Goal: Task Accomplishment & Management: Manage account settings

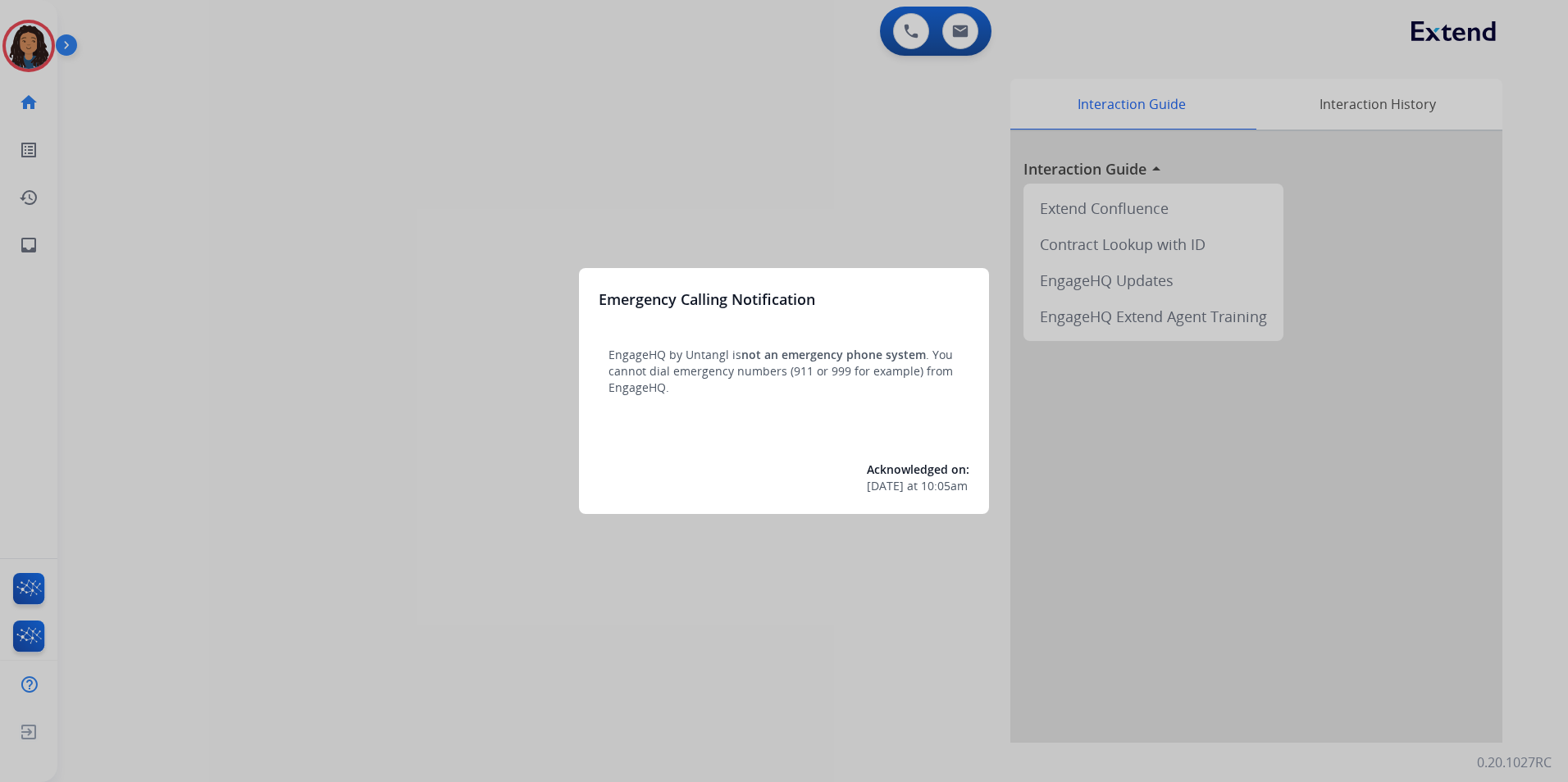
drag, startPoint x: 130, startPoint y: 681, endPoint x: 134, endPoint y: 670, distance: 11.7
click at [134, 670] on div at bounding box center [784, 391] width 1568 height 782
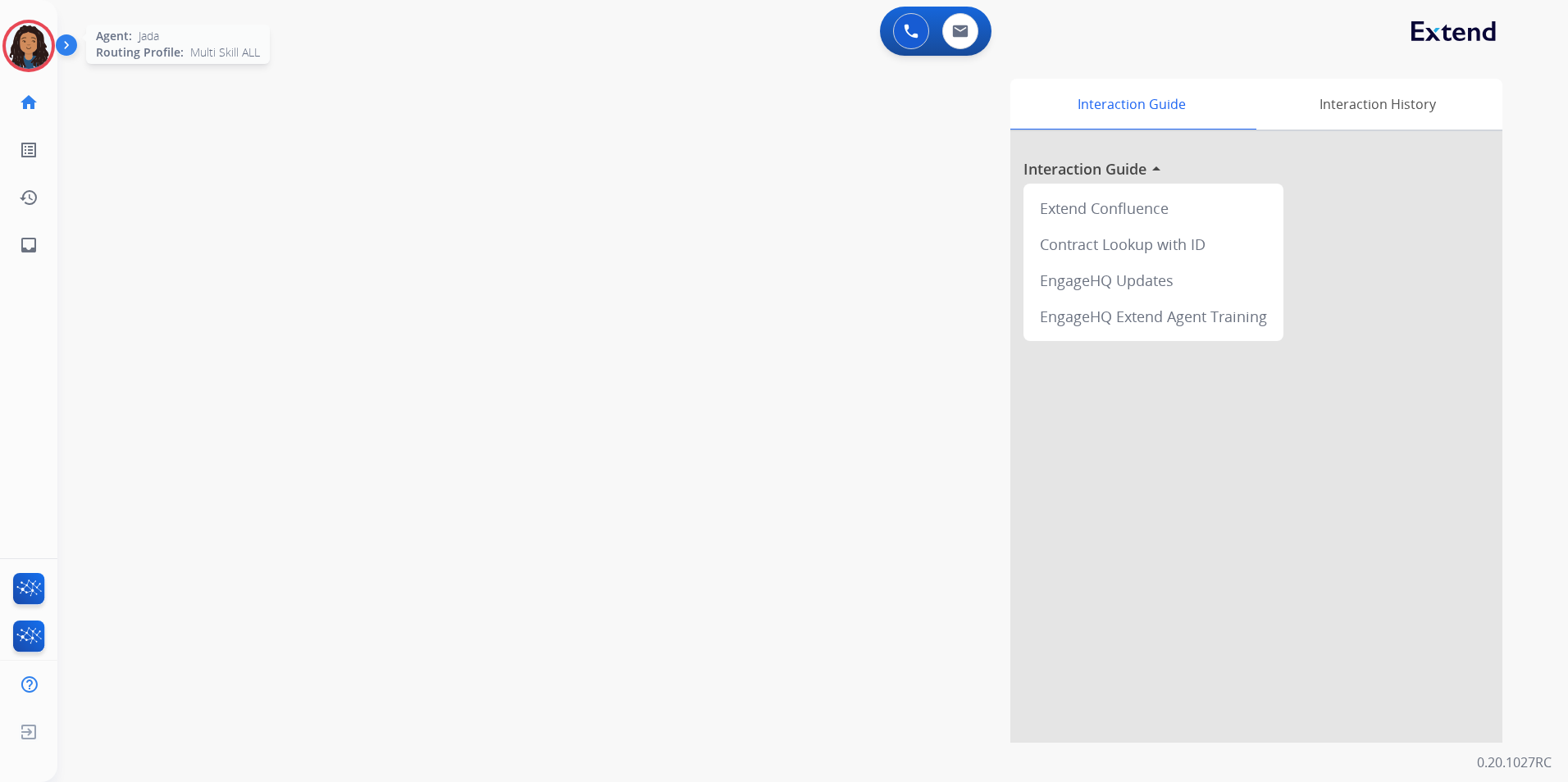
click at [24, 38] on img at bounding box center [29, 46] width 46 height 46
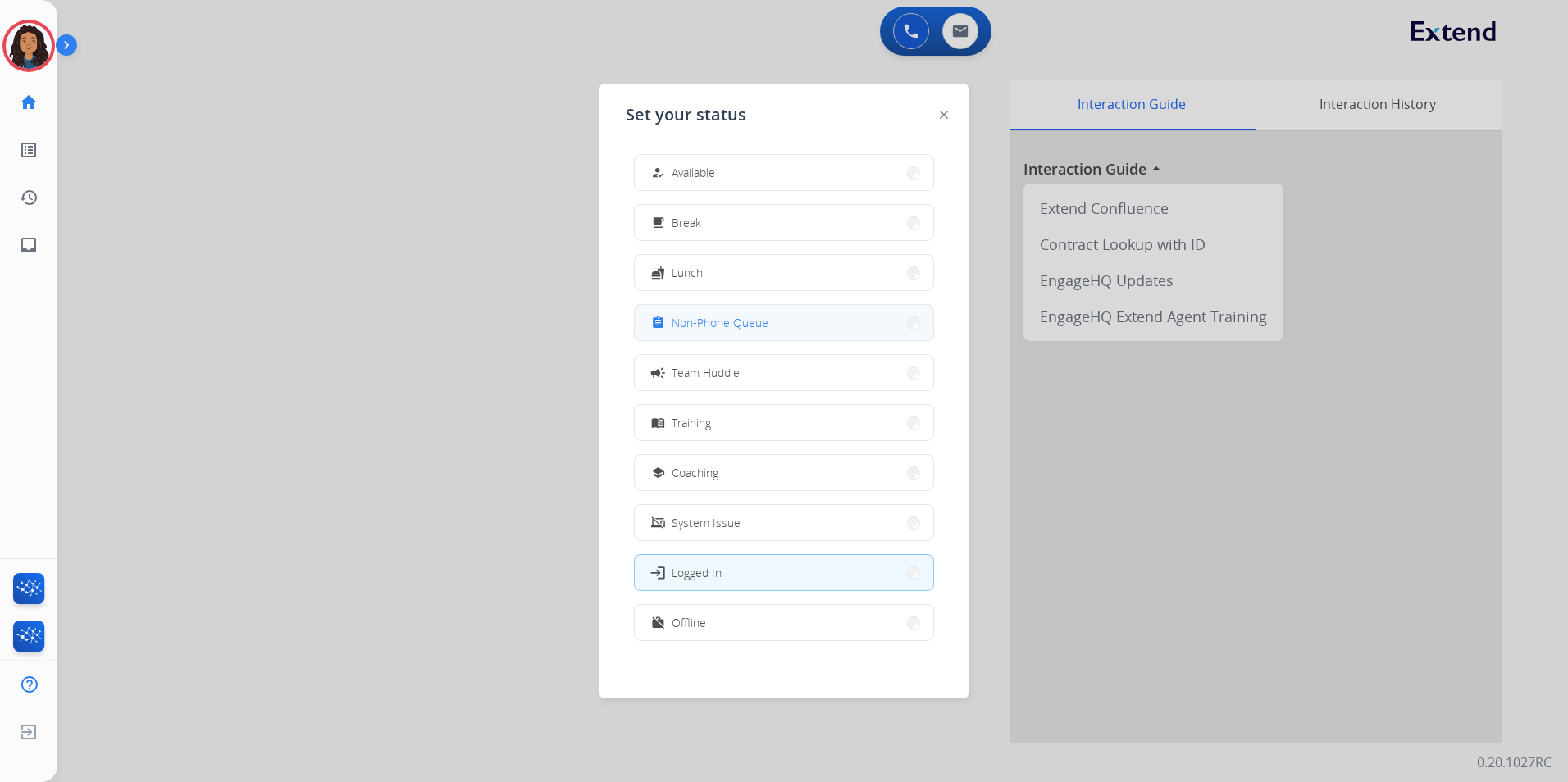
click at [790, 319] on button "assignment Non-Phone Queue" at bounding box center [784, 323] width 298 height 36
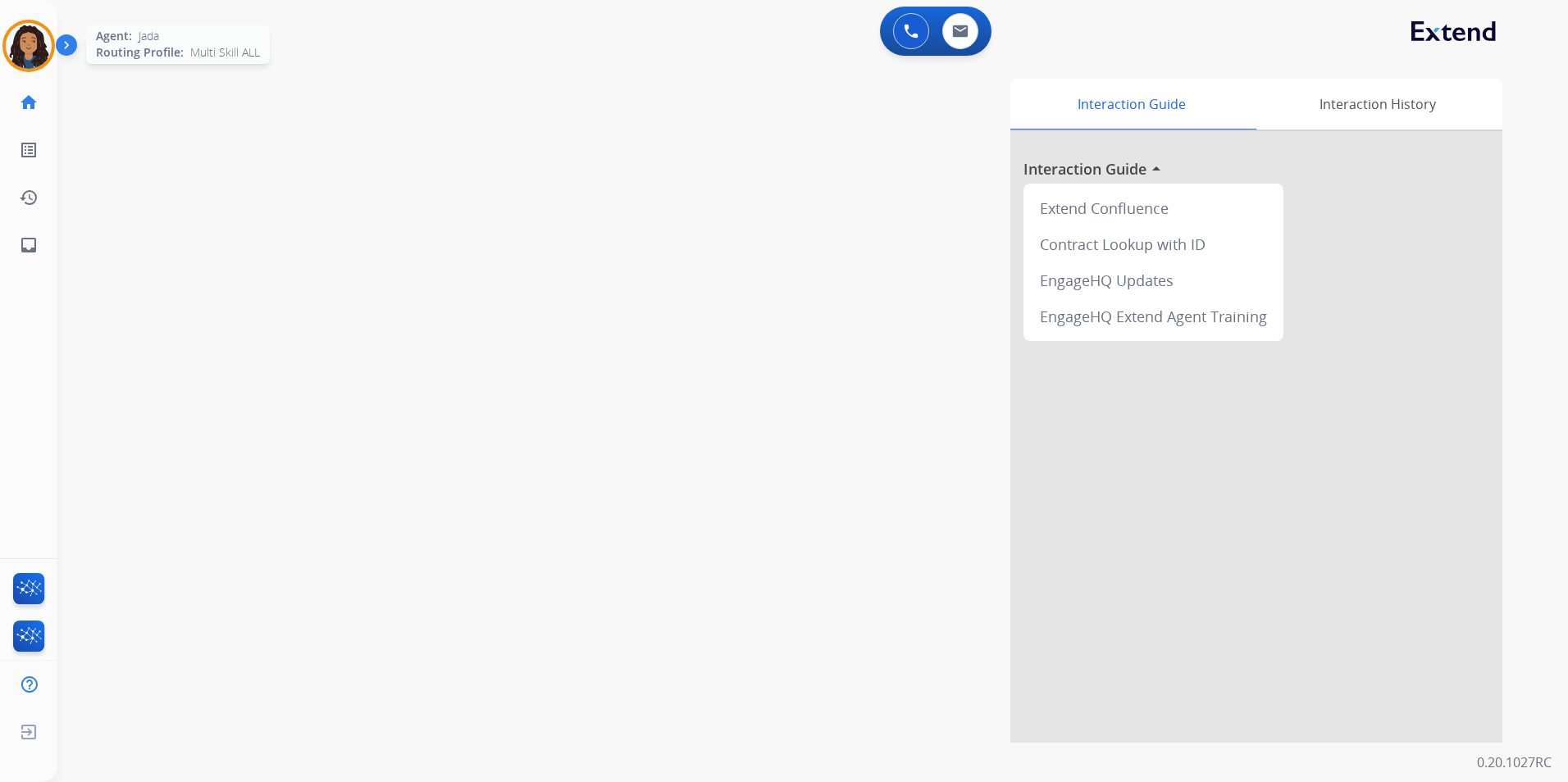
click at [26, 65] on img at bounding box center [29, 46] width 46 height 46
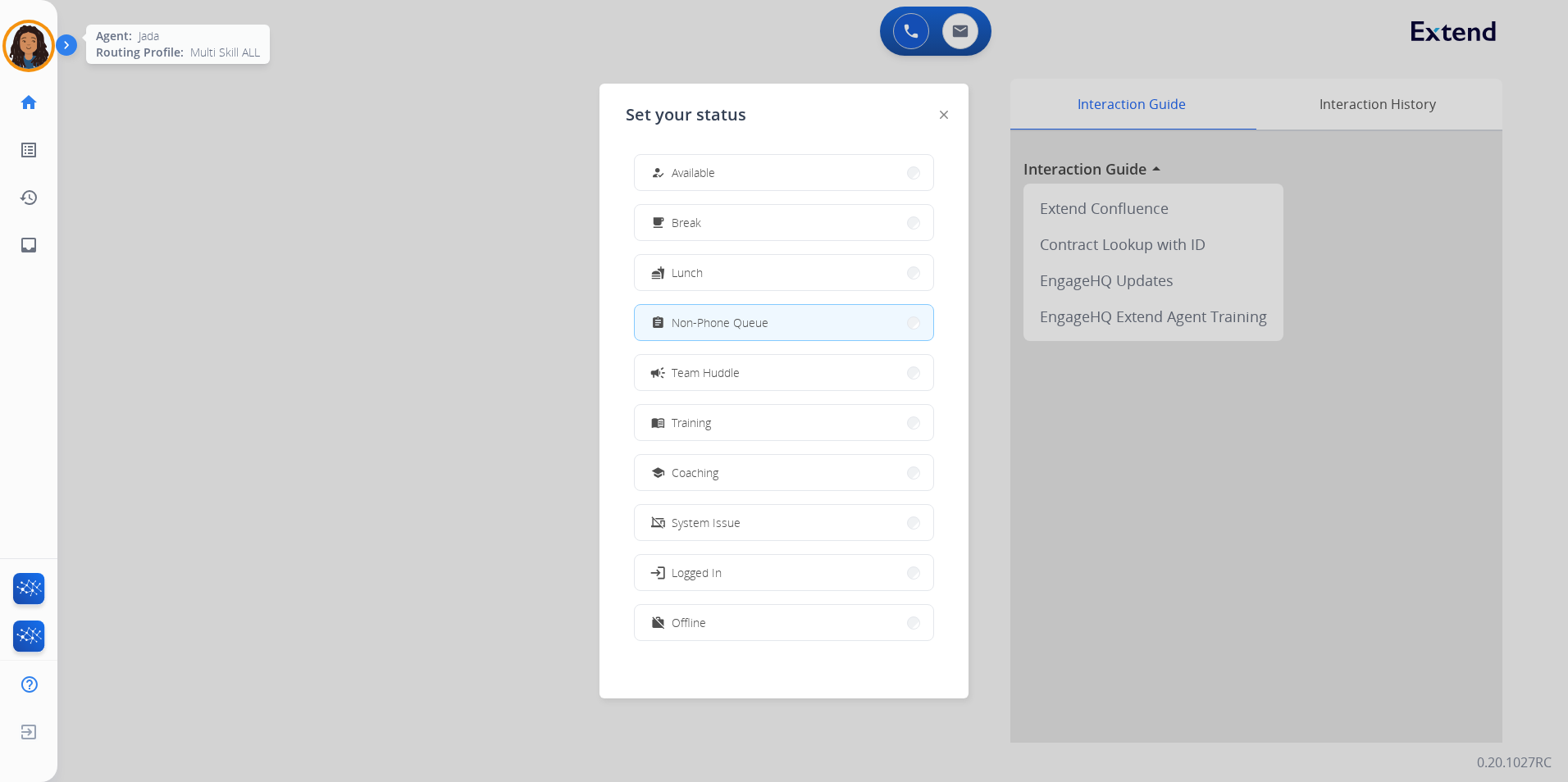
click at [26, 65] on img at bounding box center [29, 46] width 46 height 46
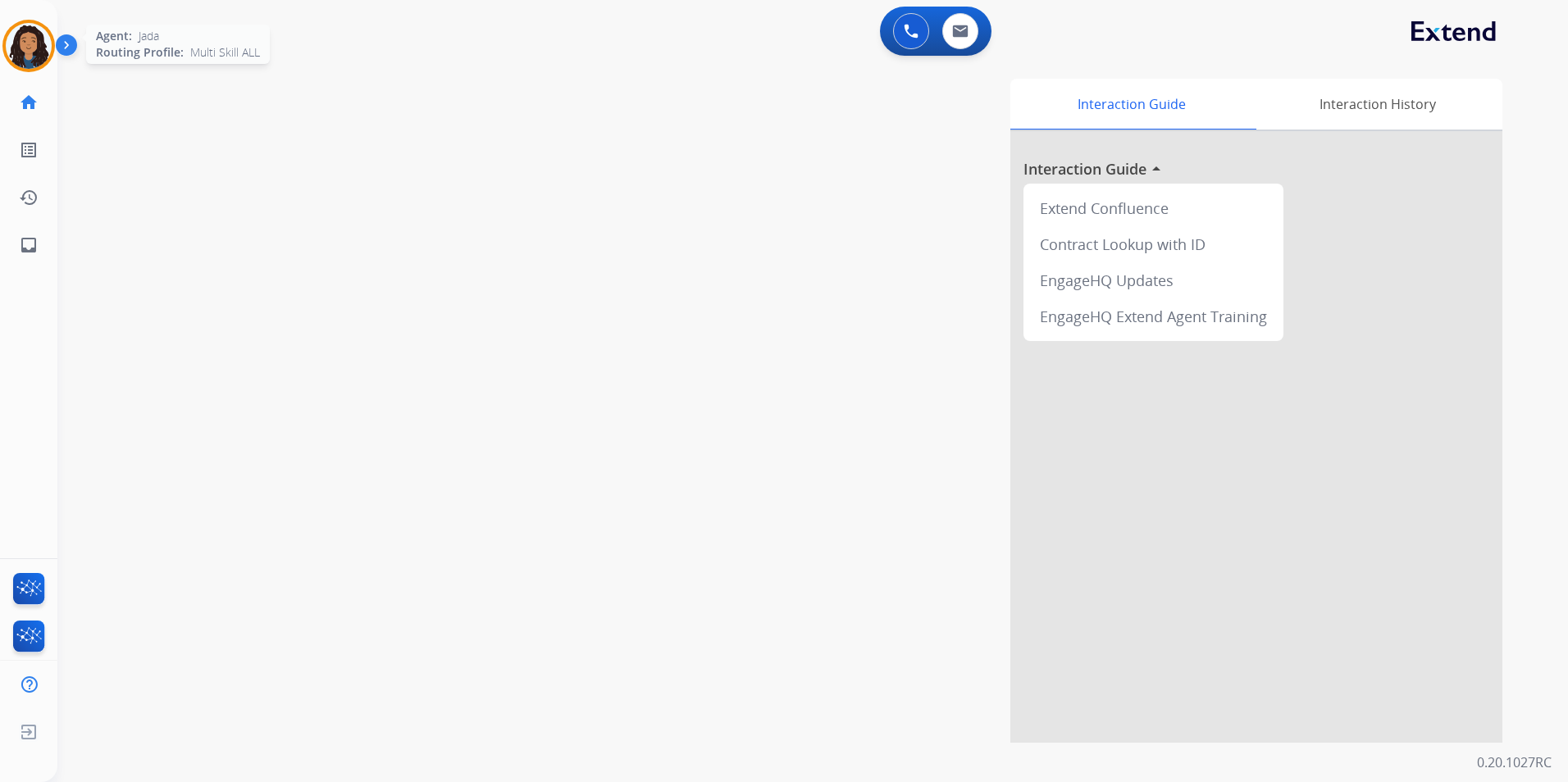
click at [27, 25] on img at bounding box center [29, 46] width 46 height 46
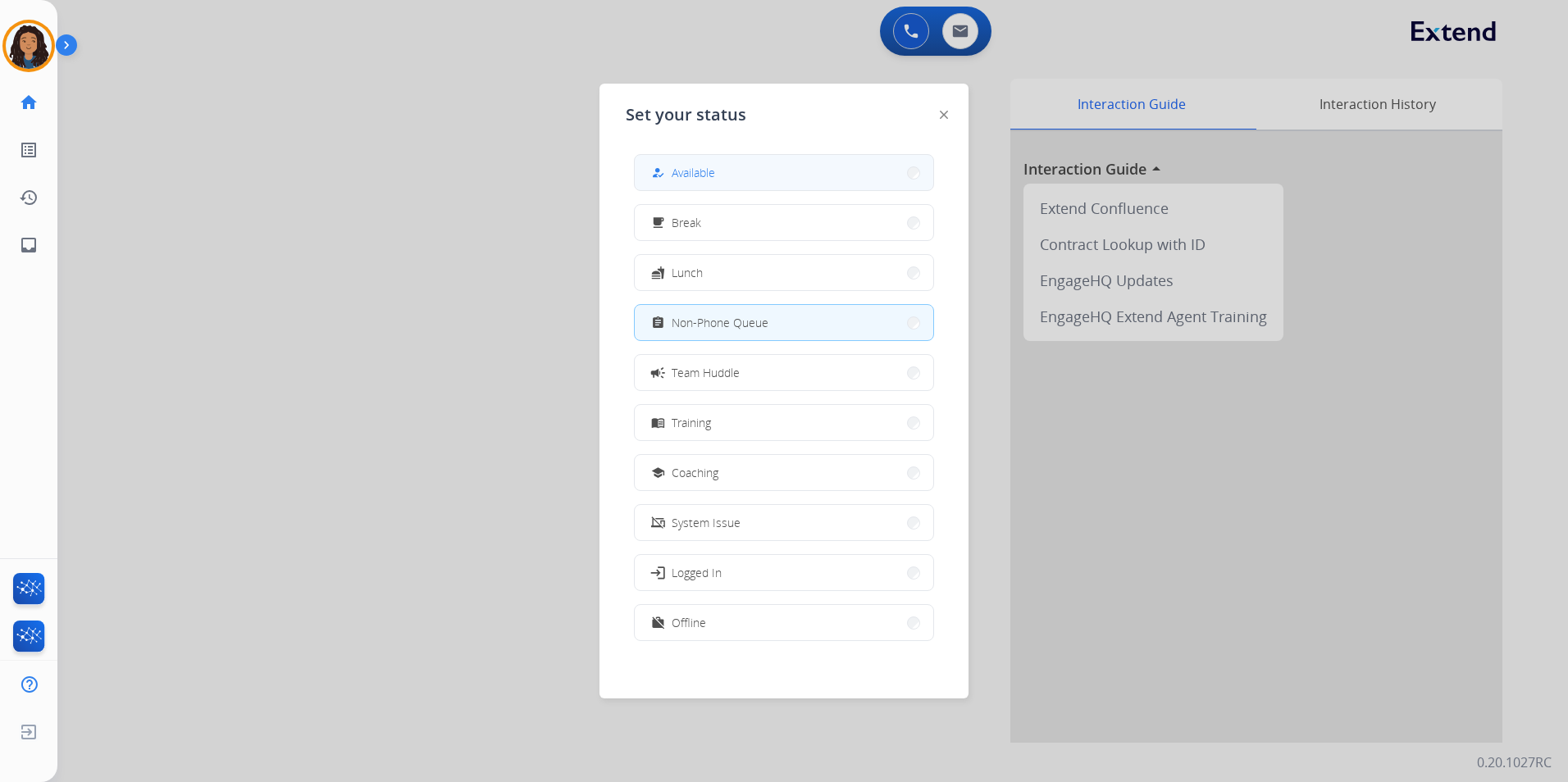
click at [771, 179] on button "how_to_reg Available" at bounding box center [784, 173] width 298 height 36
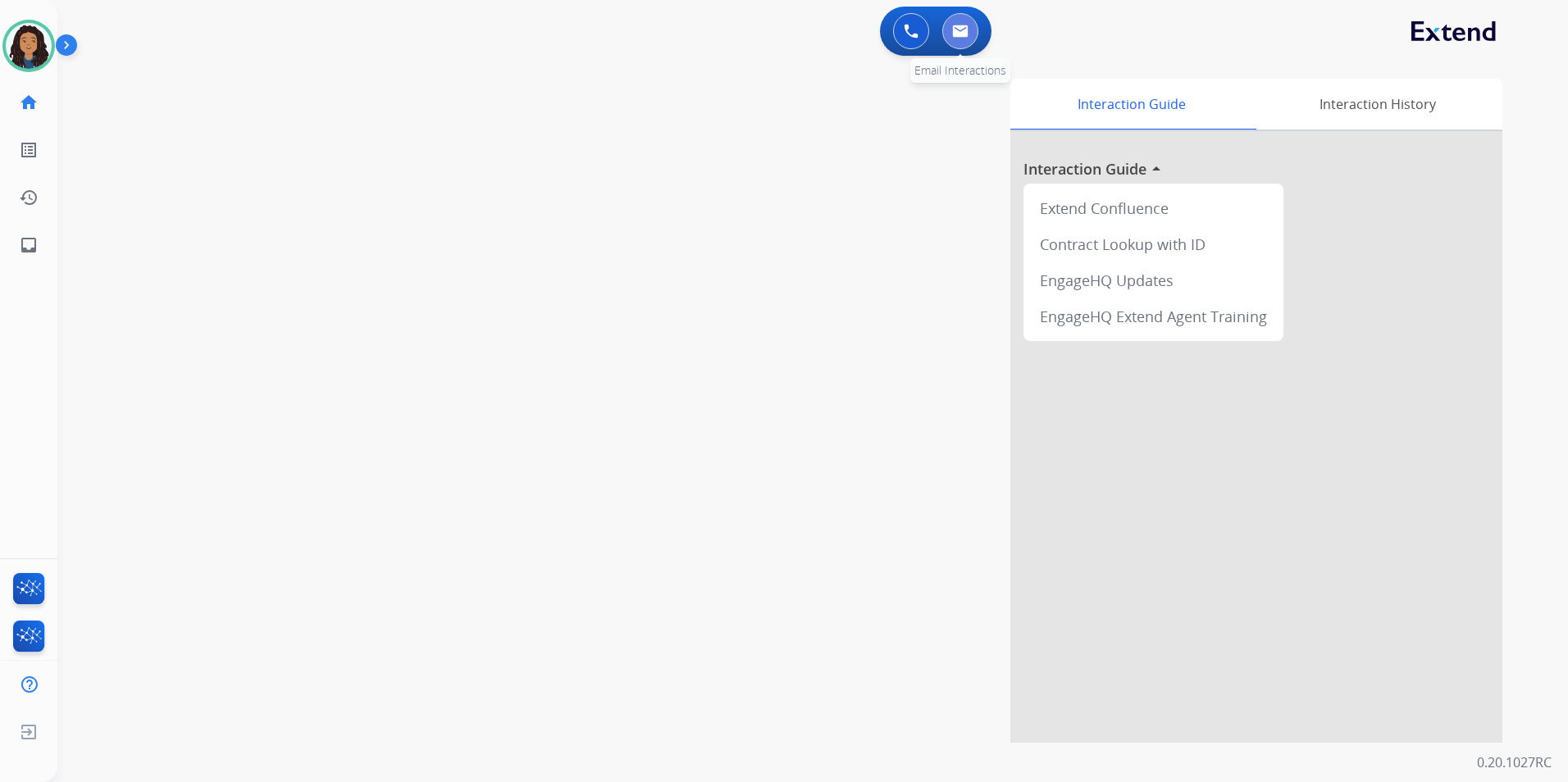
click at [970, 32] on button at bounding box center [960, 31] width 36 height 36
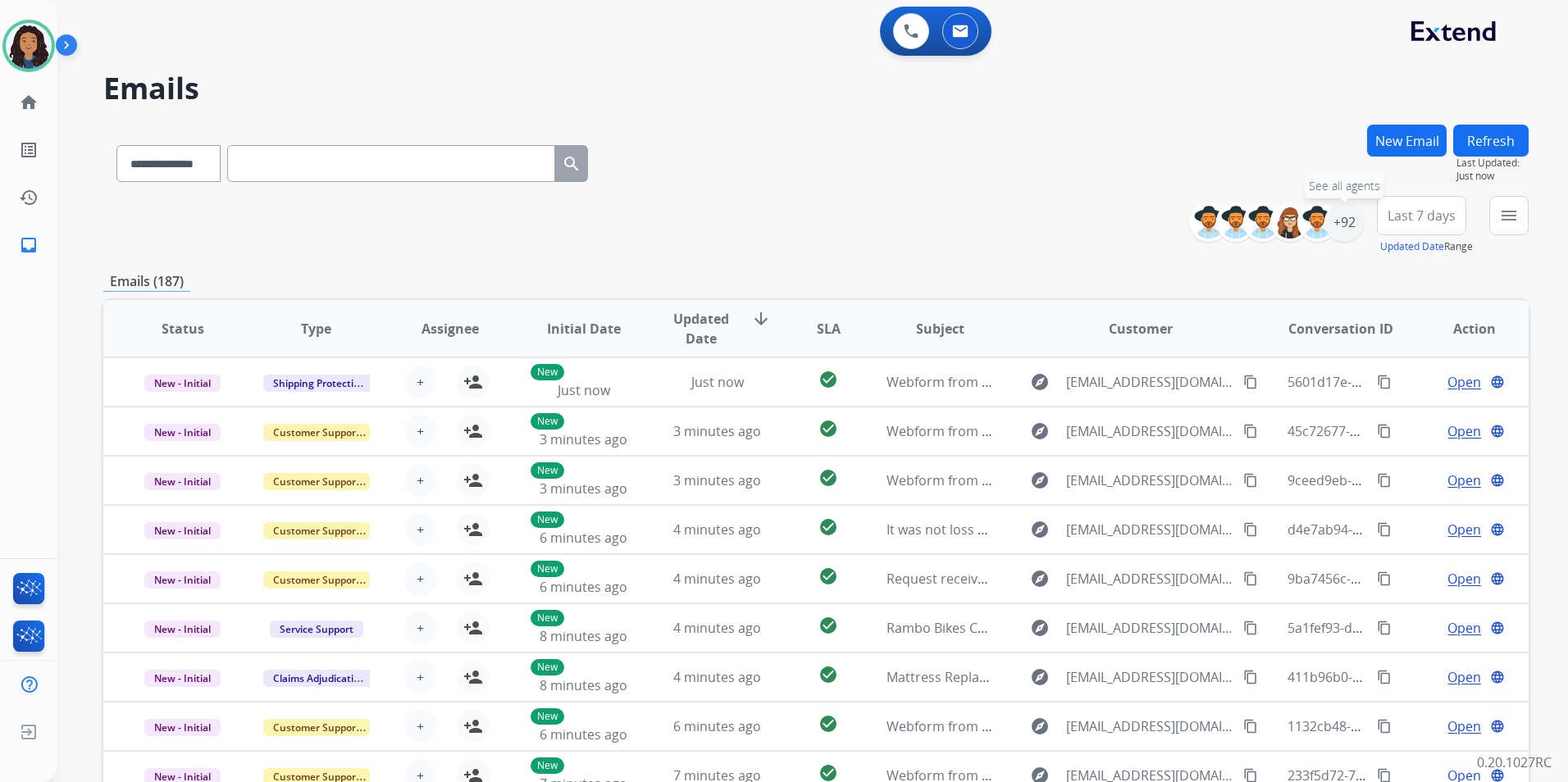
drag, startPoint x: 1351, startPoint y: 234, endPoint x: 1334, endPoint y: 304, distance: 72.0
click at [1350, 233] on div "+92" at bounding box center [1344, 222] width 39 height 39
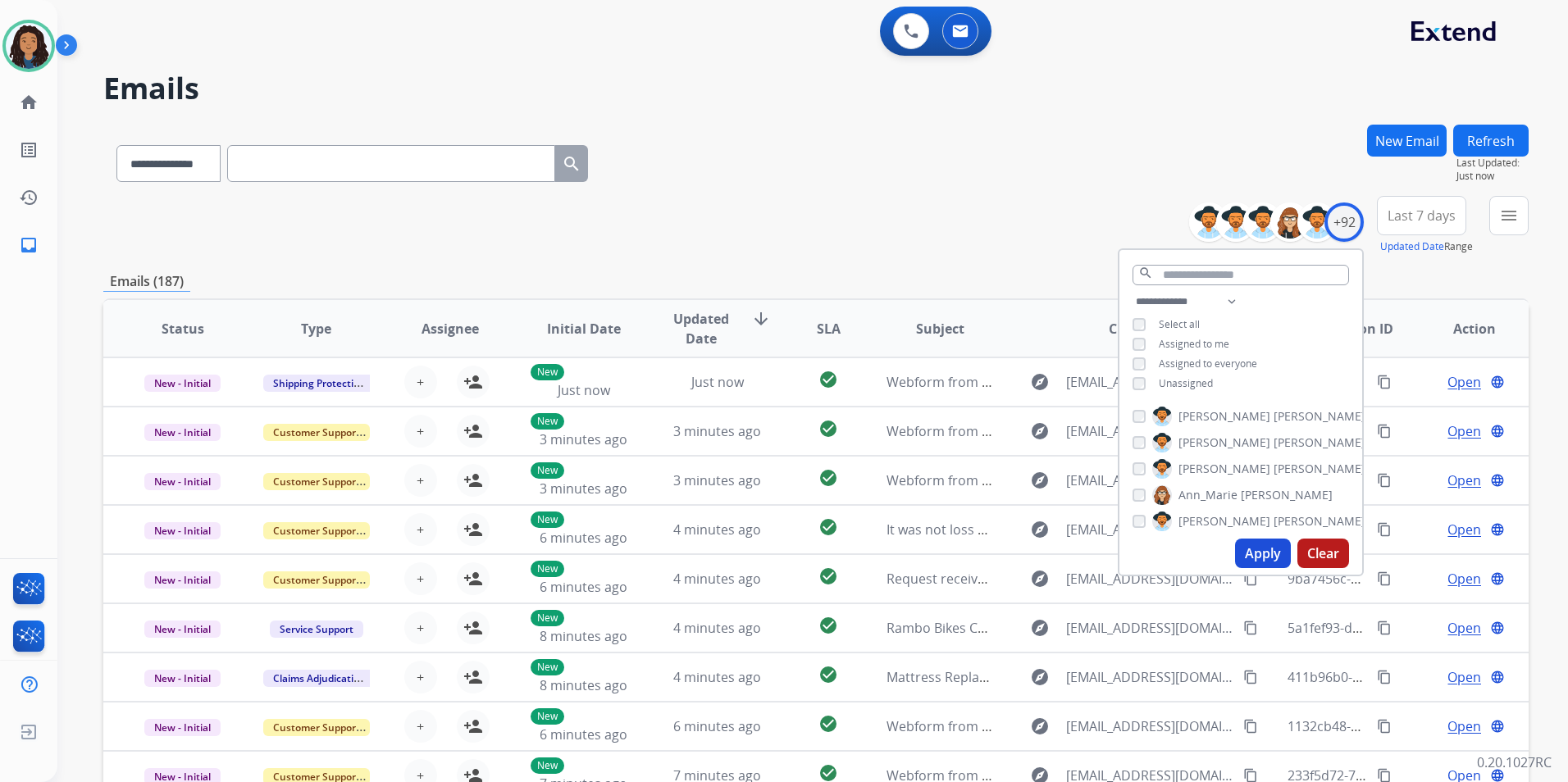
drag, startPoint x: 1189, startPoint y: 388, endPoint x: 1211, endPoint y: 426, distance: 43.9
click at [1189, 387] on span "Unassigned" at bounding box center [1186, 383] width 54 height 14
click at [1271, 555] on button "Apply" at bounding box center [1263, 553] width 56 height 30
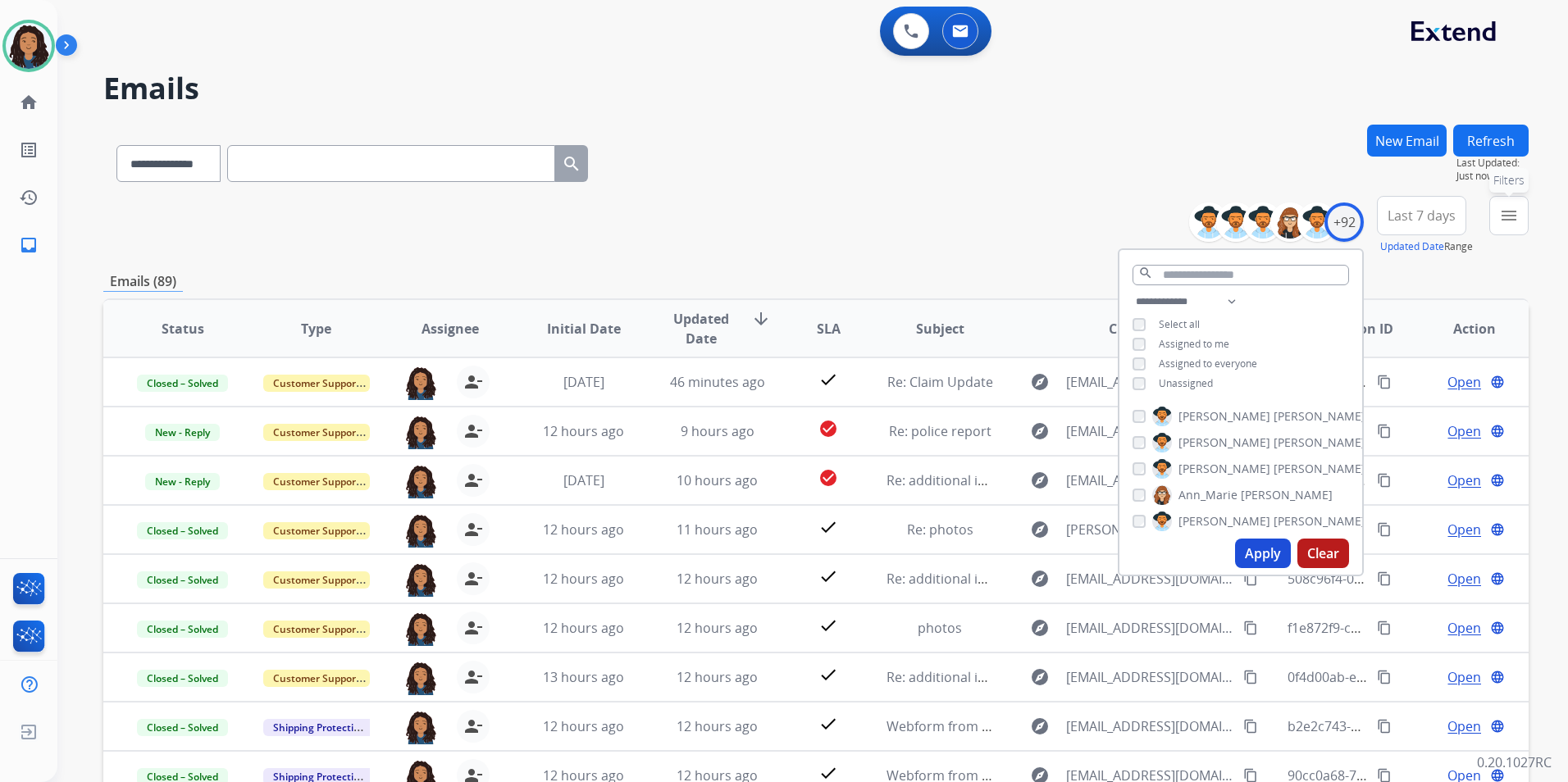
click at [1502, 230] on button "menu Filters" at bounding box center [1509, 215] width 39 height 39
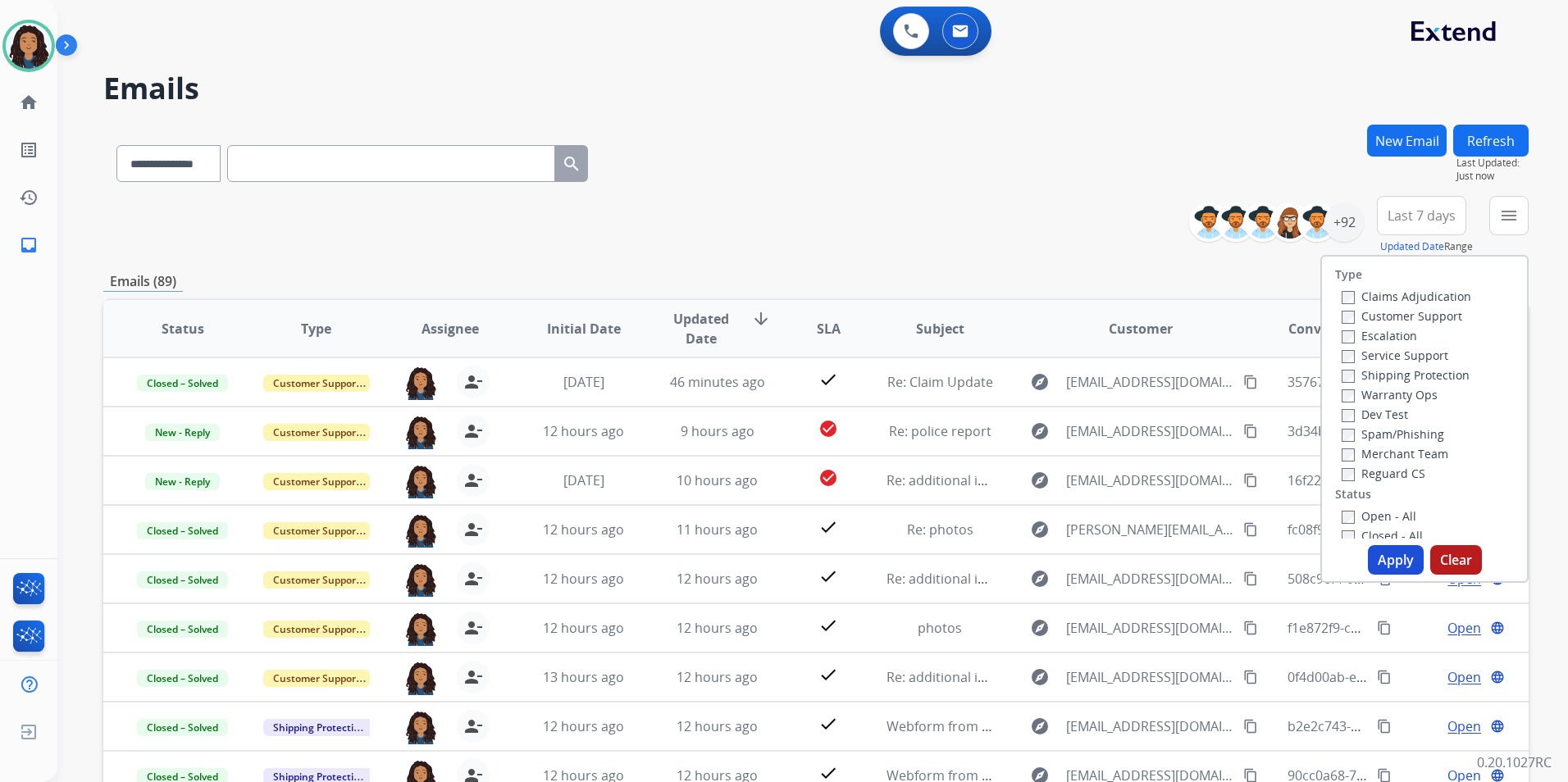
click at [1416, 317] on label "Customer Support" at bounding box center [1402, 316] width 120 height 15
click at [1435, 374] on label "Shipping Protection" at bounding box center [1405, 375] width 128 height 15
click at [1406, 464] on div "Reguard CS" at bounding box center [1406, 473] width 130 height 19
click at [1400, 479] on label "Reguard CS" at bounding box center [1383, 474] width 84 height 15
click at [1369, 511] on label "Open - All" at bounding box center [1379, 516] width 75 height 15
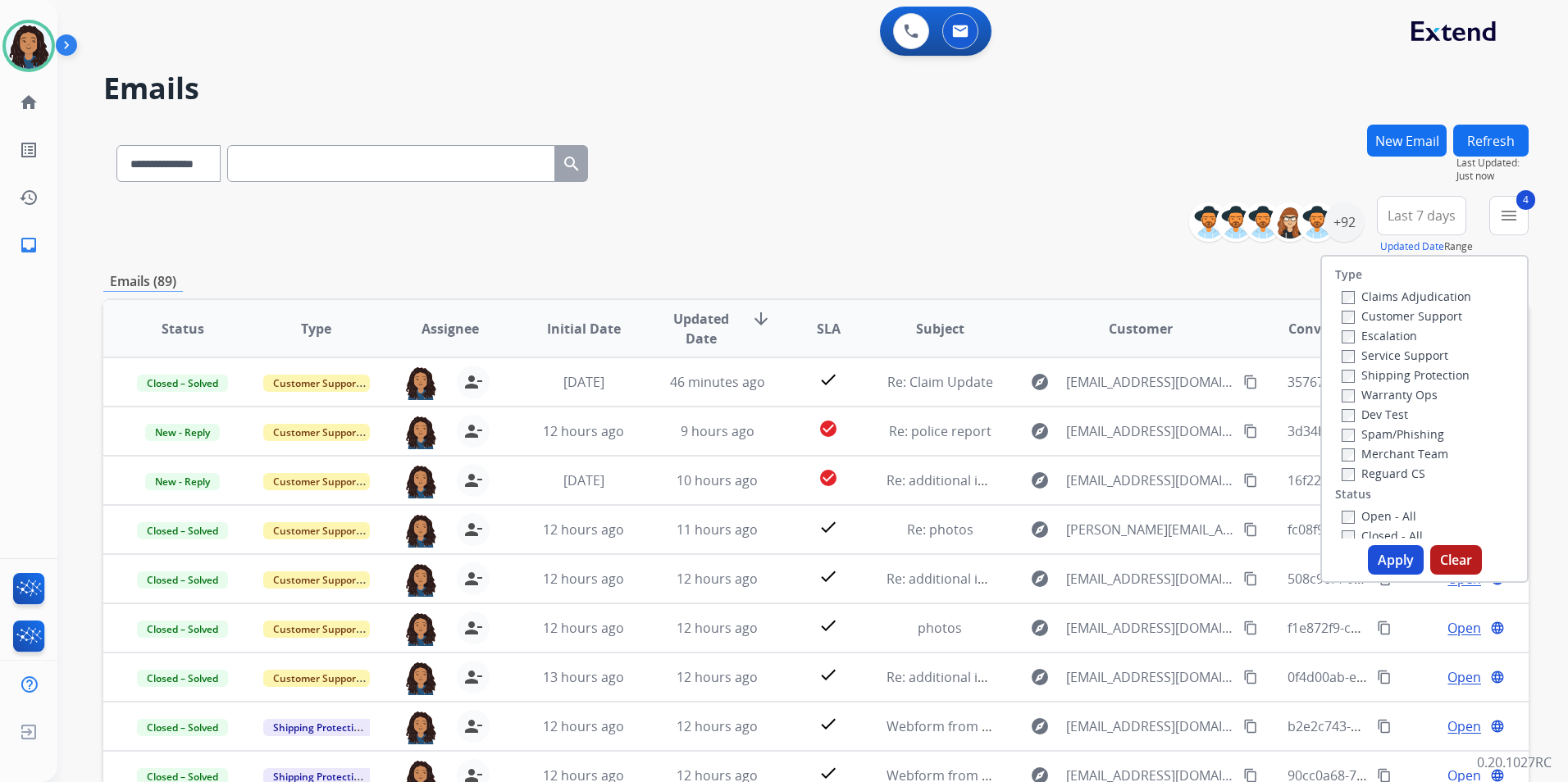
click at [1395, 558] on button "Apply" at bounding box center [1396, 560] width 56 height 30
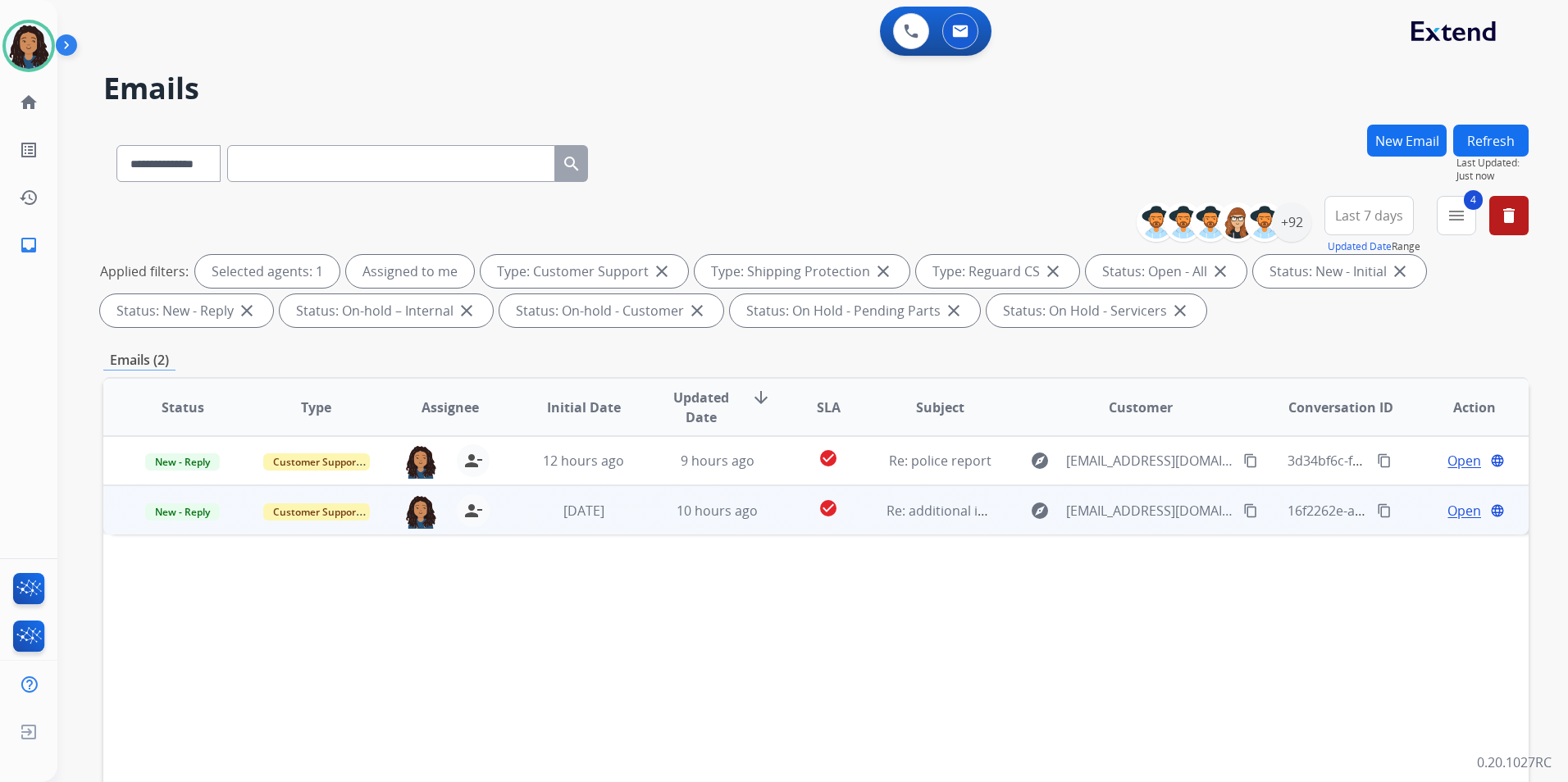
click at [1447, 512] on span "Open" at bounding box center [1464, 510] width 34 height 19
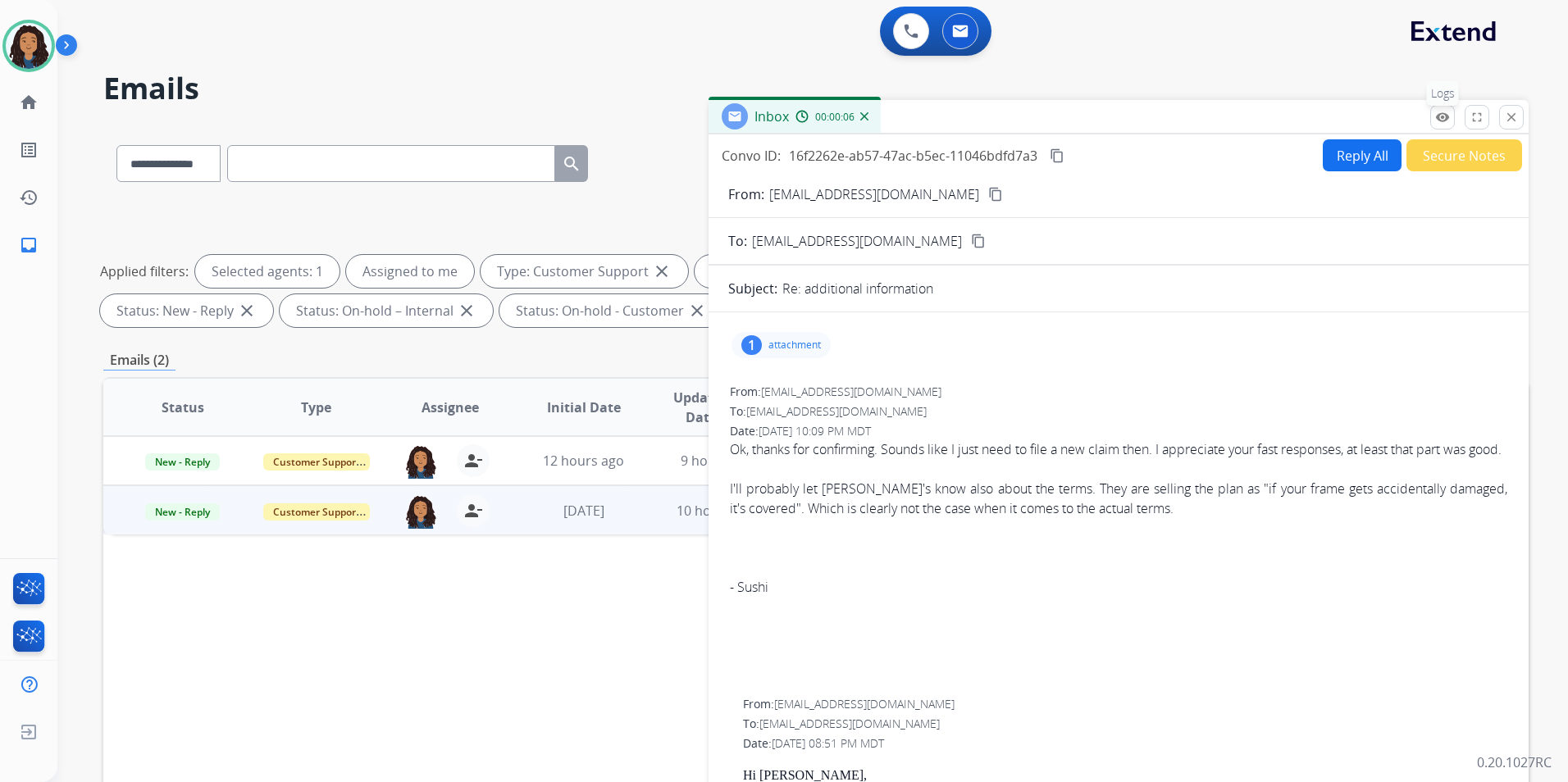
click at [1448, 123] on mat-icon "remove_red_eye" at bounding box center [1442, 117] width 14 height 14
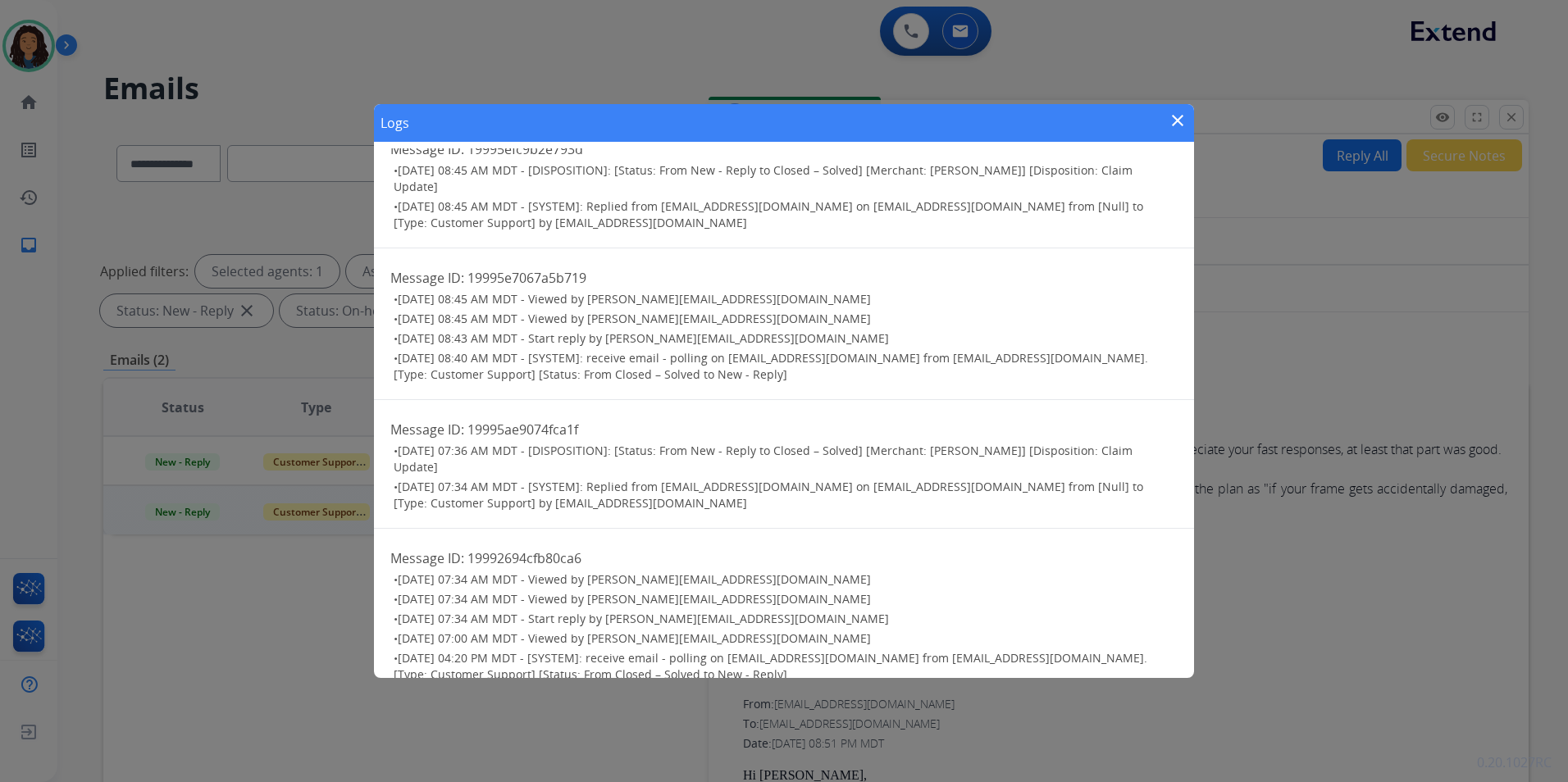
scroll to position [1785, 0]
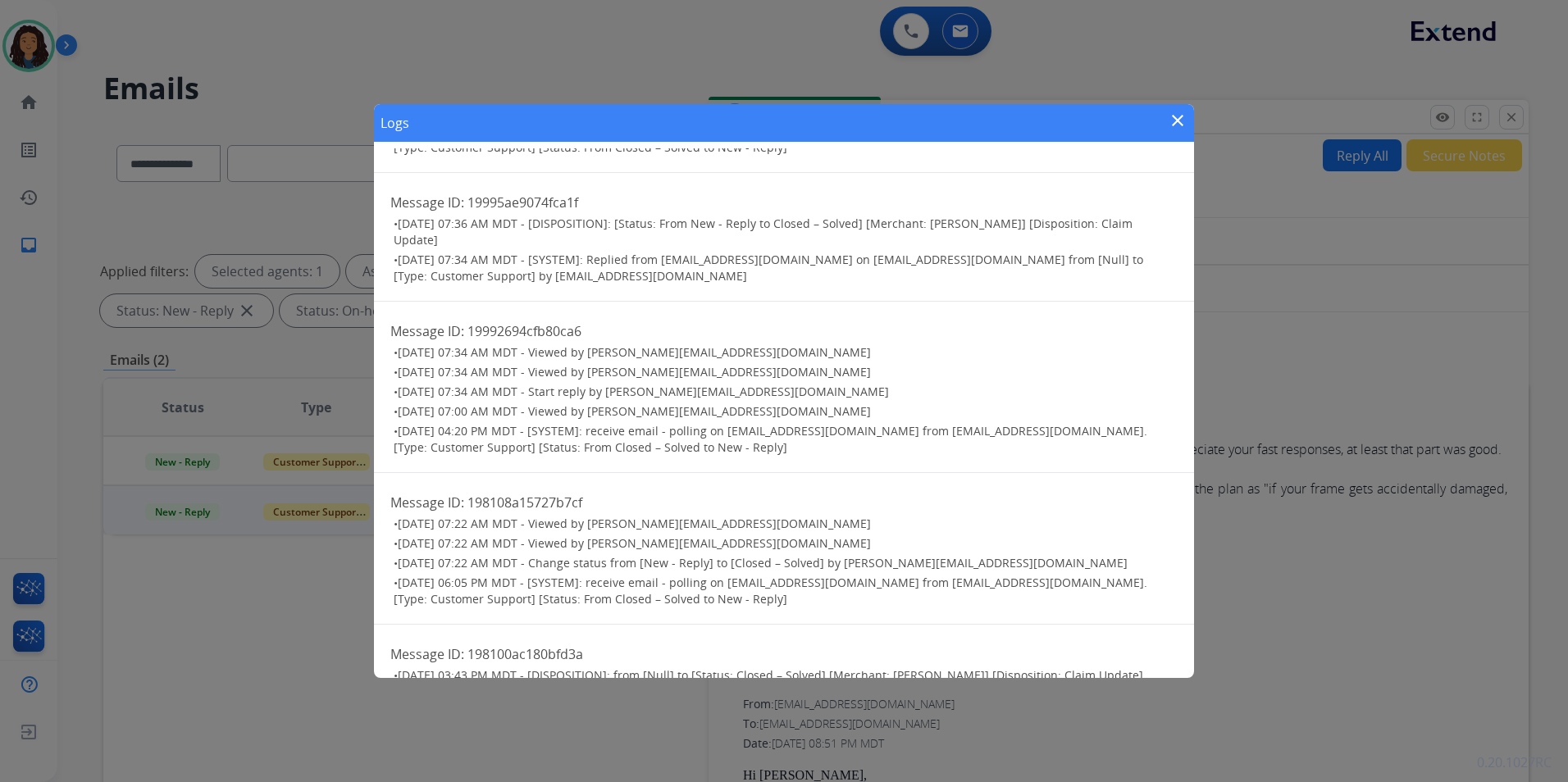
click at [1166, 121] on div "Logs close" at bounding box center [784, 123] width 820 height 38
click at [1174, 119] on mat-icon "close" at bounding box center [1177, 120] width 19 height 19
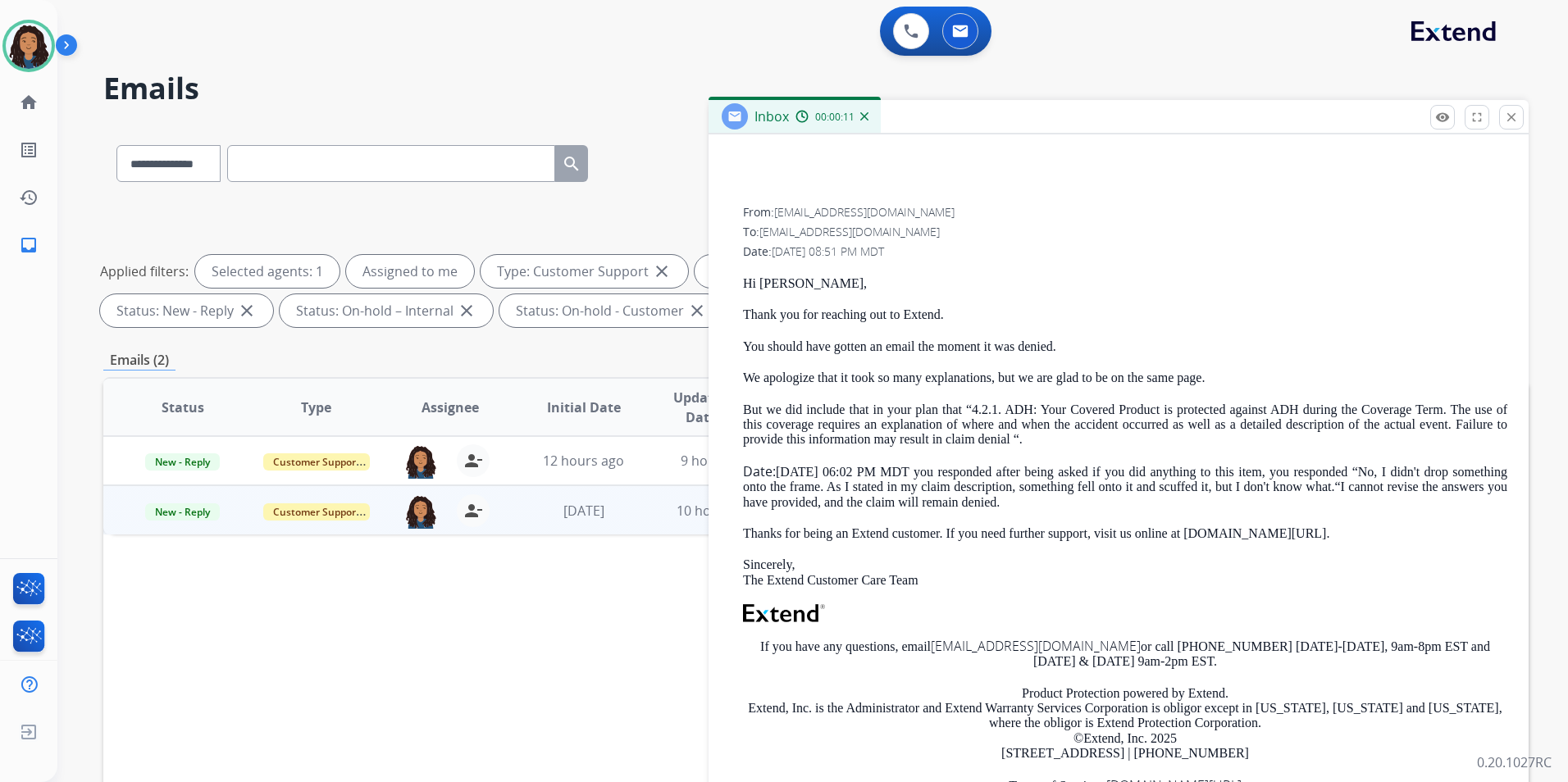
scroll to position [0, 0]
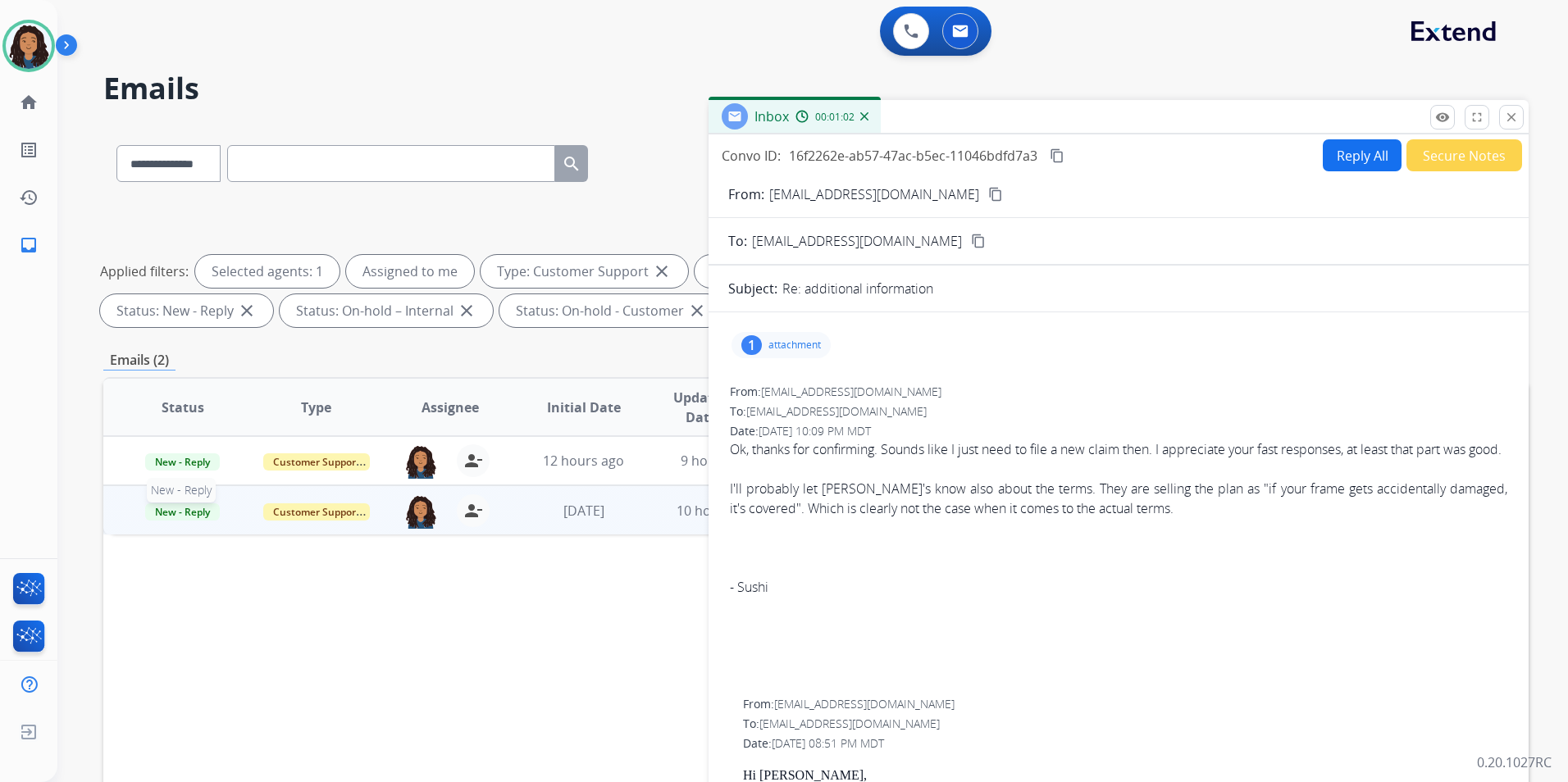
click at [194, 507] on span "New - Reply" at bounding box center [182, 512] width 75 height 17
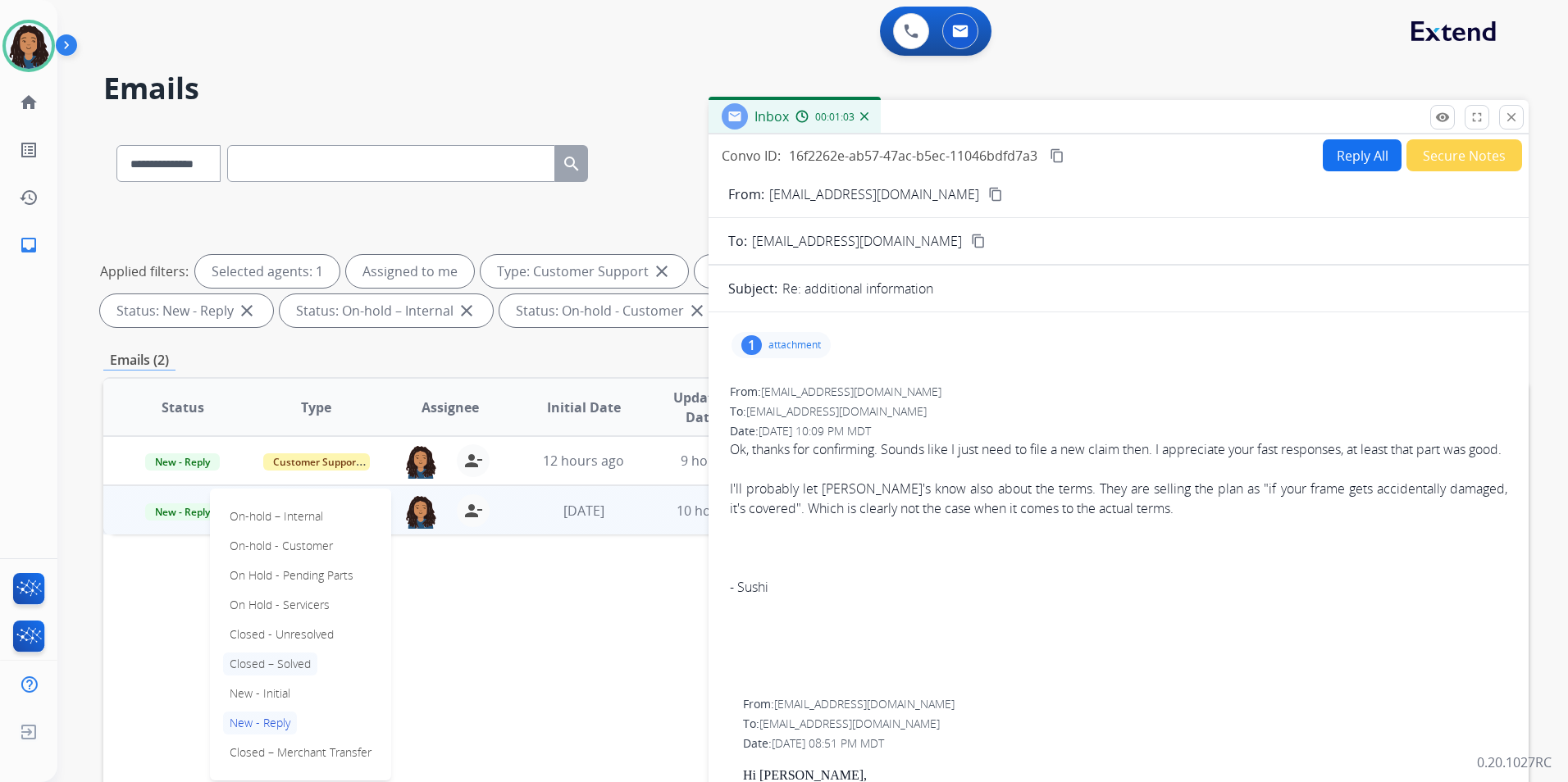
click at [302, 668] on p "Closed – Solved" at bounding box center [269, 664] width 94 height 23
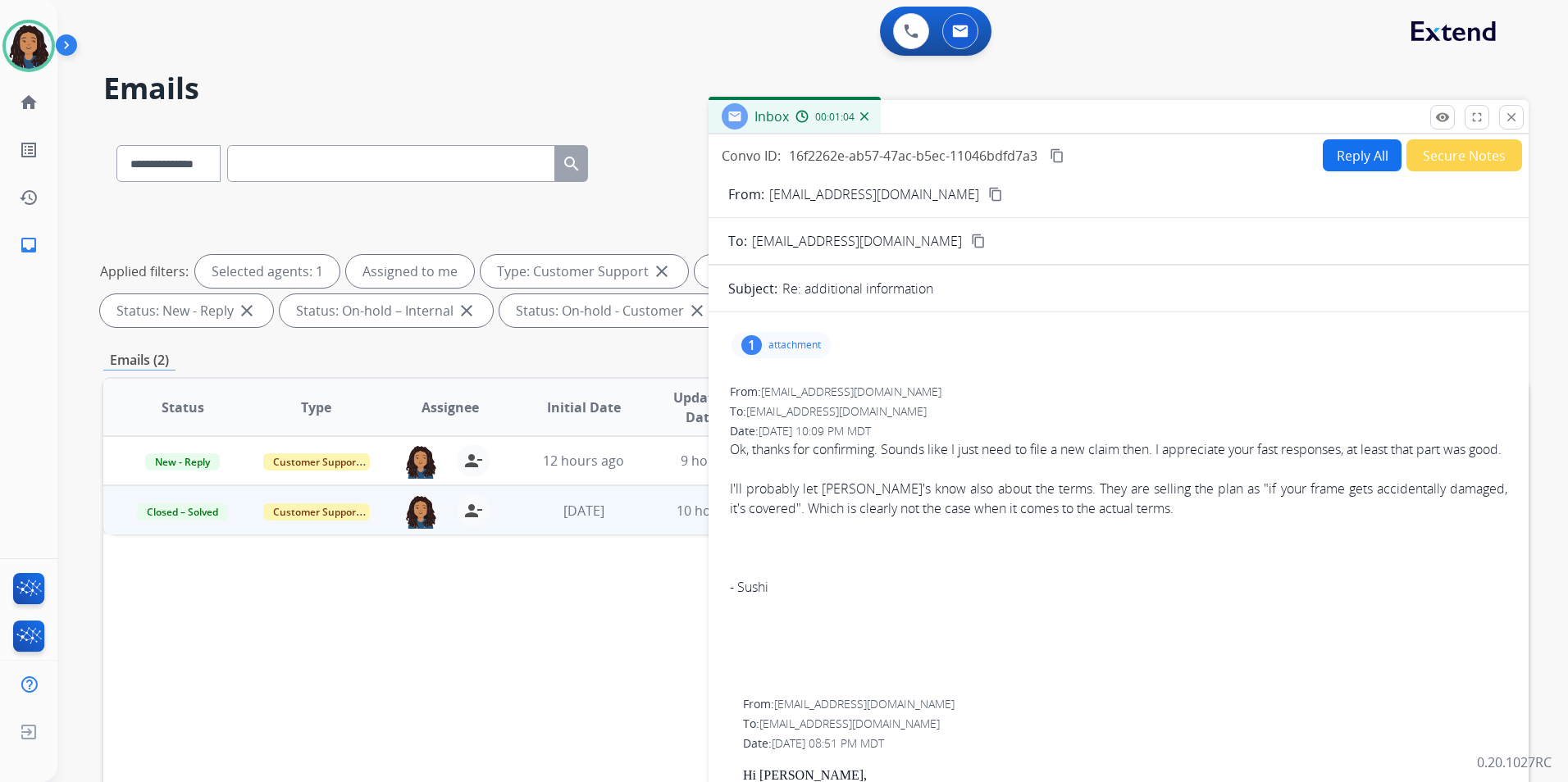
click at [1477, 156] on button "Secure Notes" at bounding box center [1464, 156] width 115 height 32
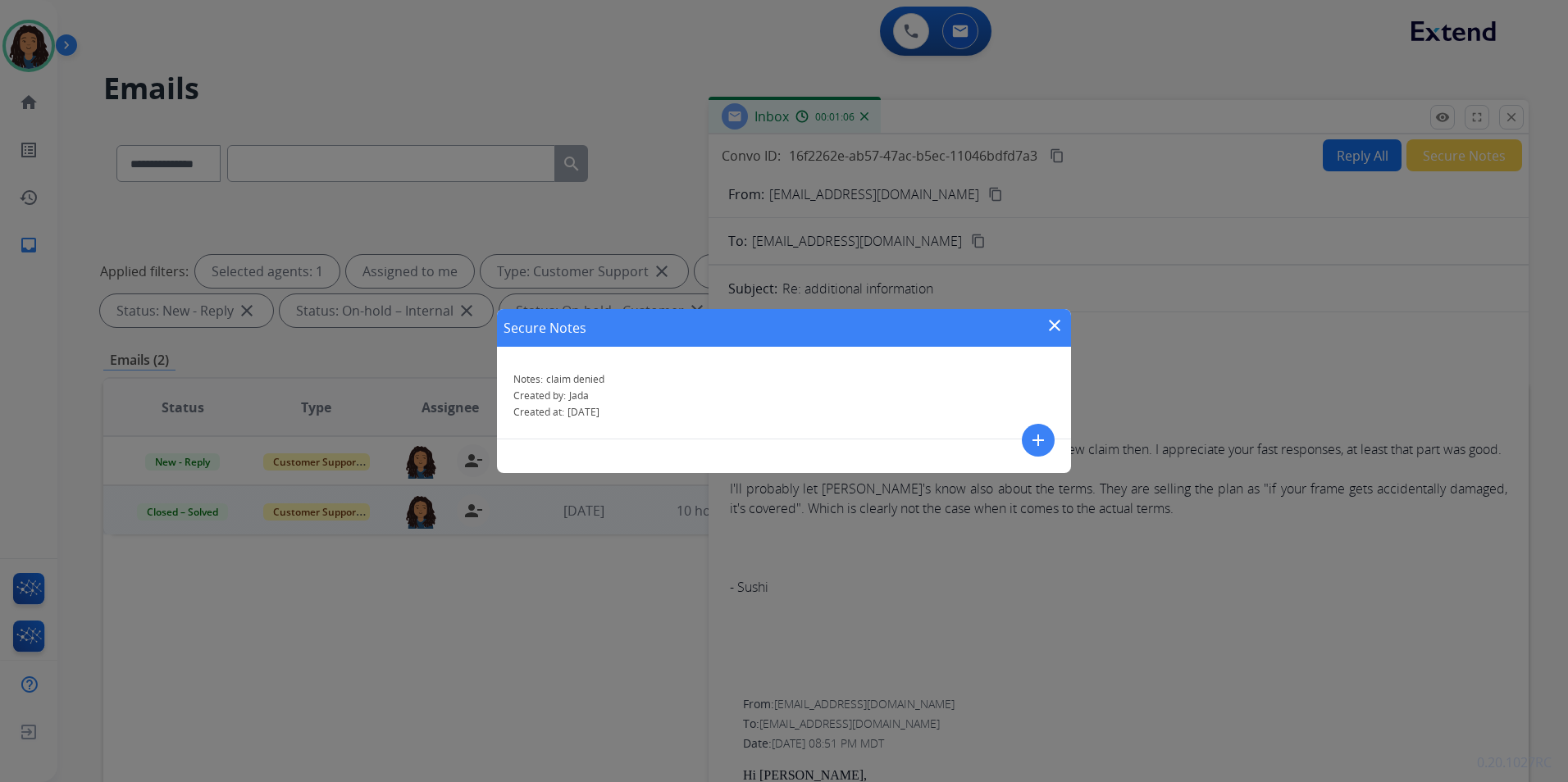
click at [1047, 444] on mat-icon "add" at bounding box center [1038, 440] width 19 height 19
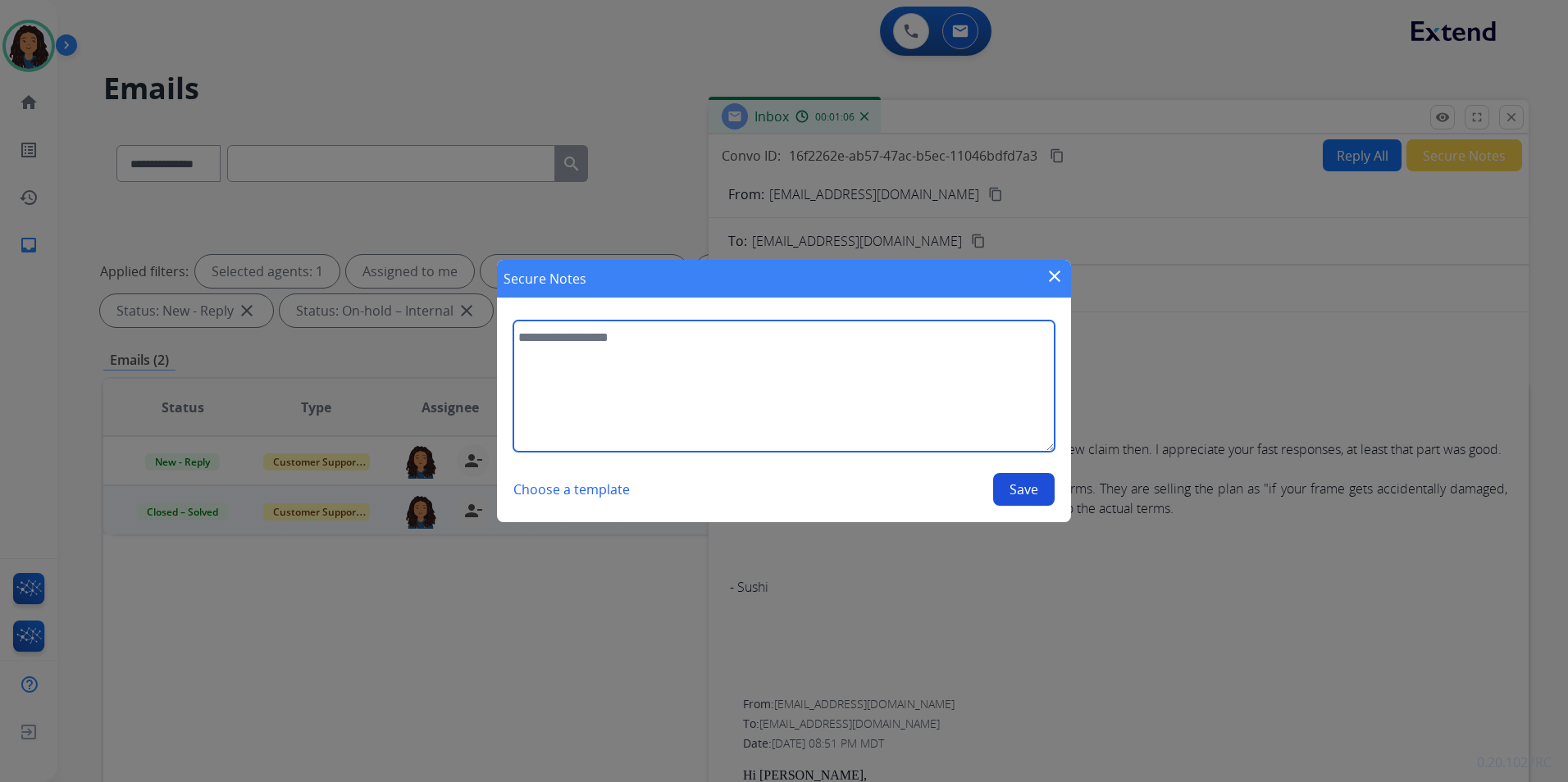
click at [801, 410] on textarea at bounding box center [784, 385] width 541 height 131
type textarea "*"
type textarea "**********"
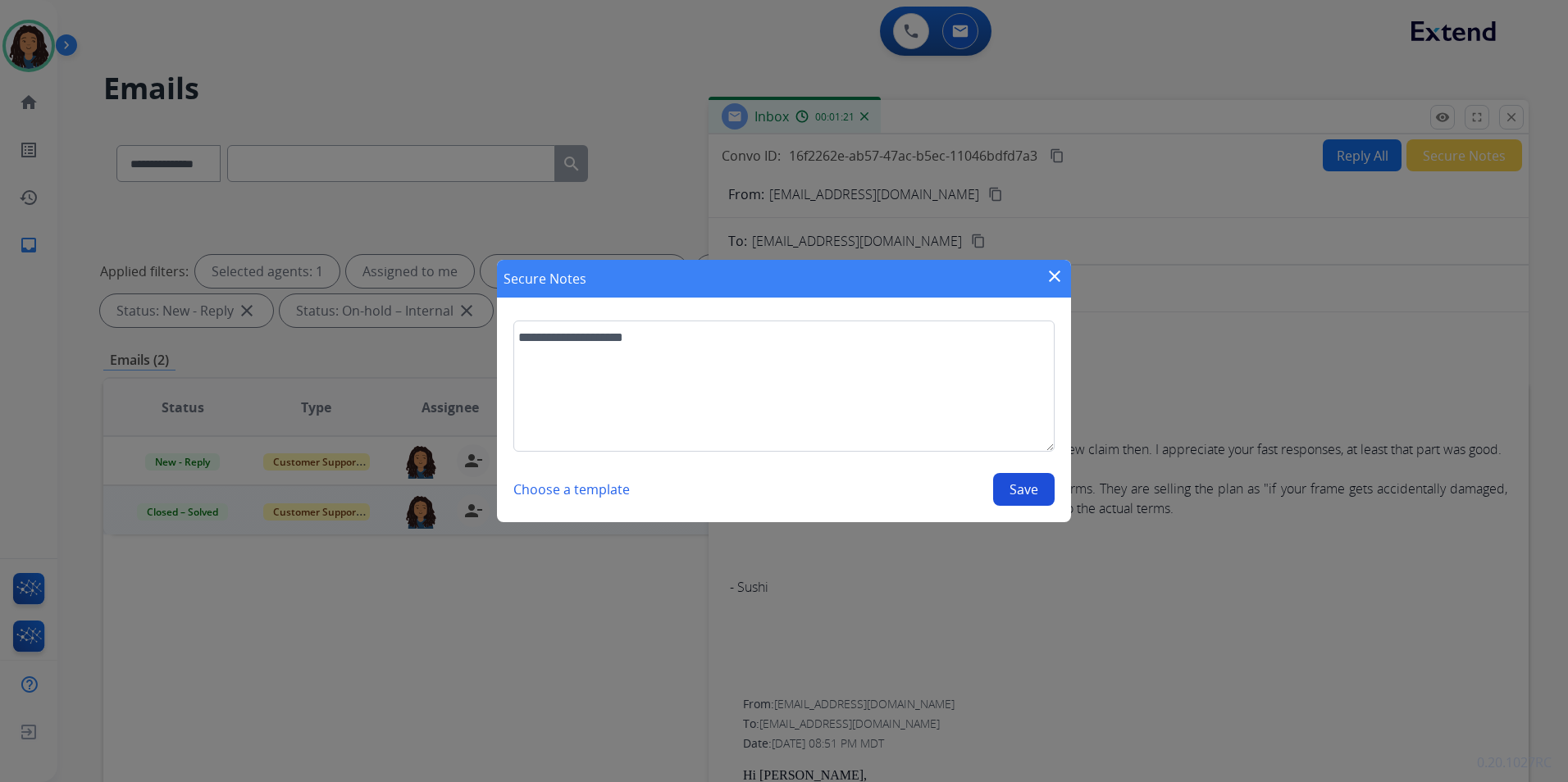
click at [1038, 485] on button "Save" at bounding box center [1023, 490] width 62 height 33
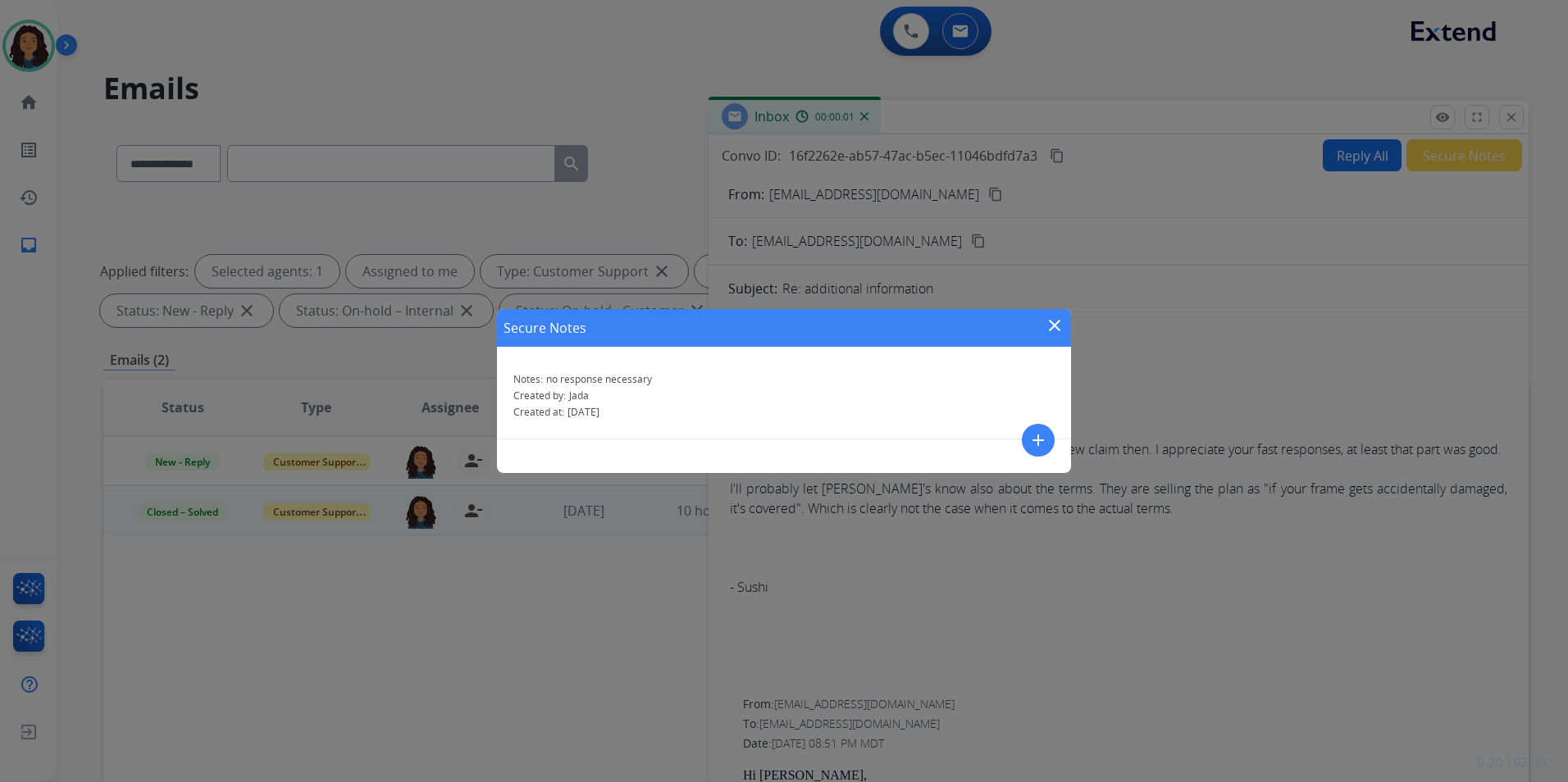
click at [1044, 325] on div "Secure Notes close" at bounding box center [784, 328] width 574 height 38
click at [1049, 325] on mat-icon "close" at bounding box center [1054, 325] width 19 height 19
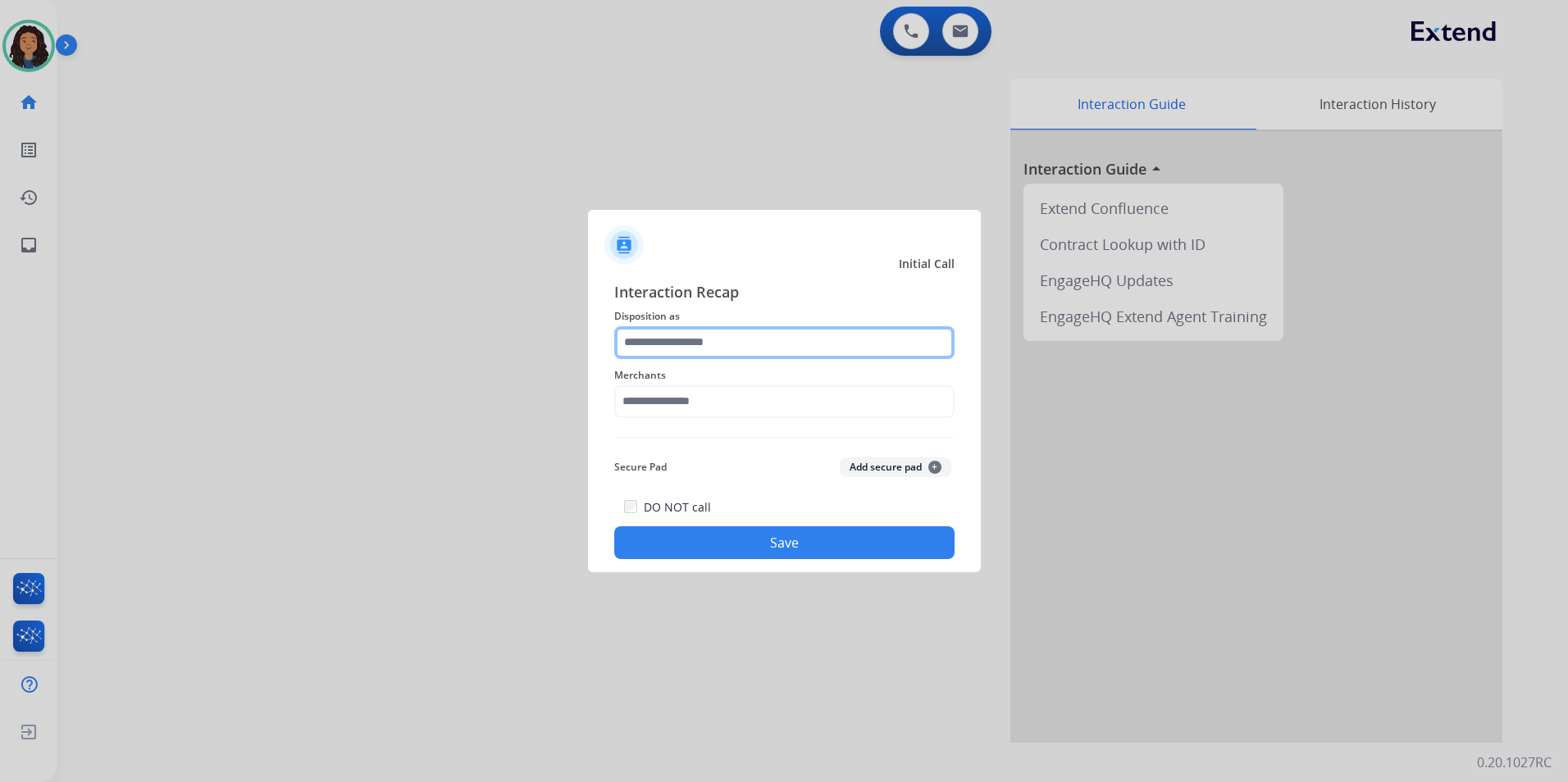
click at [755, 336] on input "text" at bounding box center [784, 342] width 341 height 33
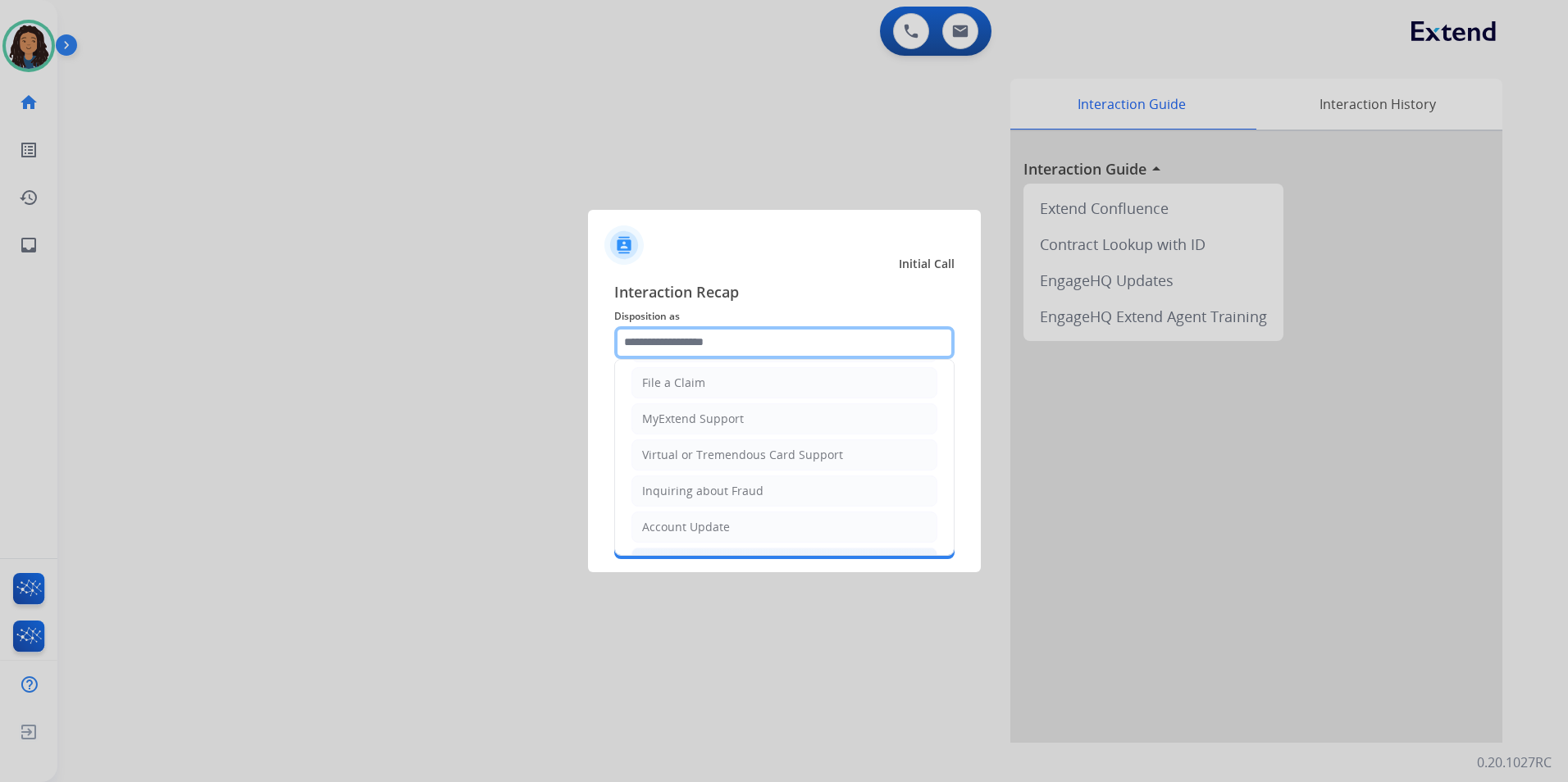
scroll to position [256, 0]
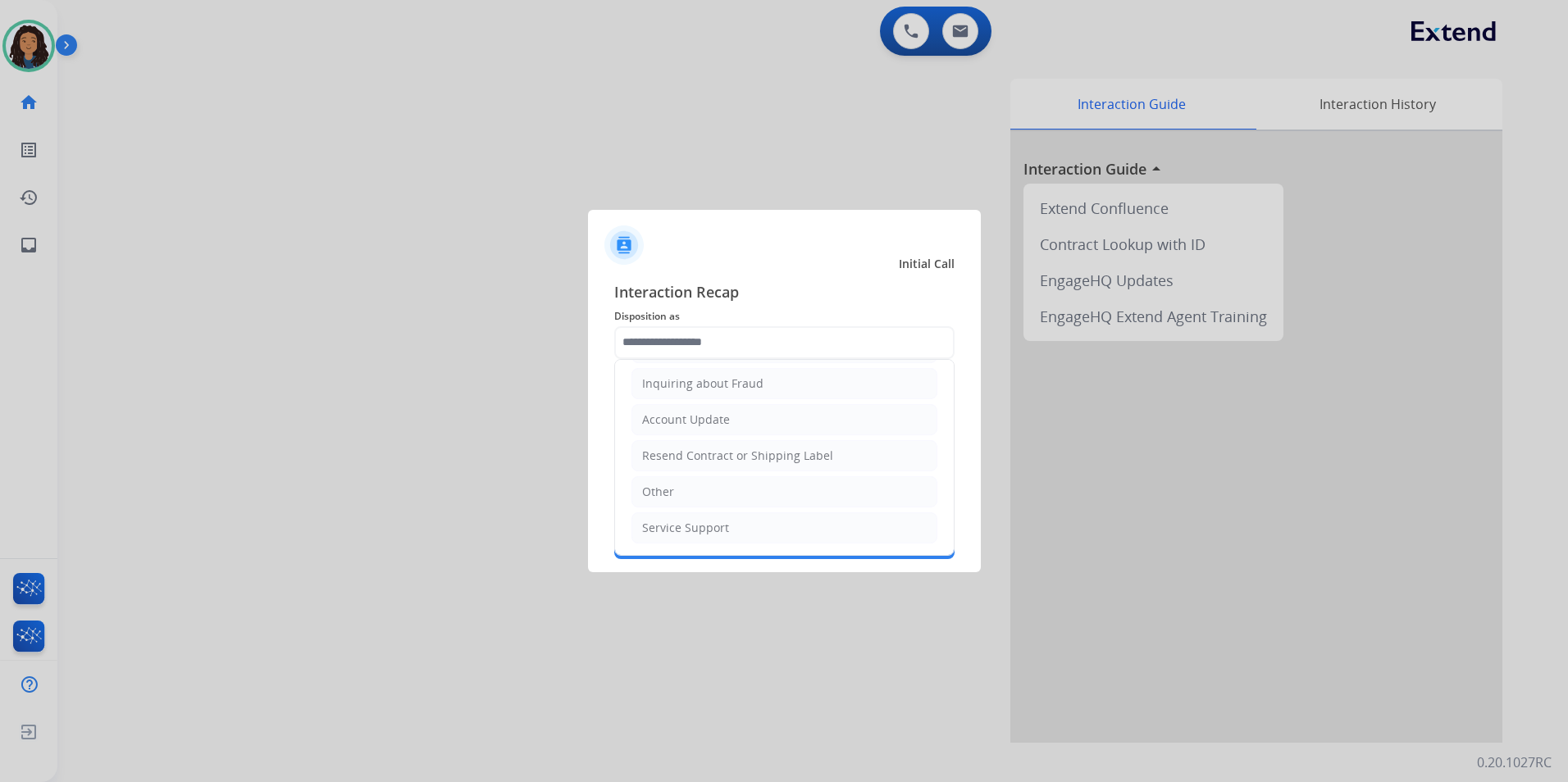
drag, startPoint x: 713, startPoint y: 493, endPoint x: 708, endPoint y: 483, distance: 11.2
click at [712, 488] on li "Other" at bounding box center [784, 491] width 306 height 31
type input "*****"
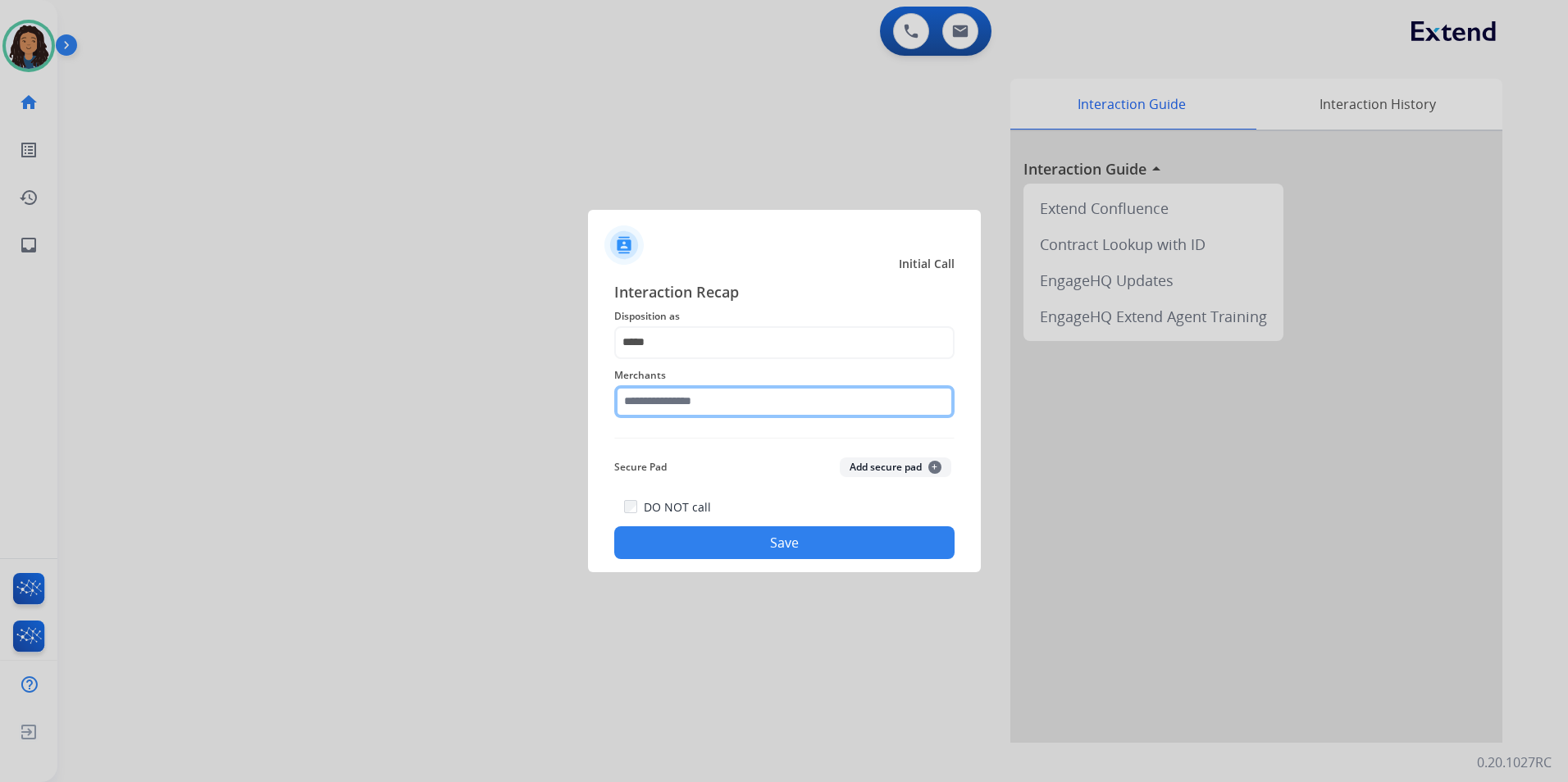
click at [685, 407] on input "text" at bounding box center [784, 402] width 341 height 33
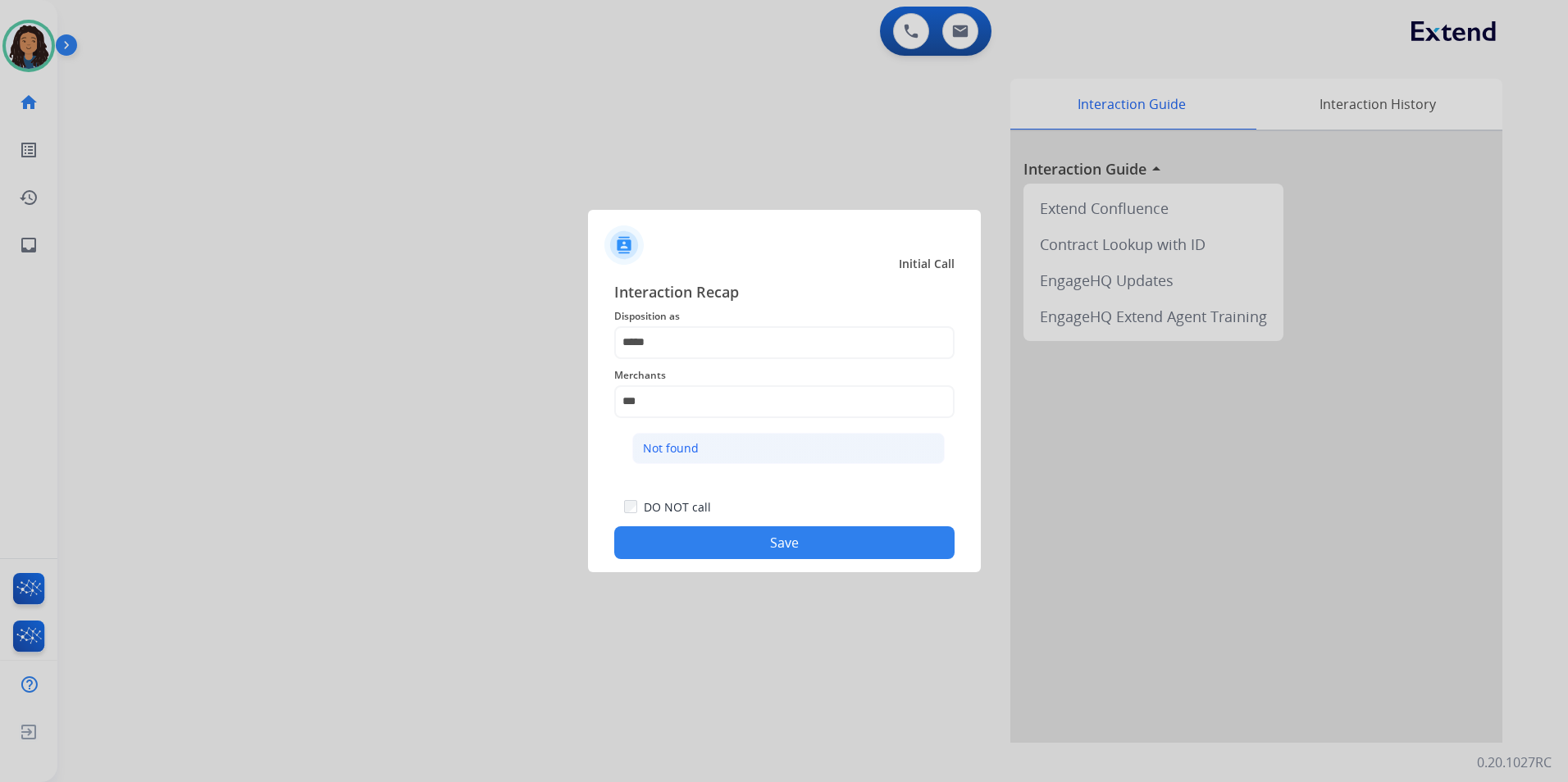
click at [694, 452] on div "Not found" at bounding box center [671, 448] width 56 height 16
type input "*********"
click at [690, 550] on button "Save" at bounding box center [784, 542] width 341 height 33
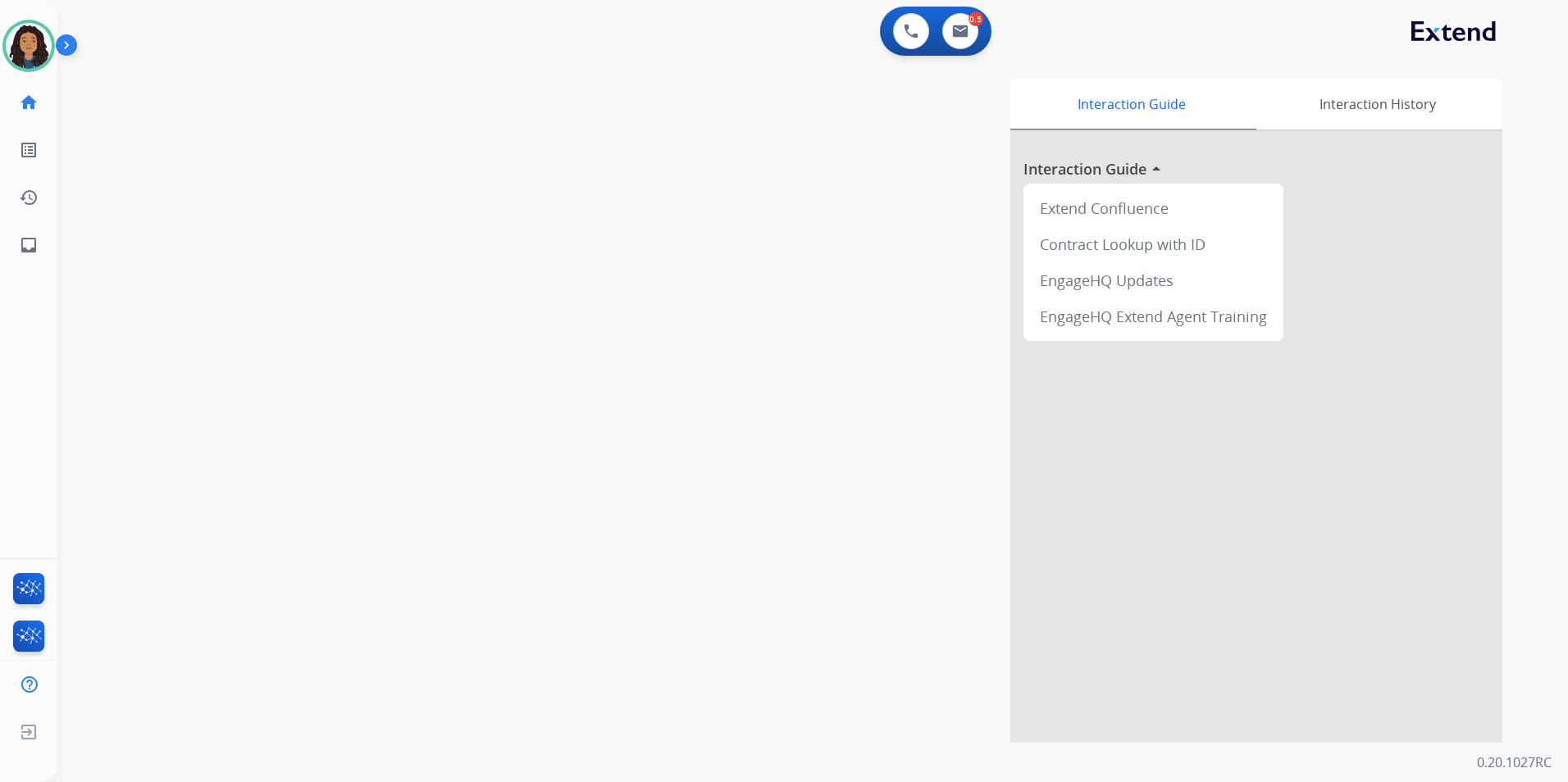
click at [347, 383] on div "swap_horiz Break voice bridge close_fullscreen Connect 3-Way Call merge_type Se…" at bounding box center [793, 401] width 1471 height 684
click at [346, 381] on div "swap_horiz Break voice bridge close_fullscreen Connect 3-Way Call merge_type Se…" at bounding box center [793, 401] width 1471 height 684
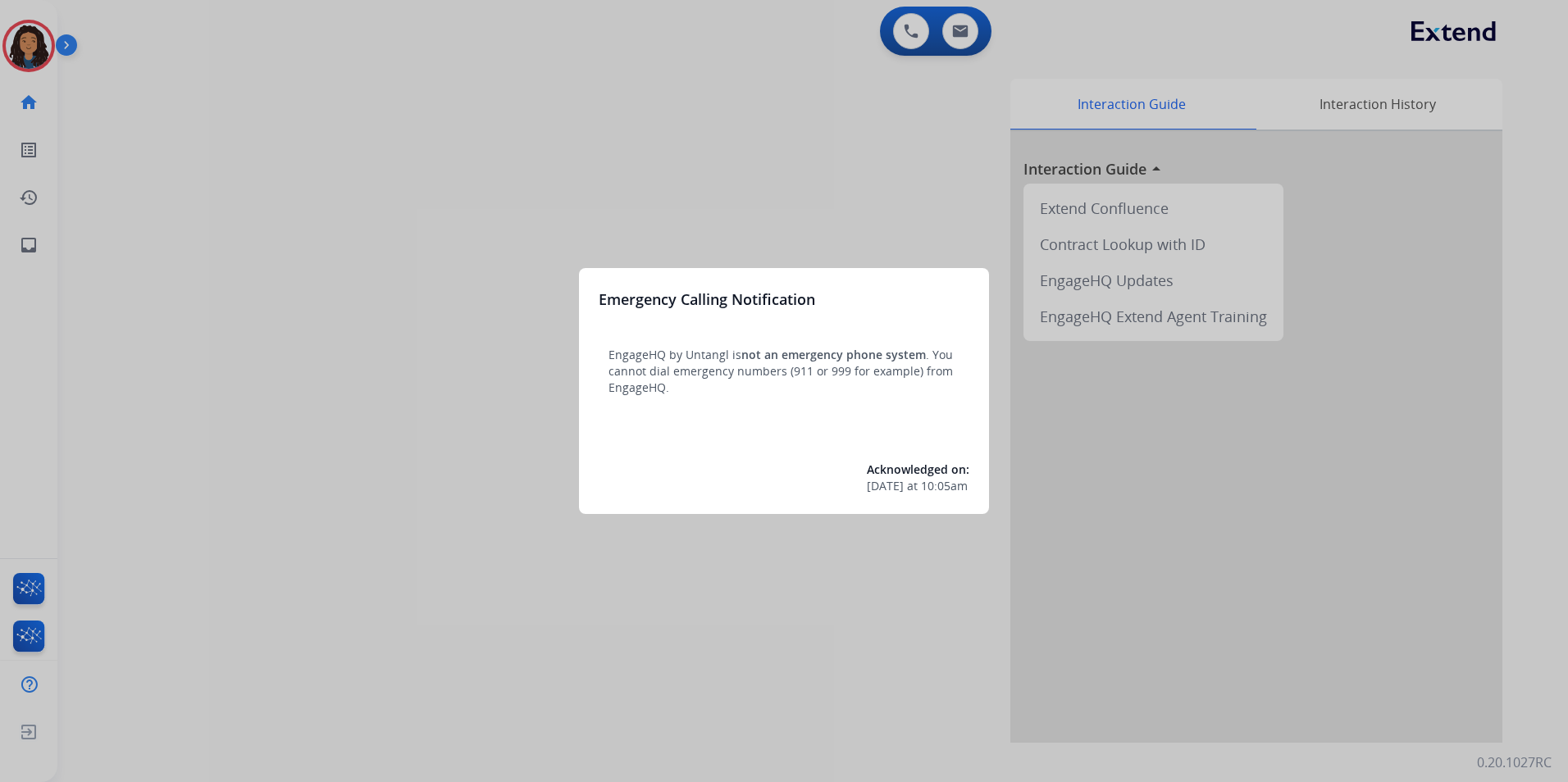
click at [343, 607] on div at bounding box center [784, 391] width 1568 height 782
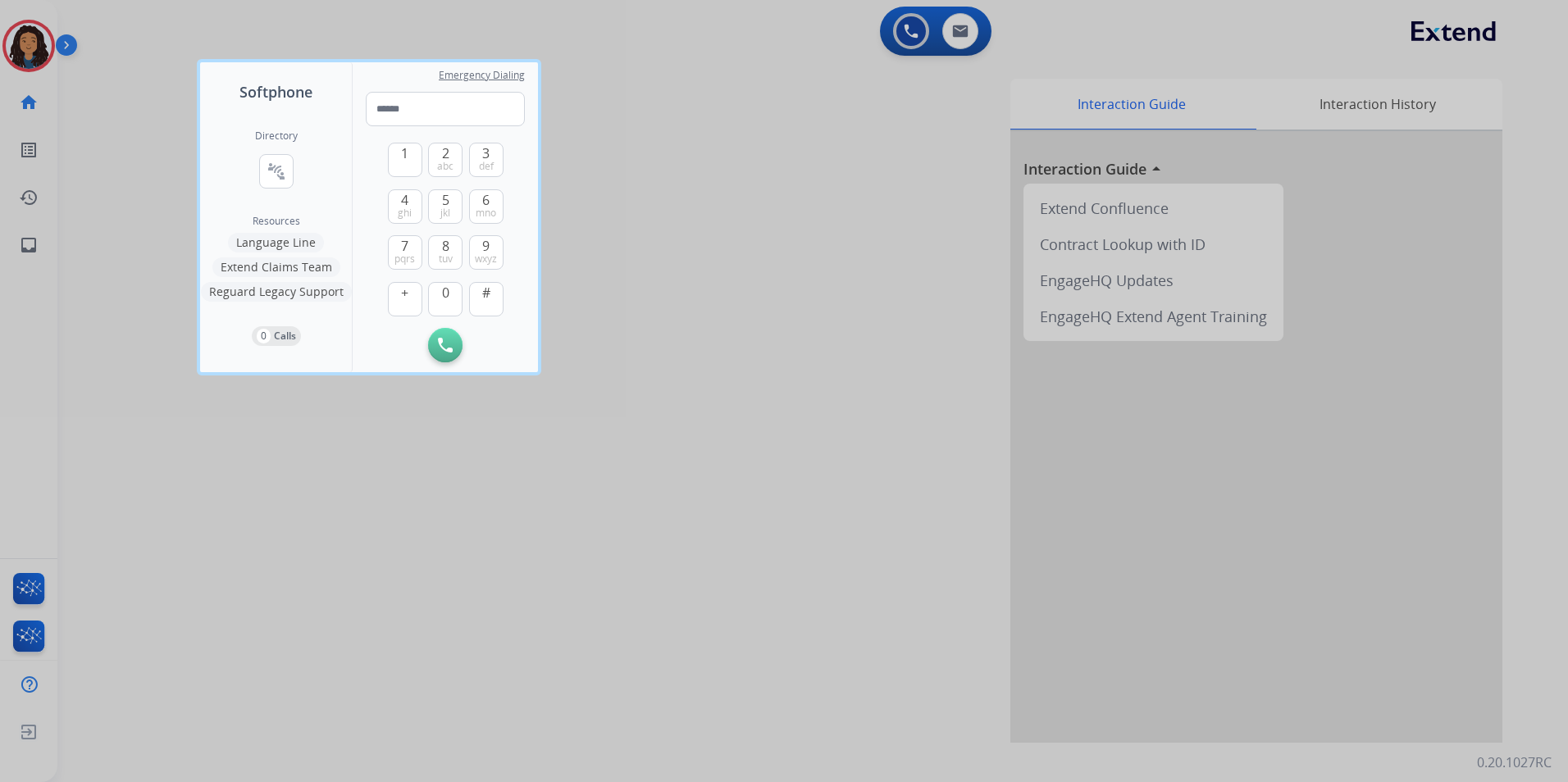
click at [829, 601] on div at bounding box center [784, 391] width 1568 height 782
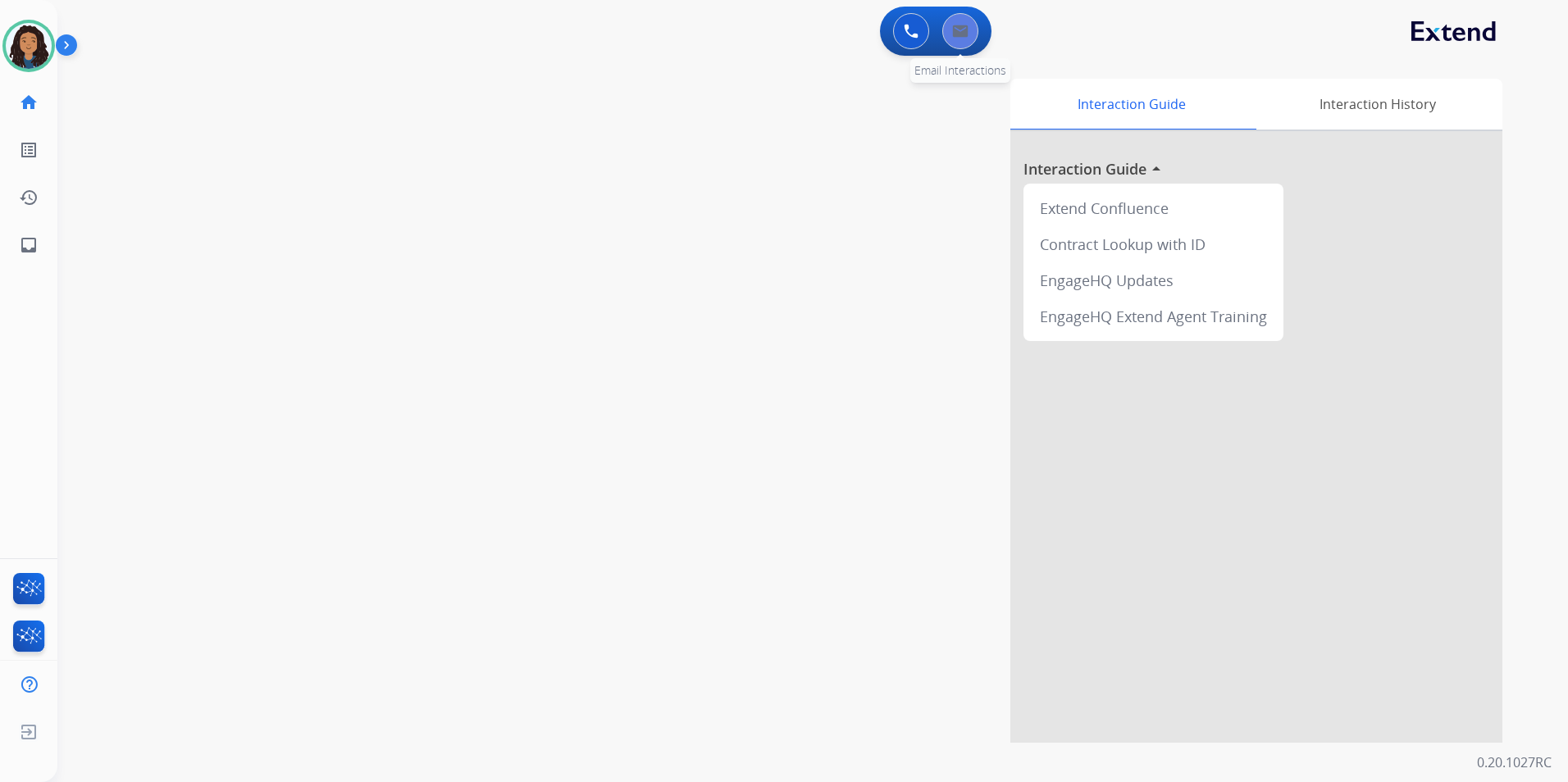
drag, startPoint x: 762, startPoint y: 537, endPoint x: 962, endPoint y: 31, distance: 544.1
click at [979, 28] on div "0 Email Interactions" at bounding box center [960, 31] width 49 height 36
click at [956, 32] on img at bounding box center [960, 31] width 16 height 13
select select "**********"
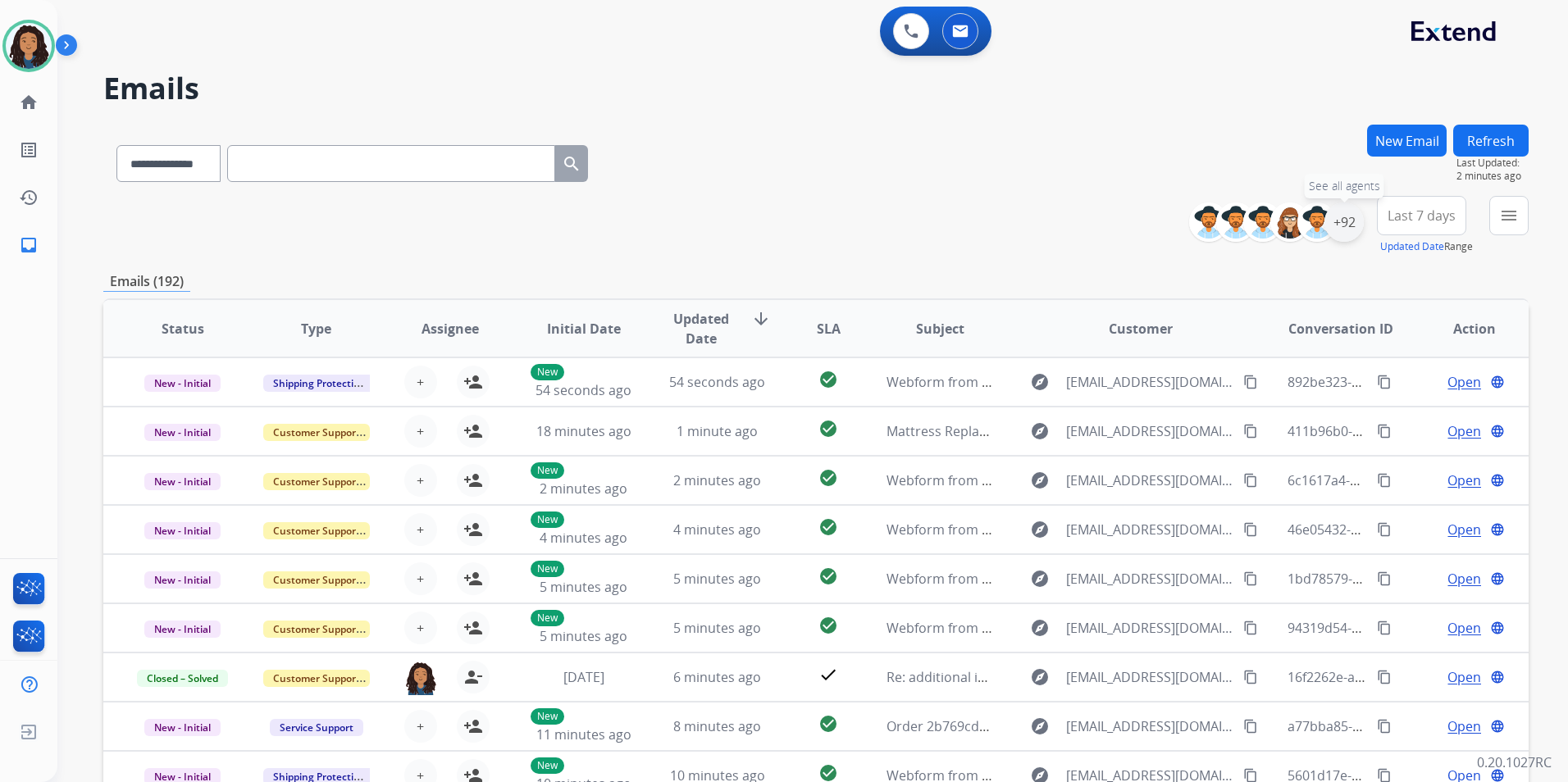
click at [1342, 234] on div "+92" at bounding box center [1344, 222] width 39 height 39
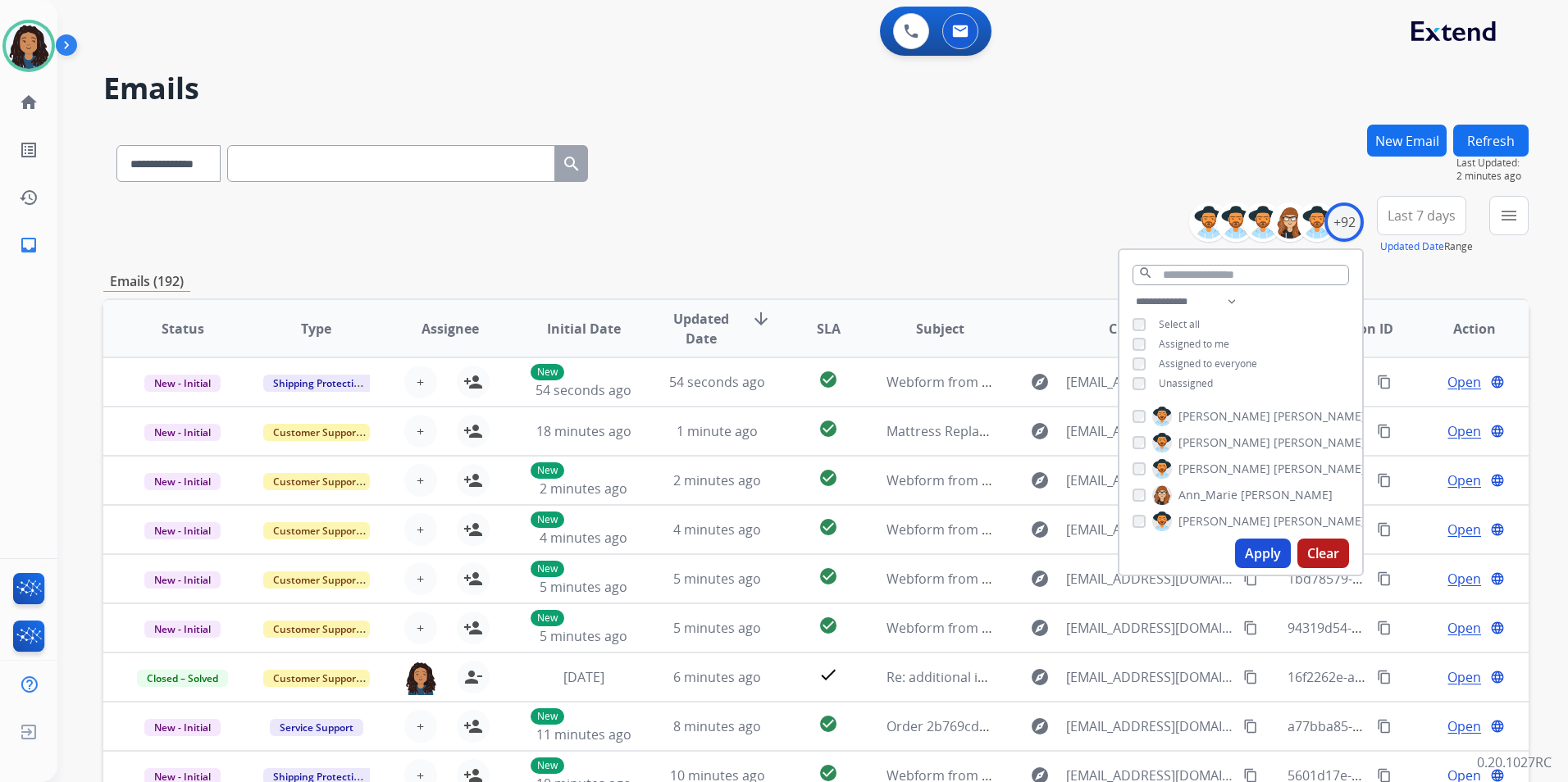
click at [1192, 383] on span "Unassigned" at bounding box center [1186, 383] width 54 height 14
click at [1251, 546] on button "Apply" at bounding box center [1263, 553] width 56 height 30
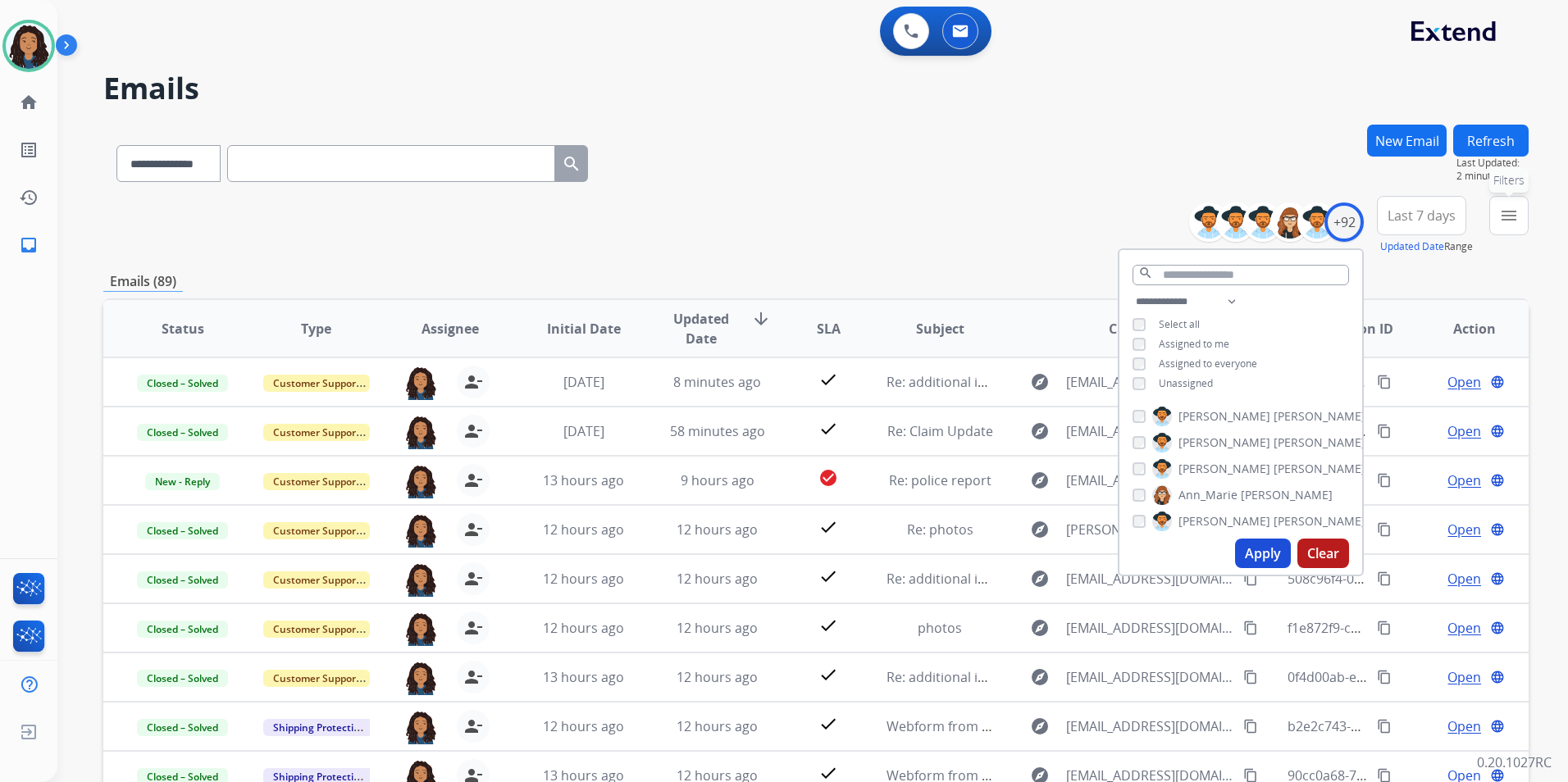
click at [1514, 230] on button "menu Filters" at bounding box center [1509, 215] width 39 height 39
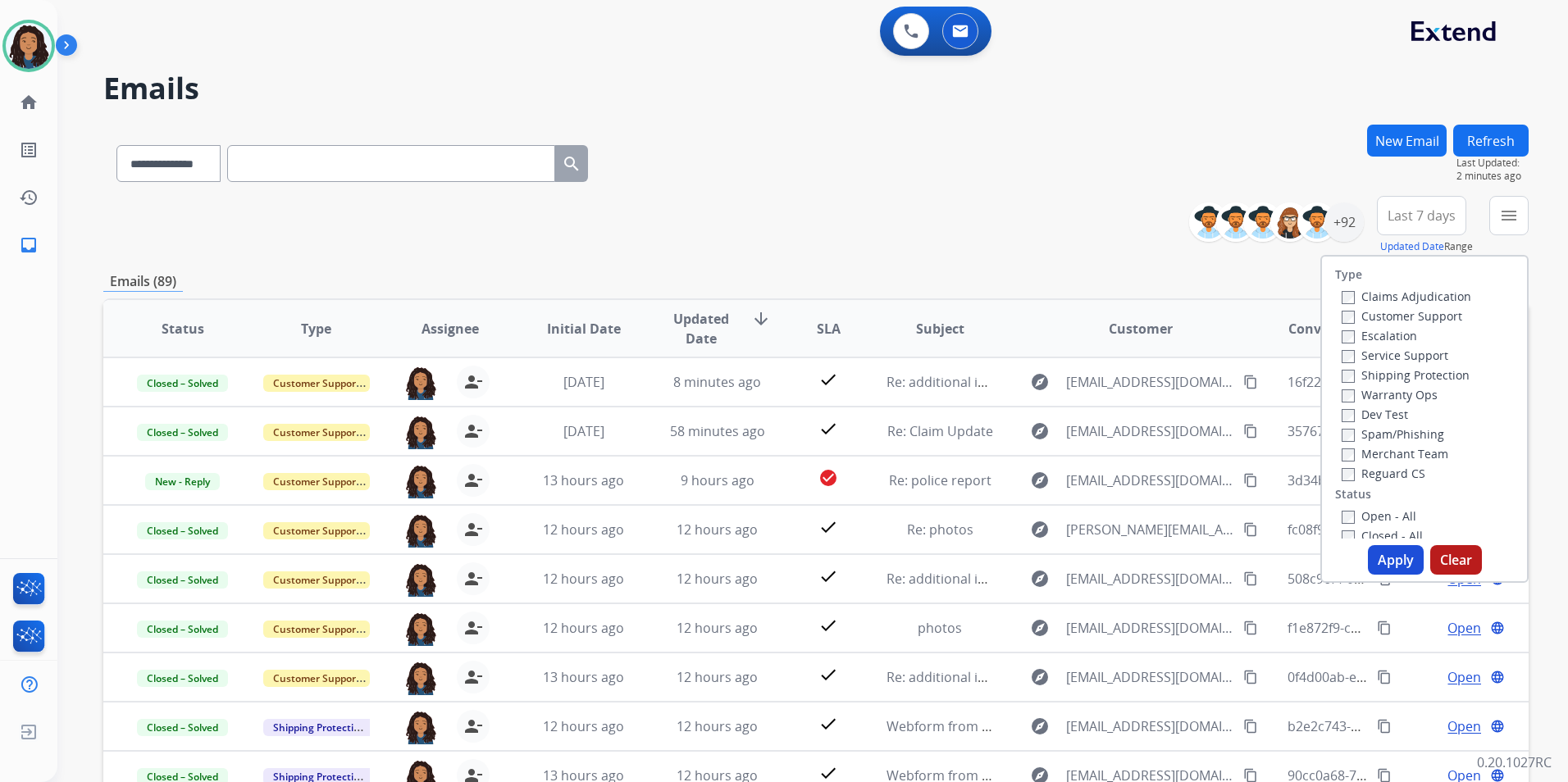
click at [1428, 323] on label "Customer Support" at bounding box center [1402, 316] width 120 height 15
click at [1435, 378] on label "Shipping Protection" at bounding box center [1405, 375] width 128 height 15
click at [1395, 474] on label "Reguard CS" at bounding box center [1383, 474] width 84 height 15
click at [1382, 518] on label "Open - All" at bounding box center [1379, 516] width 75 height 15
click at [1375, 557] on button "Apply" at bounding box center [1396, 560] width 56 height 30
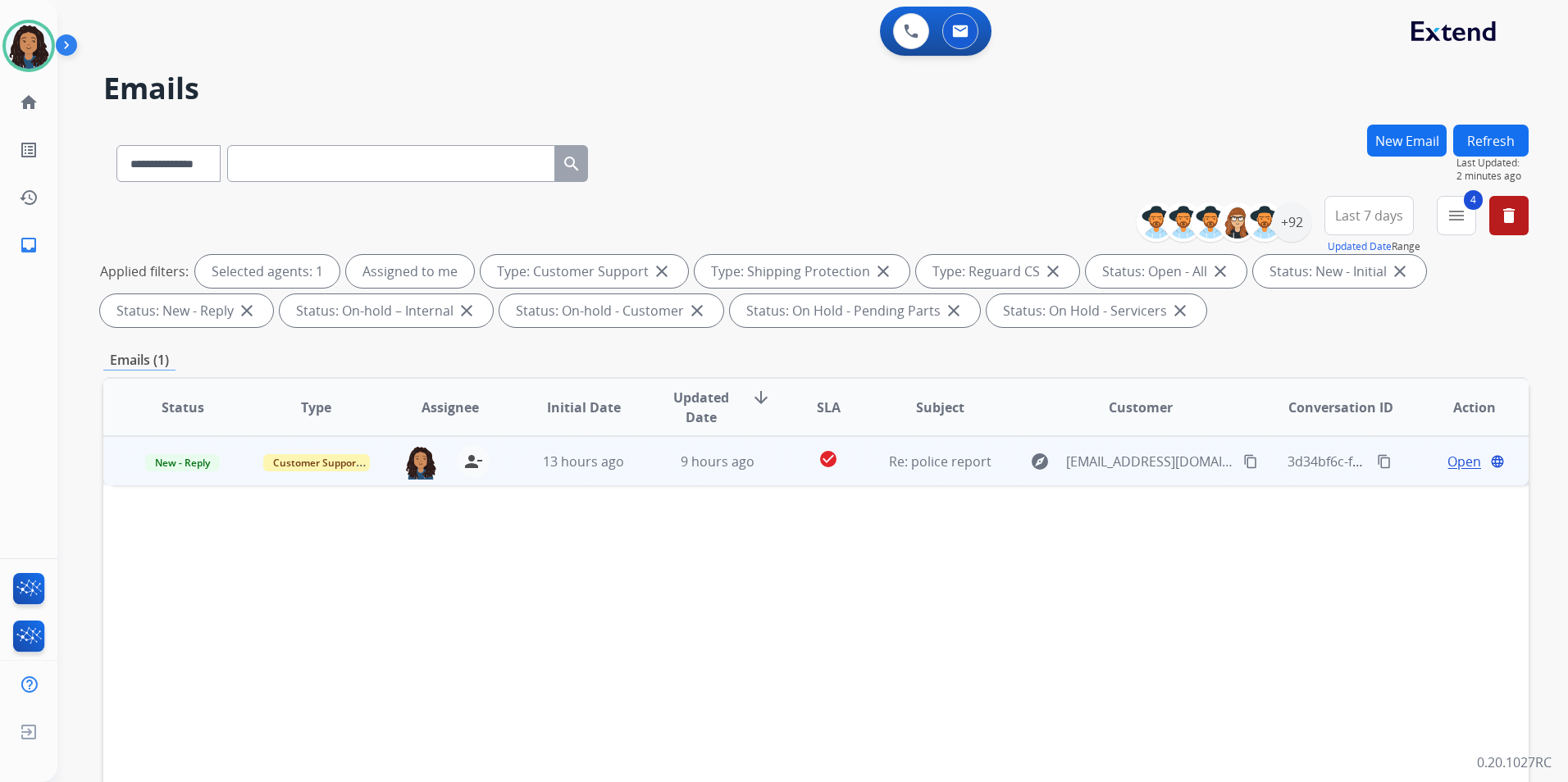
click at [1447, 458] on span "Open" at bounding box center [1464, 461] width 34 height 19
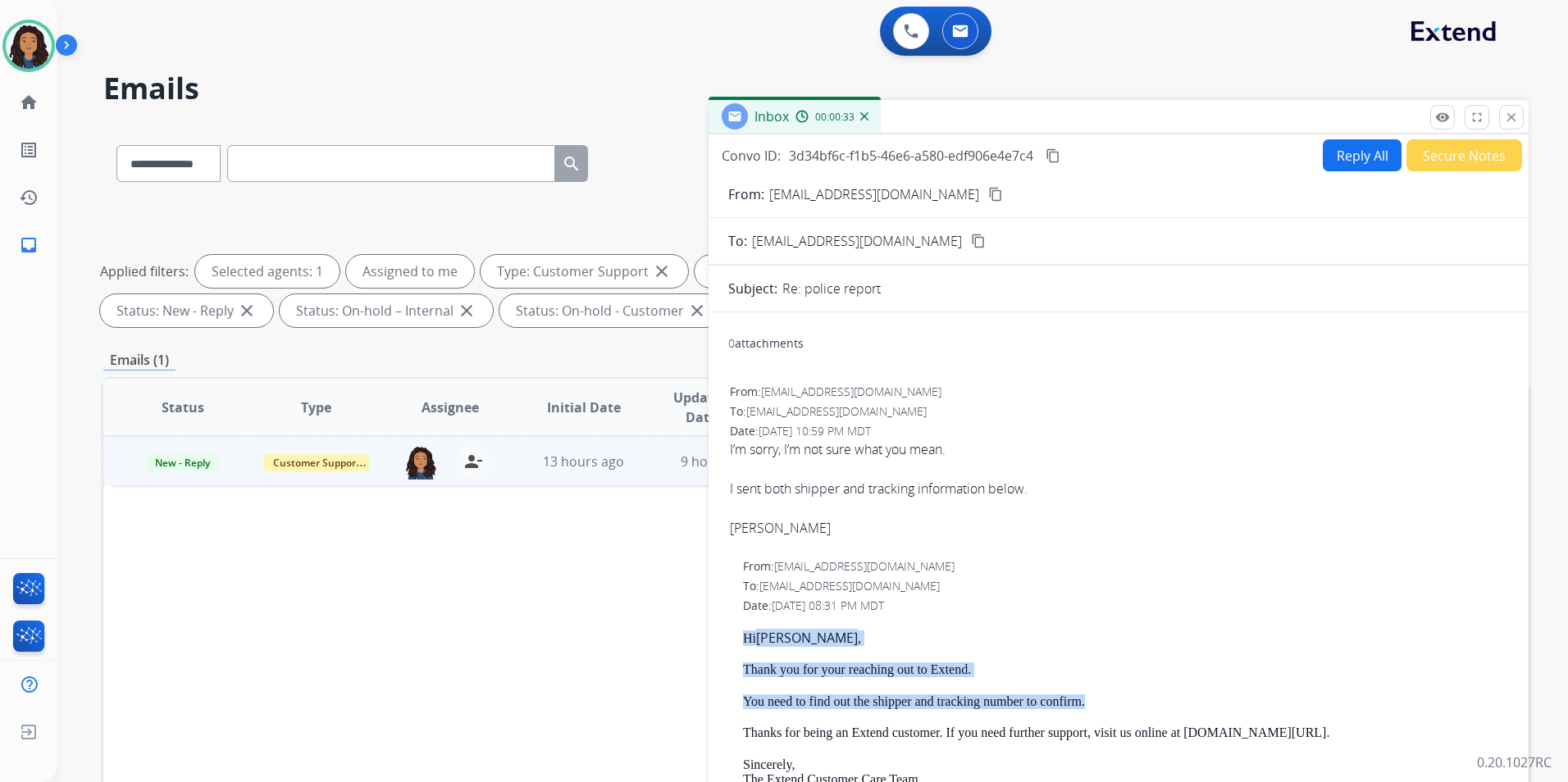
drag, startPoint x: 735, startPoint y: 632, endPoint x: 1097, endPoint y: 702, distance: 368.7
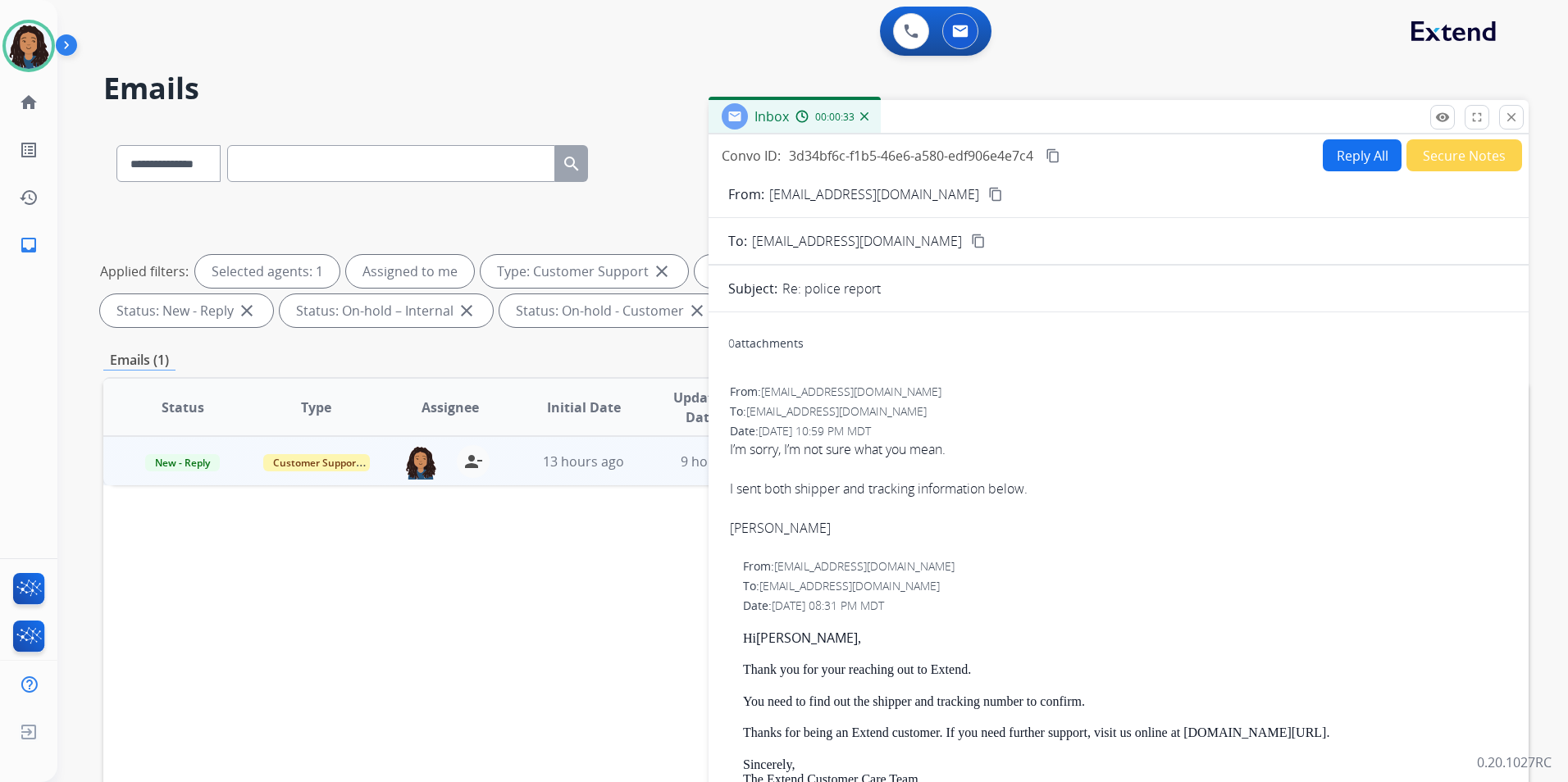
drag, startPoint x: 1097, startPoint y: 702, endPoint x: 1058, endPoint y: 711, distance: 40.0
drag, startPoint x: 1058, startPoint y: 711, endPoint x: 831, endPoint y: 583, distance: 260.6
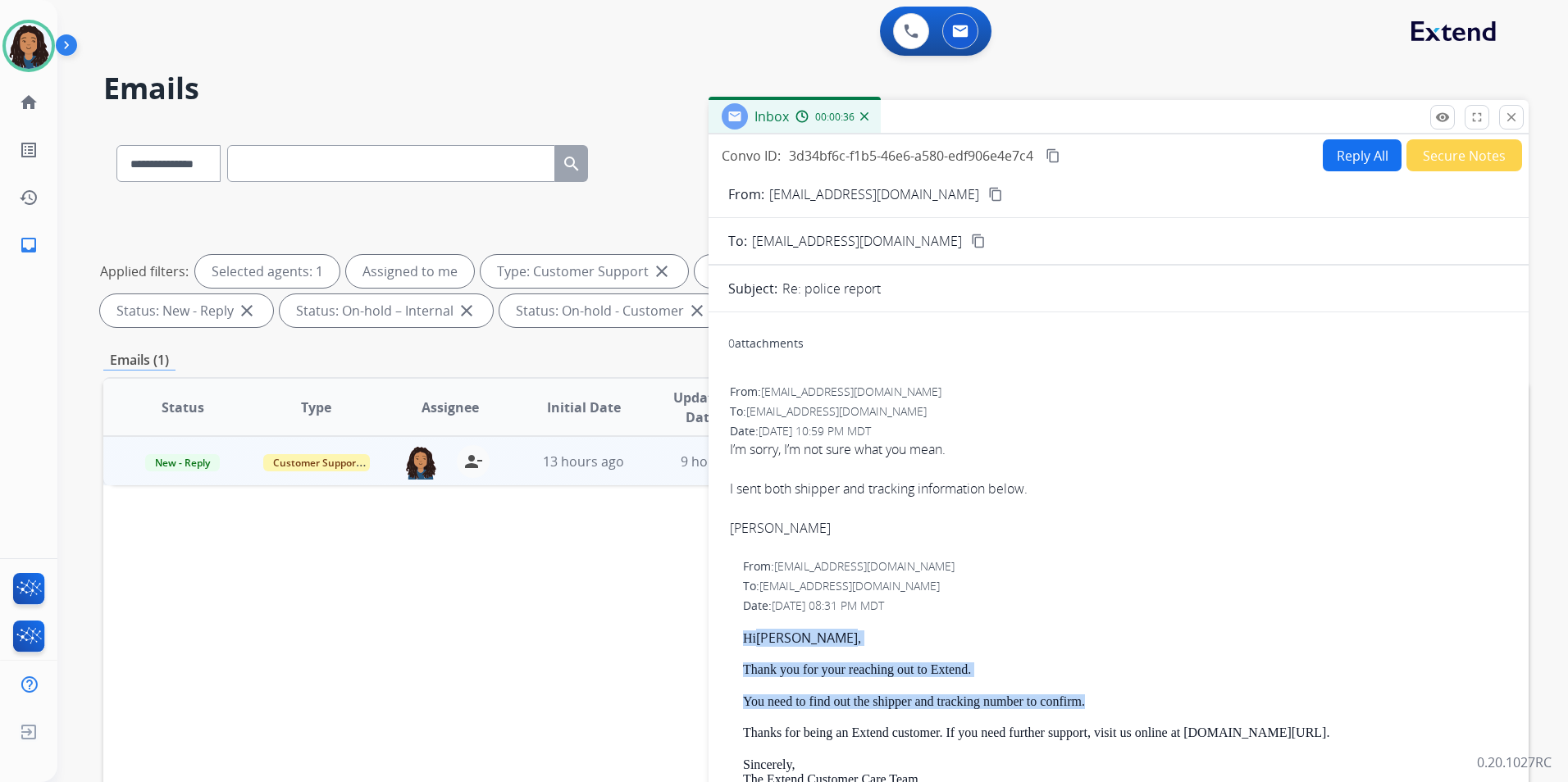
drag, startPoint x: 744, startPoint y: 636, endPoint x: 1103, endPoint y: 705, distance: 365.6
copy div "Hi Zach , Thank you for your reaching out to Extend. You need to find out the s…"
click at [1354, 164] on button "Reply All" at bounding box center [1361, 156] width 79 height 32
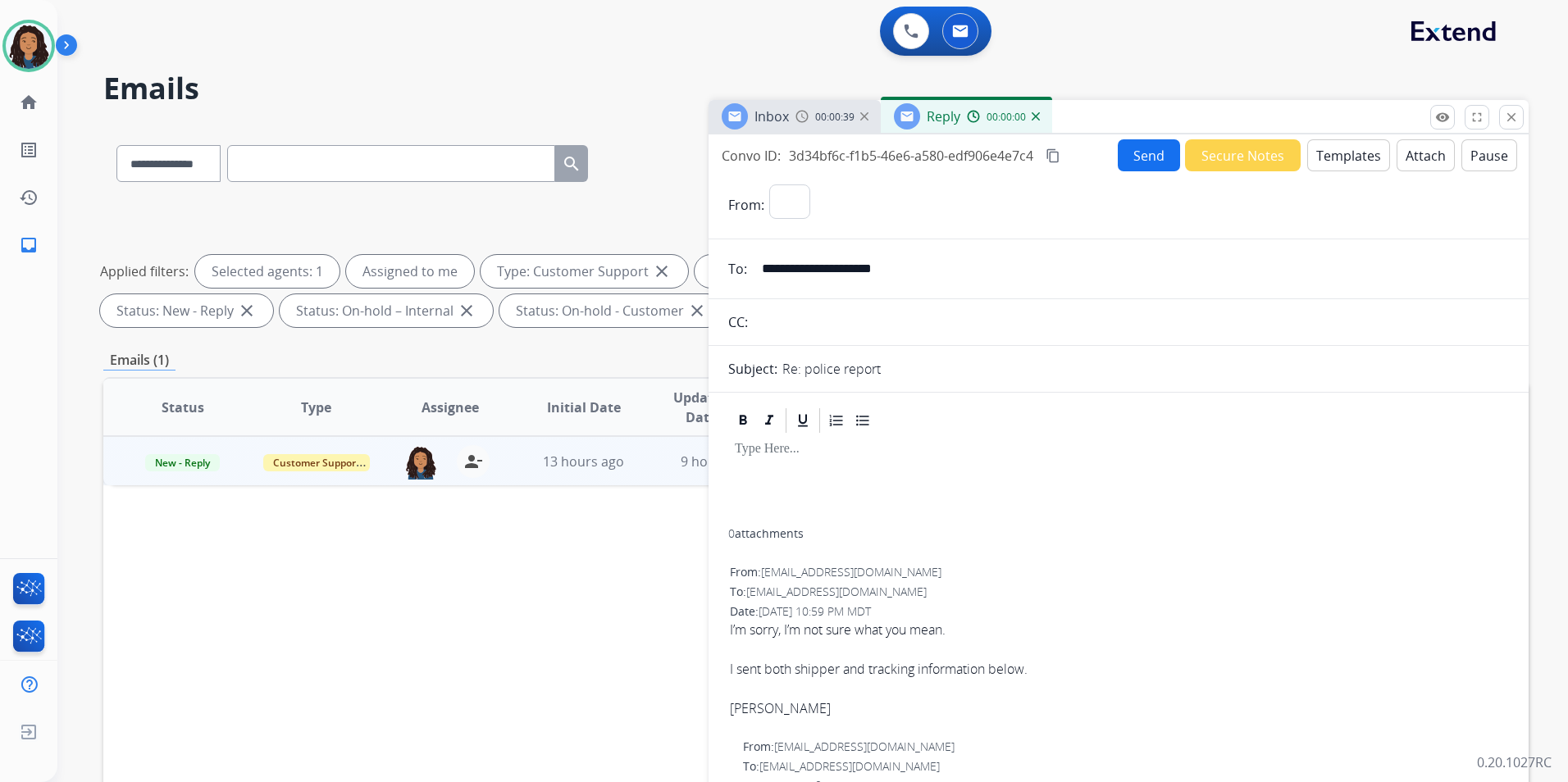
click at [1354, 164] on button "Templates" at bounding box center [1349, 156] width 83 height 32
select select "**********"
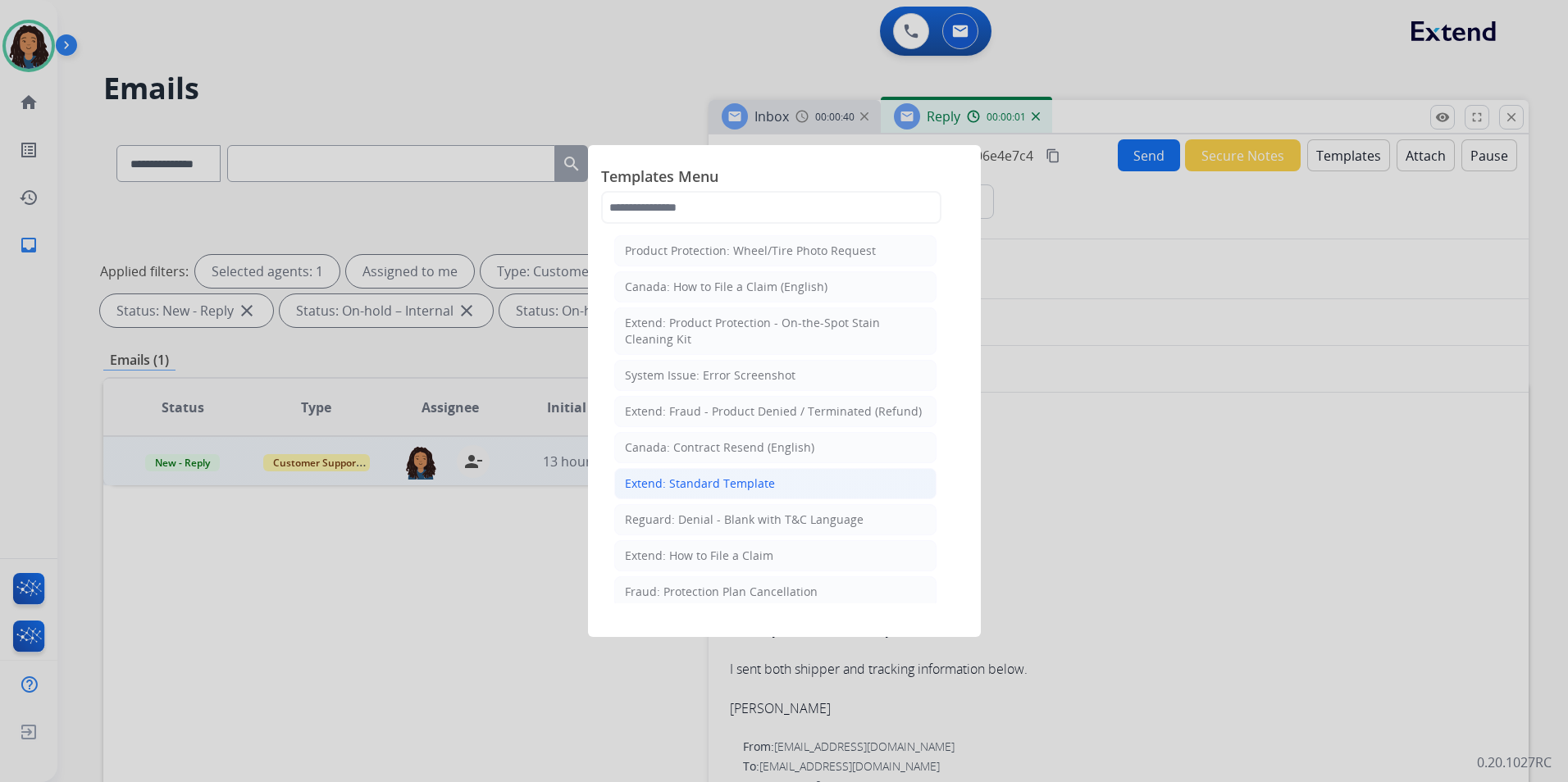
click at [793, 480] on li "Extend: Standard Template" at bounding box center [775, 484] width 322 height 31
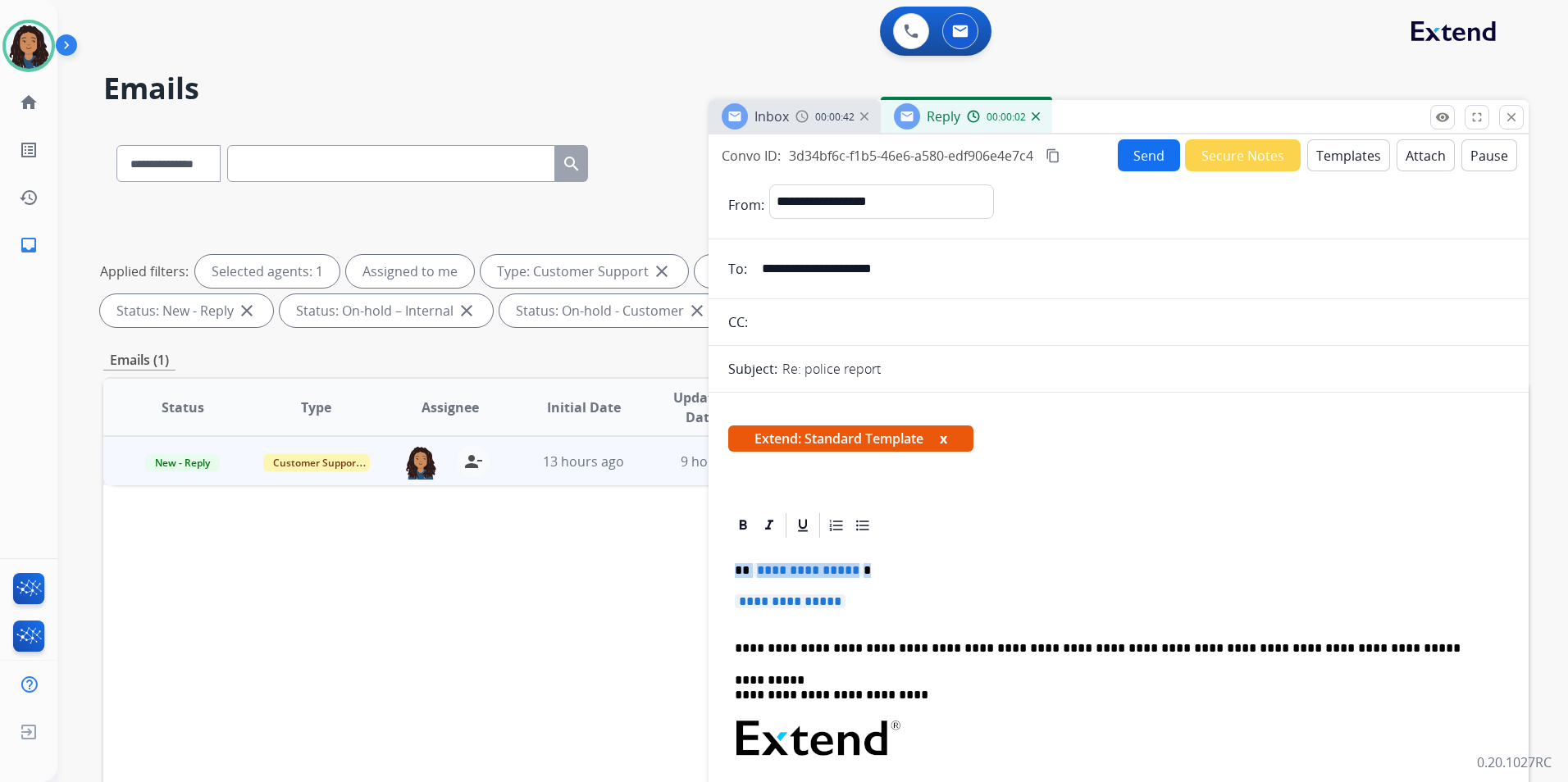
drag, startPoint x: 732, startPoint y: 567, endPoint x: 875, endPoint y: 604, distance: 147.7
click at [875, 604] on div "**********" at bounding box center [1119, 788] width 781 height 495
paste div
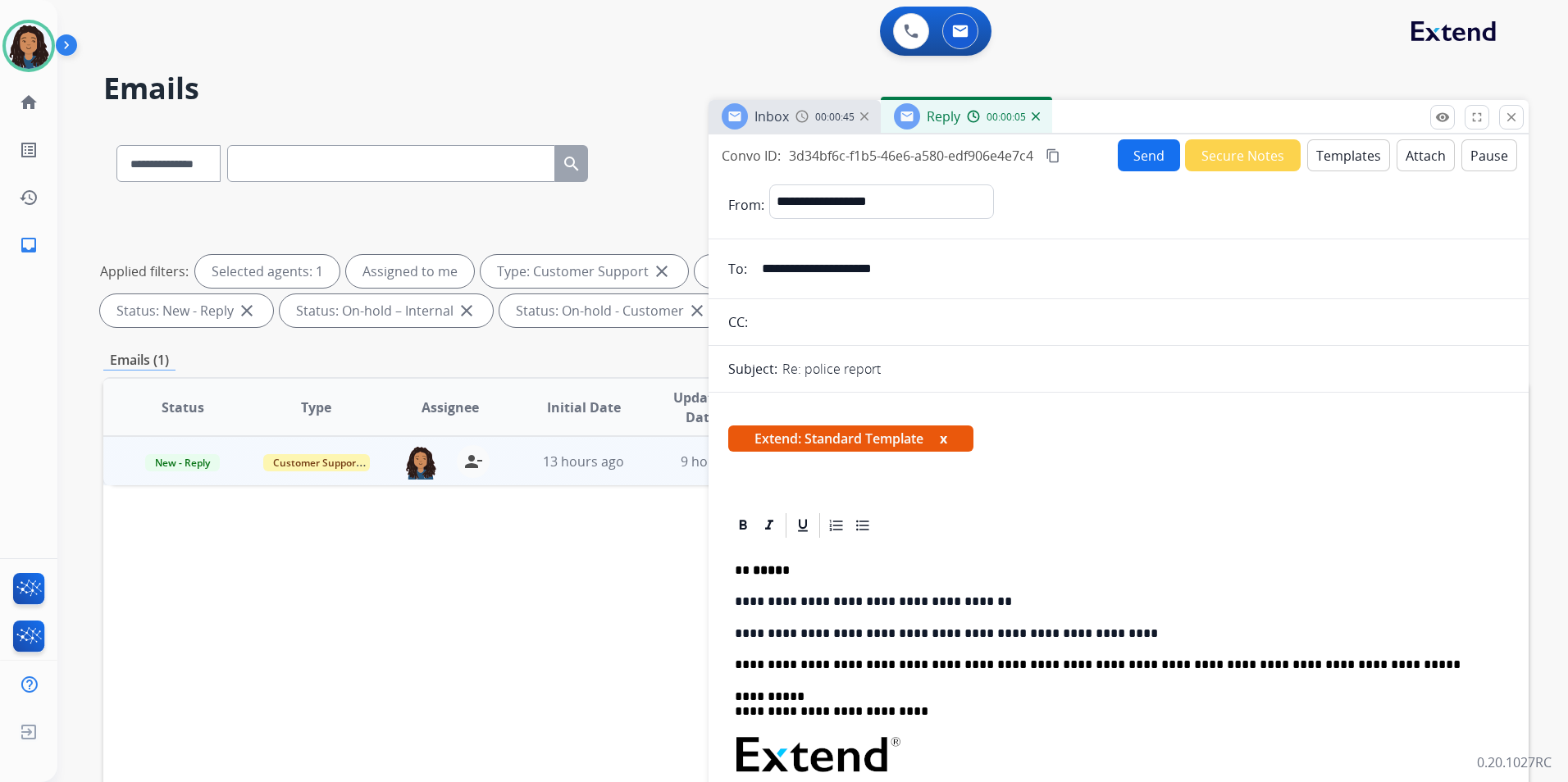
drag, startPoint x: 903, startPoint y: 629, endPoint x: 954, endPoint y: 642, distance: 52.6
click at [903, 631] on p "**********" at bounding box center [1111, 634] width 755 height 14
click at [963, 631] on p "**********" at bounding box center [1111, 634] width 755 height 14
click at [955, 631] on p "**********" at bounding box center [1111, 634] width 755 height 14
click at [992, 642] on div "**********" at bounding box center [1119, 796] width 781 height 511
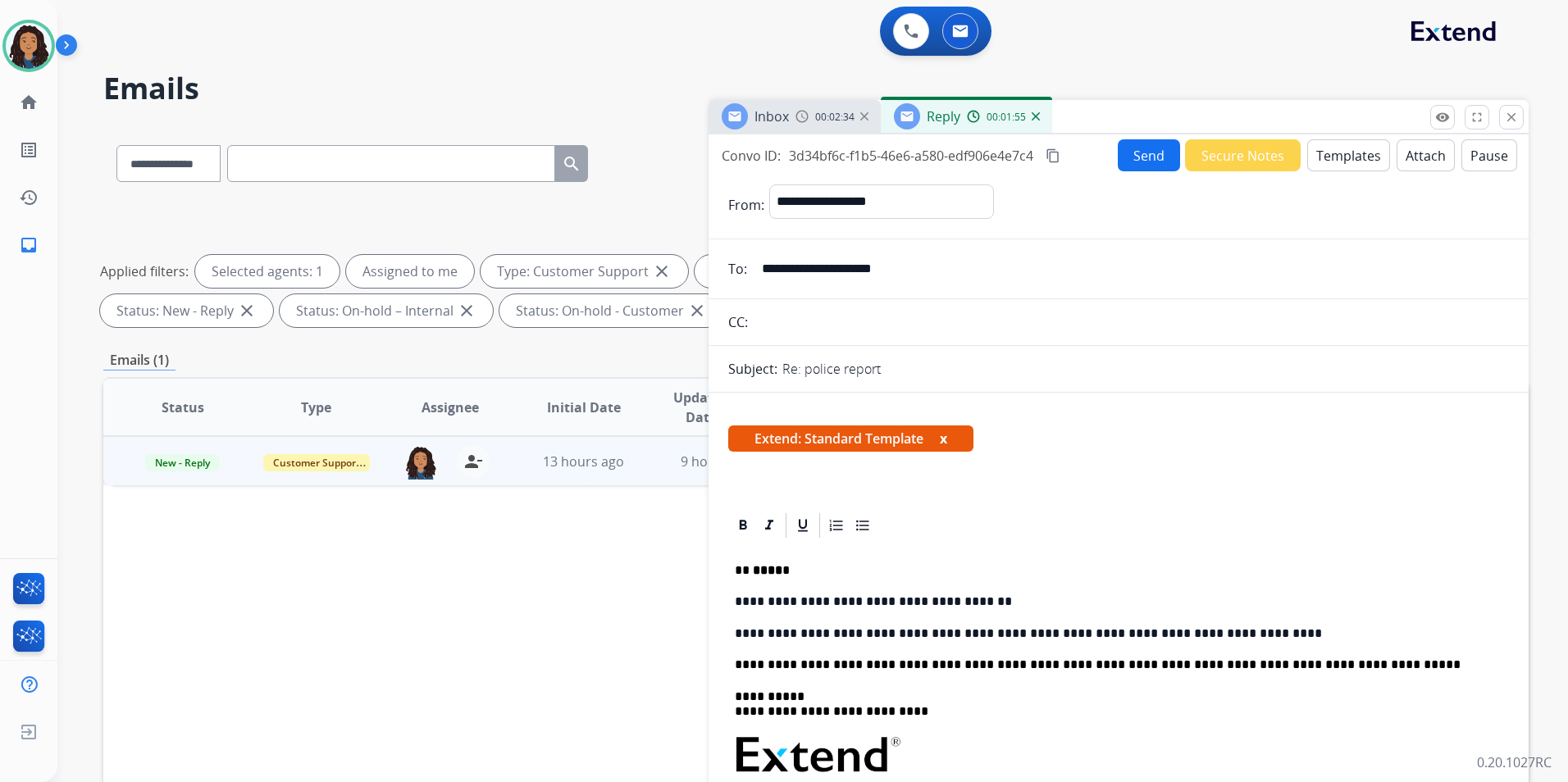
click at [1147, 636] on p "**********" at bounding box center [1111, 634] width 755 height 14
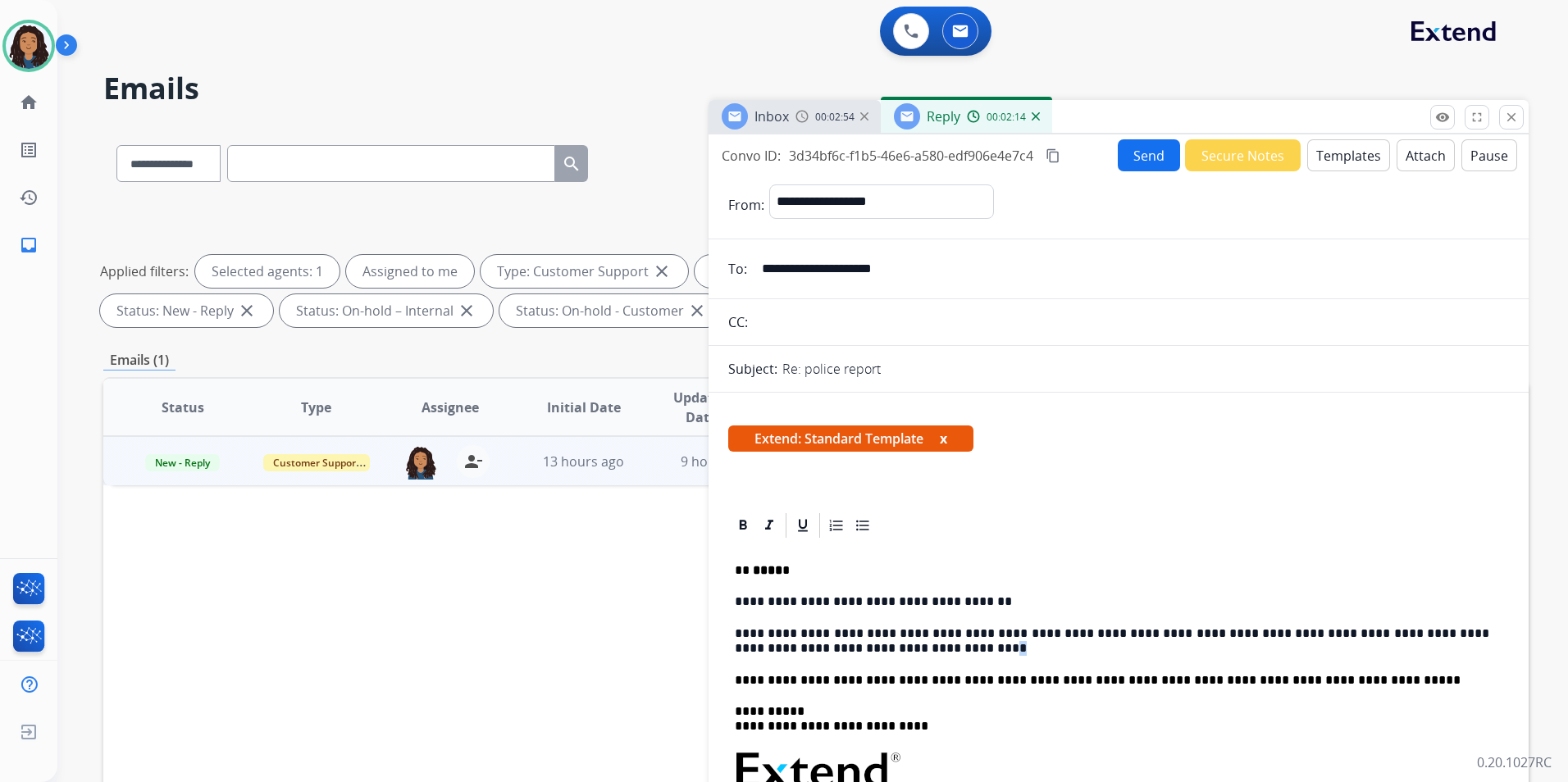
drag, startPoint x: 823, startPoint y: 651, endPoint x: 831, endPoint y: 648, distance: 8.5
click at [831, 648] on p "**********" at bounding box center [1111, 642] width 755 height 31
click at [818, 652] on p "**********" at bounding box center [1111, 642] width 755 height 31
click at [769, 643] on p "**********" at bounding box center [1111, 642] width 755 height 31
click at [824, 649] on p "**********" at bounding box center [1111, 642] width 755 height 31
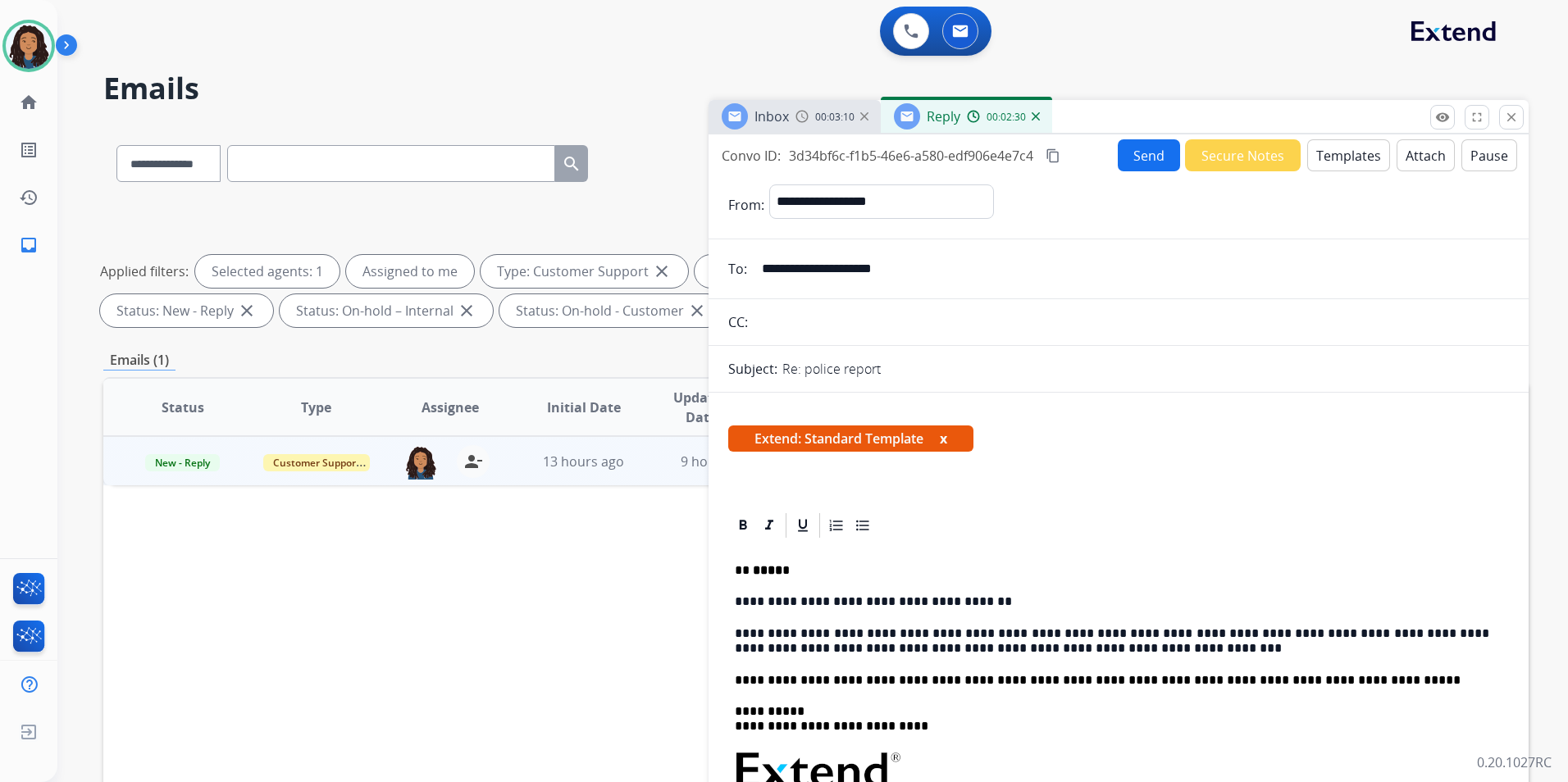
click at [1128, 160] on button "Send" at bounding box center [1149, 156] width 63 height 32
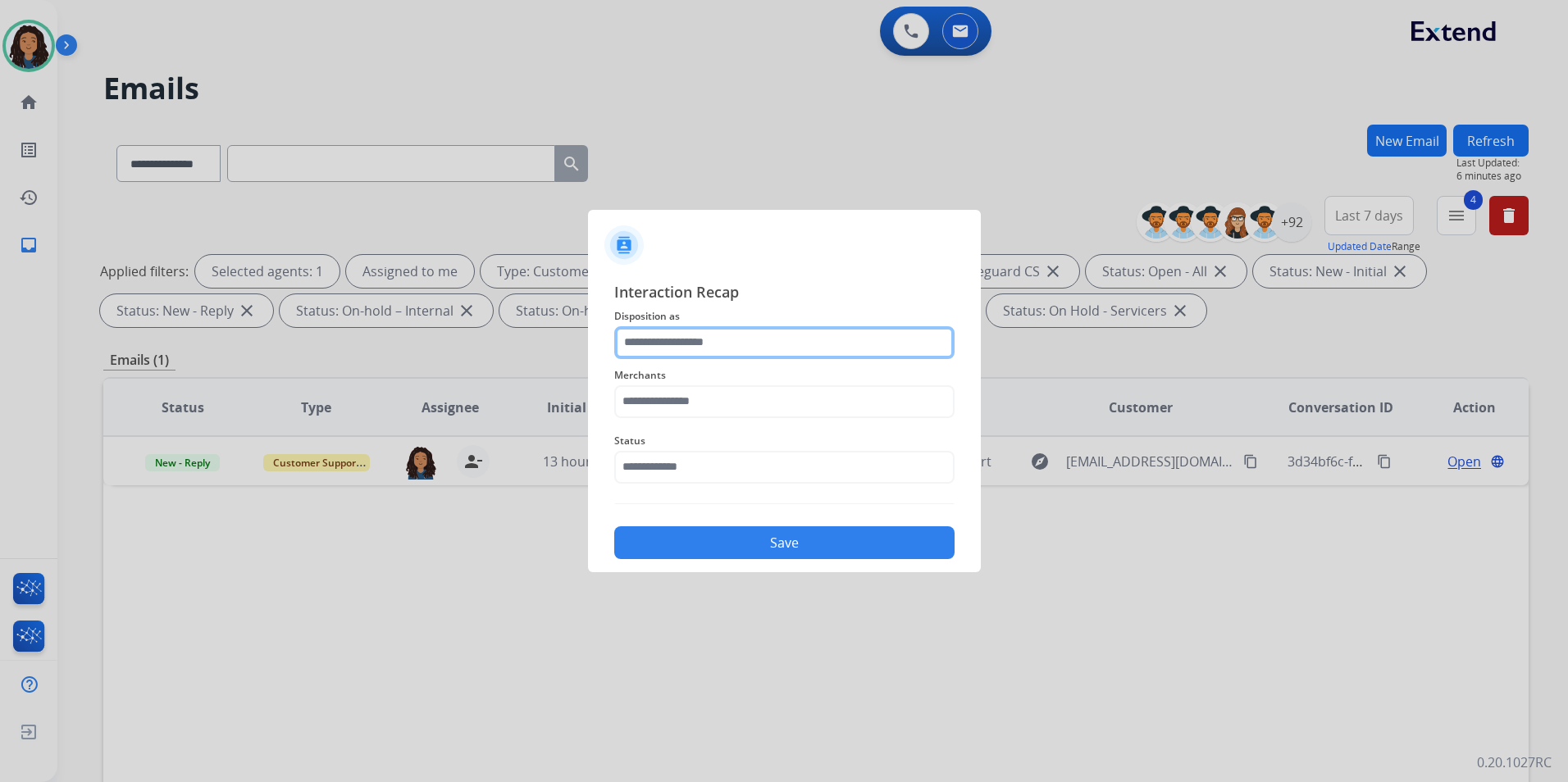
click at [729, 333] on input "text" at bounding box center [784, 342] width 341 height 33
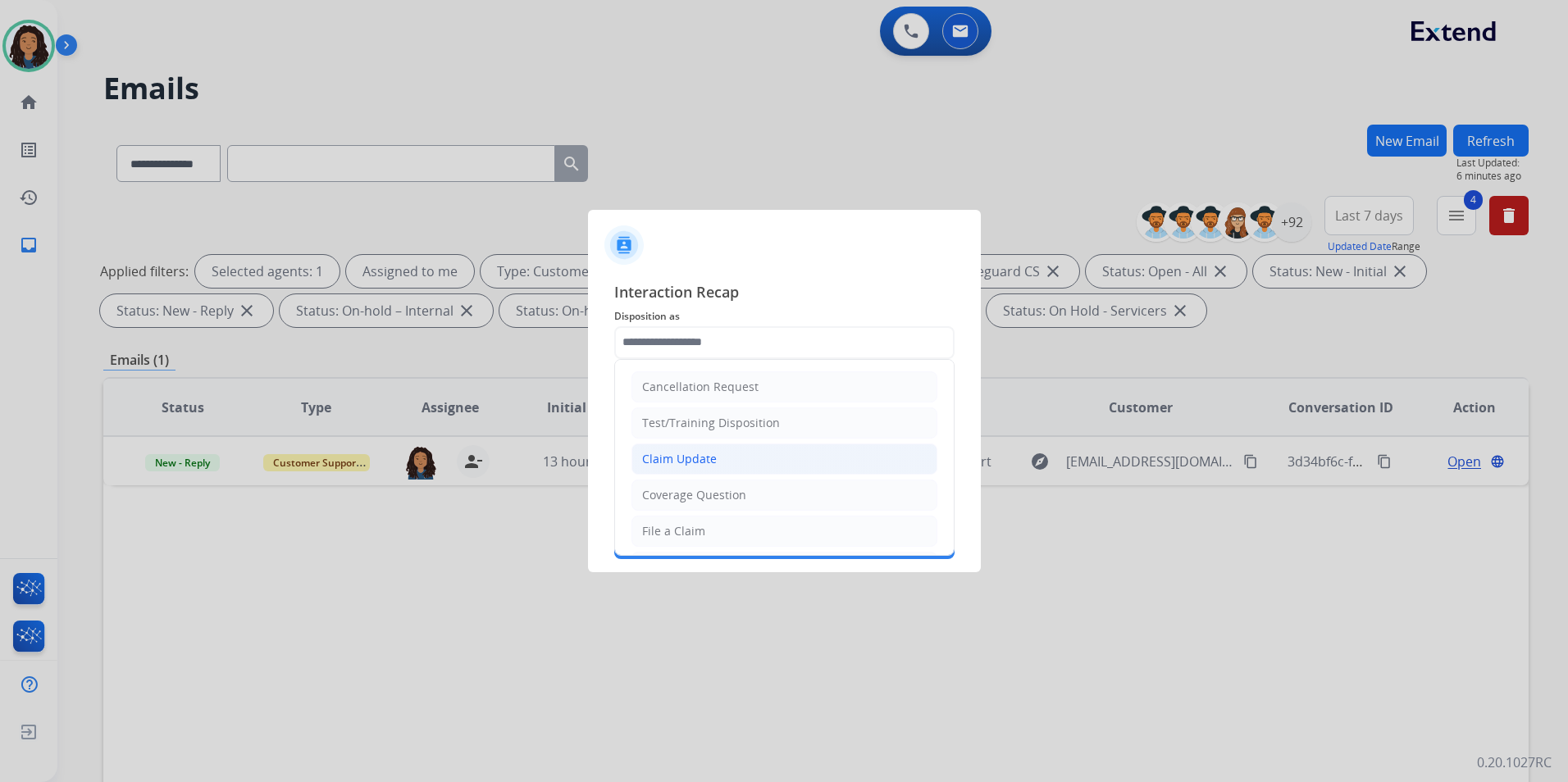
click at [722, 448] on li "Claim Update" at bounding box center [784, 459] width 306 height 31
type input "**********"
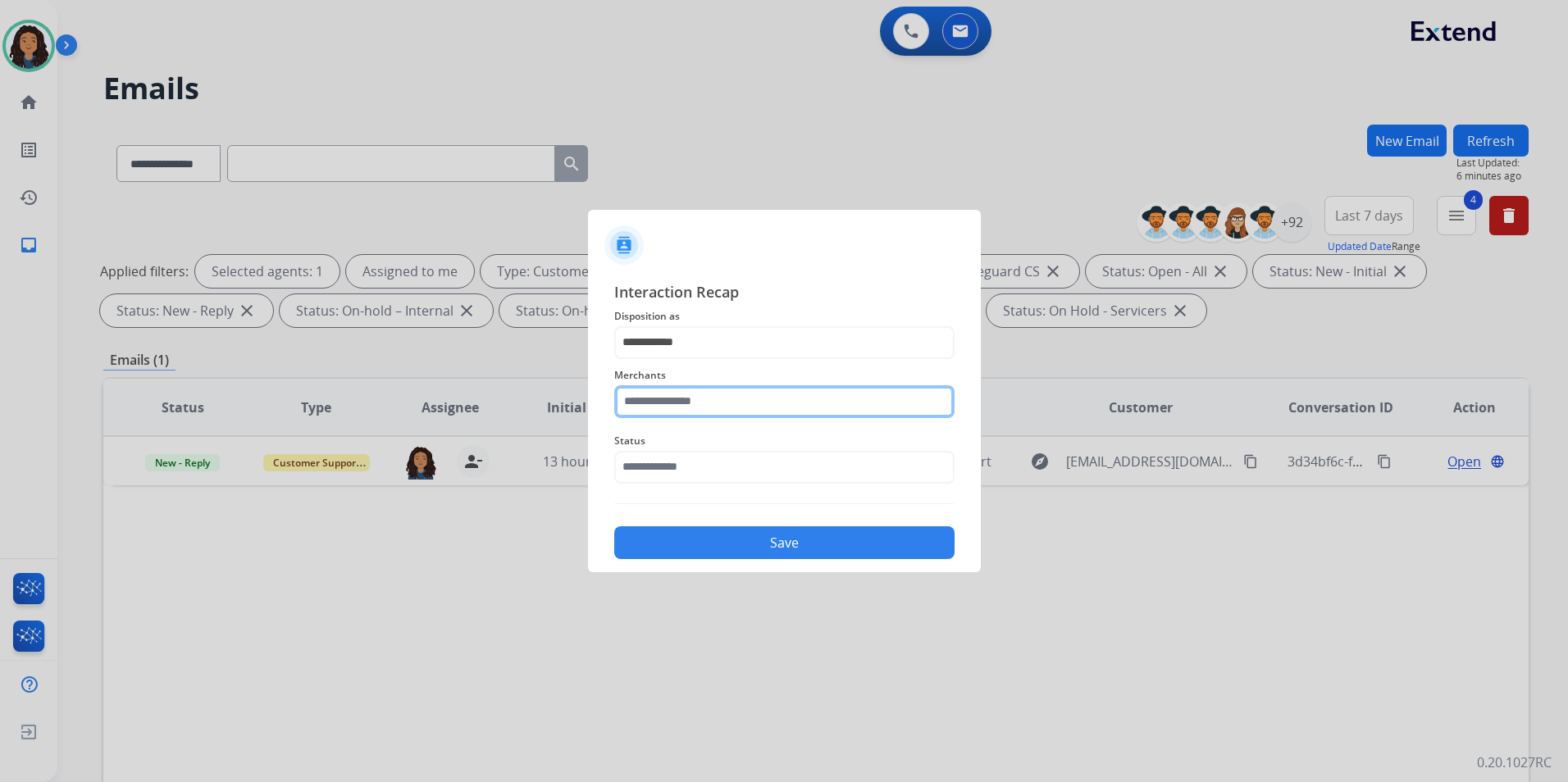
click at [720, 408] on input "text" at bounding box center [784, 402] width 341 height 33
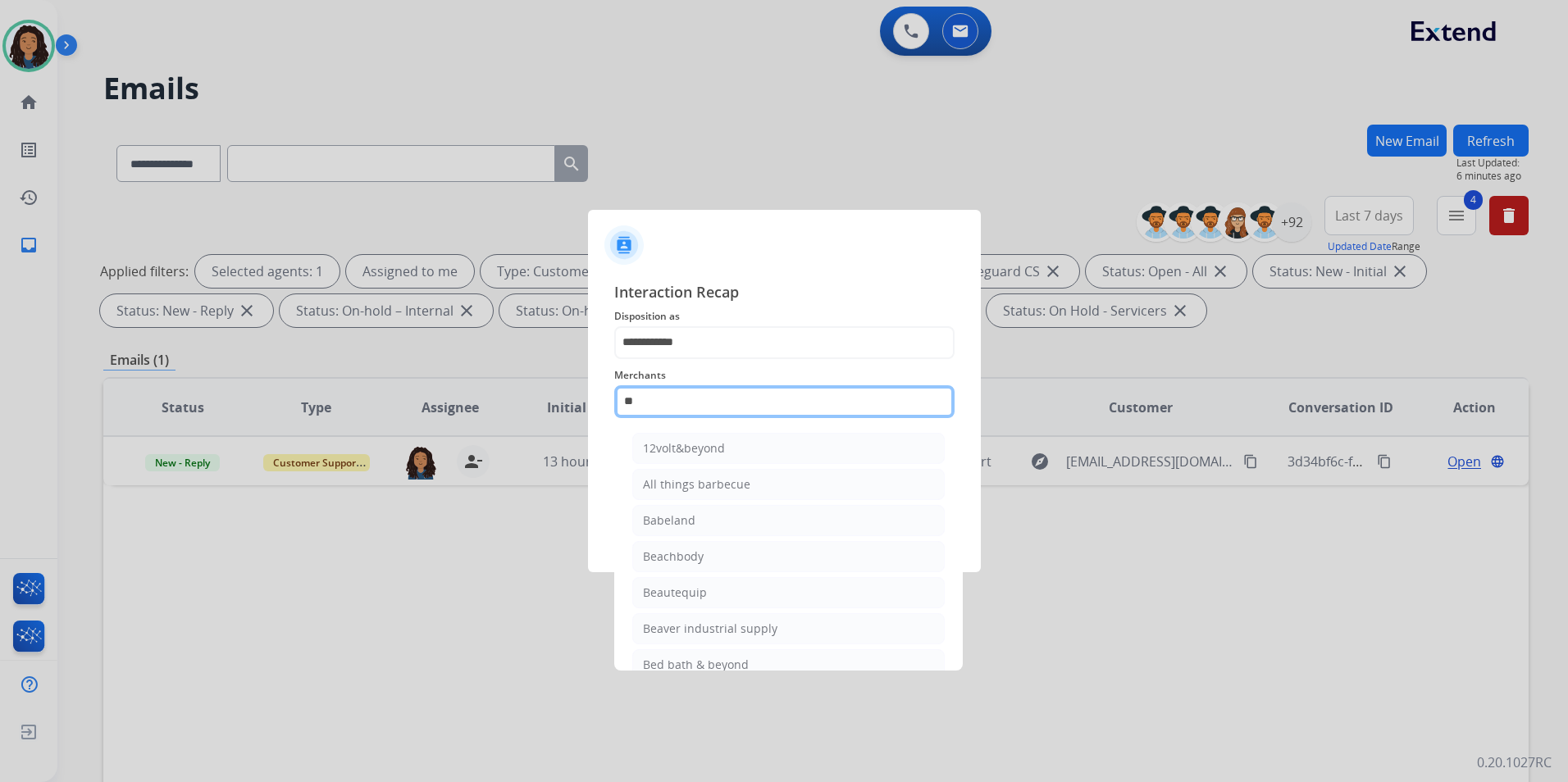
type input "*"
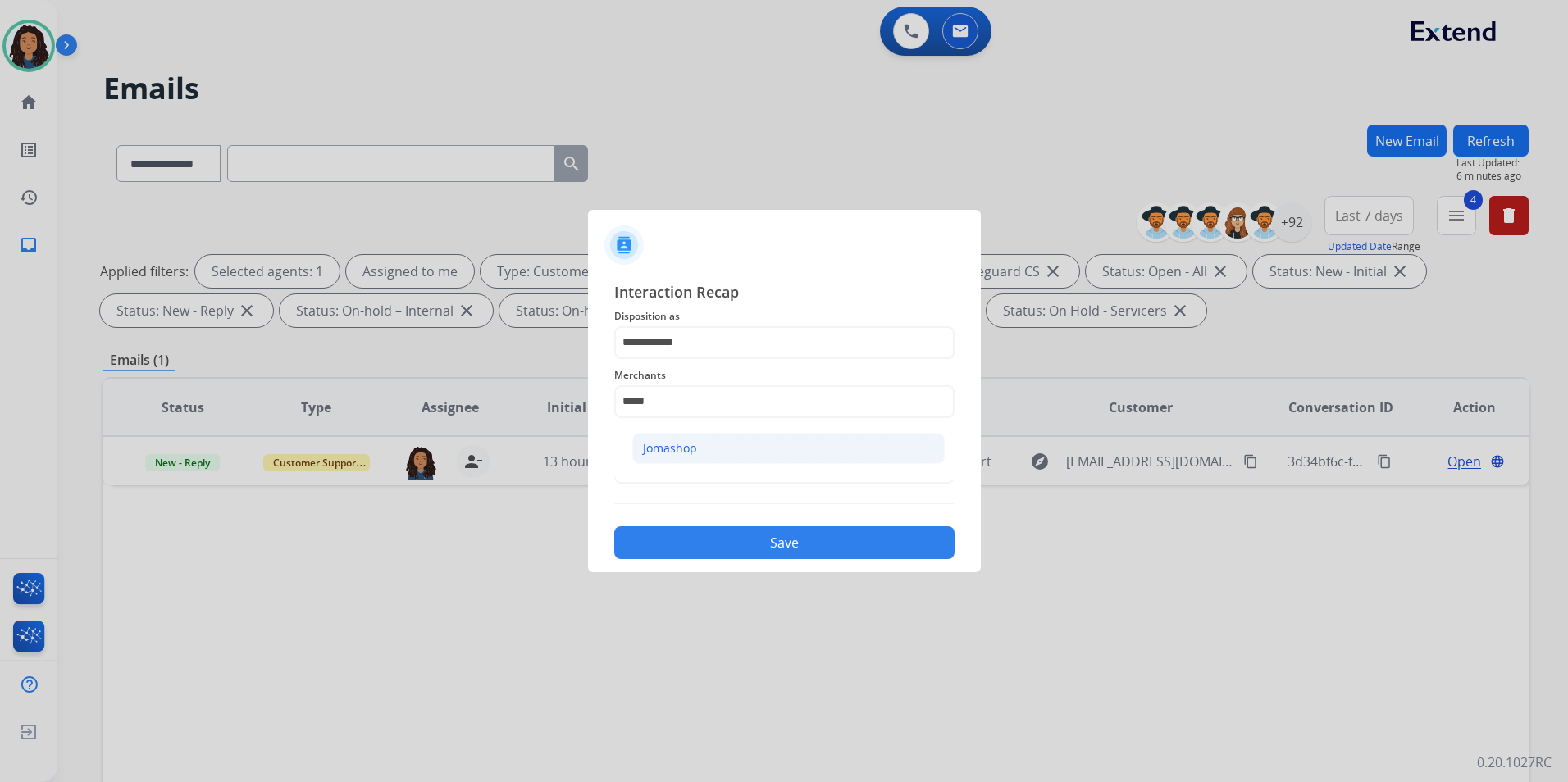
click at [718, 435] on ul "Jomashop" at bounding box center [789, 452] width 322 height 56
click at [718, 435] on li "Jomashop" at bounding box center [788, 448] width 313 height 31
type input "********"
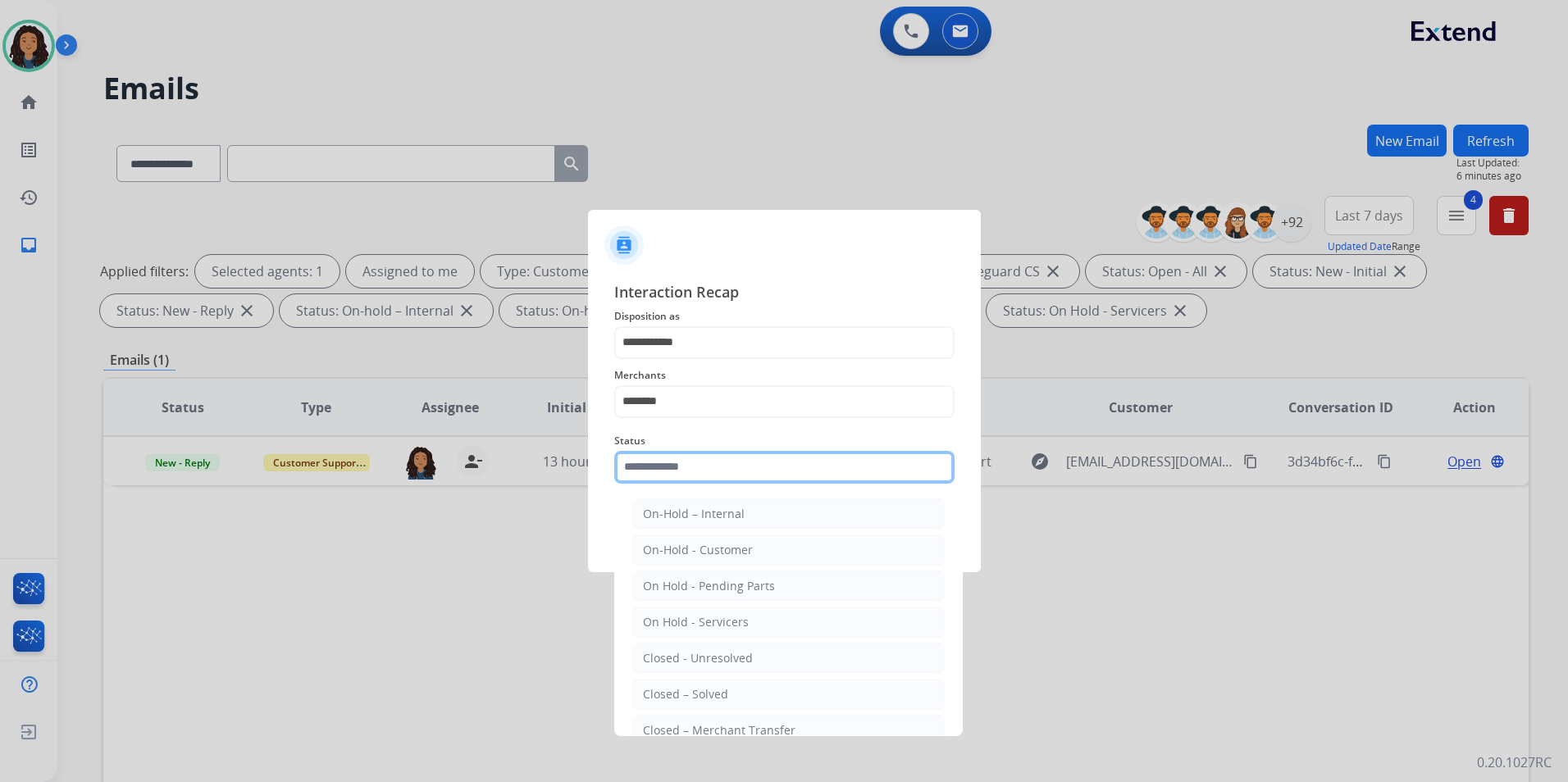
click at [708, 459] on input "text" at bounding box center [784, 467] width 341 height 33
click at [699, 696] on div "Closed – Solved" at bounding box center [685, 694] width 86 height 16
type input "**********"
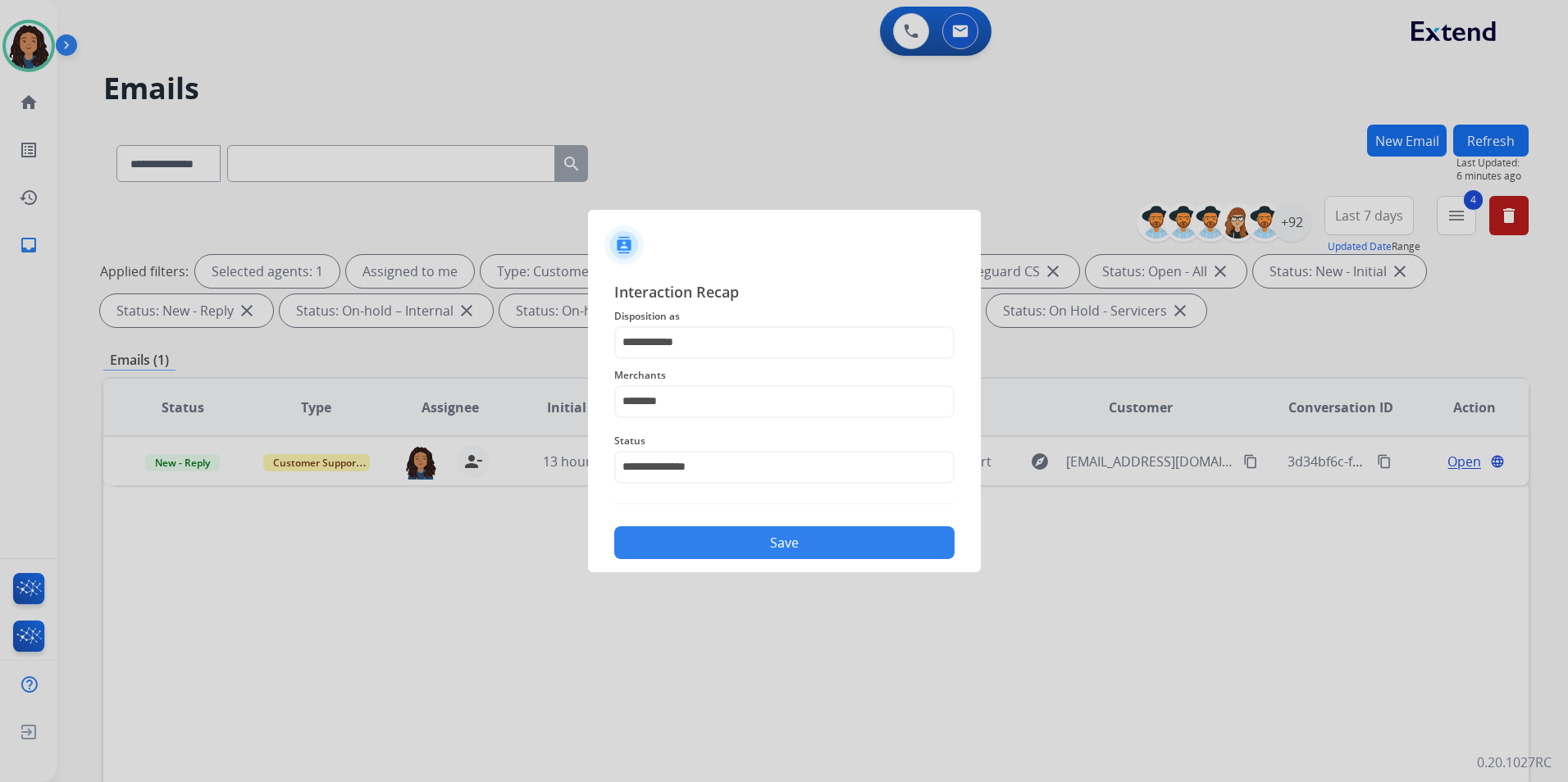
click at [690, 519] on div "Save" at bounding box center [784, 538] width 341 height 42
click at [690, 552] on button "Save" at bounding box center [784, 542] width 341 height 33
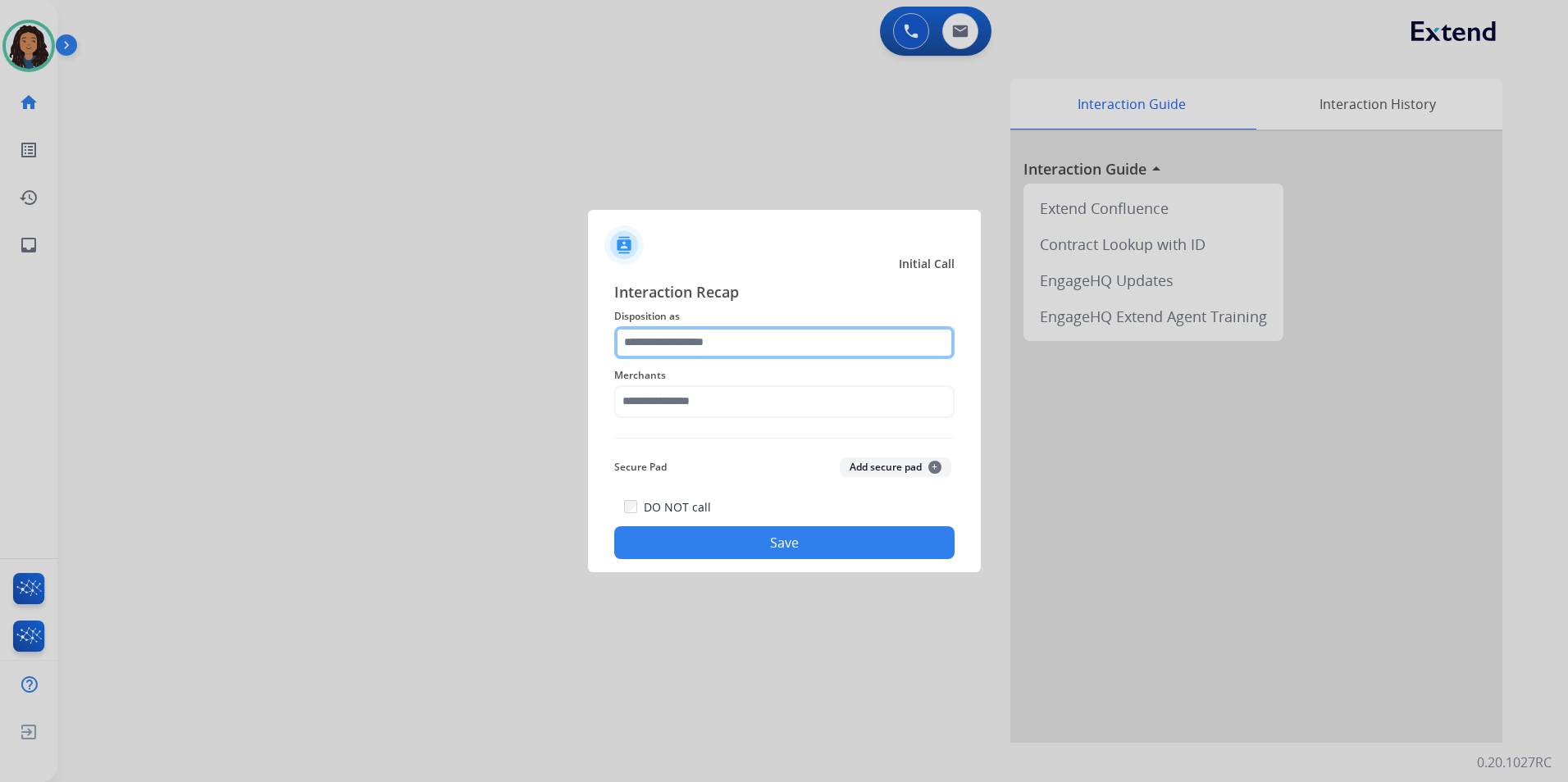
click at [716, 351] on input "text" at bounding box center [784, 342] width 341 height 33
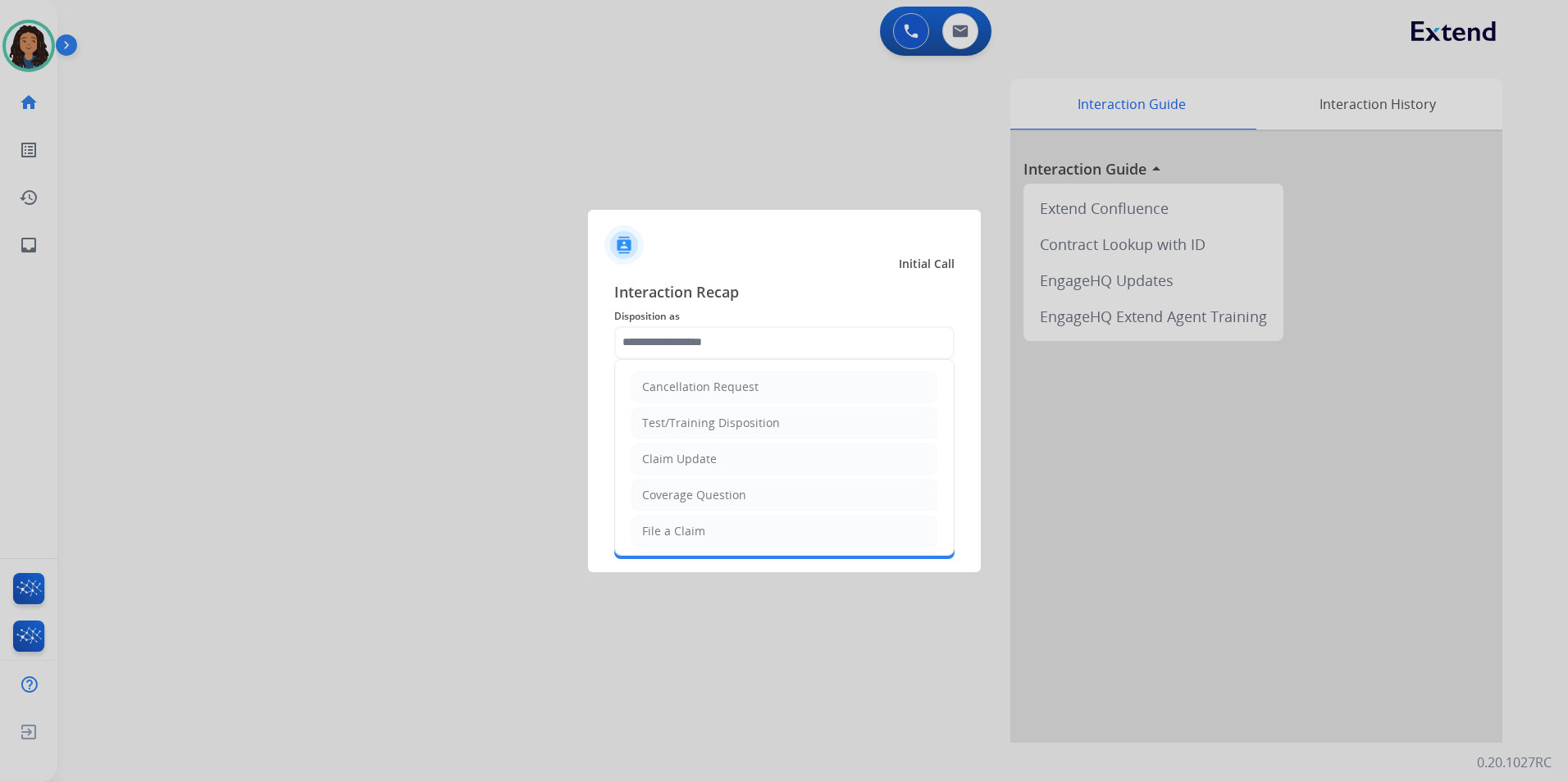
drag, startPoint x: 748, startPoint y: 468, endPoint x: 706, endPoint y: 424, distance: 60.8
click at [747, 467] on li "Claim Update" at bounding box center [784, 459] width 306 height 31
type input "**********"
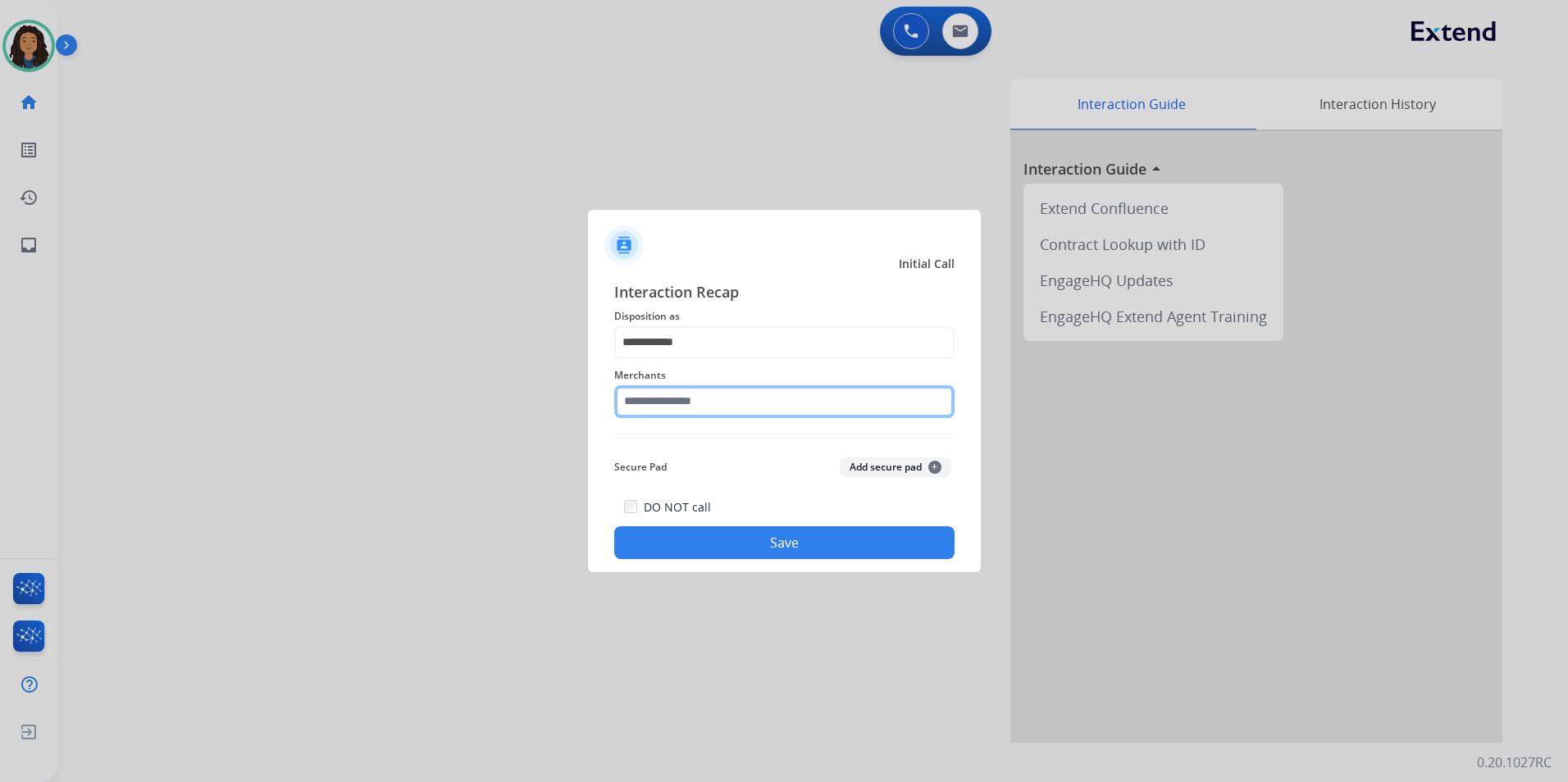
click at [695, 413] on input "text" at bounding box center [784, 402] width 341 height 33
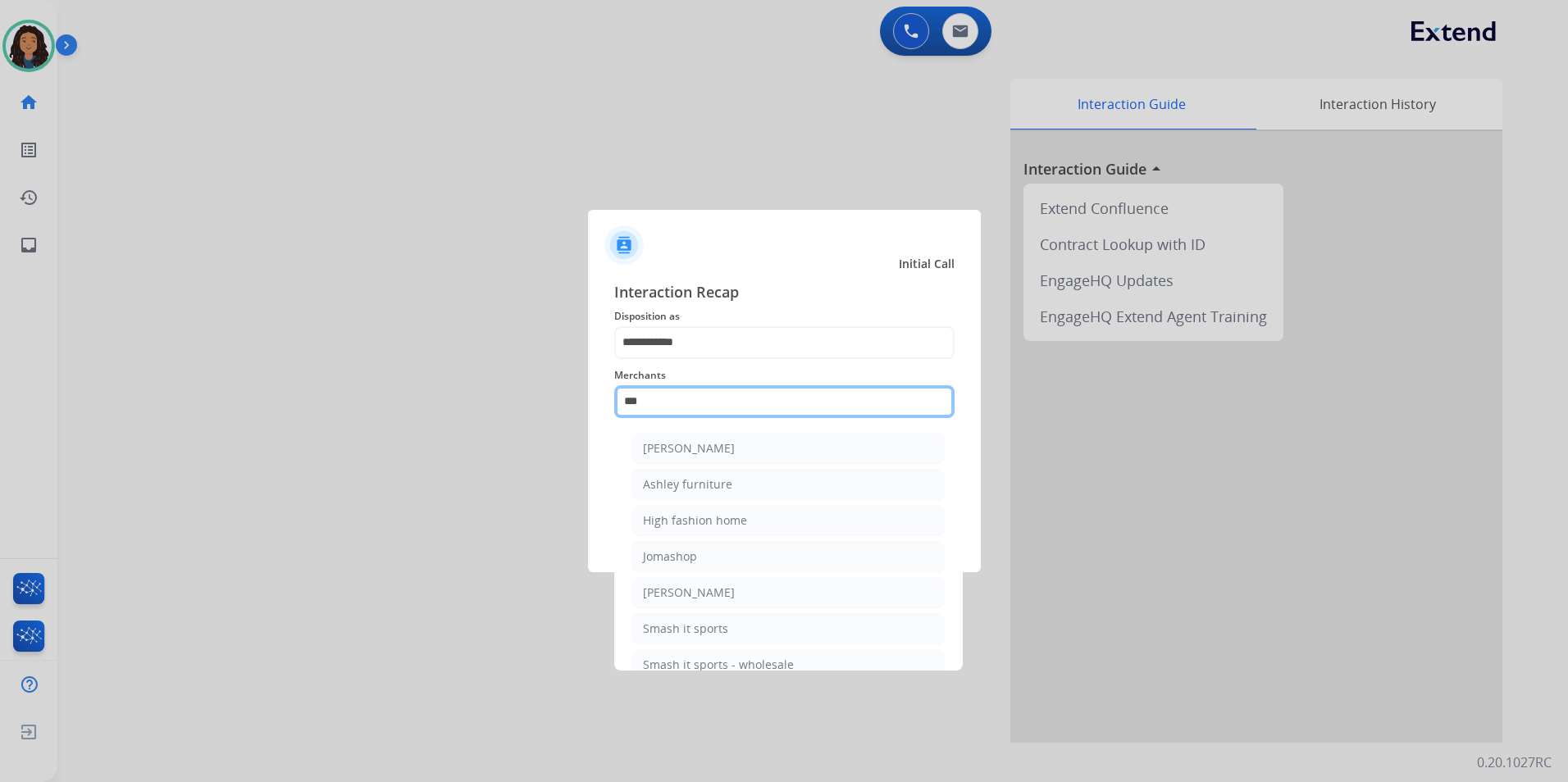
click at [692, 409] on input "***" at bounding box center [784, 402] width 341 height 33
drag, startPoint x: 597, startPoint y: 408, endPoint x: 557, endPoint y: 402, distance: 40.4
click at [0, 407] on app-contact-recap-modal "**********" at bounding box center [0, 391] width 0 height 782
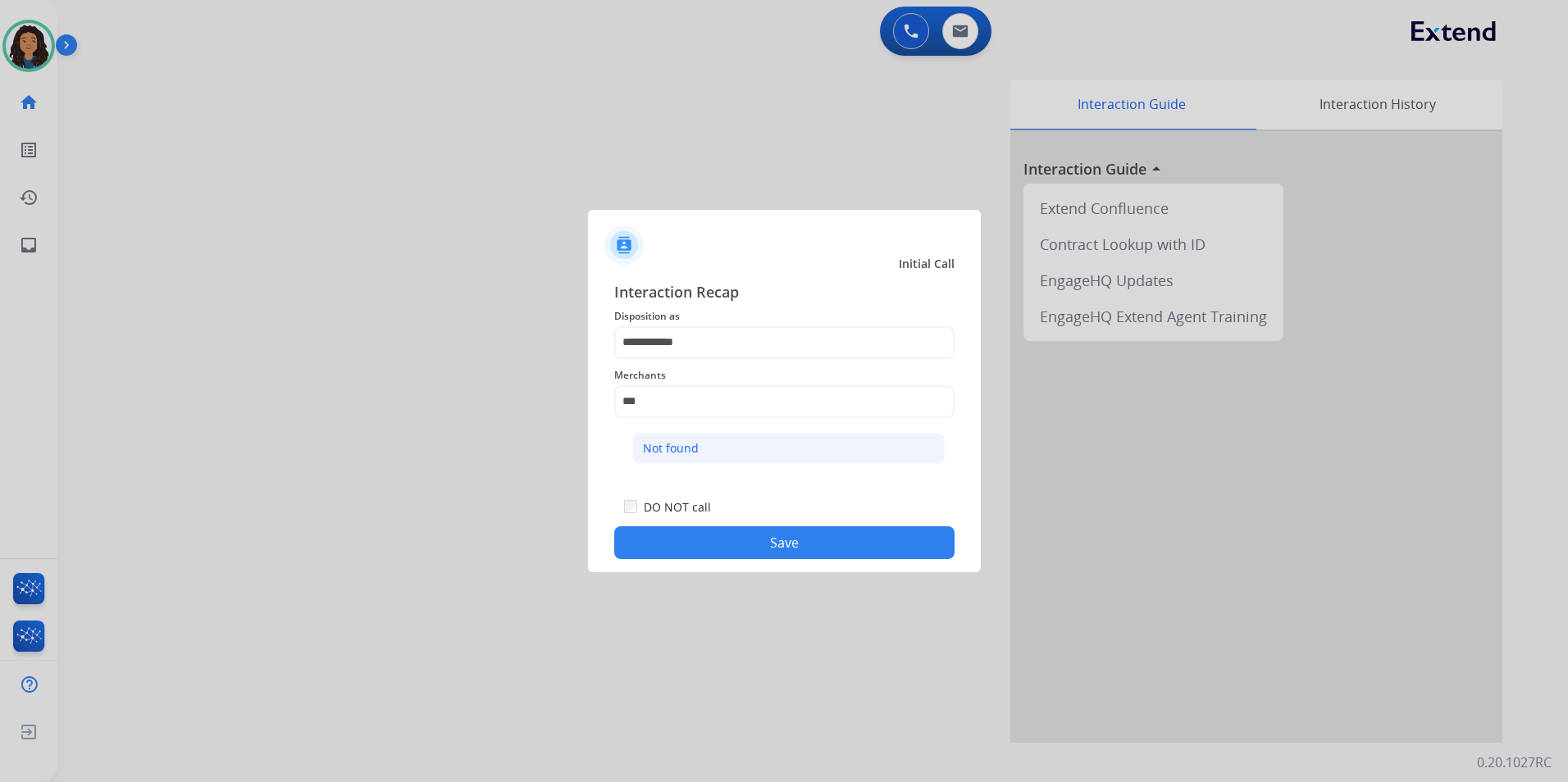
click at [701, 453] on li "Not found" at bounding box center [788, 448] width 313 height 31
type input "*********"
click at [650, 520] on div "DO NOT call Save" at bounding box center [784, 529] width 341 height 63
click at [645, 525] on div "DO NOT call Save" at bounding box center [784, 529] width 341 height 63
click at [659, 534] on button "Save" at bounding box center [784, 542] width 341 height 33
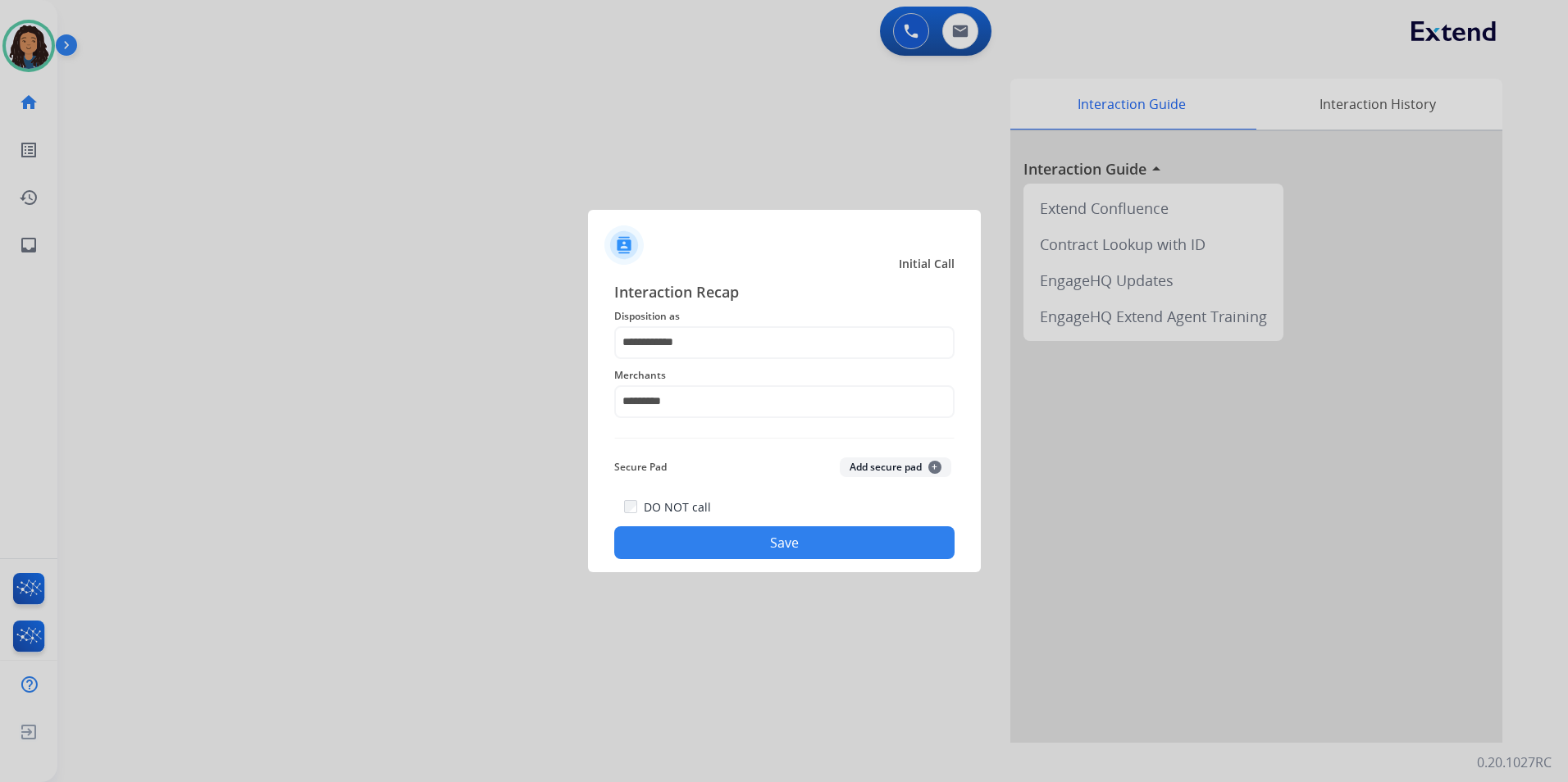
click at [232, 331] on div at bounding box center [784, 391] width 1568 height 782
click at [232, 330] on div at bounding box center [784, 391] width 1568 height 782
drag, startPoint x: 707, startPoint y: 540, endPoint x: 679, endPoint y: 535, distance: 28.4
click at [706, 540] on button "Save" at bounding box center [784, 542] width 341 height 33
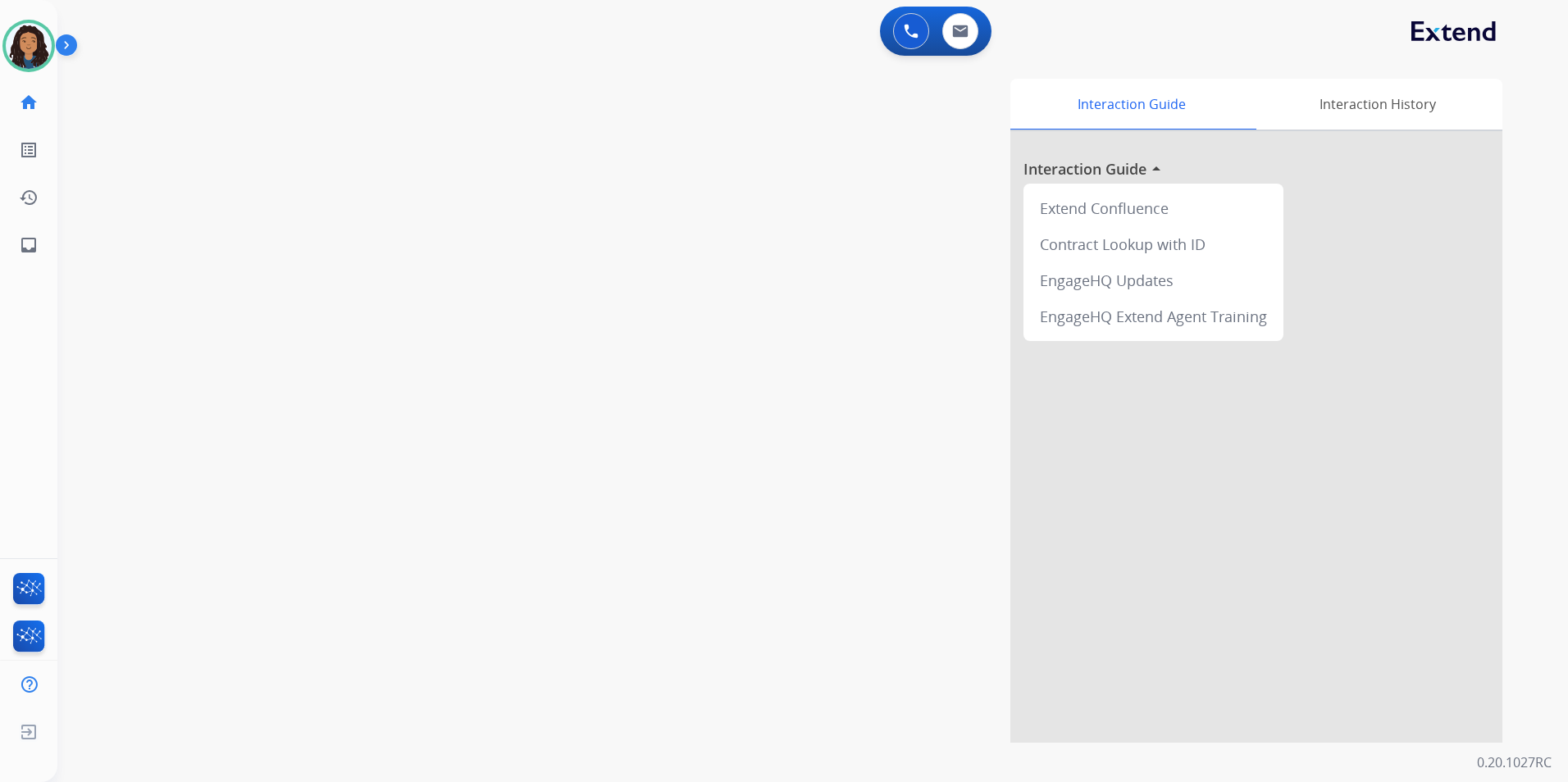
click at [903, 187] on div "Interaction Guide Interaction History Interaction Guide arrow_drop_up Extend Co…" at bounding box center [1022, 411] width 961 height 664
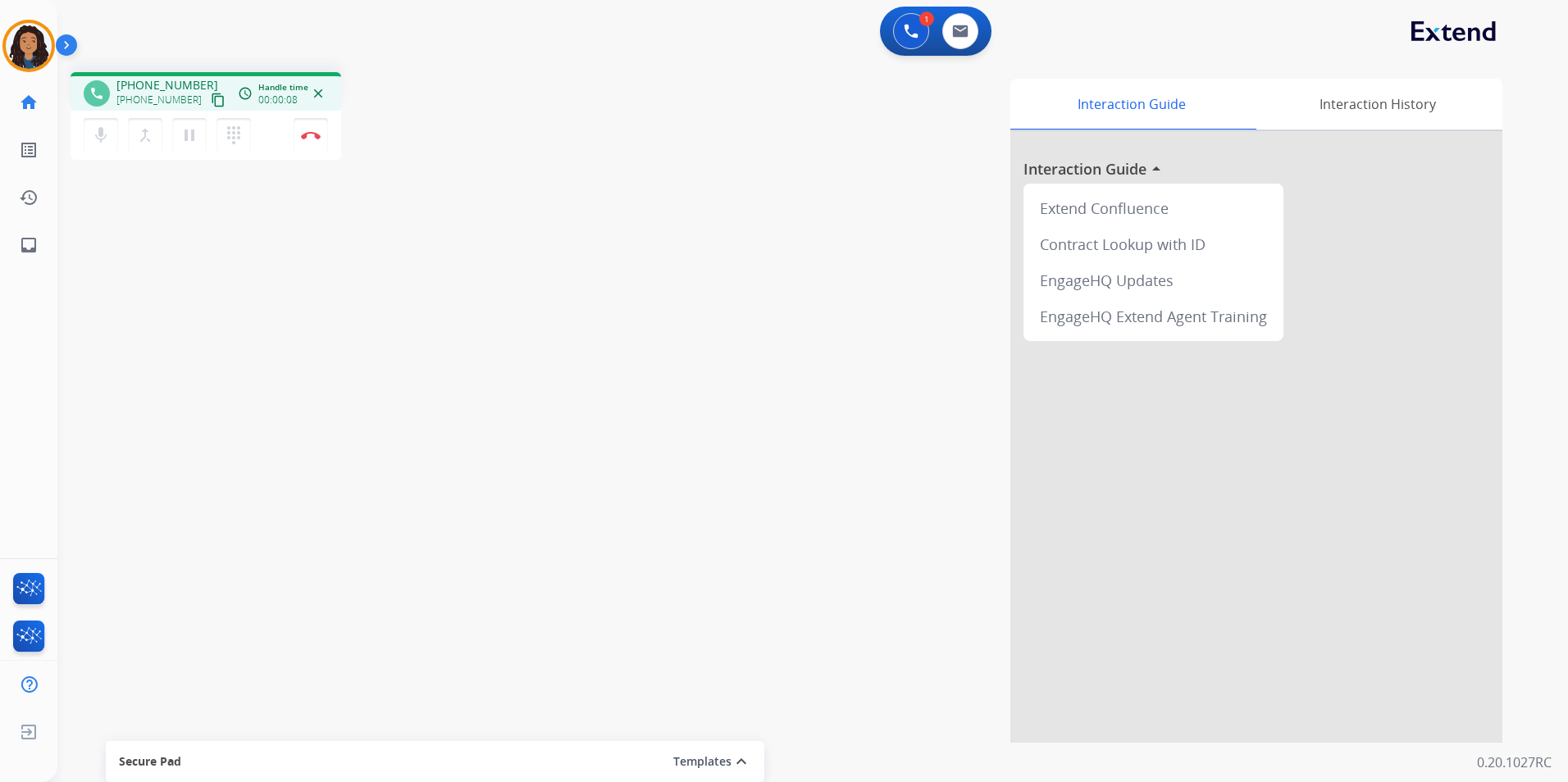
click at [211, 99] on mat-icon "content_copy" at bounding box center [218, 99] width 14 height 14
click at [208, 92] on button "content_copy" at bounding box center [218, 99] width 19 height 19
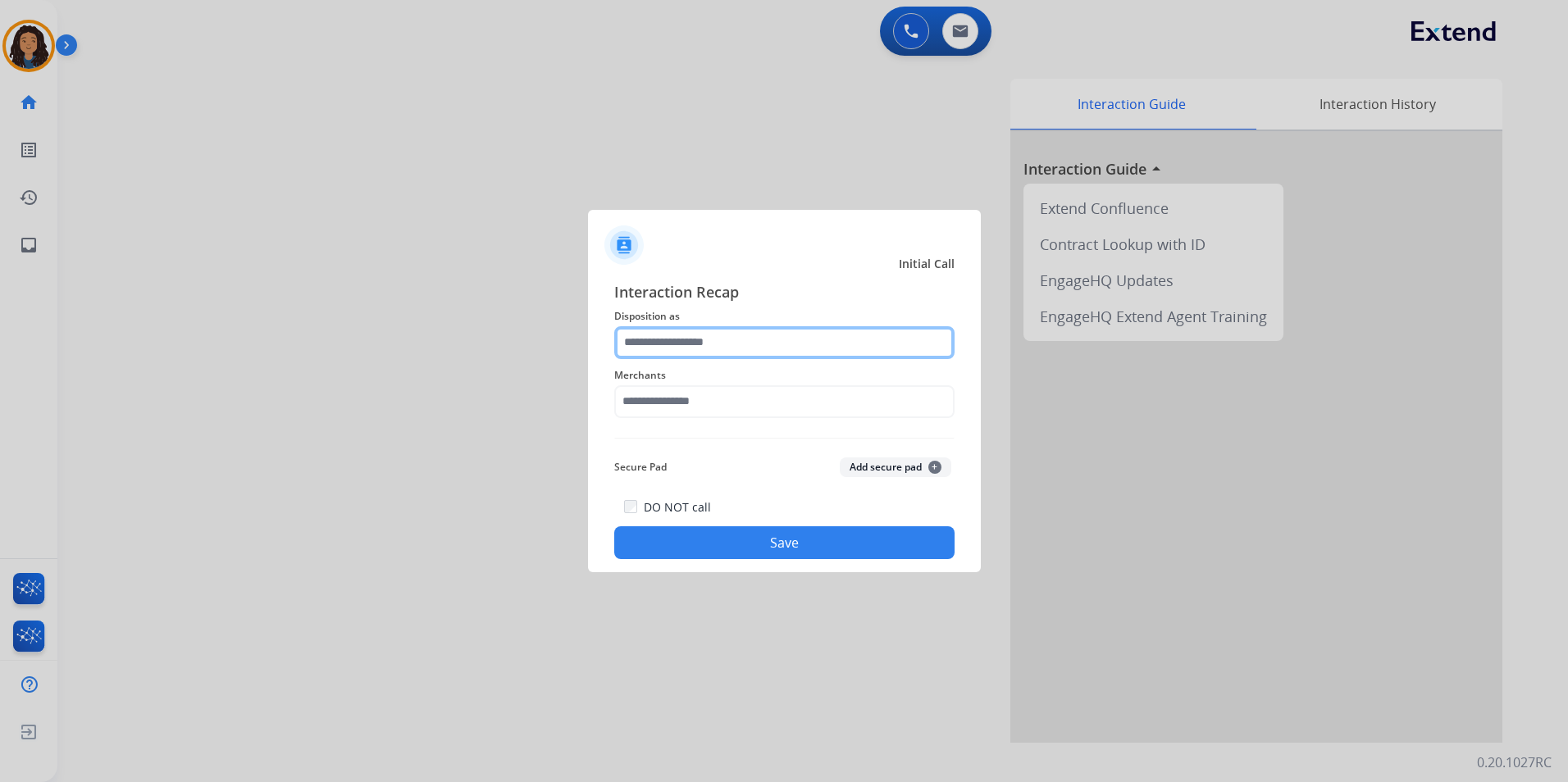
click at [790, 342] on input "text" at bounding box center [784, 342] width 341 height 33
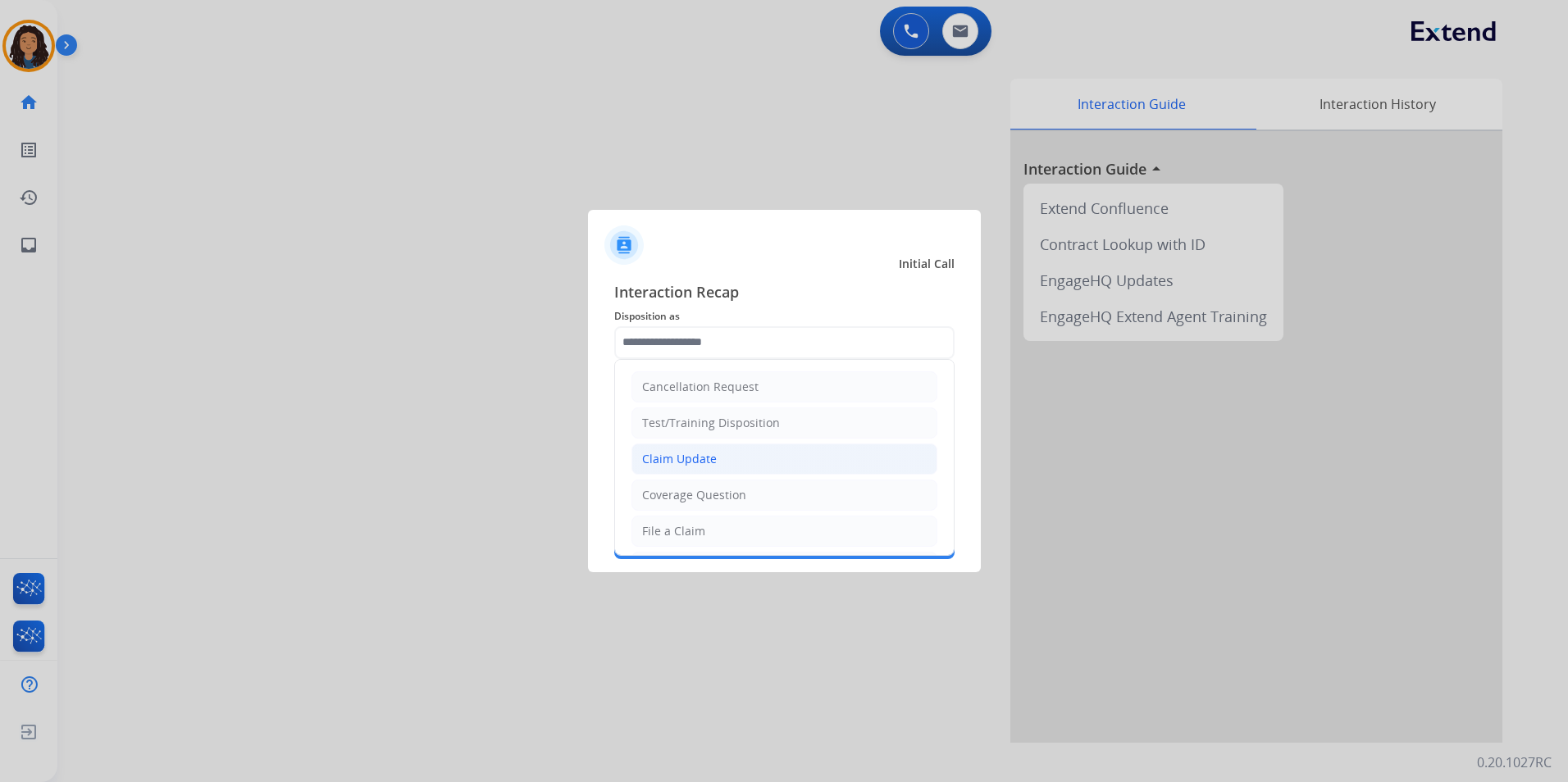
drag, startPoint x: 739, startPoint y: 457, endPoint x: 744, endPoint y: 432, distance: 25.5
click at [739, 456] on li "Claim Update" at bounding box center [784, 459] width 306 height 31
type input "**********"
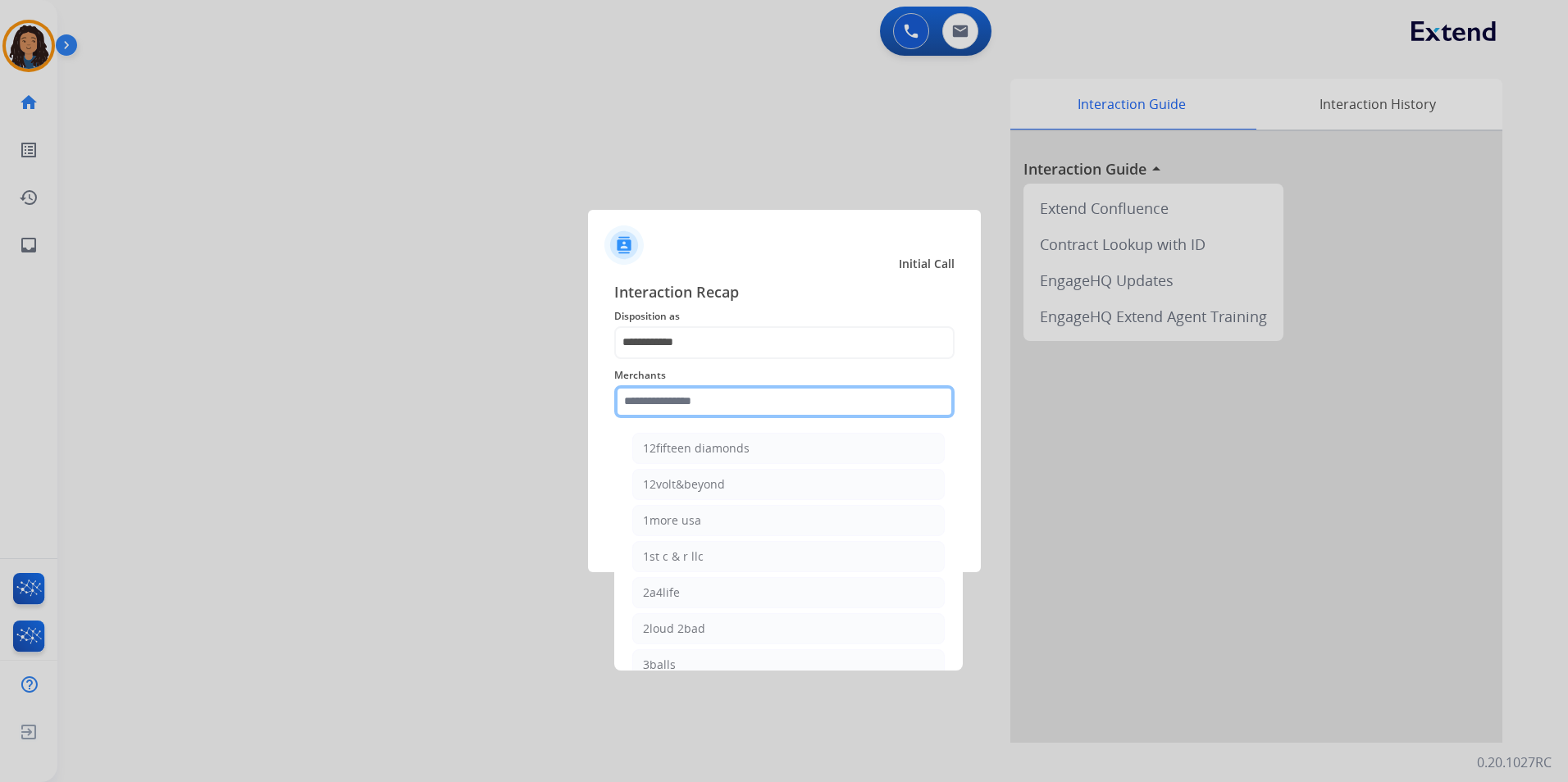
click at [761, 397] on input "text" at bounding box center [784, 402] width 341 height 33
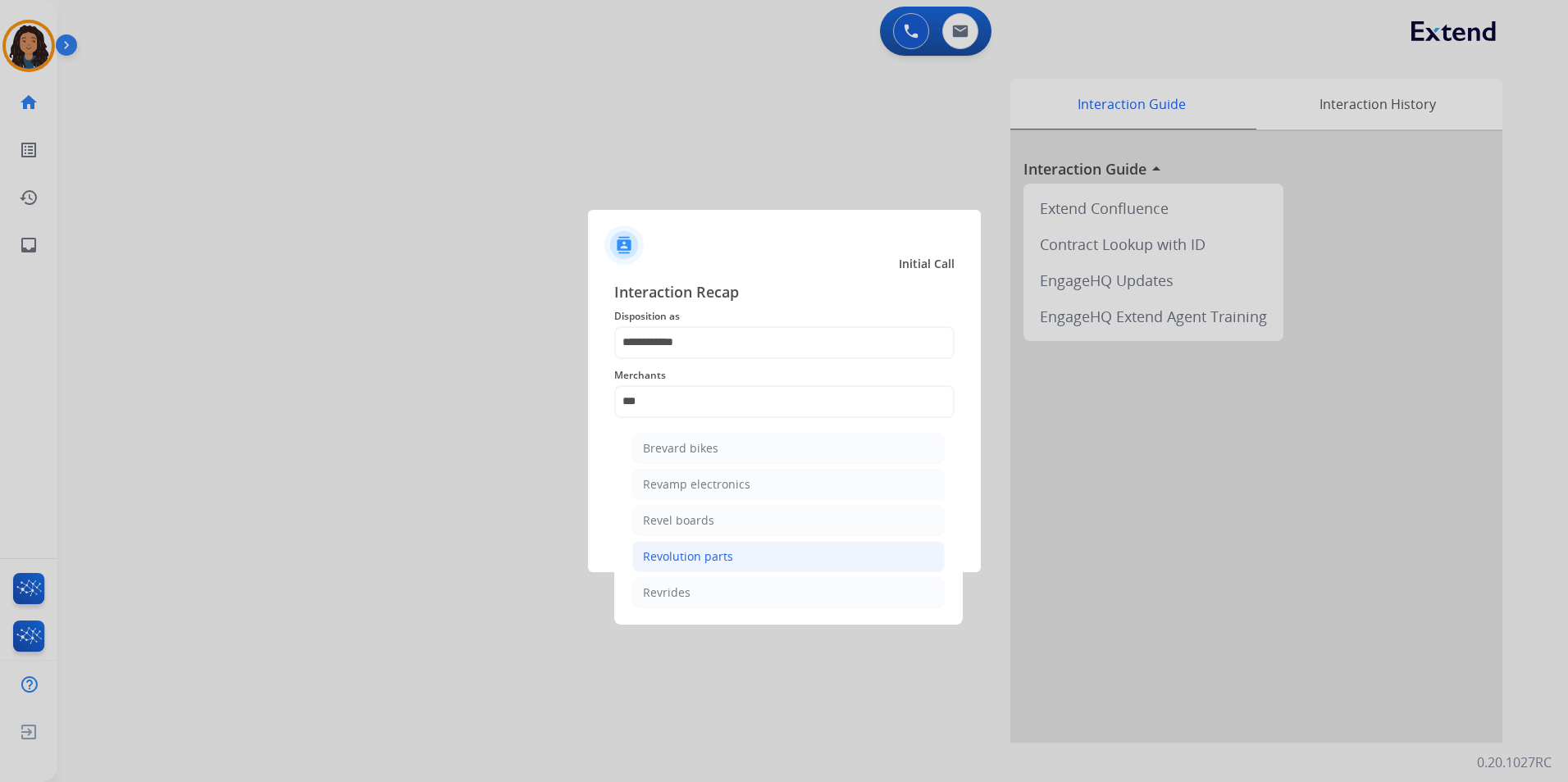
drag, startPoint x: 697, startPoint y: 552, endPoint x: 704, endPoint y: 501, distance: 51.5
click at [698, 552] on div "Revolution parts" at bounding box center [688, 557] width 90 height 16
type input "**********"
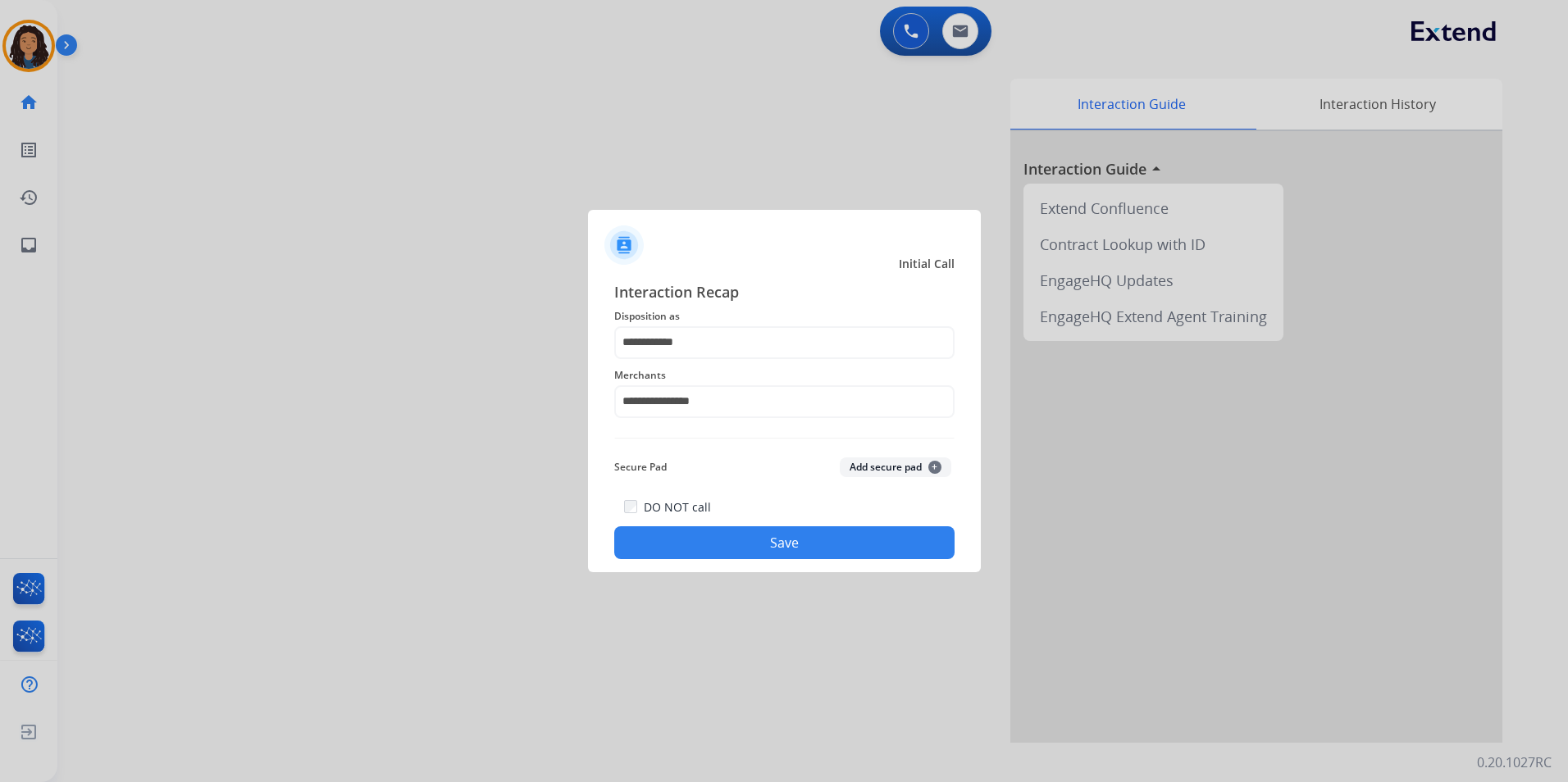
click at [726, 542] on button "Save" at bounding box center [784, 542] width 341 height 33
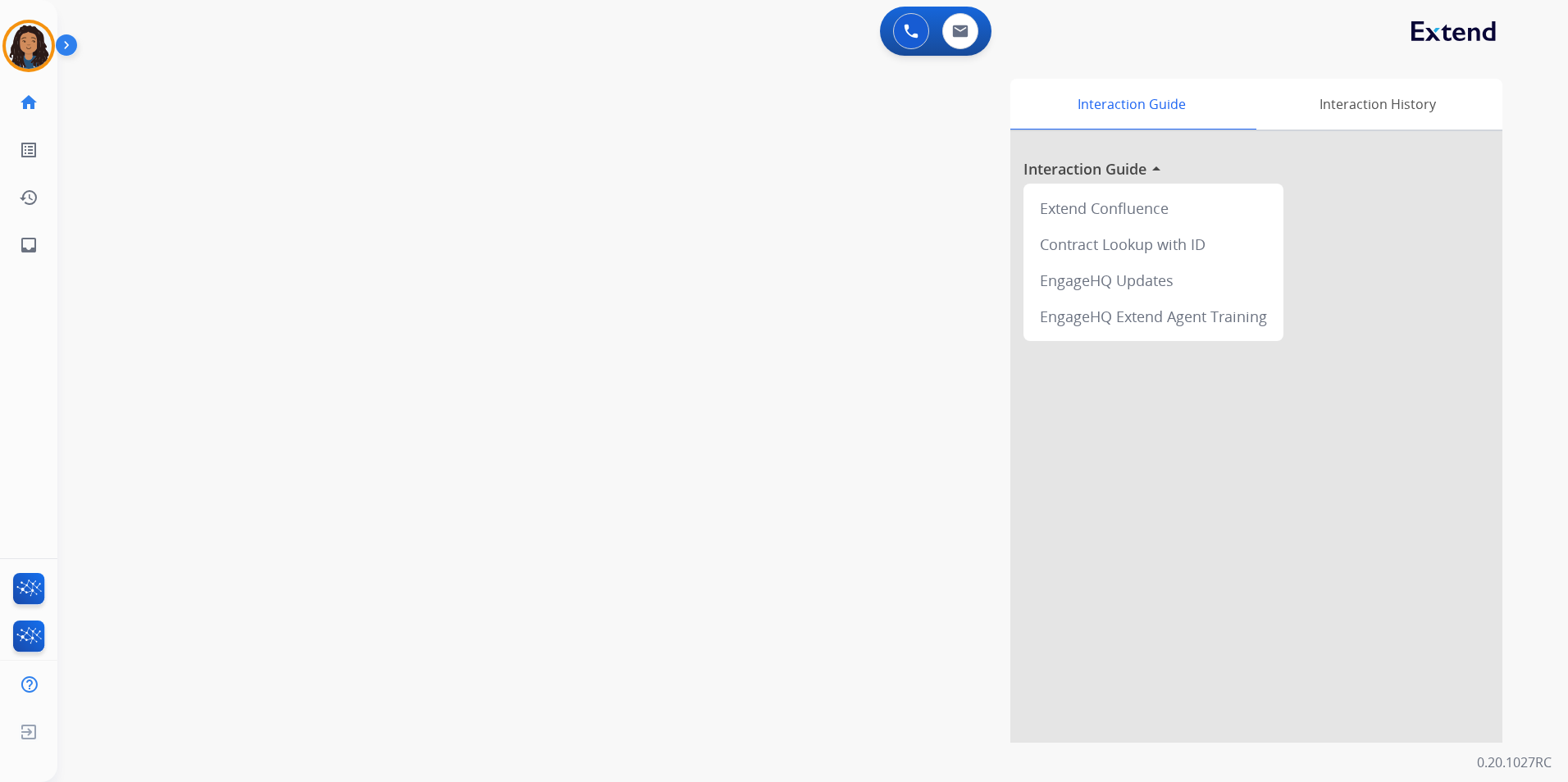
click at [300, 189] on div "swap_horiz Break voice bridge close_fullscreen Connect 3-Way Call merge_type Se…" at bounding box center [793, 401] width 1471 height 684
drag, startPoint x: 37, startPoint y: 56, endPoint x: 97, endPoint y: 58, distance: 60.0
click at [38, 54] on img at bounding box center [29, 46] width 46 height 46
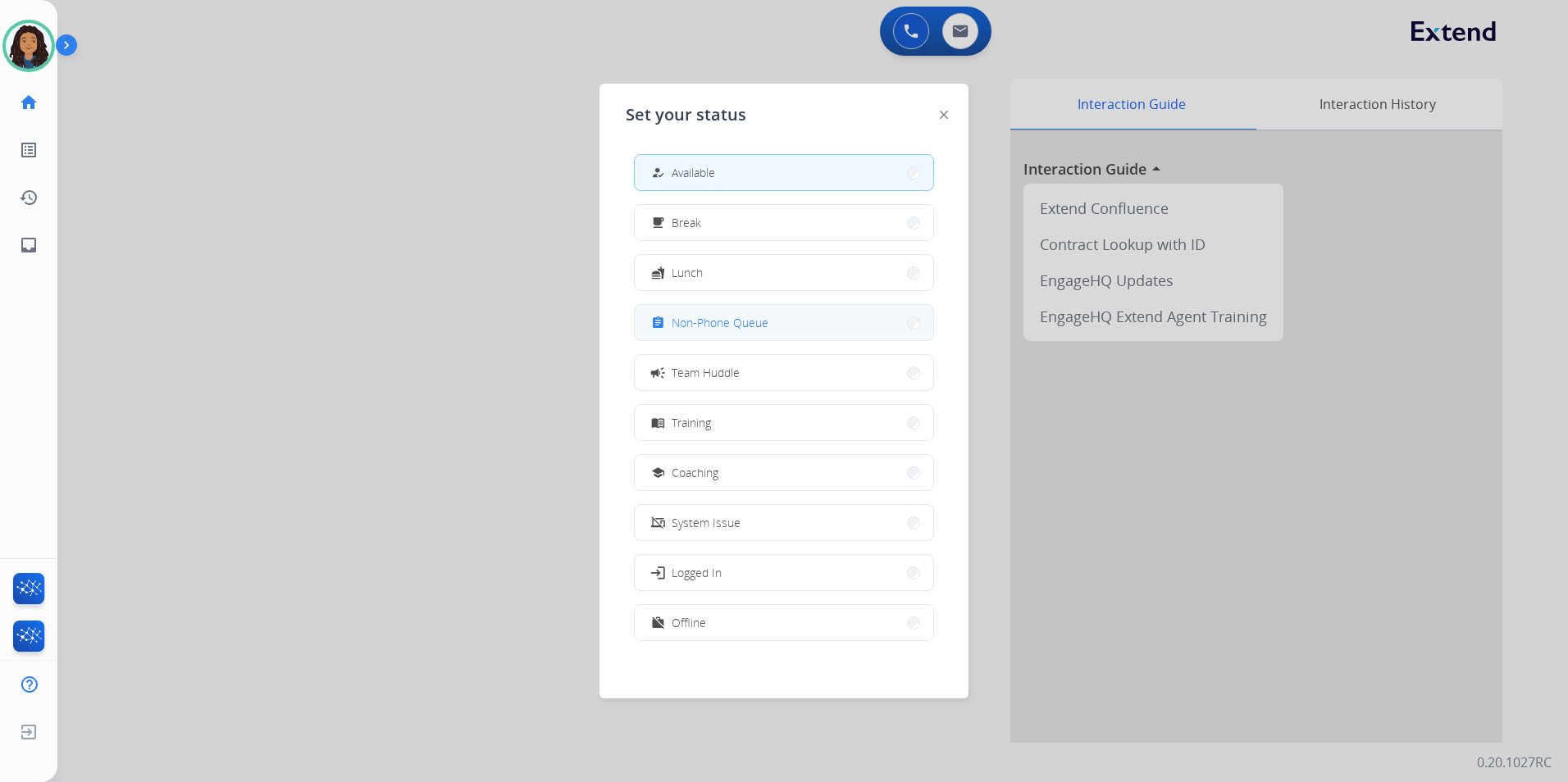
click at [773, 329] on button "assignment Non-Phone Queue" at bounding box center [784, 323] width 298 height 36
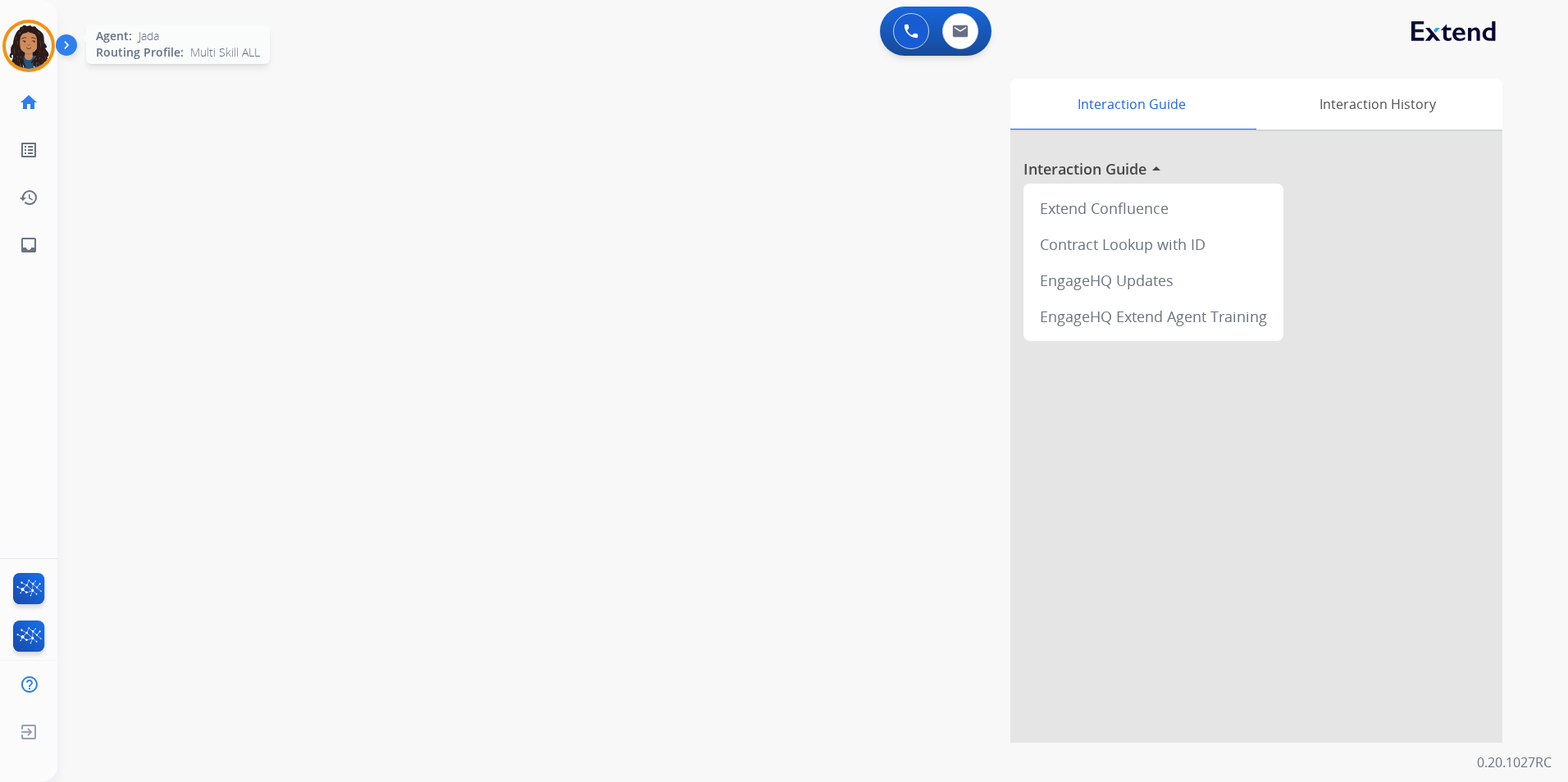
click at [19, 20] on div at bounding box center [29, 46] width 53 height 53
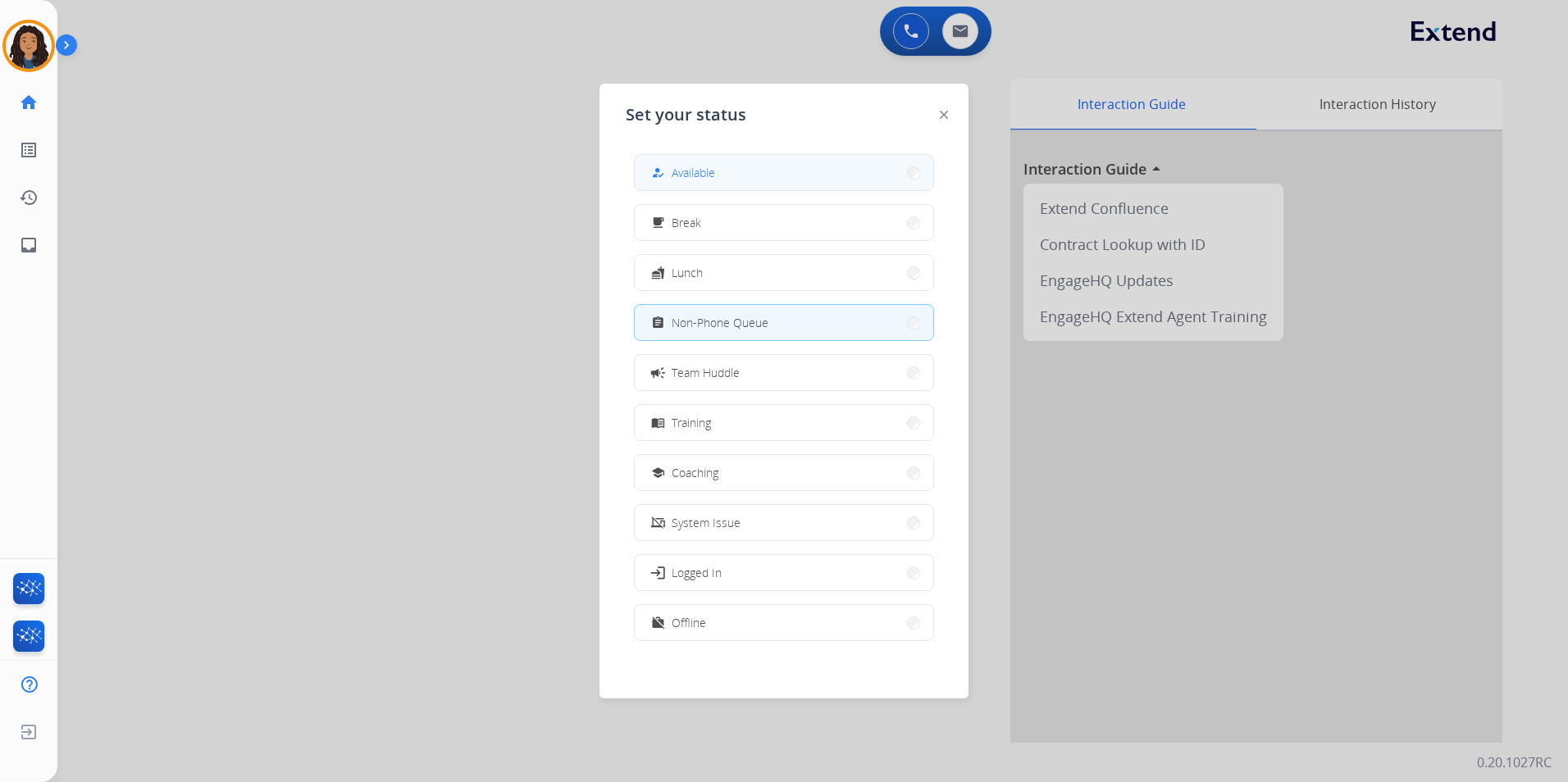
click at [765, 158] on button "how_to_reg Available" at bounding box center [784, 173] width 298 height 36
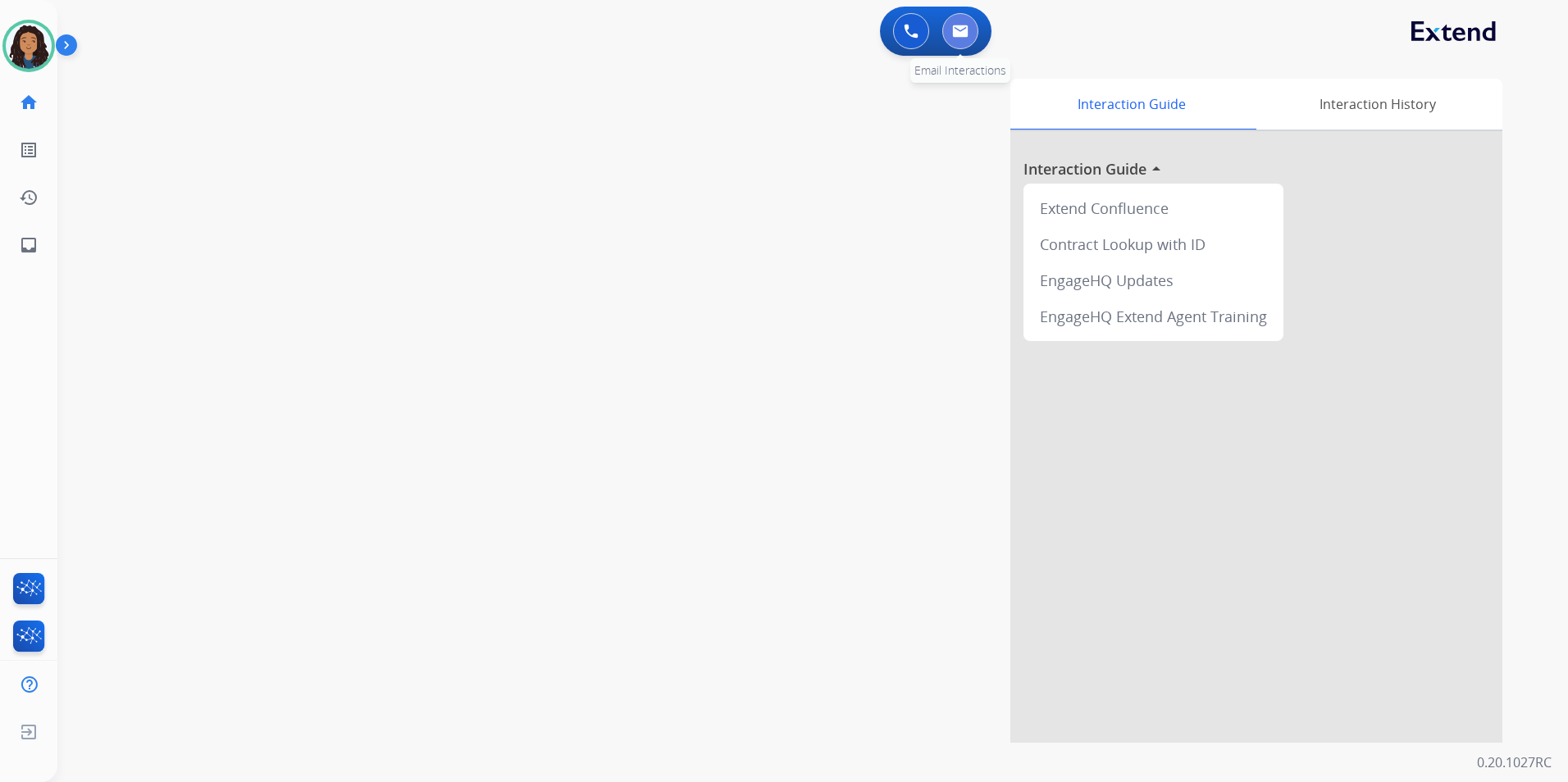
click at [961, 43] on button at bounding box center [960, 31] width 36 height 36
select select "**********"
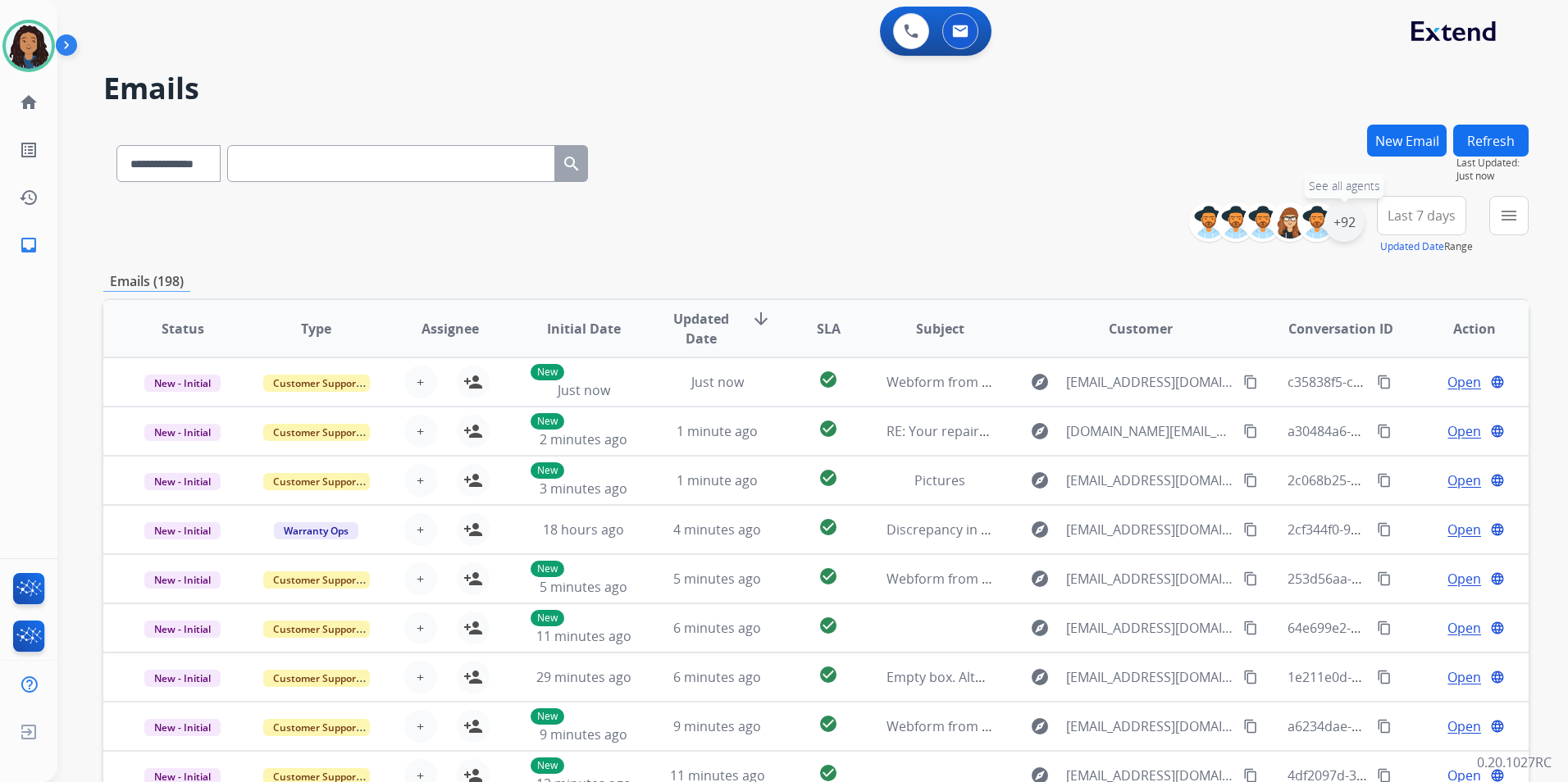
click at [1346, 235] on div "+92" at bounding box center [1344, 222] width 39 height 39
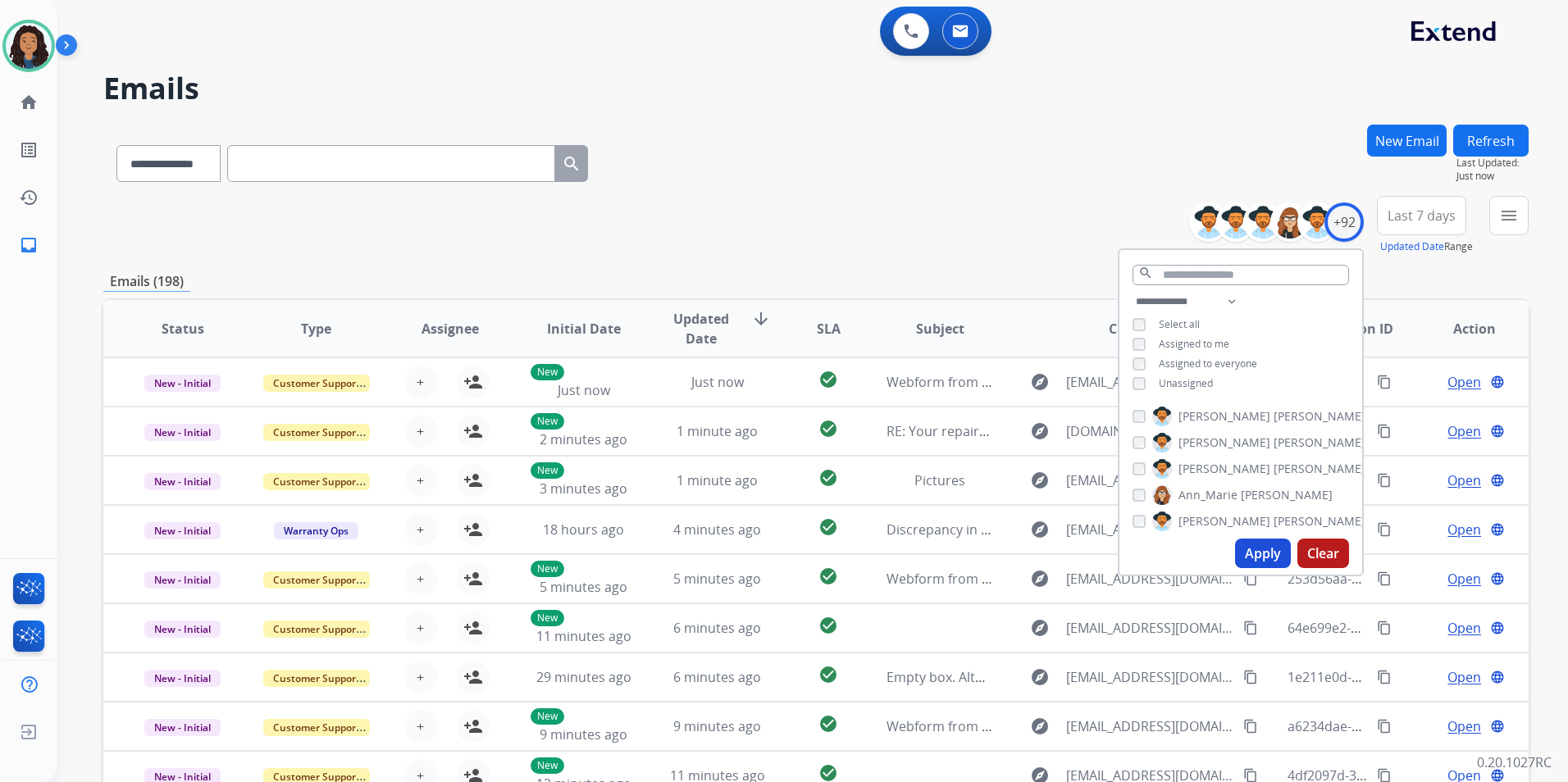
click at [1186, 382] on span "Unassigned" at bounding box center [1186, 383] width 54 height 14
drag, startPoint x: 1251, startPoint y: 548, endPoint x: 1424, endPoint y: 348, distance: 264.4
click at [1249, 549] on button "Apply" at bounding box center [1263, 553] width 56 height 30
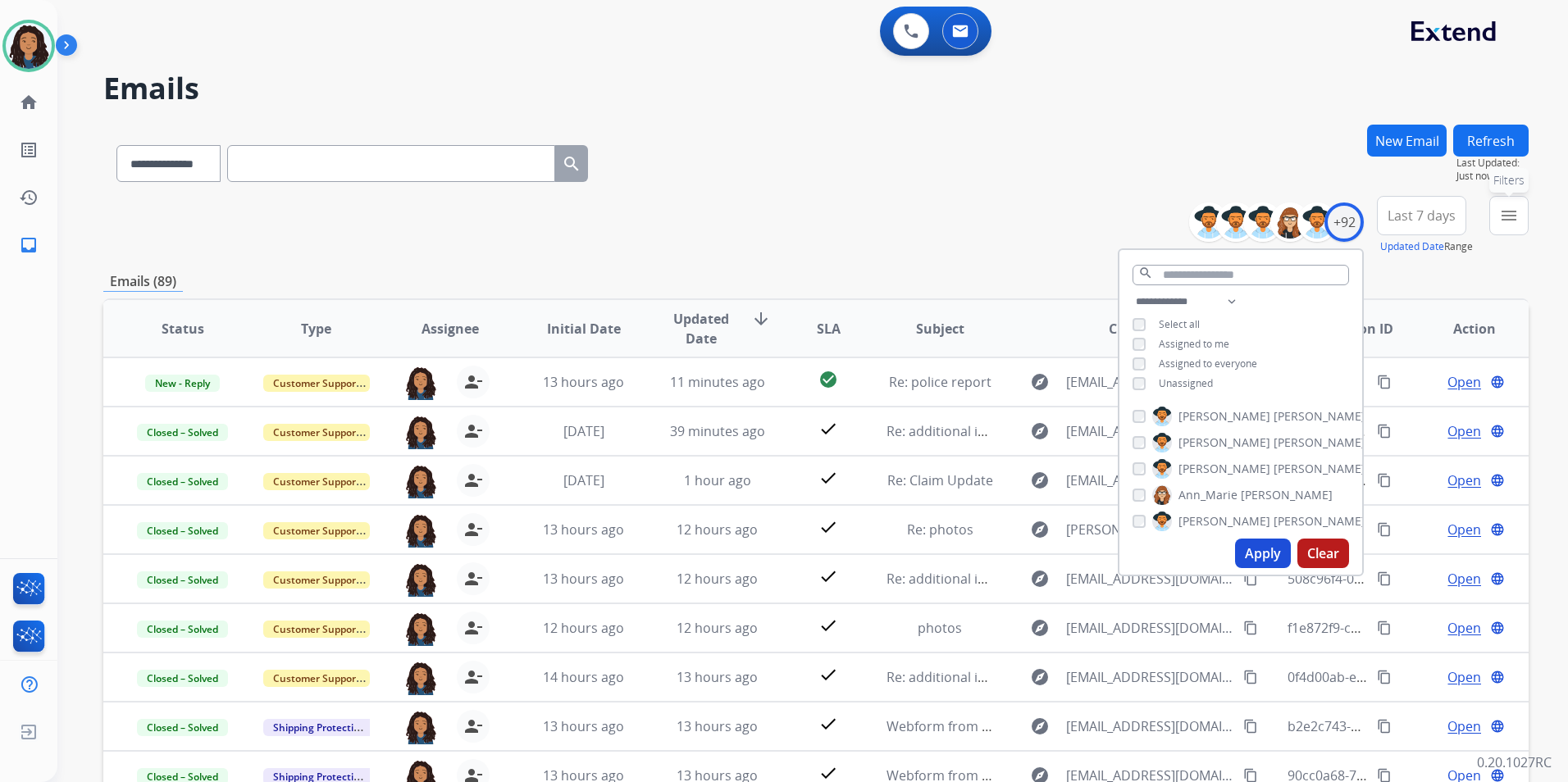
click at [1503, 221] on mat-icon "menu" at bounding box center [1508, 215] width 19 height 19
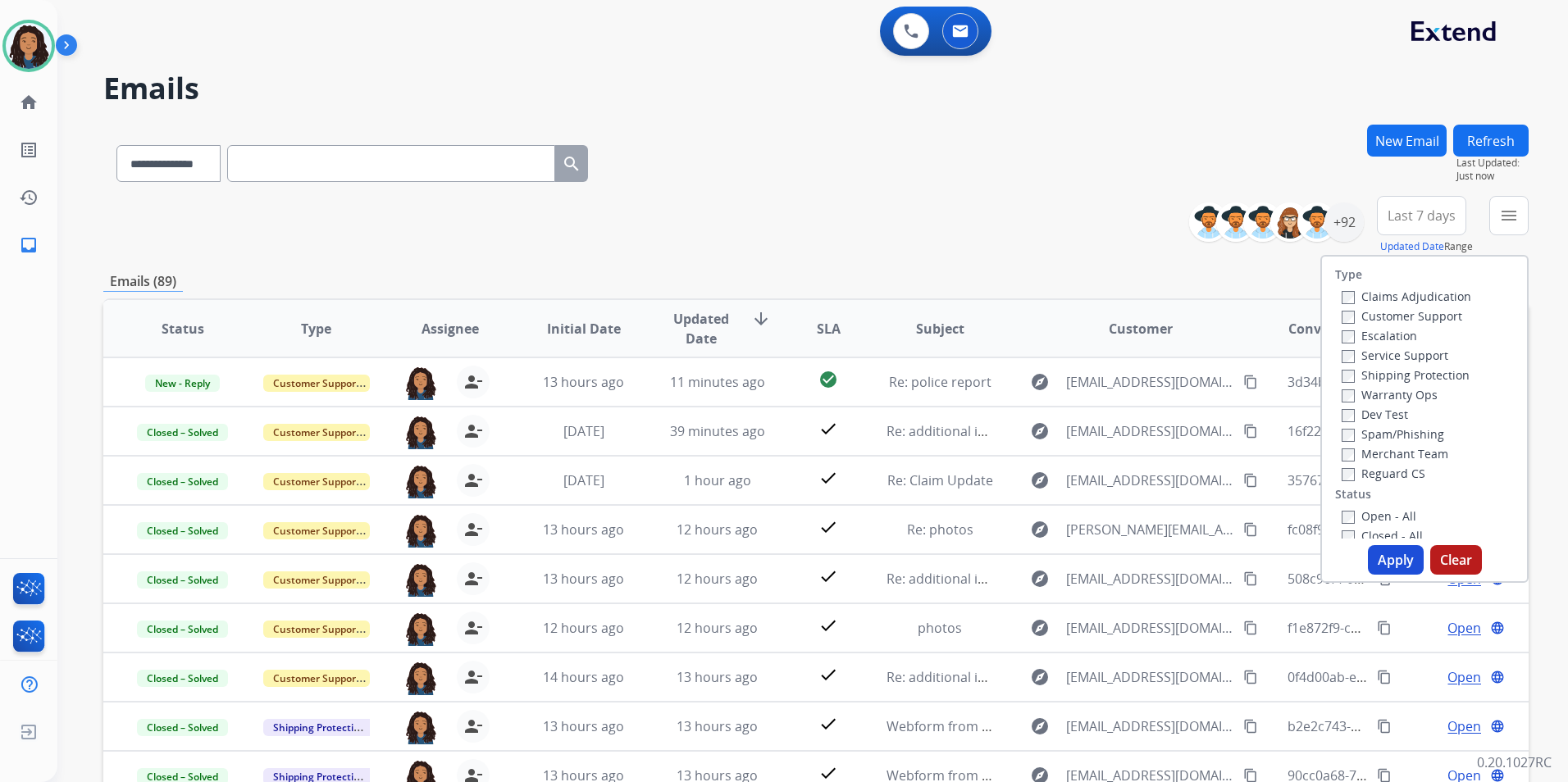
click at [1443, 322] on label "Customer Support" at bounding box center [1402, 316] width 120 height 15
click at [1427, 373] on label "Shipping Protection" at bounding box center [1405, 375] width 128 height 15
click at [1380, 475] on label "Reguard CS" at bounding box center [1383, 474] width 84 height 15
click at [1367, 508] on label "Open - All" at bounding box center [1379, 516] width 75 height 15
click at [1399, 561] on button "Apply" at bounding box center [1396, 560] width 56 height 30
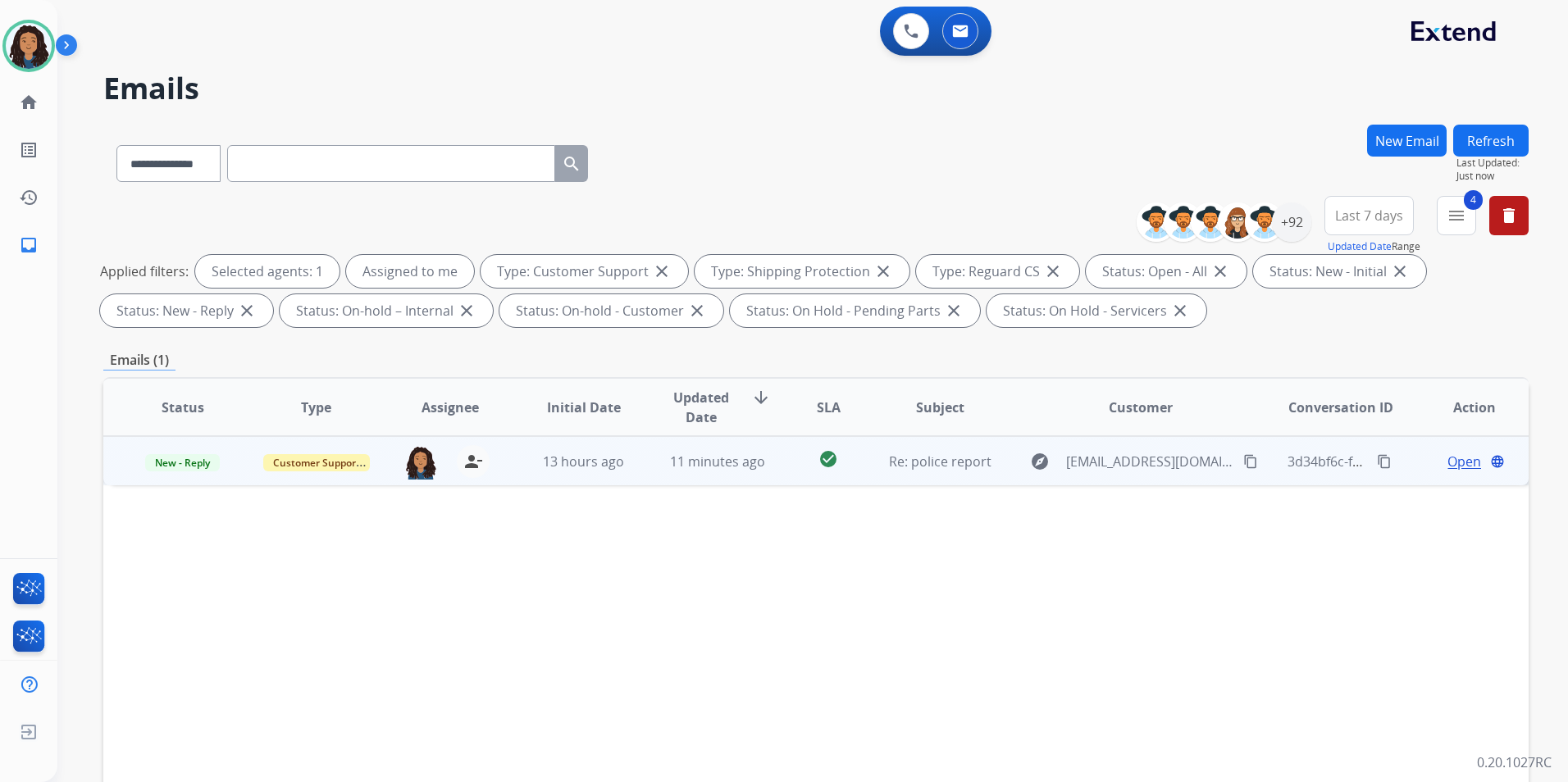
click at [1447, 465] on span "Open" at bounding box center [1464, 461] width 34 height 19
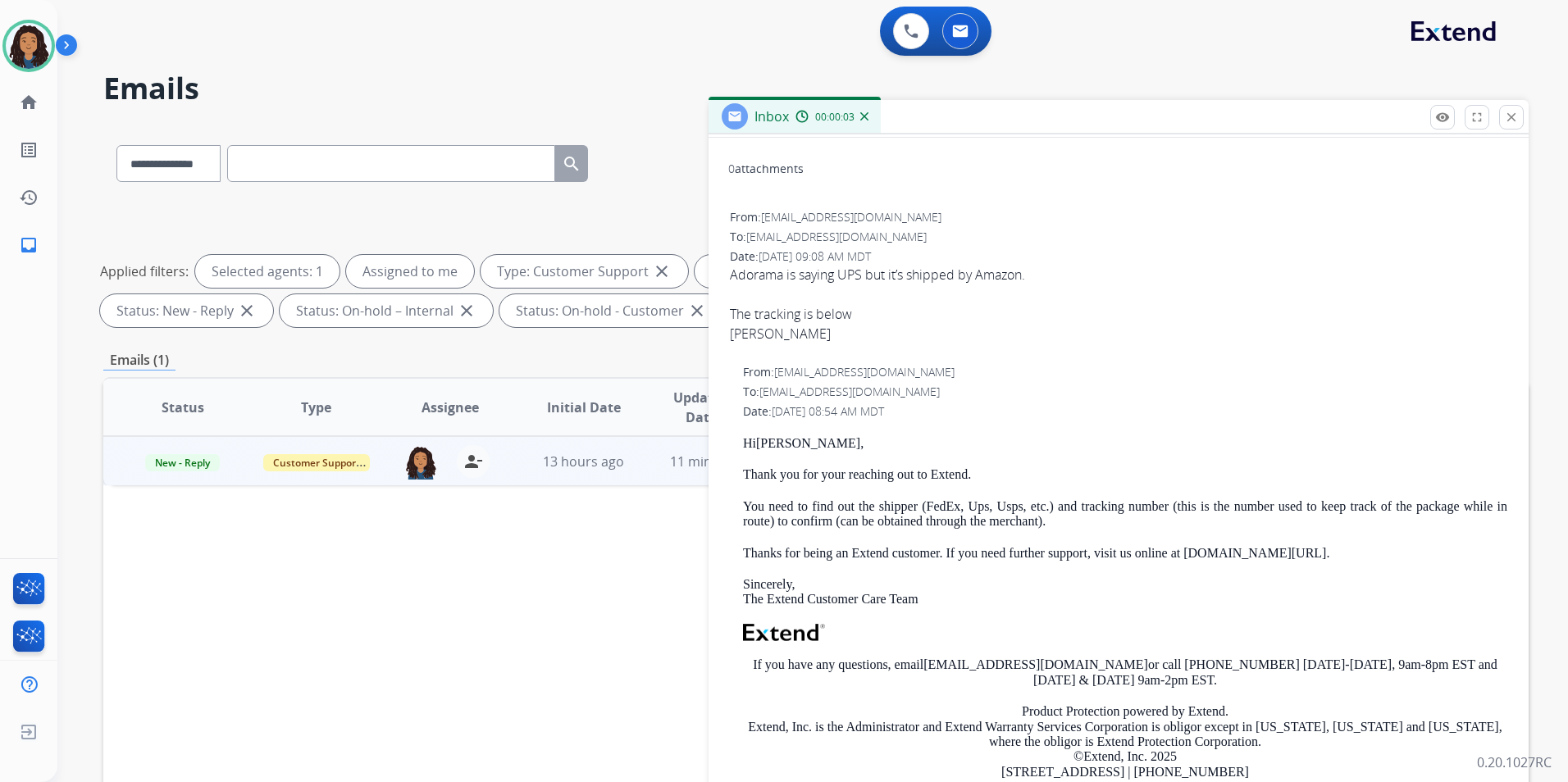
scroll to position [82, 0]
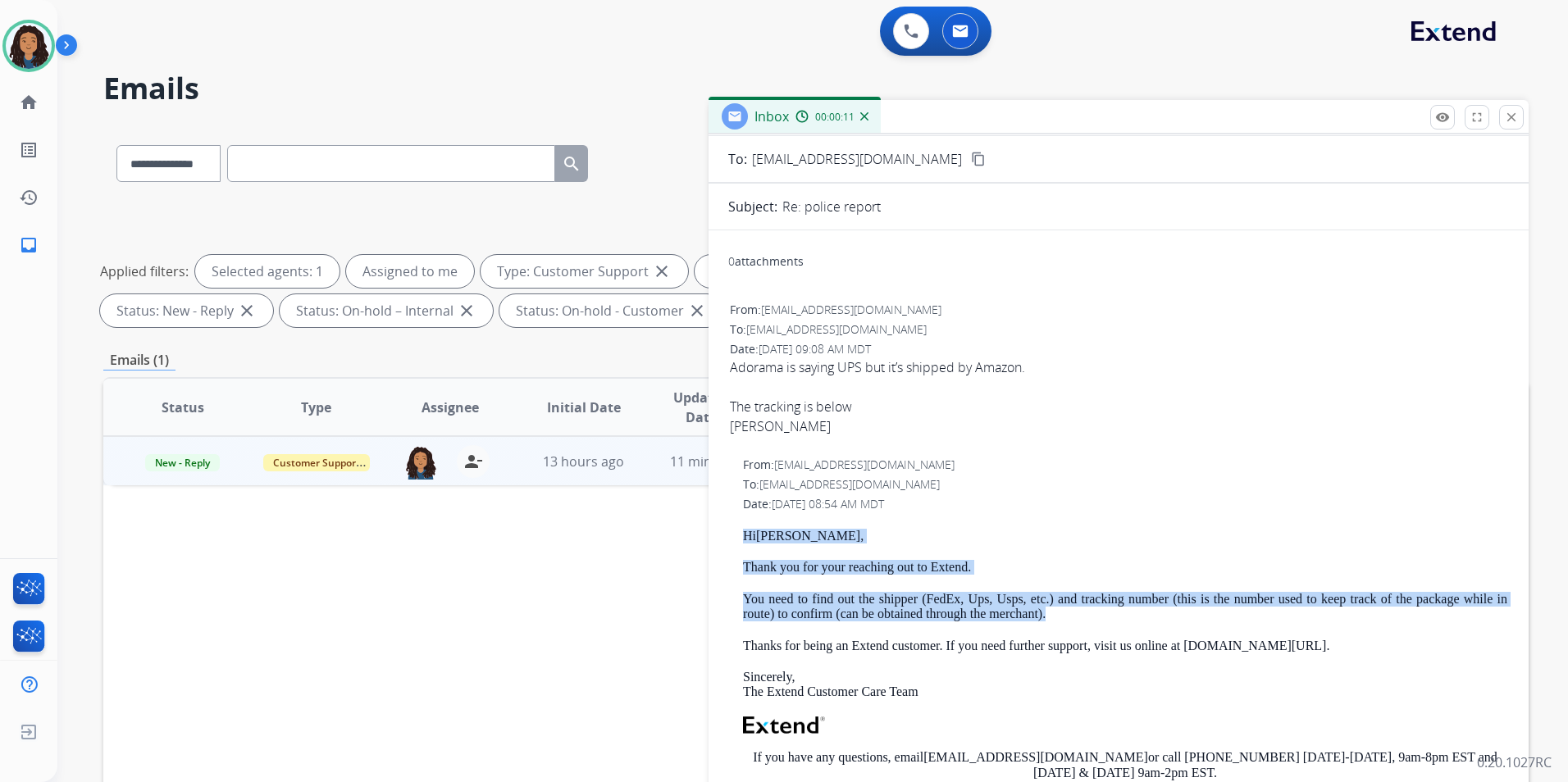
drag, startPoint x: 734, startPoint y: 532, endPoint x: 1054, endPoint y: 621, distance: 332.1
click at [1054, 621] on div "From: support@extend.com To: zachbellitto@gmail.com Date: 09/30/2025 - 08:54 AM…" at bounding box center [1119, 707] width 781 height 505
drag, startPoint x: 1054, startPoint y: 621, endPoint x: 1029, endPoint y: 615, distance: 25.7
copy div "Hi Zach , Thank you for your reaching out to Extend. You need to find out the s…"
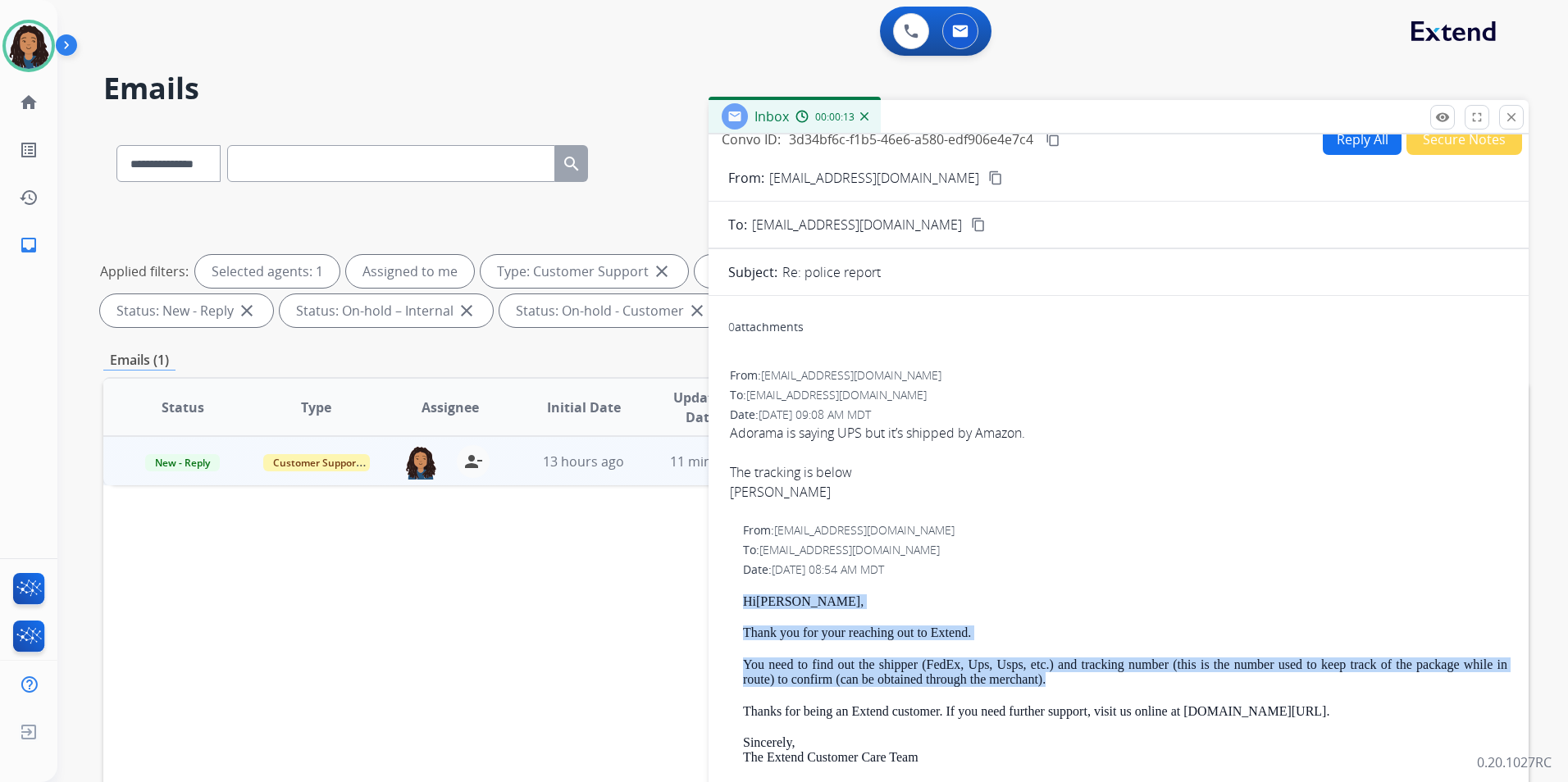
scroll to position [0, 0]
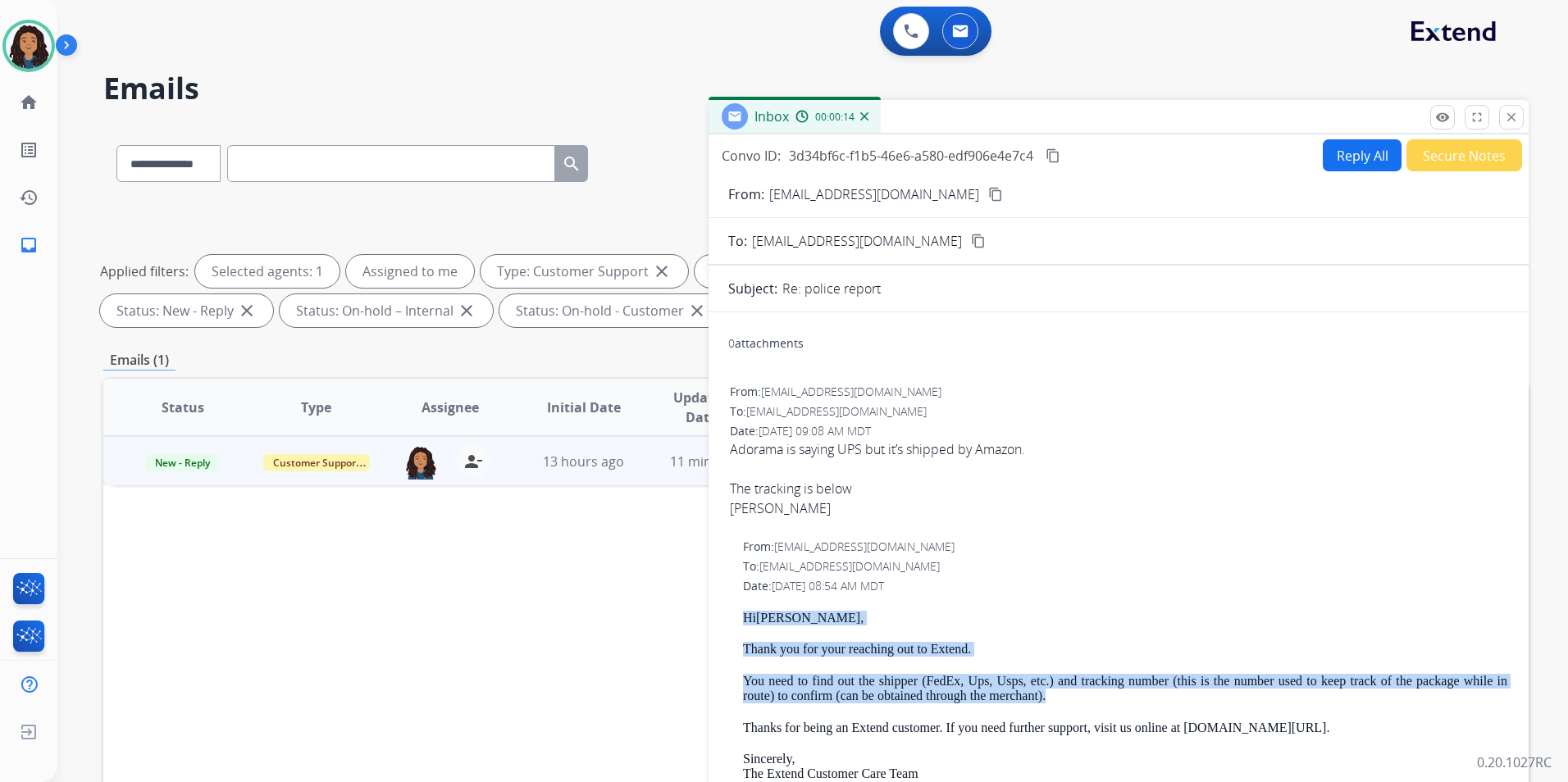
click at [1337, 164] on button "Reply All" at bounding box center [1361, 156] width 79 height 32
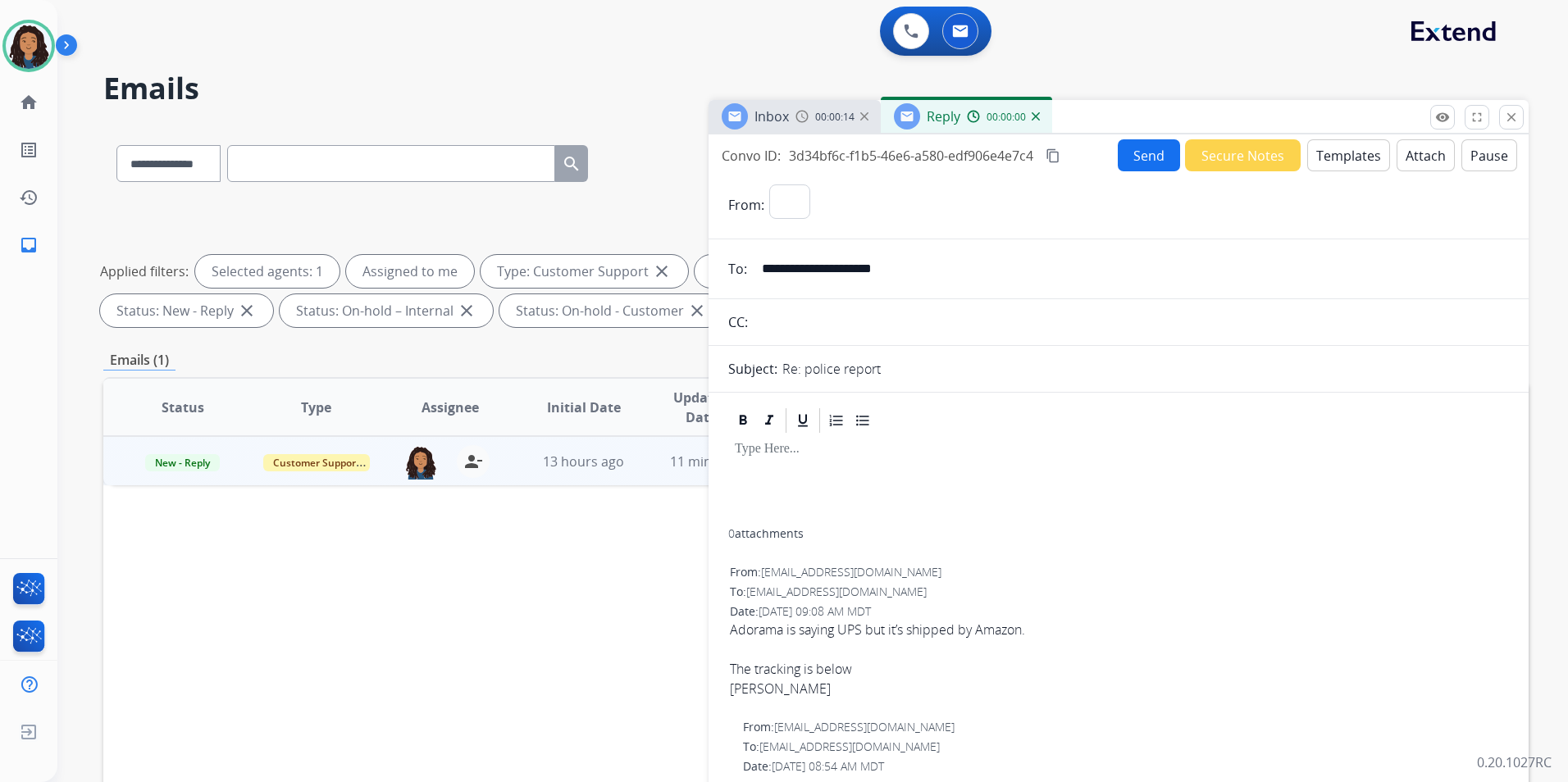
click at [1337, 164] on button "Templates" at bounding box center [1349, 156] width 83 height 32
select select "**********"
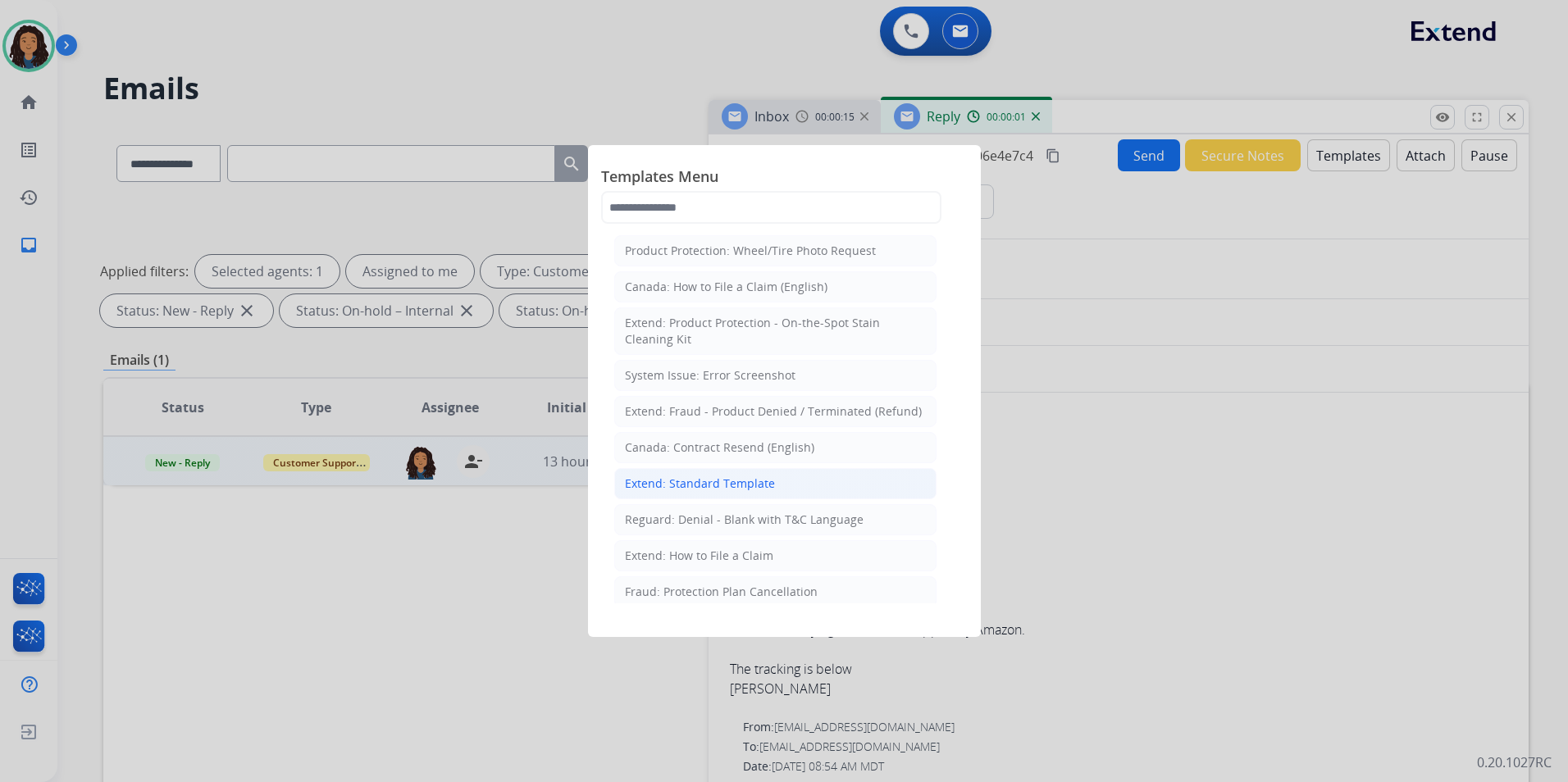
click at [701, 481] on div "Extend: Standard Template" at bounding box center [700, 483] width 150 height 16
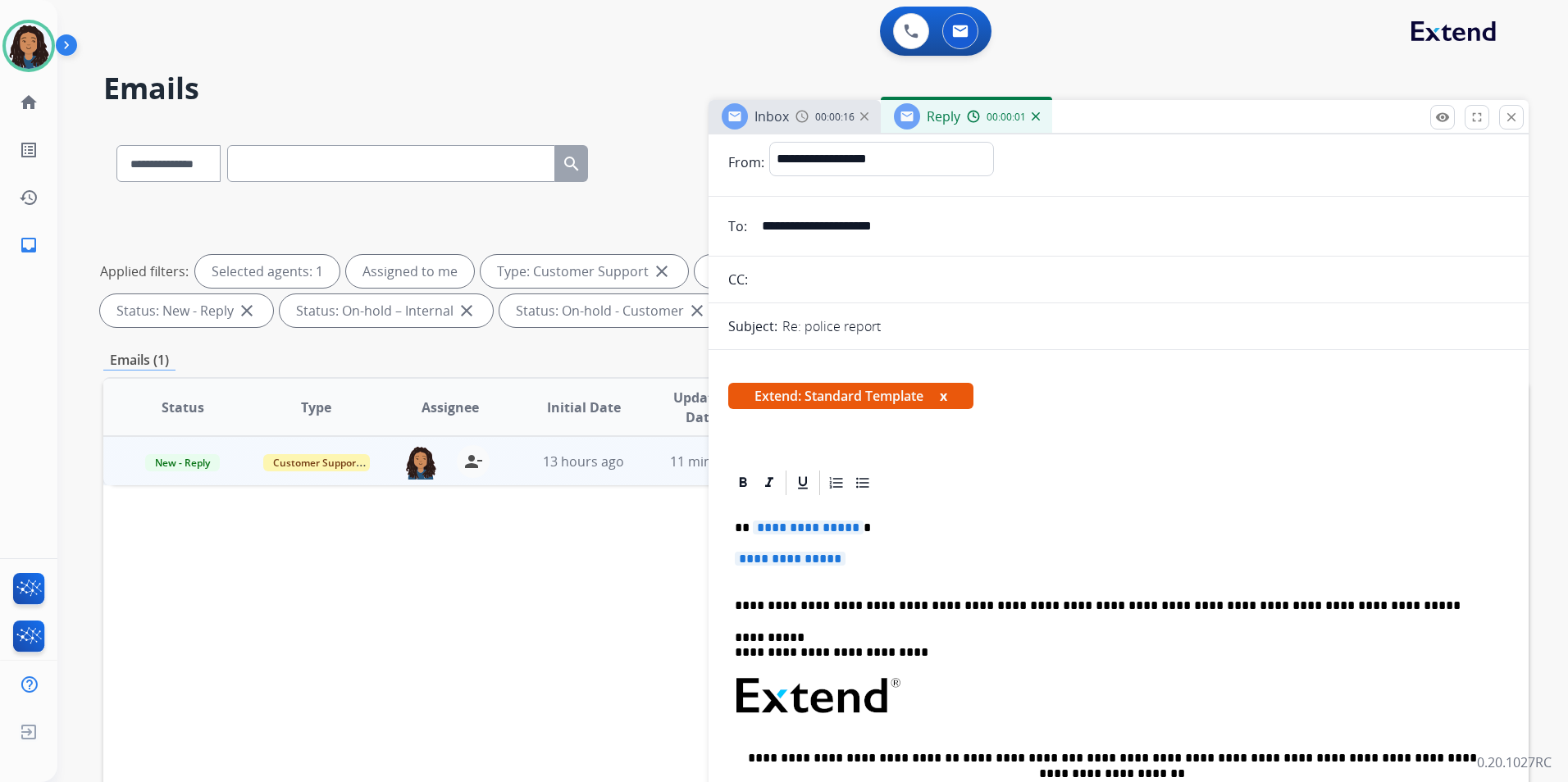
scroll to position [164, 0]
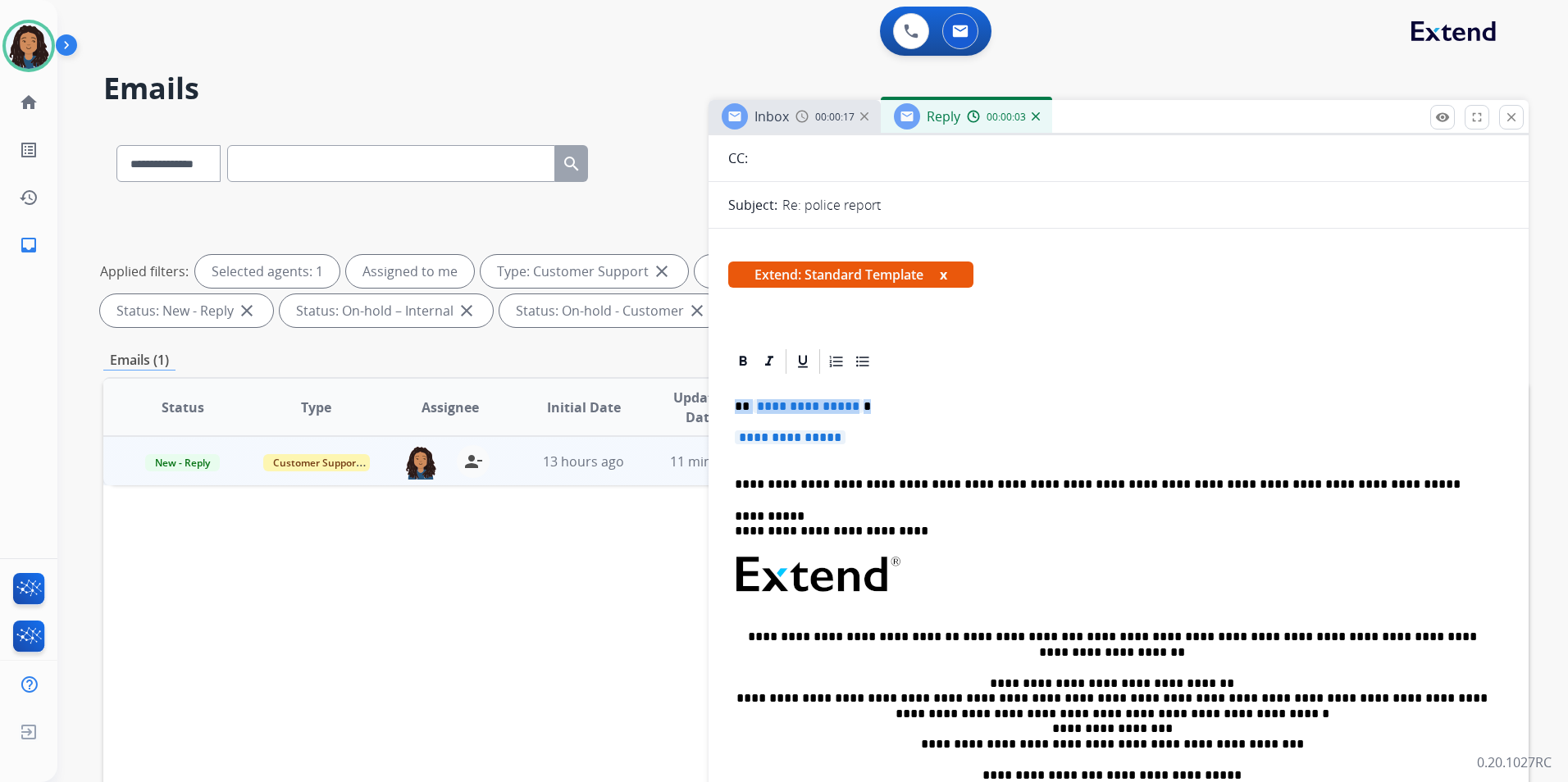
drag, startPoint x: 729, startPoint y: 402, endPoint x: 923, endPoint y: 424, distance: 195.2
click at [923, 424] on div "**********" at bounding box center [1119, 624] width 781 height 495
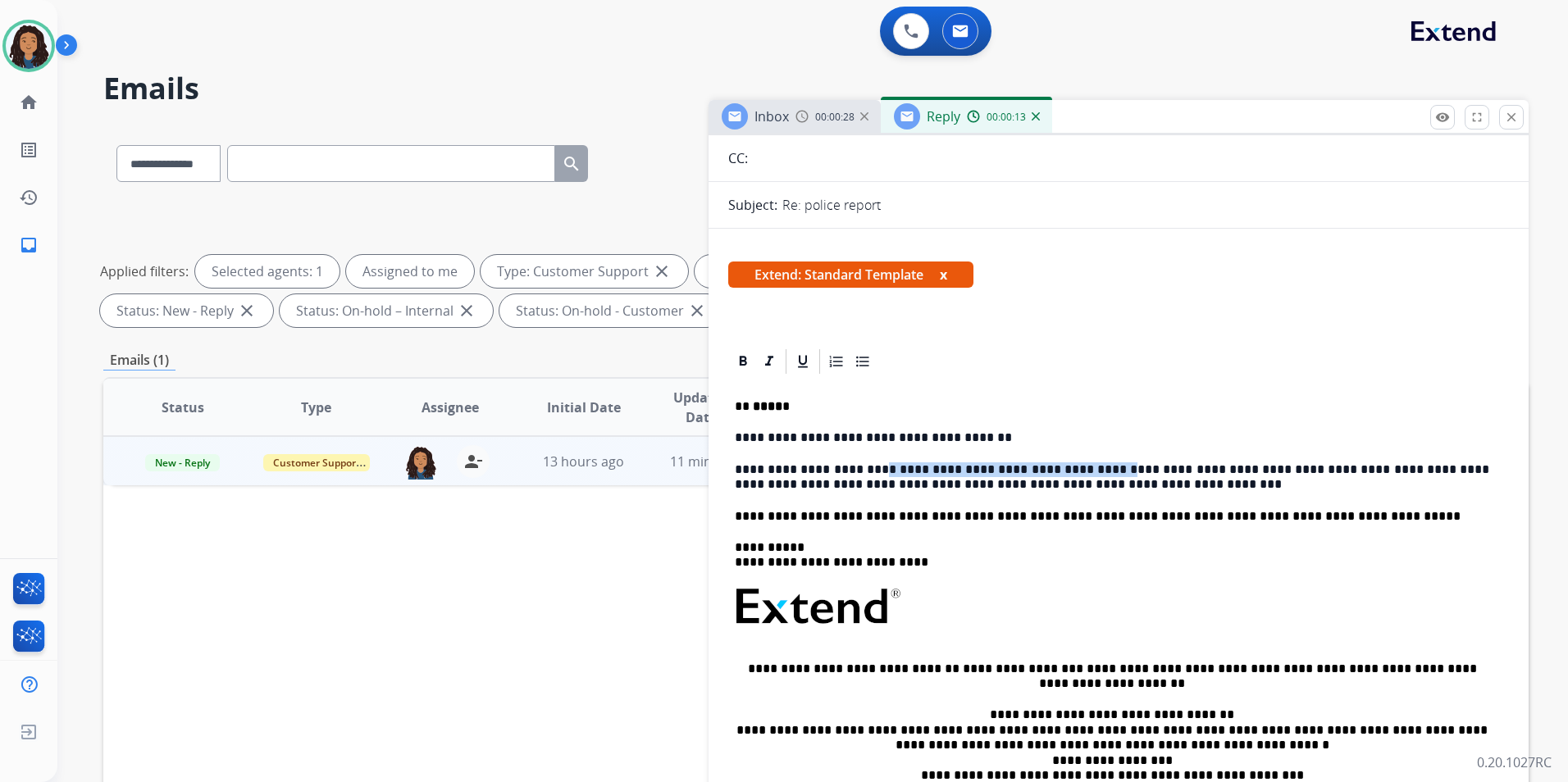
drag, startPoint x: 861, startPoint y: 469, endPoint x: 1062, endPoint y: 469, distance: 201.0
click at [1062, 469] on p "**********" at bounding box center [1111, 478] width 755 height 31
click at [1337, 469] on p "**********" at bounding box center [1111, 478] width 755 height 31
click at [804, 113] on img at bounding box center [801, 116] width 13 height 13
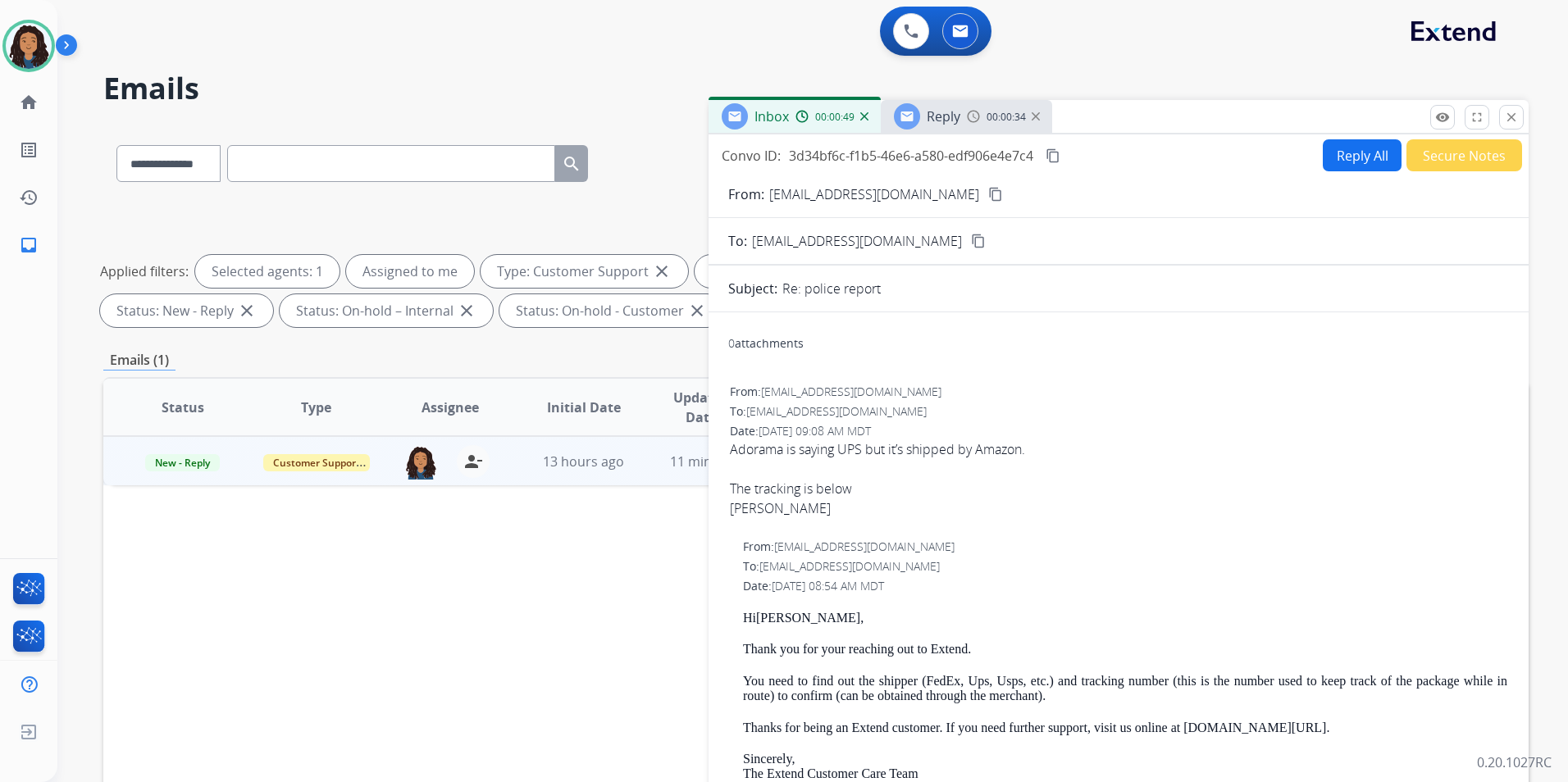
click at [986, 121] on span "00:00:34" at bounding box center [1006, 117] width 39 height 13
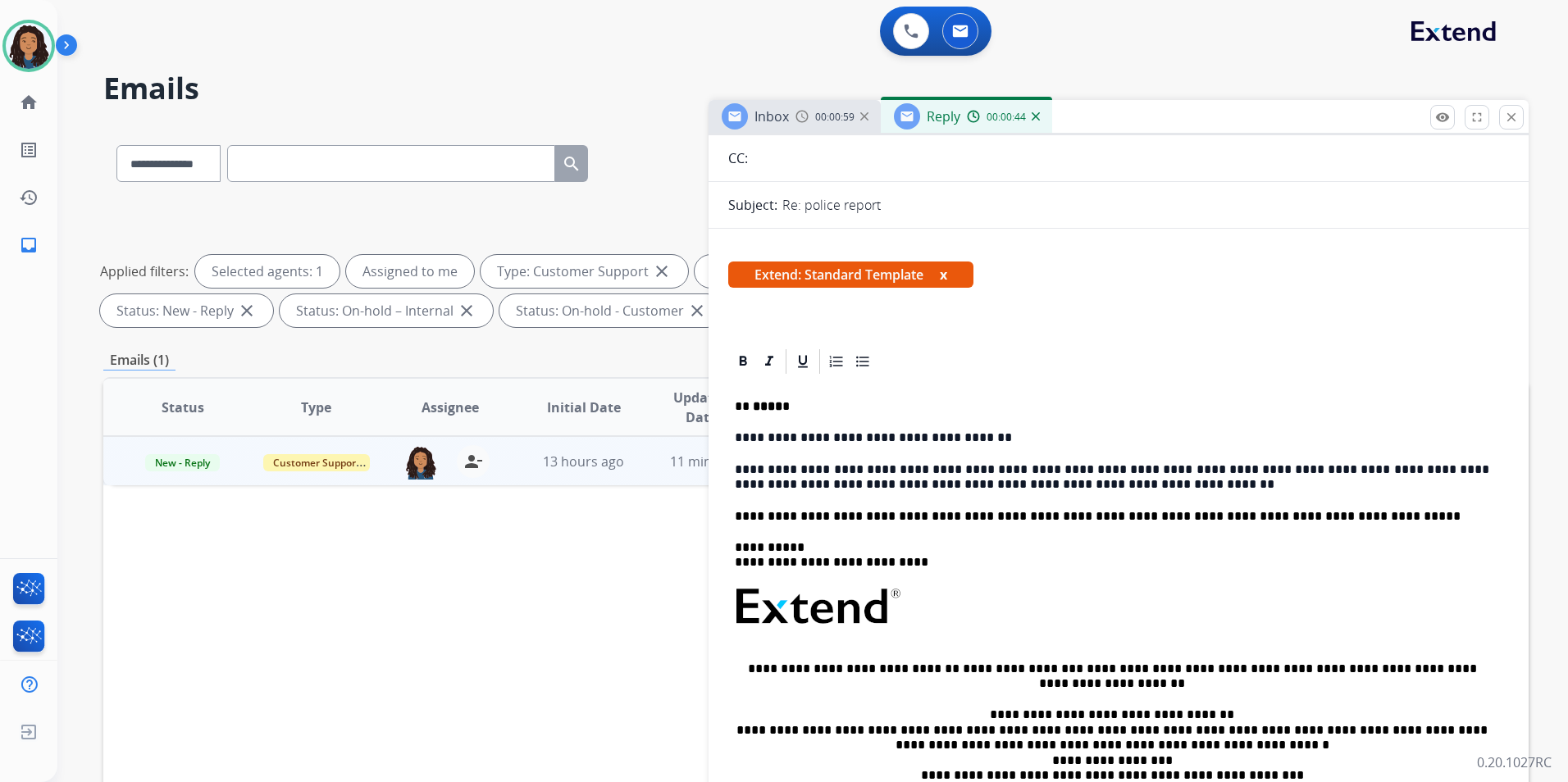
click at [795, 125] on div "Inbox 00:00:59" at bounding box center [794, 116] width 172 height 33
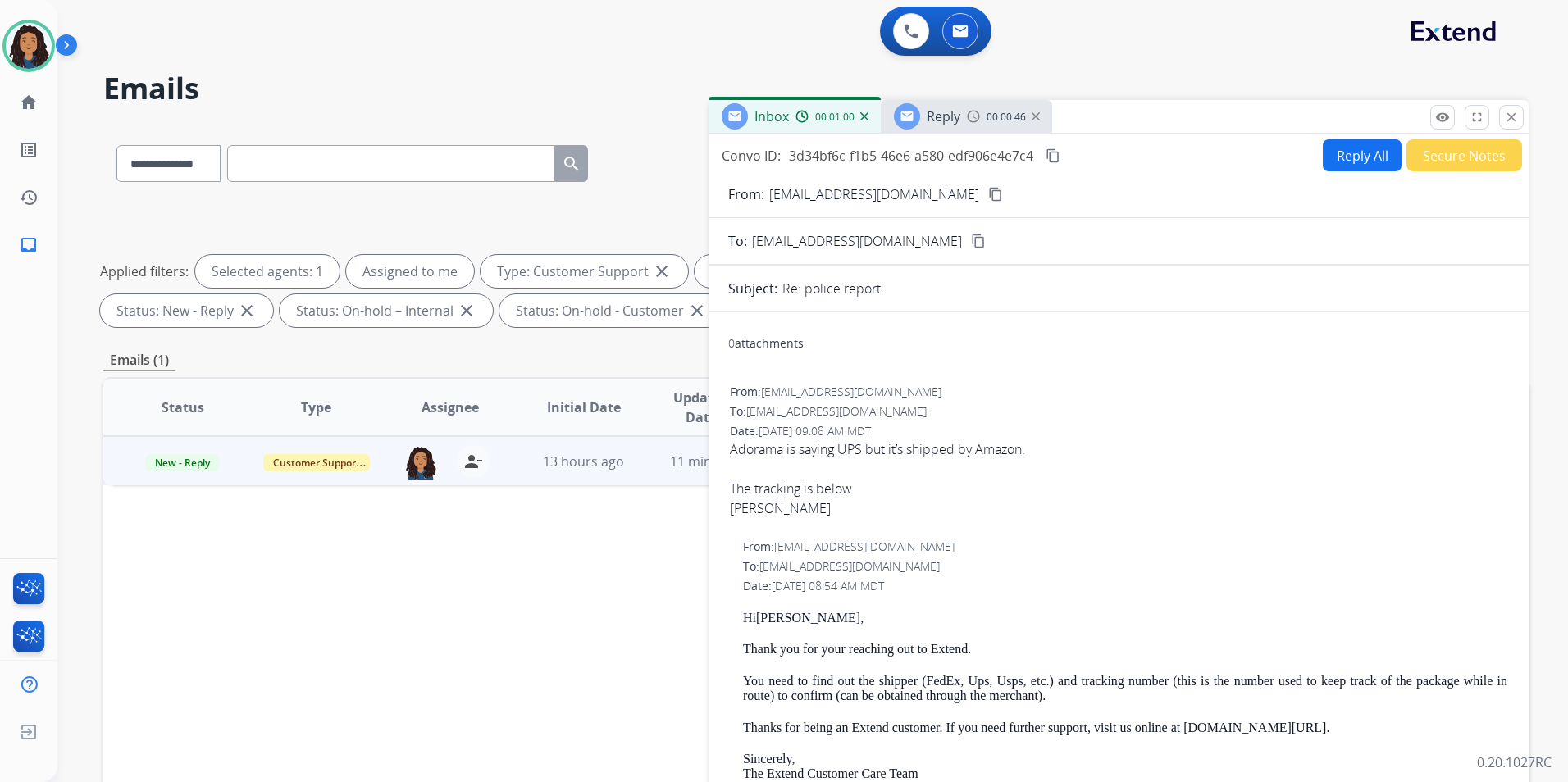
click at [973, 124] on div "Reply 00:00:46" at bounding box center [967, 116] width 171 height 33
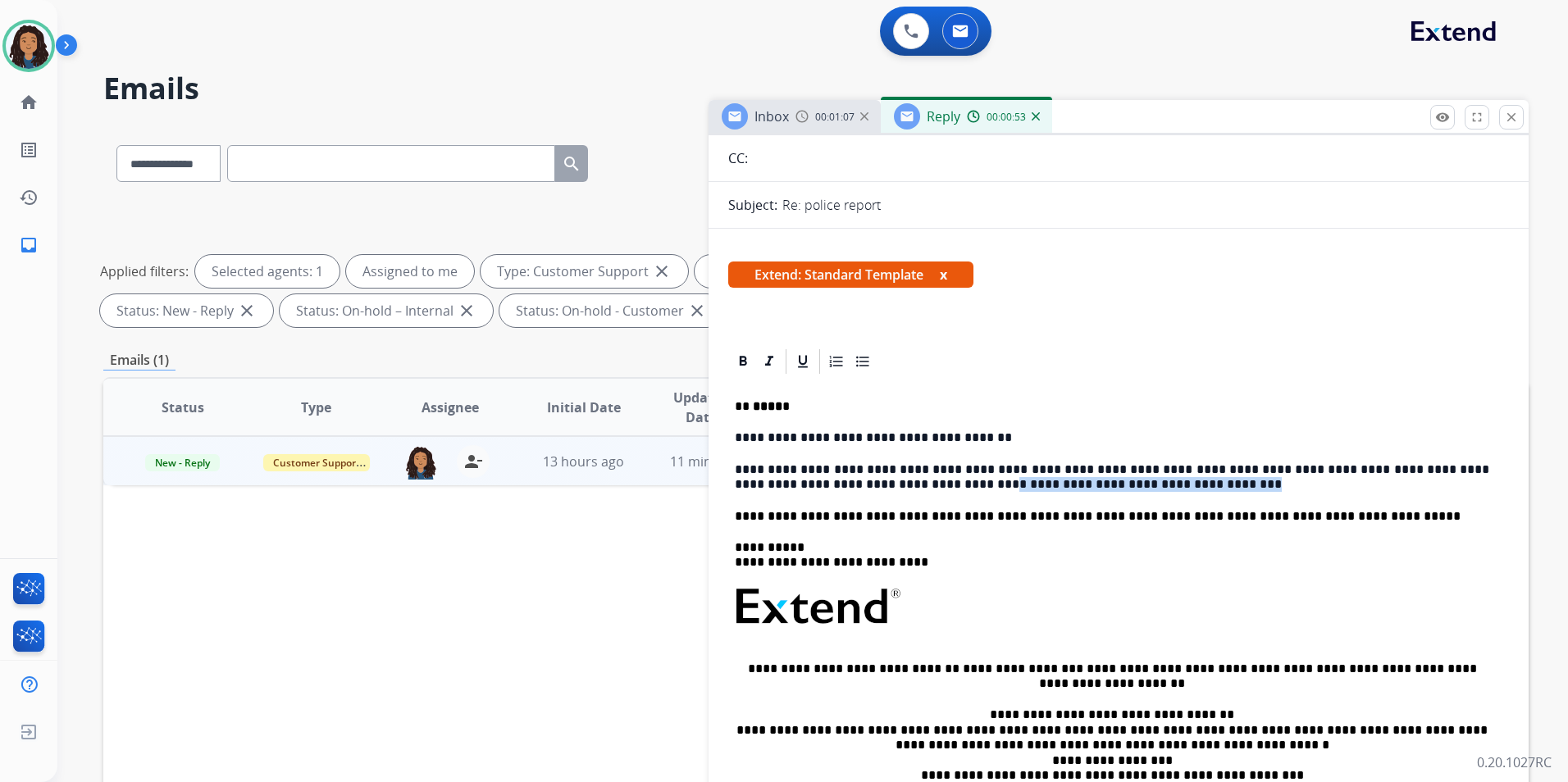
drag, startPoint x: 1033, startPoint y: 483, endPoint x: 814, endPoint y: 492, distance: 219.2
click at [814, 492] on p "**********" at bounding box center [1111, 478] width 755 height 31
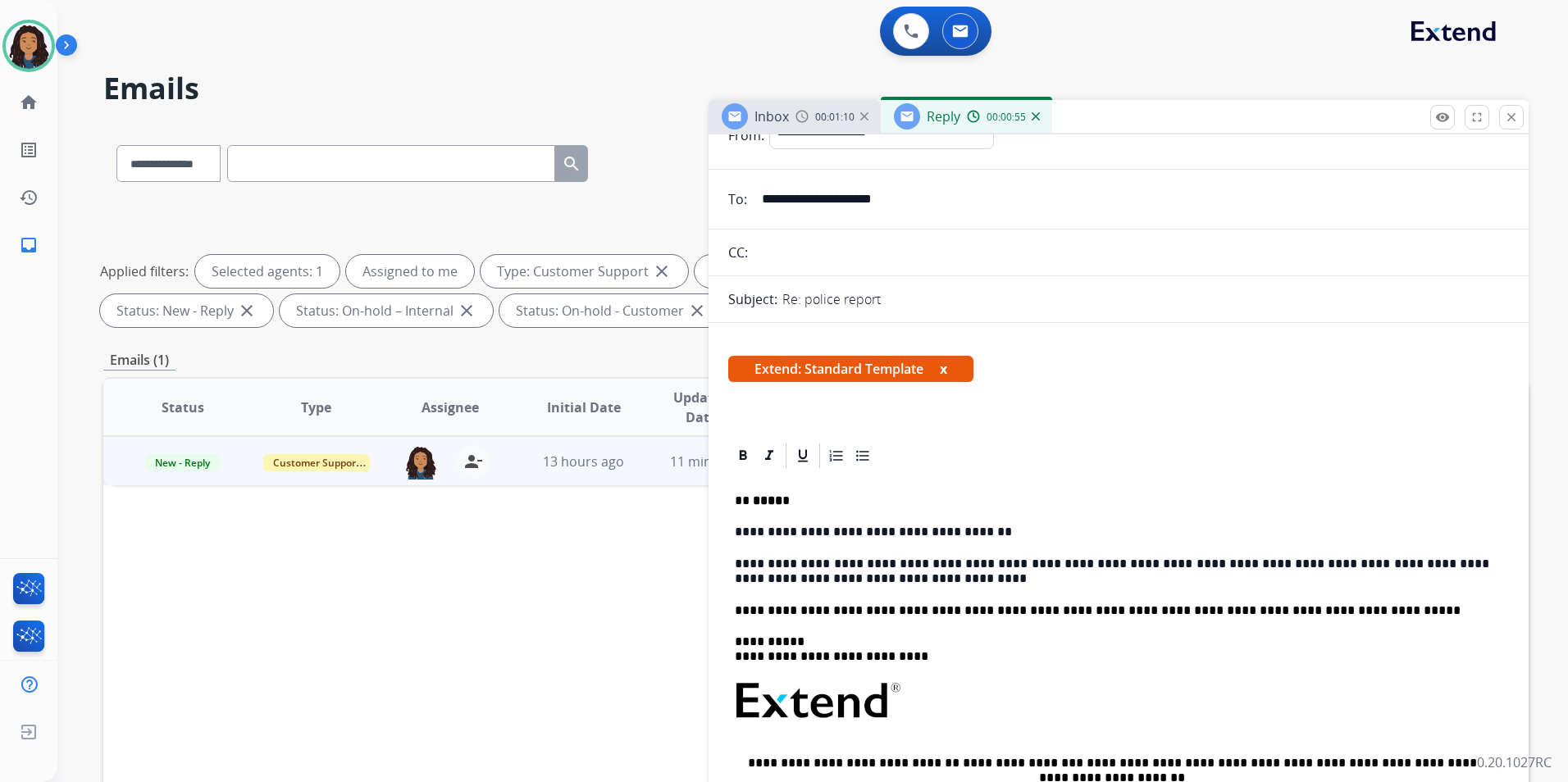
scroll to position [0, 0]
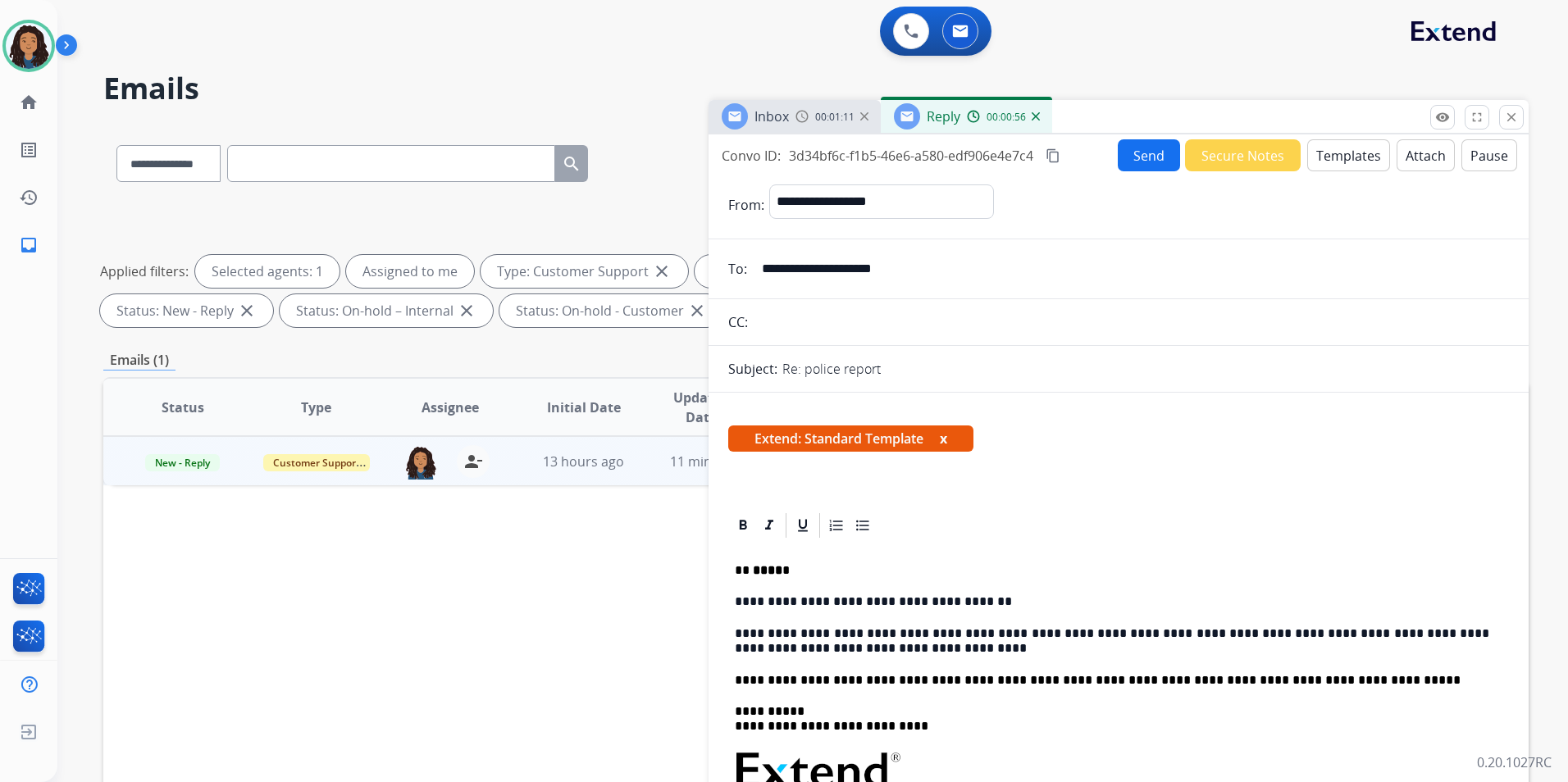
click at [1156, 152] on button "Send" at bounding box center [1149, 156] width 63 height 32
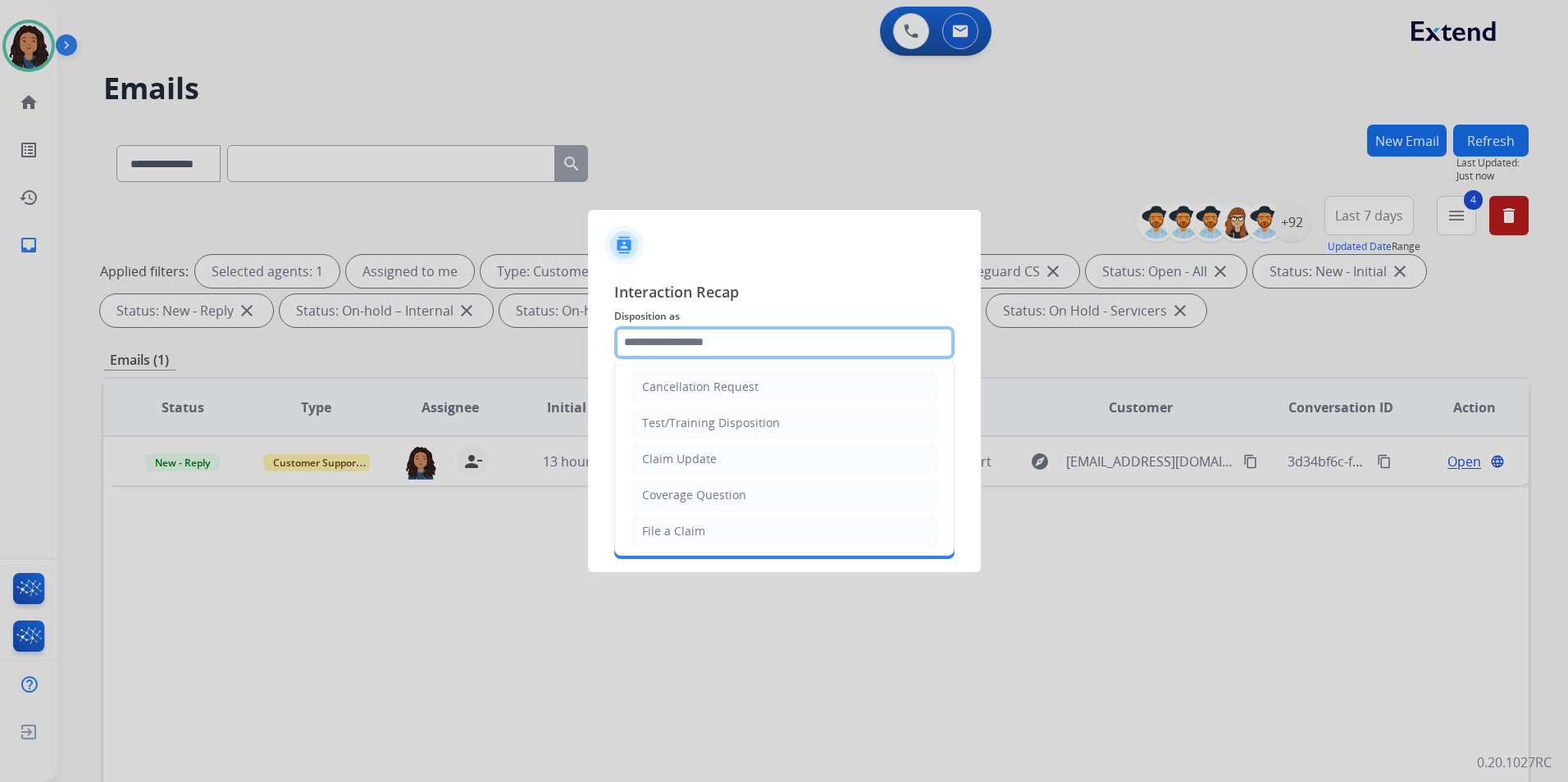
click at [764, 346] on input "text" at bounding box center [784, 342] width 341 height 33
type input "**********"
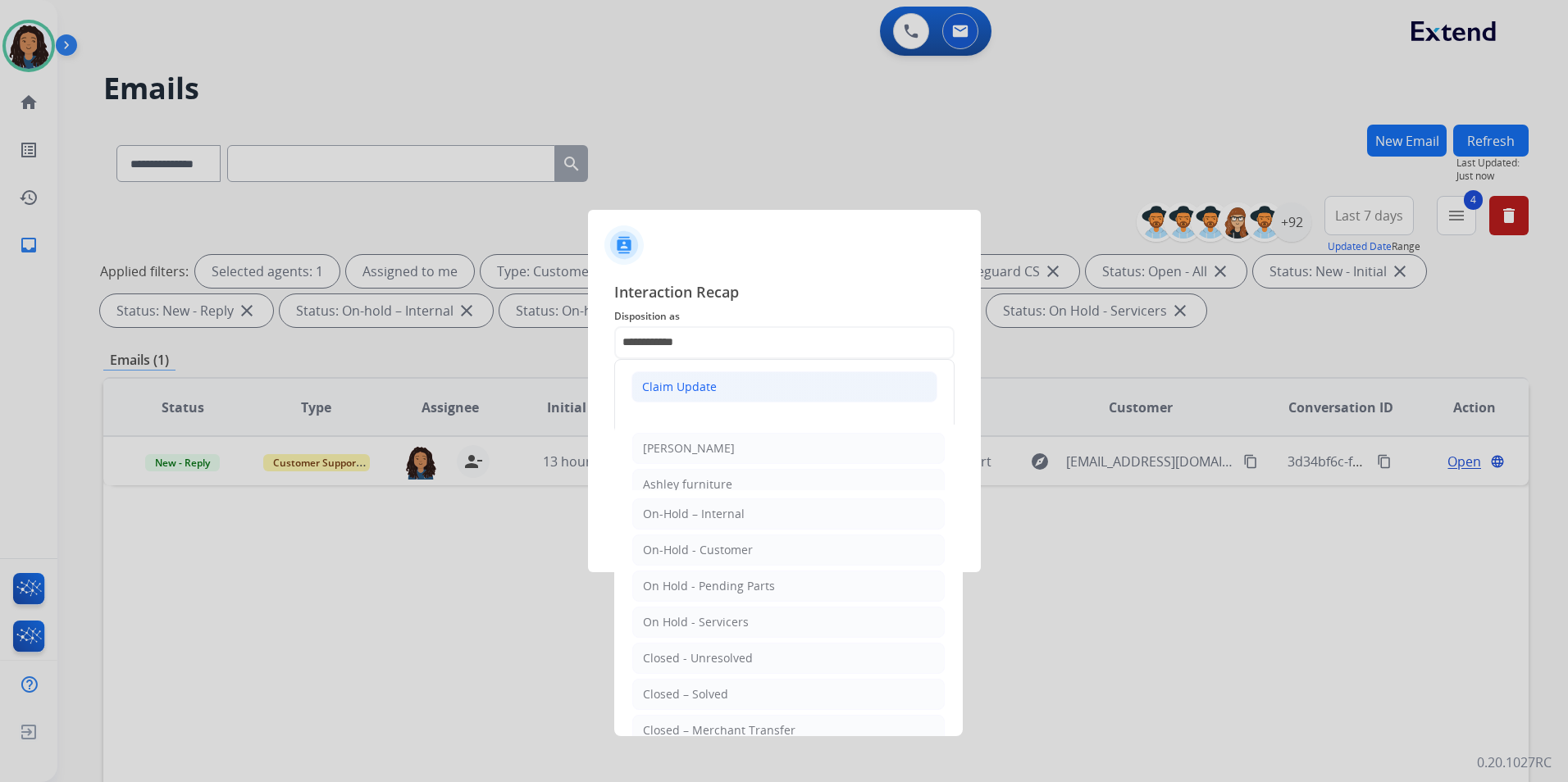
click at [690, 379] on div "Claim Update" at bounding box center [679, 386] width 75 height 16
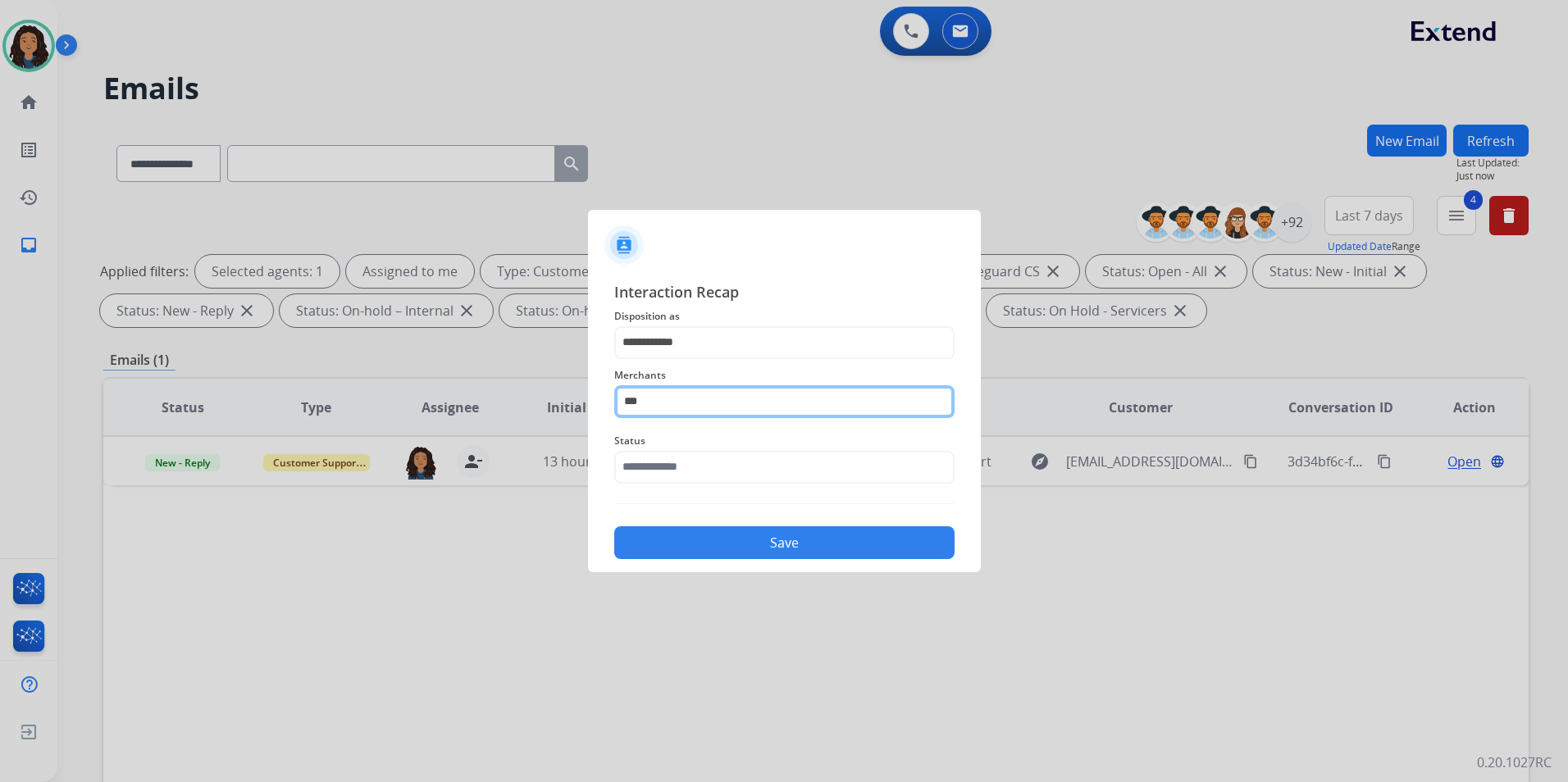
click at [660, 399] on input "***" at bounding box center [784, 402] width 341 height 33
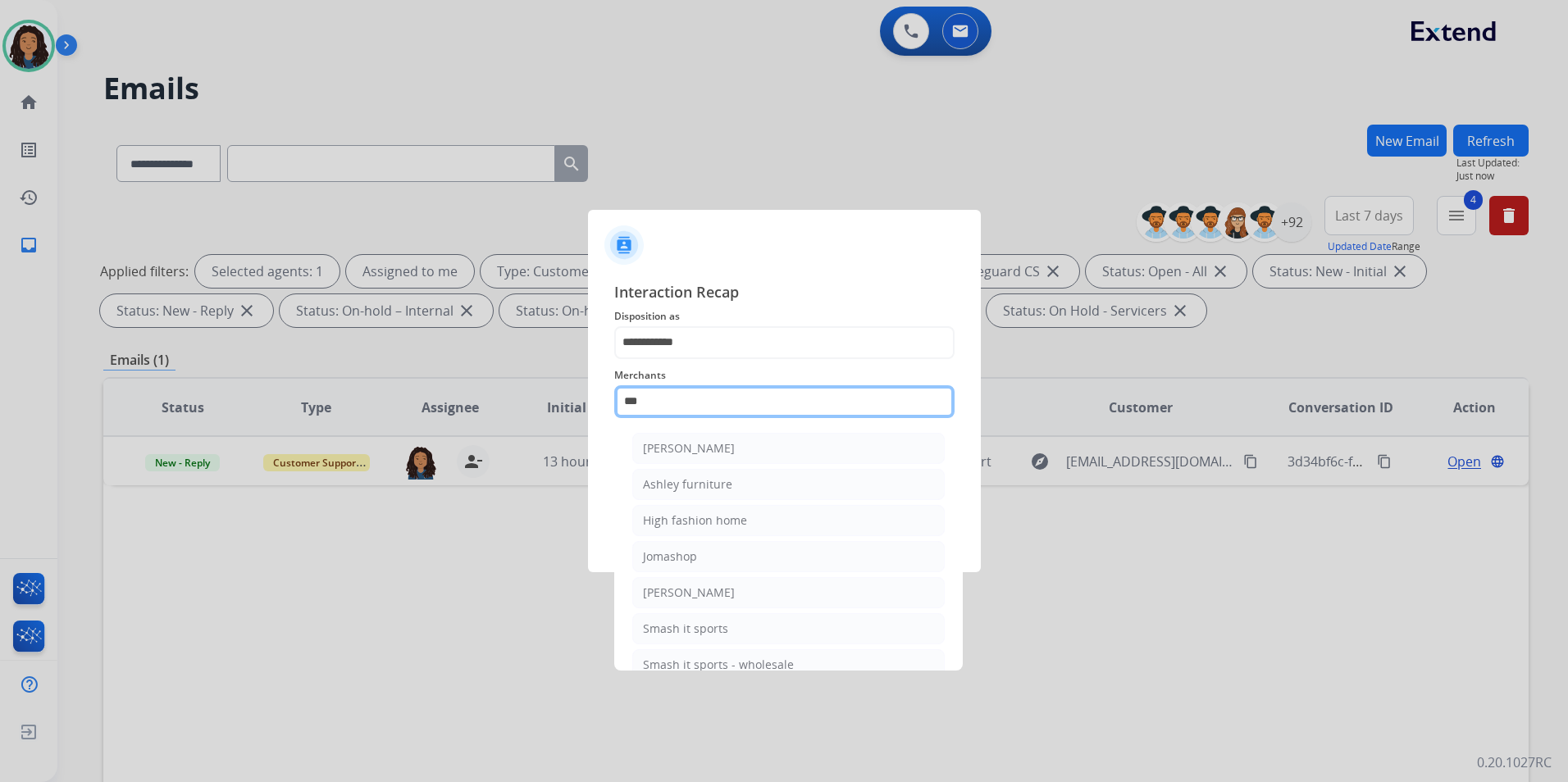
drag, startPoint x: 669, startPoint y: 404, endPoint x: 594, endPoint y: 404, distance: 75.0
click at [594, 404] on div "**********" at bounding box center [784, 420] width 393 height 306
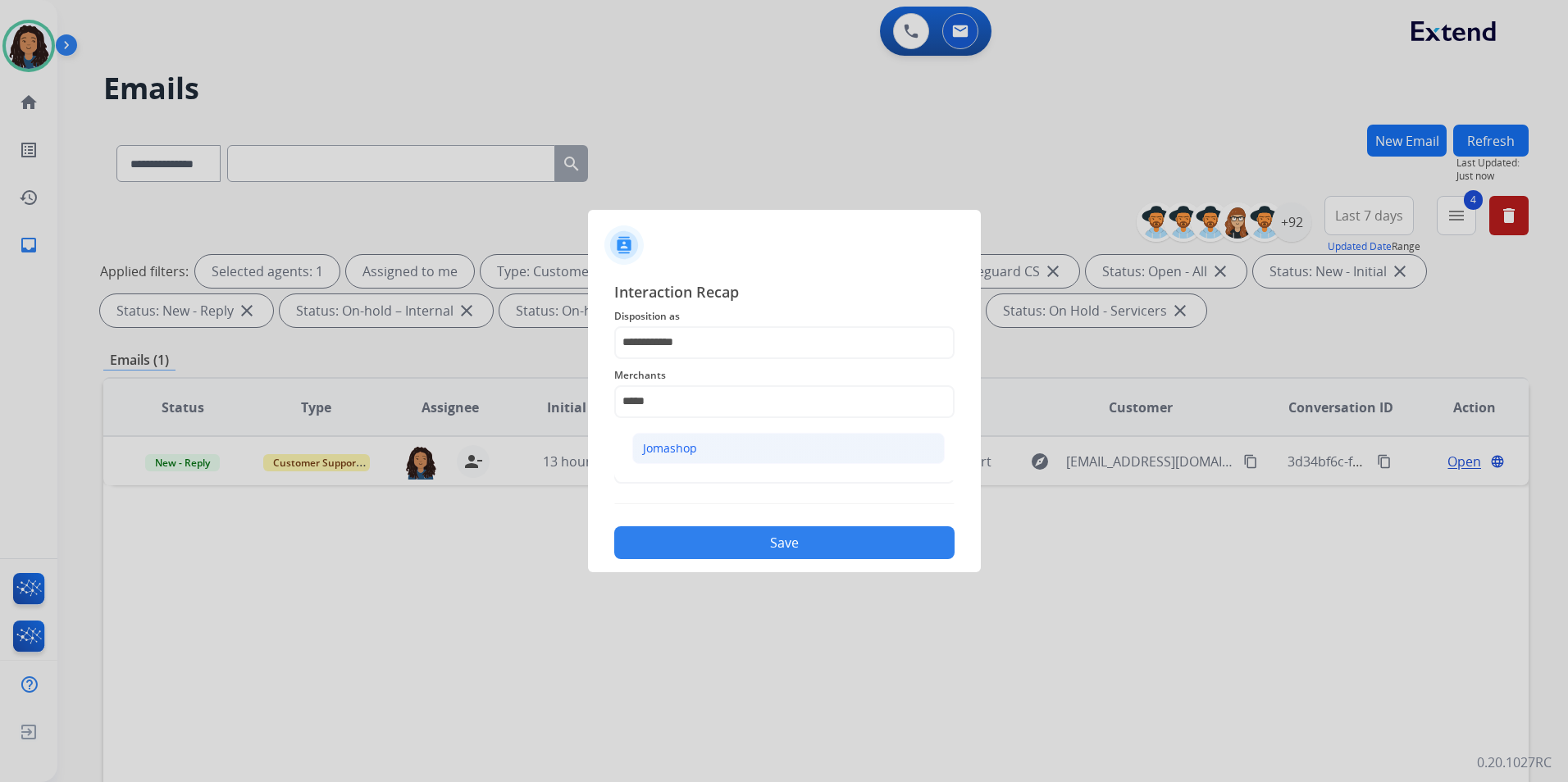
drag, startPoint x: 775, startPoint y: 459, endPoint x: 749, endPoint y: 461, distance: 26.1
click at [775, 457] on li "Jomashop" at bounding box center [788, 448] width 313 height 31
type input "********"
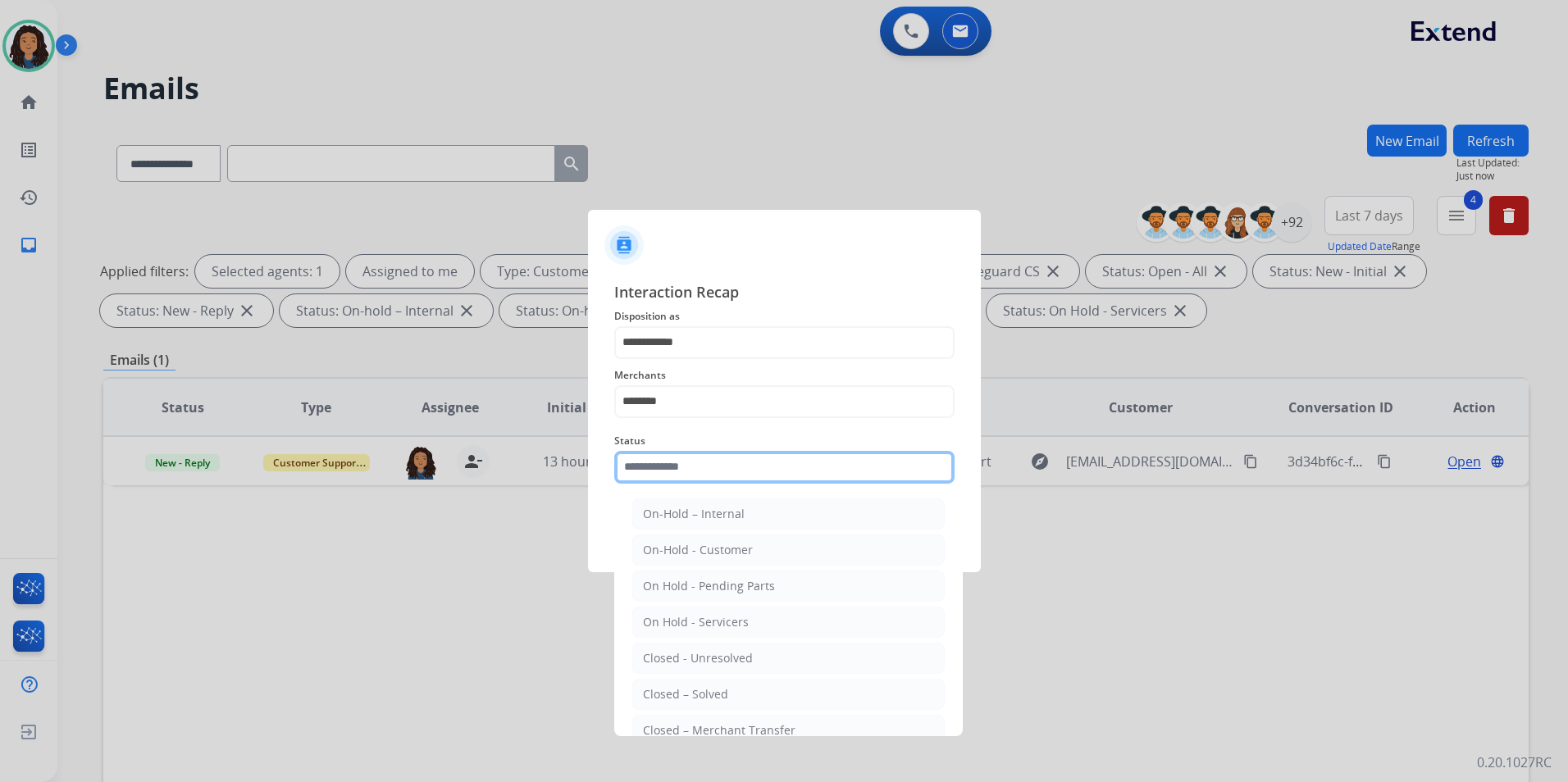
click at [749, 461] on input "text" at bounding box center [784, 467] width 341 height 33
click at [751, 688] on li "Closed – Solved" at bounding box center [788, 694] width 313 height 31
type input "**********"
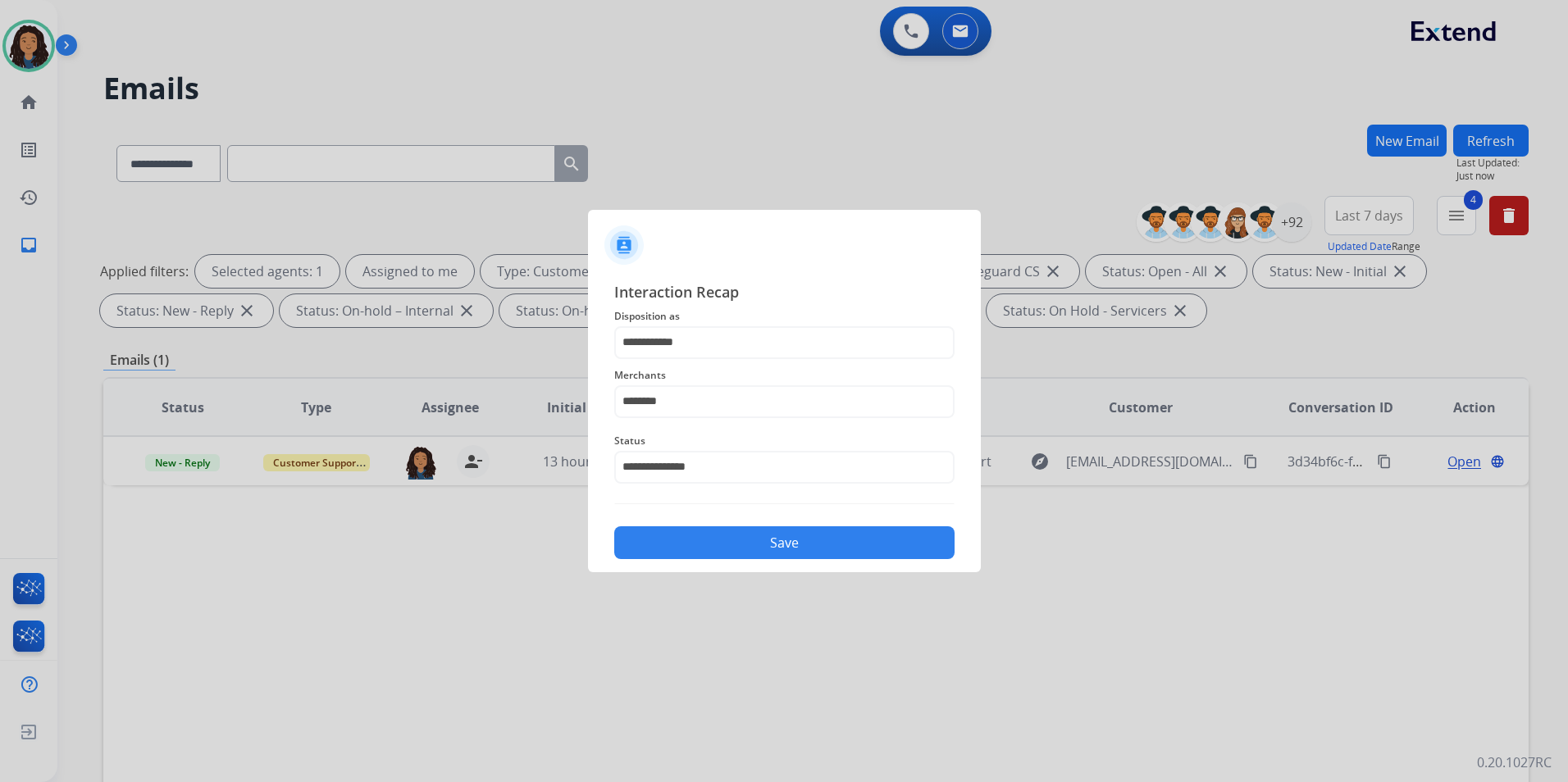
click at [712, 554] on button "Save" at bounding box center [784, 542] width 341 height 33
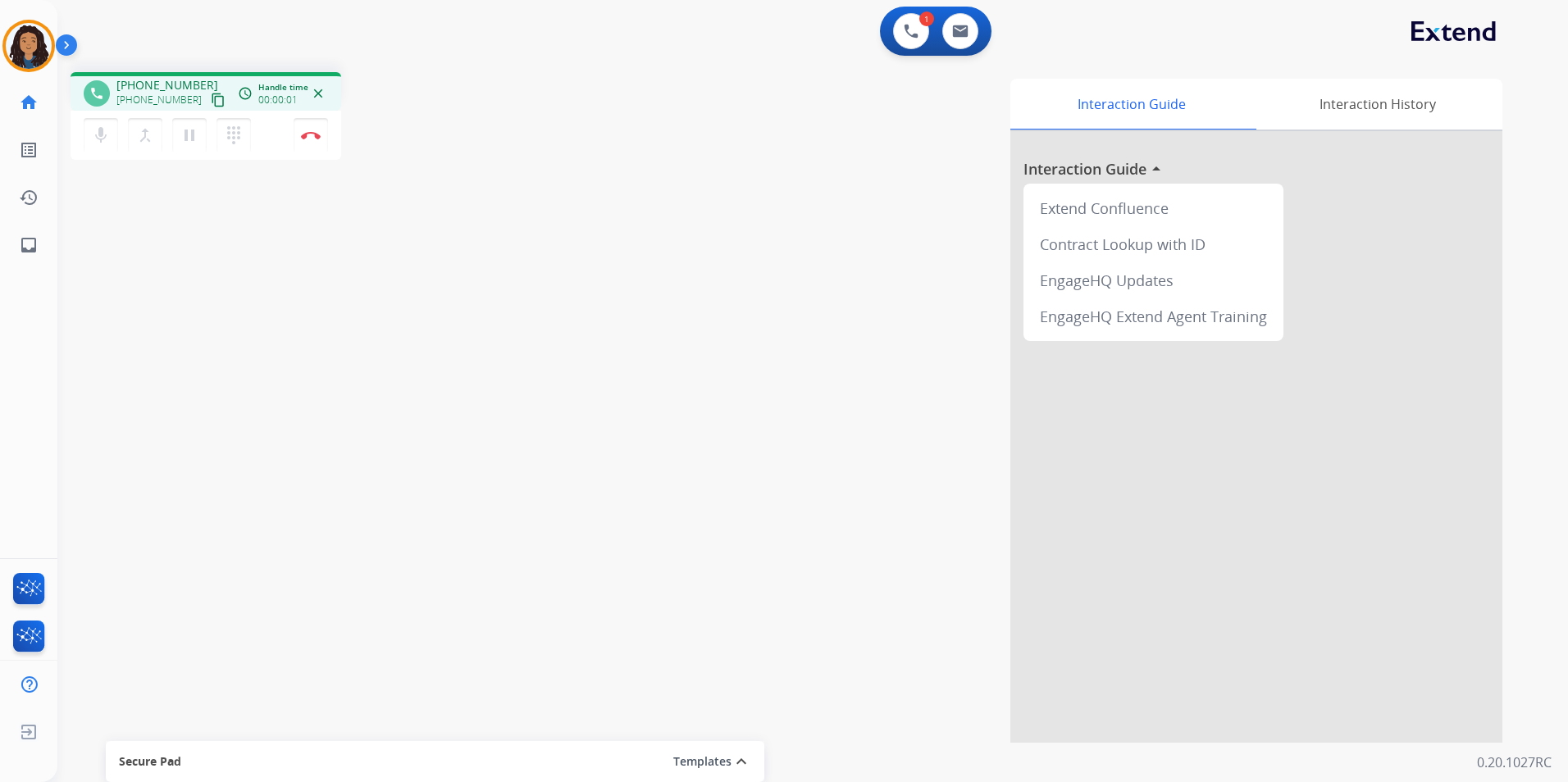
click at [211, 93] on mat-icon "content_copy" at bounding box center [218, 99] width 14 height 14
click at [198, 144] on mat-icon "pause" at bounding box center [189, 135] width 19 height 19
click at [101, 132] on mat-icon "mic" at bounding box center [100, 135] width 19 height 19
click at [91, 146] on button "mic_off Mute" at bounding box center [101, 135] width 35 height 35
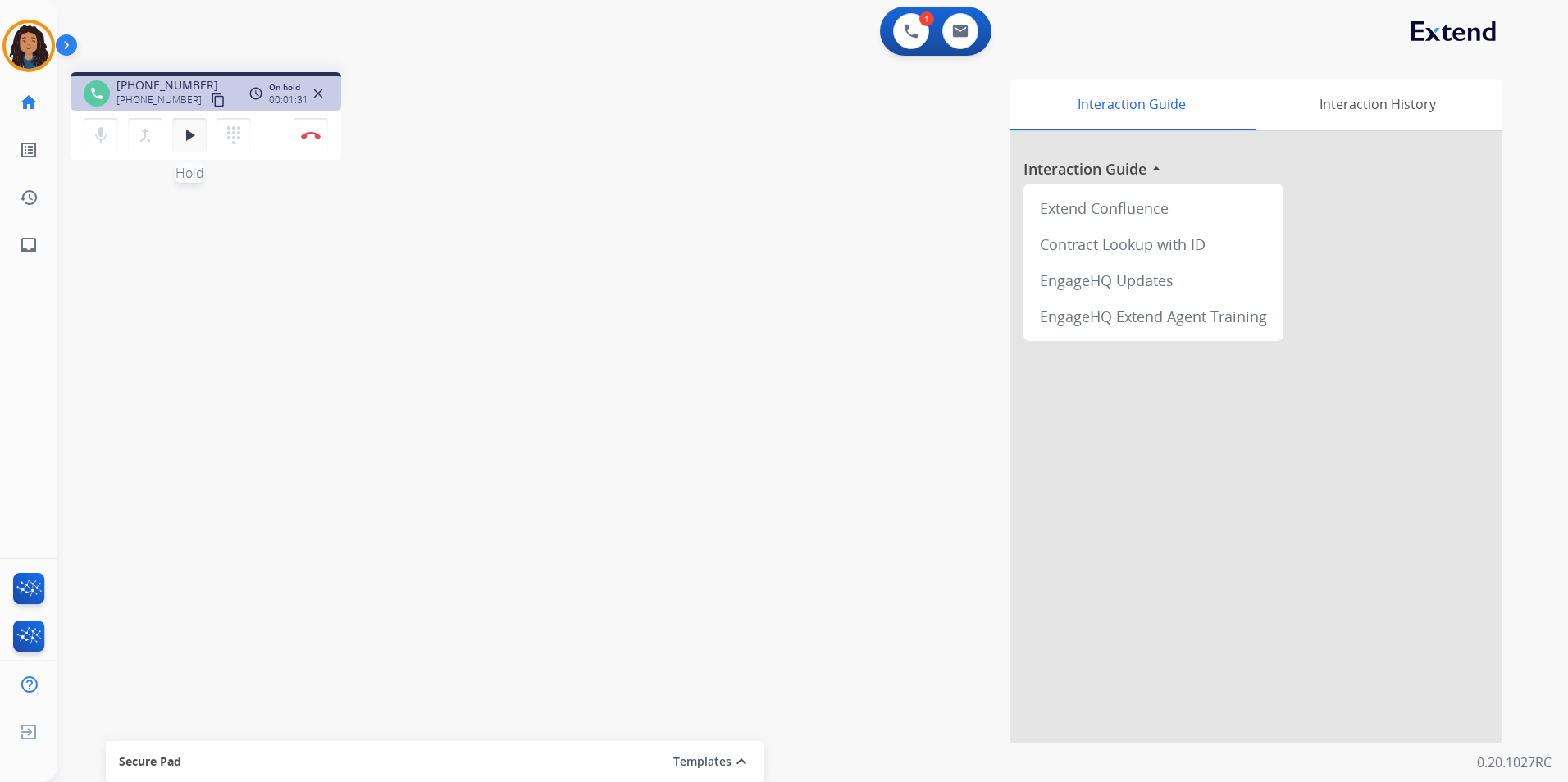
click at [183, 132] on mat-icon "play_arrow" at bounding box center [189, 135] width 19 height 19
click at [313, 141] on button "Disconnect" at bounding box center [311, 135] width 35 height 35
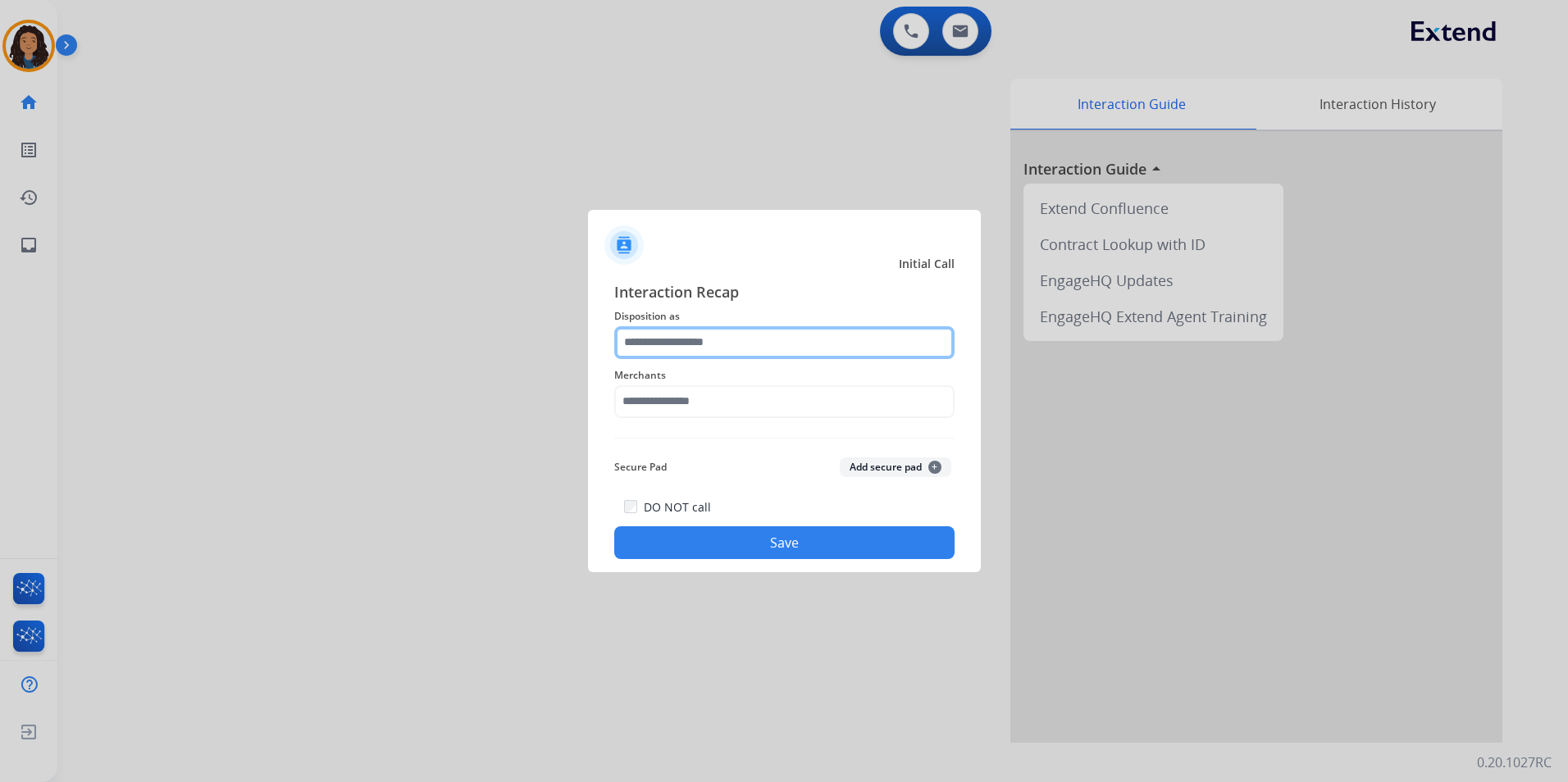
click at [675, 329] on input "text" at bounding box center [784, 342] width 341 height 33
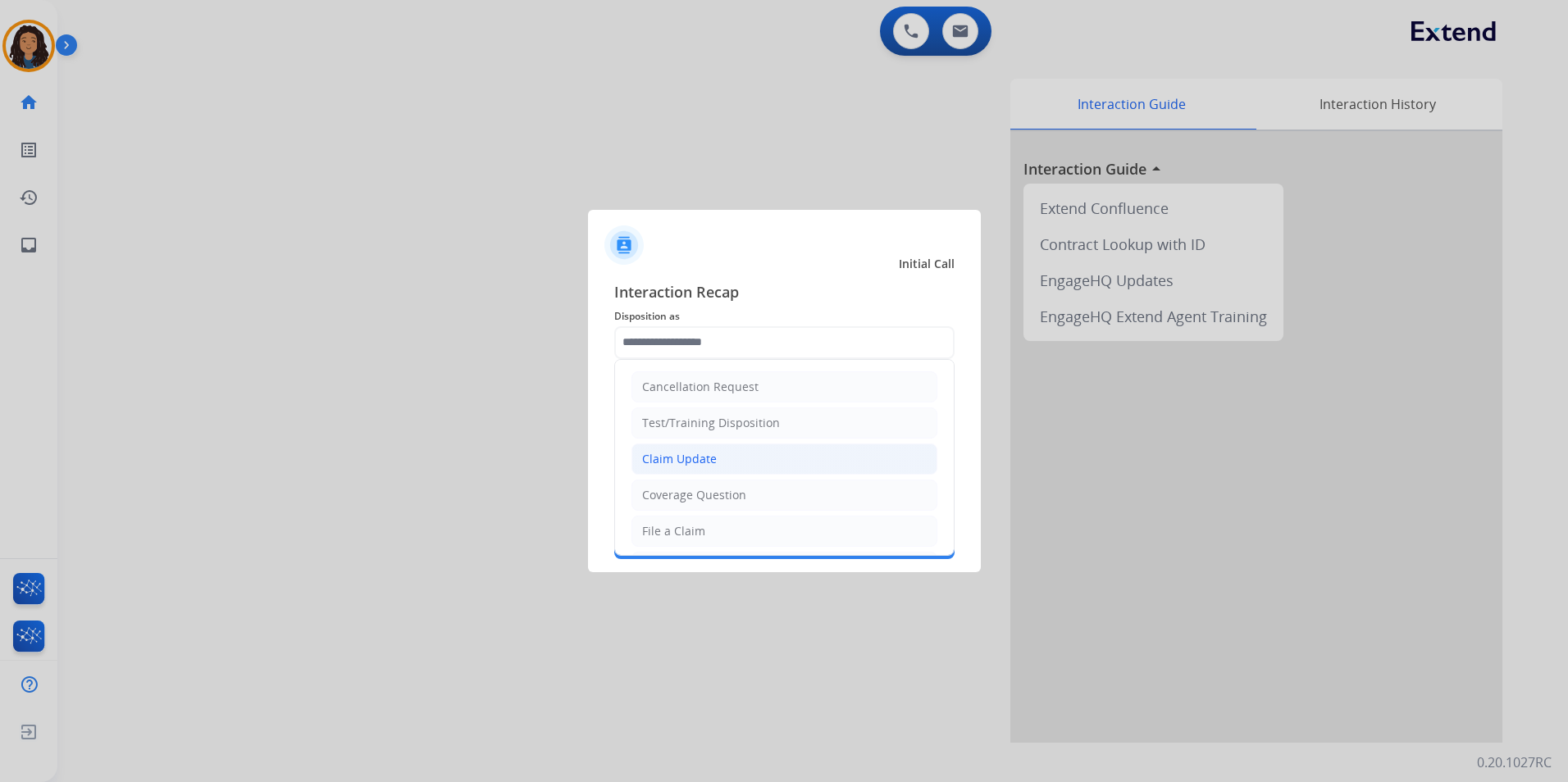
click at [665, 463] on div "Claim Update" at bounding box center [679, 458] width 75 height 16
type input "**********"
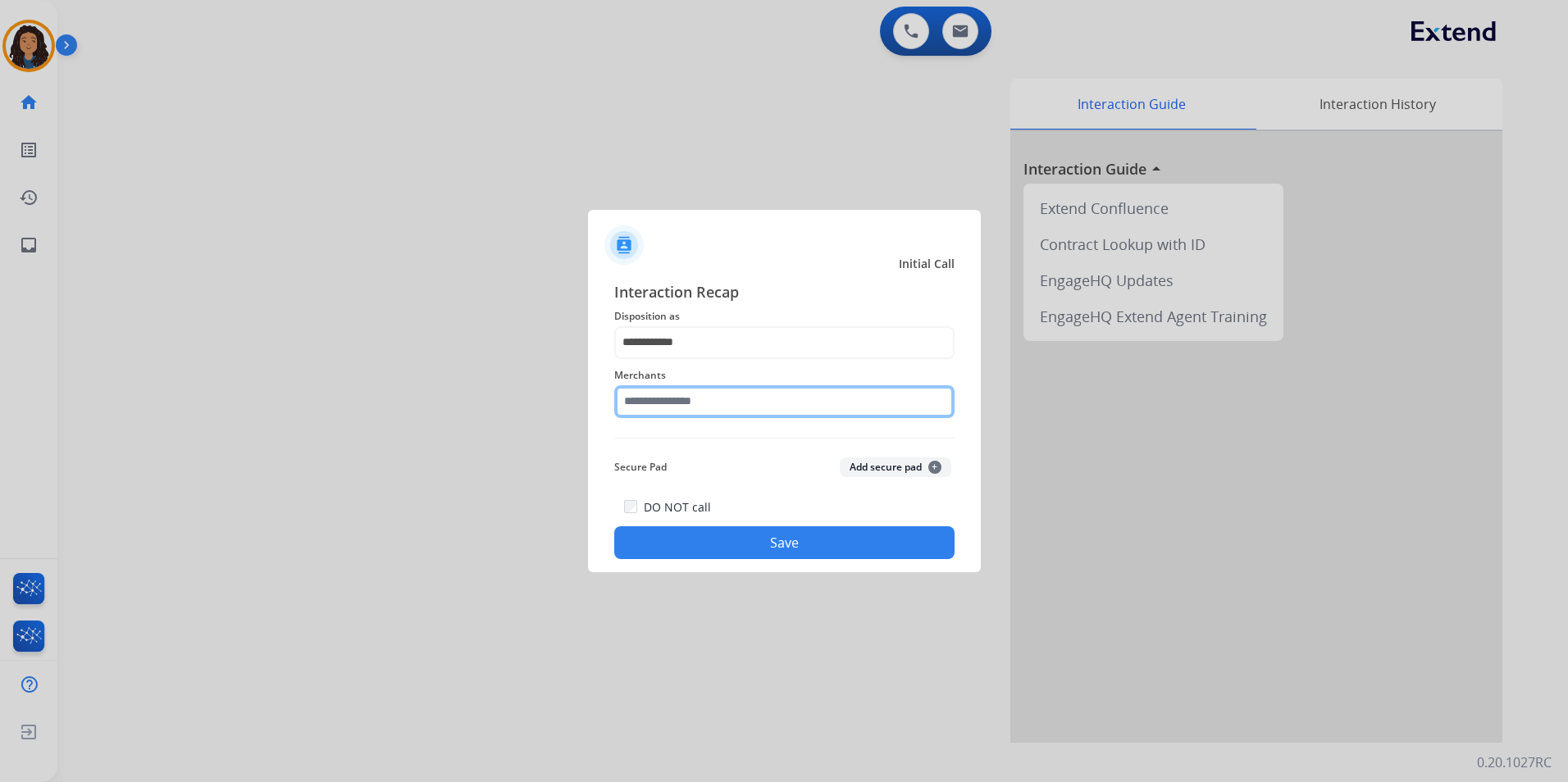
click at [704, 404] on input "text" at bounding box center [784, 402] width 341 height 33
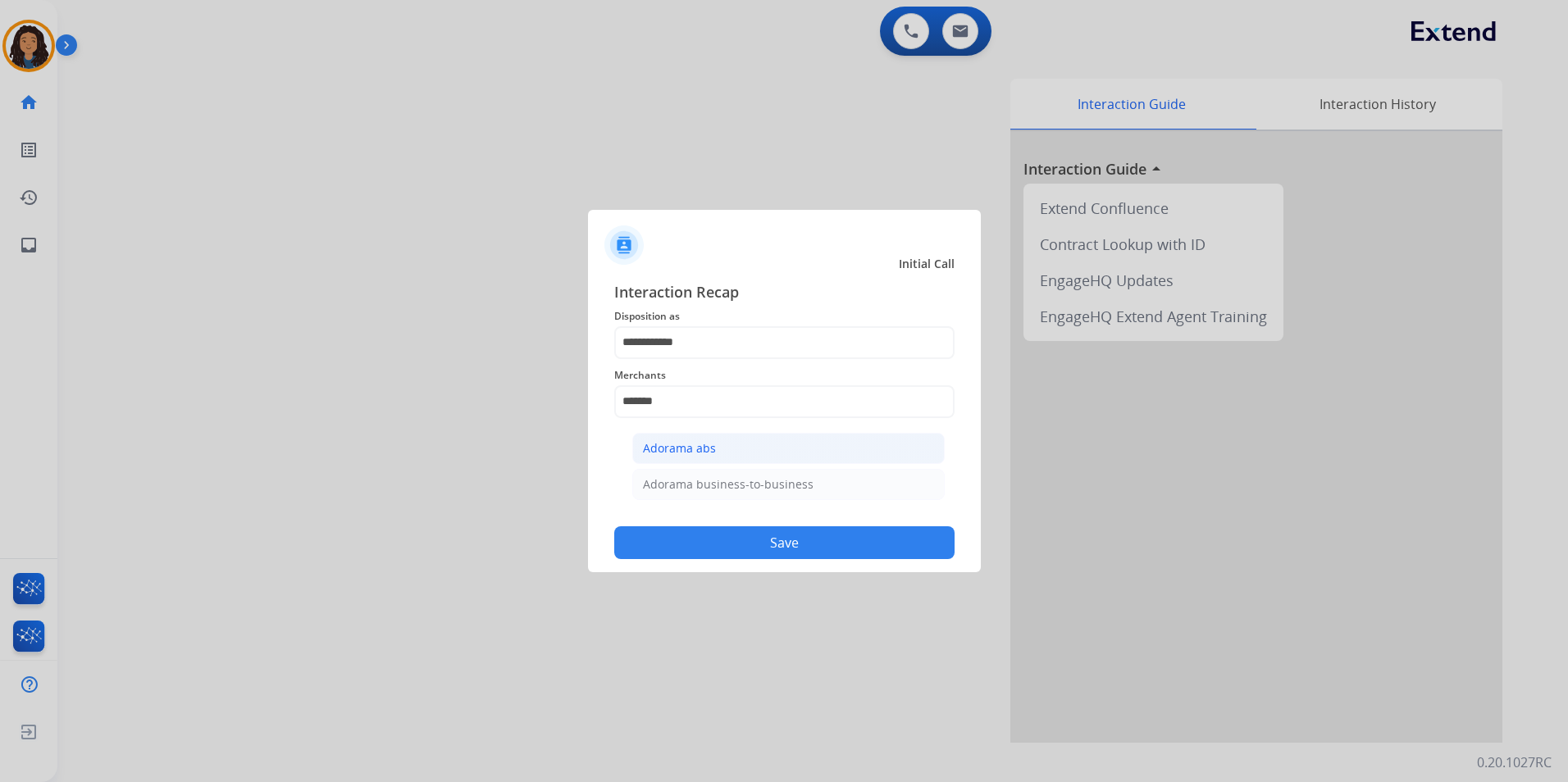
click at [751, 458] on li "Adorama abs" at bounding box center [788, 448] width 313 height 31
type input "**********"
click at [762, 556] on button "Save" at bounding box center [784, 542] width 341 height 33
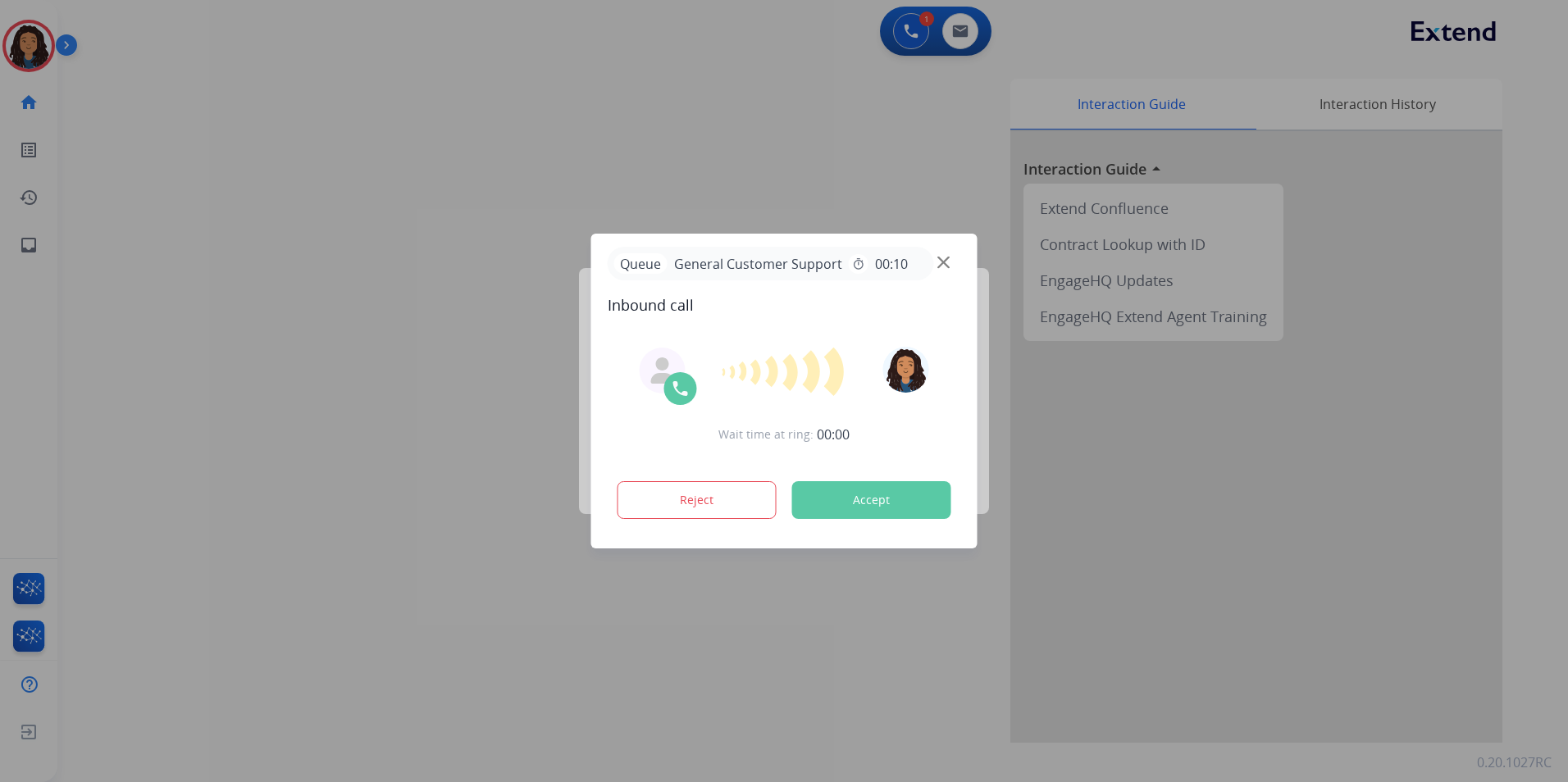
click at [375, 574] on div at bounding box center [784, 391] width 1568 height 782
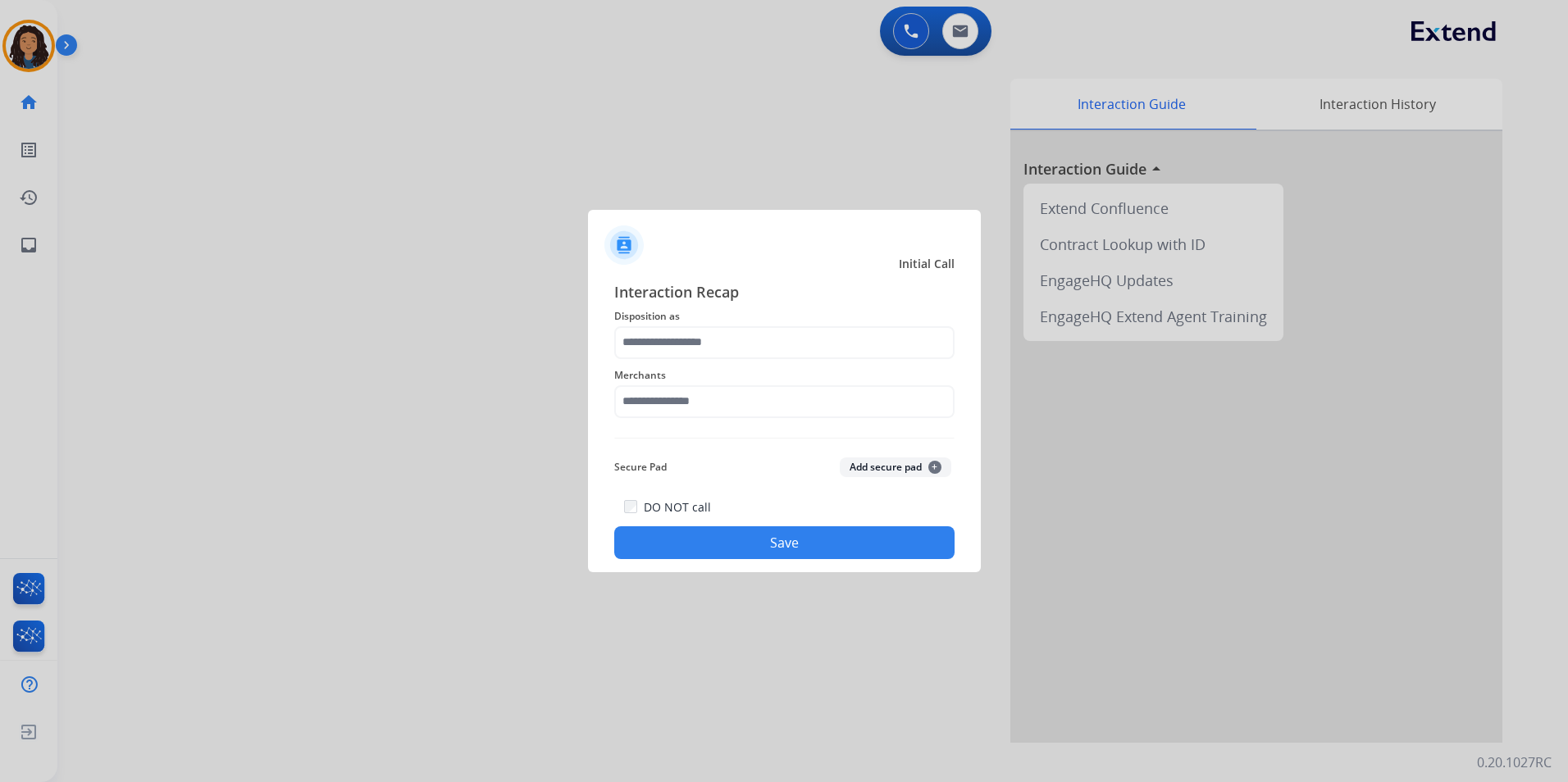
click at [313, 134] on div at bounding box center [784, 391] width 1568 height 782
drag, startPoint x: 700, startPoint y: 324, endPoint x: 705, endPoint y: 332, distance: 9.4
click at [701, 324] on span "Disposition as" at bounding box center [784, 316] width 341 height 19
click at [717, 352] on input "text" at bounding box center [784, 342] width 341 height 33
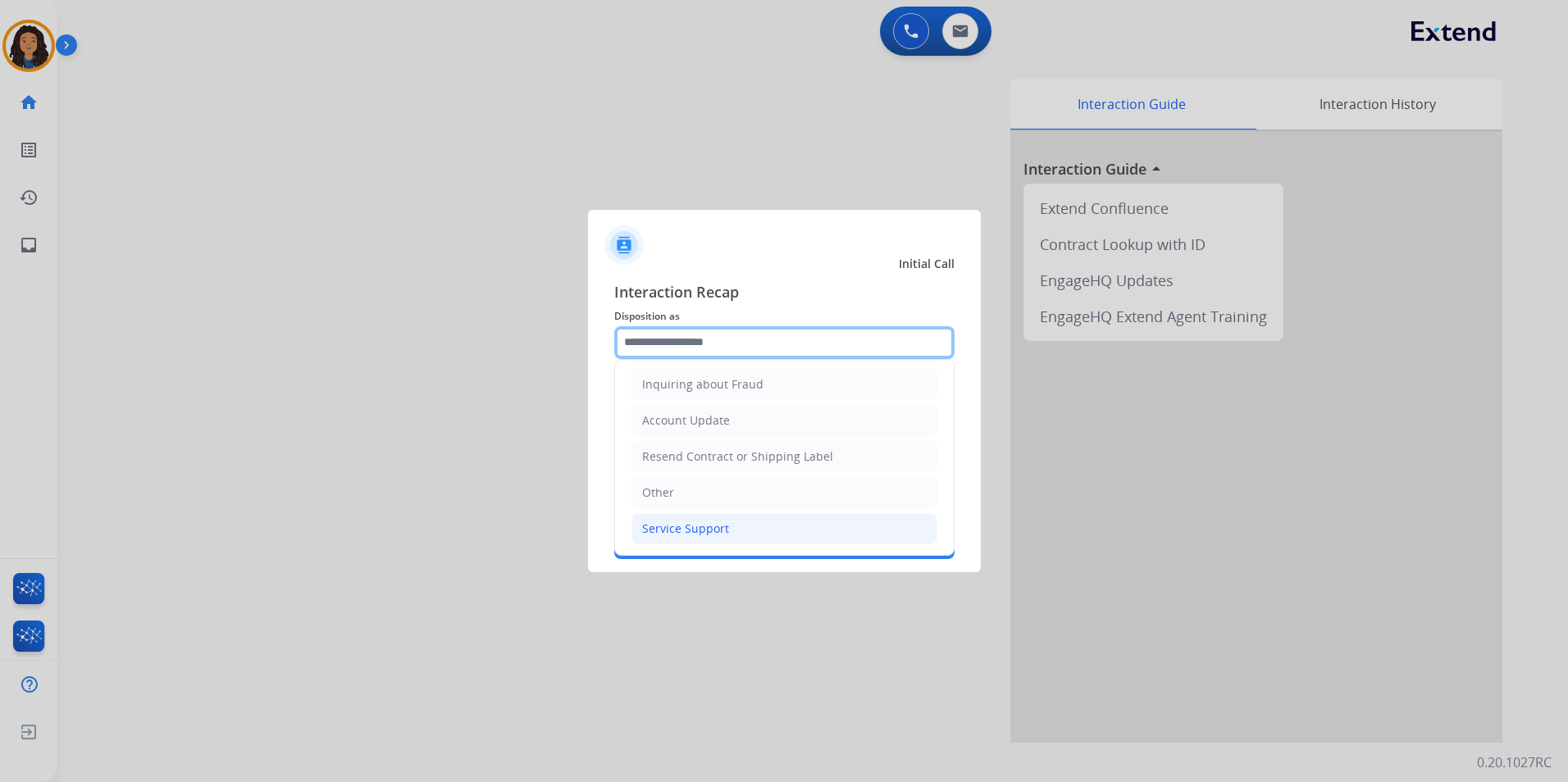
scroll to position [256, 0]
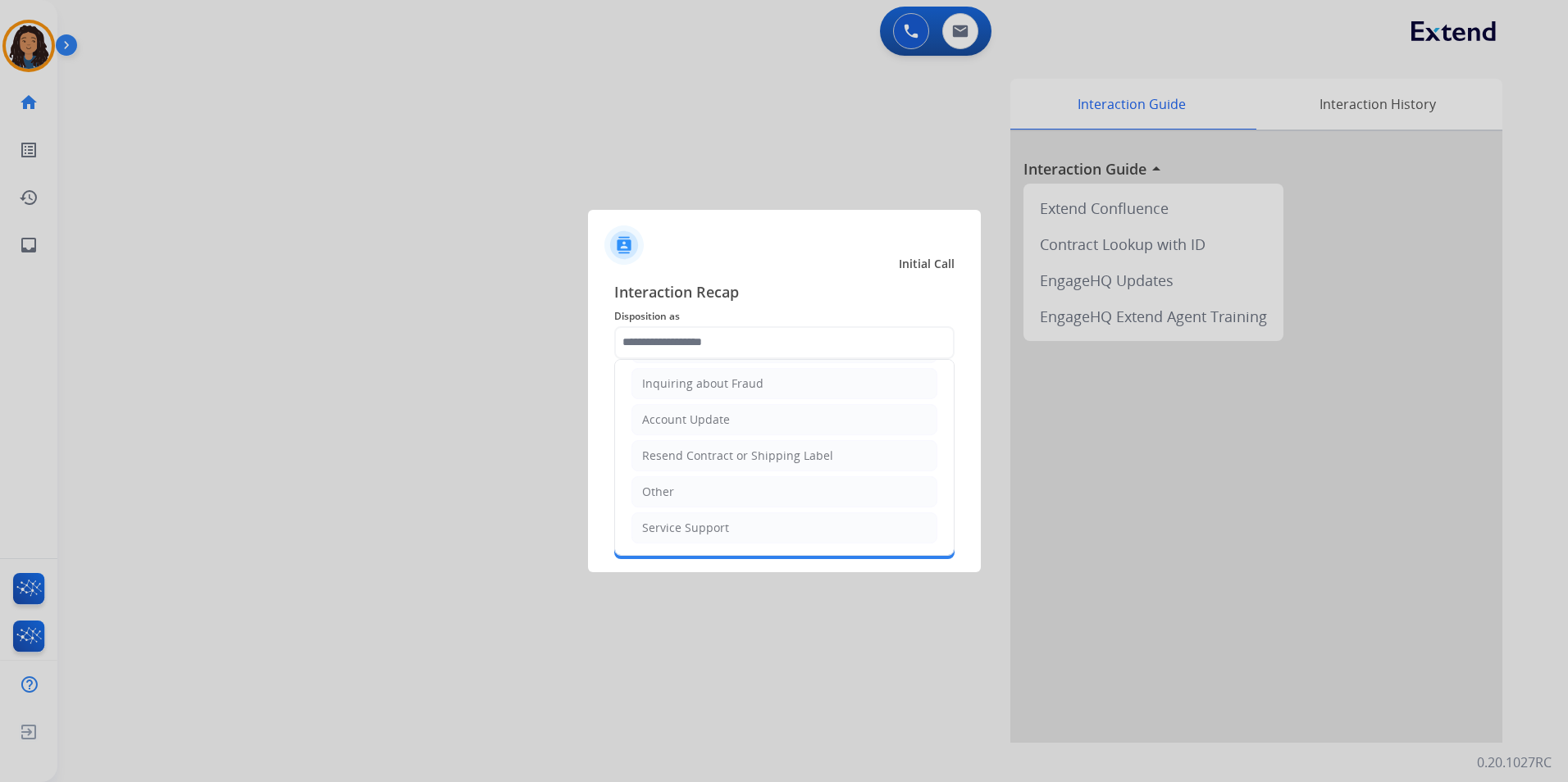
click at [700, 504] on li "Other" at bounding box center [784, 491] width 306 height 31
type input "*****"
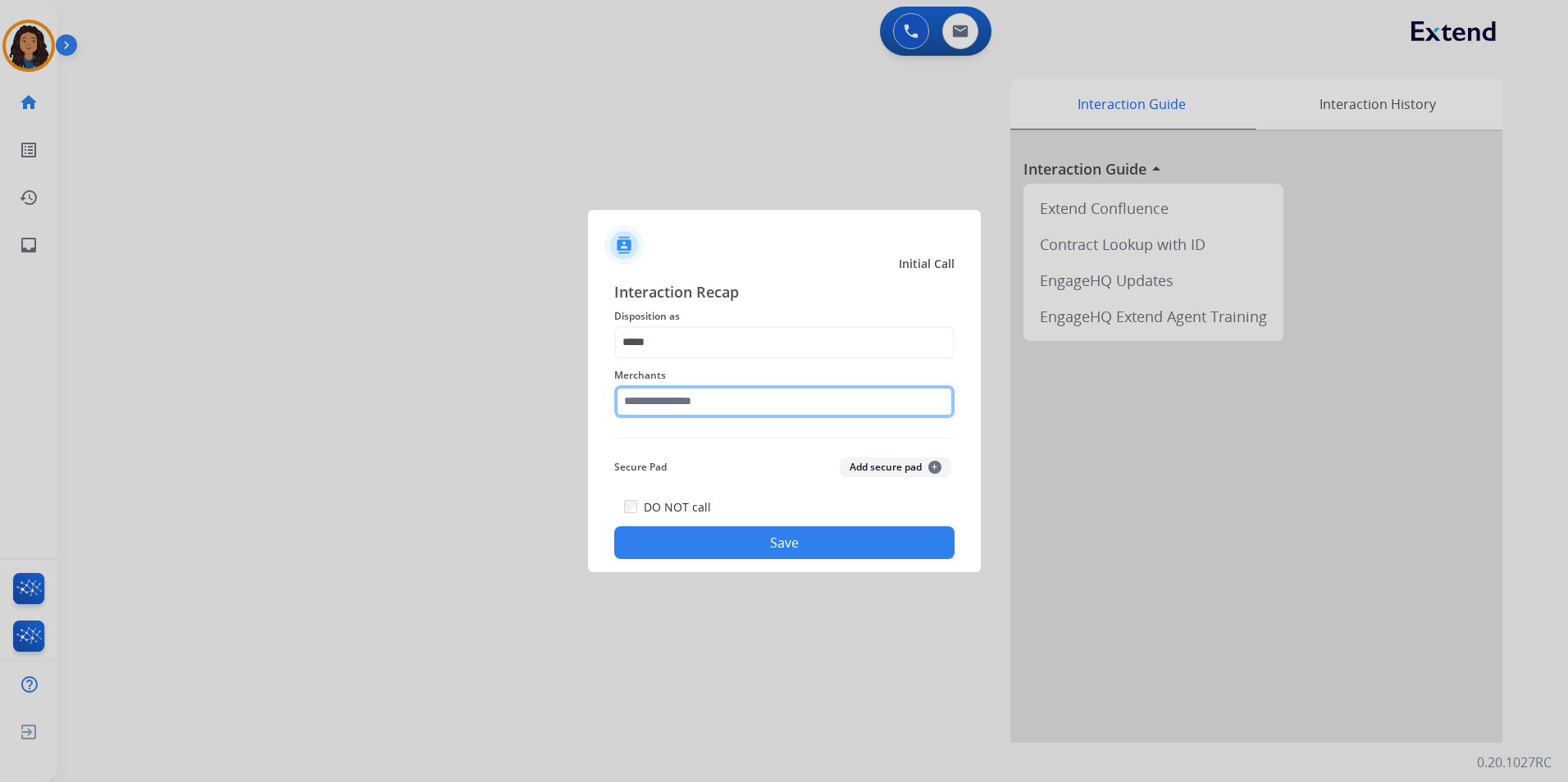
click at [703, 412] on input "text" at bounding box center [784, 402] width 341 height 33
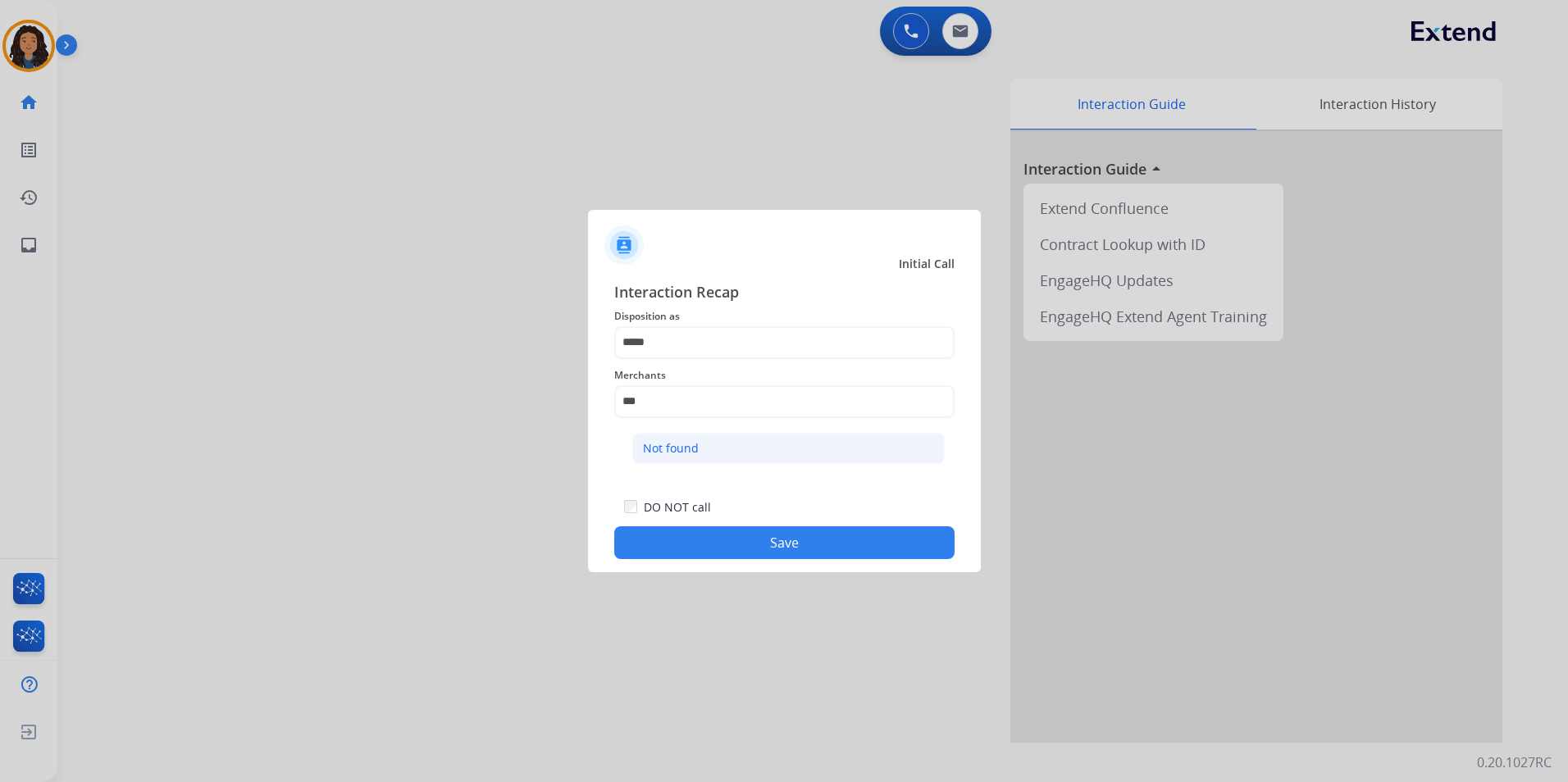
click at [722, 461] on li "Not found" at bounding box center [788, 448] width 313 height 31
type input "*********"
drag, startPoint x: 677, startPoint y: 543, endPoint x: 466, endPoint y: 340, distance: 292.8
click at [675, 542] on button "Save" at bounding box center [784, 542] width 341 height 33
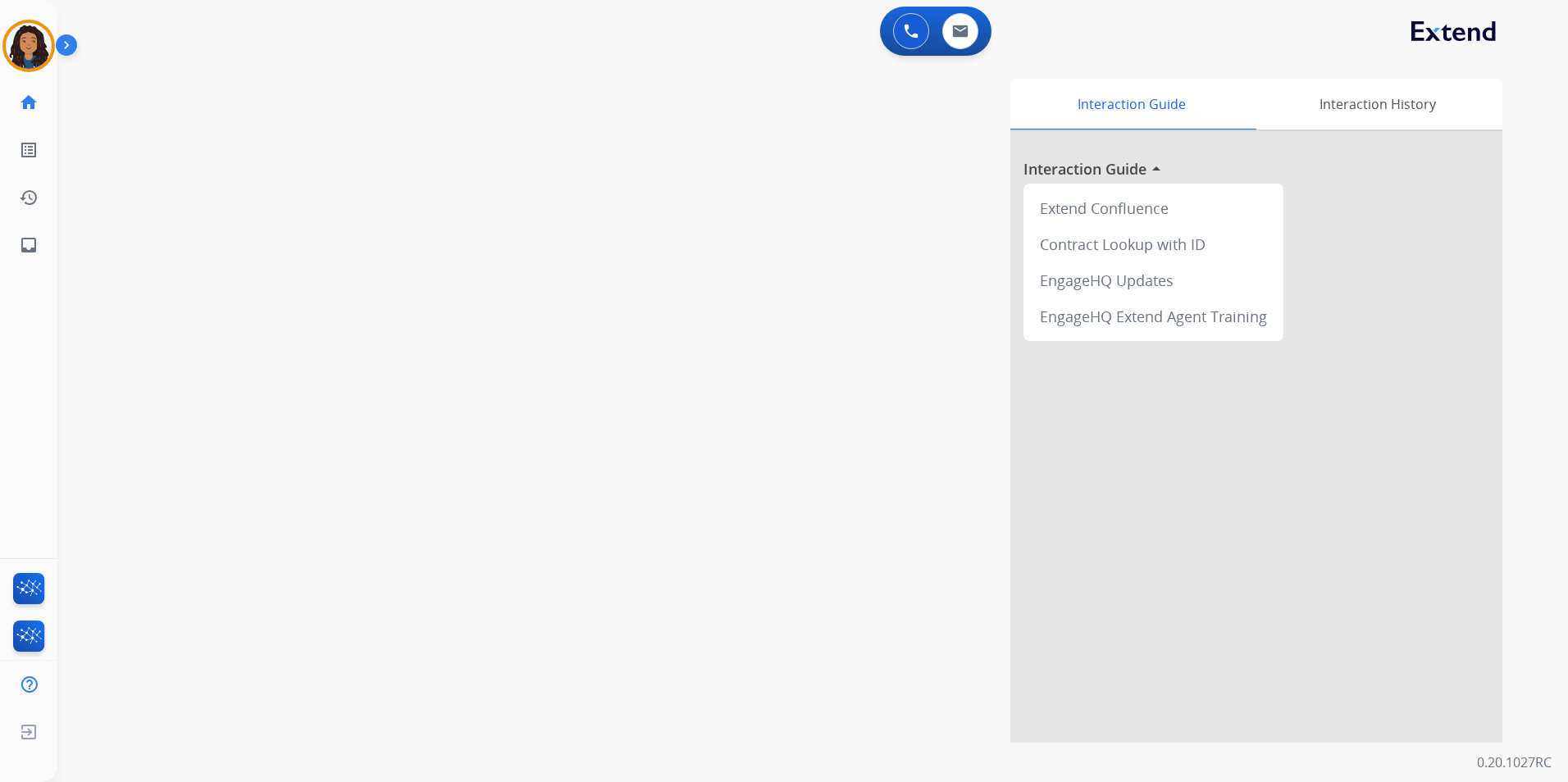
click at [461, 315] on div "swap_horiz Break voice bridge close_fullscreen Connect 3-Way Call merge_type Se…" at bounding box center [793, 401] width 1471 height 684
click at [578, 230] on div "swap_horiz Break voice bridge close_fullscreen Connect 3-Way Call merge_type Se…" at bounding box center [793, 401] width 1471 height 684
click at [976, 39] on div "0 Email Interactions" at bounding box center [960, 31] width 49 height 36
click at [967, 40] on button at bounding box center [960, 31] width 36 height 36
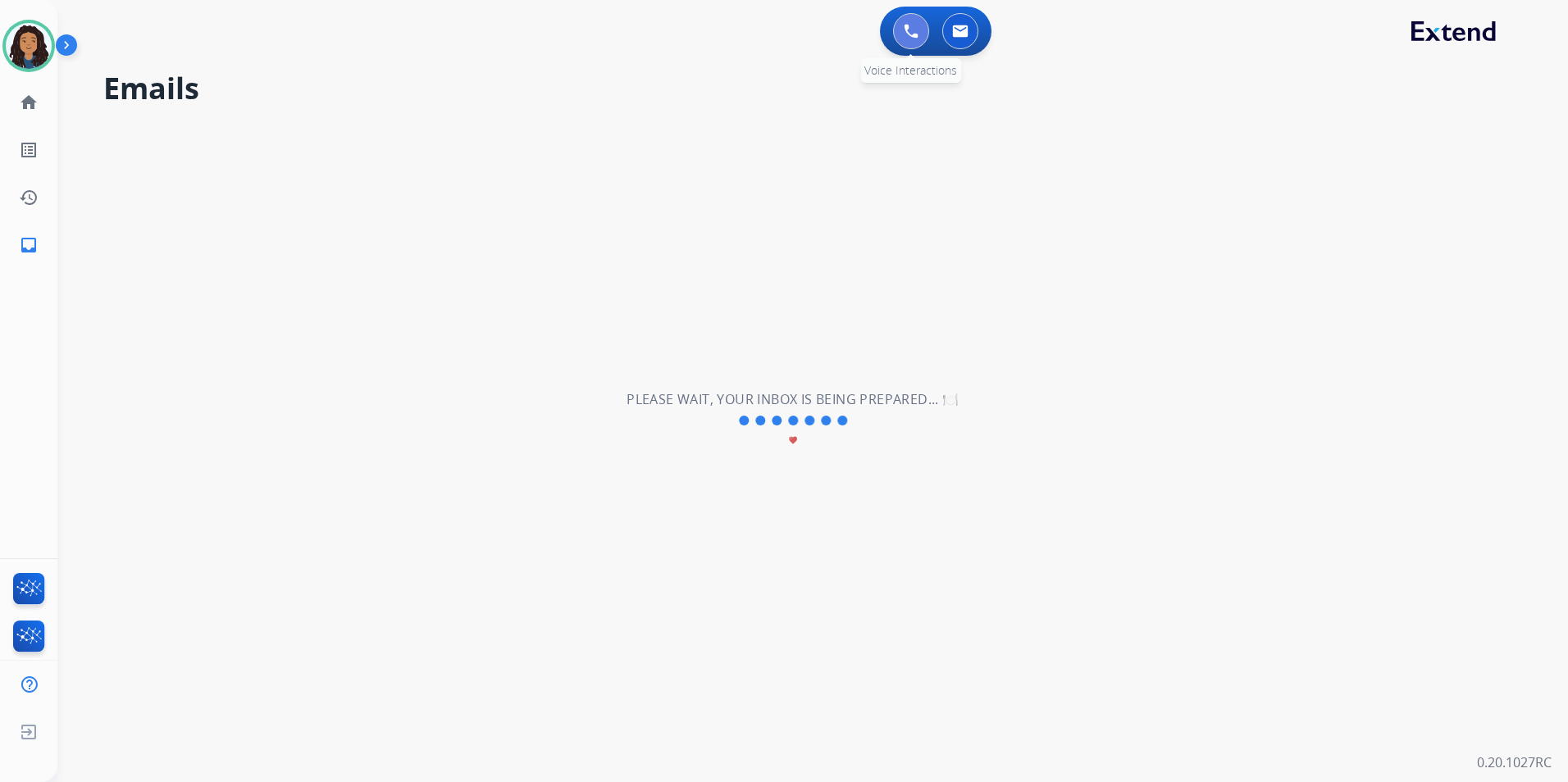
click at [911, 45] on button at bounding box center [911, 31] width 36 height 36
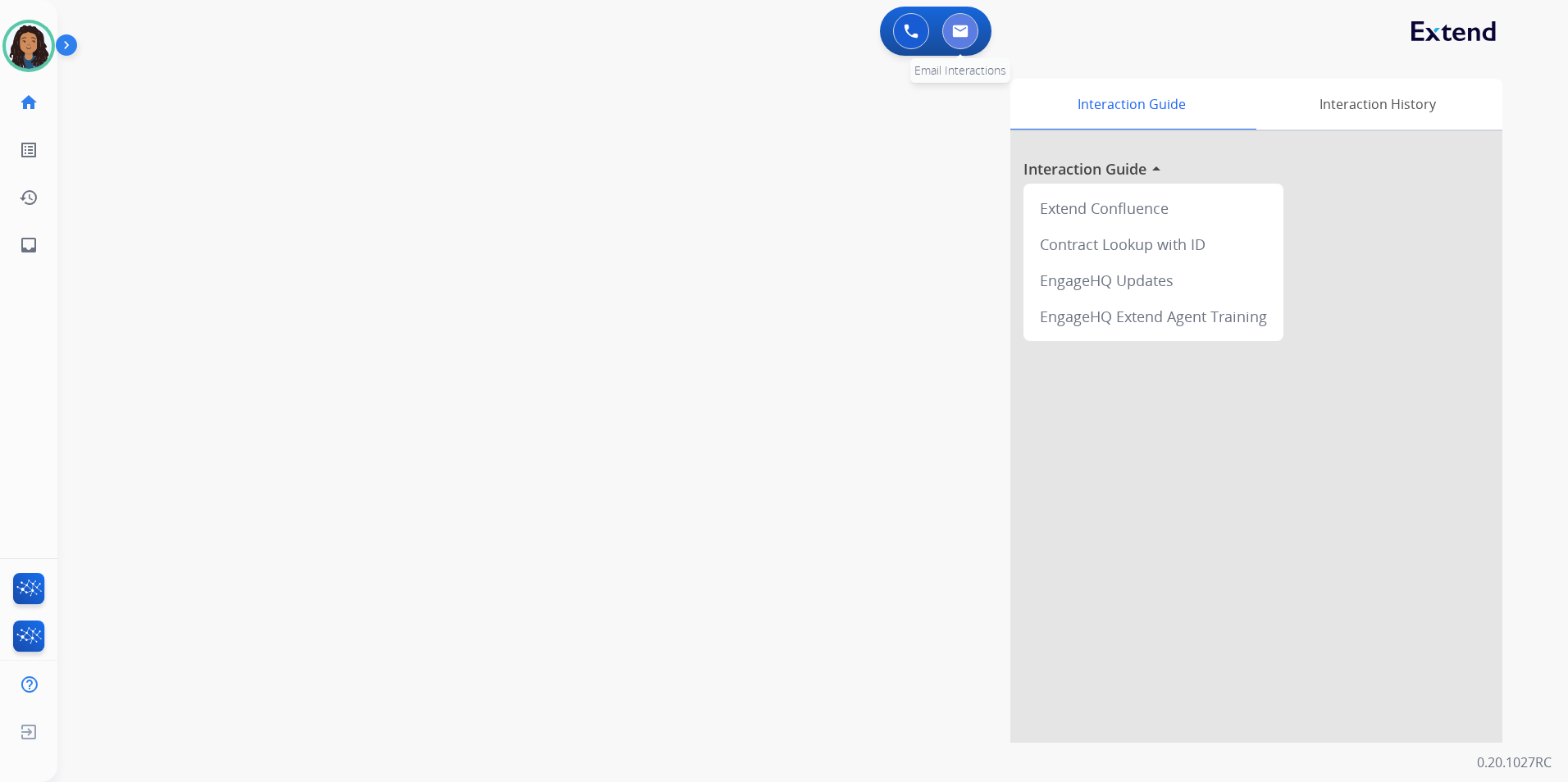
click at [961, 33] on img at bounding box center [960, 31] width 16 height 13
select select "**********"
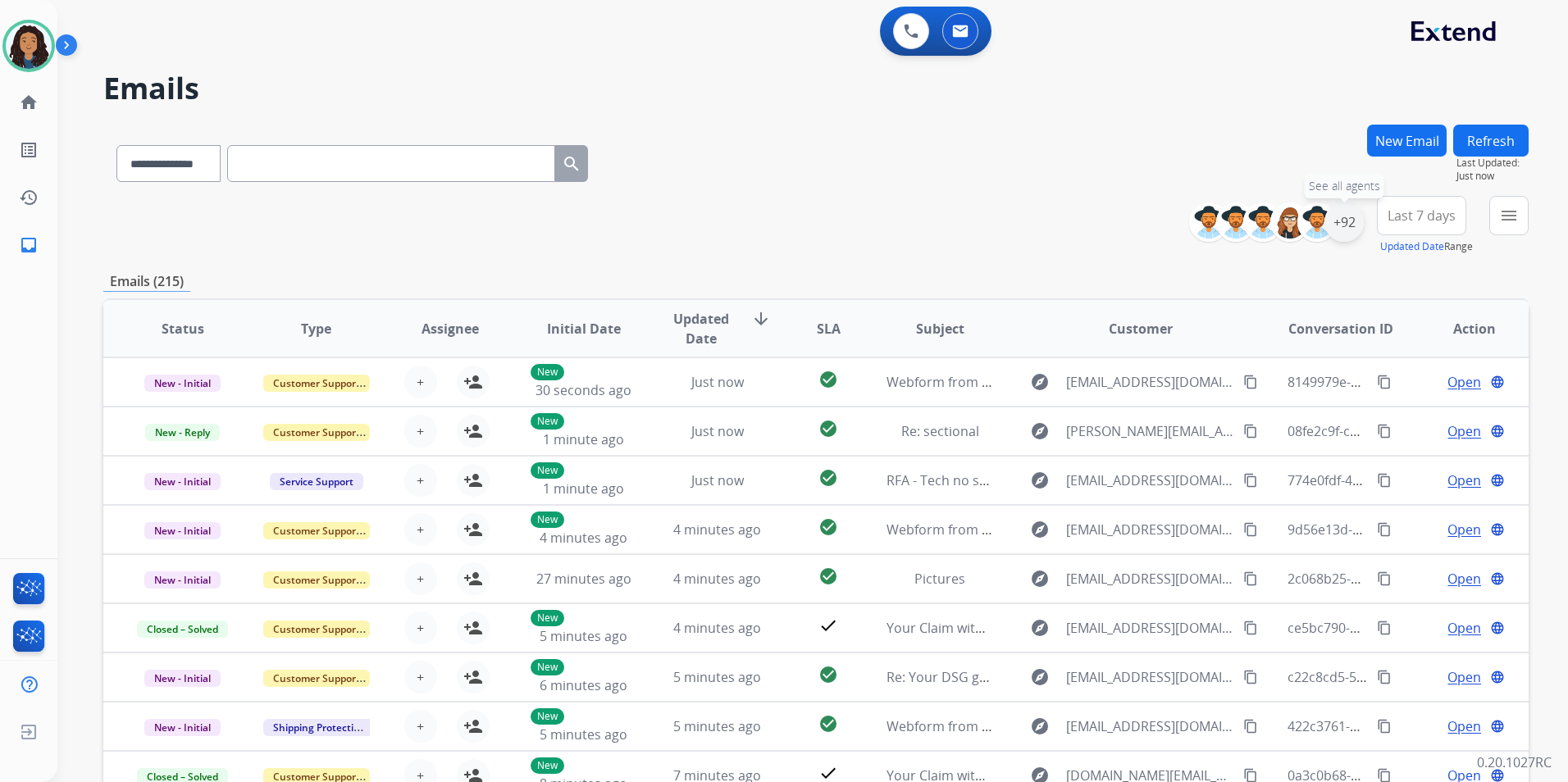
click at [1344, 224] on div "+92" at bounding box center [1344, 222] width 39 height 39
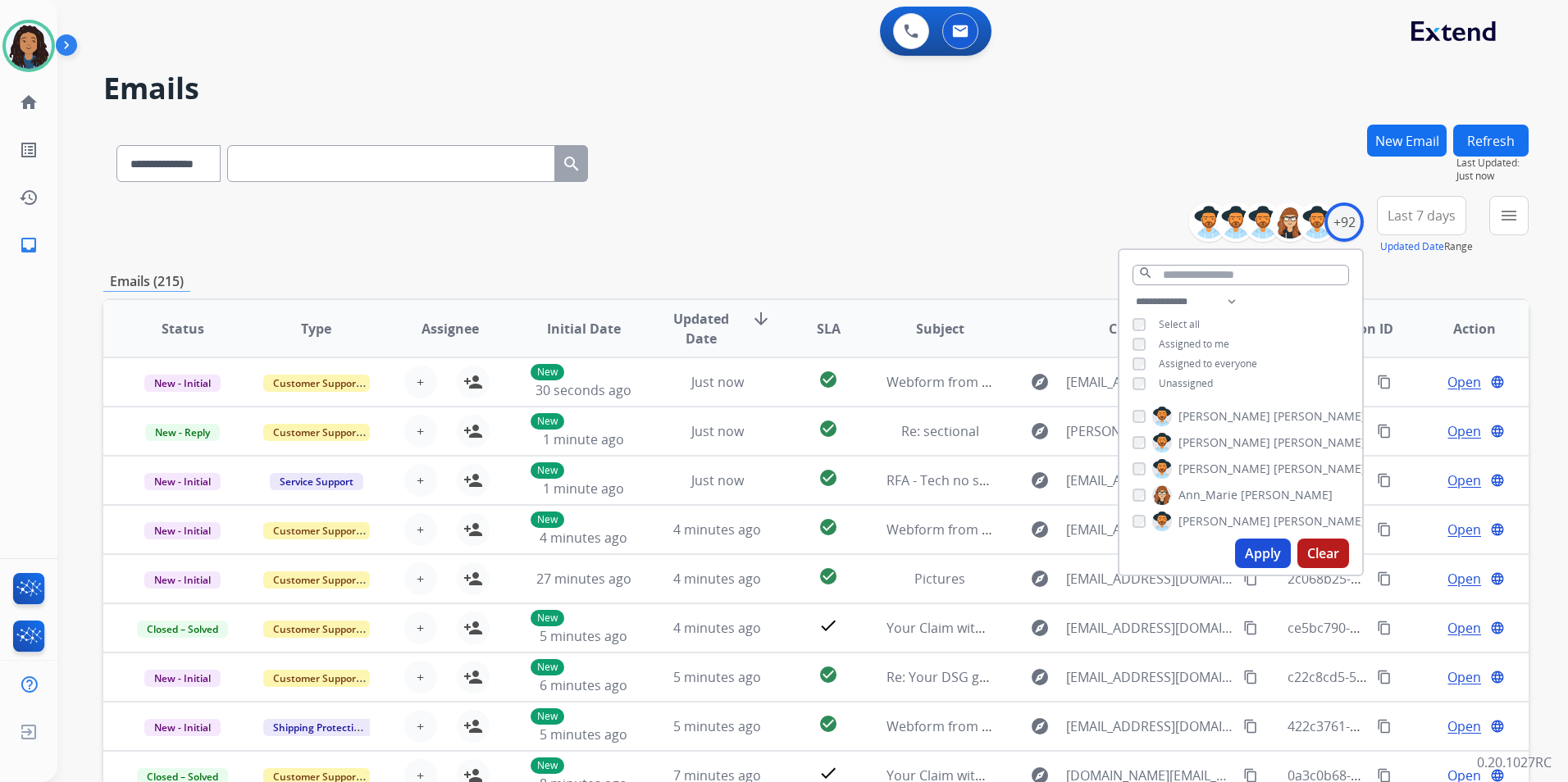
click at [1194, 371] on div "**********" at bounding box center [1240, 345] width 243 height 105
click at [1194, 374] on div "**********" at bounding box center [1240, 345] width 243 height 105
click at [1166, 380] on span "Unassigned" at bounding box center [1186, 383] width 54 height 14
click at [1276, 557] on button "Apply" at bounding box center [1263, 553] width 56 height 30
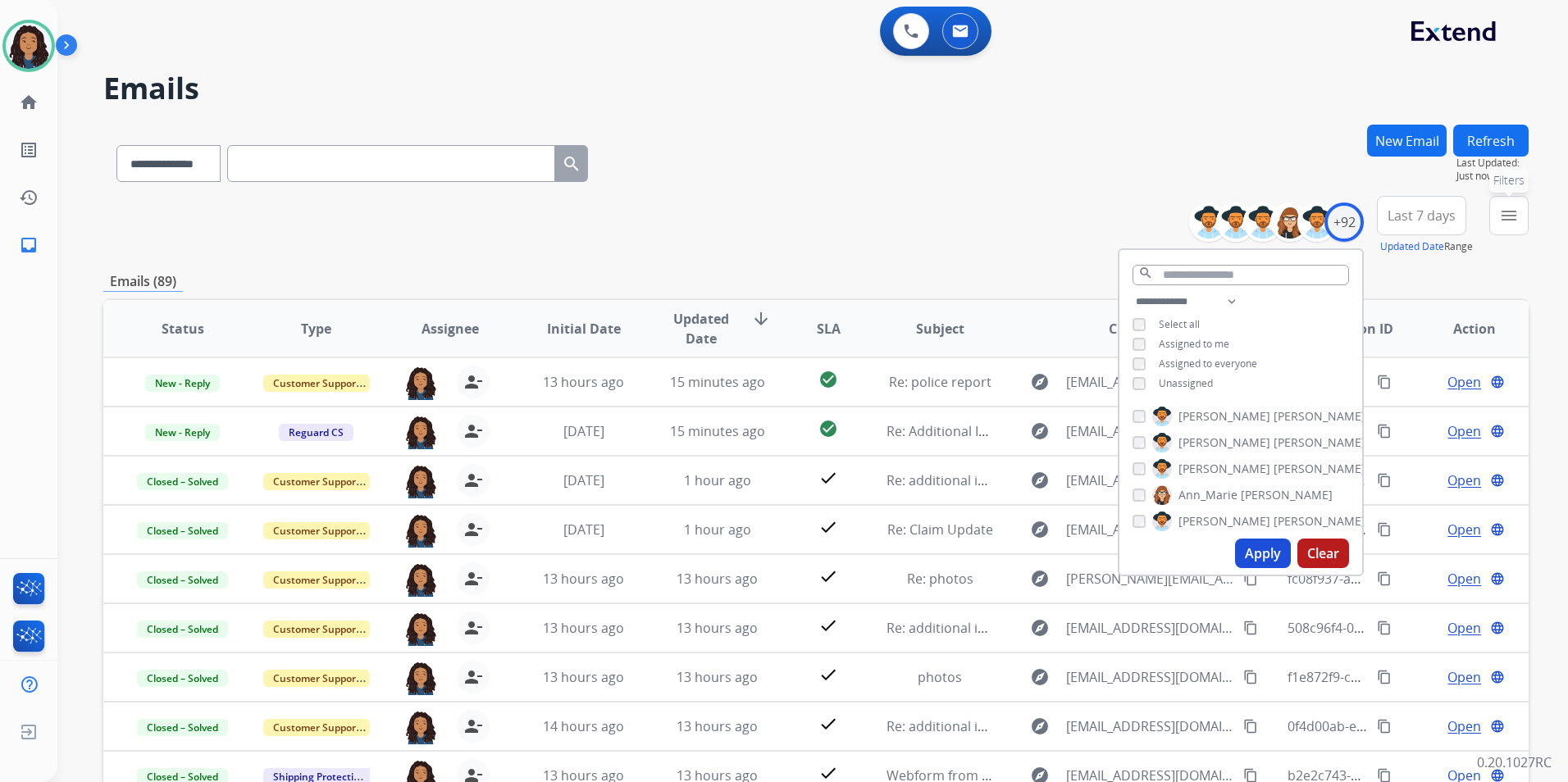
click at [1508, 210] on mat-icon "menu" at bounding box center [1508, 215] width 19 height 19
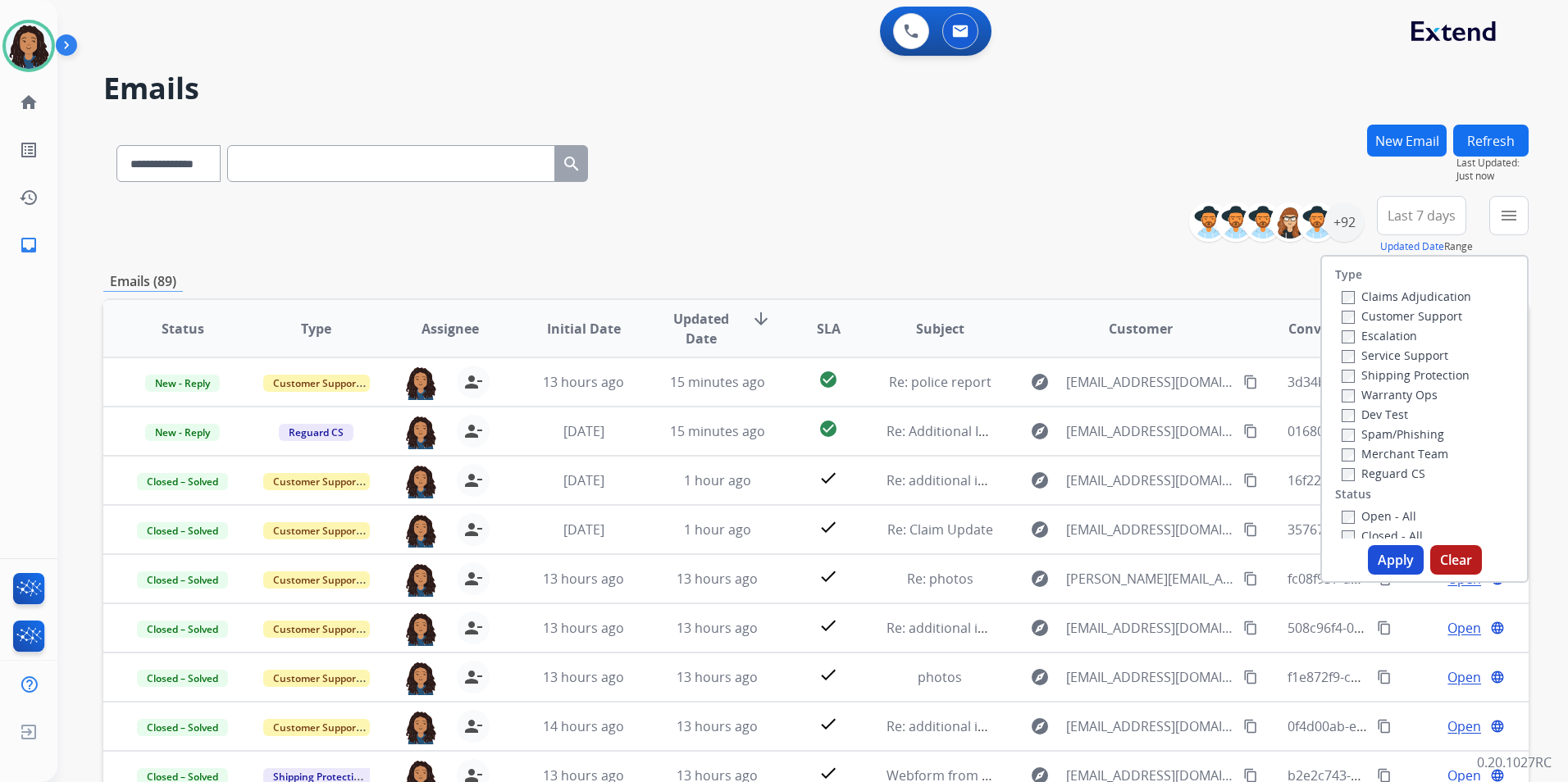
click at [1416, 321] on label "Customer Support" at bounding box center [1402, 316] width 120 height 15
drag, startPoint x: 1444, startPoint y: 378, endPoint x: 1443, endPoint y: 410, distance: 32.0
click at [1444, 377] on label "Shipping Protection" at bounding box center [1405, 375] width 128 height 15
click at [1385, 476] on label "Reguard CS" at bounding box center [1383, 474] width 84 height 15
click at [1382, 505] on div "Type Claims Adjudication Customer Support Escalation Service Support Shipping P…" at bounding box center [1424, 397] width 205 height 282
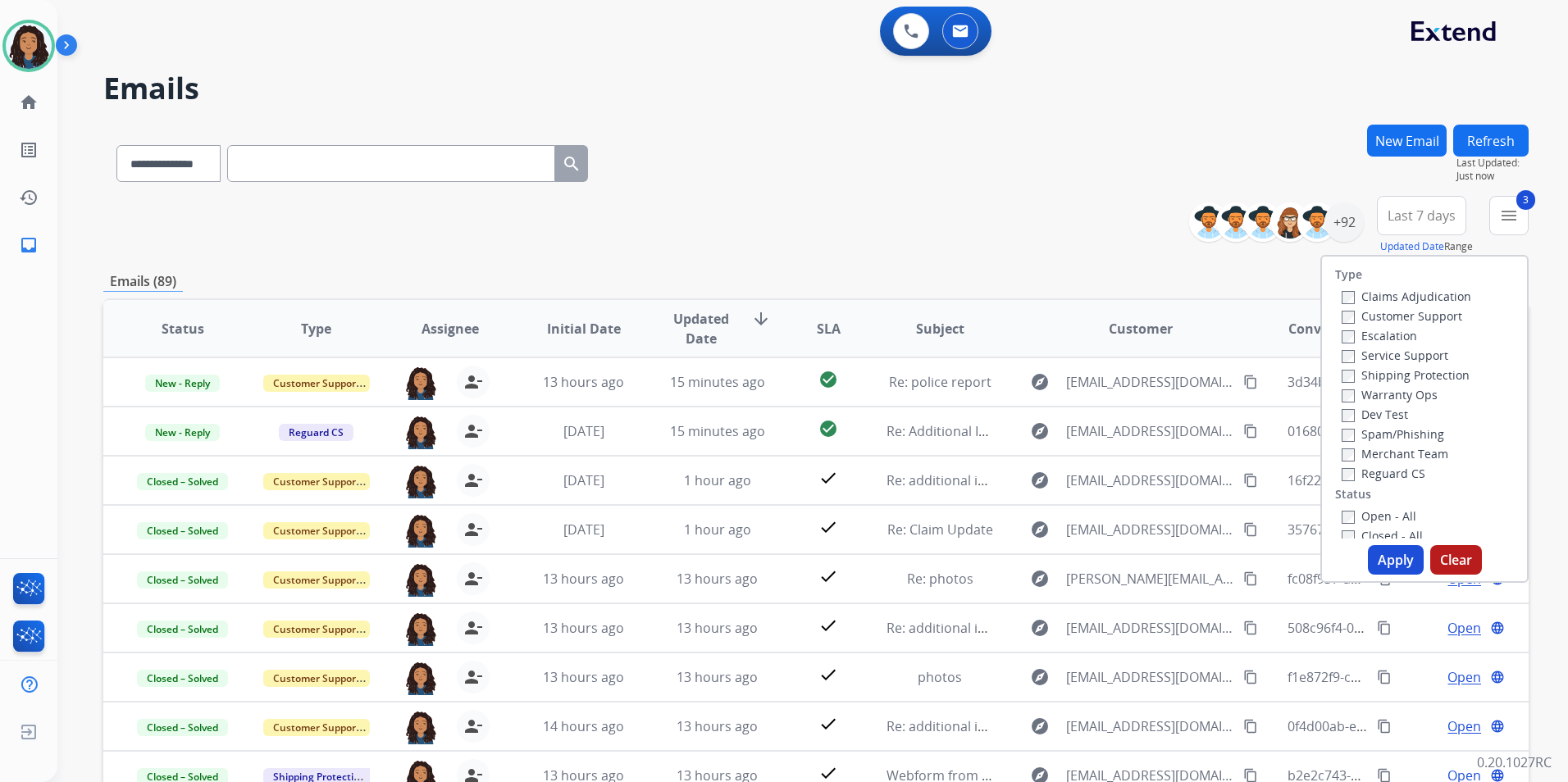
click at [1382, 513] on label "Open - All" at bounding box center [1379, 516] width 75 height 15
click at [1372, 558] on button "Apply" at bounding box center [1396, 560] width 56 height 30
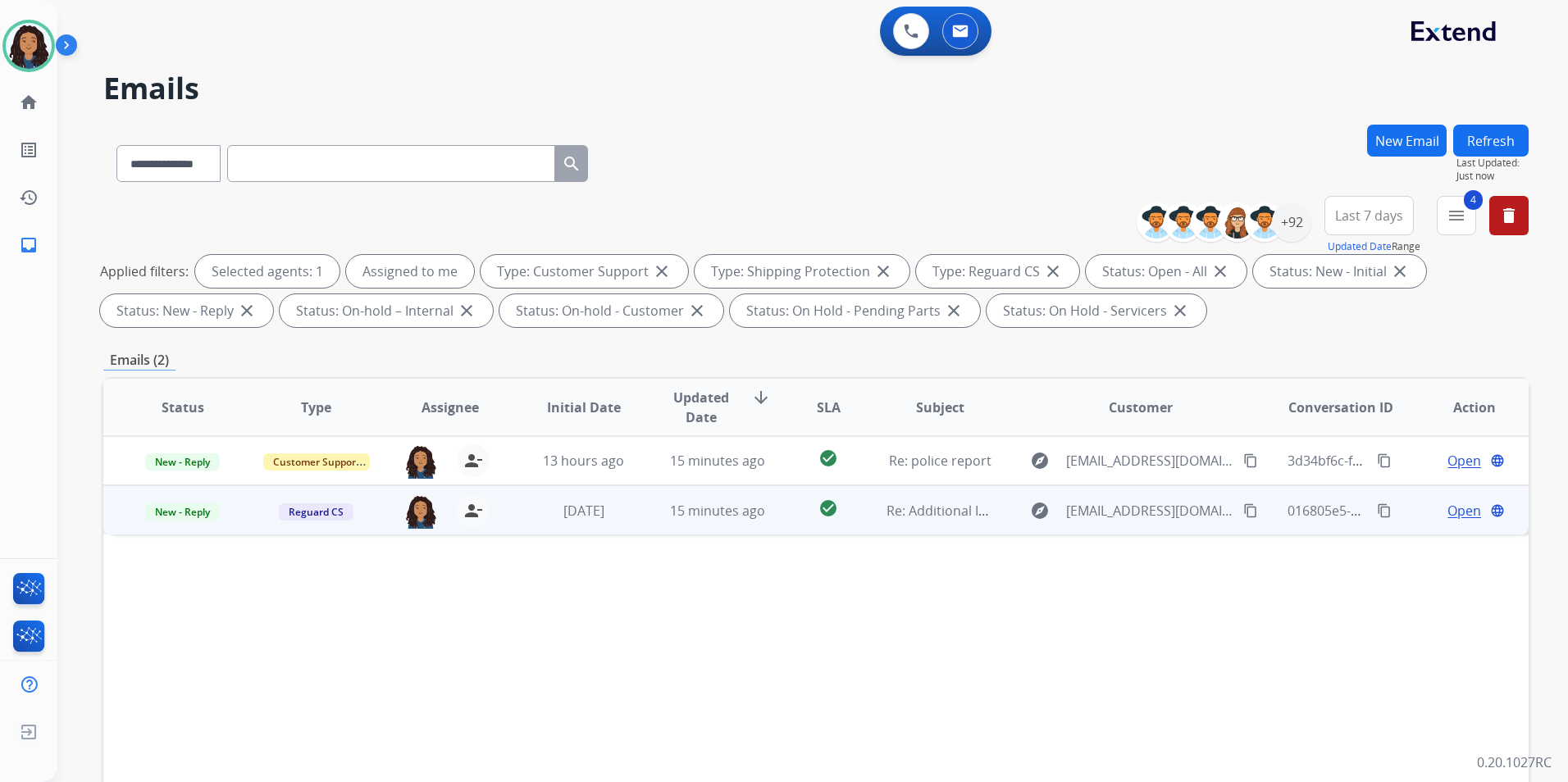
click at [1460, 518] on span "Open" at bounding box center [1464, 510] width 34 height 19
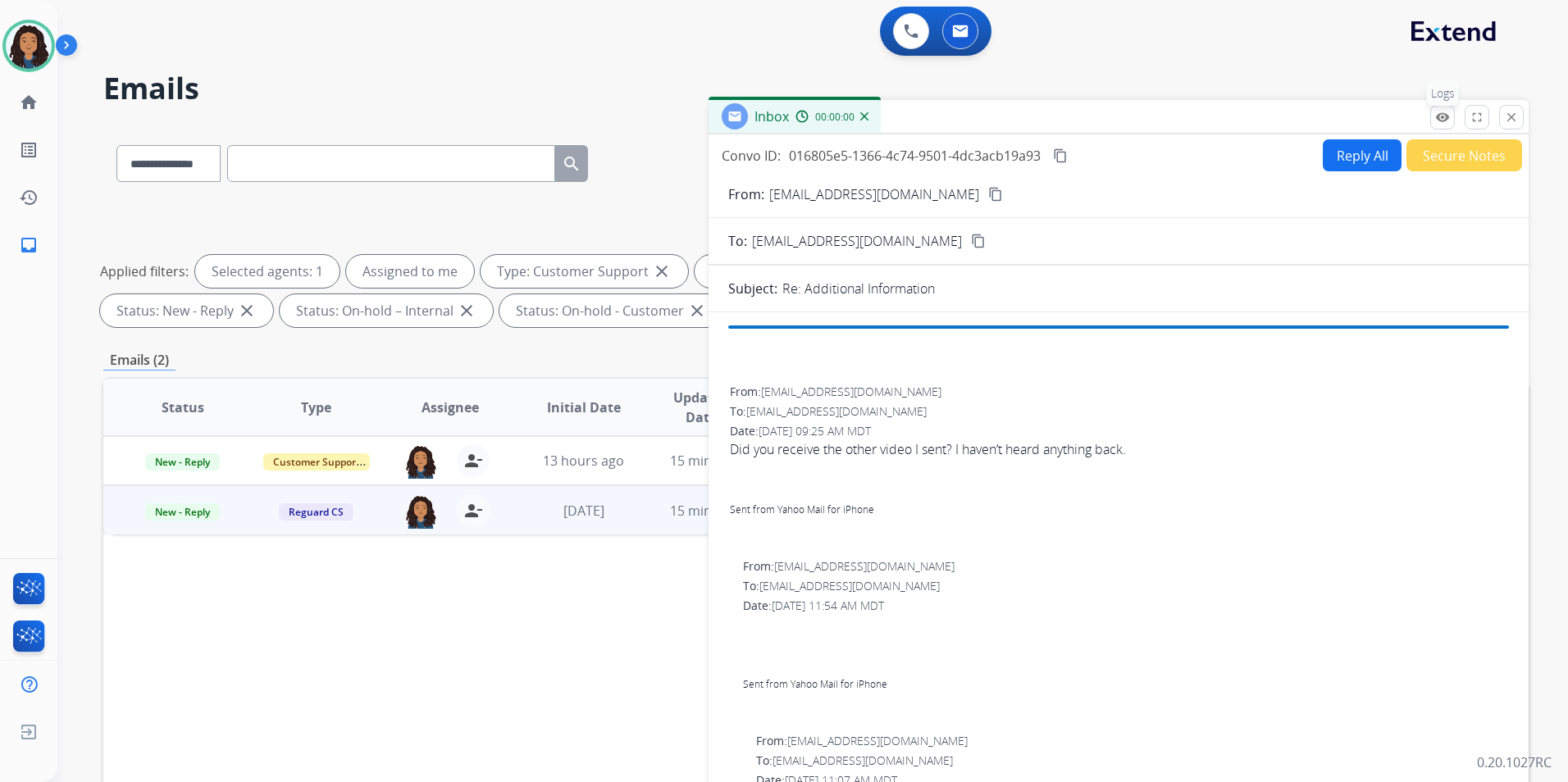
click at [1443, 105] on div "Inbox 00:00:00 Convo ID: 016805e5-1366-4c74-9501-4dc3acb19a93 content_copy Repl…" at bounding box center [1118, 455] width 820 height 710
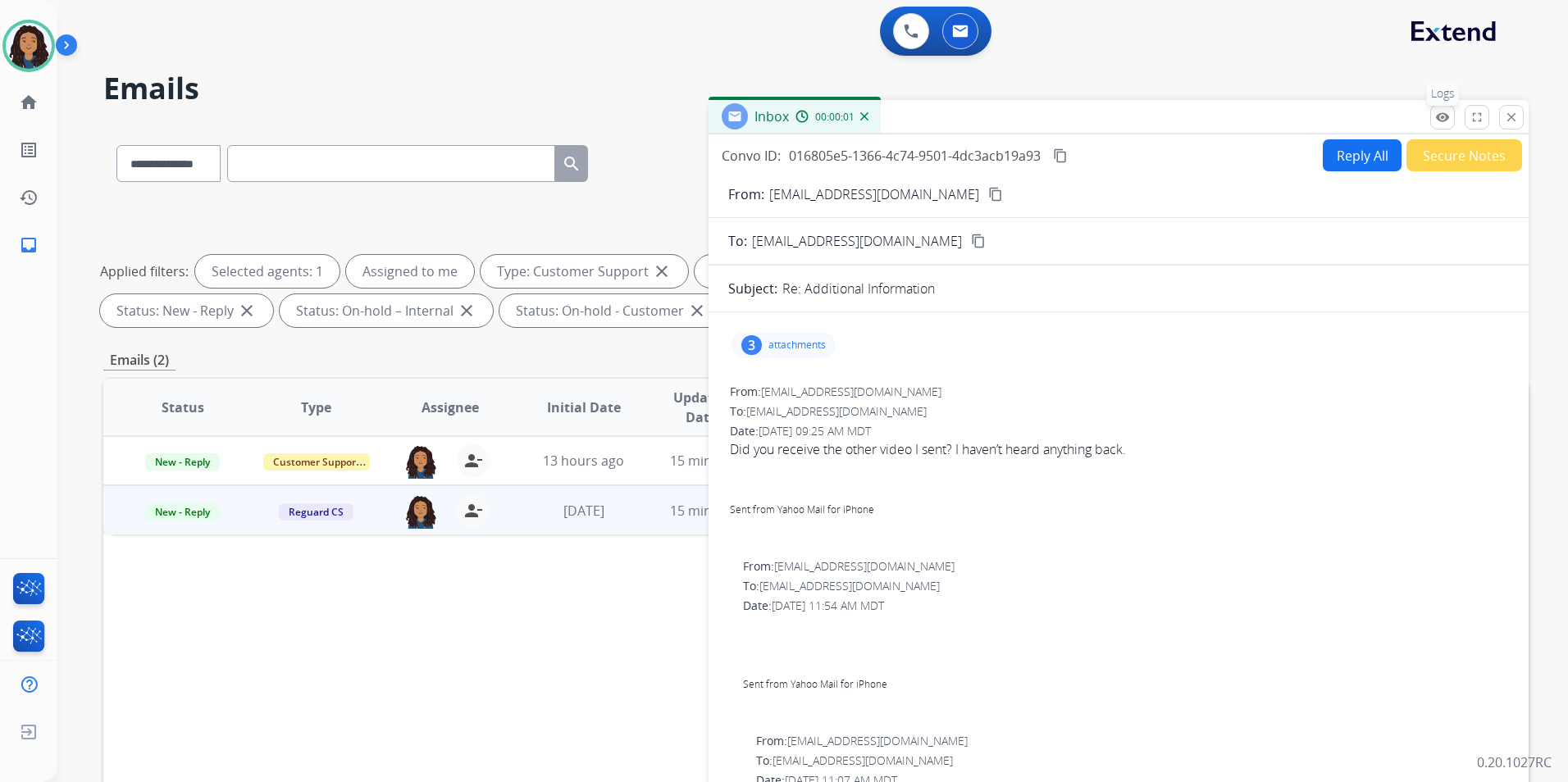
click at [1449, 115] on mat-icon "remove_red_eye" at bounding box center [1442, 117] width 14 height 14
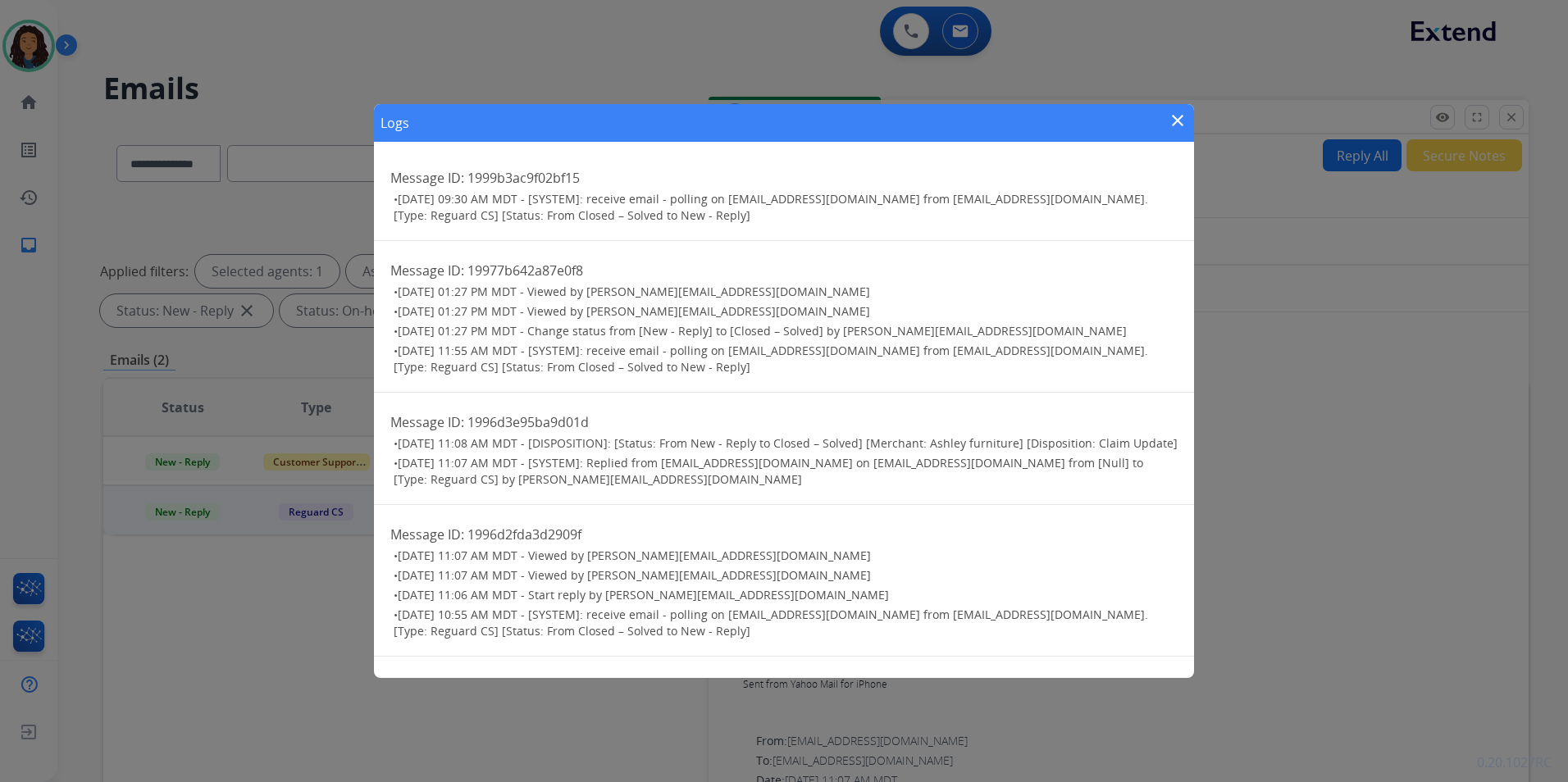
click at [1177, 125] on mat-icon "close" at bounding box center [1177, 120] width 19 height 19
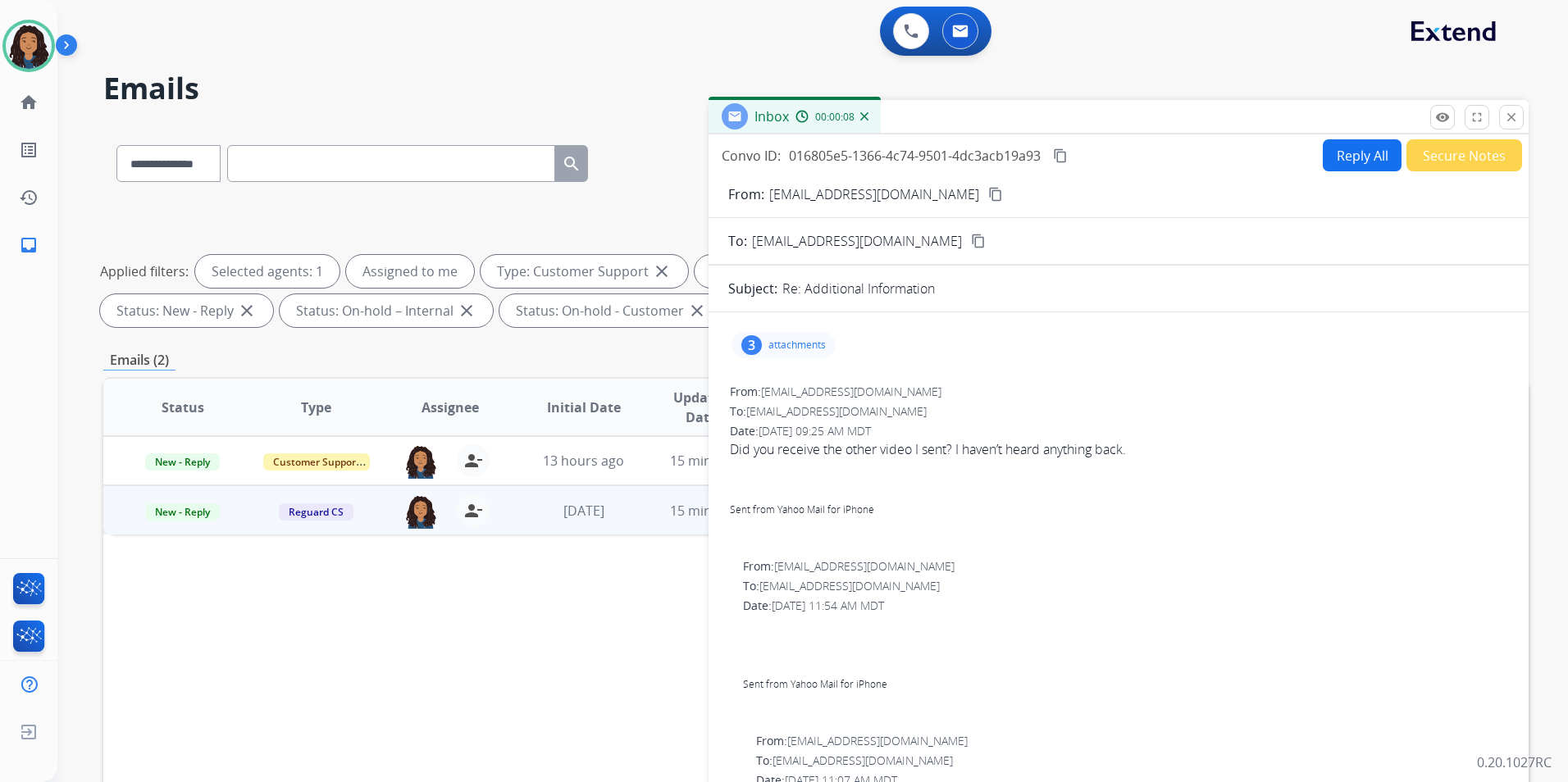
click at [988, 192] on mat-icon "content_copy" at bounding box center [995, 194] width 14 height 14
click at [429, 513] on img at bounding box center [420, 512] width 33 height 35
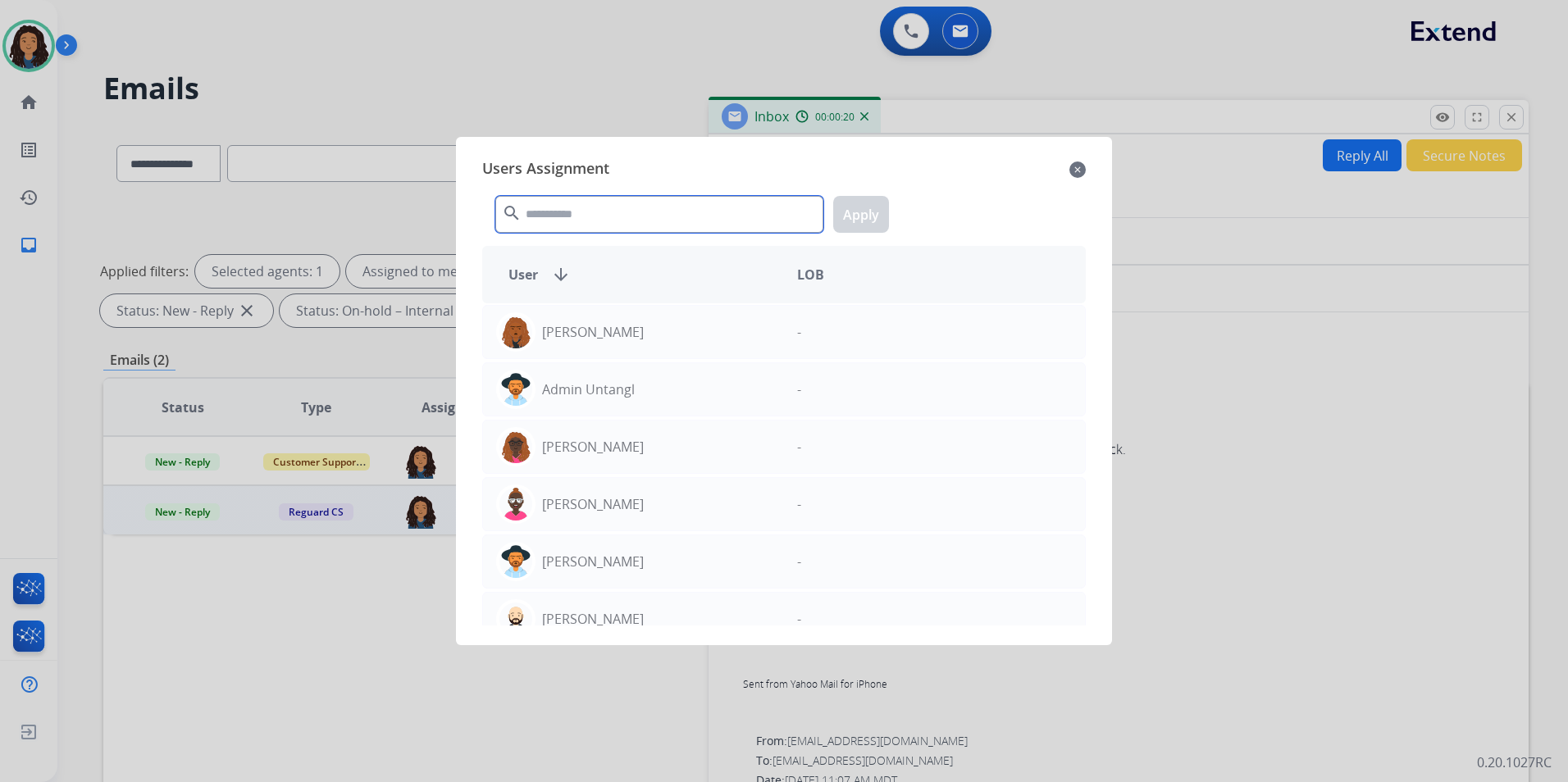
click at [617, 222] on input "text" at bounding box center [659, 214] width 328 height 37
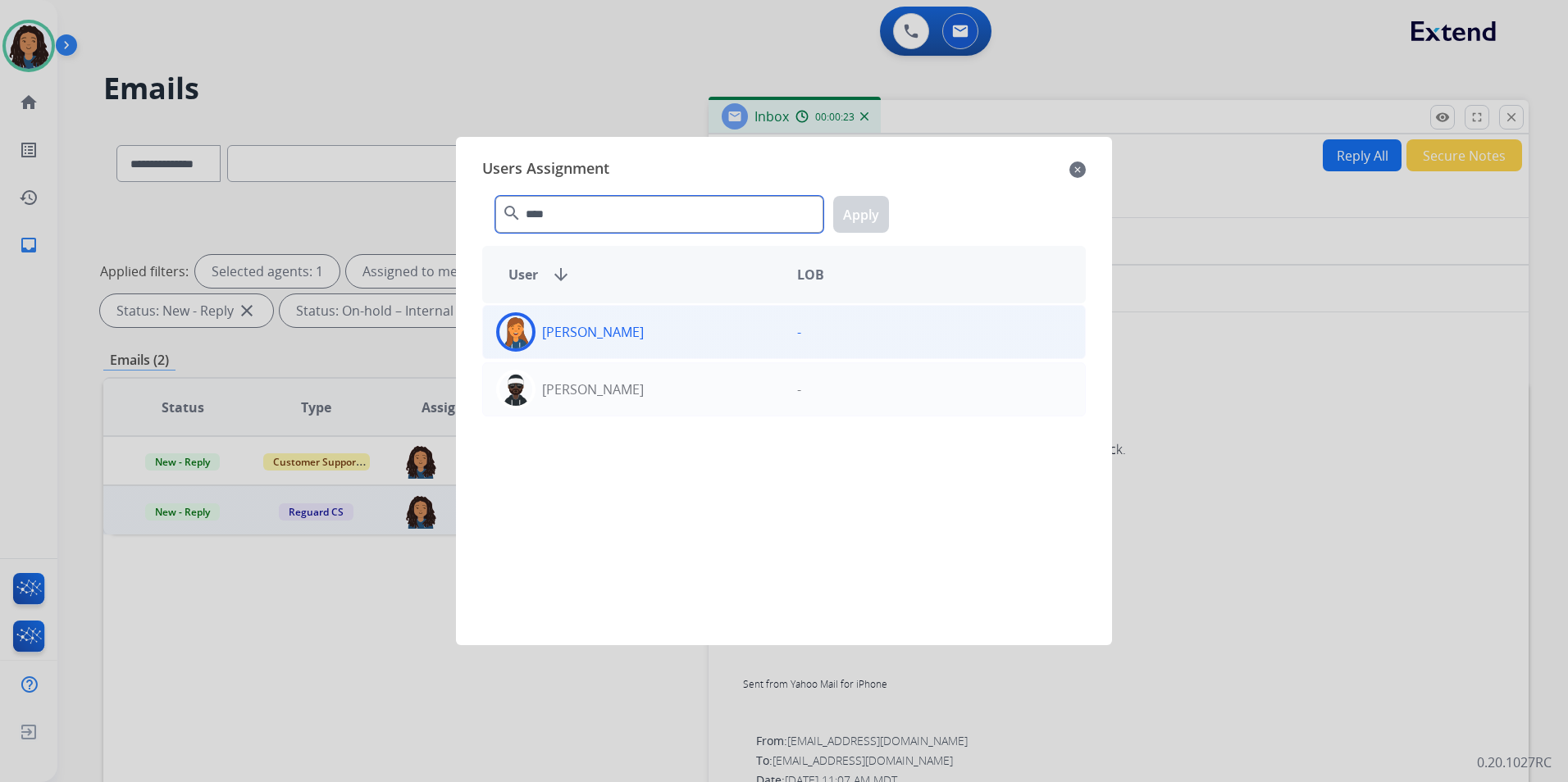
type input "****"
drag, startPoint x: 724, startPoint y: 322, endPoint x: 823, endPoint y: 252, distance: 121.2
click at [725, 322] on div "Patricia Ross" at bounding box center [633, 332] width 301 height 39
click at [858, 216] on button "Apply" at bounding box center [861, 214] width 56 height 37
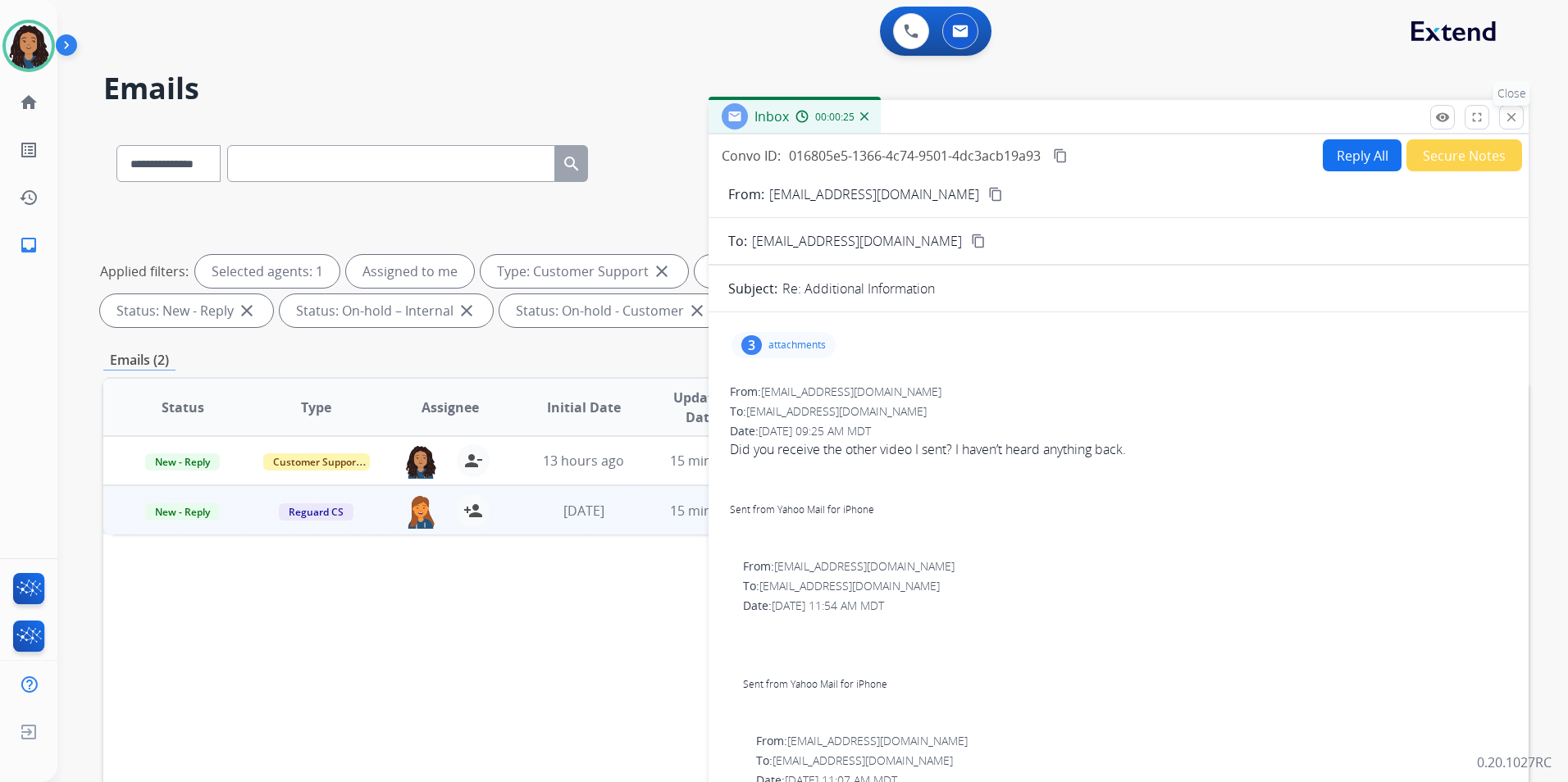
click at [1515, 119] on mat-icon "close" at bounding box center [1510, 117] width 14 height 14
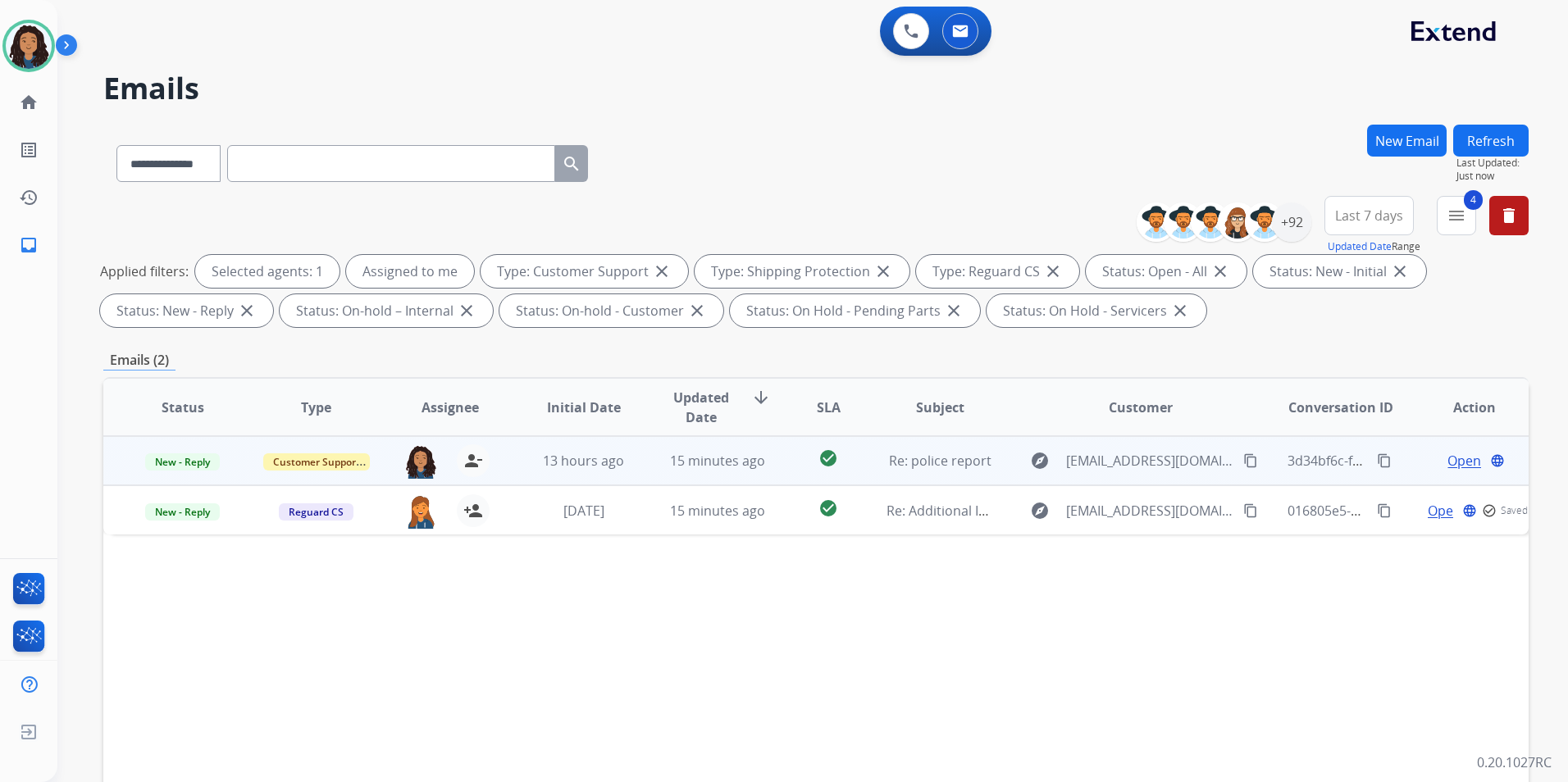
click at [1459, 456] on span "Open" at bounding box center [1464, 460] width 34 height 19
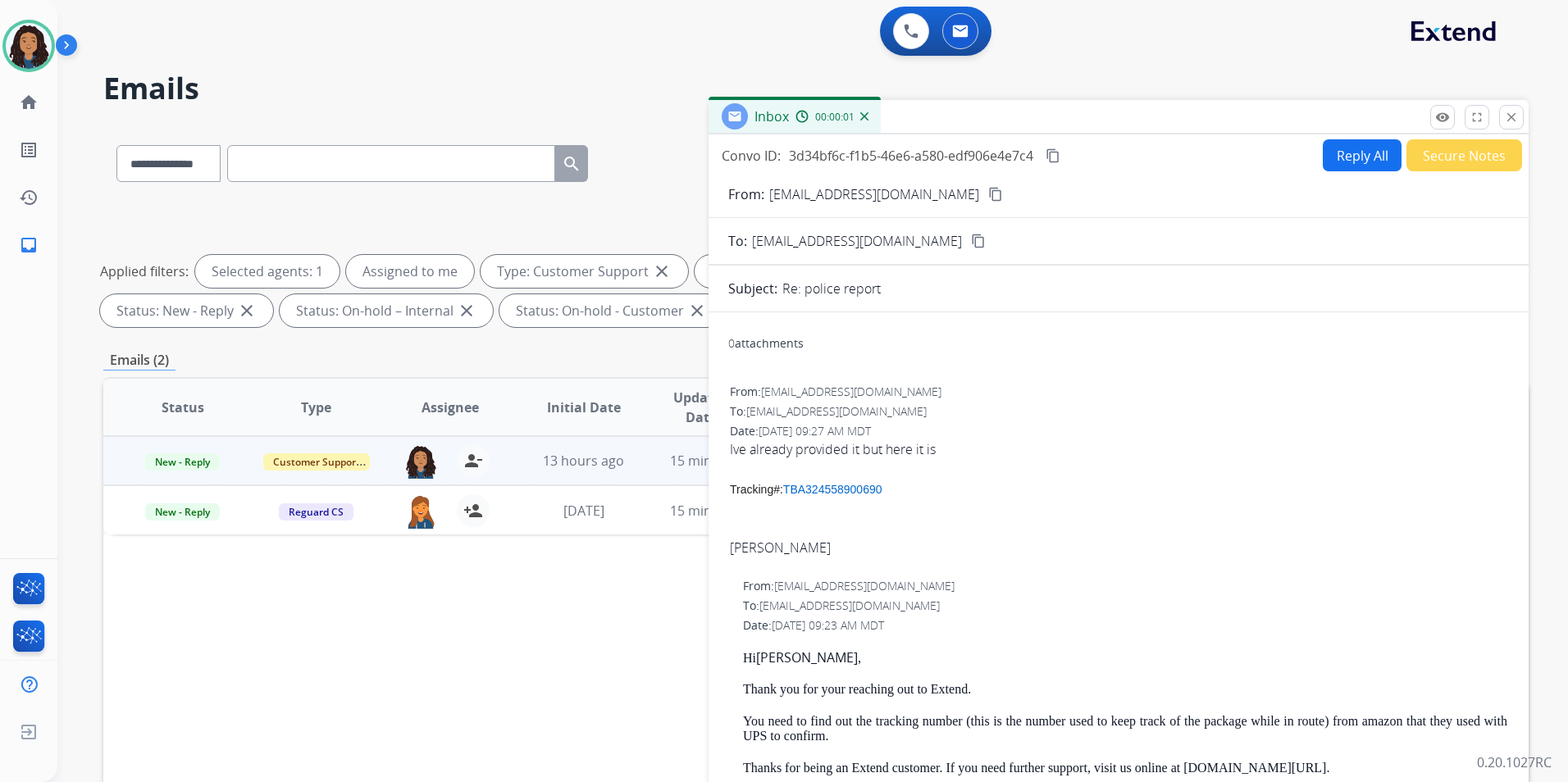
scroll to position [82, 0]
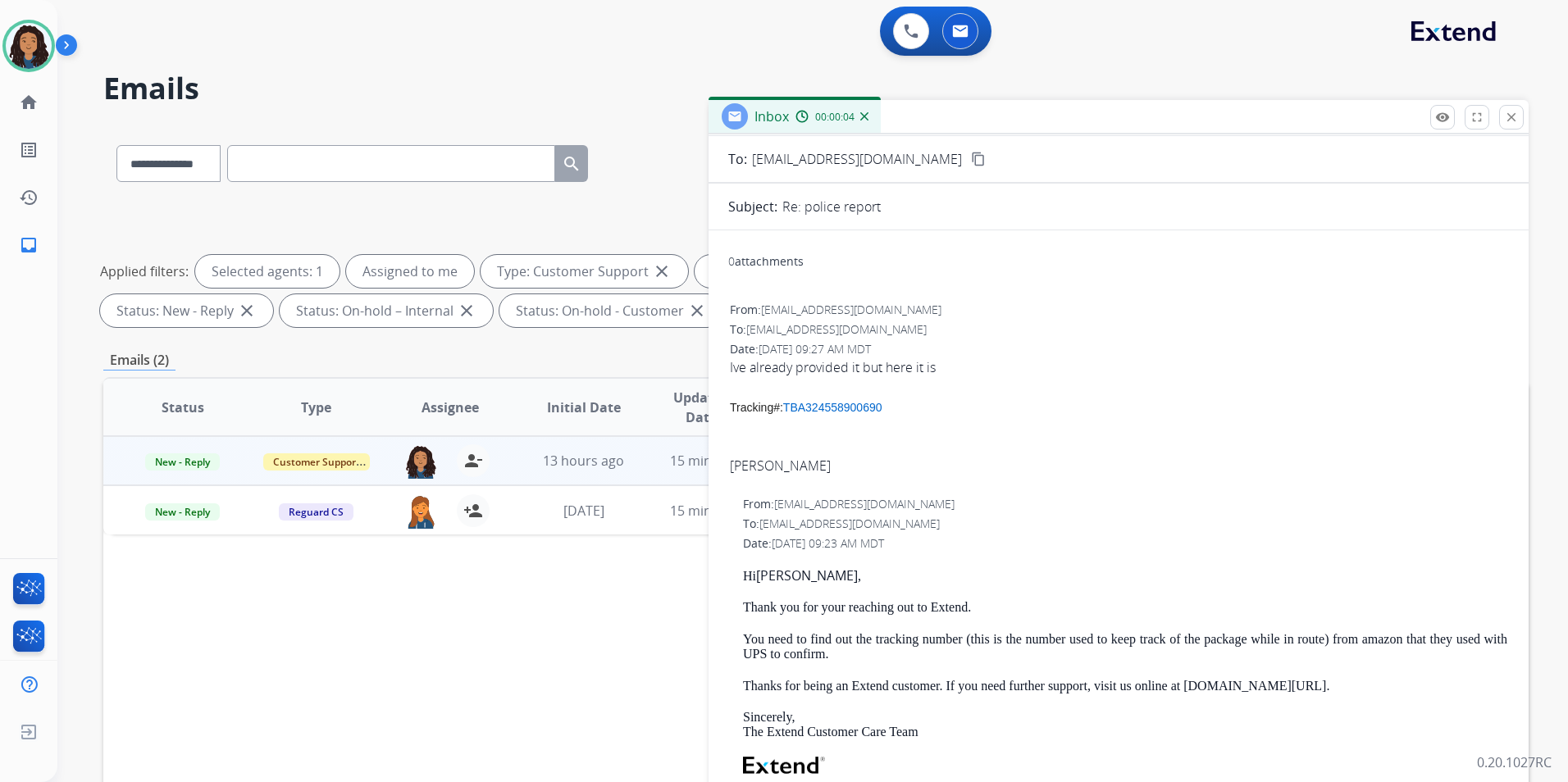
click at [795, 408] on link "TBA324558900690" at bounding box center [832, 407] width 99 height 13
drag, startPoint x: 740, startPoint y: 570, endPoint x: 1043, endPoint y: 615, distance: 306.3
click at [1043, 615] on div "From: support@extend.com To: zachbellitto@gmail.com Date: 09/30/2025 - 09:23 AM…" at bounding box center [1119, 749] width 781 height 508
drag, startPoint x: 1043, startPoint y: 615, endPoint x: 944, endPoint y: 607, distance: 99.3
copy div "Hi Zach , Thank you for your reaching out to Extend."
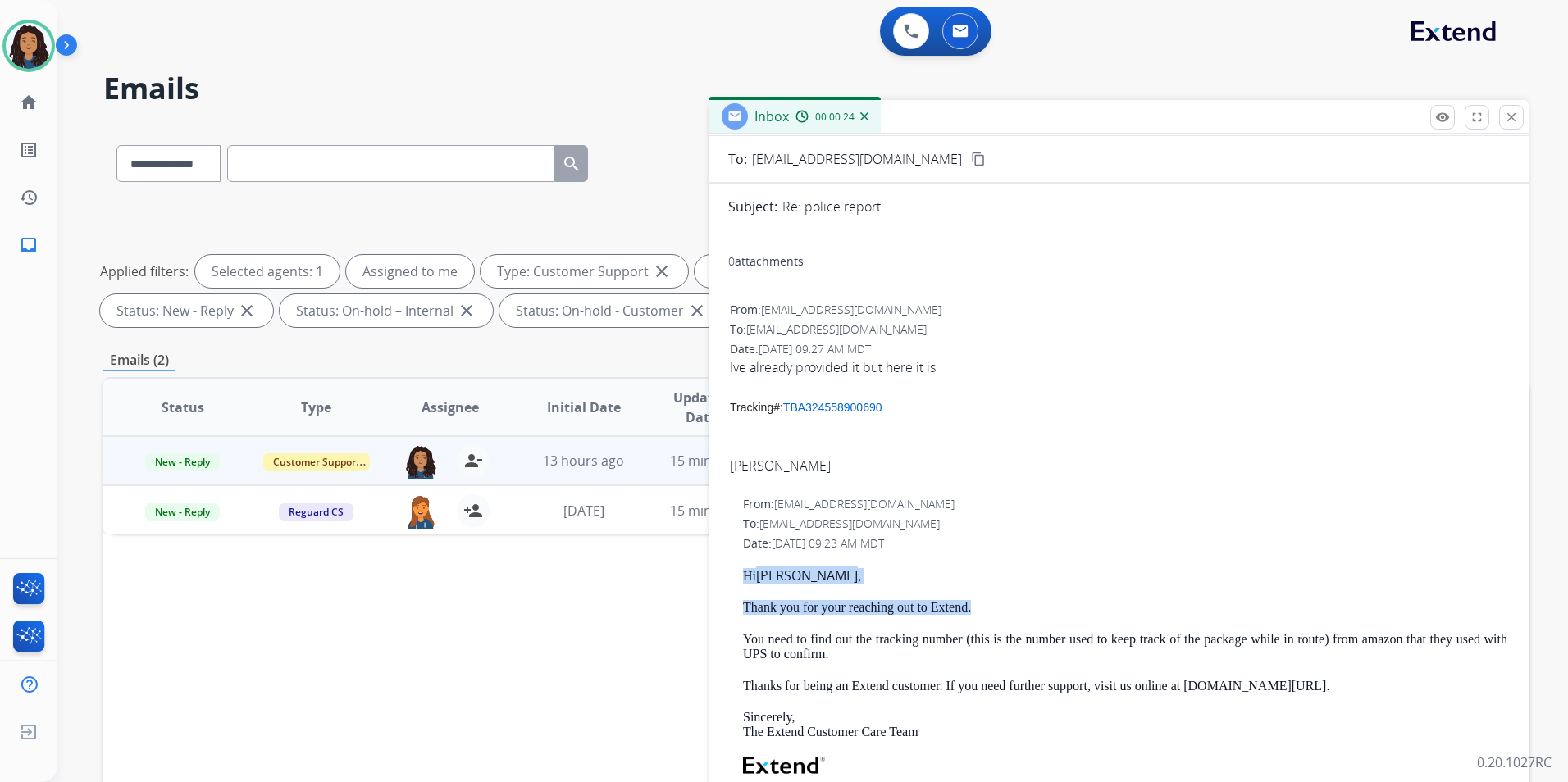
scroll to position [0, 0]
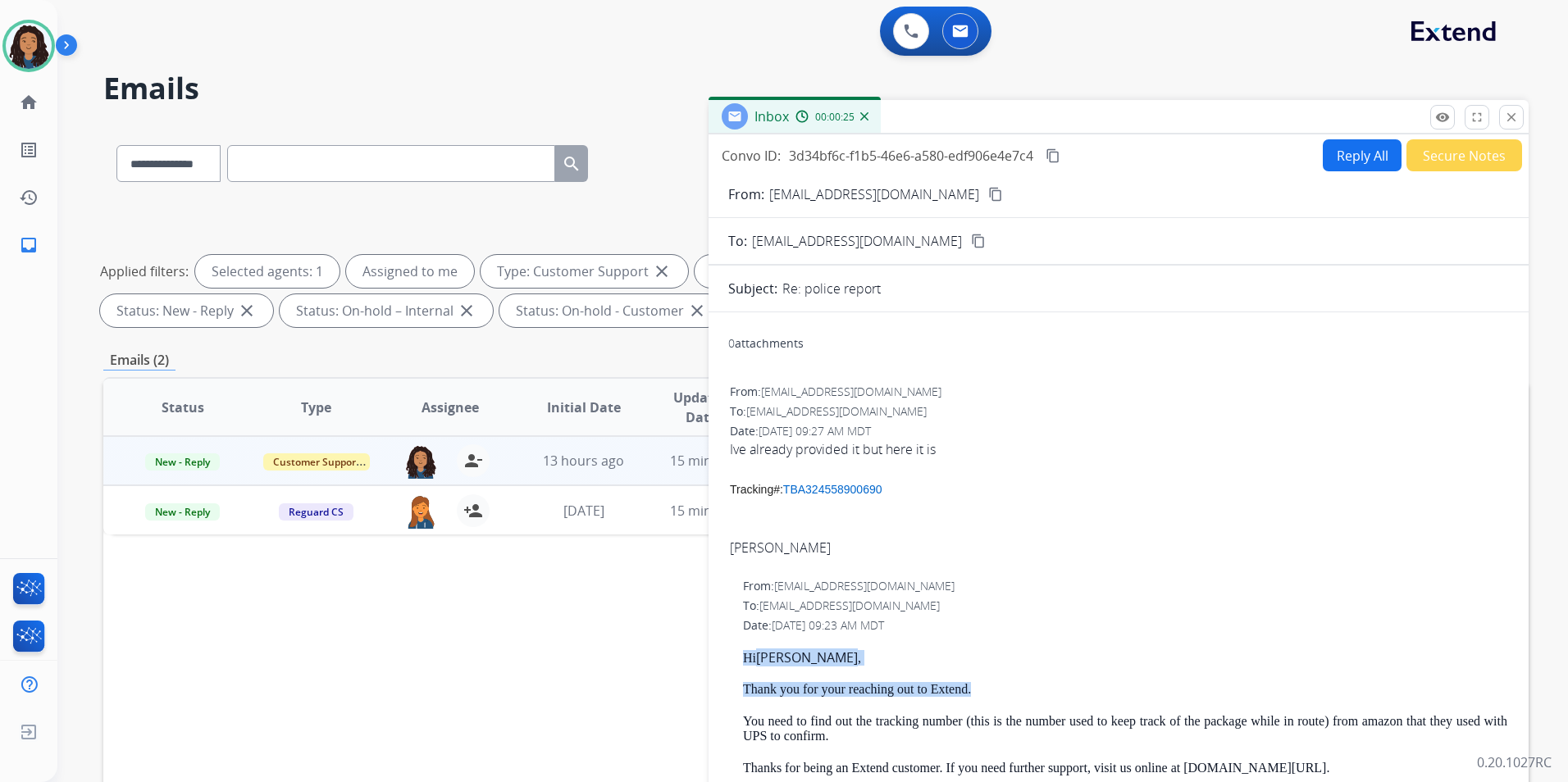
click at [1335, 156] on button "Reply All" at bounding box center [1361, 156] width 79 height 32
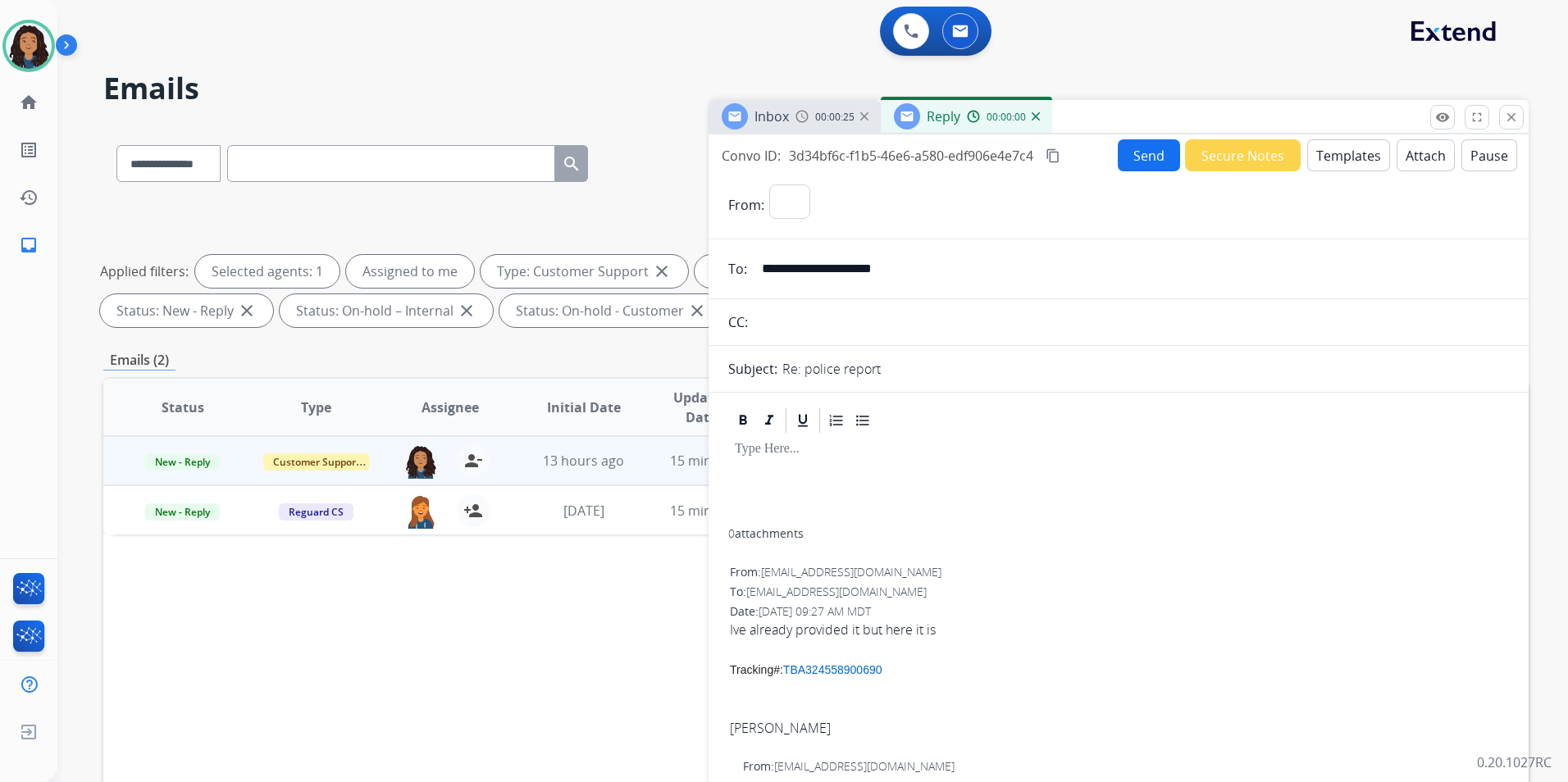
click at [1335, 156] on button "Templates" at bounding box center [1349, 156] width 83 height 32
select select "**********"
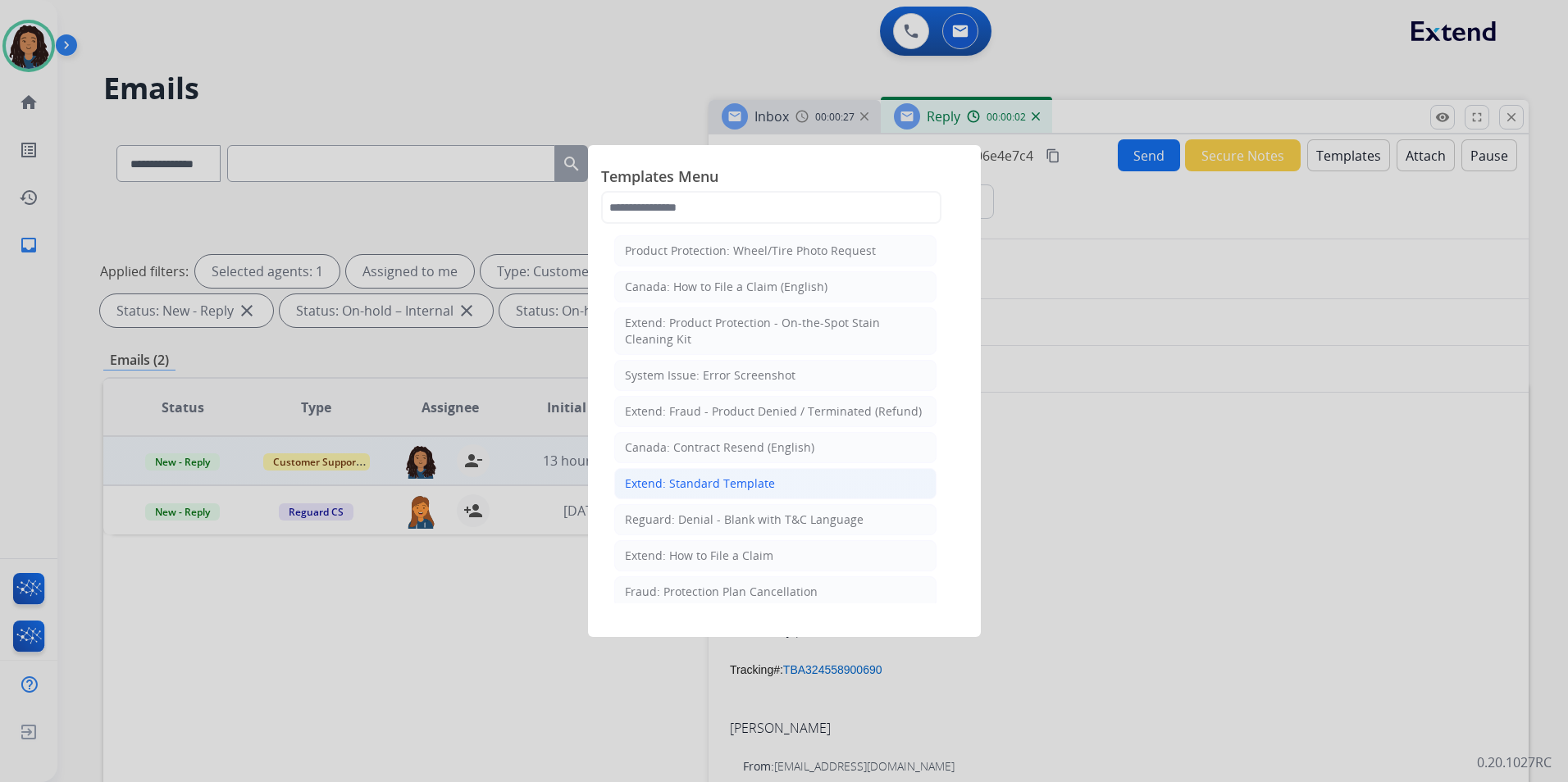
click at [744, 482] on div "Extend: Standard Template" at bounding box center [700, 483] width 150 height 16
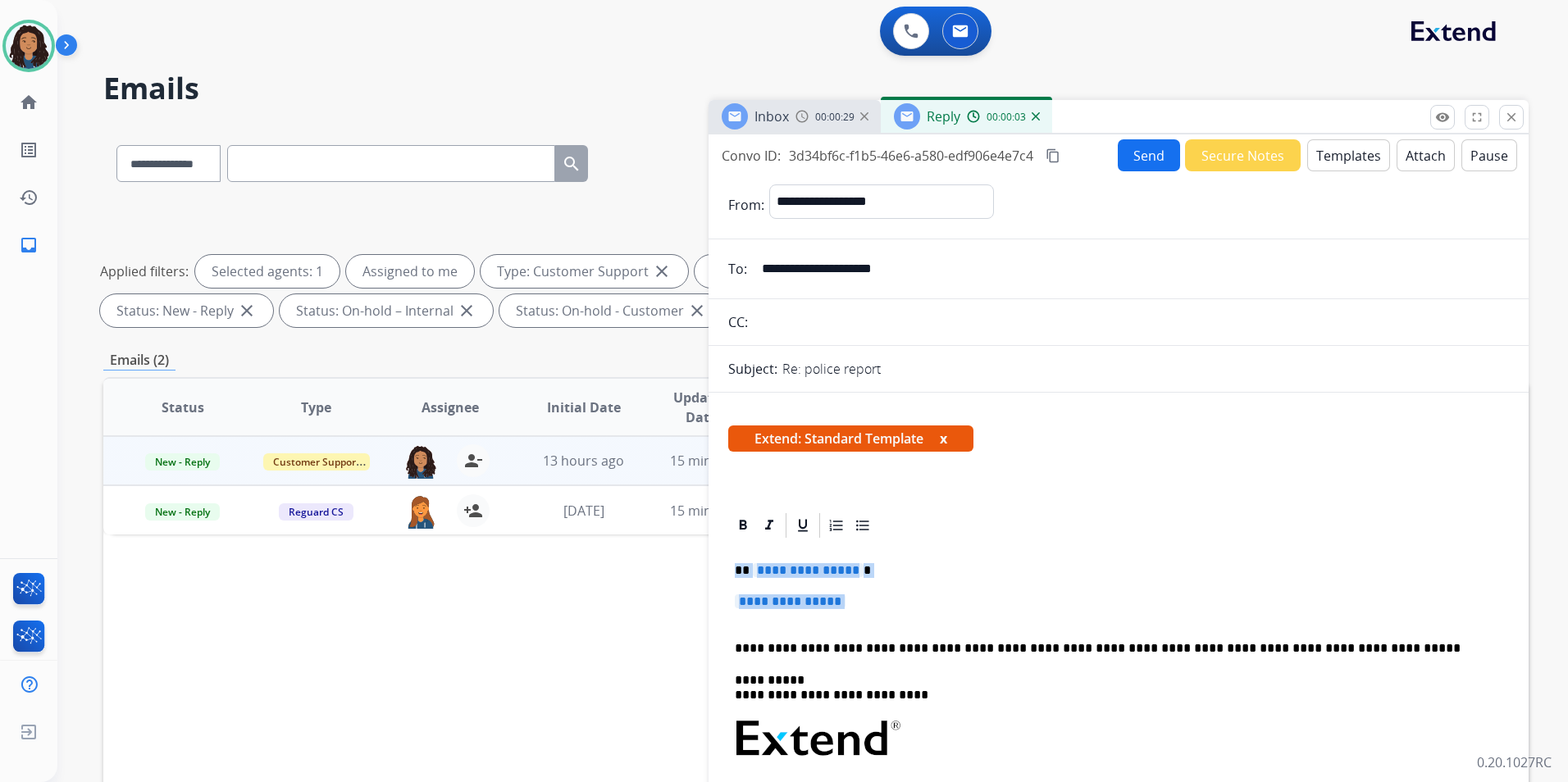
drag, startPoint x: 730, startPoint y: 565, endPoint x: 919, endPoint y: 616, distance: 195.8
click at [919, 616] on div "**********" at bounding box center [1119, 788] width 781 height 495
paste div
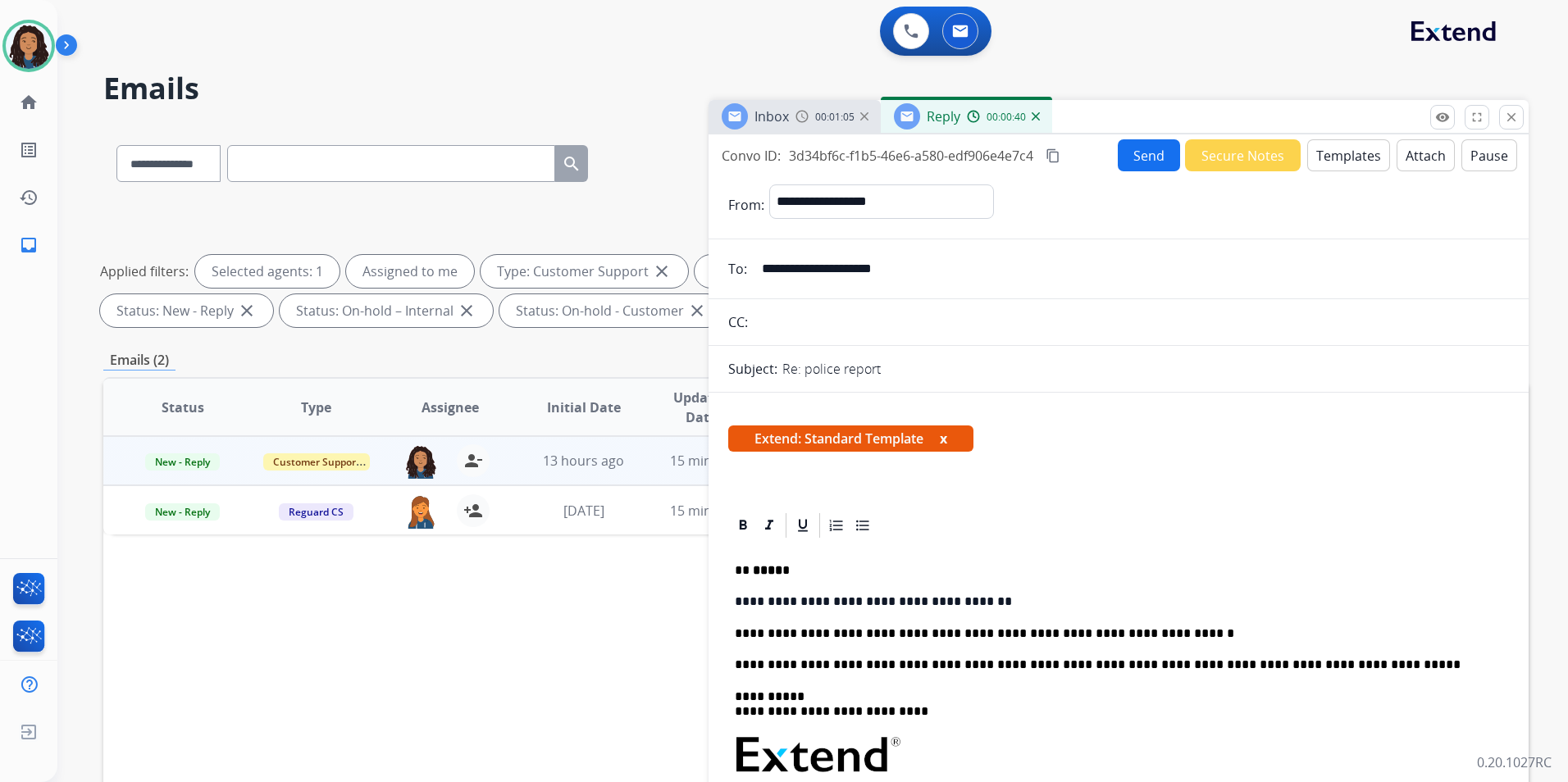
click at [1154, 157] on button "Send" at bounding box center [1149, 156] width 63 height 32
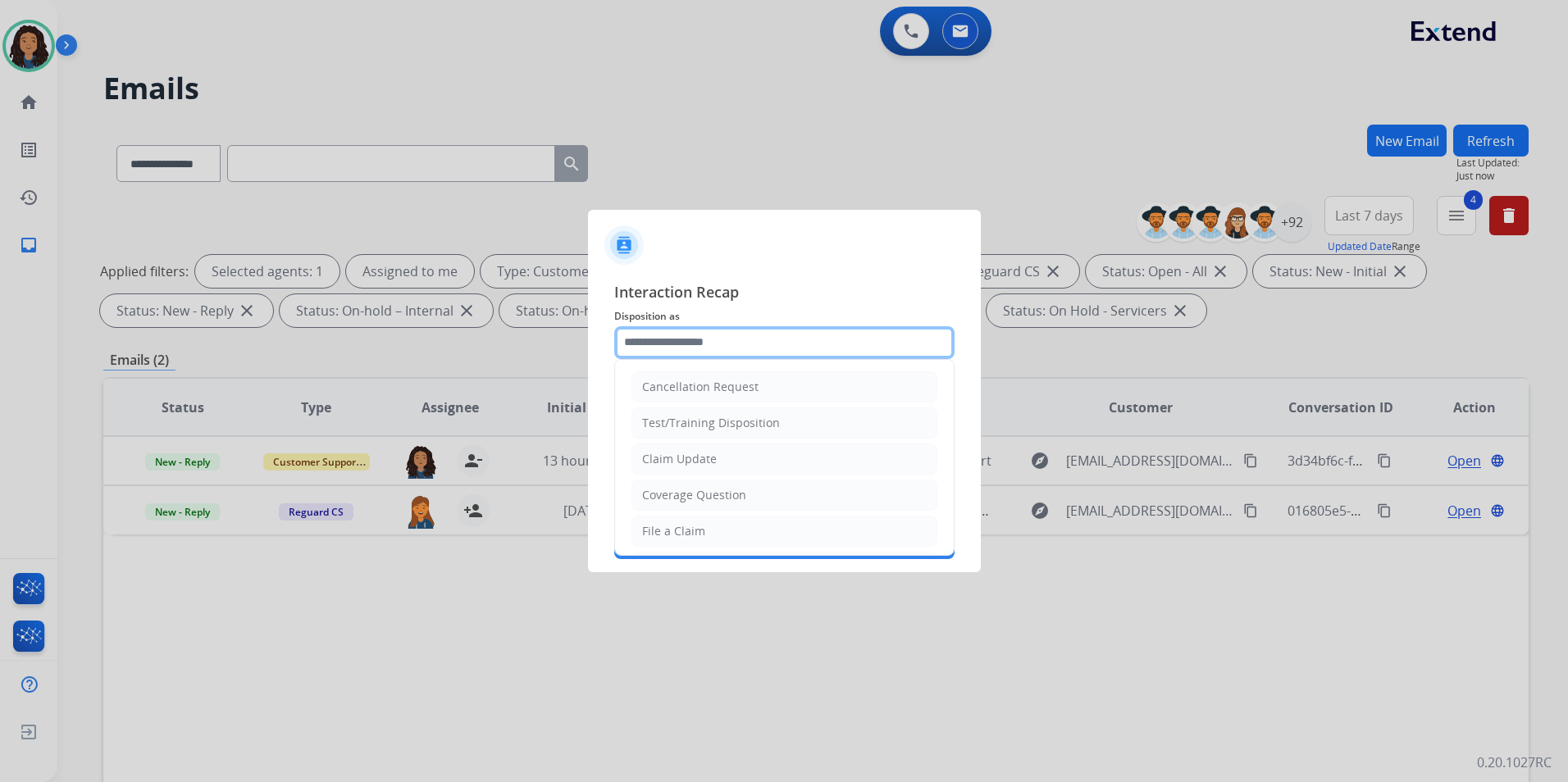
click at [700, 343] on input "text" at bounding box center [784, 342] width 341 height 33
type input "**********"
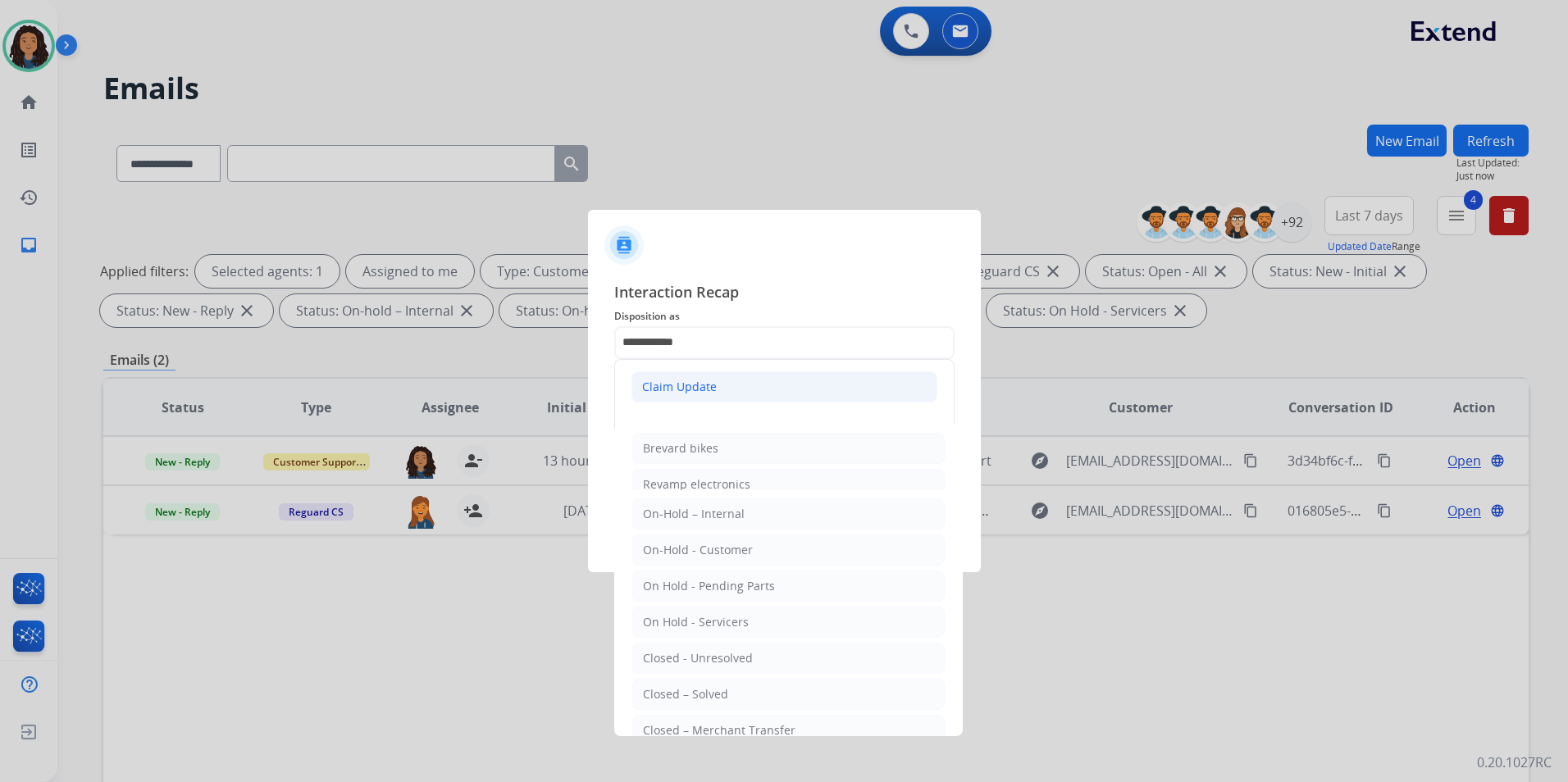
click at [678, 387] on div "Claim Update" at bounding box center [679, 386] width 75 height 16
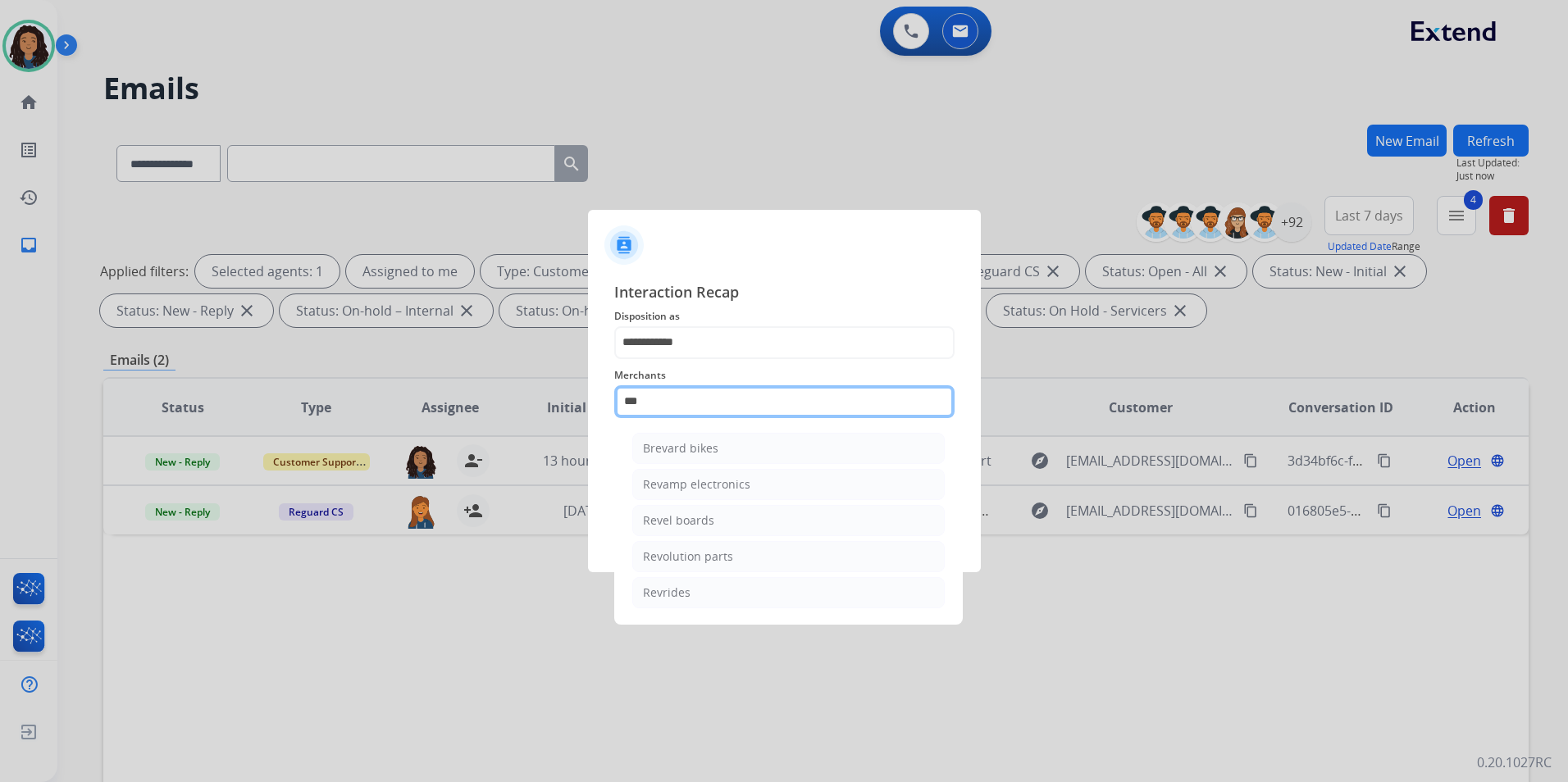
drag, startPoint x: 678, startPoint y: 399, endPoint x: 329, endPoint y: 386, distance: 349.2
click at [0, 386] on app-contact-recap-modal "**********" at bounding box center [0, 391] width 0 height 782
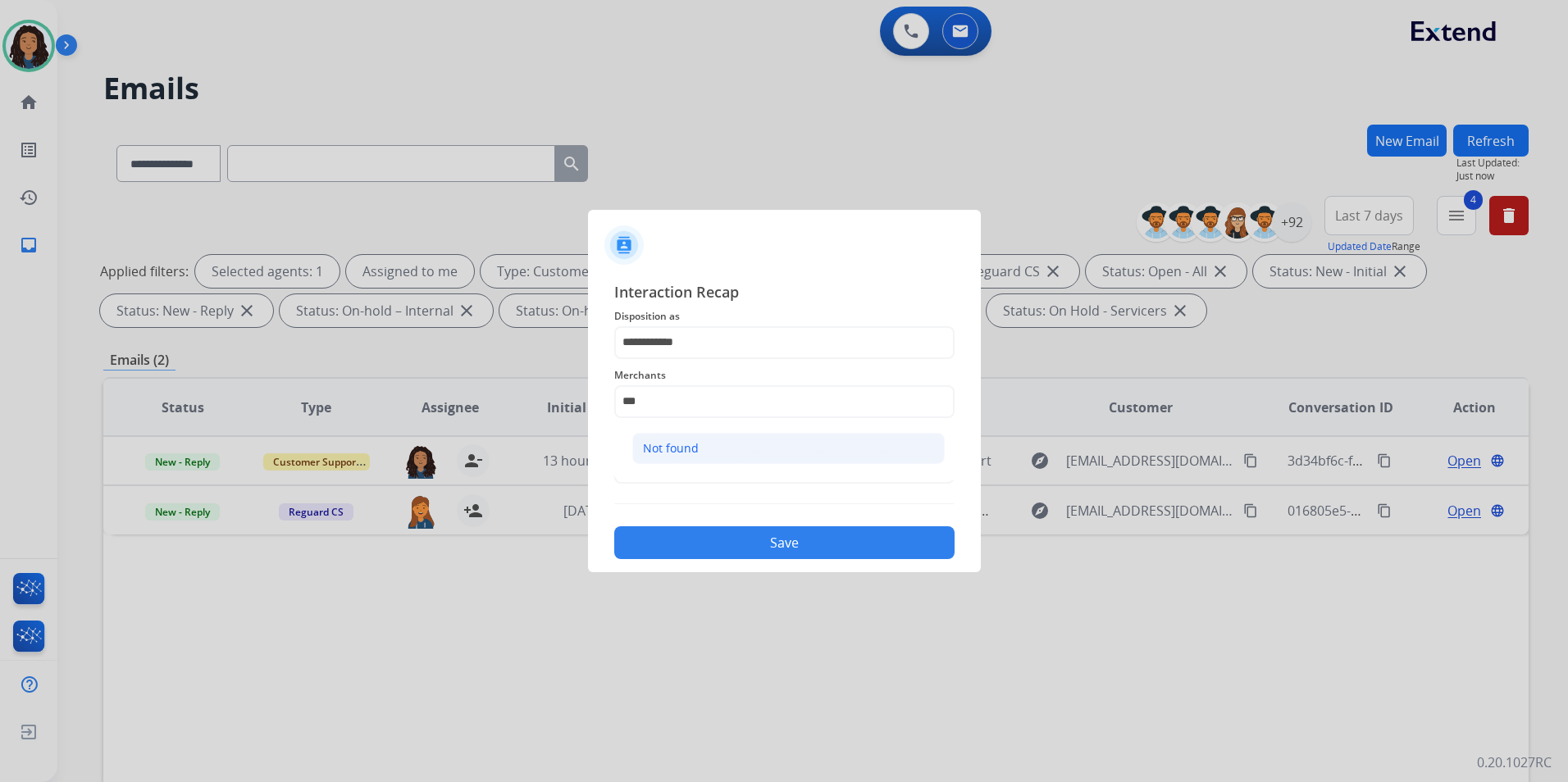
click at [748, 461] on li "Not found" at bounding box center [788, 448] width 313 height 31
type input "*********"
click at [743, 454] on input "text" at bounding box center [784, 467] width 341 height 33
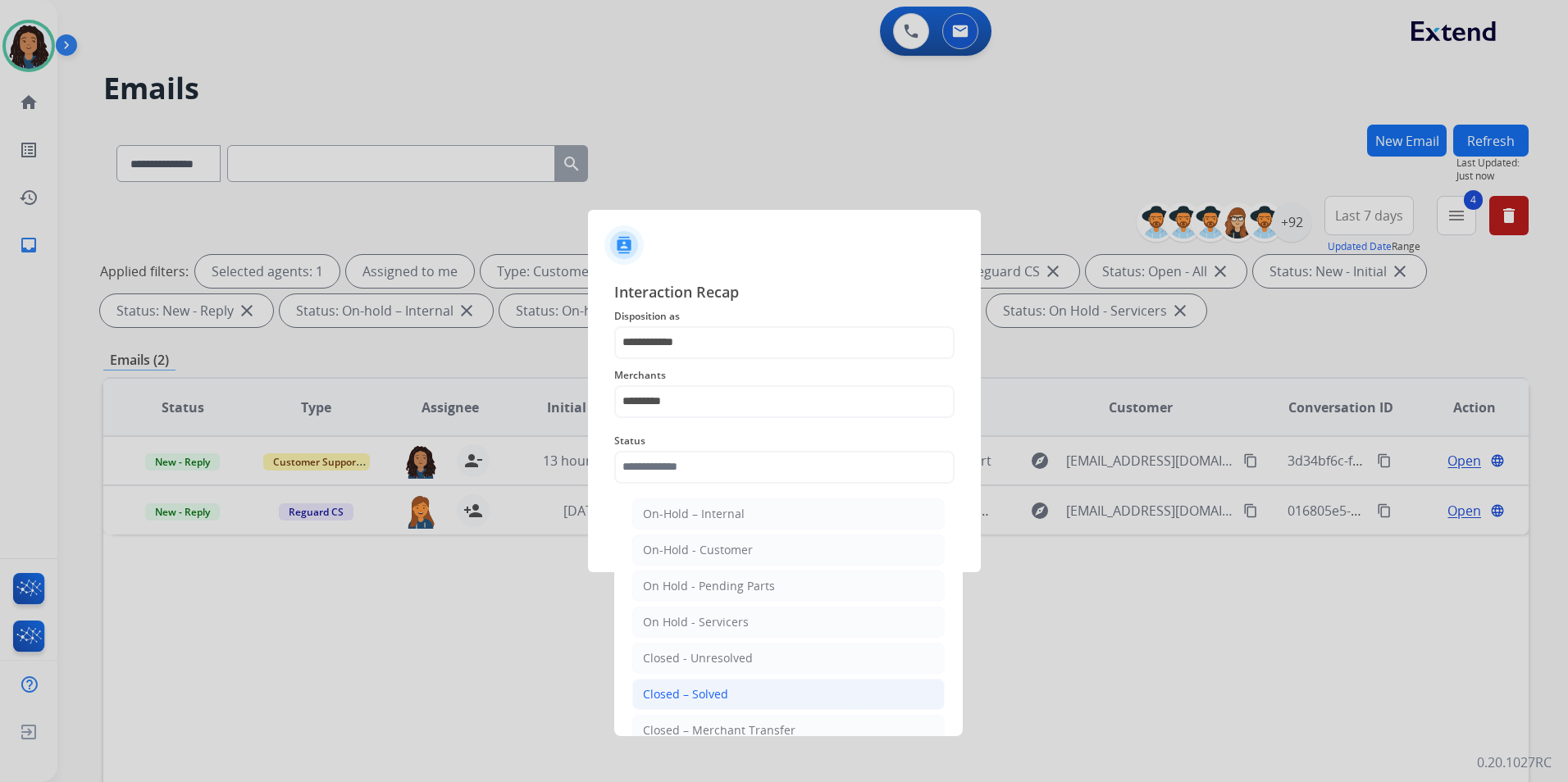
click at [654, 691] on div "Closed – Solved" at bounding box center [685, 694] width 86 height 16
type input "**********"
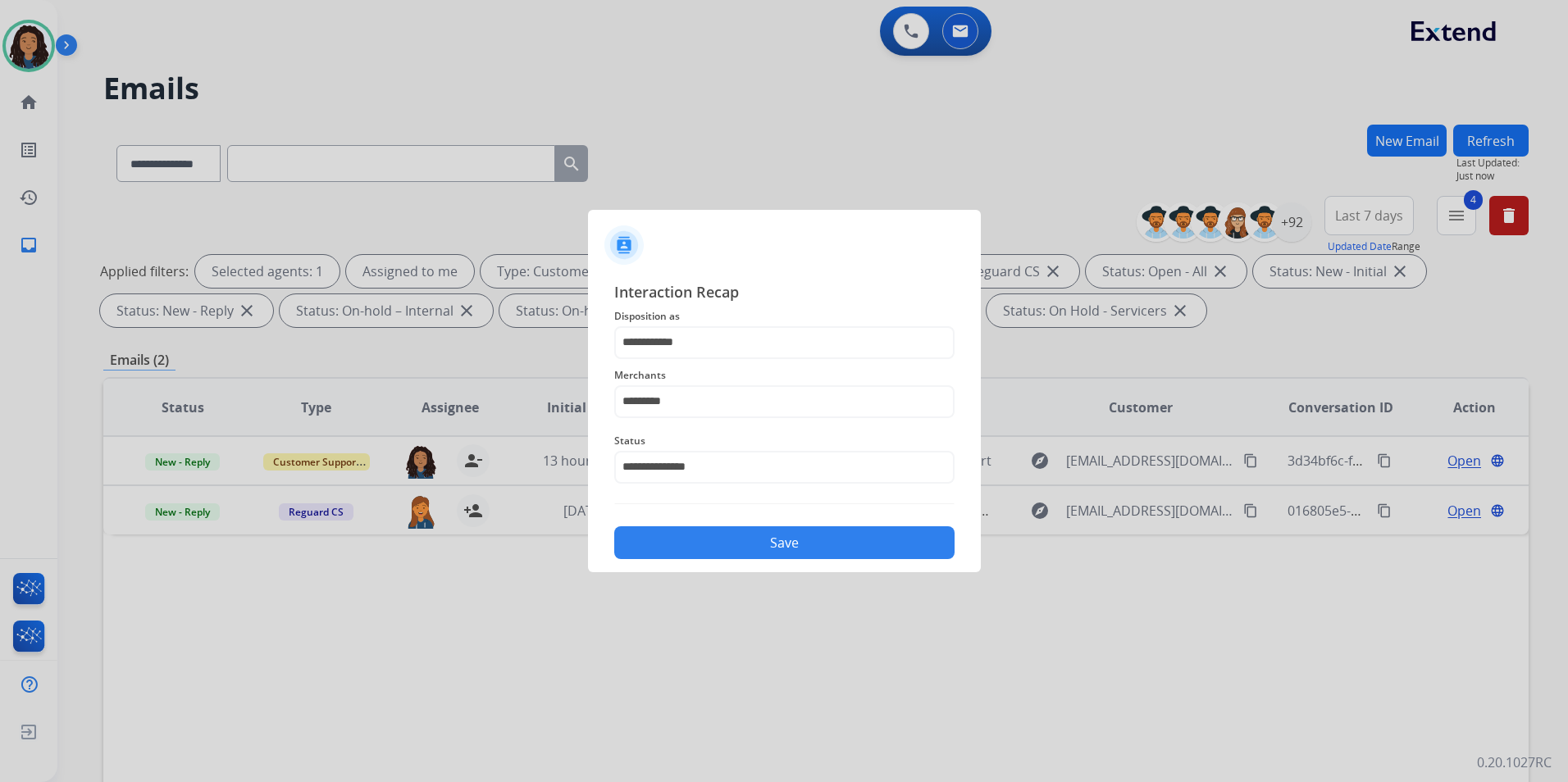
click at [702, 519] on div "Save" at bounding box center [784, 538] width 341 height 42
click at [699, 538] on button "Save" at bounding box center [784, 542] width 341 height 33
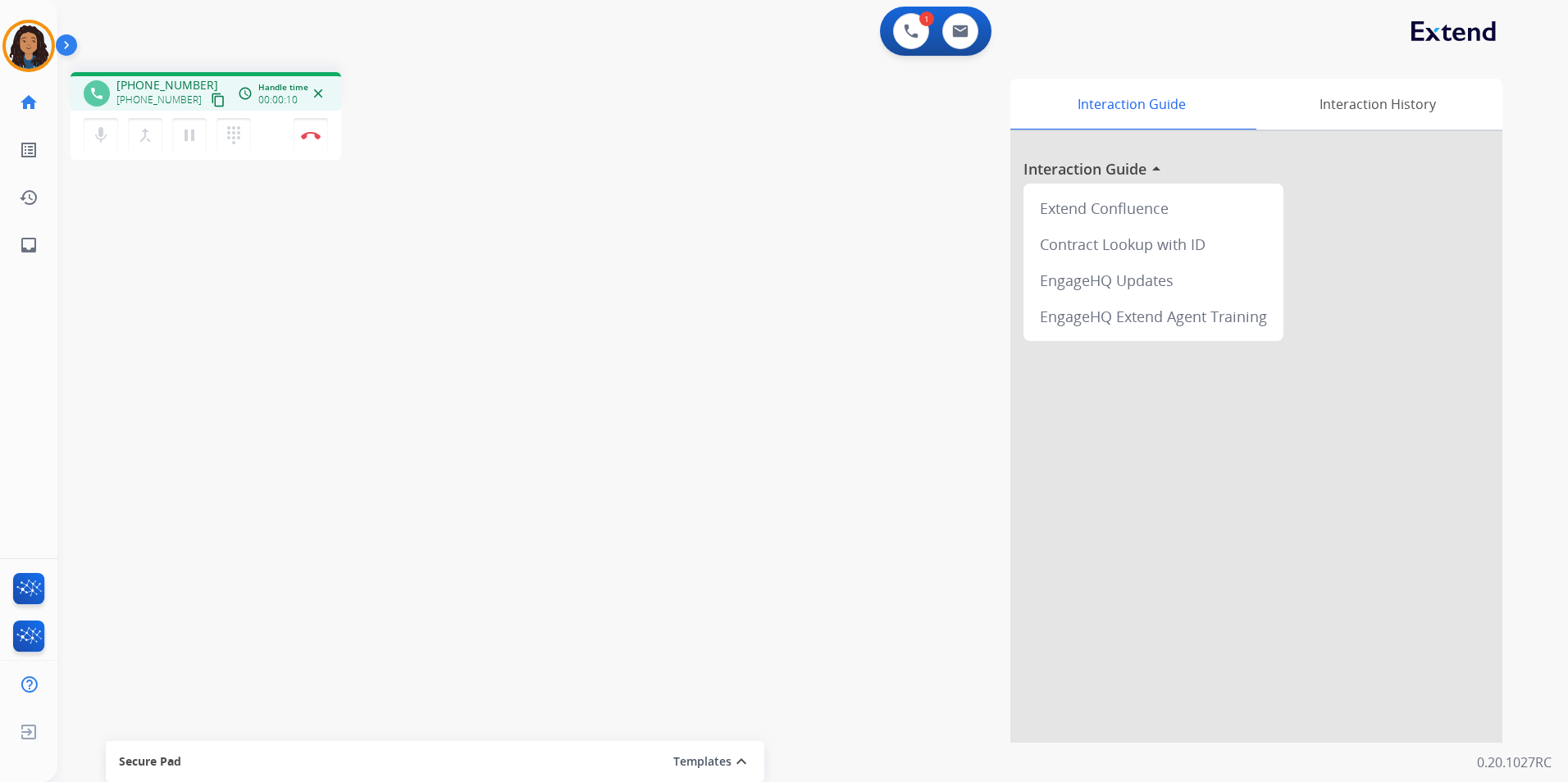
click at [211, 97] on mat-icon "content_copy" at bounding box center [218, 99] width 14 height 14
click at [319, 138] on img at bounding box center [310, 136] width 19 height 8
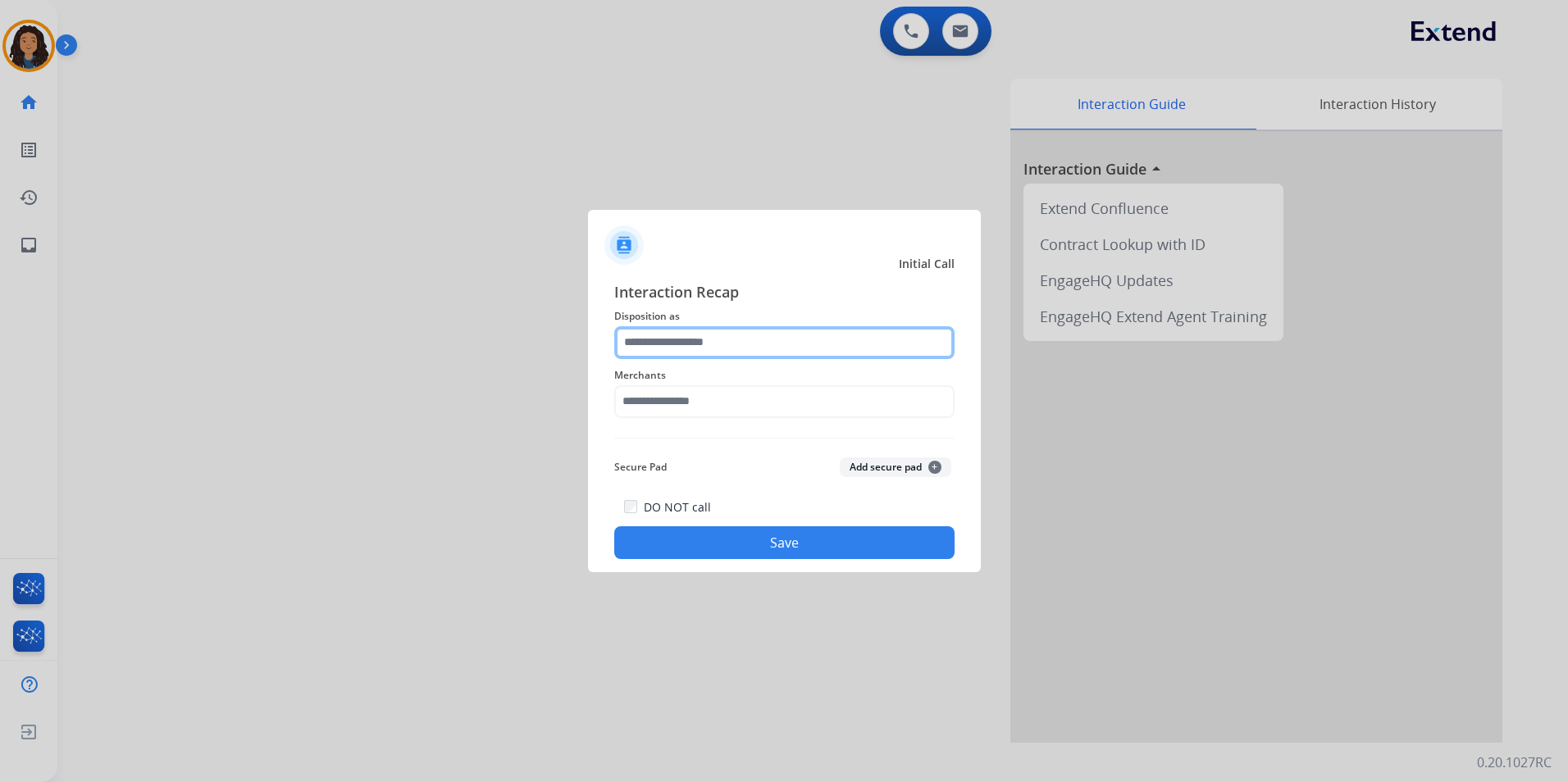
click at [743, 346] on input "text" at bounding box center [784, 342] width 341 height 33
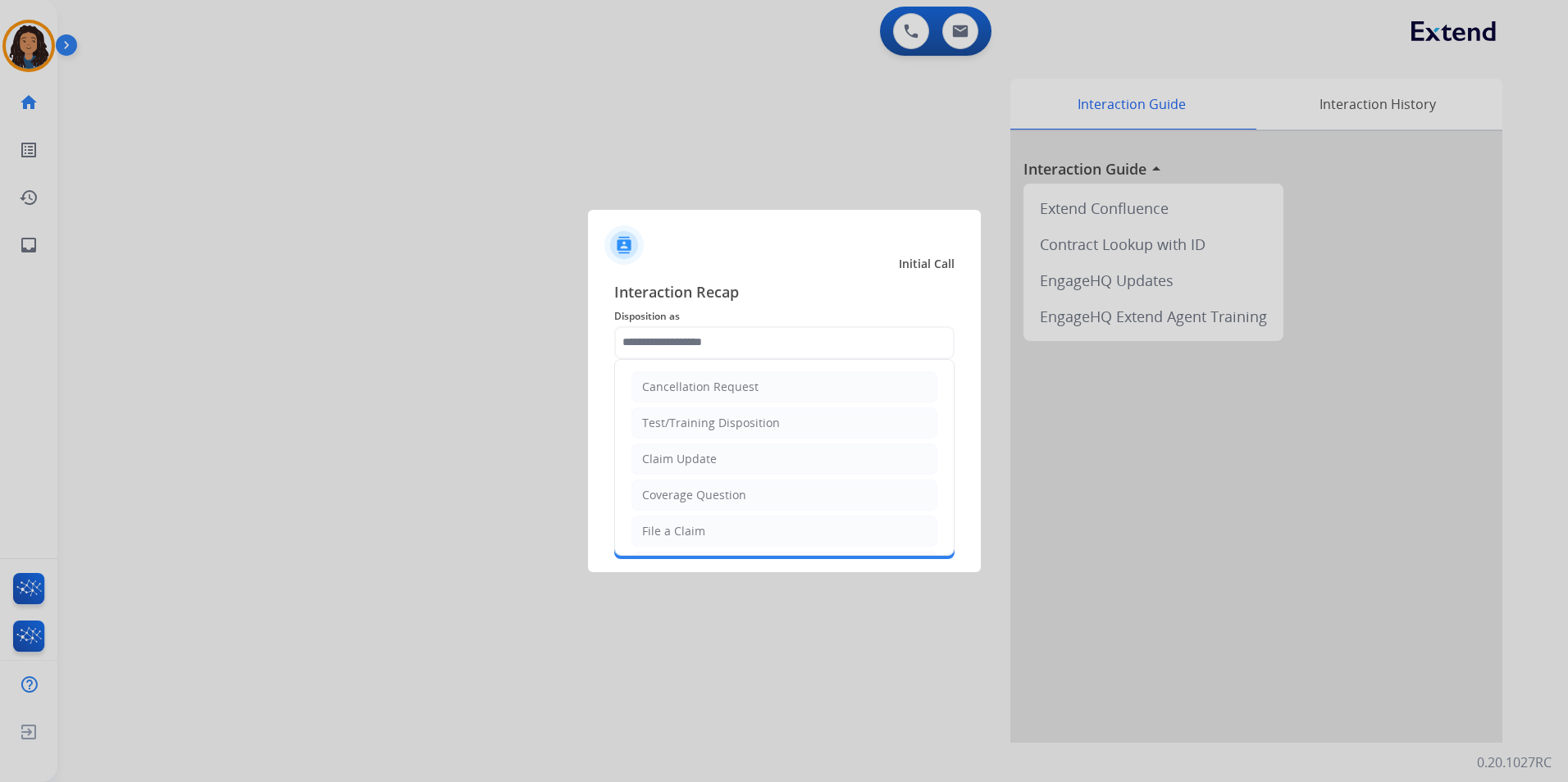
drag, startPoint x: 747, startPoint y: 463, endPoint x: 726, endPoint y: 372, distance: 93.4
click at [747, 461] on li "Claim Update" at bounding box center [784, 459] width 306 height 31
type input "**********"
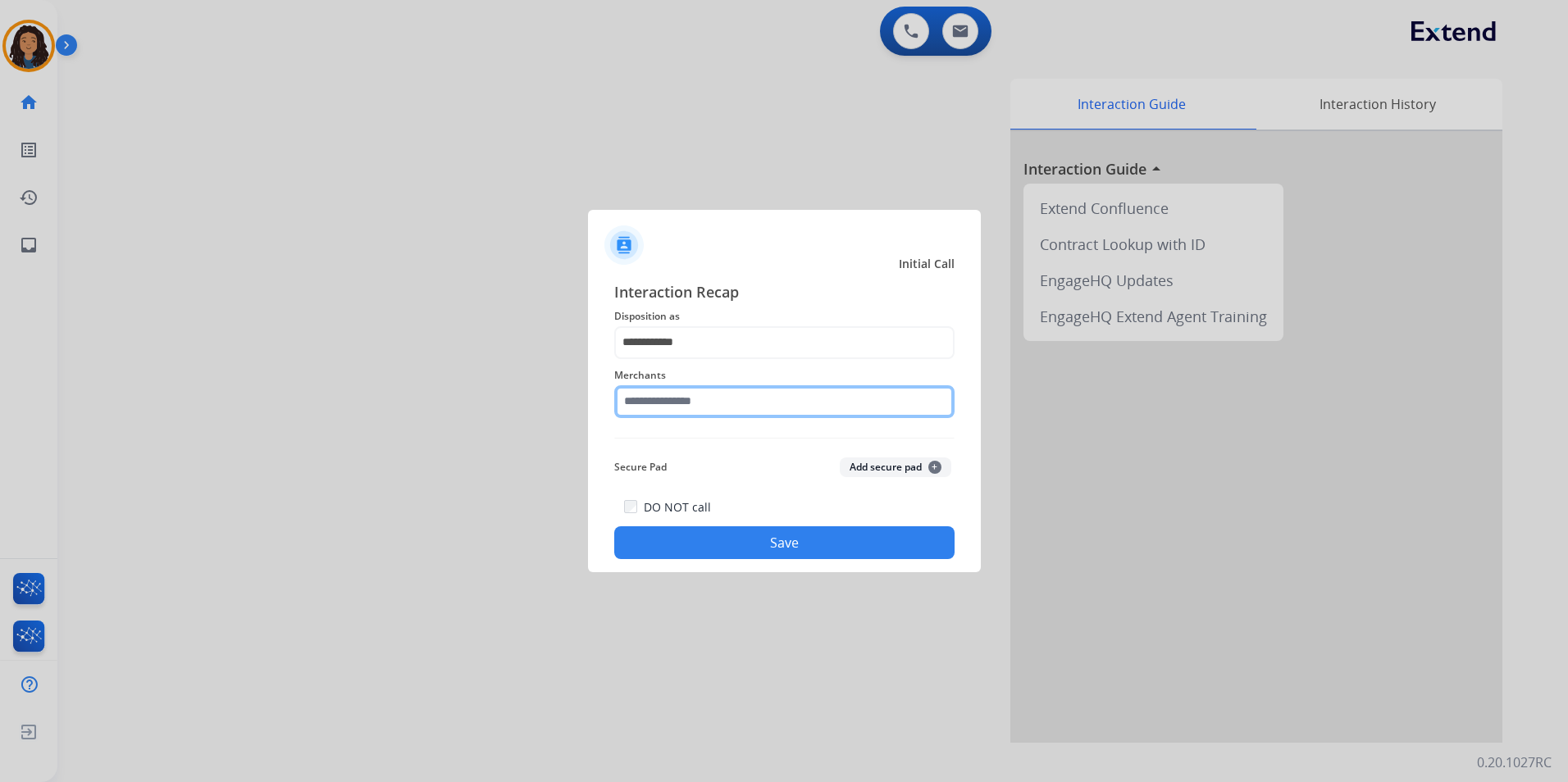
click at [714, 403] on input "text" at bounding box center [784, 402] width 341 height 33
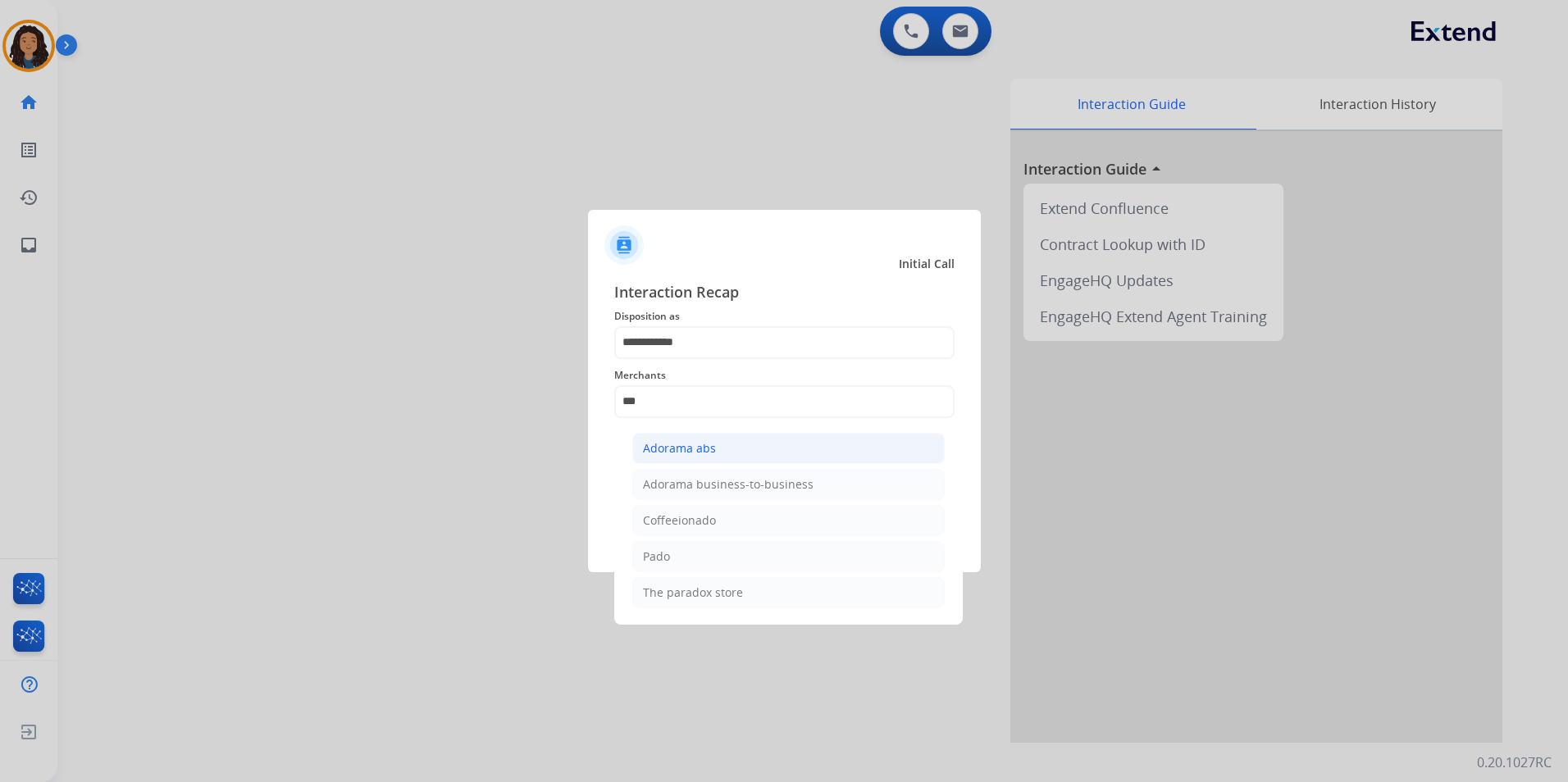
click at [823, 450] on li "Adorama abs" at bounding box center [788, 448] width 313 height 31
type input "**********"
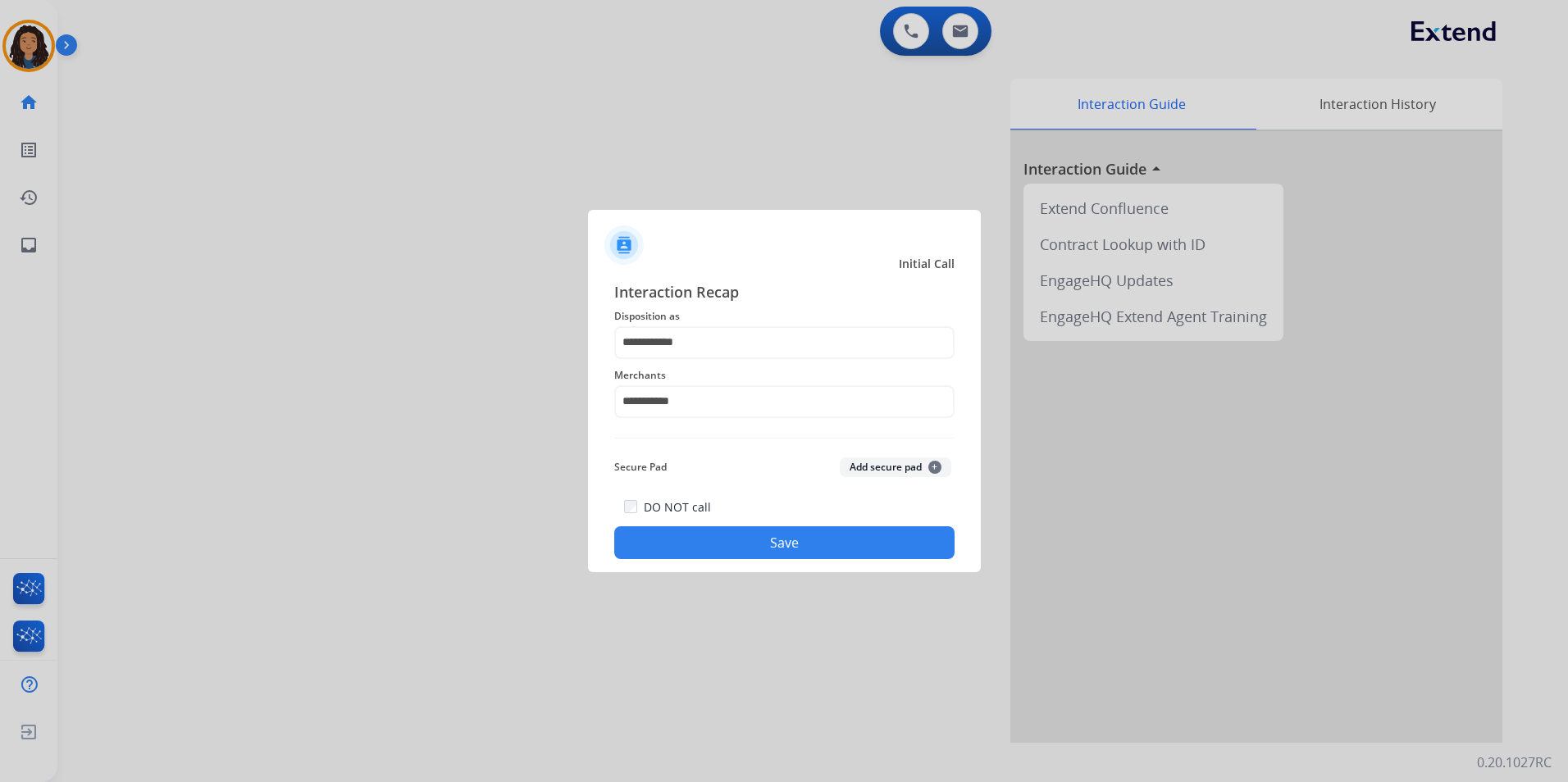
drag, startPoint x: 701, startPoint y: 547, endPoint x: 291, endPoint y: 402, distance: 434.9
click at [698, 546] on button "Save" at bounding box center [784, 542] width 341 height 33
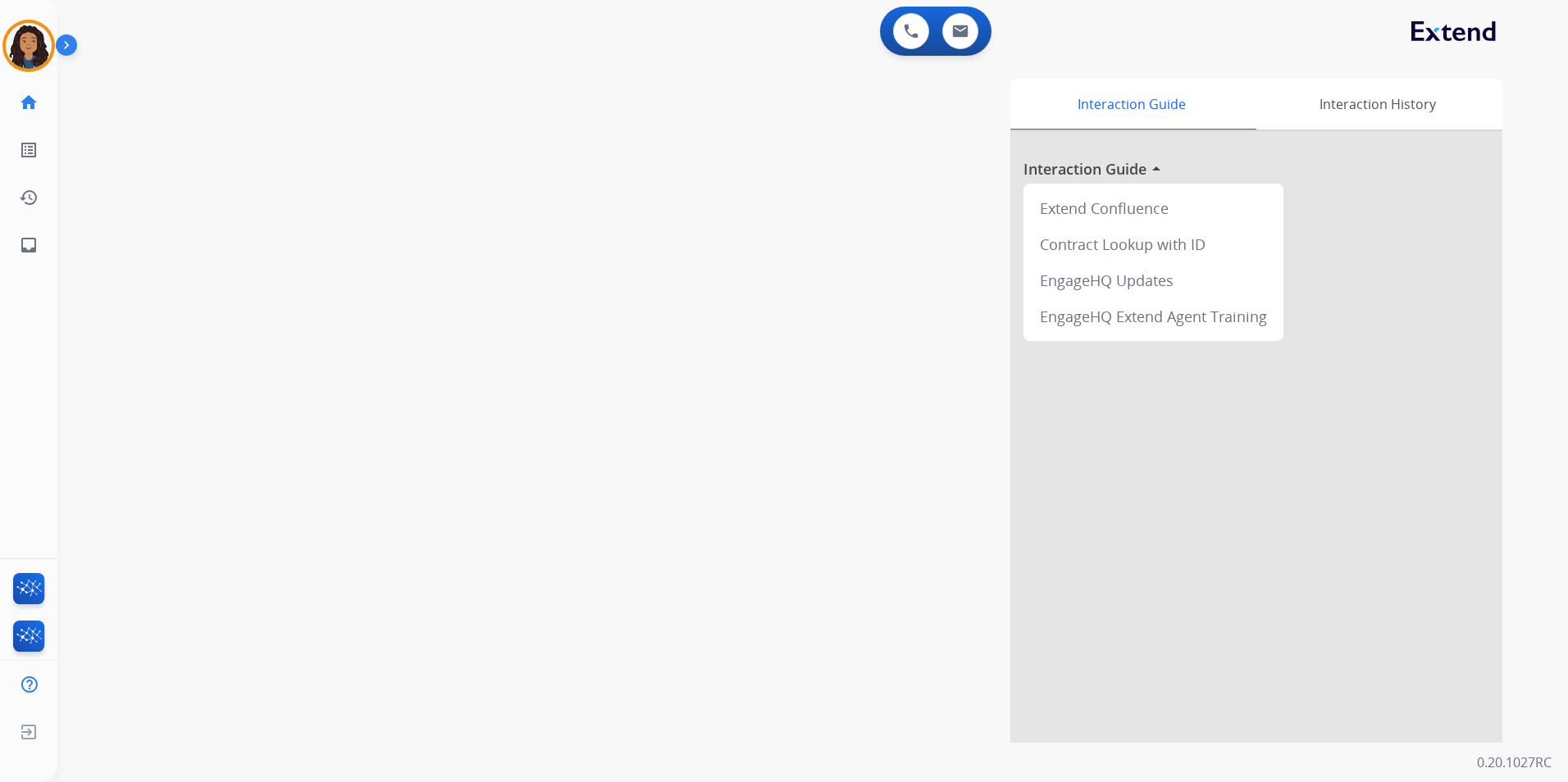
click at [290, 378] on div "swap_horiz Break voice bridge close_fullscreen Connect 3-Way Call merge_type Se…" at bounding box center [793, 401] width 1471 height 684
click at [14, 39] on img at bounding box center [29, 46] width 46 height 46
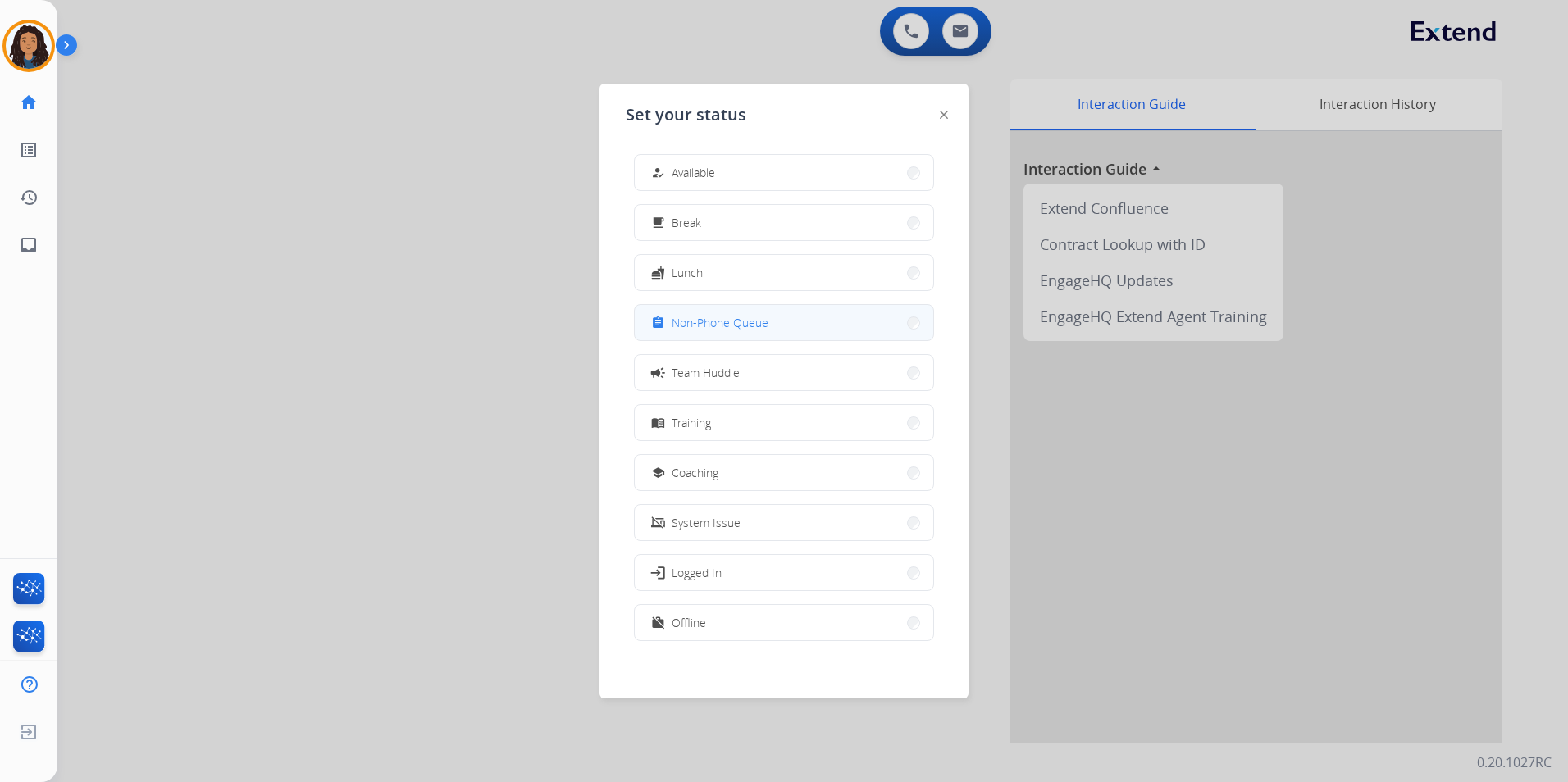
click at [782, 324] on button "assignment Non-Phone Queue" at bounding box center [784, 323] width 298 height 36
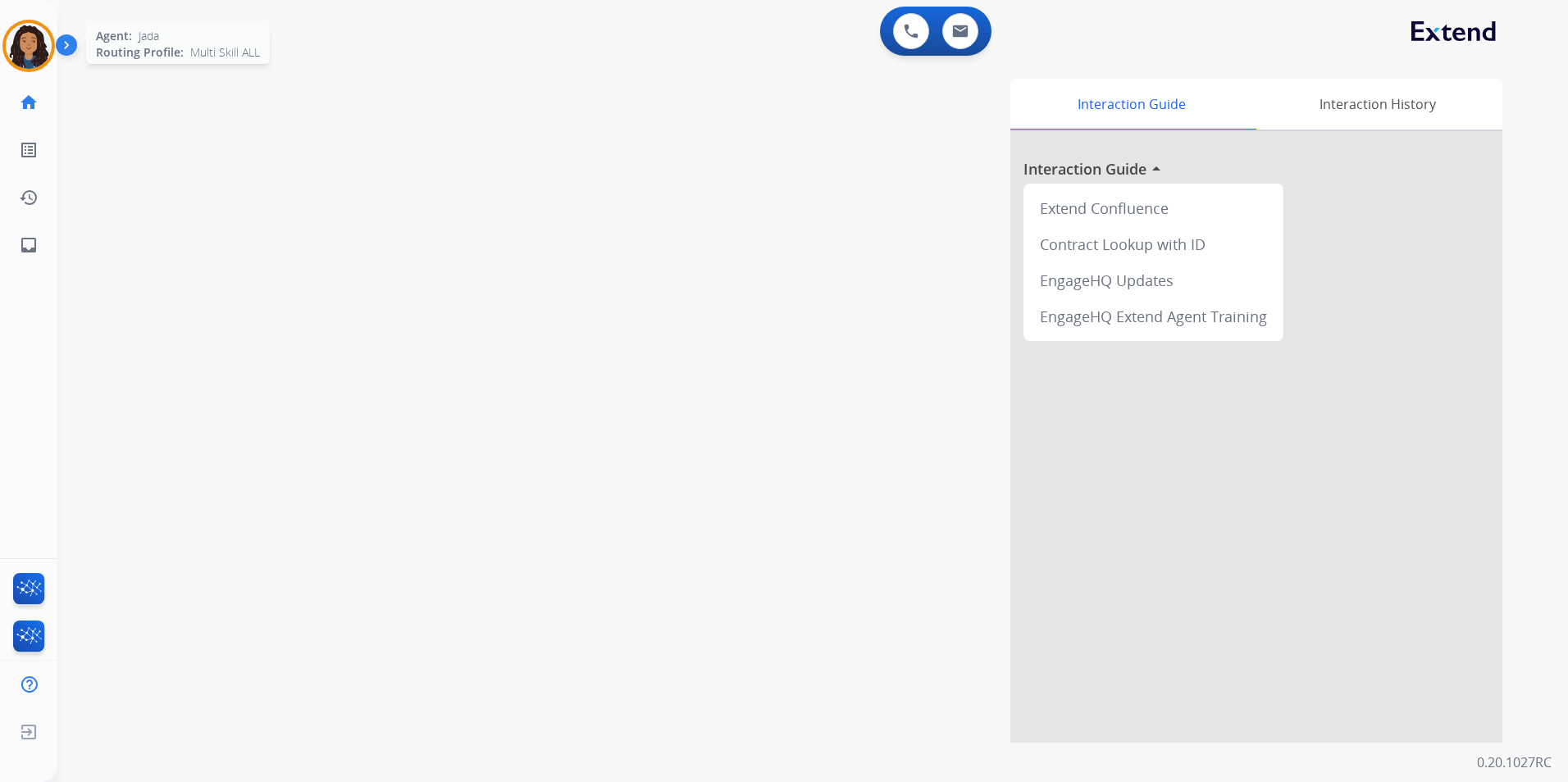
click at [36, 52] on img at bounding box center [29, 46] width 46 height 46
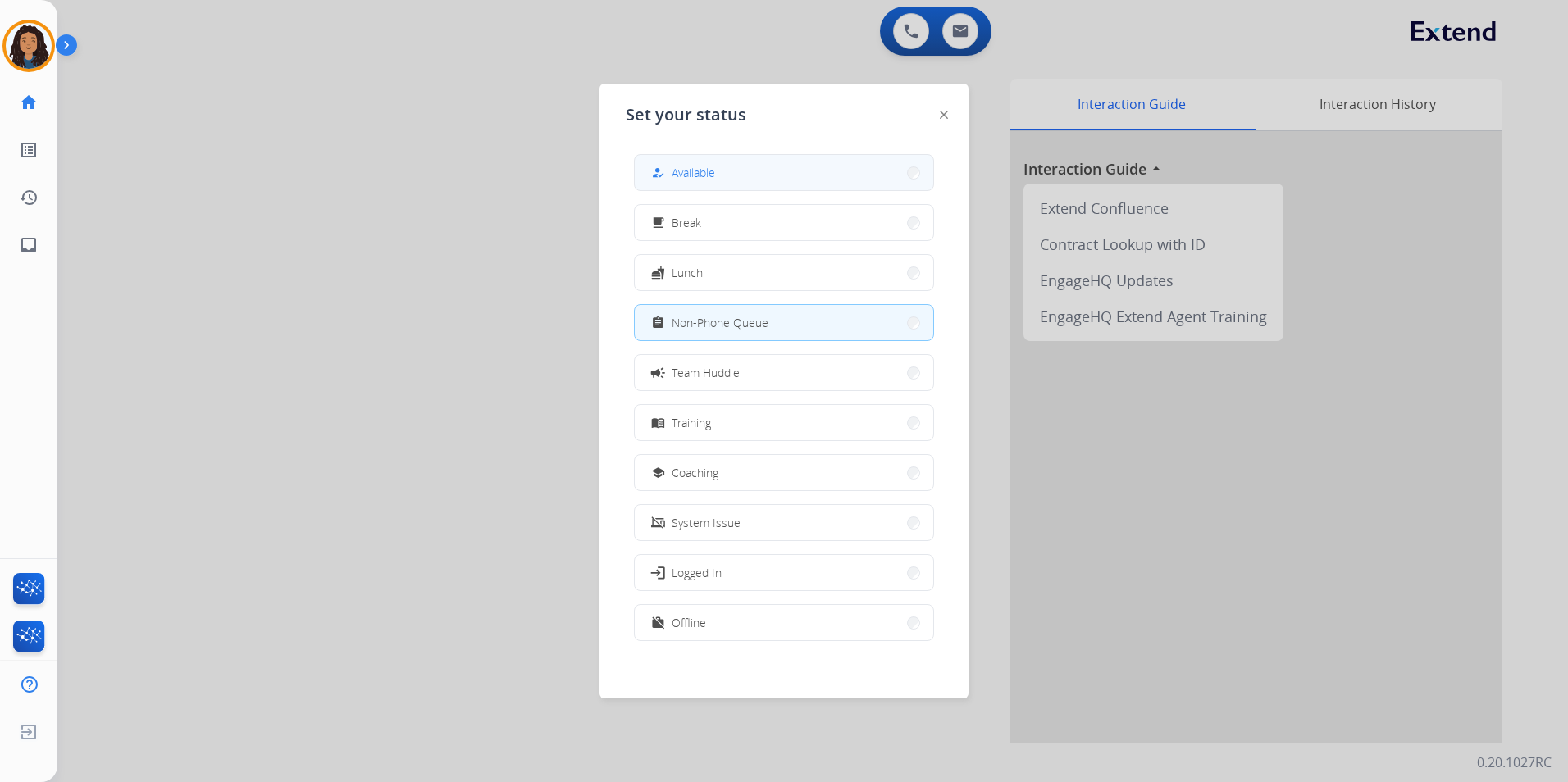
click at [796, 186] on button "how_to_reg Available" at bounding box center [784, 173] width 298 height 36
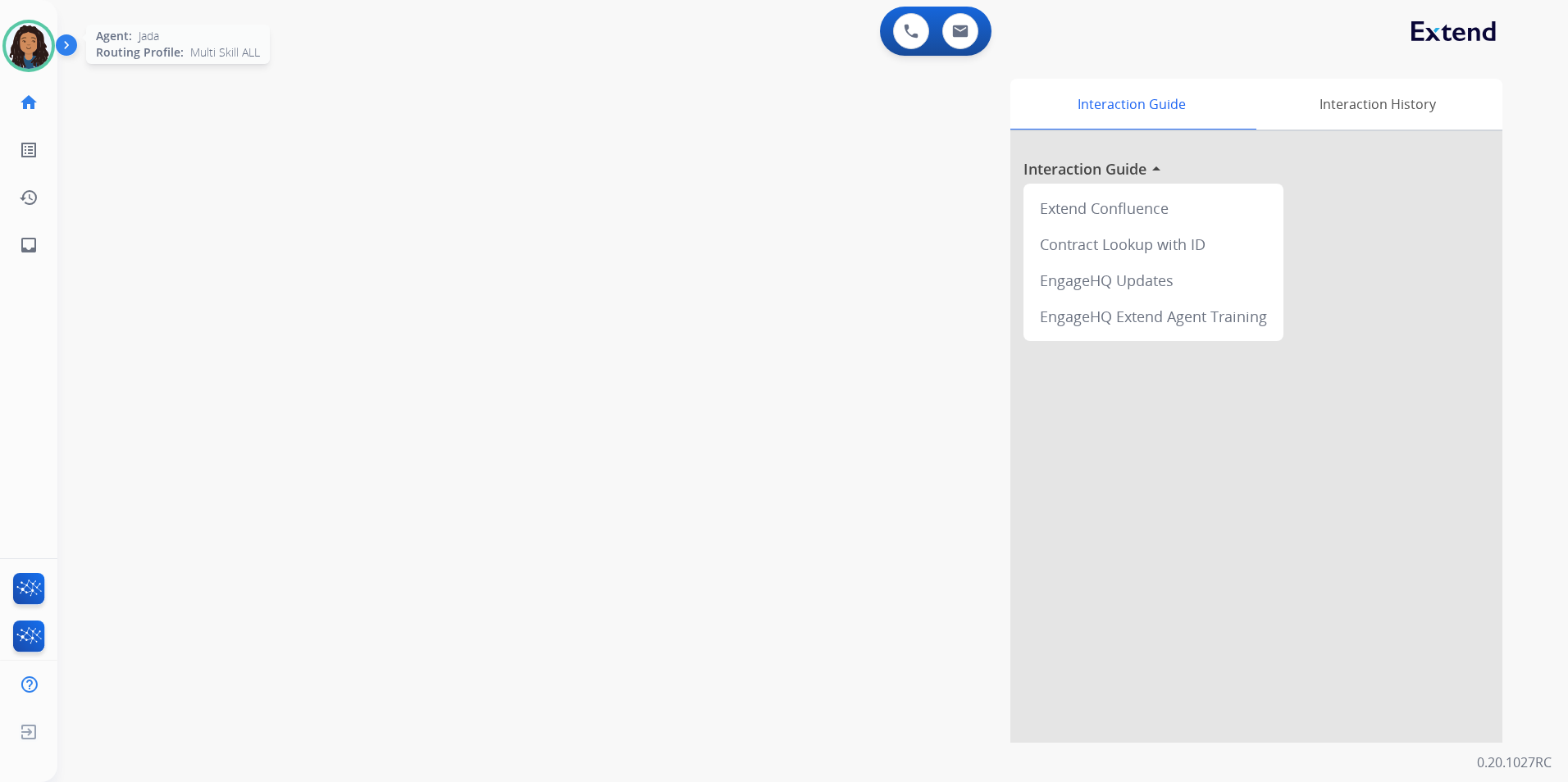
click at [30, 55] on img at bounding box center [29, 46] width 46 height 46
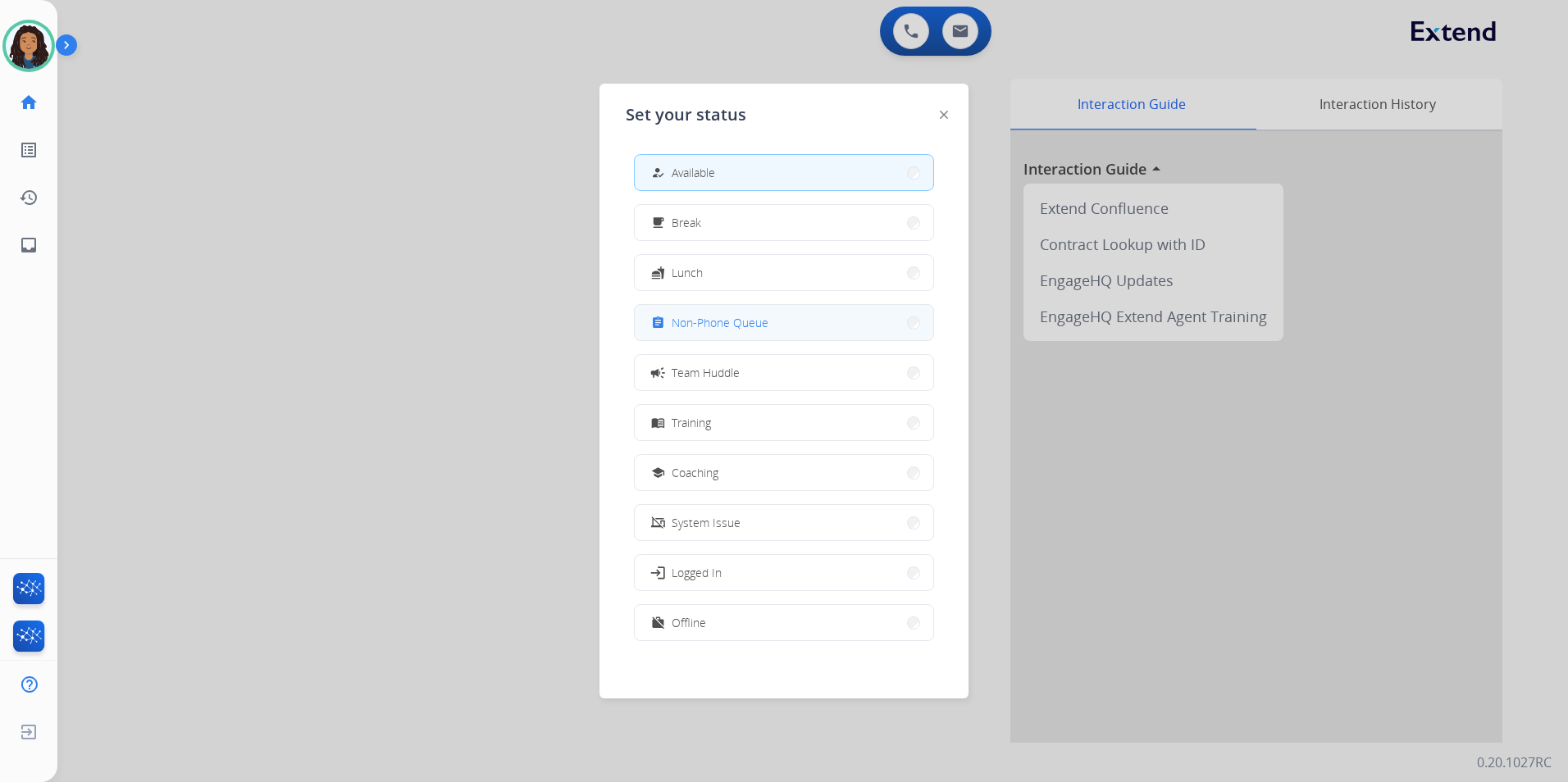
click at [819, 332] on button "assignment Non-Phone Queue" at bounding box center [784, 323] width 298 height 36
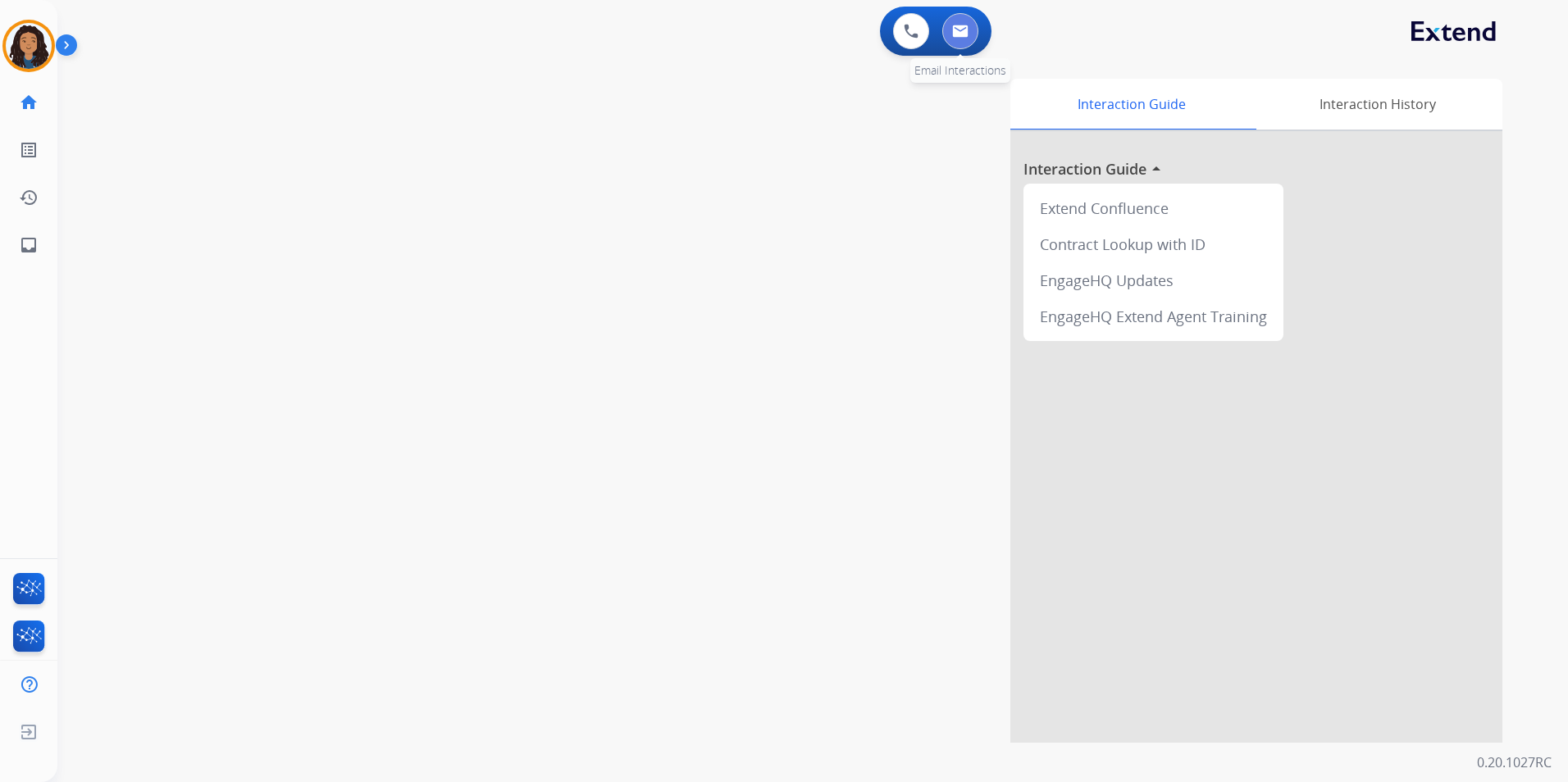
click at [977, 38] on div "0 Email Interactions" at bounding box center [960, 31] width 49 height 36
click at [952, 37] on img at bounding box center [960, 31] width 16 height 13
select select "**********"
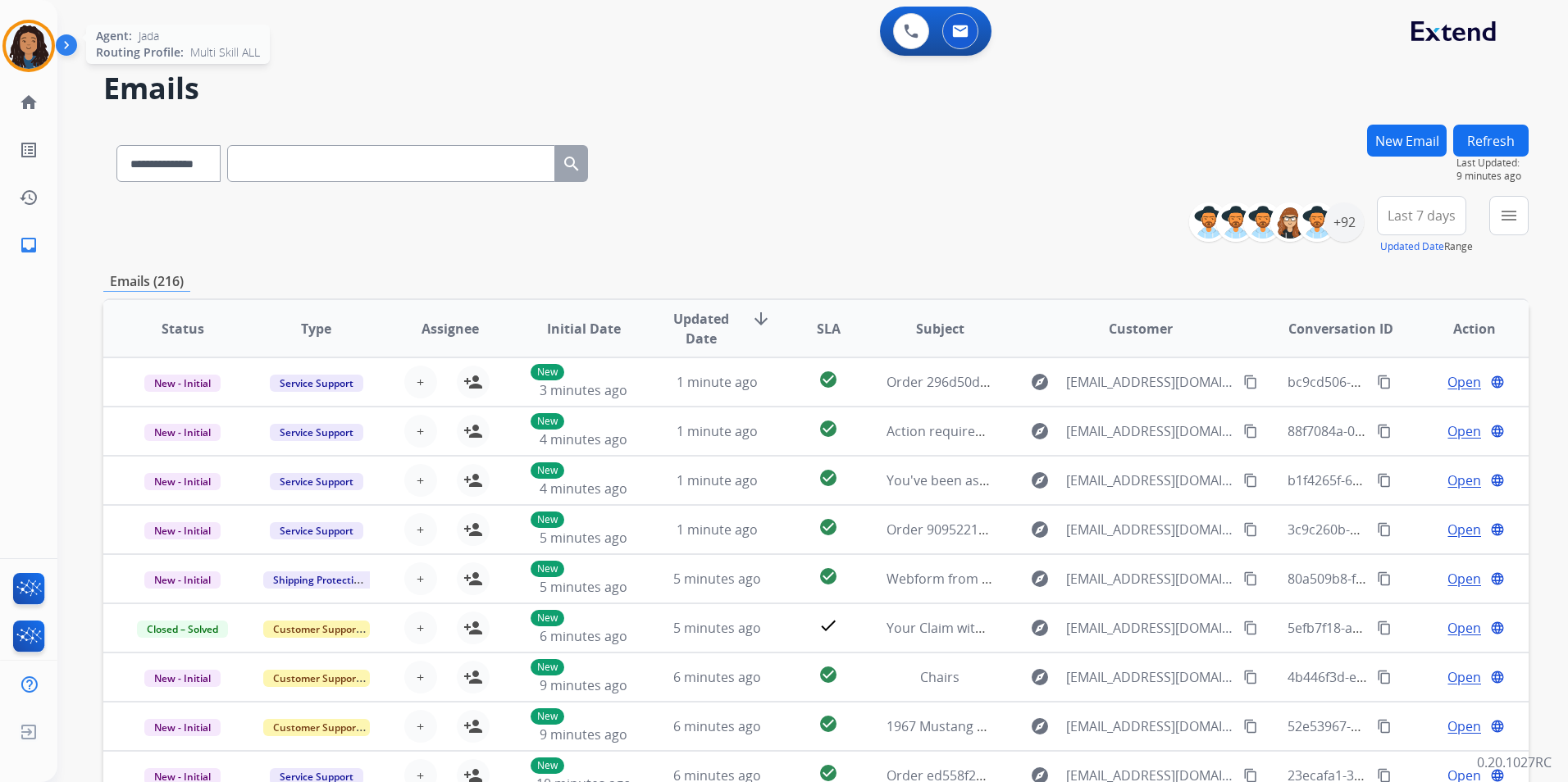
click at [5, 47] on div at bounding box center [29, 46] width 53 height 53
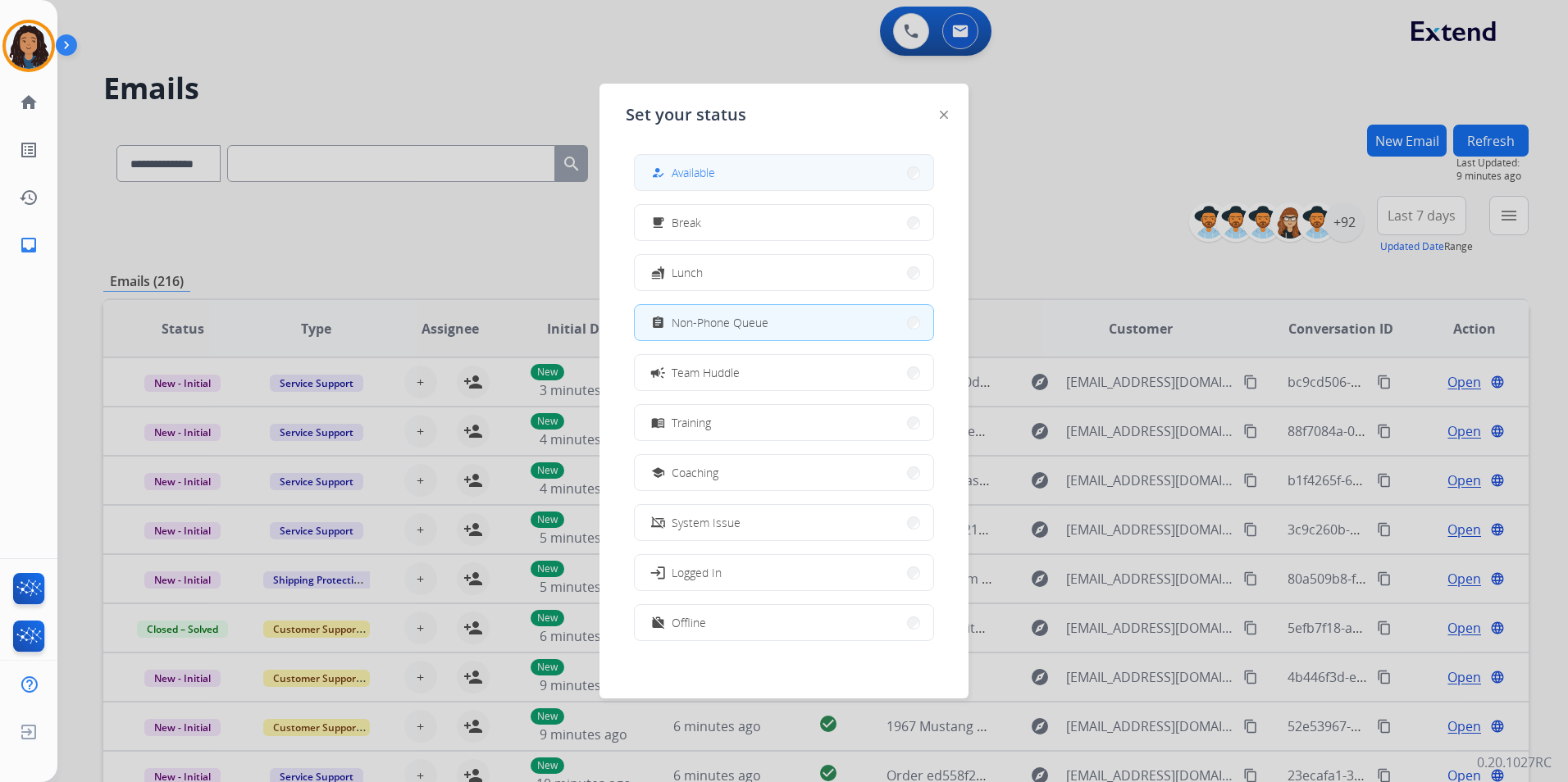
click at [659, 166] on mat-icon "how_to_reg" at bounding box center [658, 173] width 14 height 14
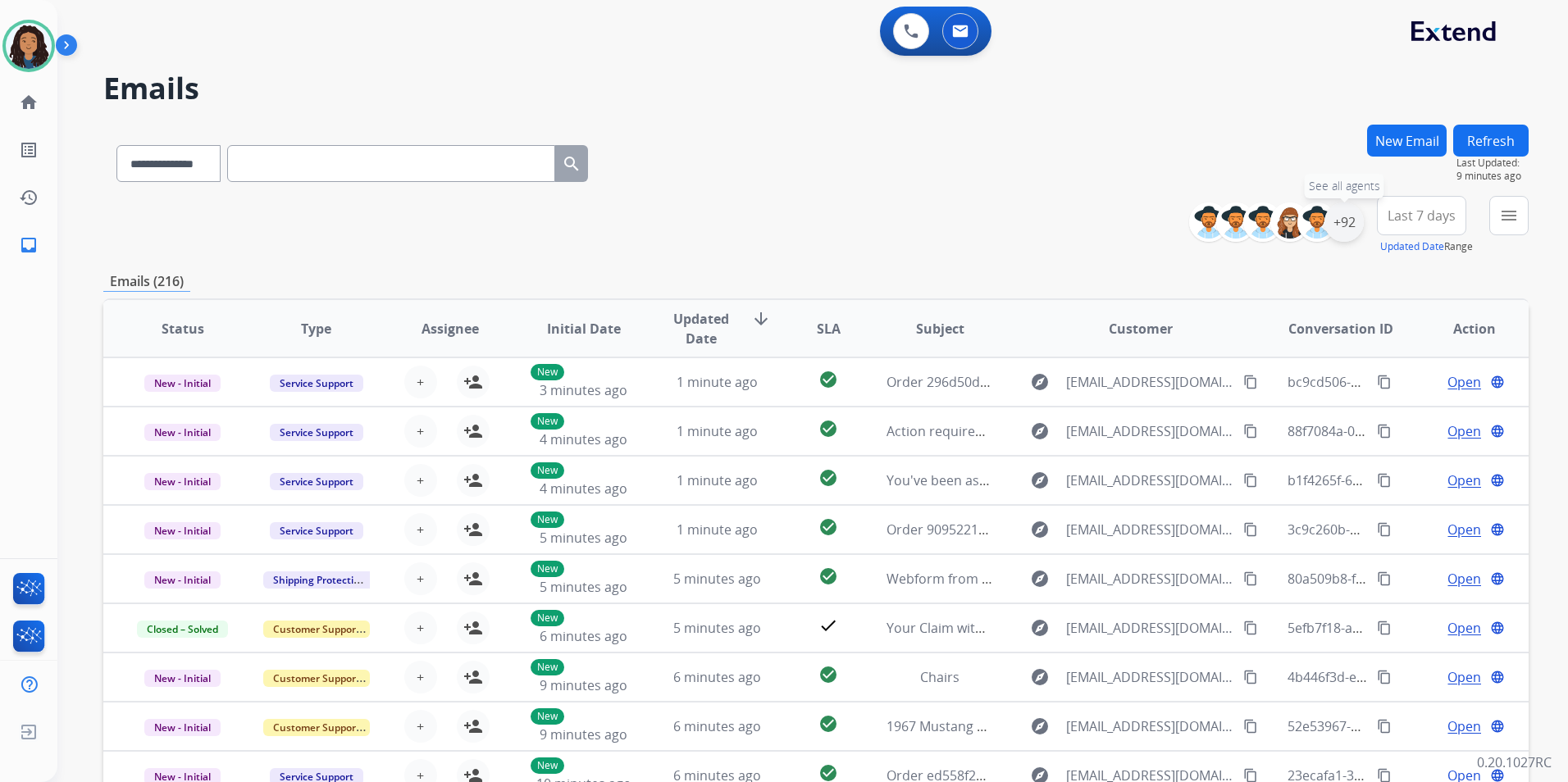
click at [1335, 235] on div "+92" at bounding box center [1344, 222] width 39 height 39
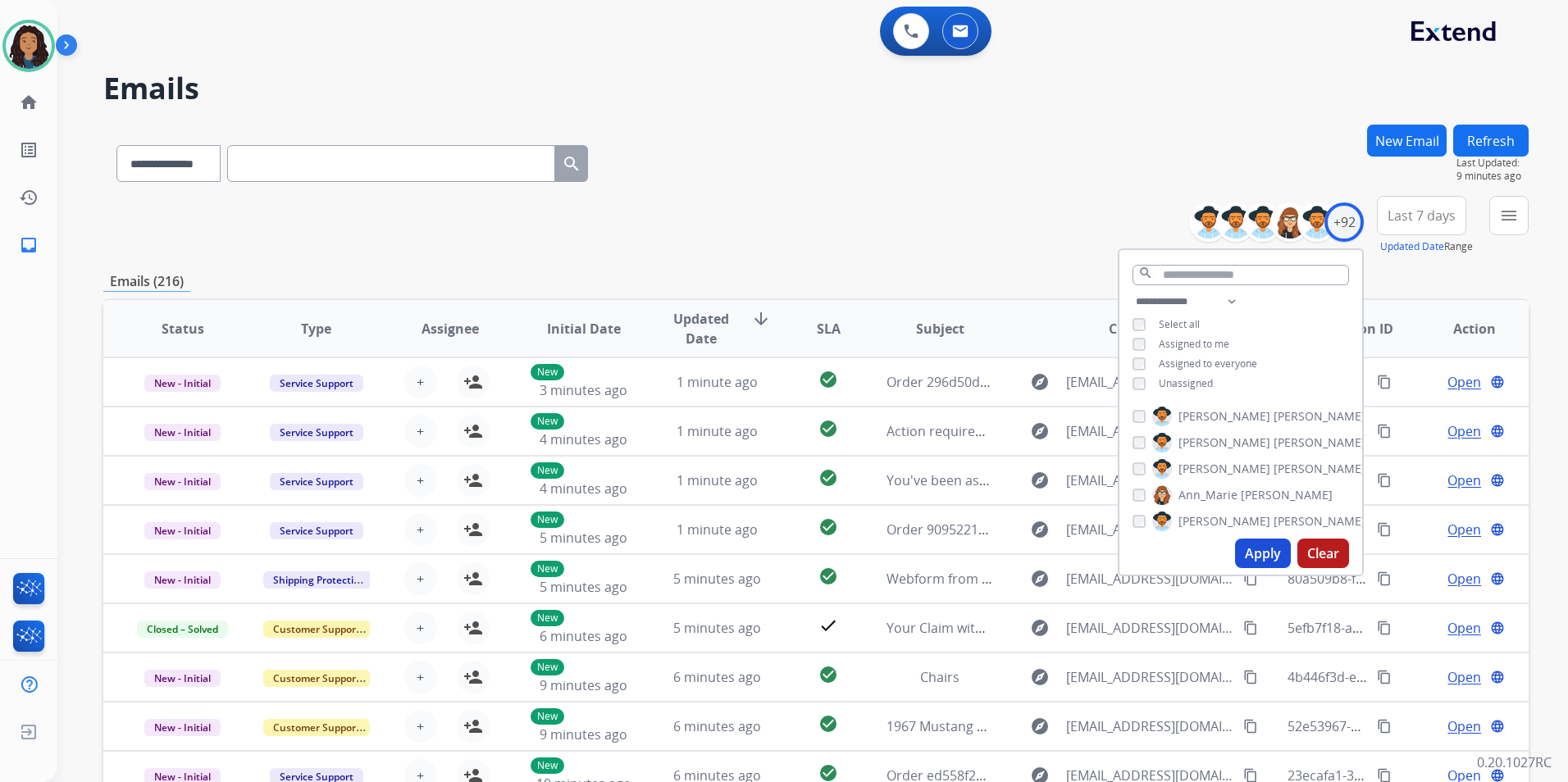
click at [1194, 387] on span "Unassigned" at bounding box center [1186, 383] width 54 height 14
click at [1247, 553] on button "Apply" at bounding box center [1263, 553] width 56 height 30
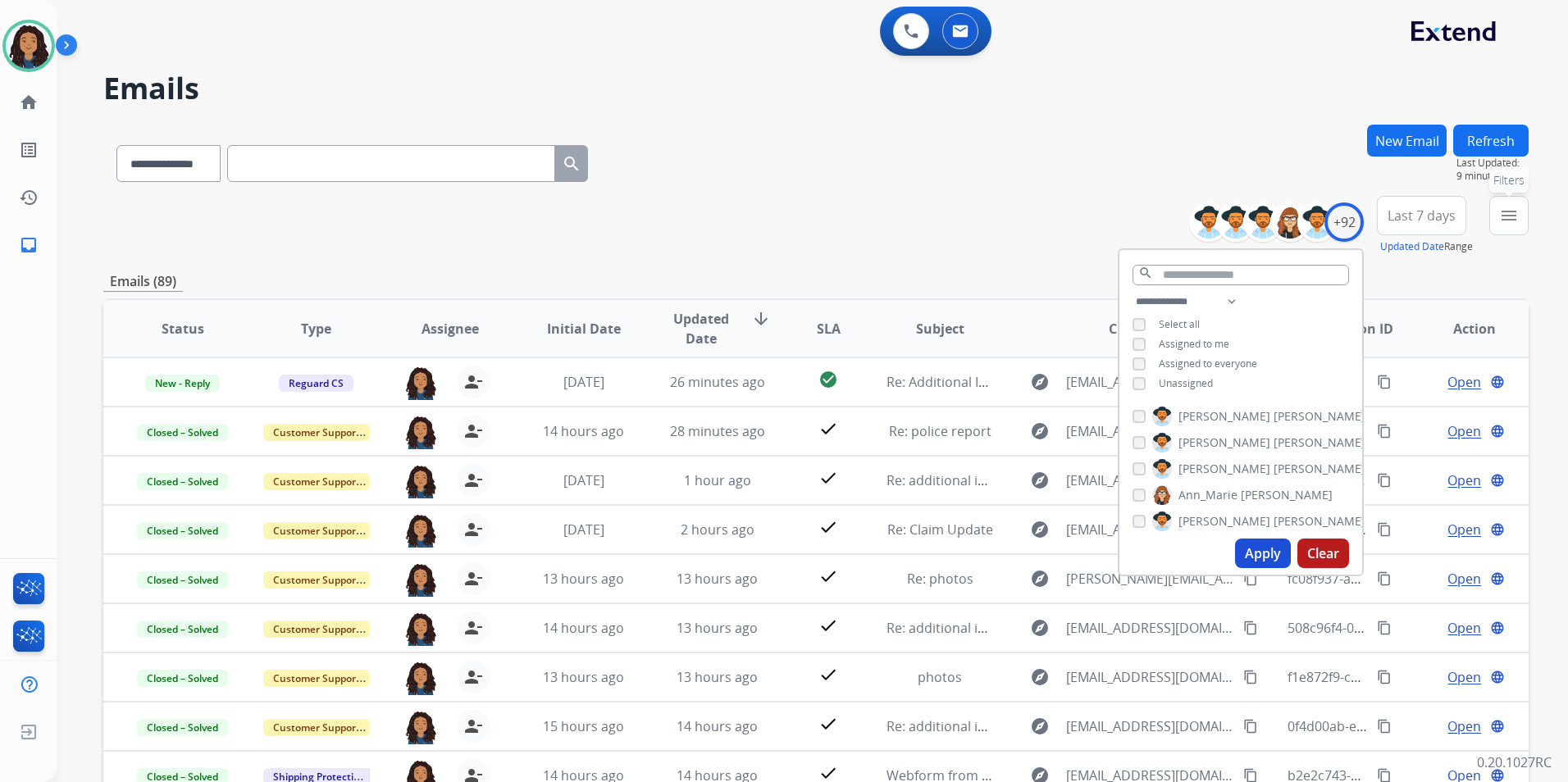
click at [1495, 228] on button "menu Filters" at bounding box center [1509, 215] width 39 height 39
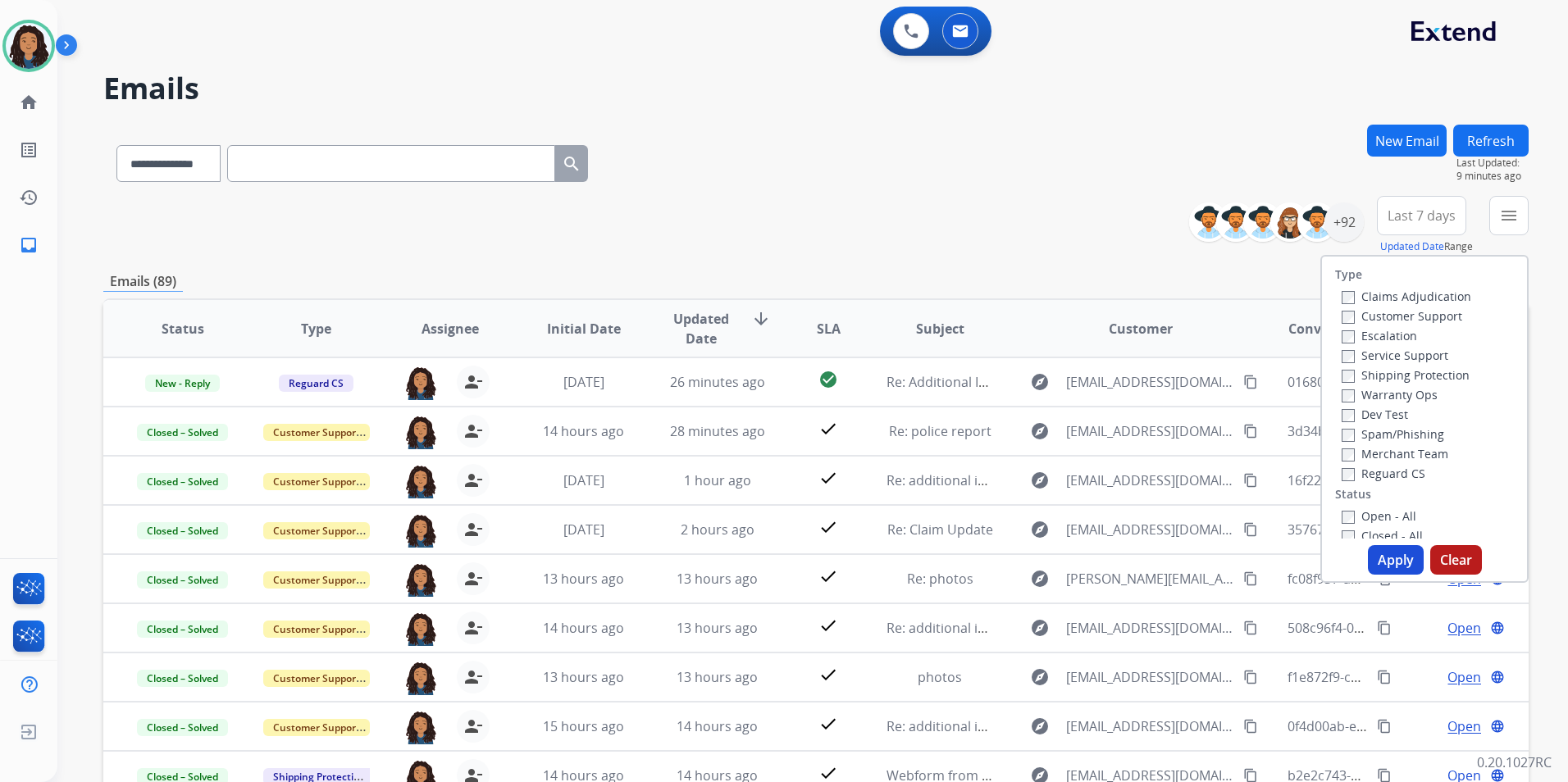
click at [1430, 319] on label "Customer Support" at bounding box center [1402, 316] width 120 height 15
drag, startPoint x: 1442, startPoint y: 371, endPoint x: 1451, endPoint y: 440, distance: 69.6
click at [1442, 371] on label "Shipping Protection" at bounding box center [1405, 375] width 128 height 15
drag, startPoint x: 1374, startPoint y: 480, endPoint x: 1377, endPoint y: 491, distance: 11.4
click at [1374, 479] on label "Reguard CS" at bounding box center [1383, 474] width 84 height 15
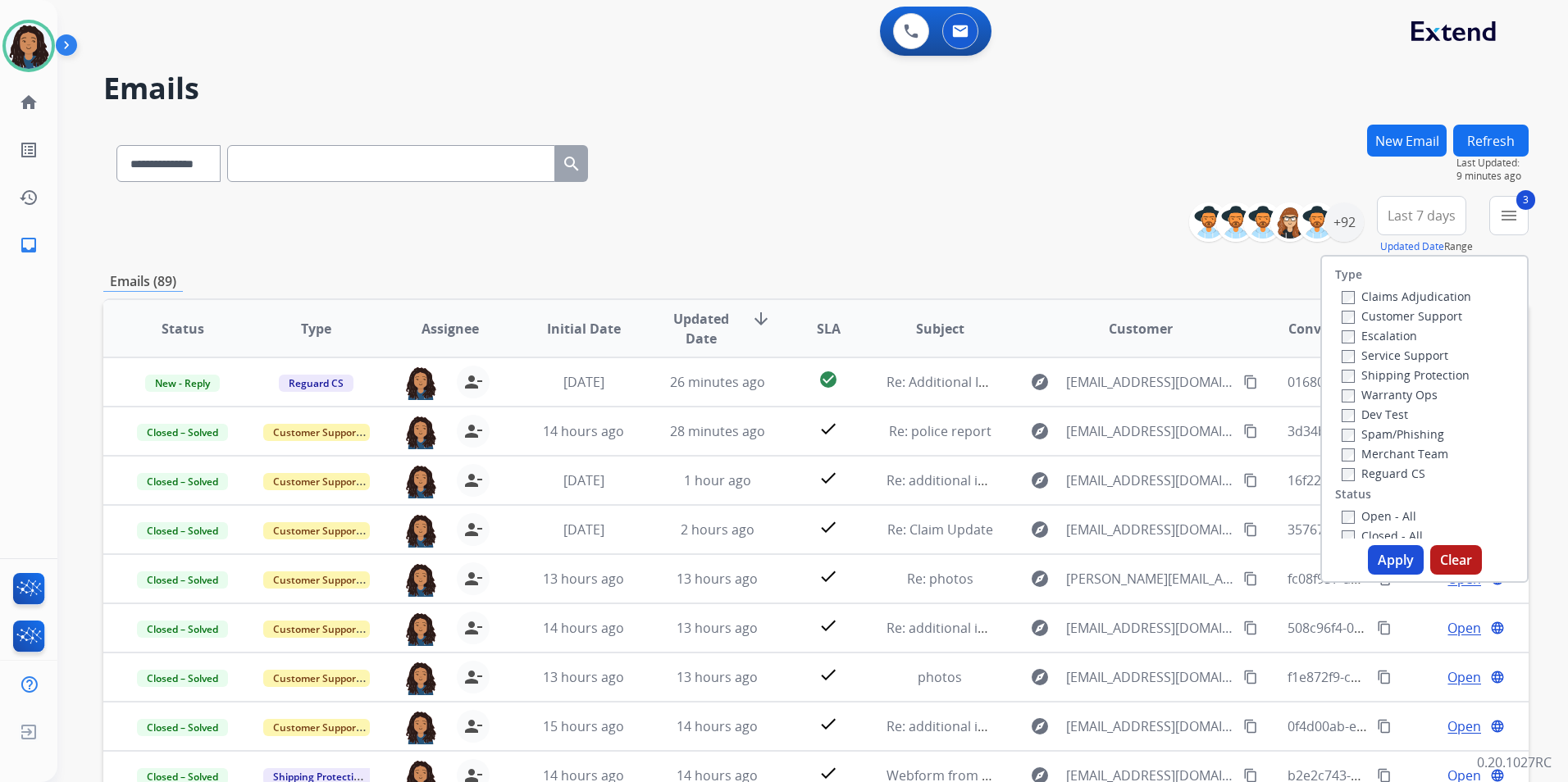
drag, startPoint x: 1370, startPoint y: 509, endPoint x: 1378, endPoint y: 535, distance: 27.2
click at [1369, 509] on label "Open - All" at bounding box center [1379, 516] width 75 height 15
click at [1380, 551] on button "Apply" at bounding box center [1396, 560] width 56 height 30
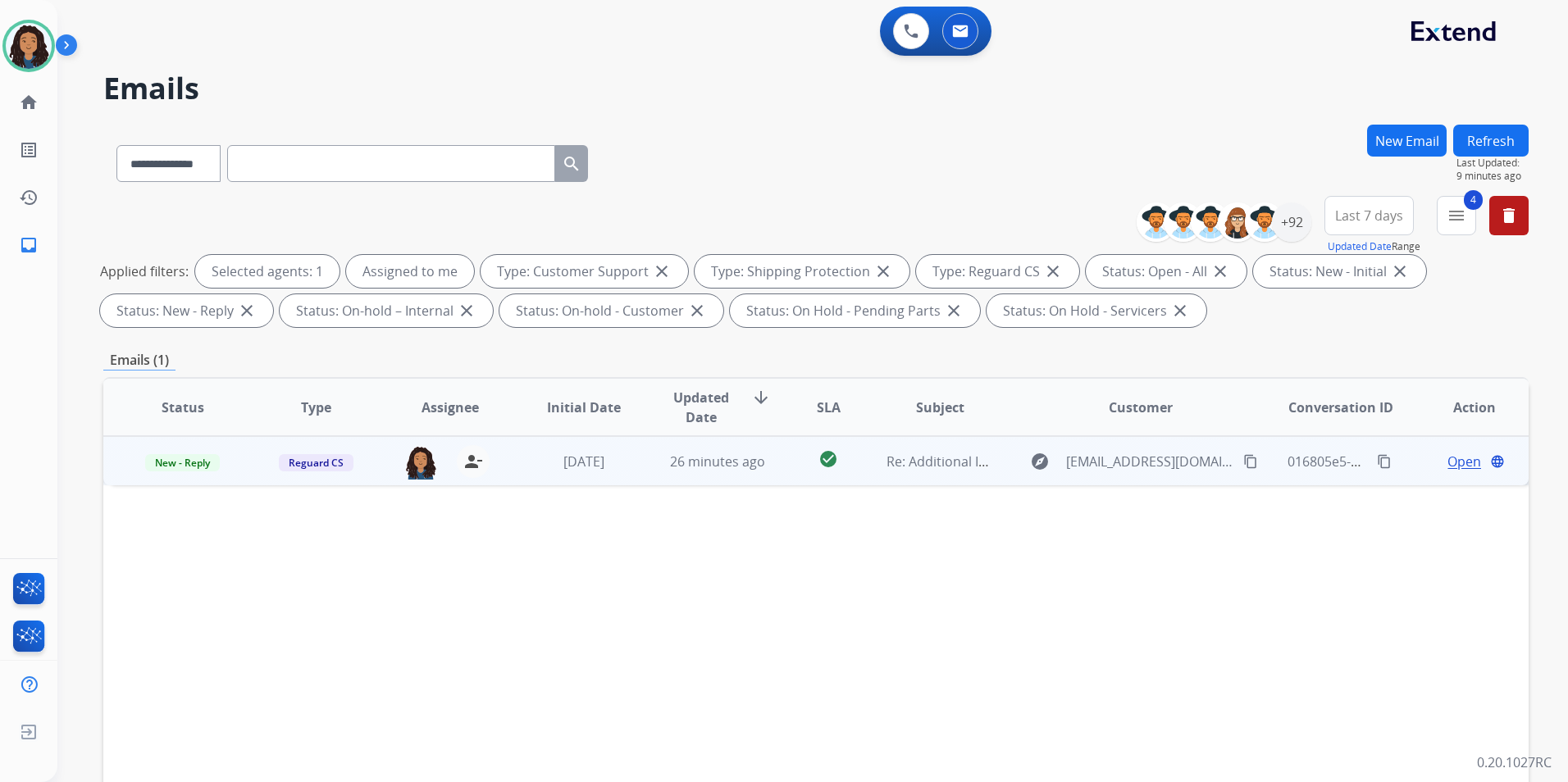
click at [1447, 459] on span "Open" at bounding box center [1464, 461] width 34 height 19
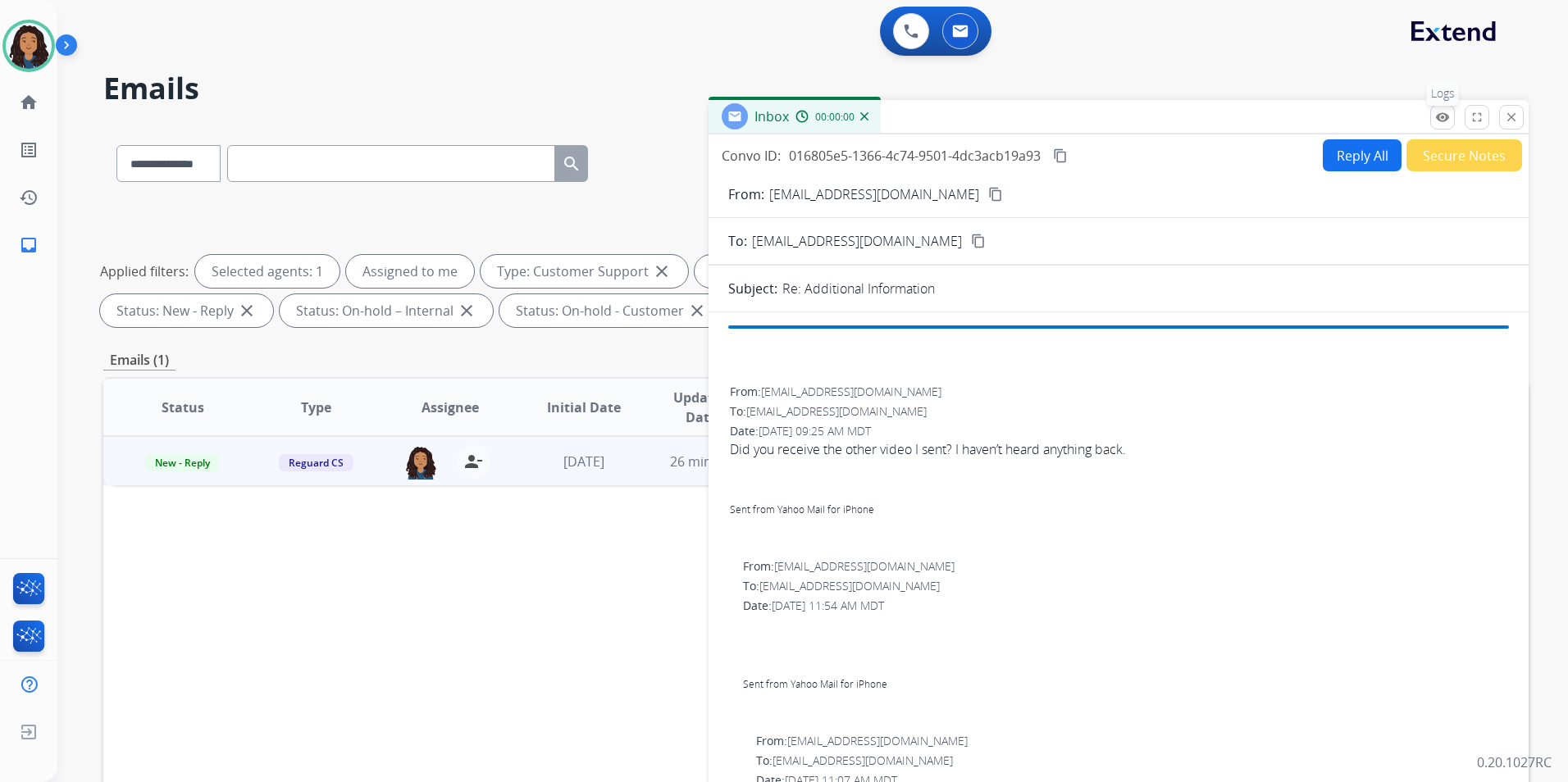
click at [1441, 115] on mat-icon "remove_red_eye" at bounding box center [1442, 117] width 14 height 14
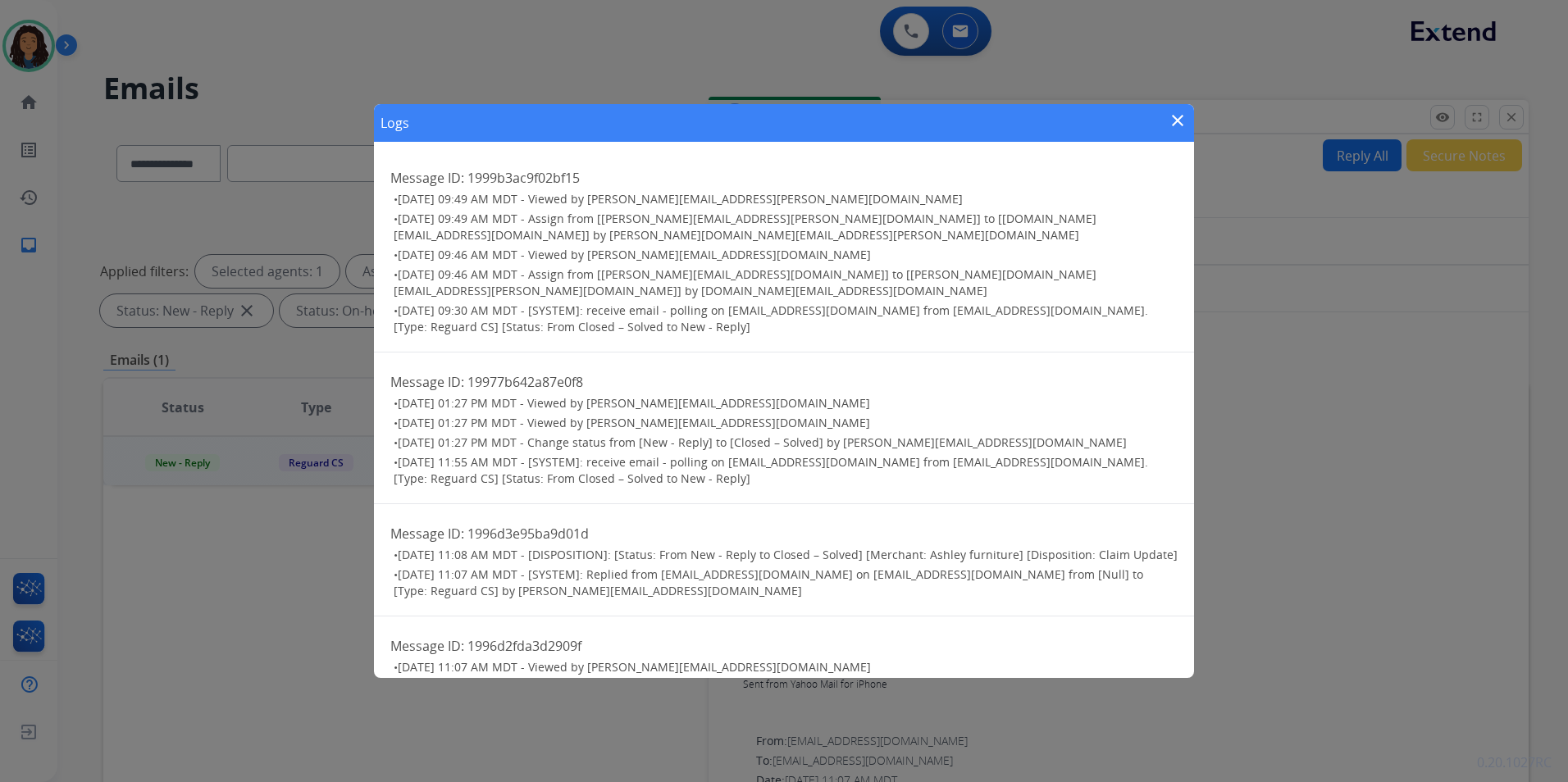
click at [1165, 120] on div "Logs close" at bounding box center [784, 123] width 820 height 38
click at [1167, 120] on mat-icon "close" at bounding box center [1177, 120] width 19 height 19
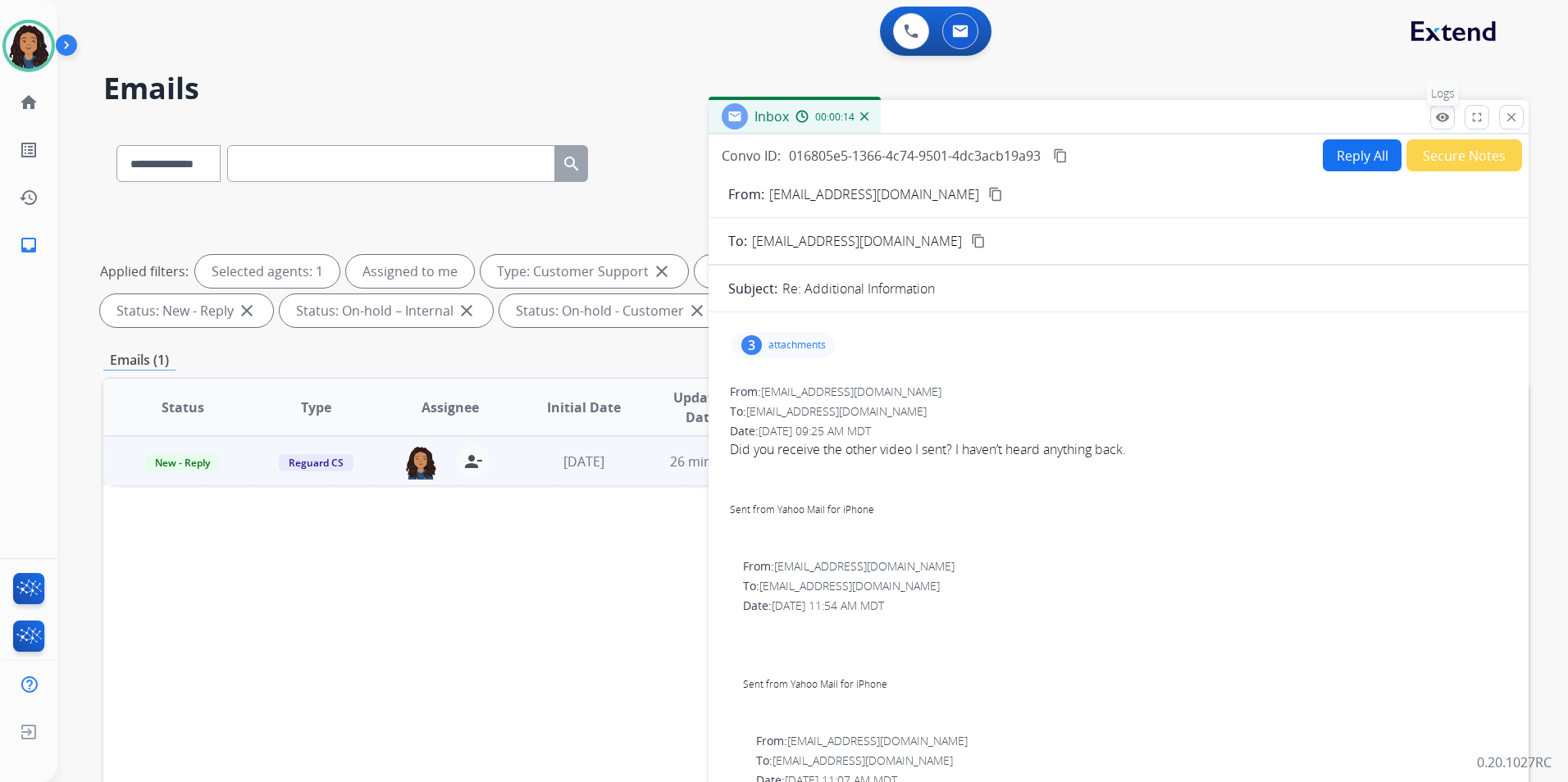
click at [1447, 122] on mat-icon "remove_red_eye" at bounding box center [1442, 117] width 14 height 14
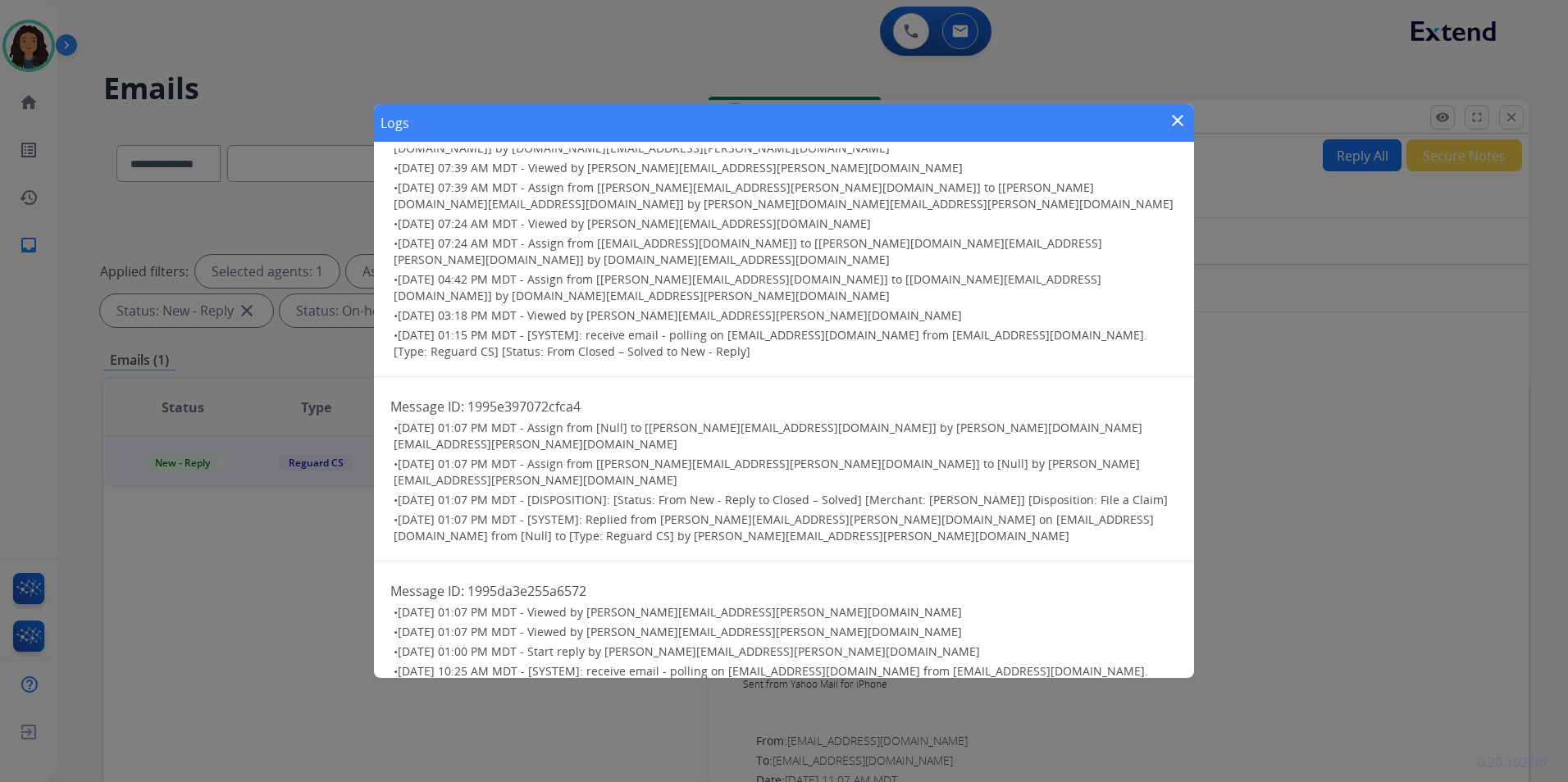
scroll to position [1135, 0]
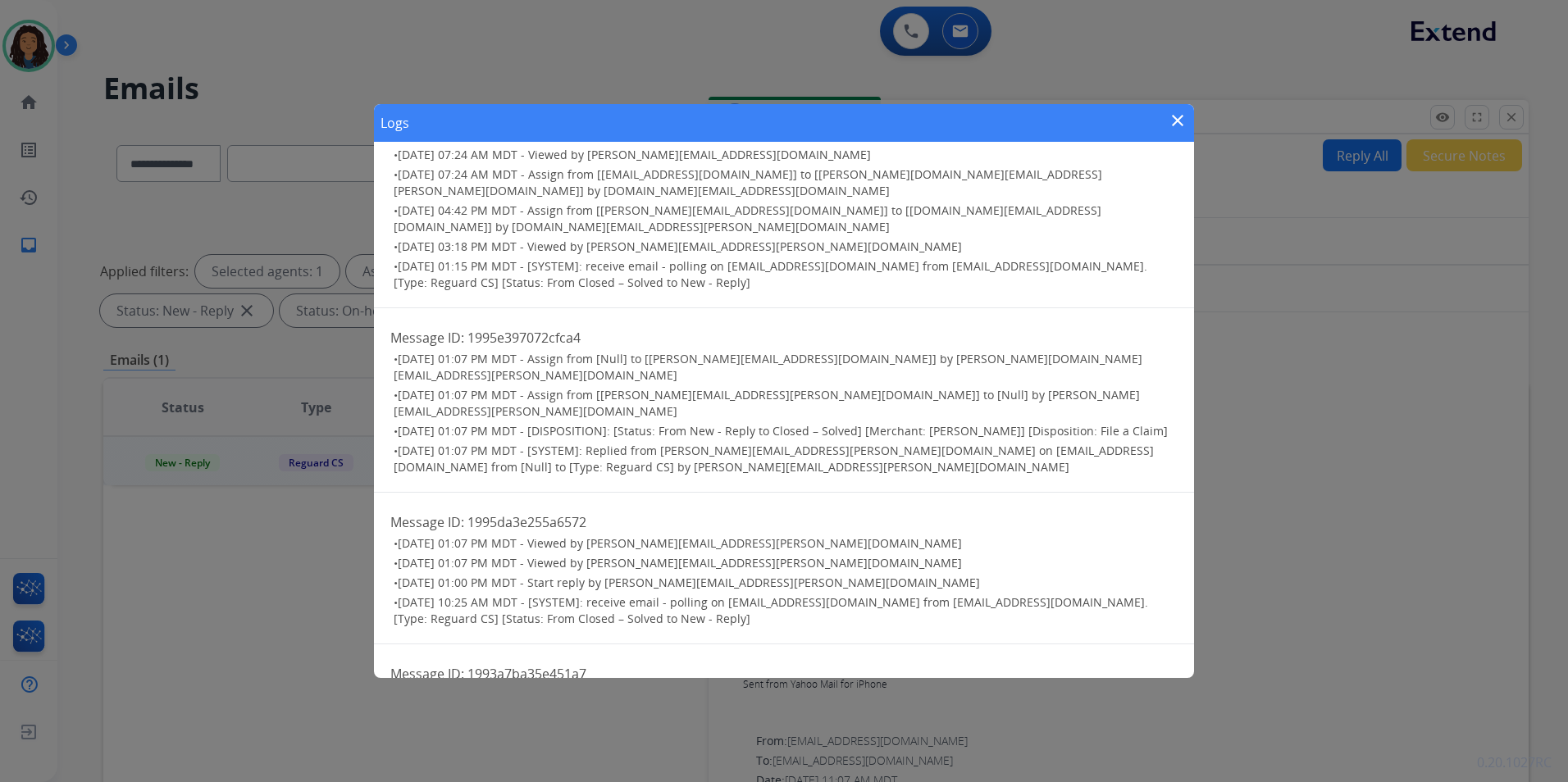
click at [1180, 125] on mat-icon "close" at bounding box center [1177, 120] width 19 height 19
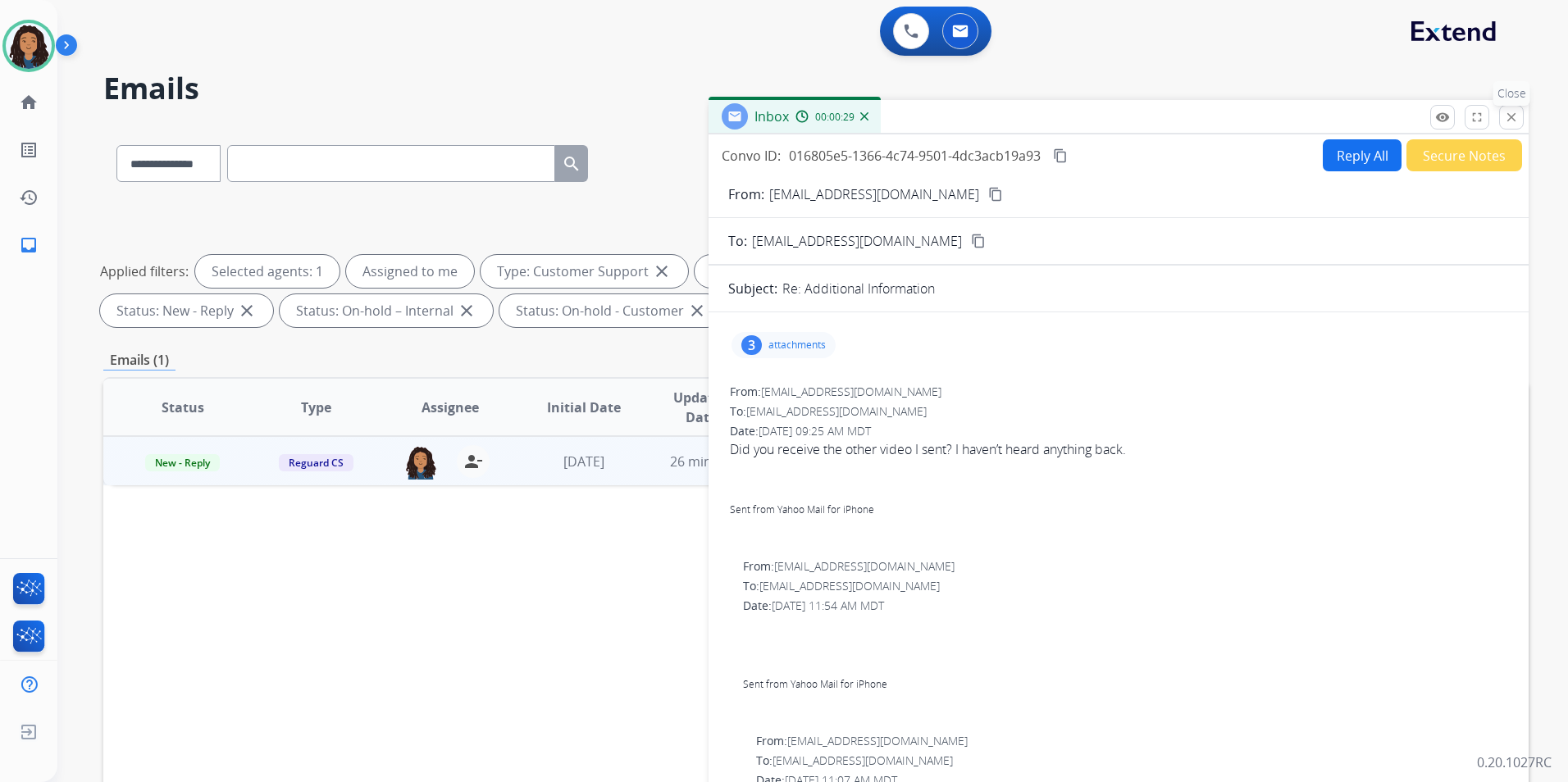
click at [1501, 125] on button "close Close" at bounding box center [1510, 117] width 25 height 25
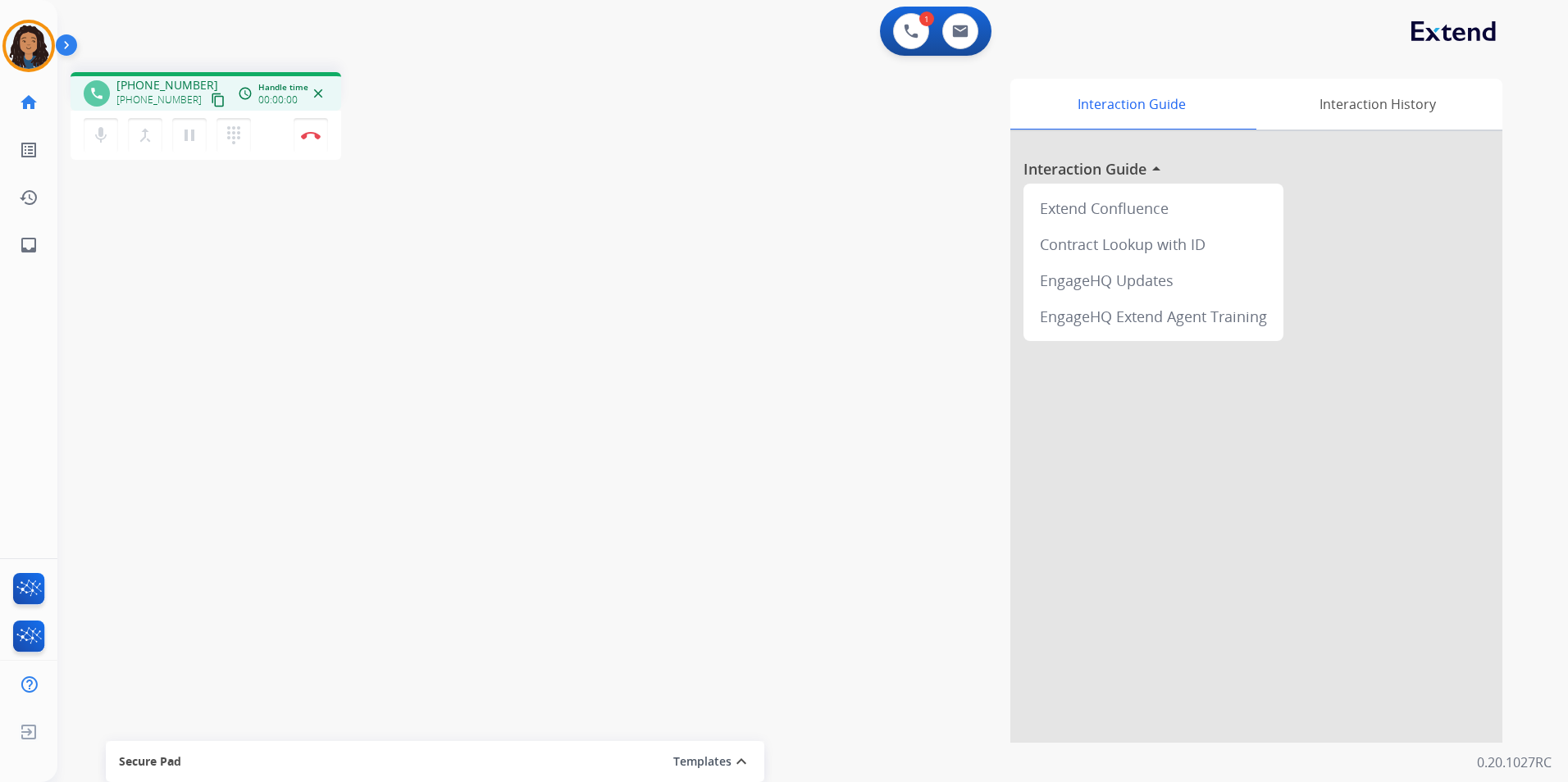
click at [211, 103] on mat-icon "content_copy" at bounding box center [218, 99] width 14 height 14
click at [309, 127] on button "Disconnect" at bounding box center [311, 135] width 35 height 35
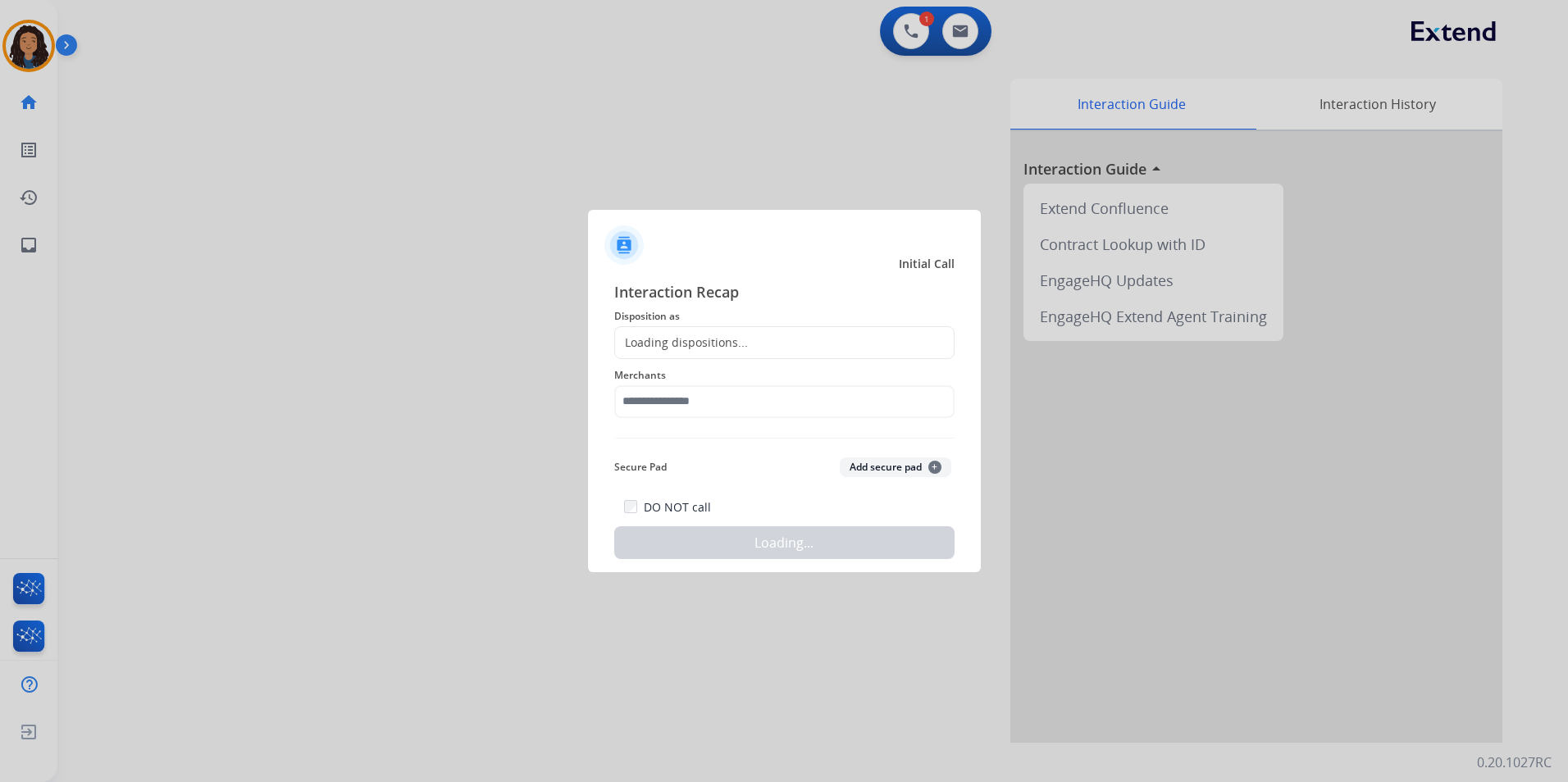
click at [717, 360] on div "Merchants" at bounding box center [784, 391] width 341 height 65
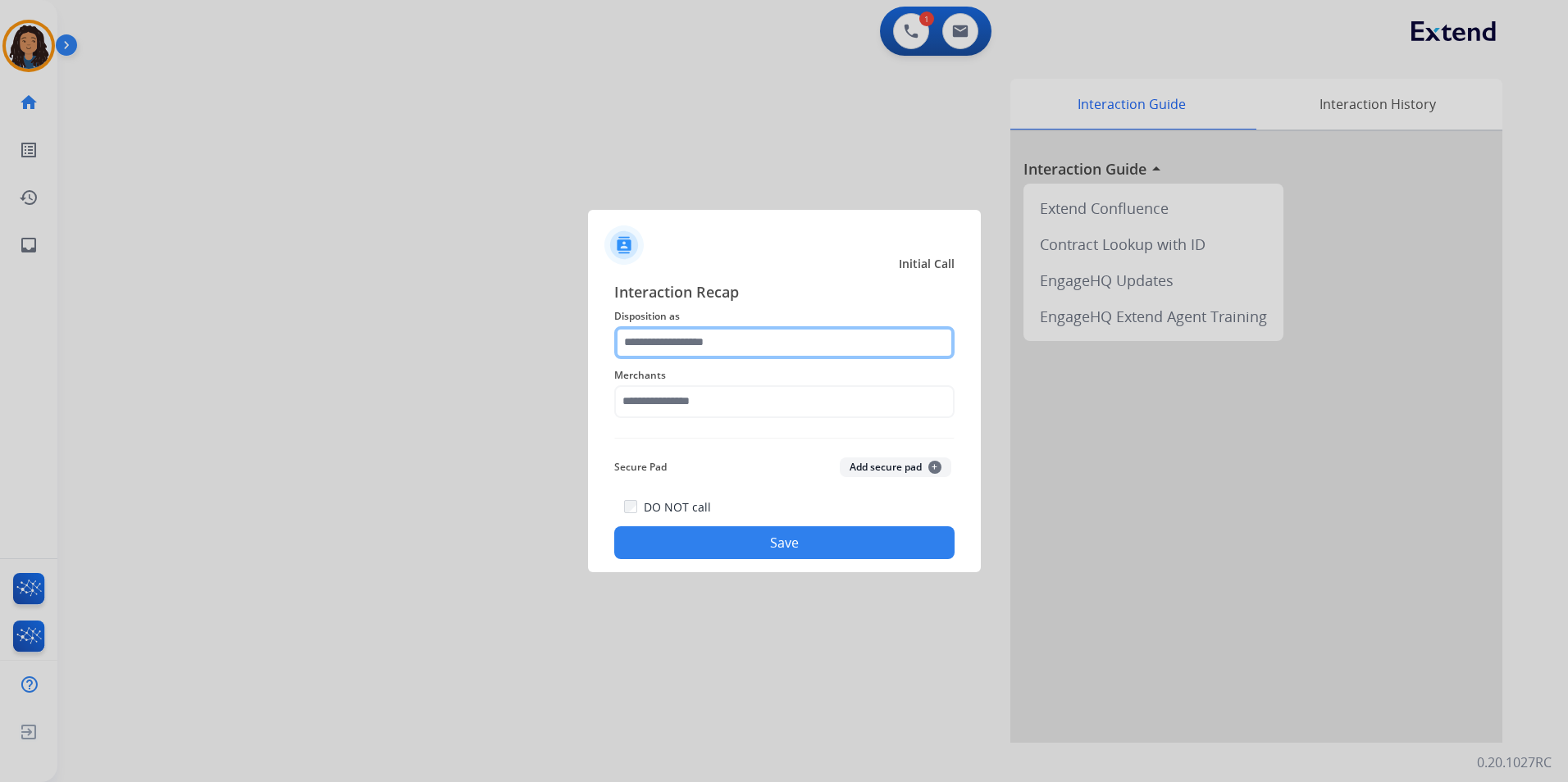
click at [734, 334] on input "text" at bounding box center [784, 342] width 341 height 33
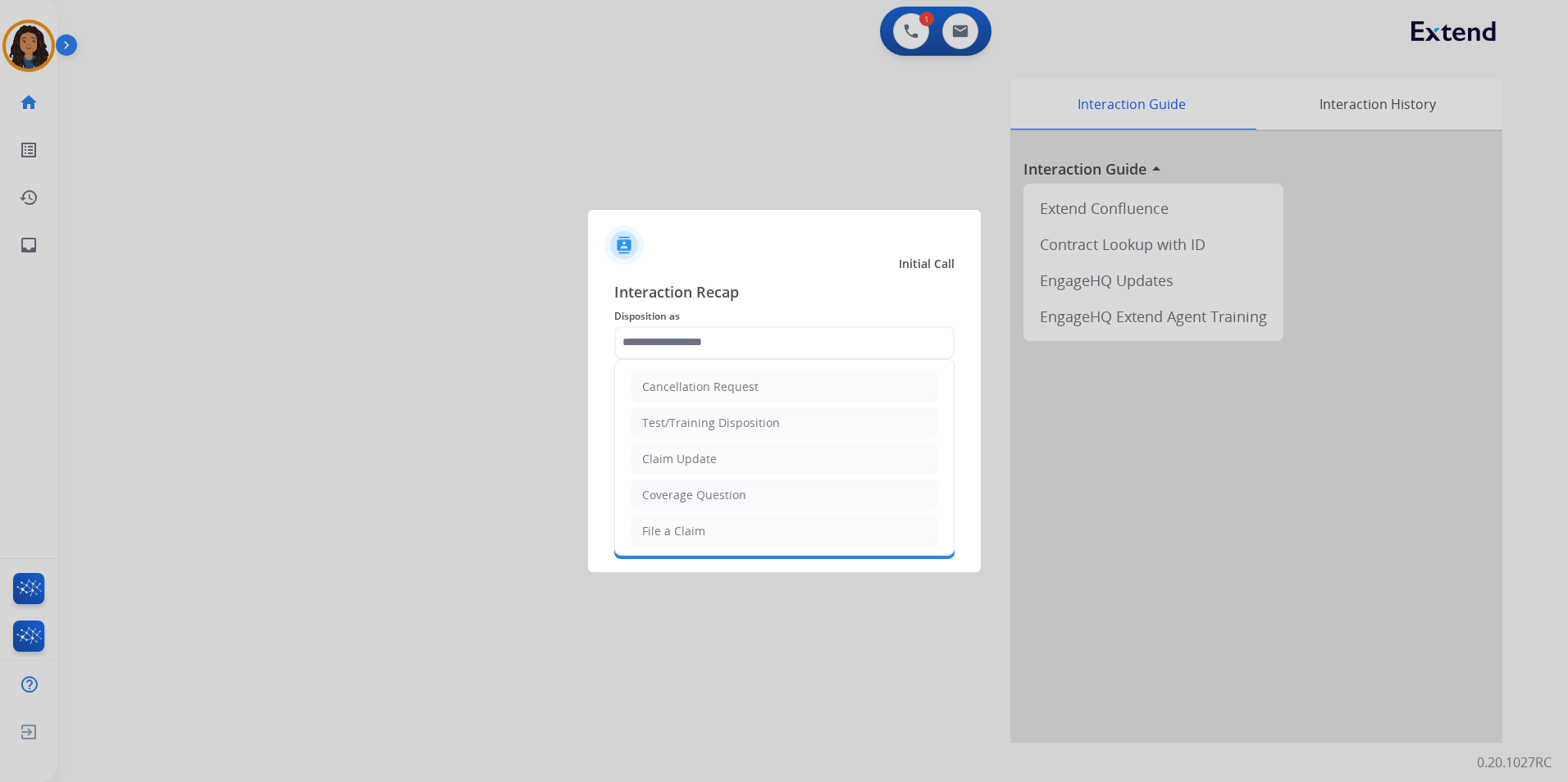
drag, startPoint x: 720, startPoint y: 463, endPoint x: 706, endPoint y: 443, distance: 24.4
click at [718, 460] on li "Claim Update" at bounding box center [784, 459] width 306 height 31
type input "**********"
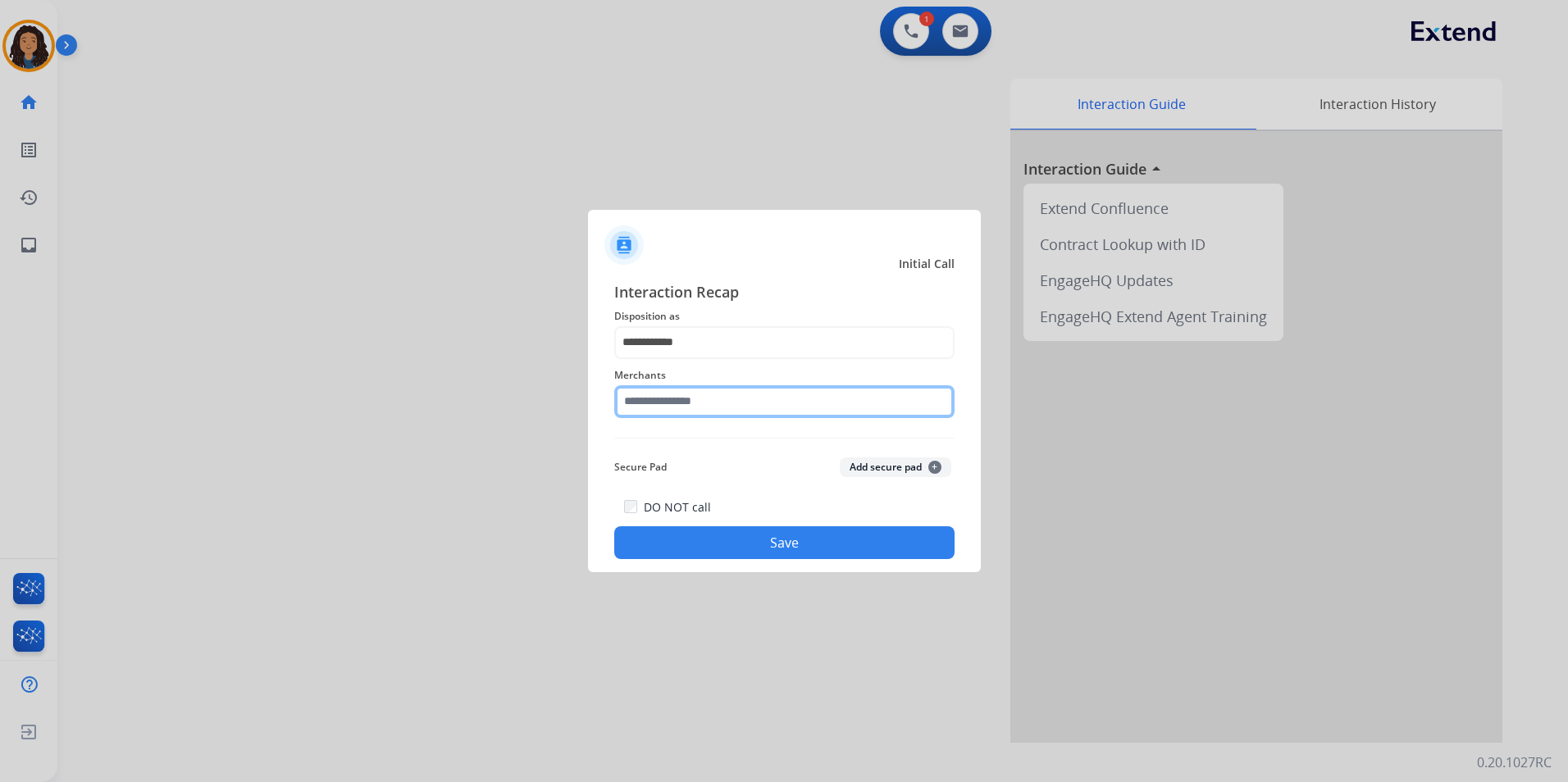
click at [684, 413] on input "text" at bounding box center [784, 402] width 341 height 33
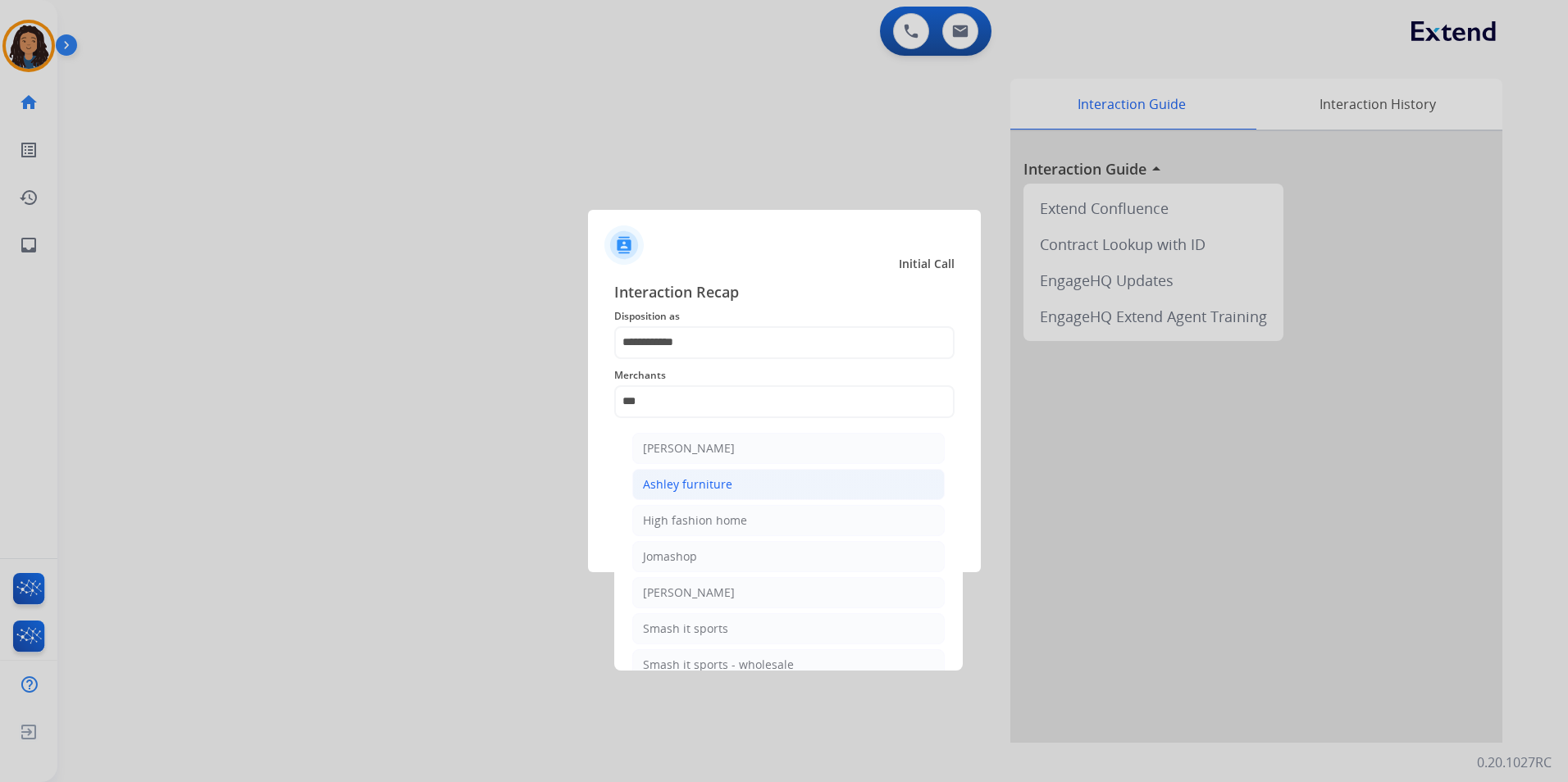
click at [716, 484] on div "Ashley furniture" at bounding box center [688, 484] width 90 height 16
type input "**********"
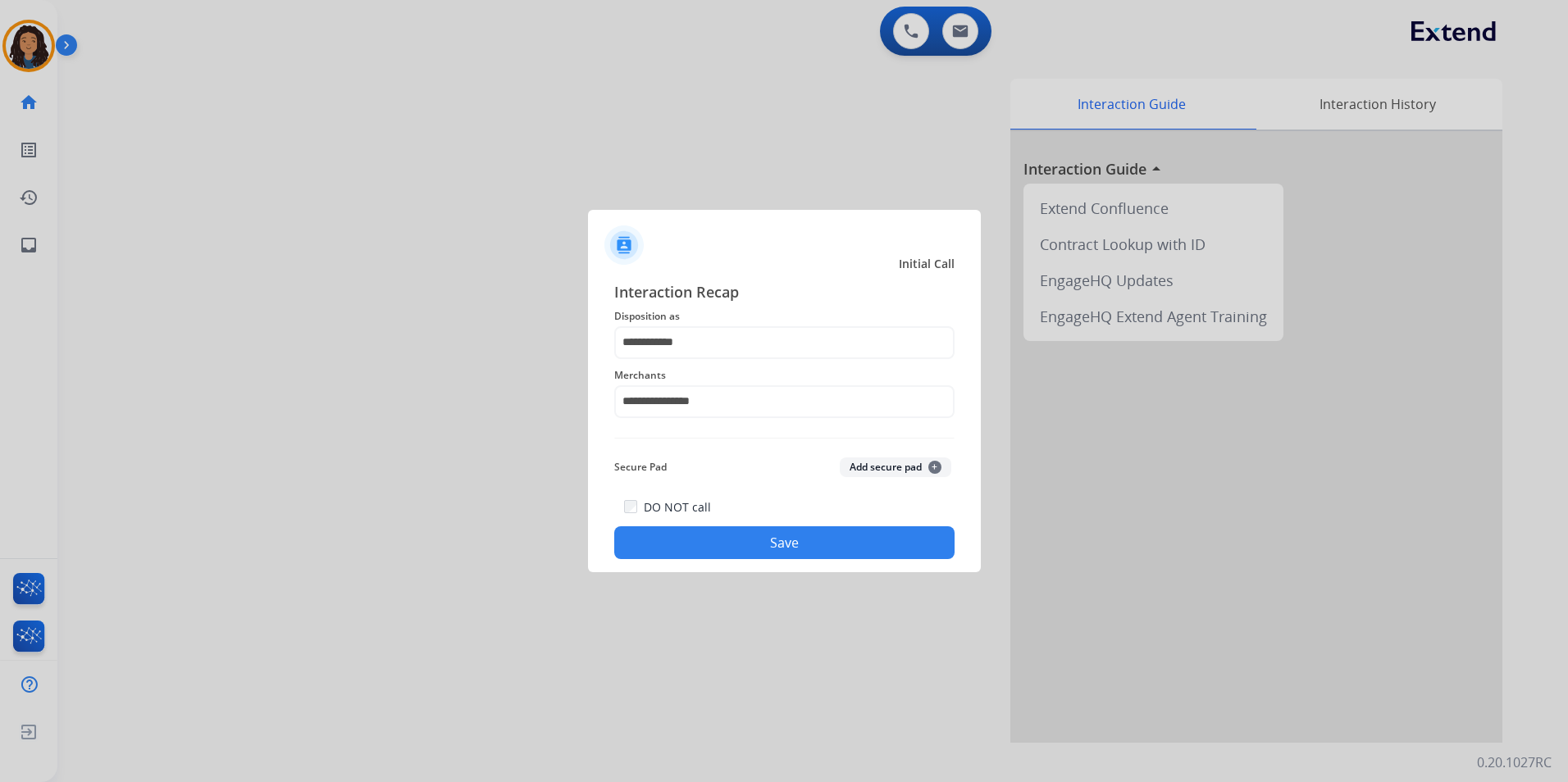
click at [687, 541] on button "Save" at bounding box center [784, 542] width 341 height 33
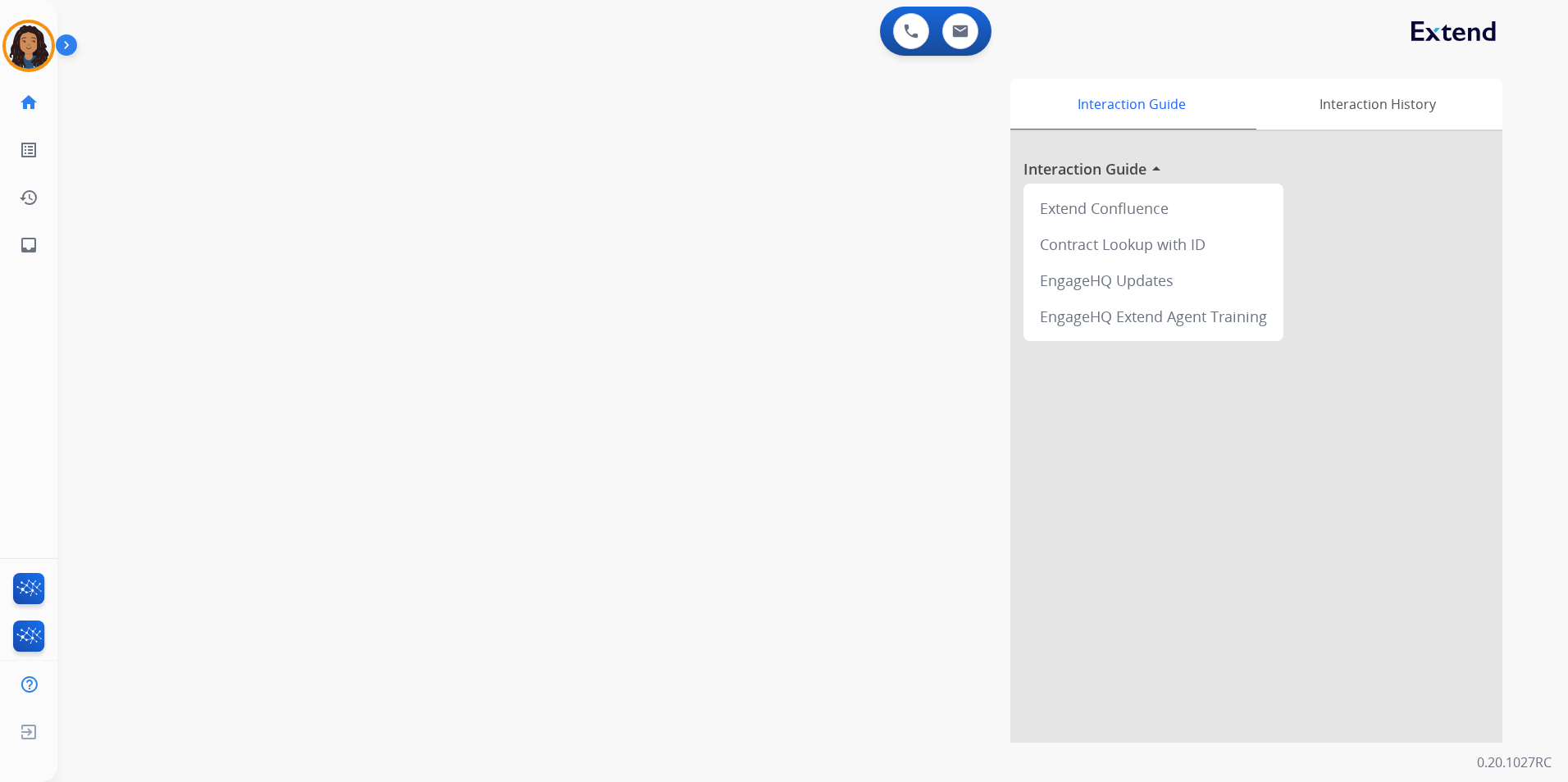
drag, startPoint x: 342, startPoint y: 341, endPoint x: 336, endPoint y: 315, distance: 26.7
click at [341, 337] on div "swap_horiz Break voice bridge close_fullscreen Connect 3-Way Call merge_type Se…" at bounding box center [793, 401] width 1471 height 684
drag, startPoint x: 336, startPoint y: 315, endPoint x: 252, endPoint y: 64, distance: 264.7
click at [330, 291] on div "swap_horiz Break voice bridge close_fullscreen Connect 3-Way Call merge_type Se…" at bounding box center [793, 401] width 1471 height 684
click at [975, 31] on button at bounding box center [960, 31] width 36 height 36
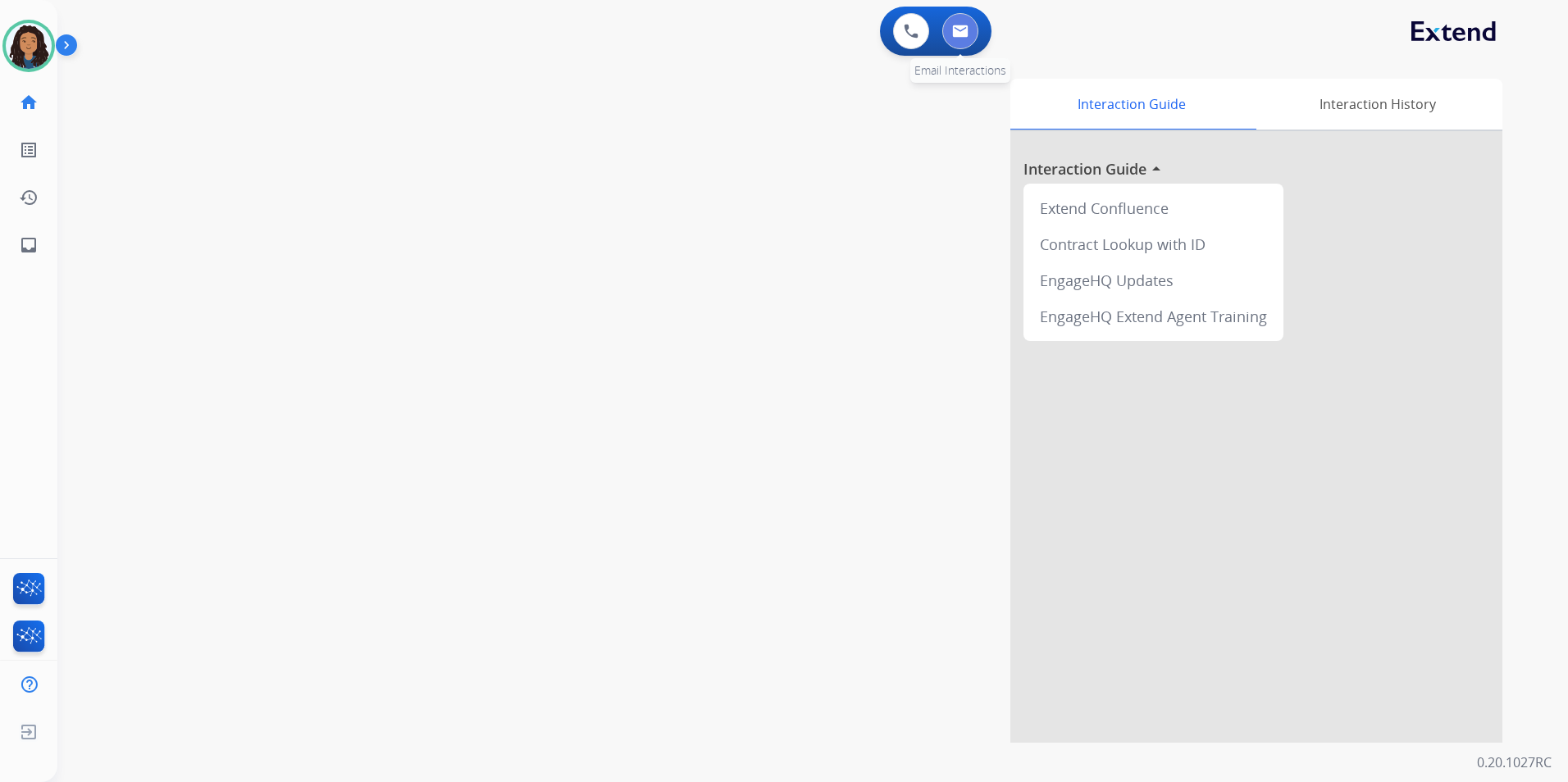
select select "**********"
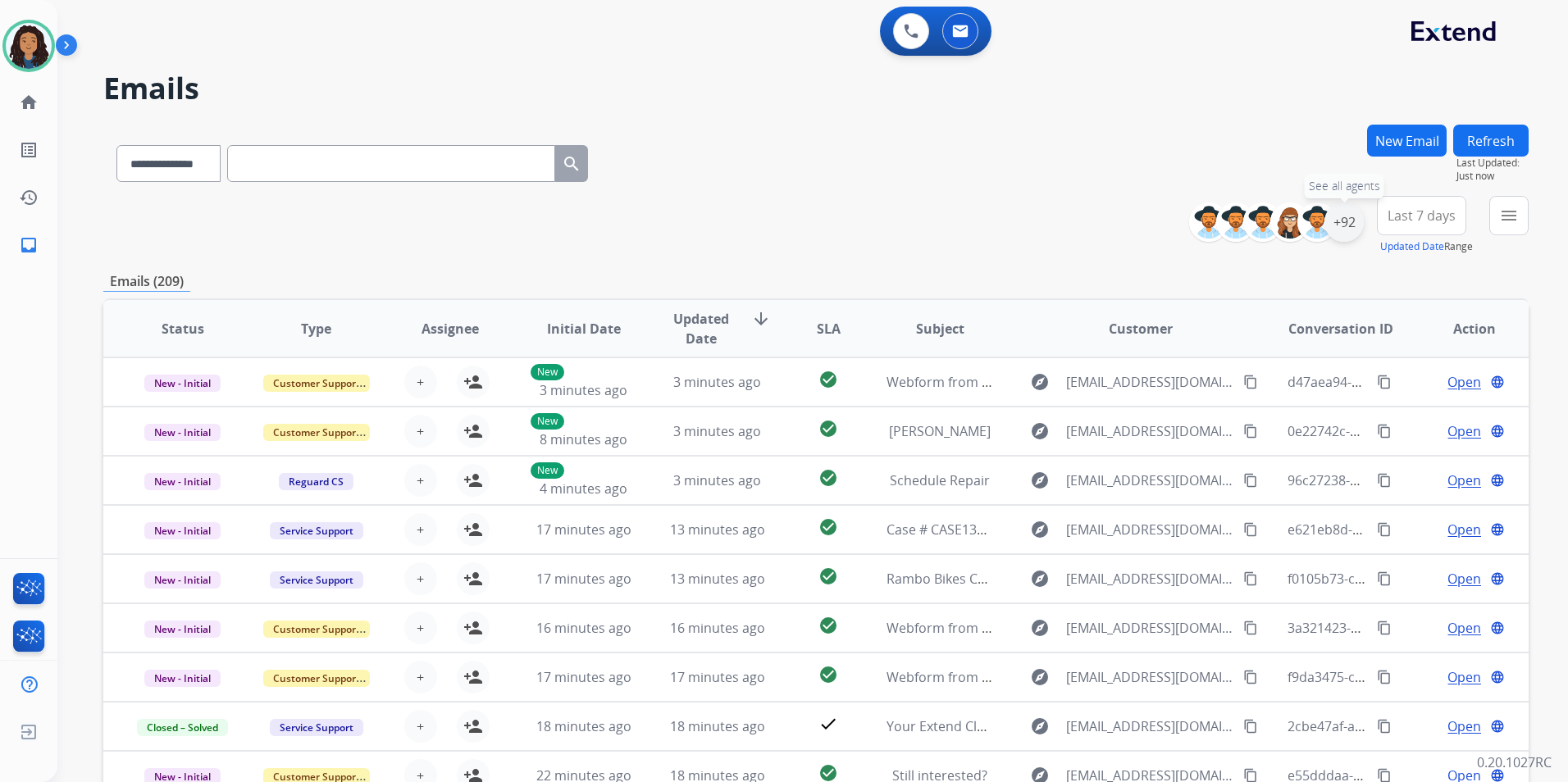
click at [1348, 217] on div "+92" at bounding box center [1344, 222] width 39 height 39
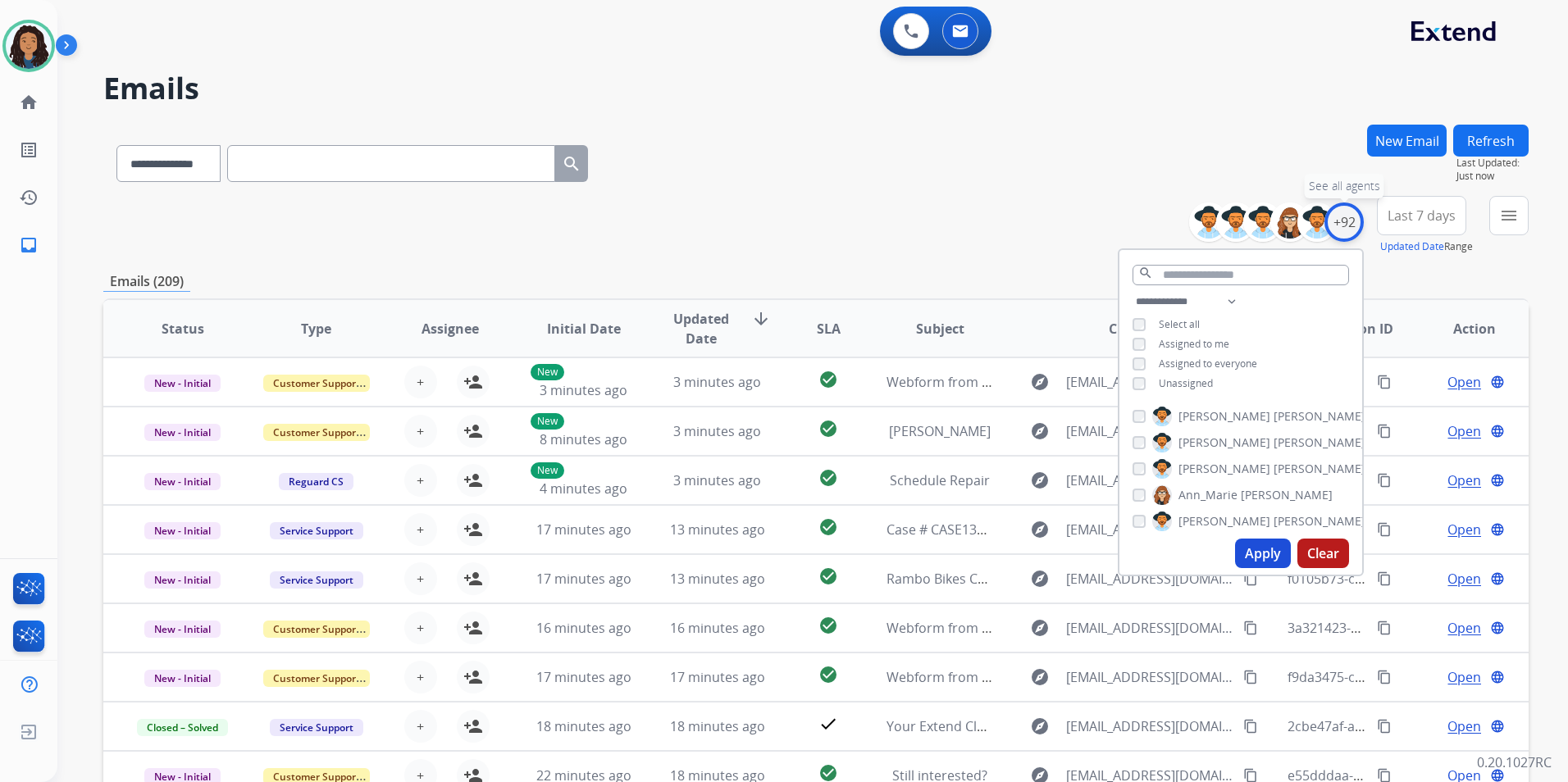
click at [1340, 236] on div "+92" at bounding box center [1344, 222] width 39 height 39
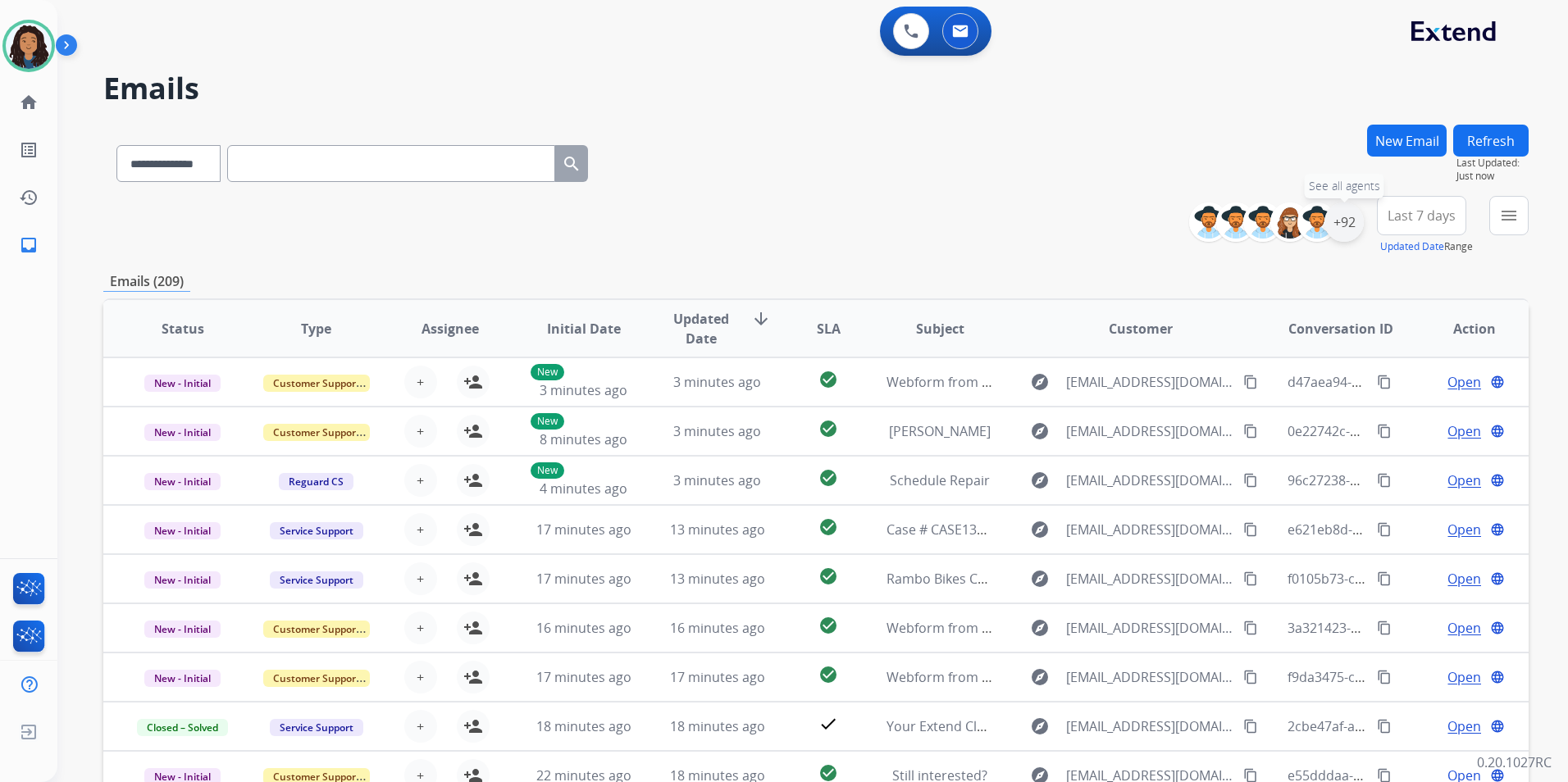
click at [1340, 236] on div "+92" at bounding box center [1344, 222] width 39 height 39
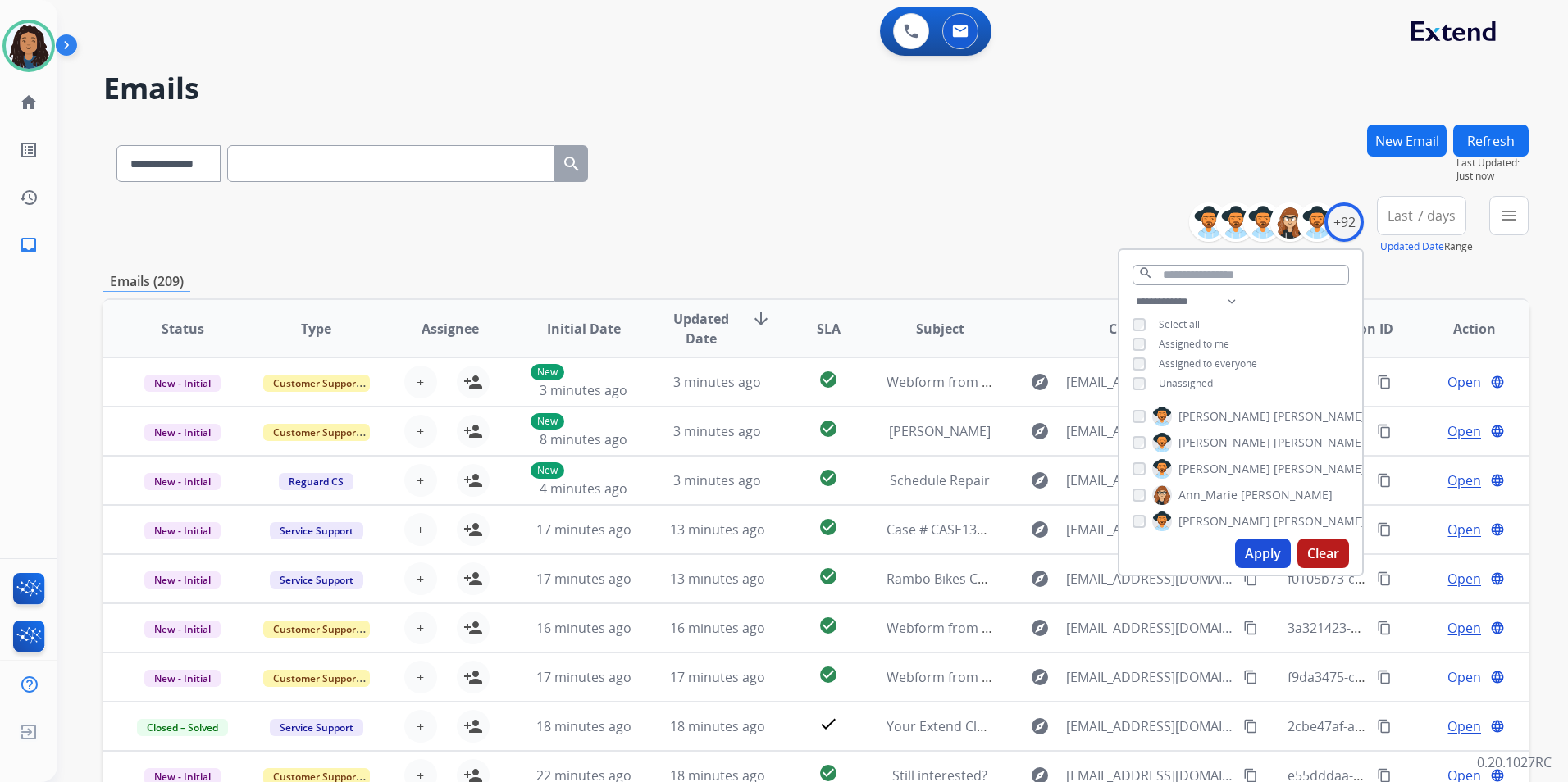
click at [1195, 387] on span "Unassigned" at bounding box center [1186, 383] width 54 height 14
click at [1266, 552] on button "Apply" at bounding box center [1263, 553] width 56 height 30
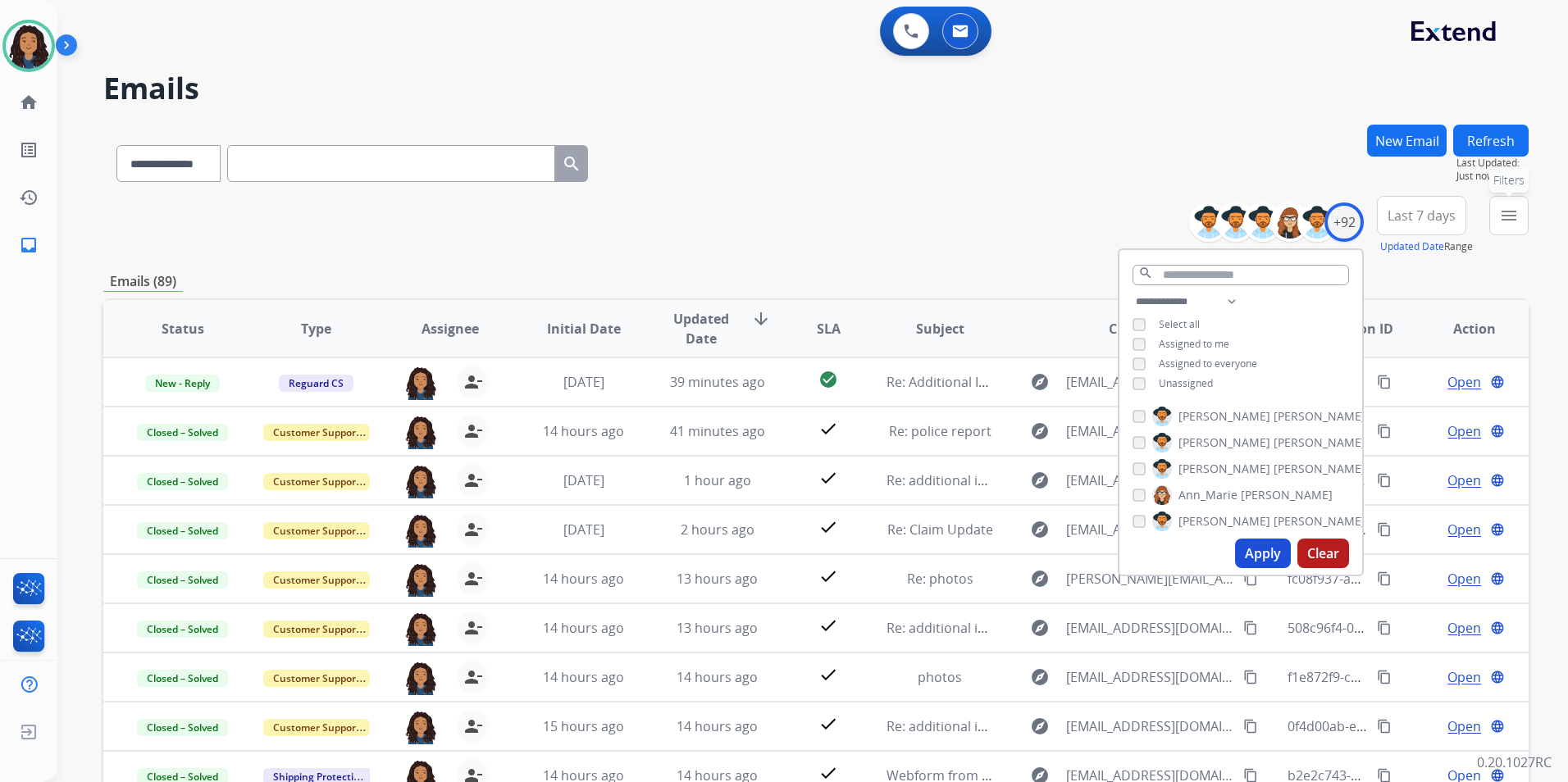
click at [1504, 226] on button "menu Filters" at bounding box center [1509, 215] width 39 height 39
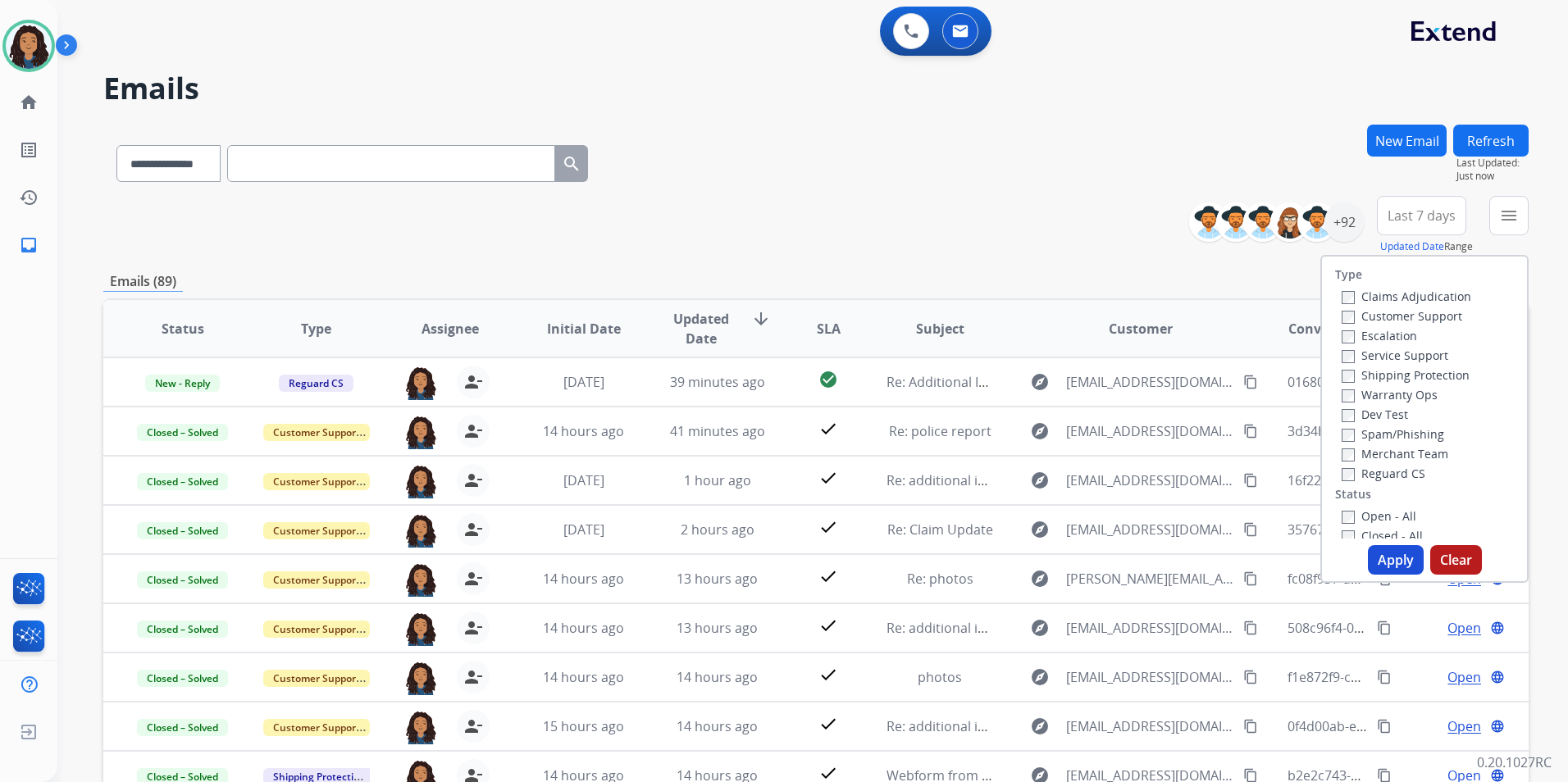
click at [1438, 323] on label "Customer Support" at bounding box center [1402, 316] width 120 height 15
click at [1442, 375] on label "Shipping Protection" at bounding box center [1405, 375] width 128 height 15
click at [1398, 472] on label "Reguard CS" at bounding box center [1383, 474] width 84 height 15
drag, startPoint x: 1393, startPoint y: 519, endPoint x: 1406, endPoint y: 563, distance: 45.9
click at [1393, 519] on label "Open - All" at bounding box center [1379, 516] width 75 height 15
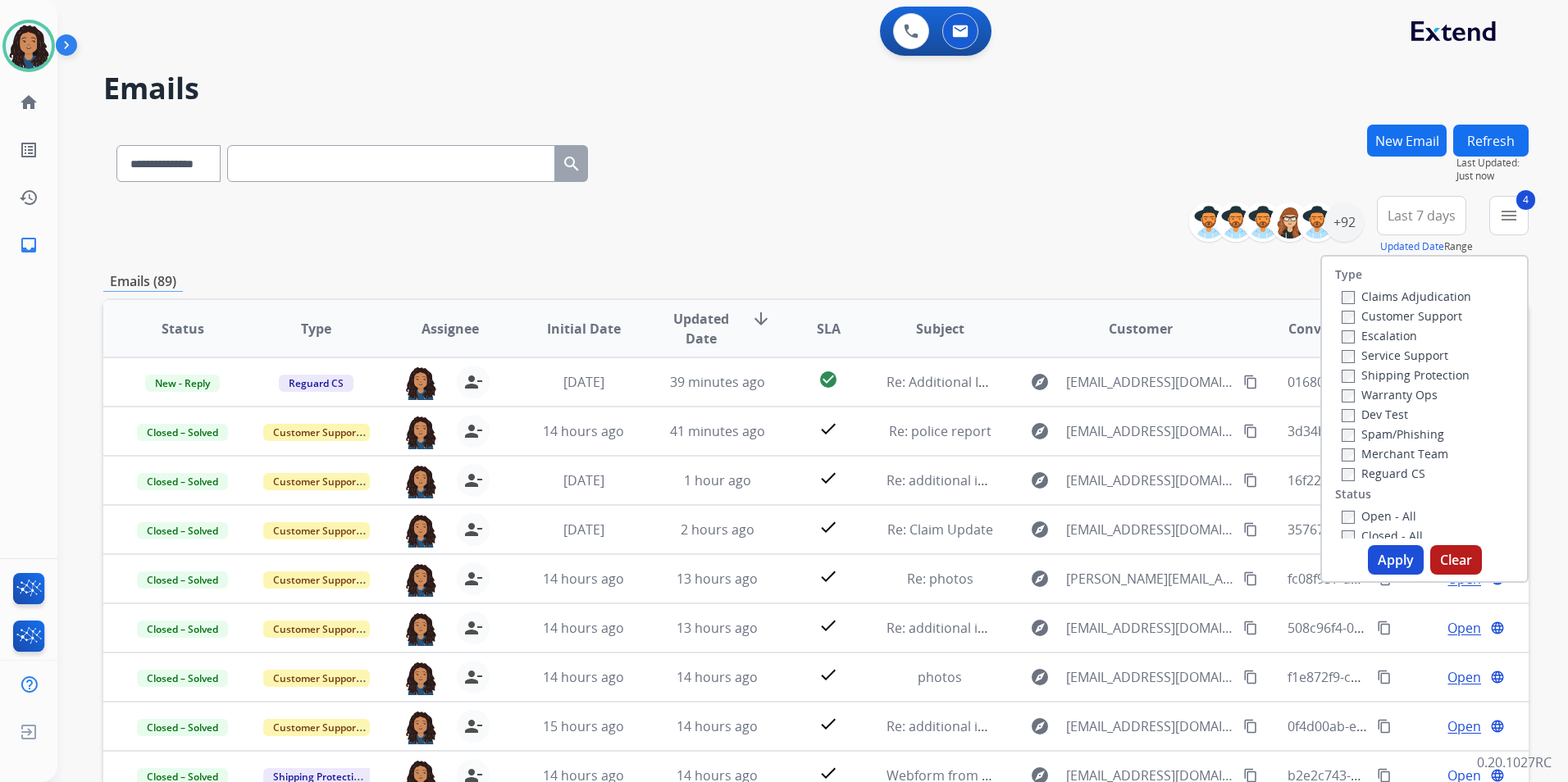
click at [1388, 556] on button "Apply" at bounding box center [1396, 560] width 56 height 30
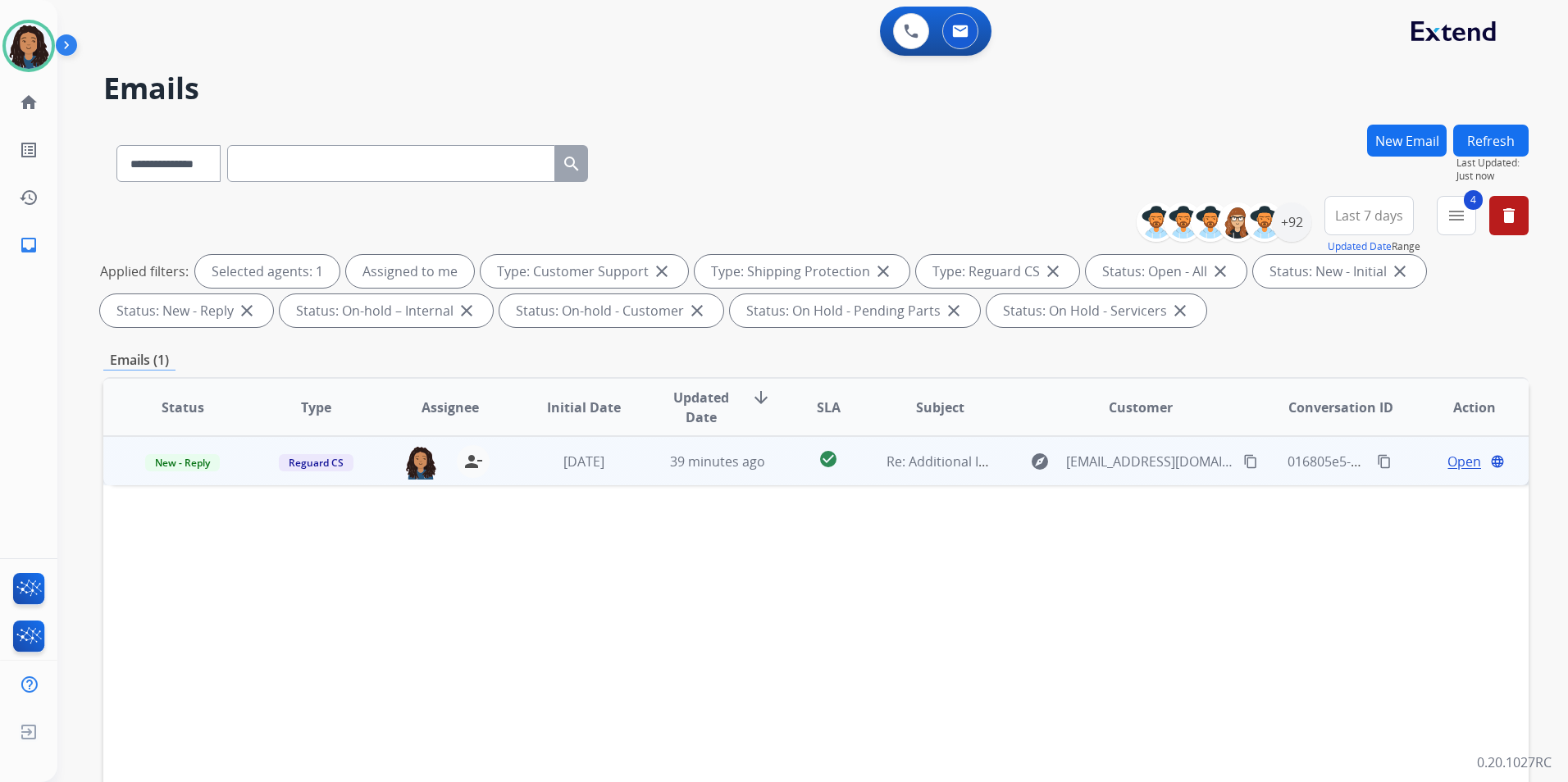
click at [1447, 459] on span "Open" at bounding box center [1464, 461] width 34 height 19
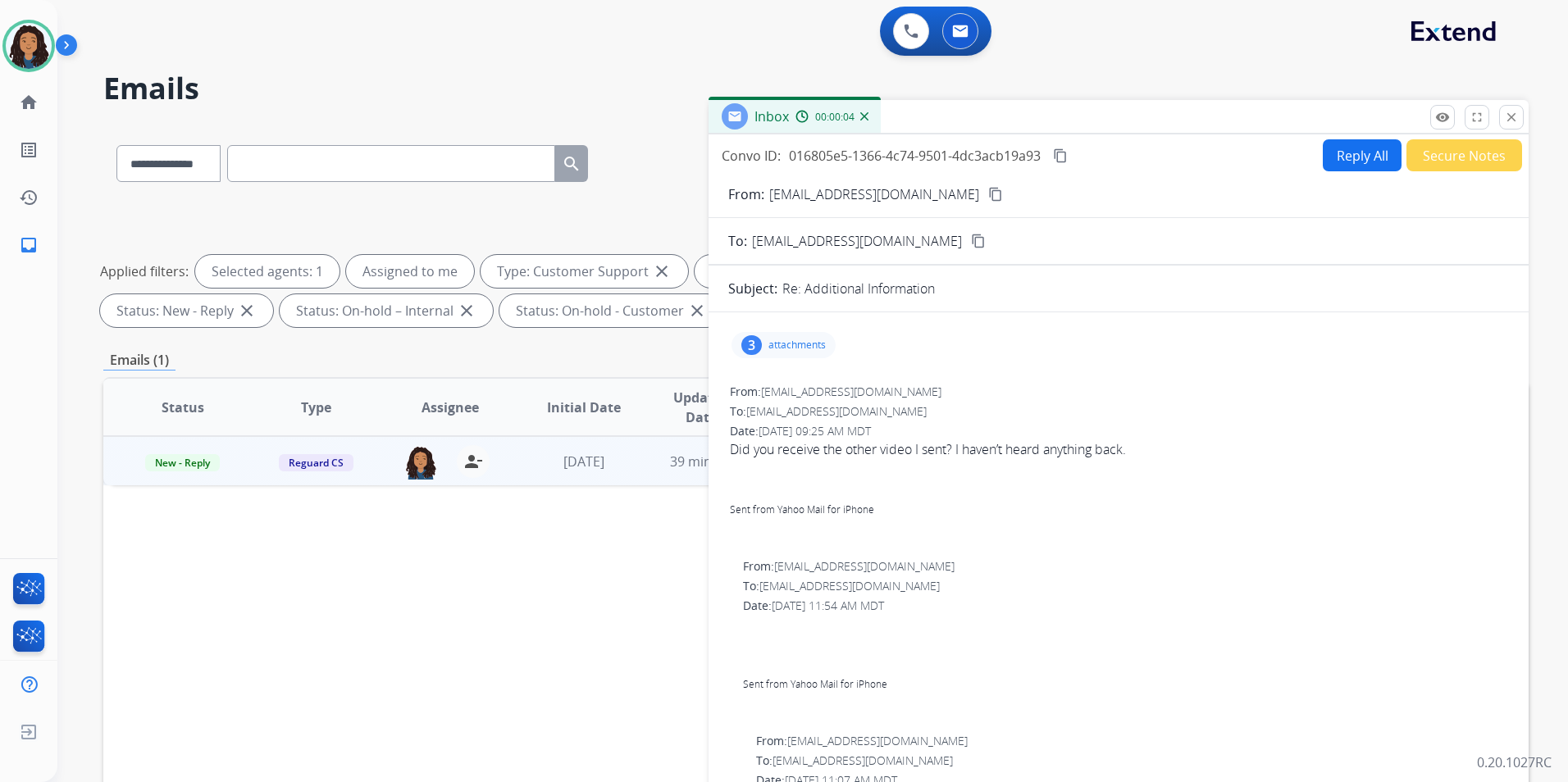
click at [988, 190] on mat-icon "content_copy" at bounding box center [995, 194] width 14 height 14
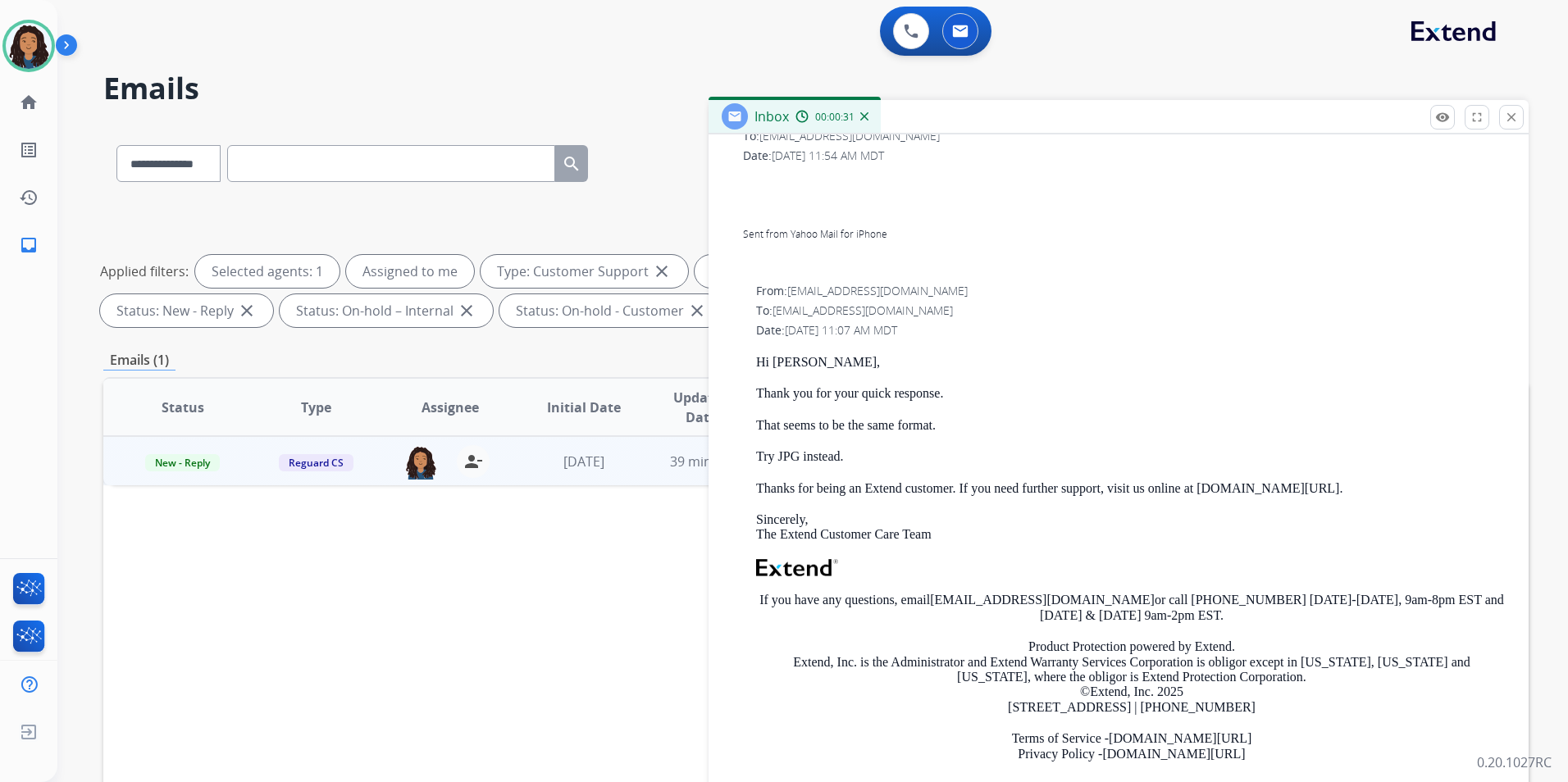
scroll to position [574, 0]
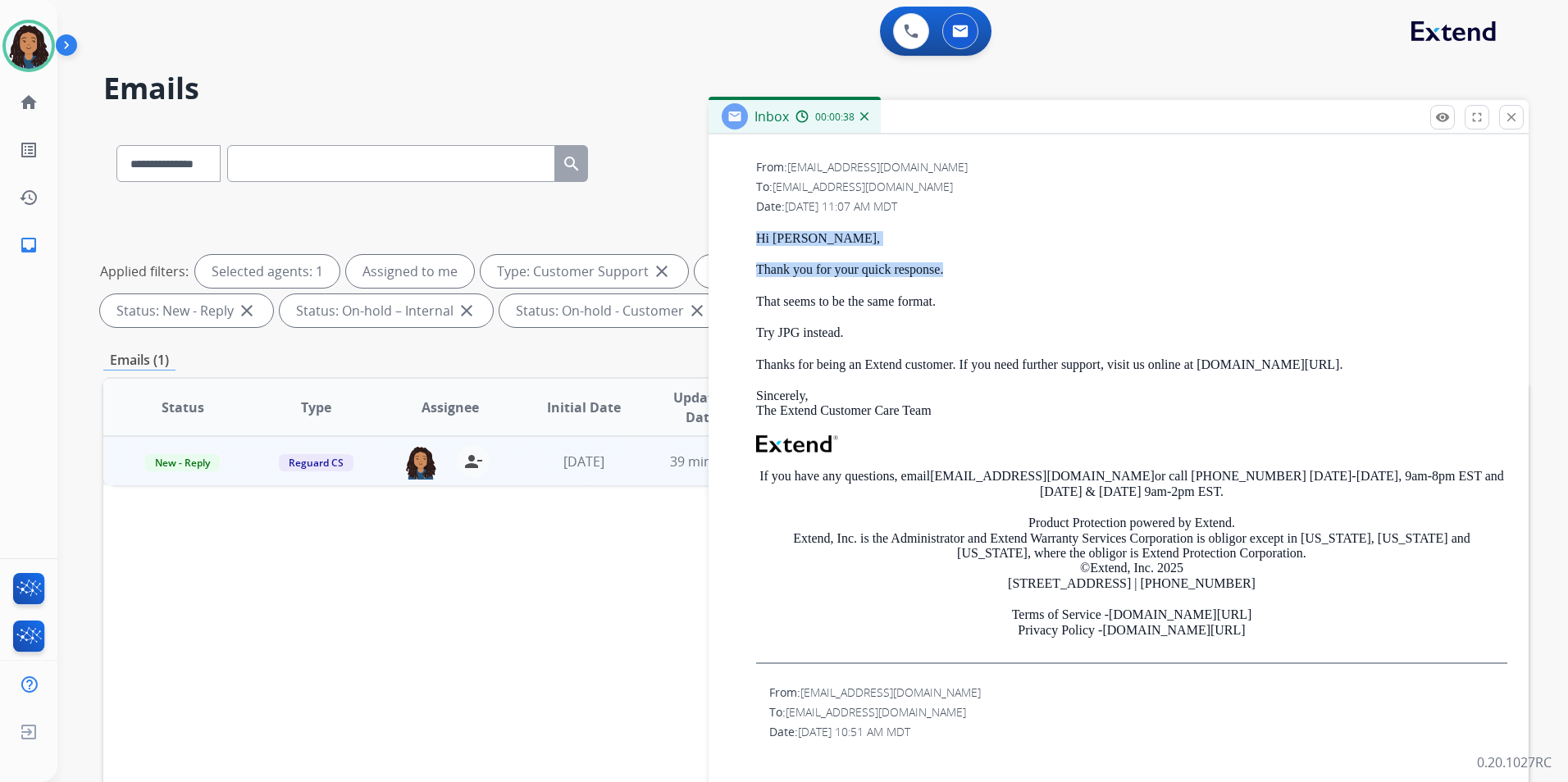
drag, startPoint x: 751, startPoint y: 232, endPoint x: 995, endPoint y: 263, distance: 246.0
click at [995, 263] on div "From: customerservice@reguardprotection.com To: carlee_cleveland@yahoo.com Date…" at bounding box center [1119, 419] width 781 height 522
drag, startPoint x: 995, startPoint y: 263, endPoint x: 924, endPoint y: 263, distance: 71.0
copy div "Hi Nicholas, Thank you for your quick response."
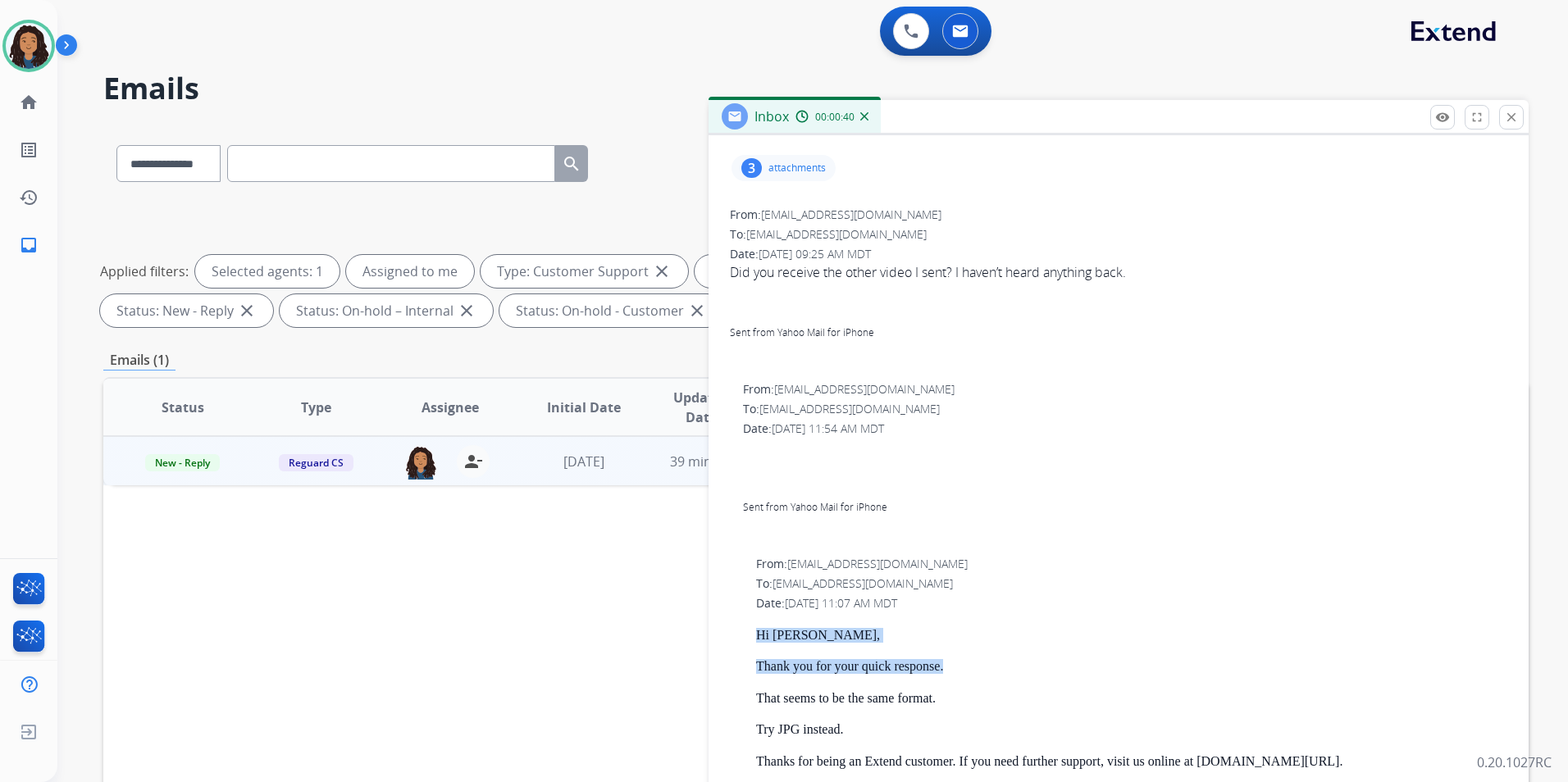
scroll to position [0, 0]
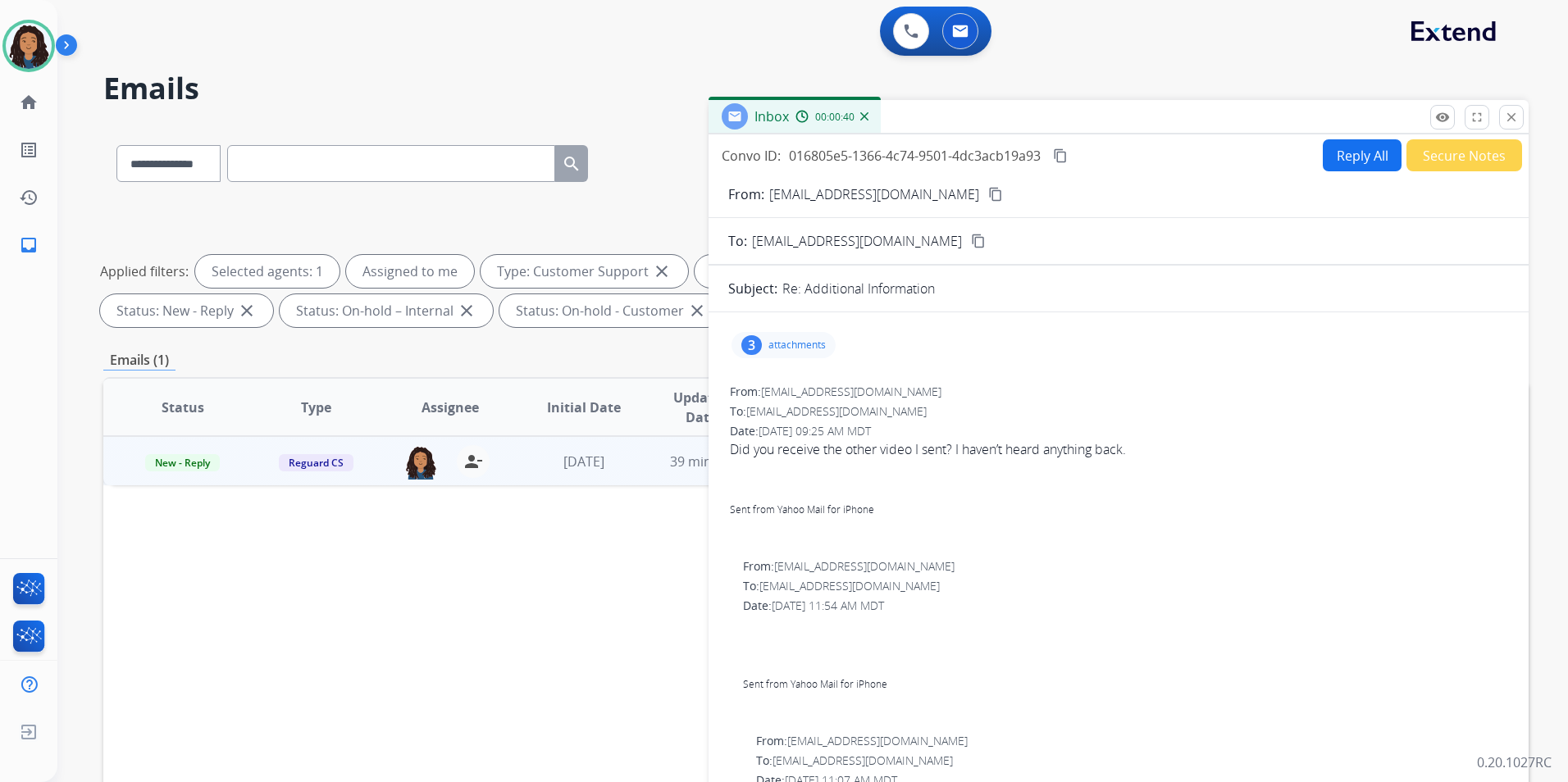
click at [1347, 166] on button "Reply All" at bounding box center [1361, 156] width 79 height 32
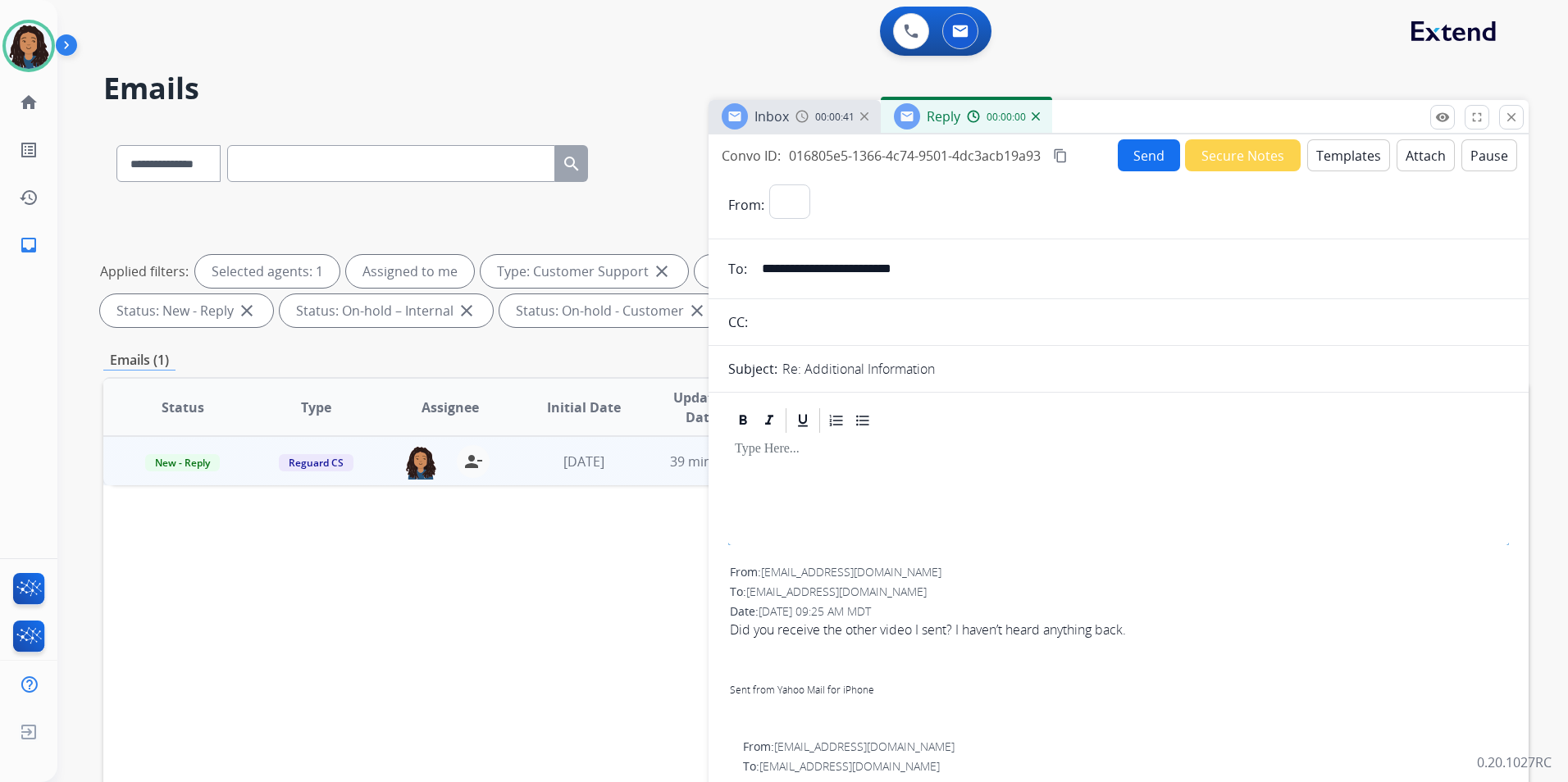
click at [1319, 170] on button "Templates" at bounding box center [1349, 156] width 83 height 32
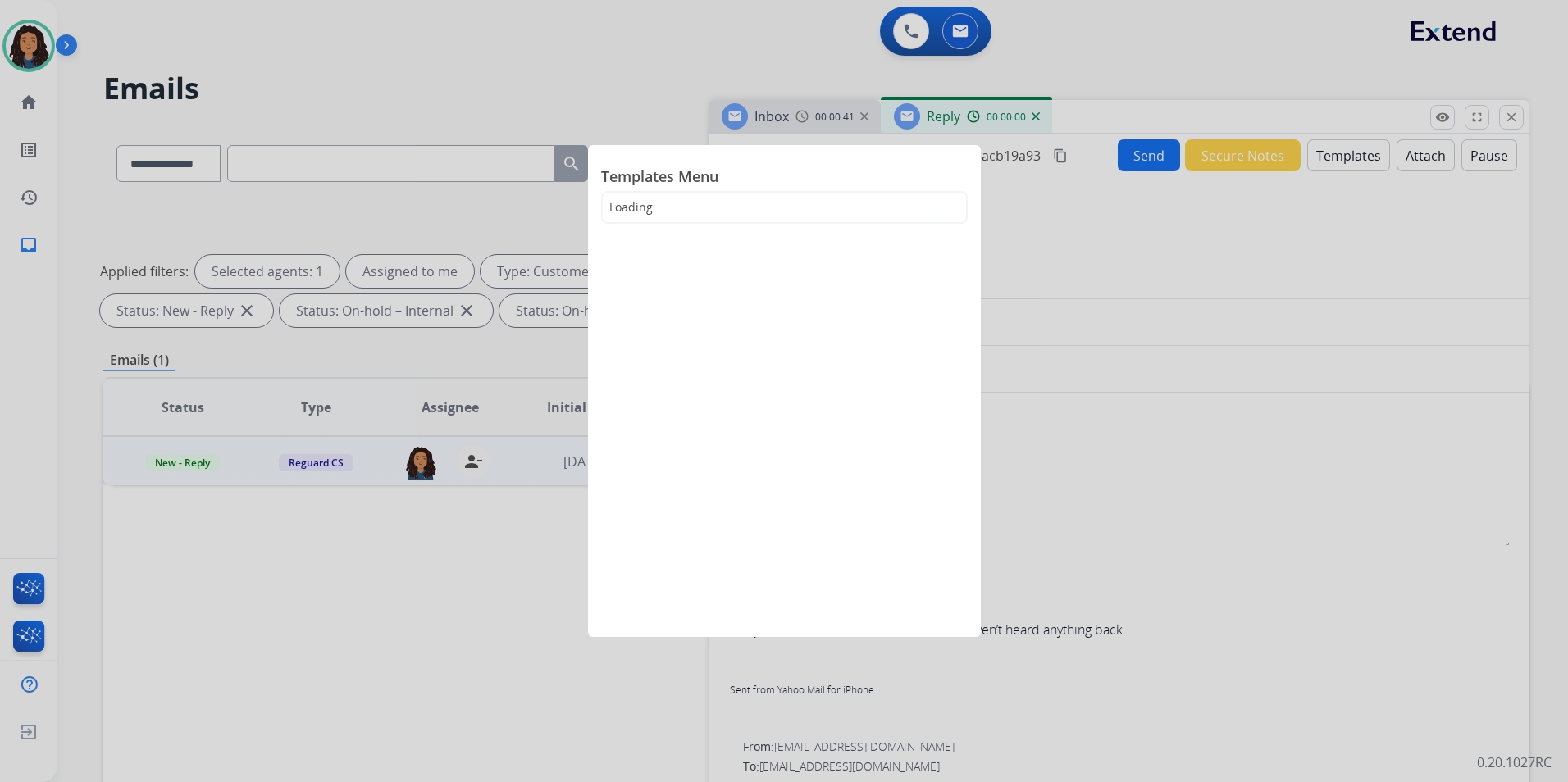
select select "**********"
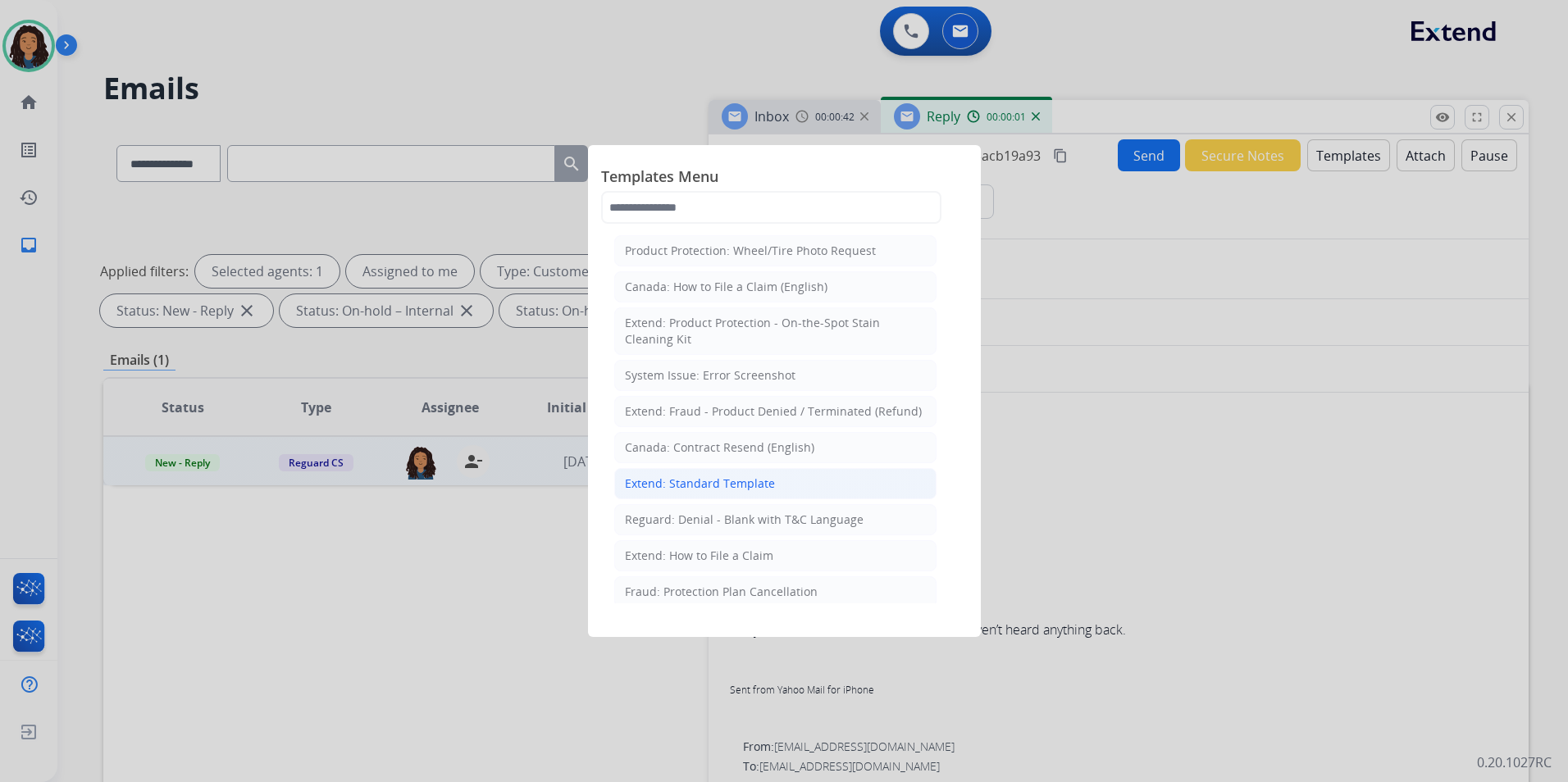
click at [767, 491] on div "Extend: Standard Template" at bounding box center [700, 483] width 150 height 16
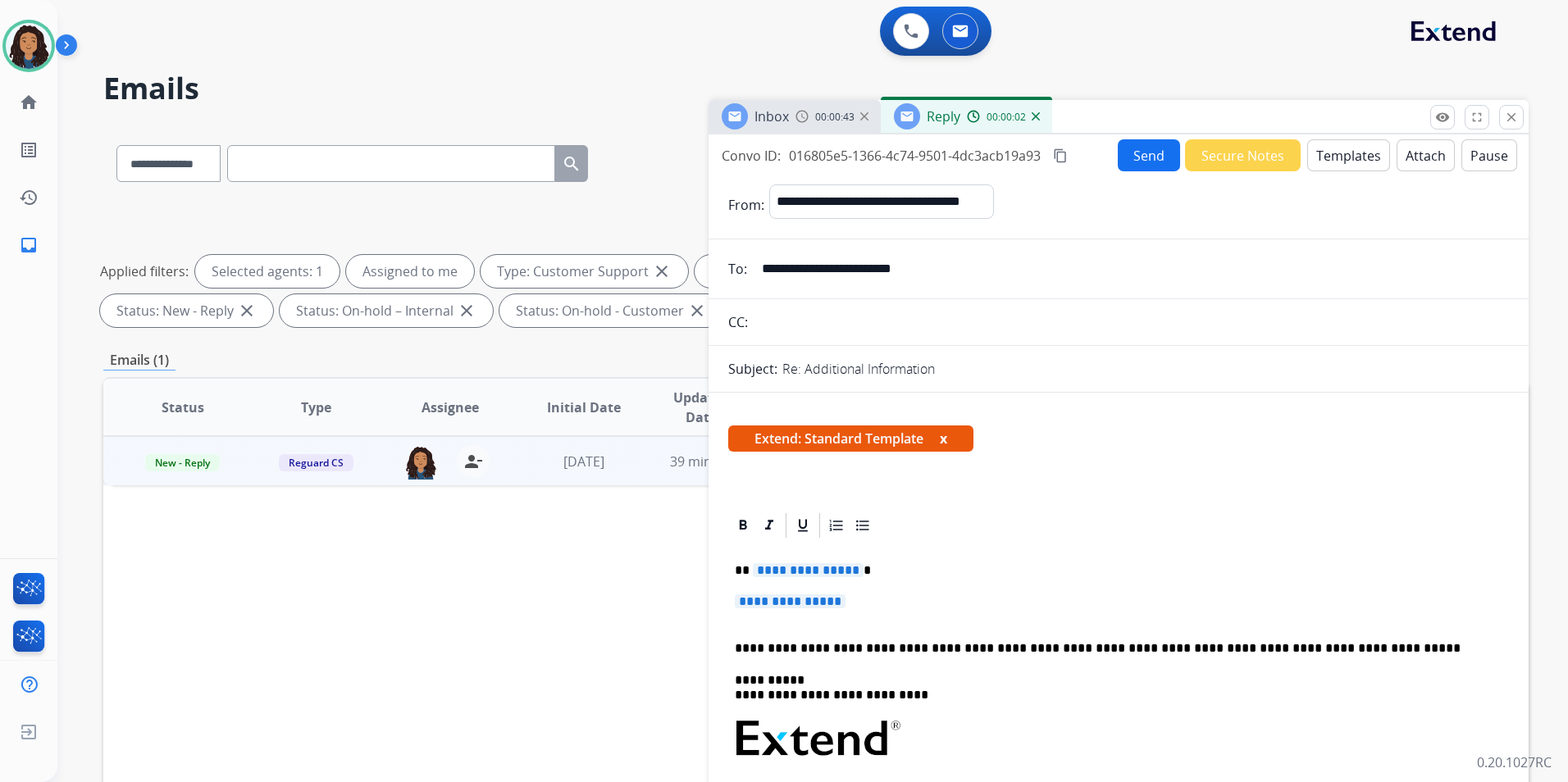
drag, startPoint x: 725, startPoint y: 558, endPoint x: 734, endPoint y: 562, distance: 9.8
drag, startPoint x: 729, startPoint y: 567, endPoint x: 871, endPoint y: 602, distance: 146.2
click at [871, 602] on div "**********" at bounding box center [1119, 778] width 781 height 474
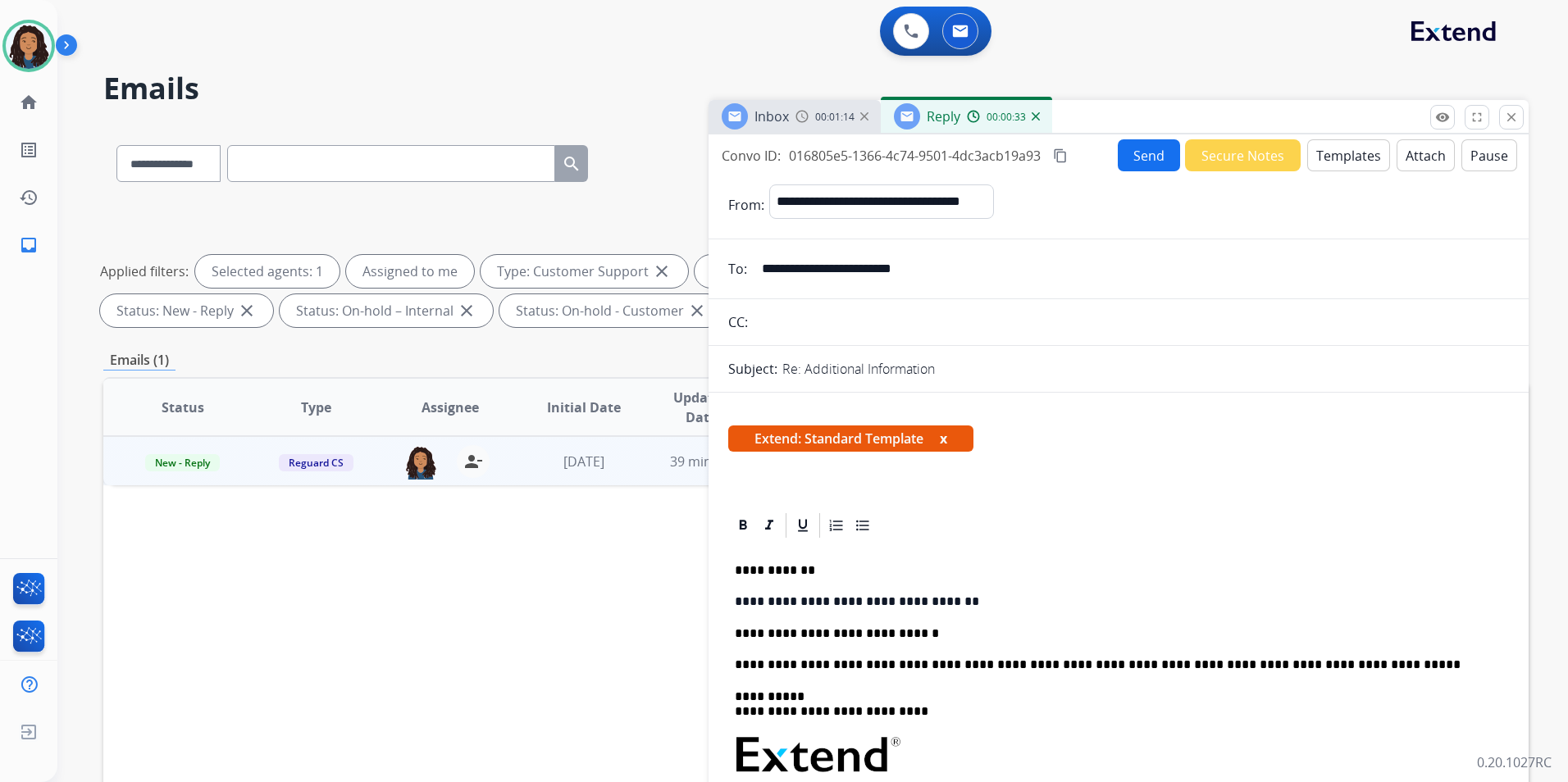
click at [850, 633] on p "**********" at bounding box center [1111, 634] width 755 height 14
click at [1139, 151] on button "Send" at bounding box center [1149, 156] width 63 height 32
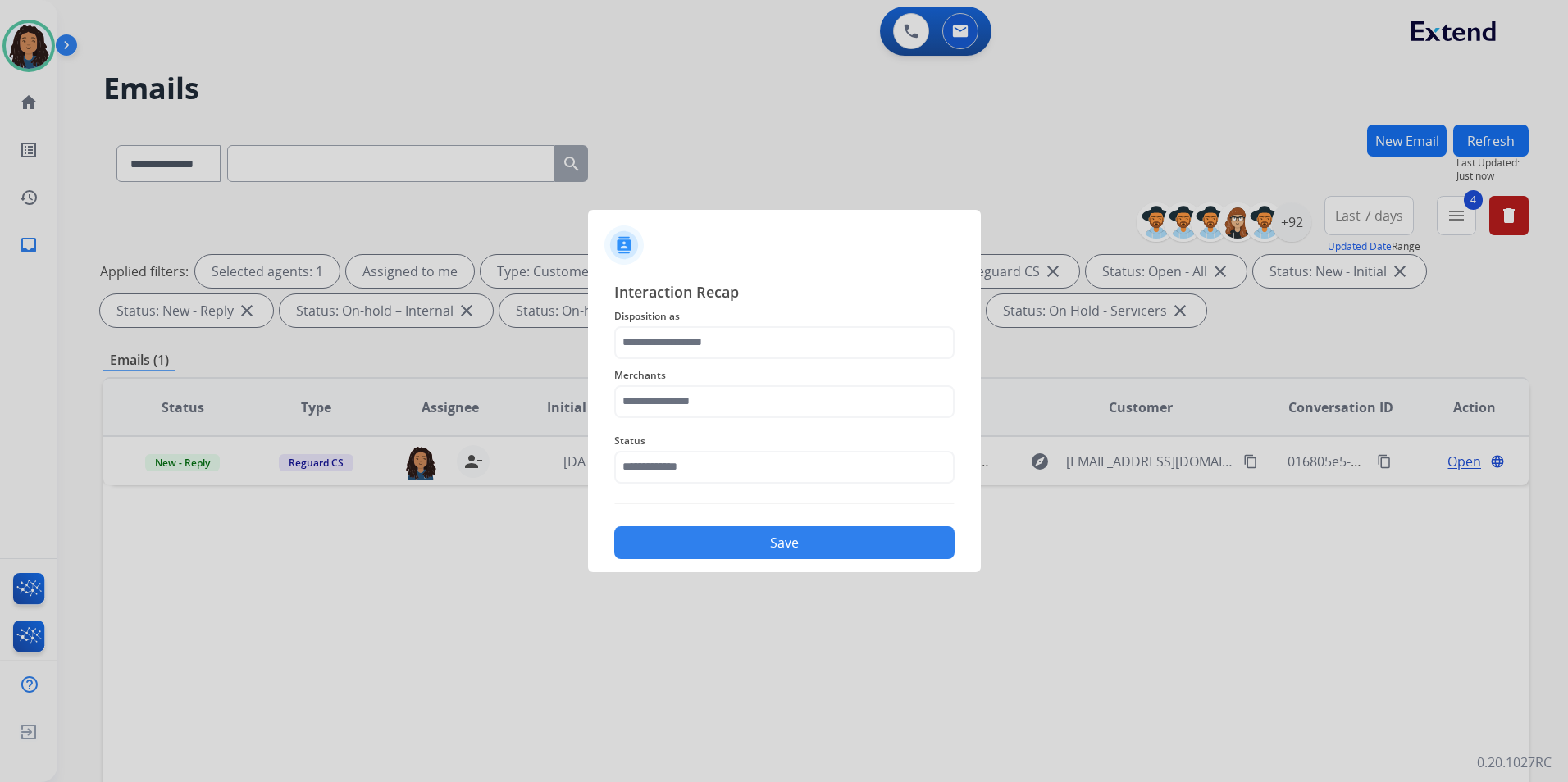
click at [689, 321] on span "Disposition as" at bounding box center [784, 316] width 341 height 19
click at [693, 343] on input "text" at bounding box center [784, 342] width 341 height 33
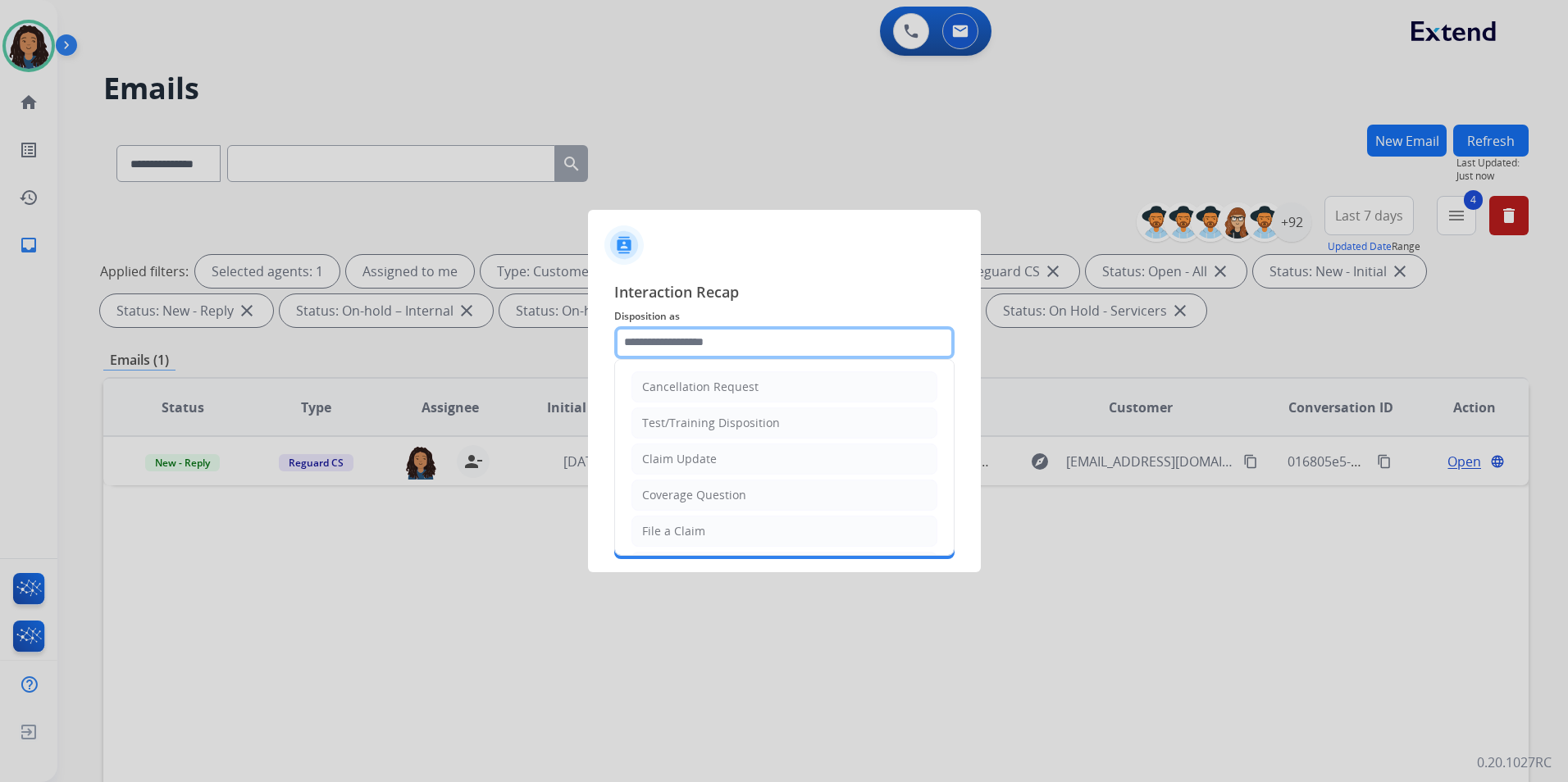
type input "**********"
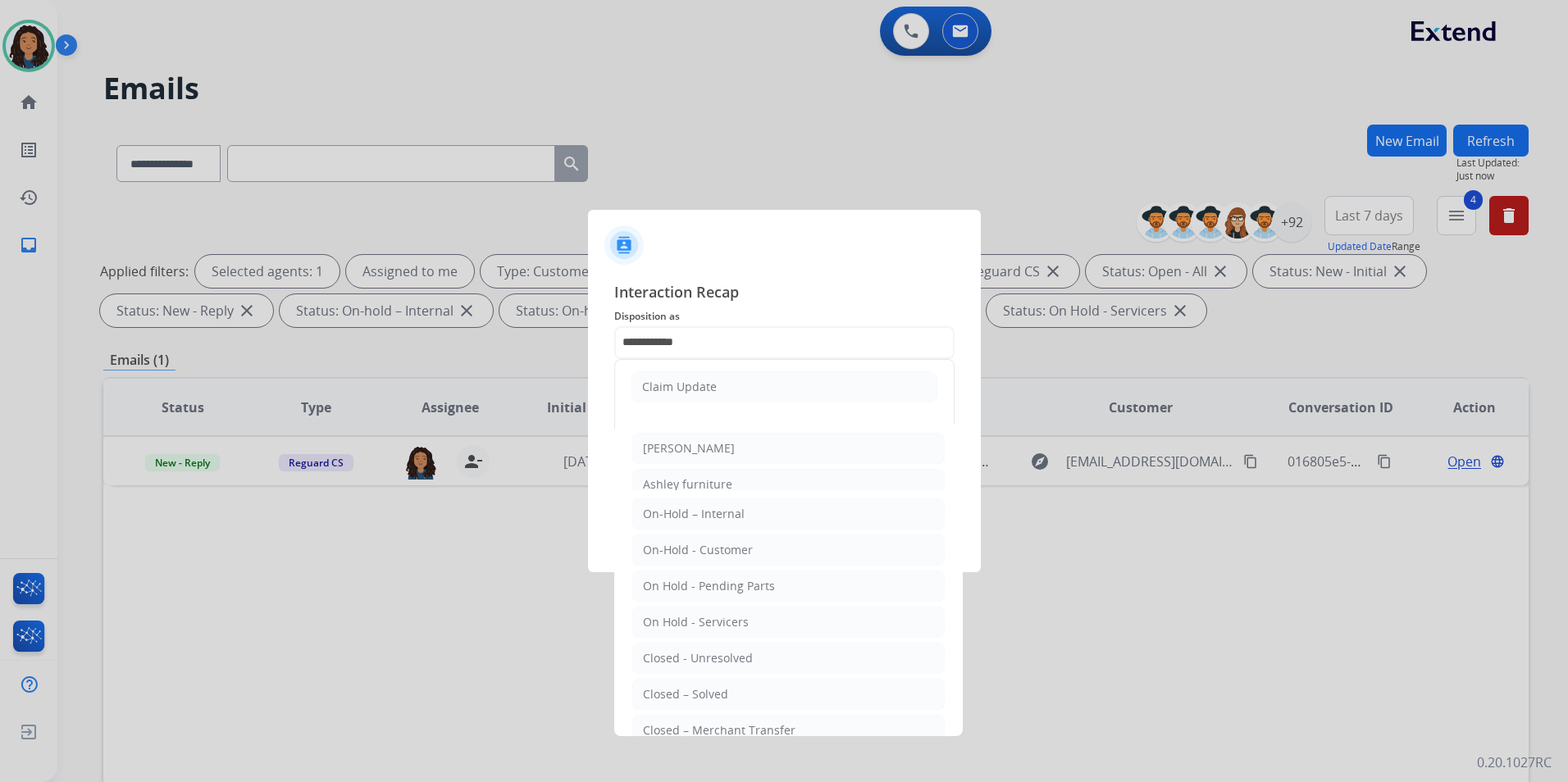
click at [703, 403] on ul "Claim Update" at bounding box center [784, 387] width 339 height 54
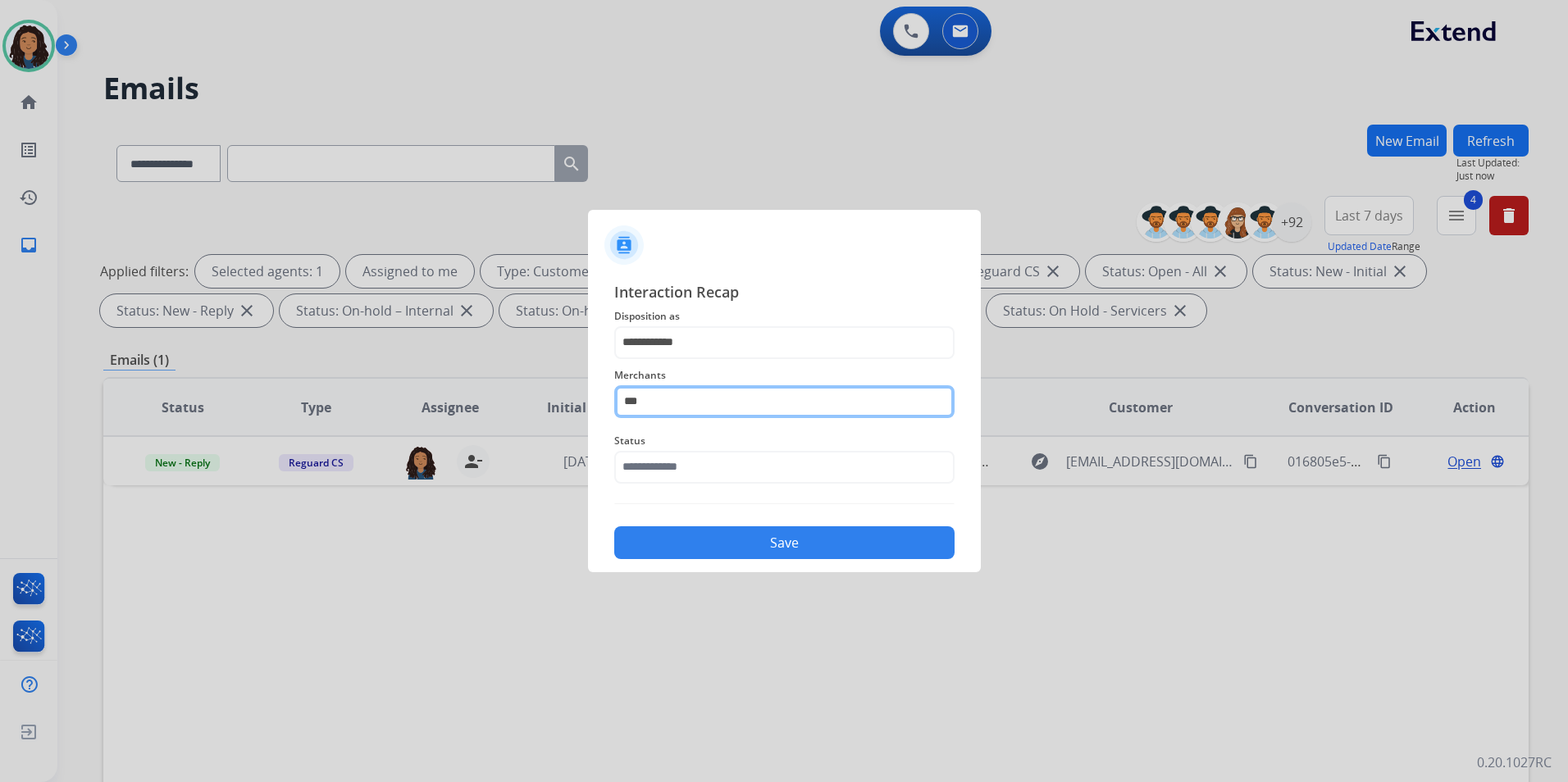
click at [706, 388] on input "***" at bounding box center [784, 402] width 341 height 33
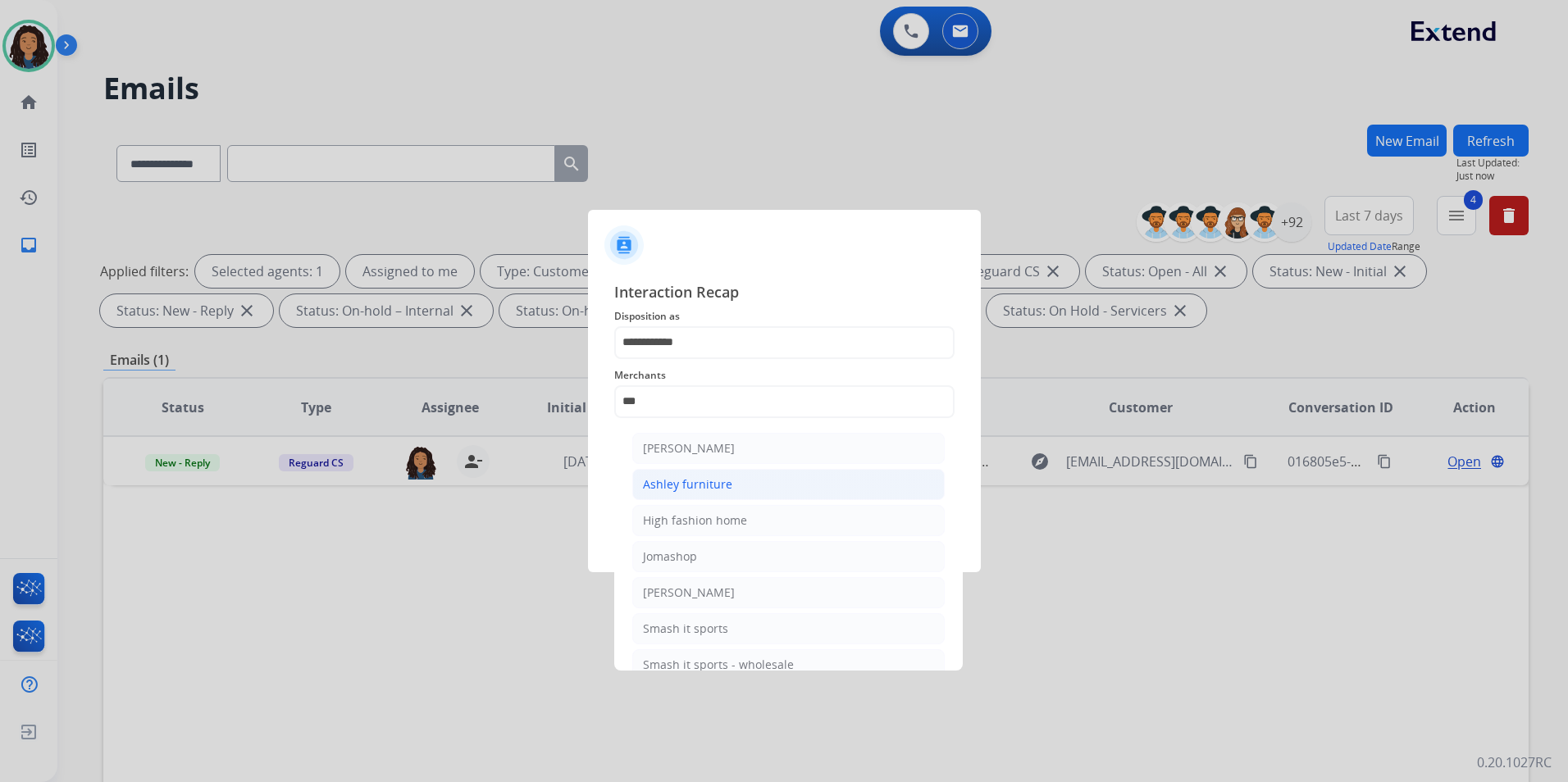
click at [639, 480] on li "Ashley furniture" at bounding box center [788, 485] width 313 height 31
type input "**********"
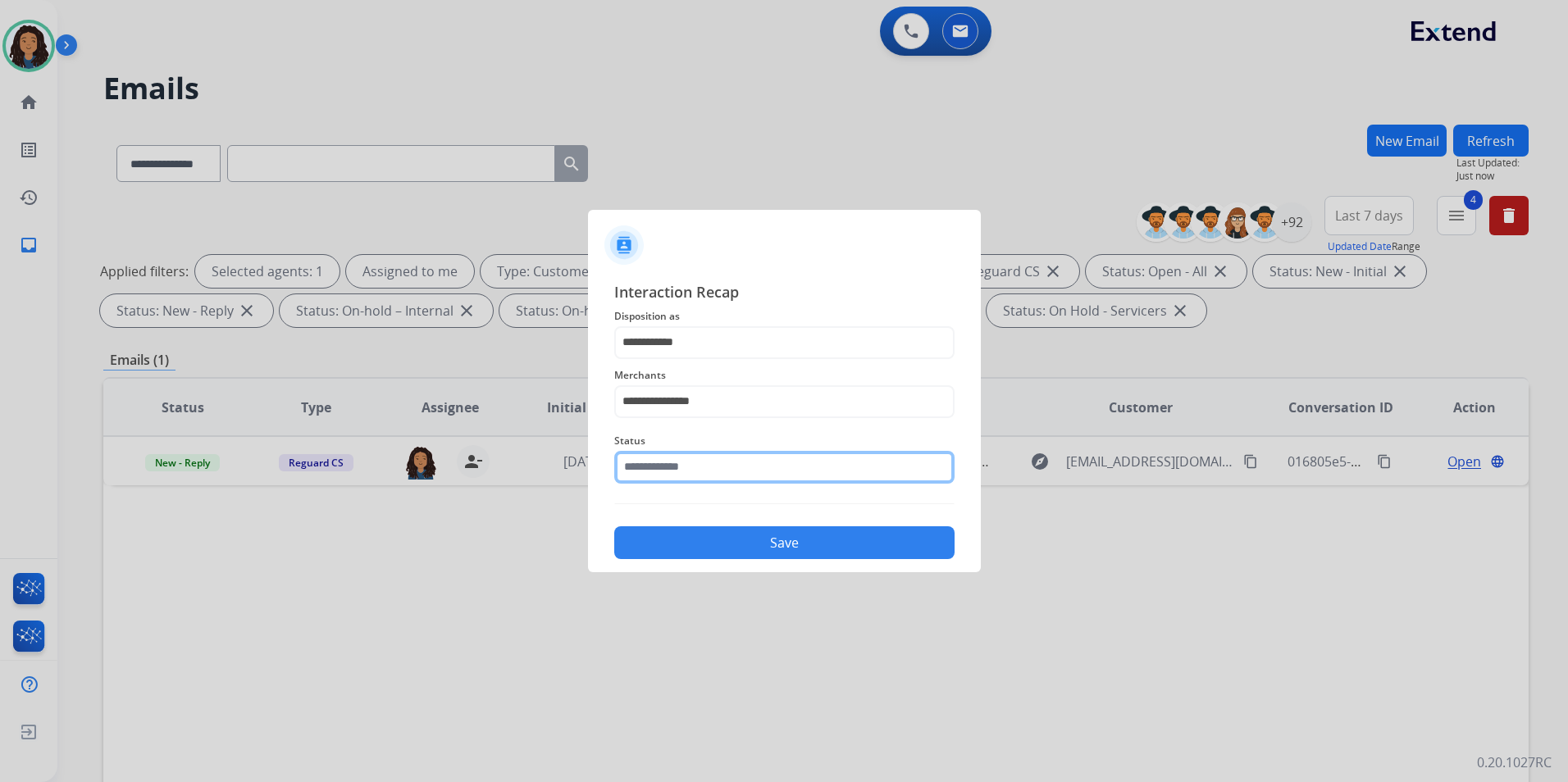
click at [635, 474] on input "text" at bounding box center [784, 467] width 341 height 33
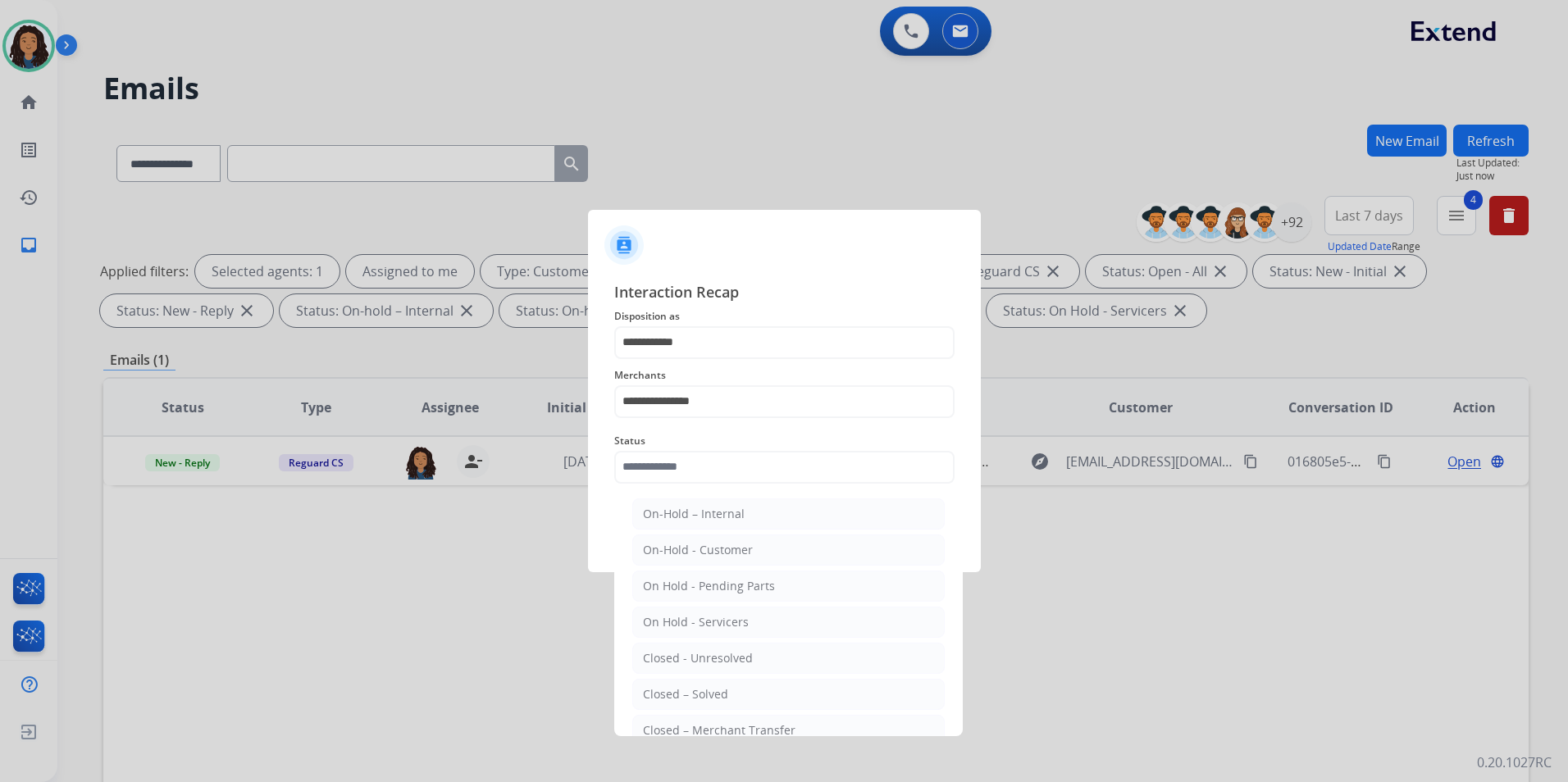
drag, startPoint x: 720, startPoint y: 697, endPoint x: 708, endPoint y: 675, distance: 25.1
click at [712, 680] on li "Closed – Solved" at bounding box center [788, 694] width 313 height 31
type input "**********"
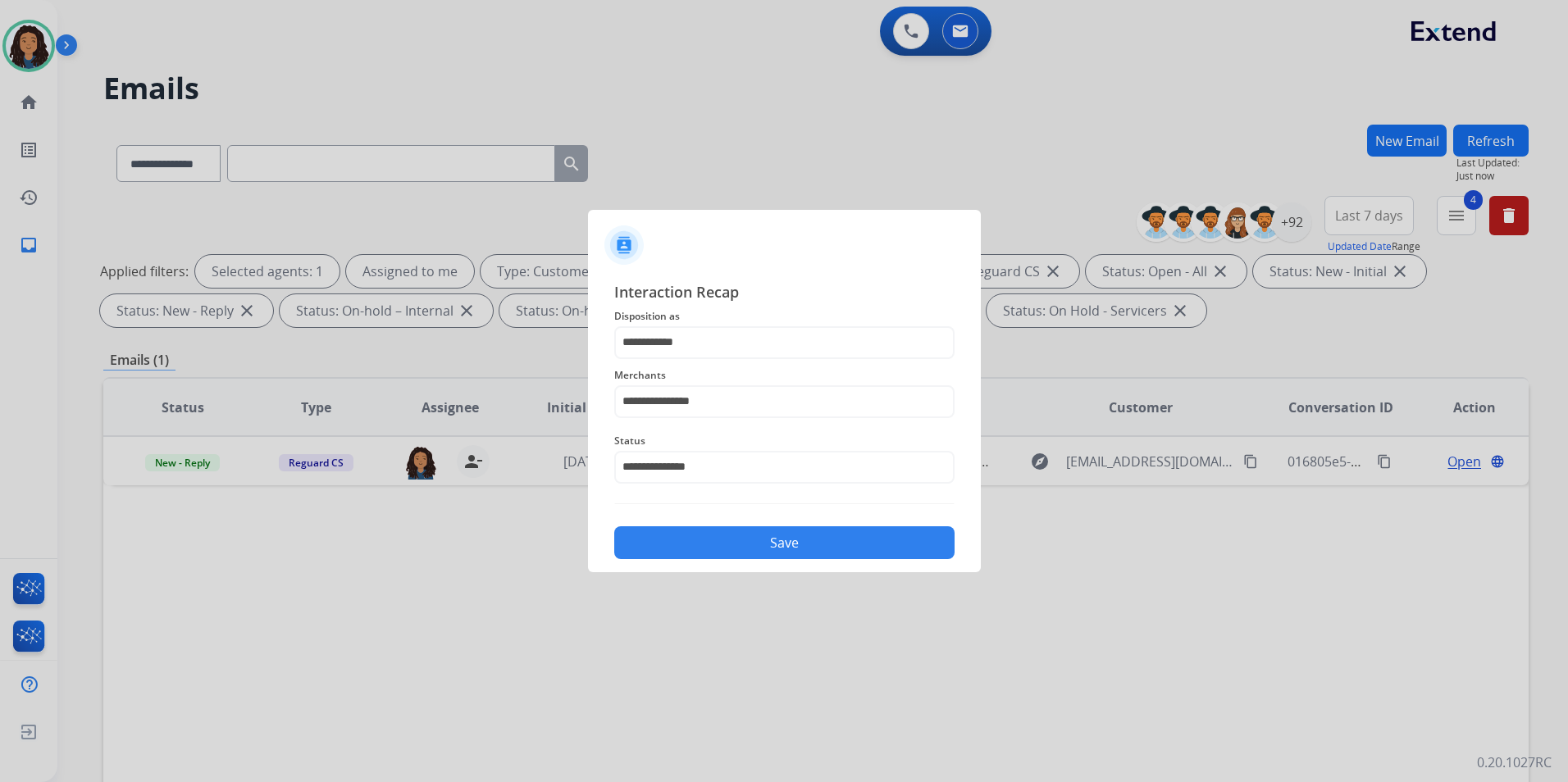
click at [709, 556] on button "Save" at bounding box center [784, 542] width 341 height 33
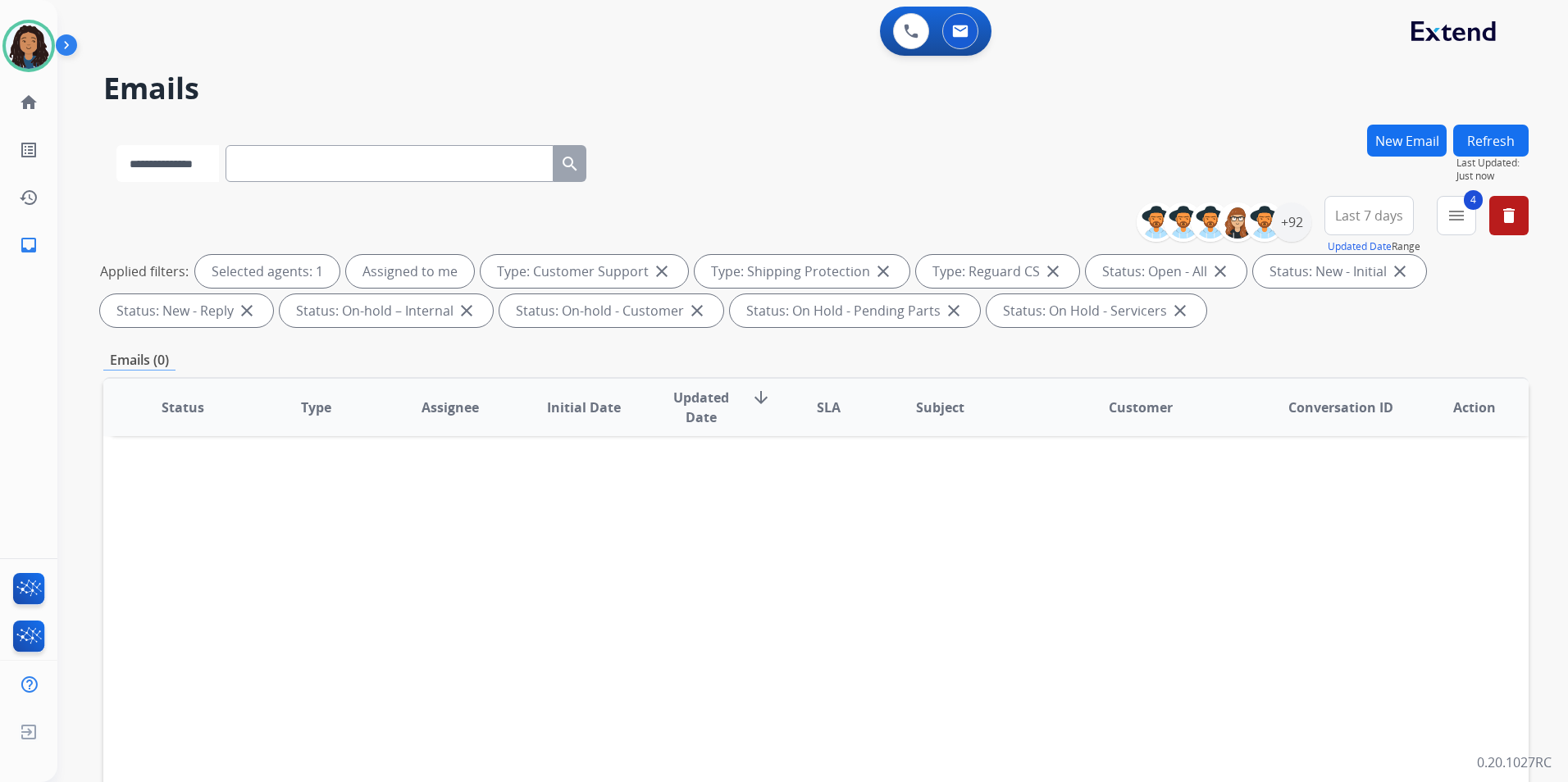
drag, startPoint x: 193, startPoint y: 169, endPoint x: 192, endPoint y: 180, distance: 11.0
click at [193, 169] on select "**********" at bounding box center [167, 164] width 103 height 37
select select "**********"
click at [116, 145] on select "**********" at bounding box center [167, 164] width 103 height 37
paste input "**********"
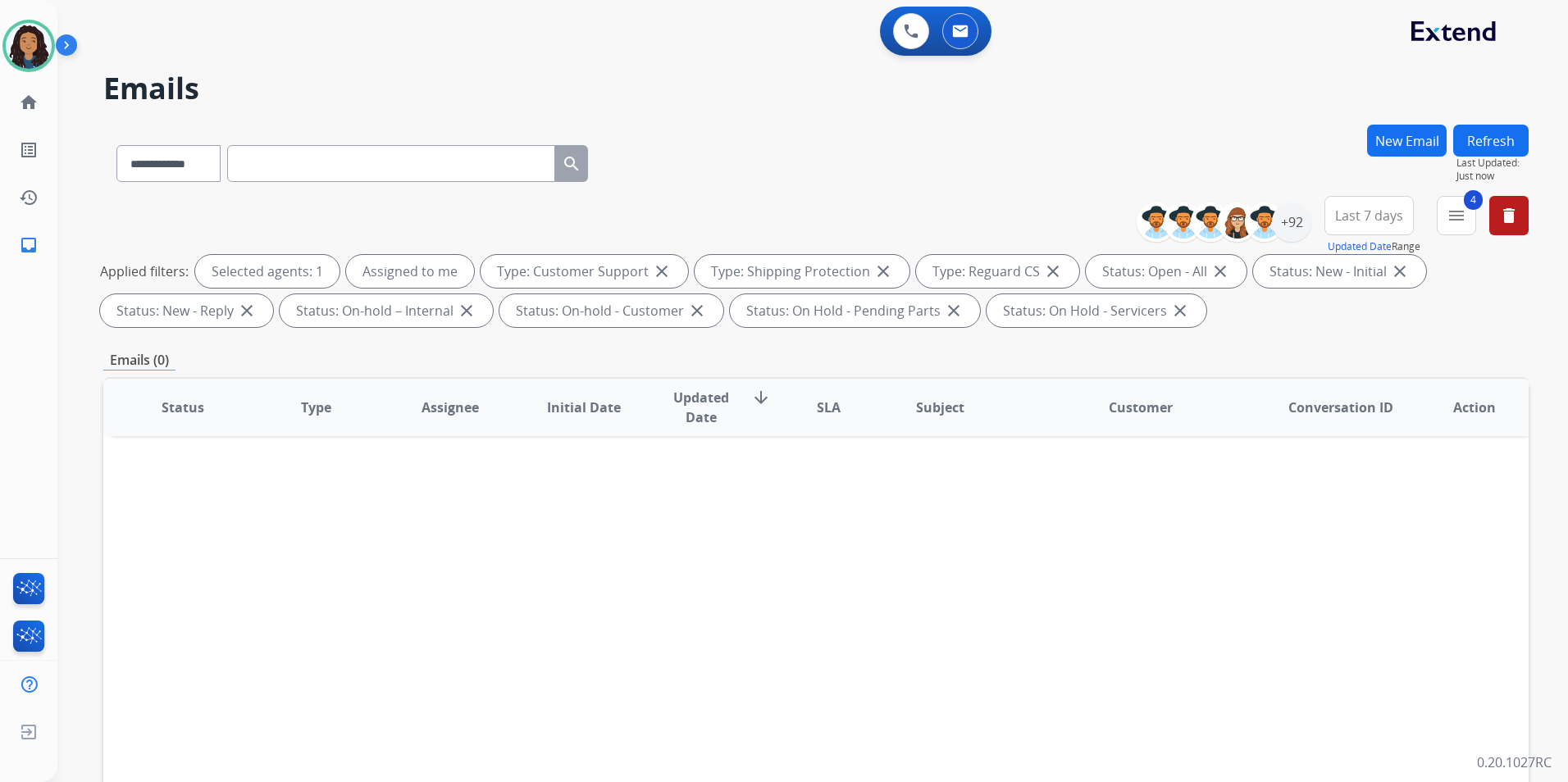
type input "**********"
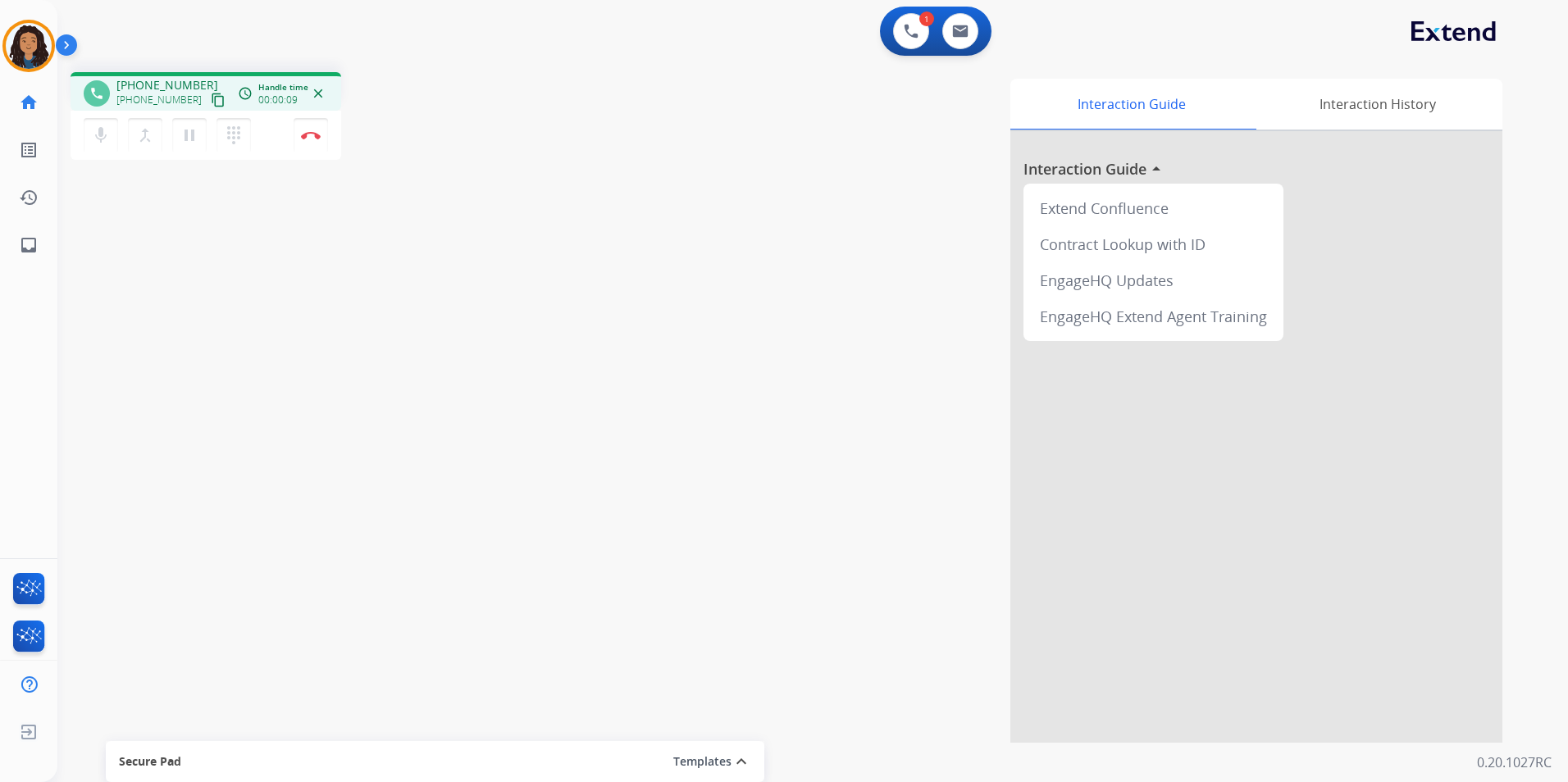
click at [211, 104] on mat-icon "content_copy" at bounding box center [218, 99] width 14 height 14
click at [314, 136] on img at bounding box center [310, 136] width 19 height 8
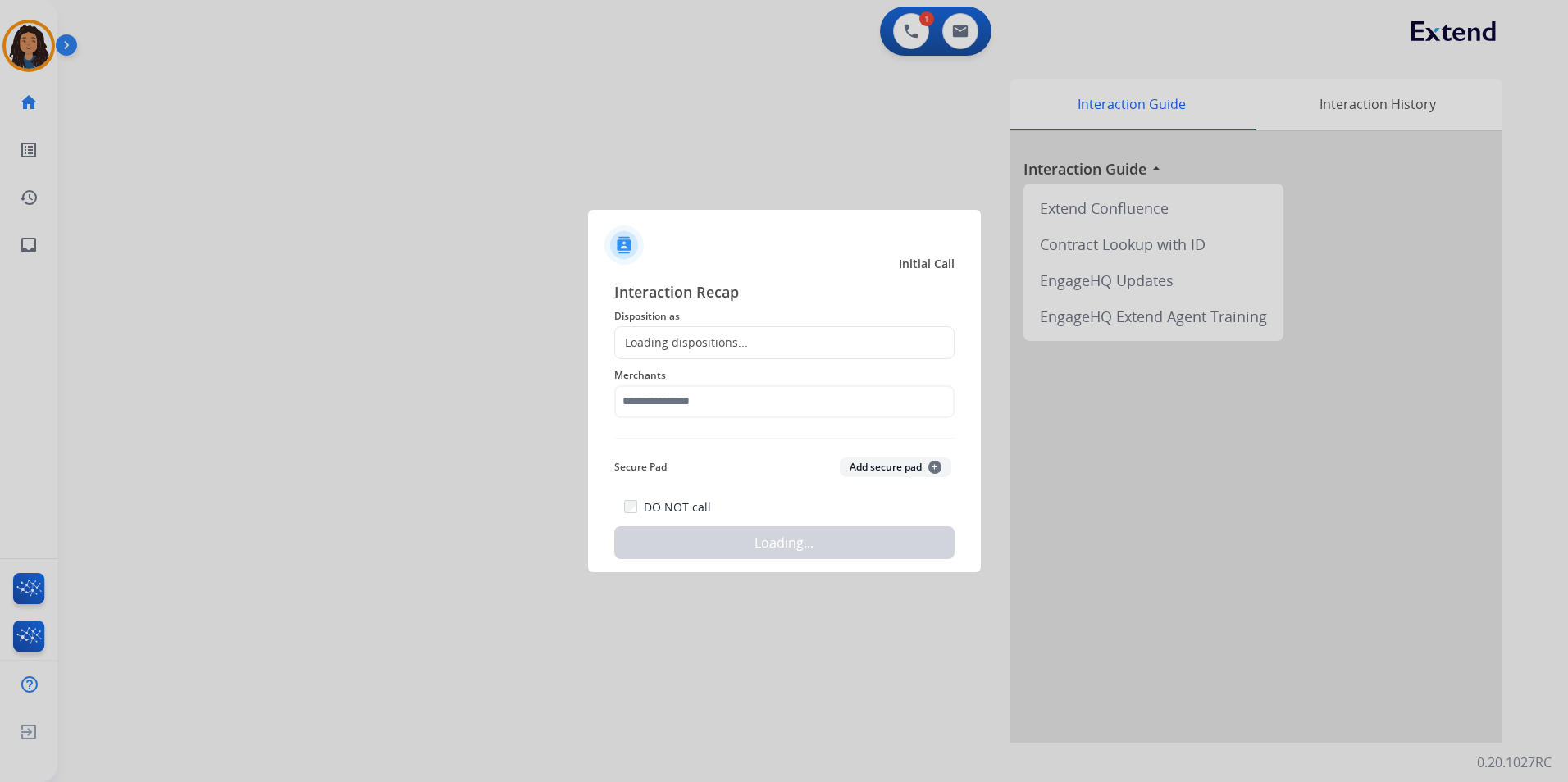
click at [706, 331] on div "Loading dispositions..." at bounding box center [784, 342] width 341 height 33
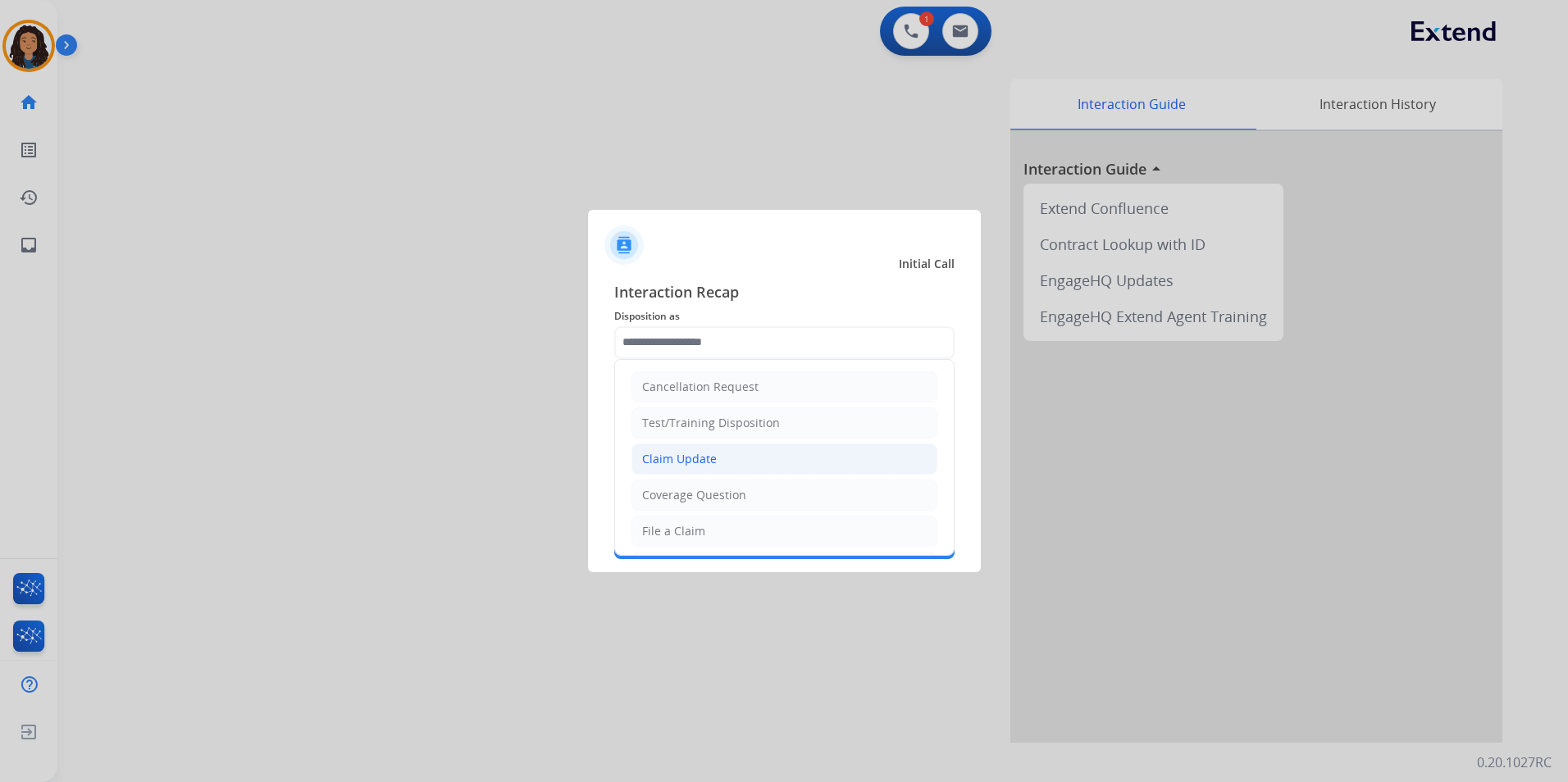
click at [673, 467] on div "Claim Update" at bounding box center [679, 458] width 75 height 16
type input "**********"
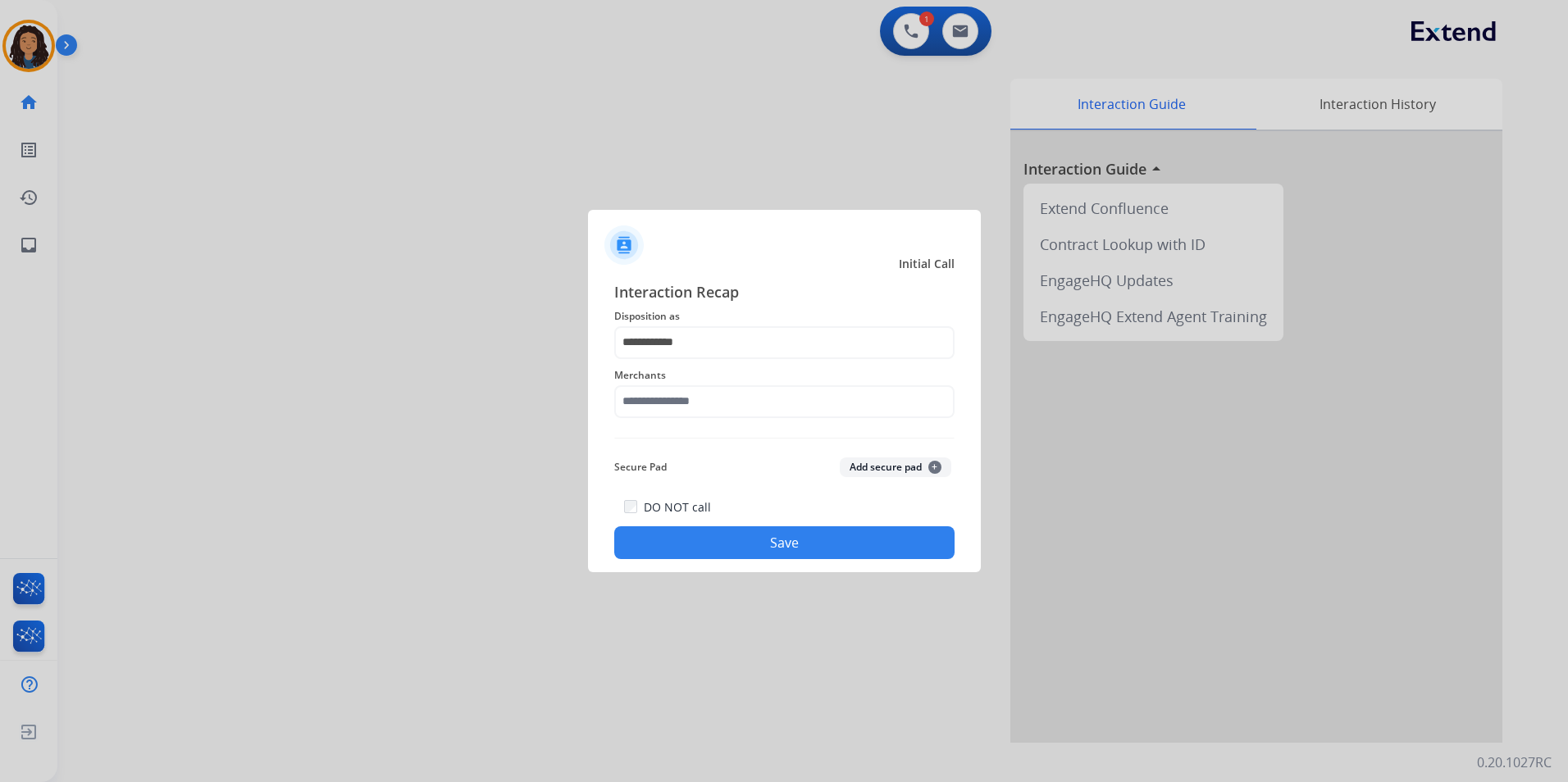
drag, startPoint x: 680, startPoint y: 425, endPoint x: 704, endPoint y: 411, distance: 27.8
click at [681, 425] on div "**********" at bounding box center [784, 420] width 341 height 280
click at [708, 407] on input "text" at bounding box center [784, 402] width 341 height 33
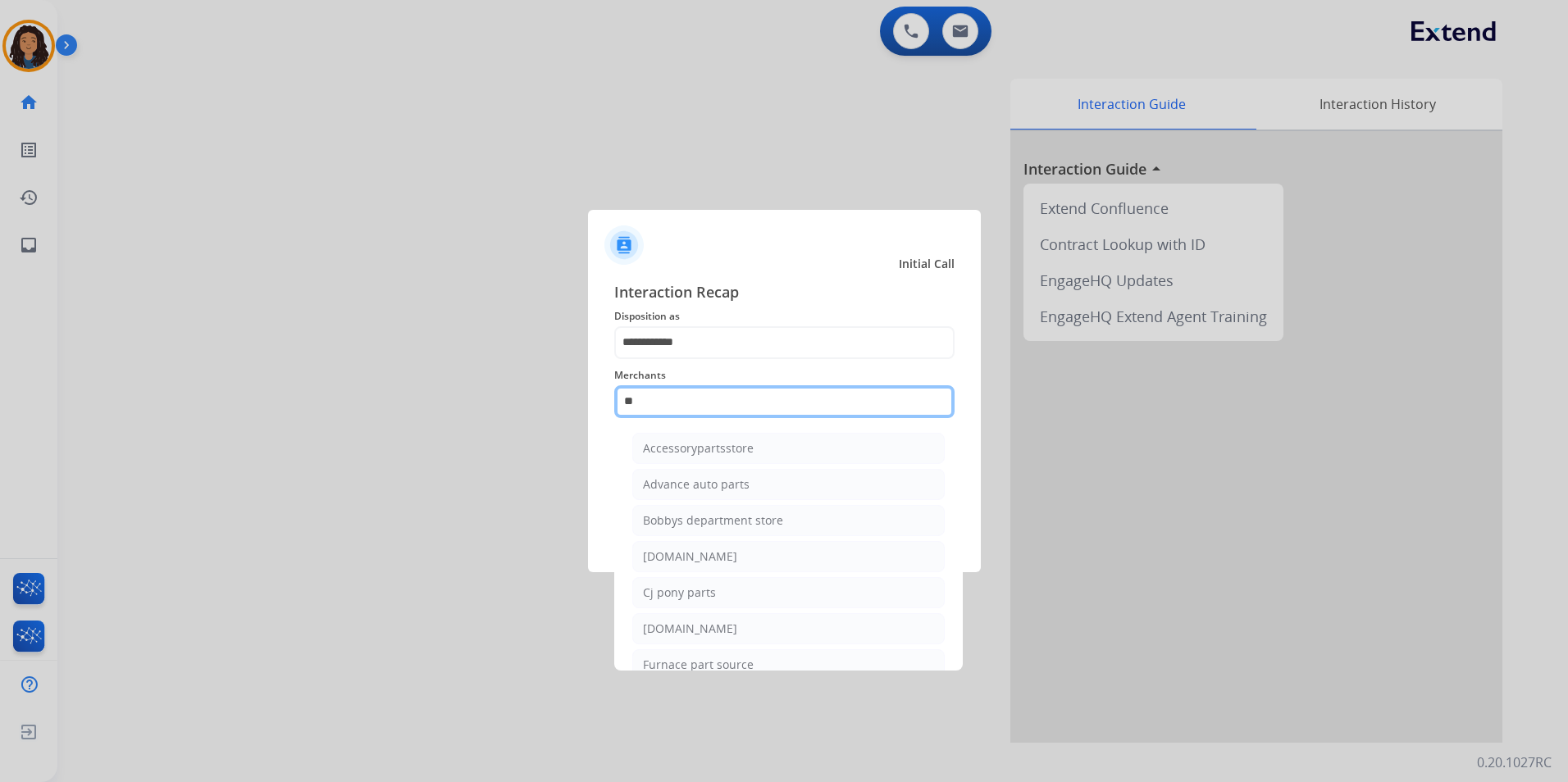
type input "*"
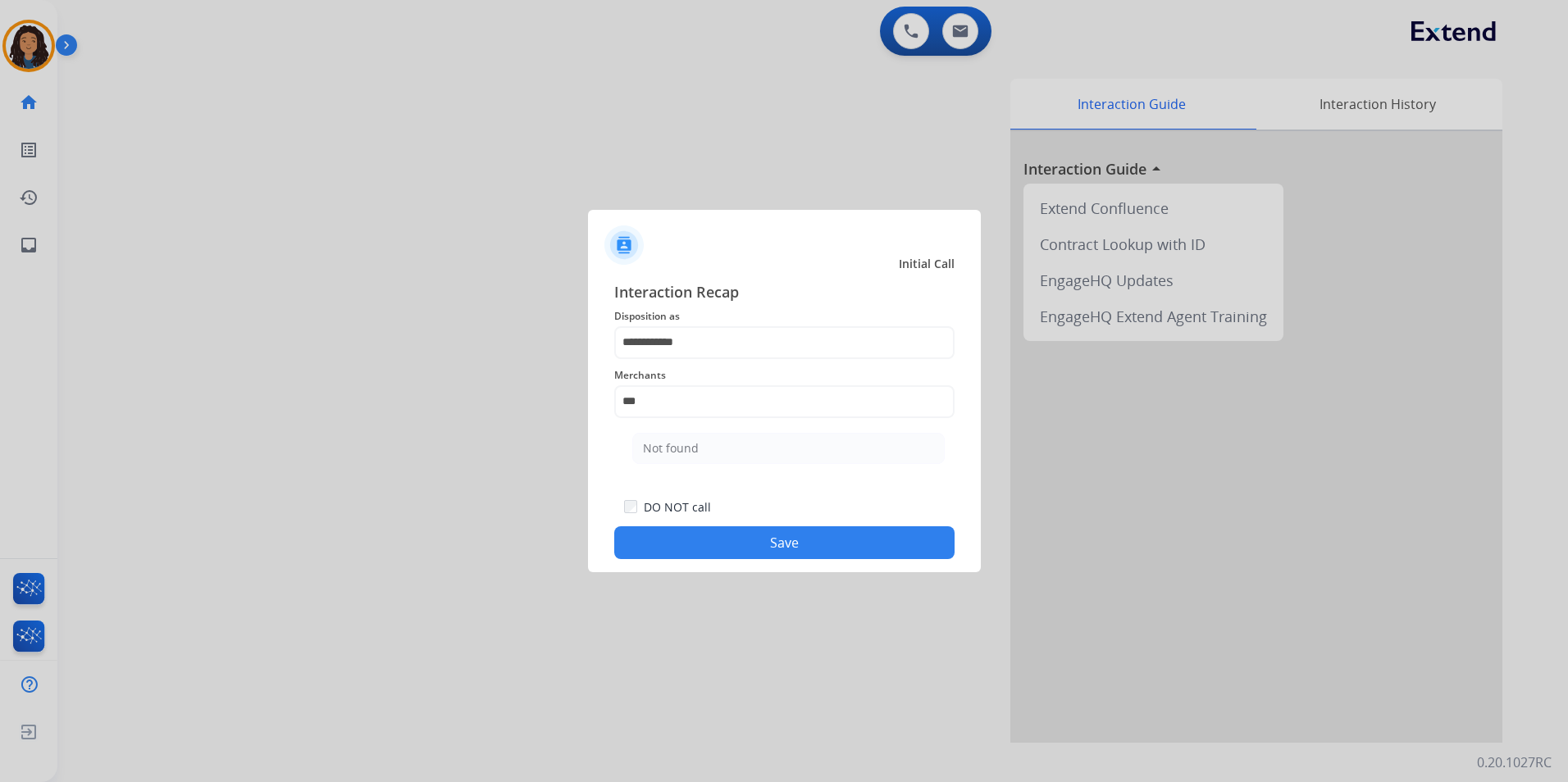
click at [706, 450] on li "Not found" at bounding box center [788, 448] width 313 height 31
type input "*********"
drag, startPoint x: 712, startPoint y: 583, endPoint x: 694, endPoint y: 557, distance: 31.6
click at [710, 581] on div at bounding box center [784, 391] width 1568 height 782
click at [690, 552] on button "Save" at bounding box center [784, 542] width 341 height 33
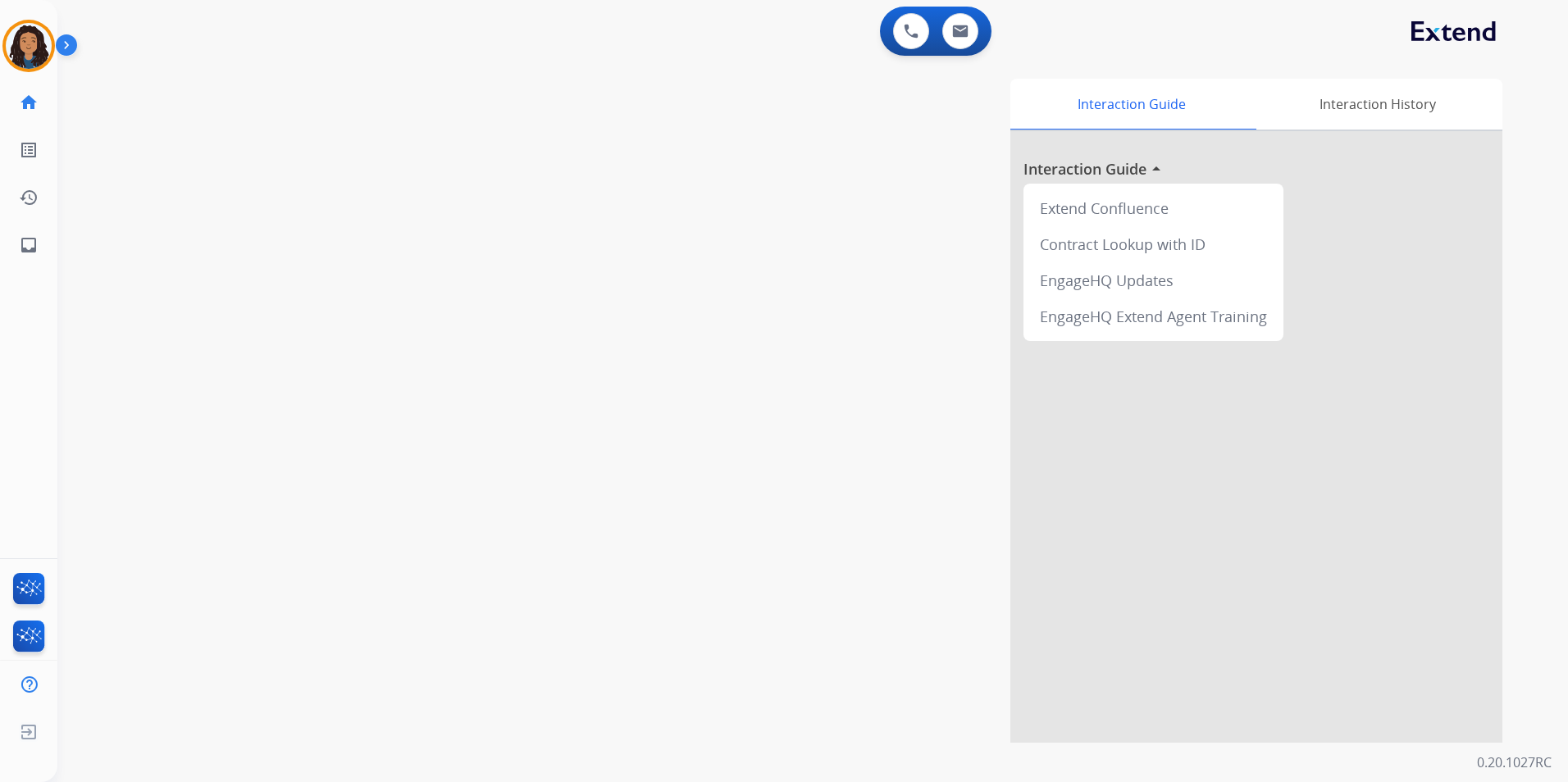
click at [142, 286] on div "swap_horiz Break voice bridge close_fullscreen Connect 3-Way Call merge_type Se…" at bounding box center [793, 401] width 1471 height 684
click at [953, 42] on button at bounding box center [960, 31] width 36 height 36
select select "**********"
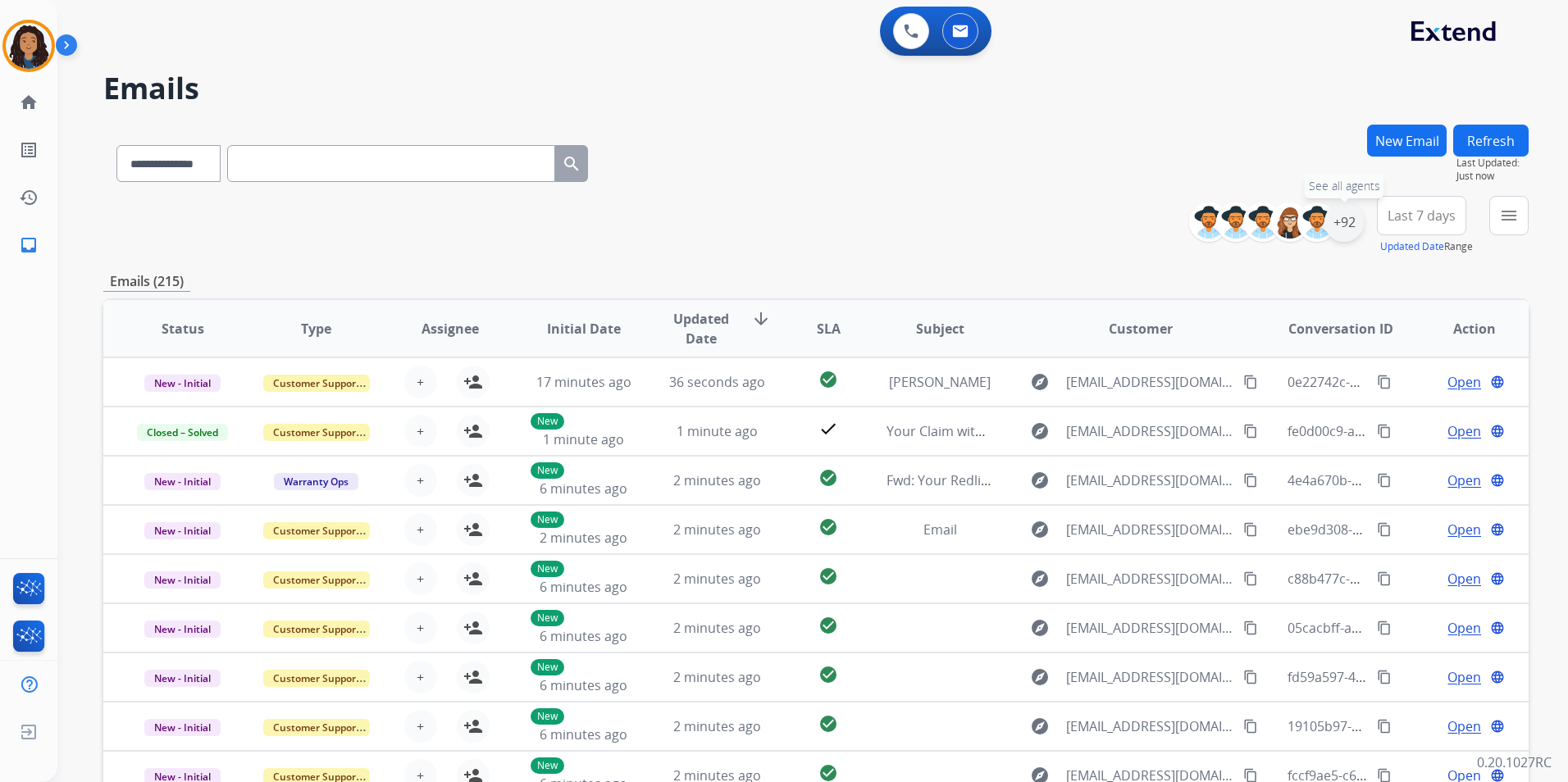
click at [1349, 225] on div "+92" at bounding box center [1344, 222] width 39 height 39
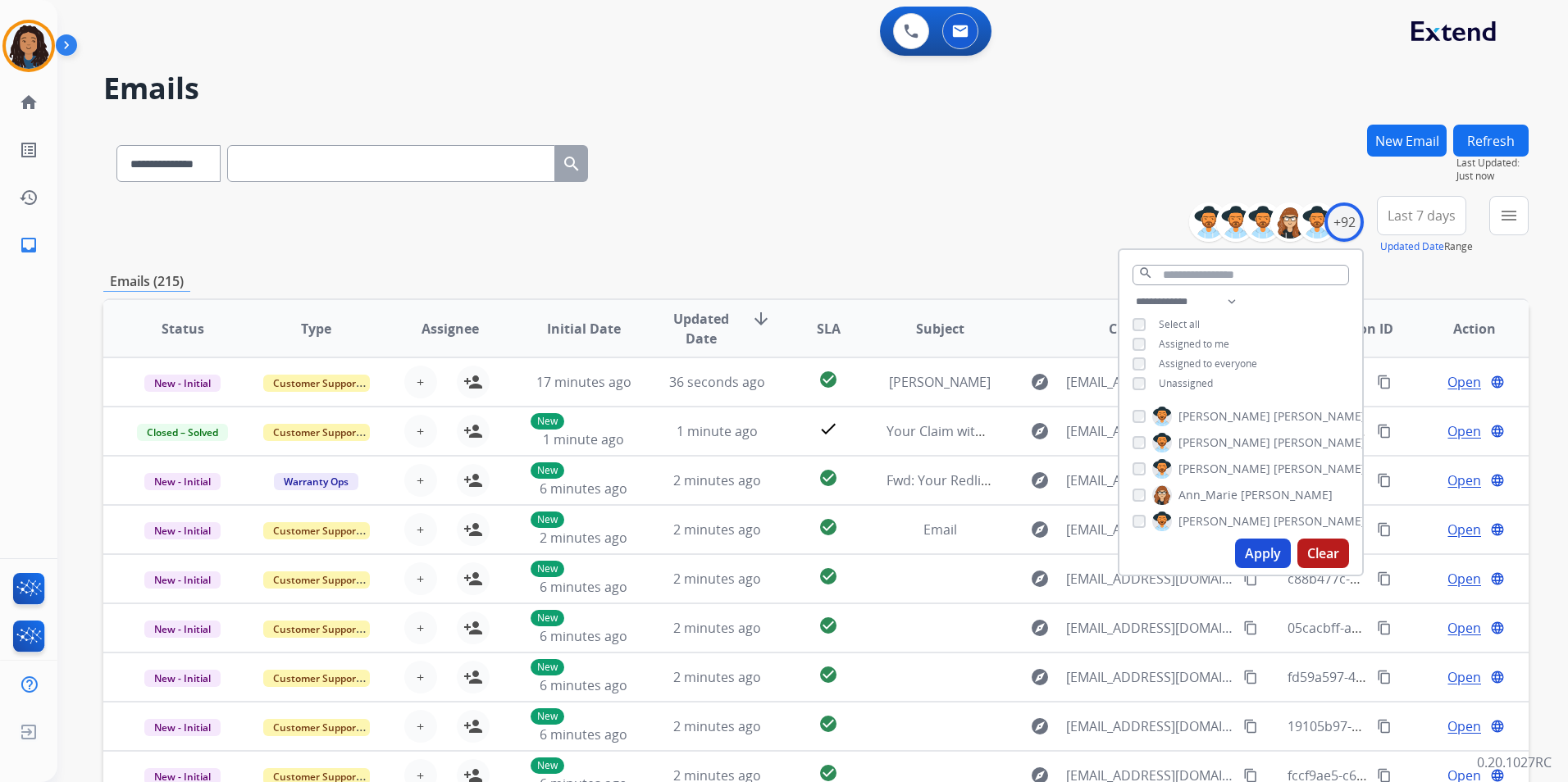
click at [1194, 389] on div "**********" at bounding box center [1240, 345] width 243 height 105
click at [1194, 385] on span "Unassigned" at bounding box center [1186, 383] width 54 height 14
drag, startPoint x: 1270, startPoint y: 546, endPoint x: 1449, endPoint y: 302, distance: 302.6
click at [1269, 546] on button "Apply" at bounding box center [1263, 553] width 56 height 30
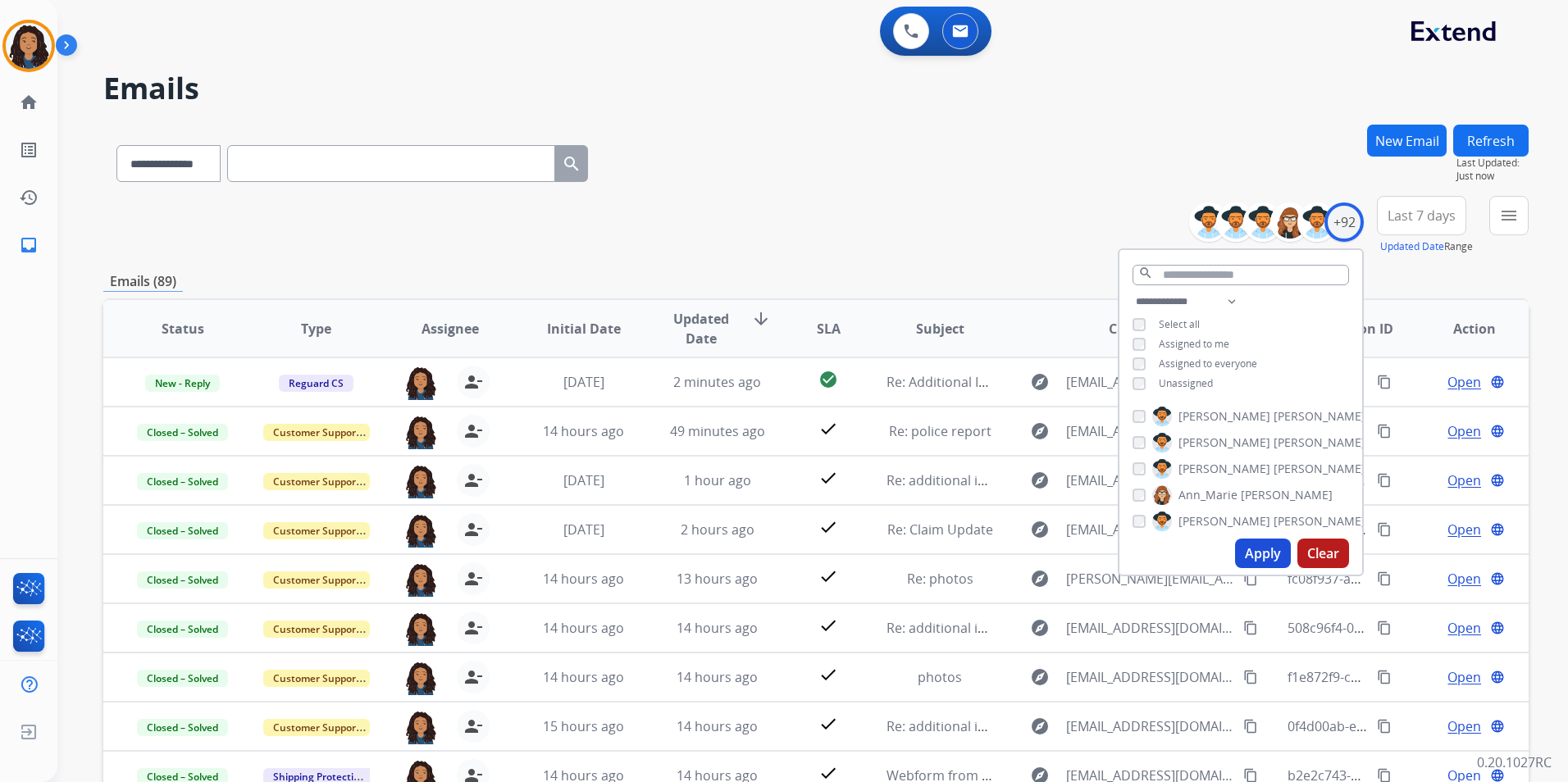
click at [1515, 234] on button "menu" at bounding box center [1509, 215] width 39 height 39
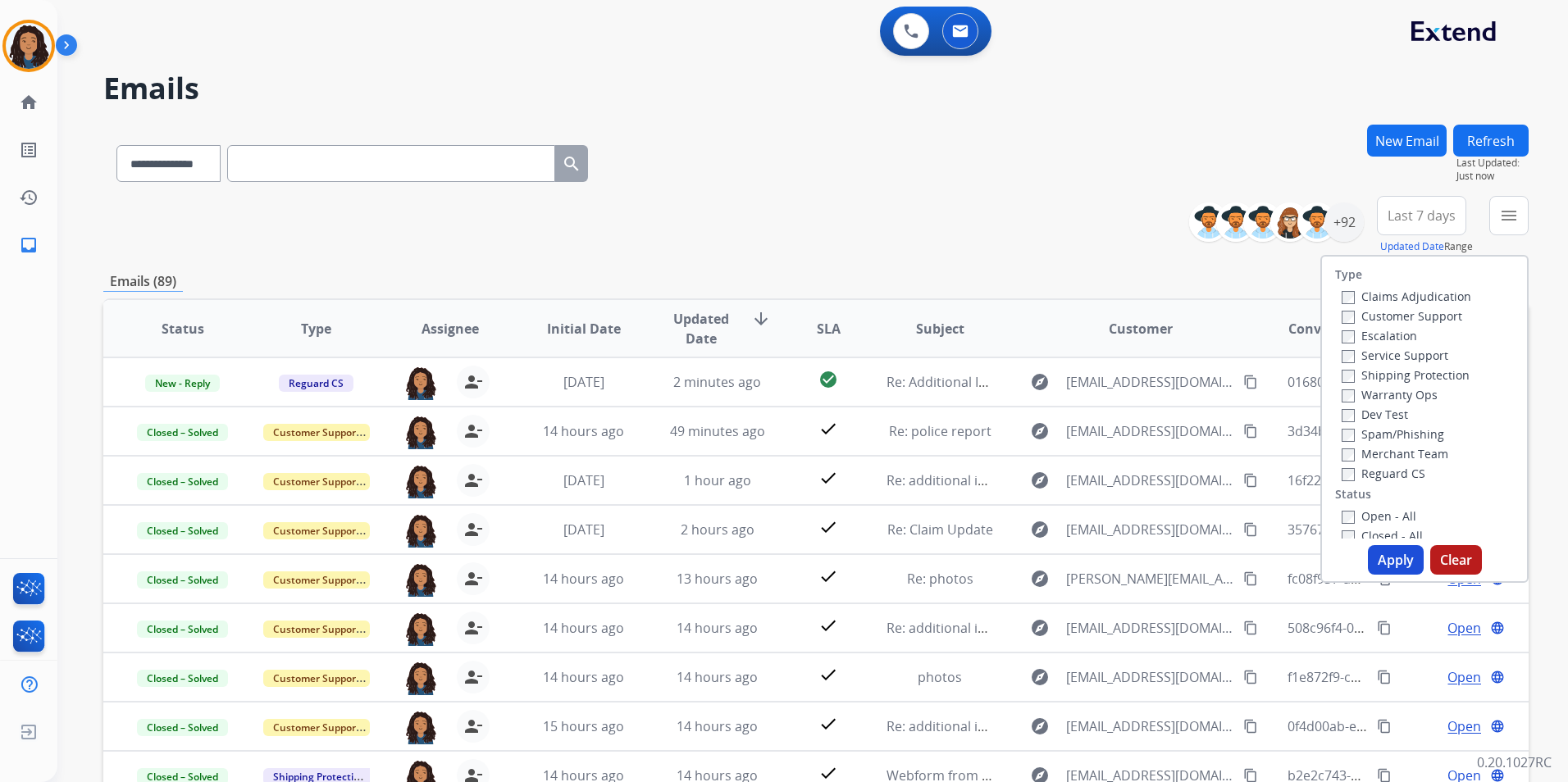
click at [1427, 317] on label "Customer Support" at bounding box center [1402, 316] width 120 height 15
click at [1432, 369] on label "Shipping Protection" at bounding box center [1405, 375] width 128 height 15
click at [1388, 474] on label "Reguard CS" at bounding box center [1383, 474] width 84 height 15
click at [1382, 517] on label "Open - All" at bounding box center [1379, 516] width 75 height 15
click at [1389, 566] on button "Apply" at bounding box center [1396, 560] width 56 height 30
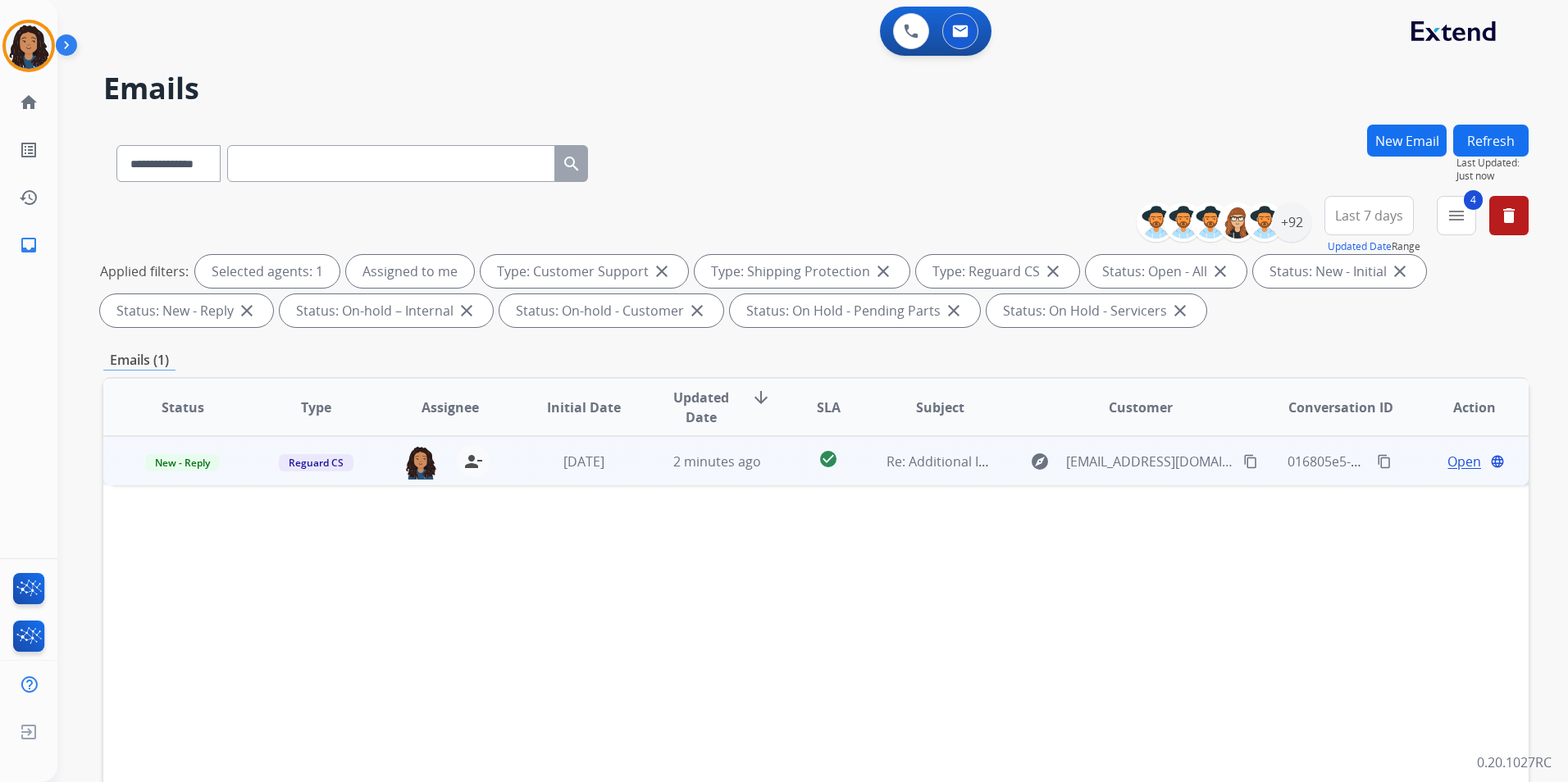
click at [1458, 463] on span "Open" at bounding box center [1464, 461] width 34 height 19
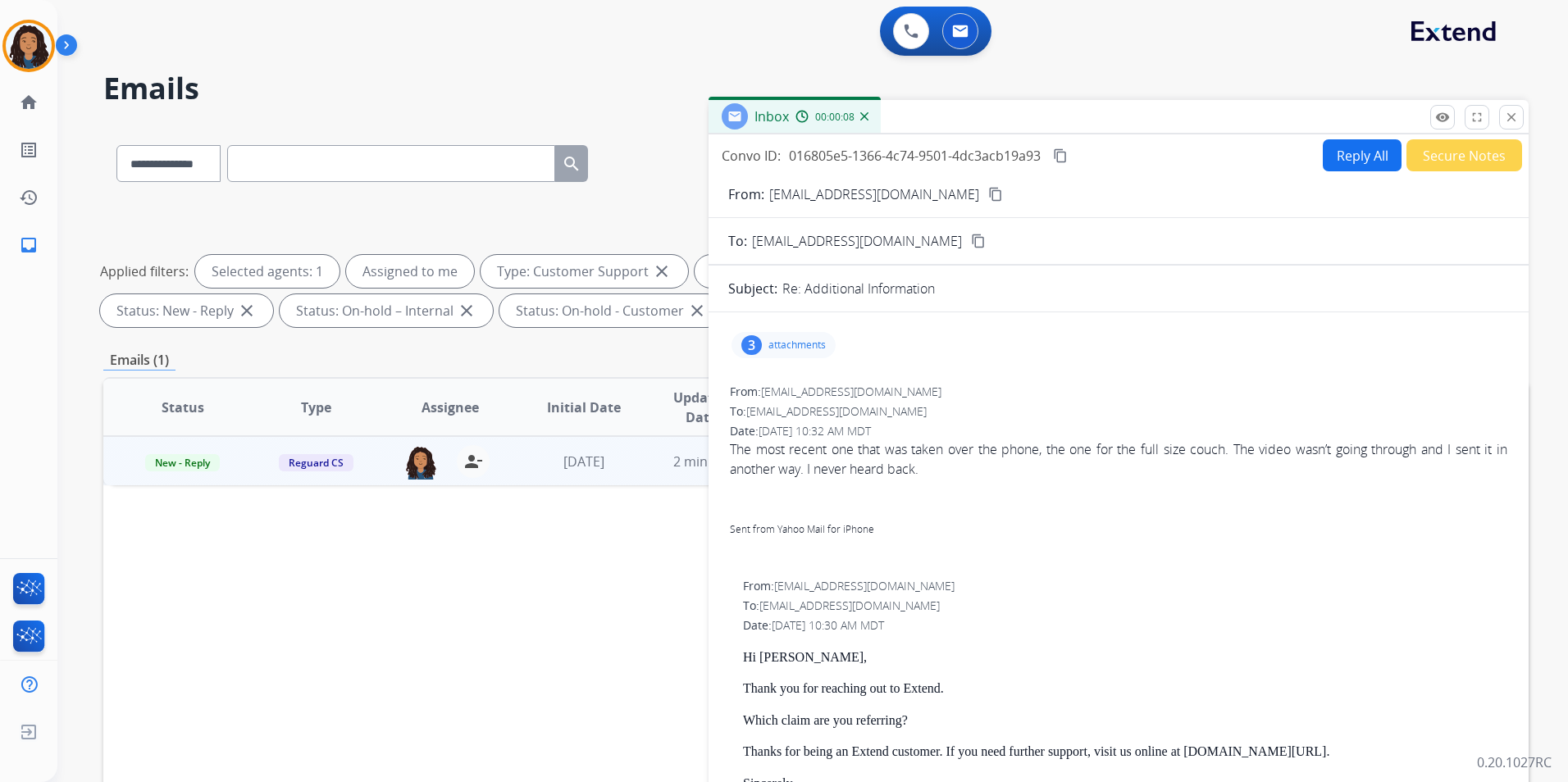
click at [988, 196] on mat-icon "content_copy" at bounding box center [995, 194] width 14 height 14
click at [786, 348] on p "attachments" at bounding box center [797, 345] width 58 height 13
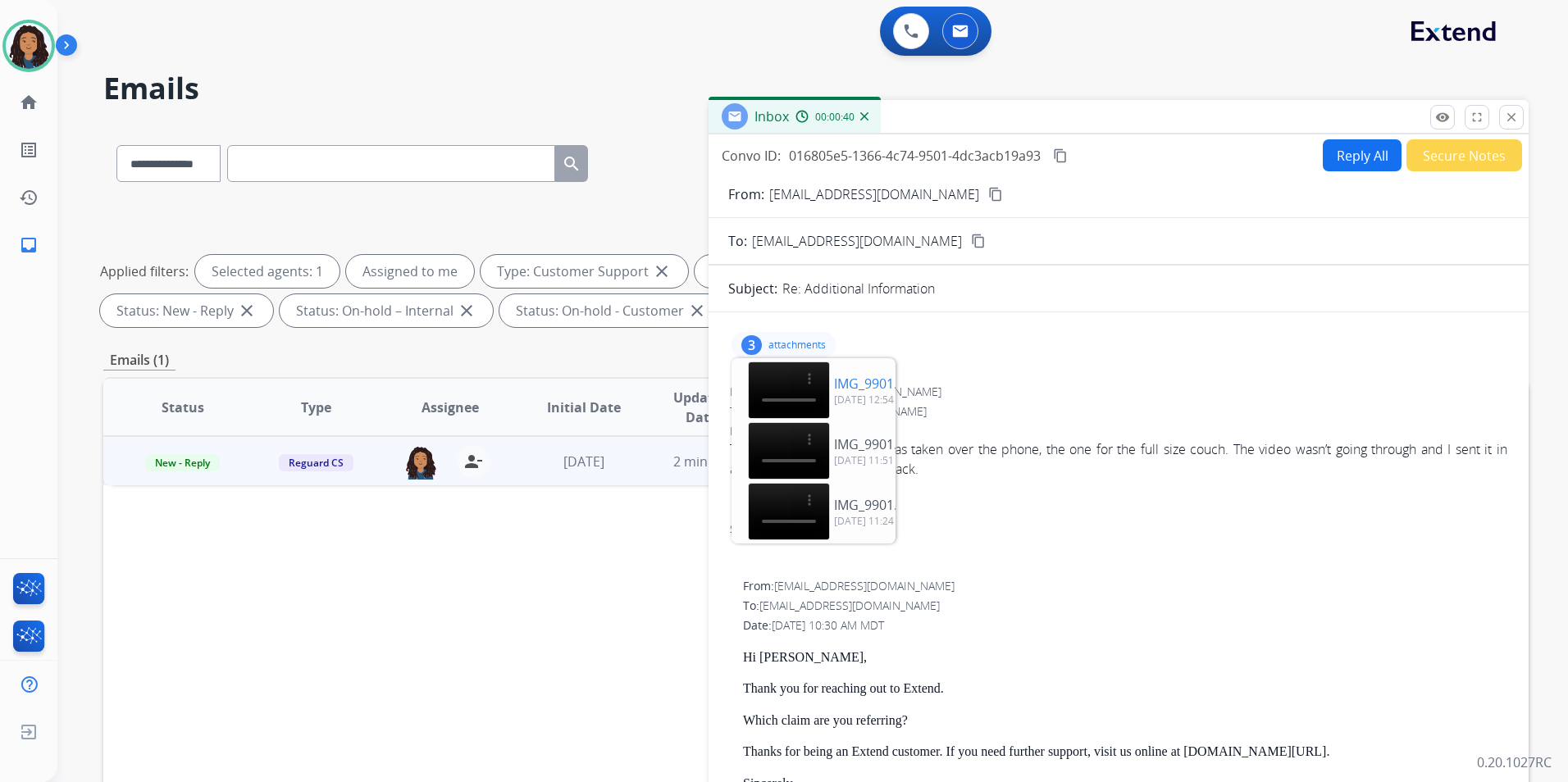
click at [764, 376] on video at bounding box center [789, 391] width 82 height 58
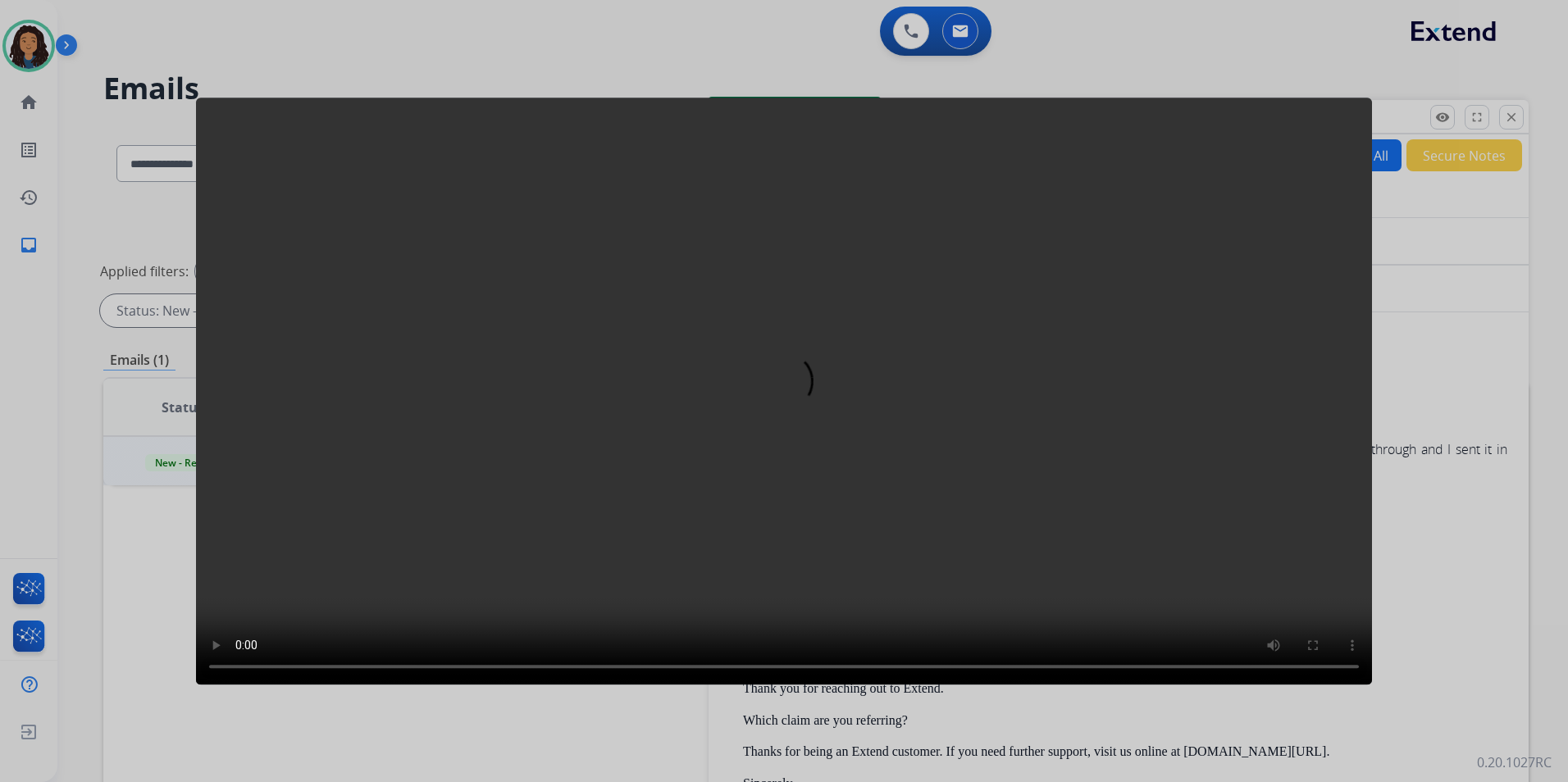
click at [1421, 275] on div at bounding box center [784, 391] width 1568 height 782
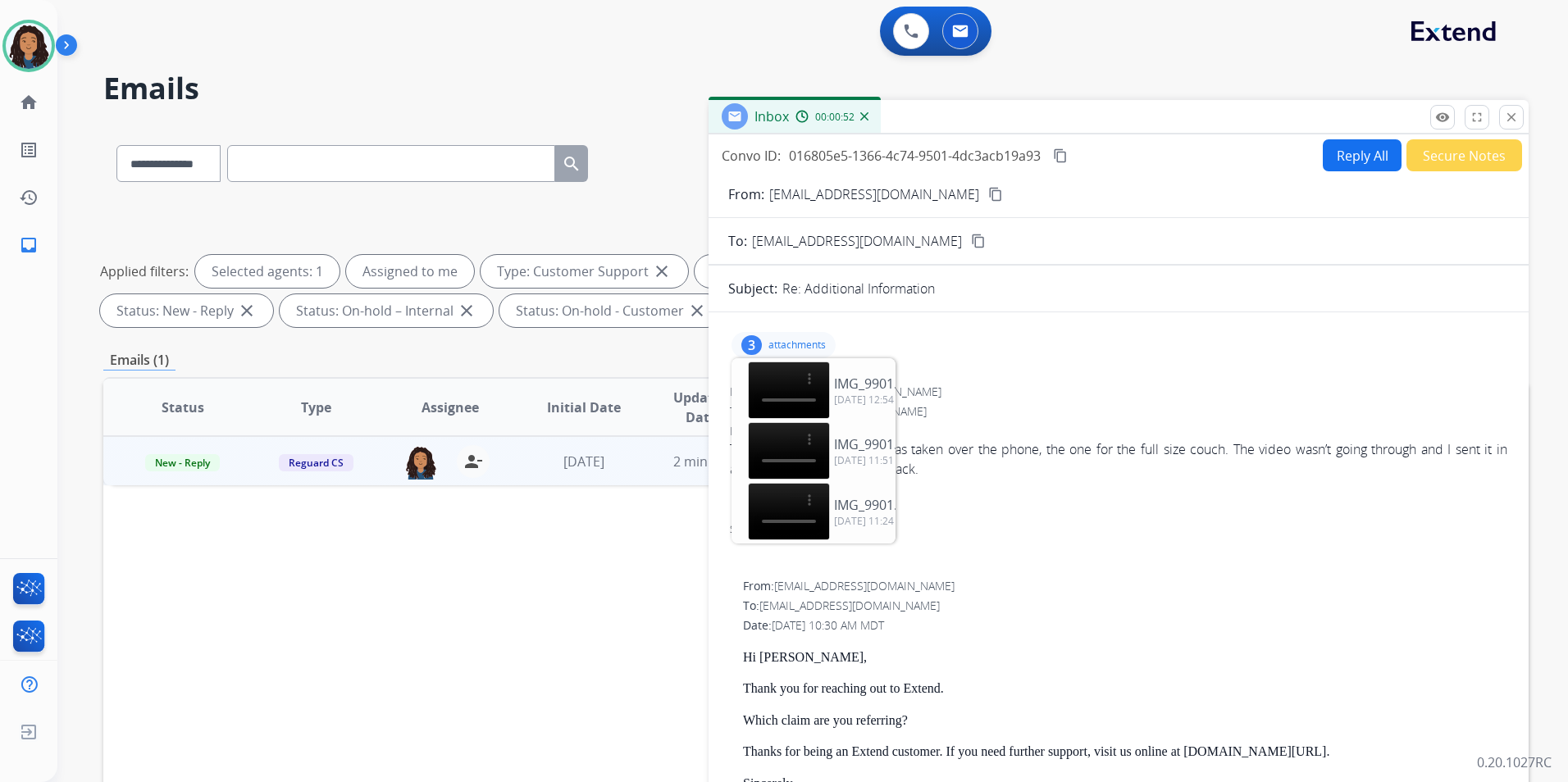
click at [796, 347] on p "attachments" at bounding box center [797, 345] width 58 height 13
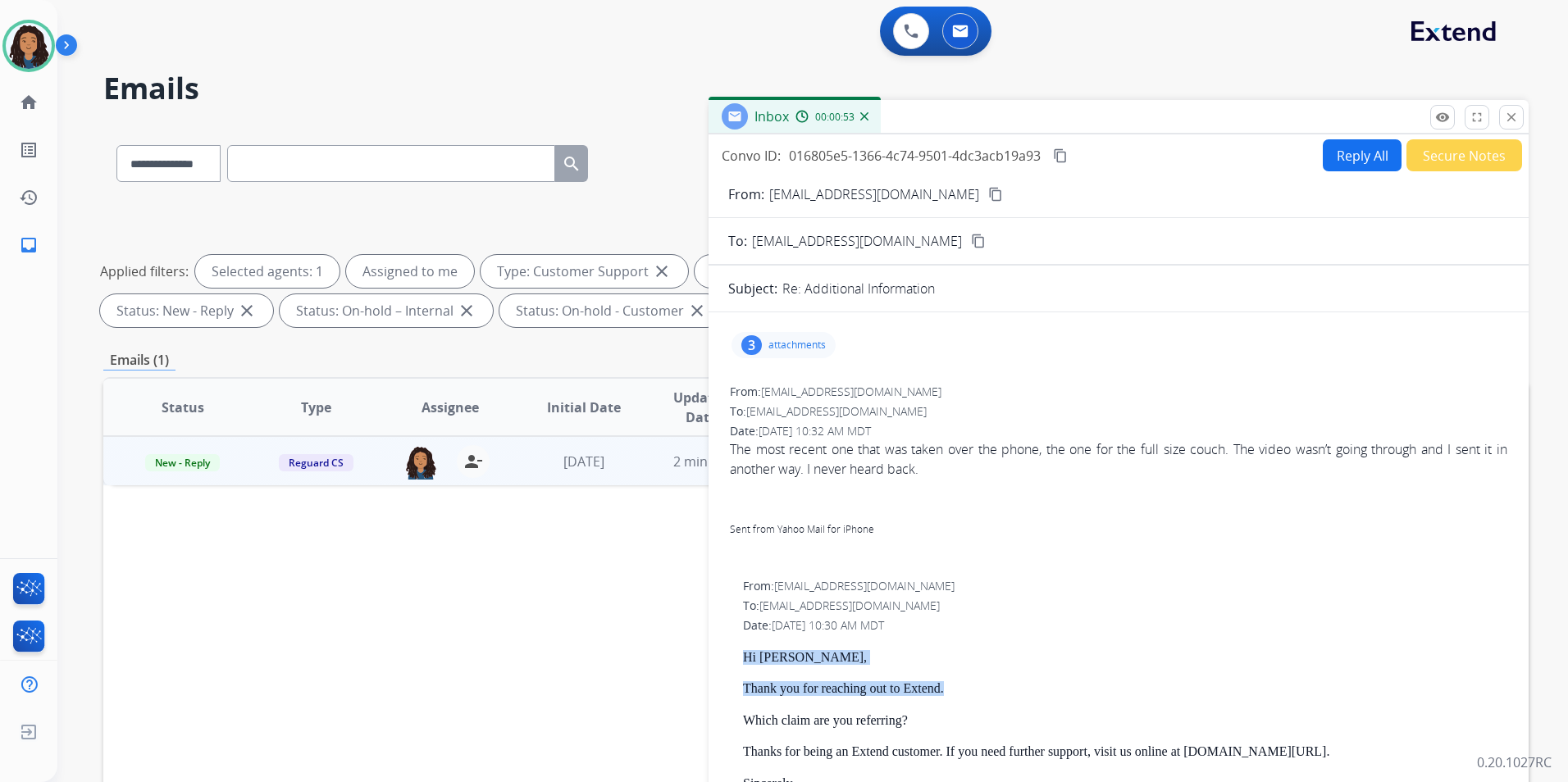
drag, startPoint x: 734, startPoint y: 649, endPoint x: 982, endPoint y: 671, distance: 249.0
drag, startPoint x: 982, startPoint y: 671, endPoint x: 920, endPoint y: 678, distance: 62.4
copy div "Hi Nicholas, Thank you for reaching out to Extend."
click at [1367, 146] on button "Reply All" at bounding box center [1361, 156] width 79 height 32
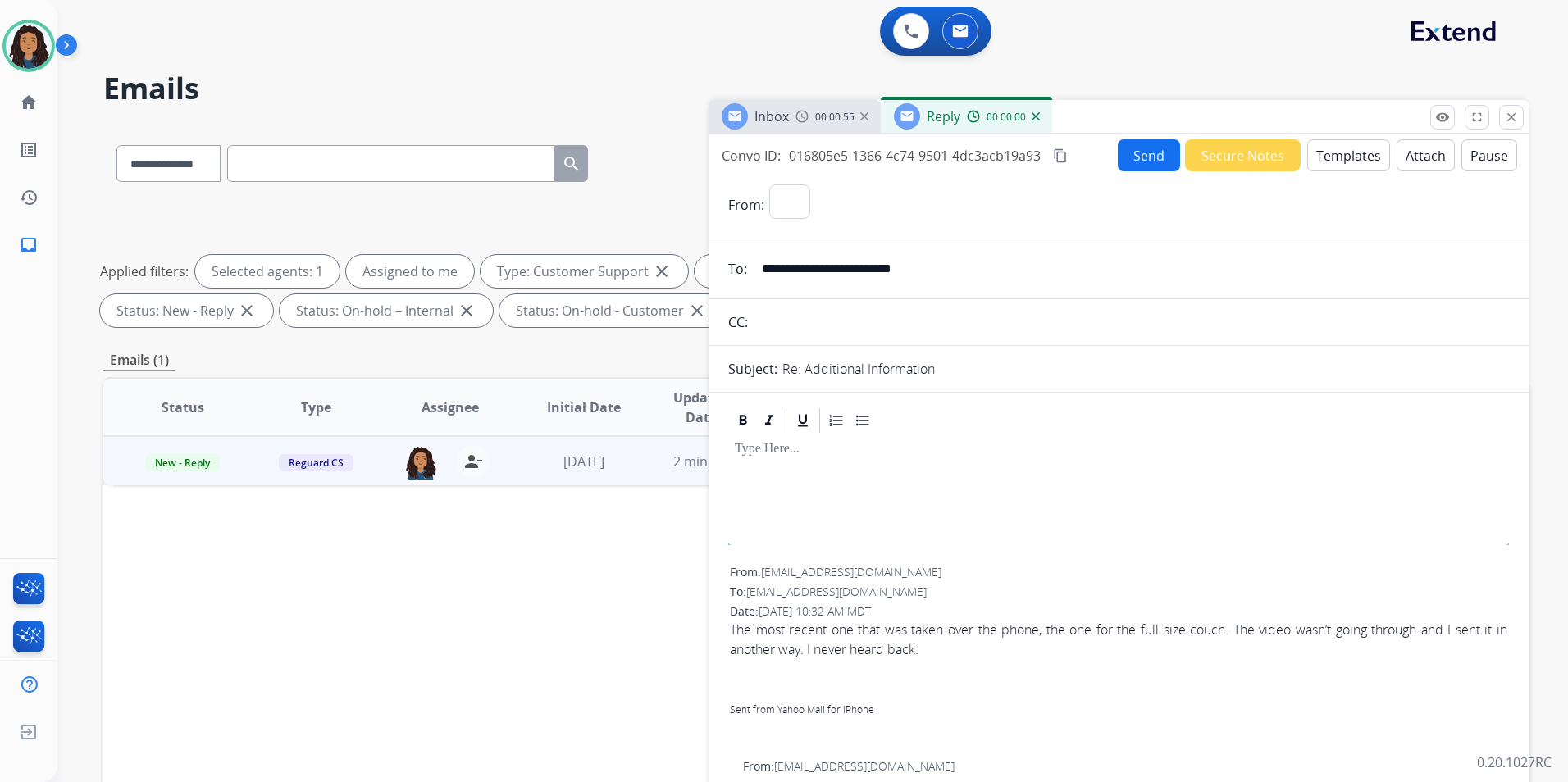
click at [1360, 147] on button "Templates" at bounding box center [1349, 156] width 83 height 32
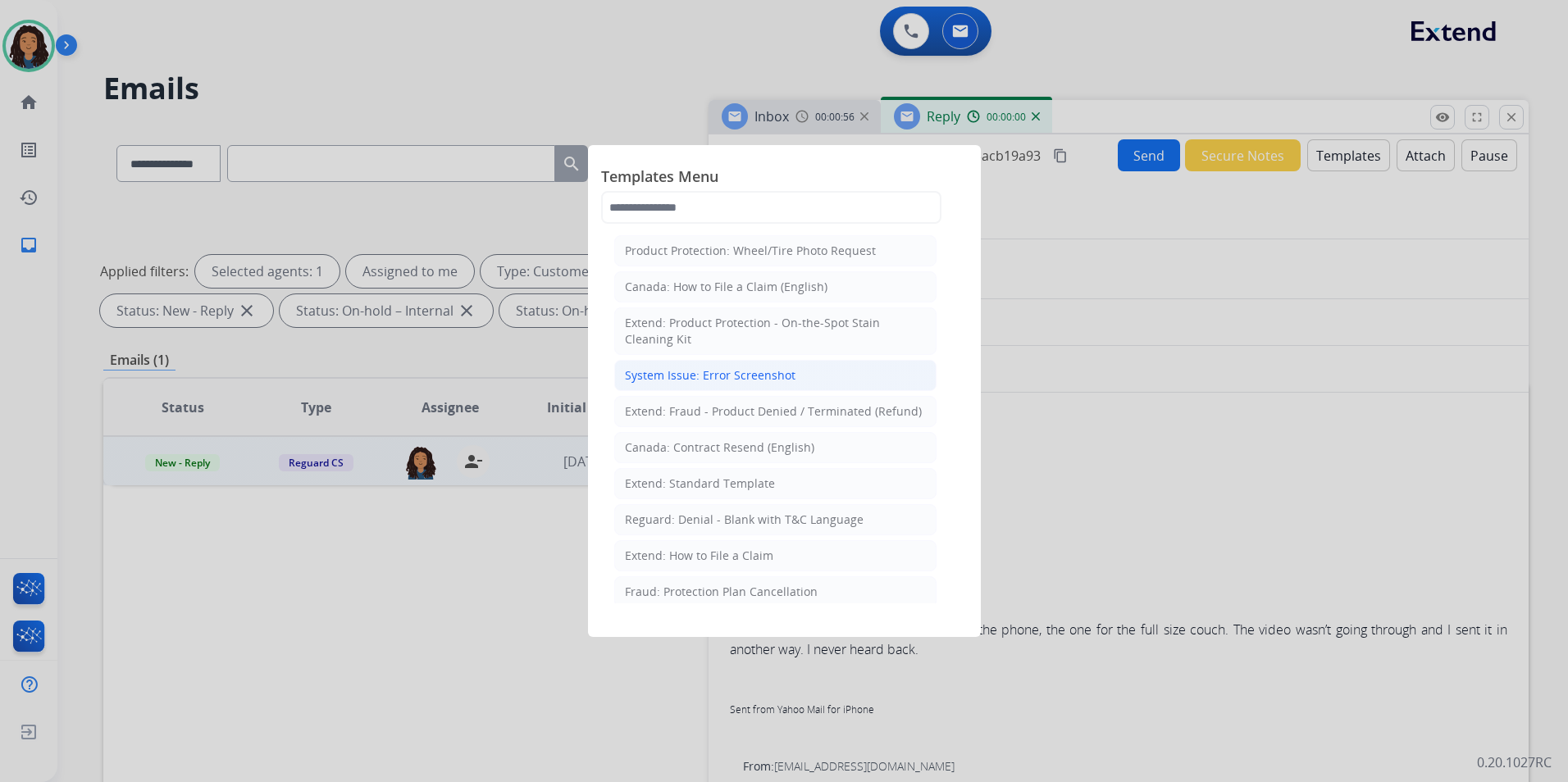
select select "**********"
click at [778, 486] on li "Extend: Standard Template" at bounding box center [775, 484] width 322 height 31
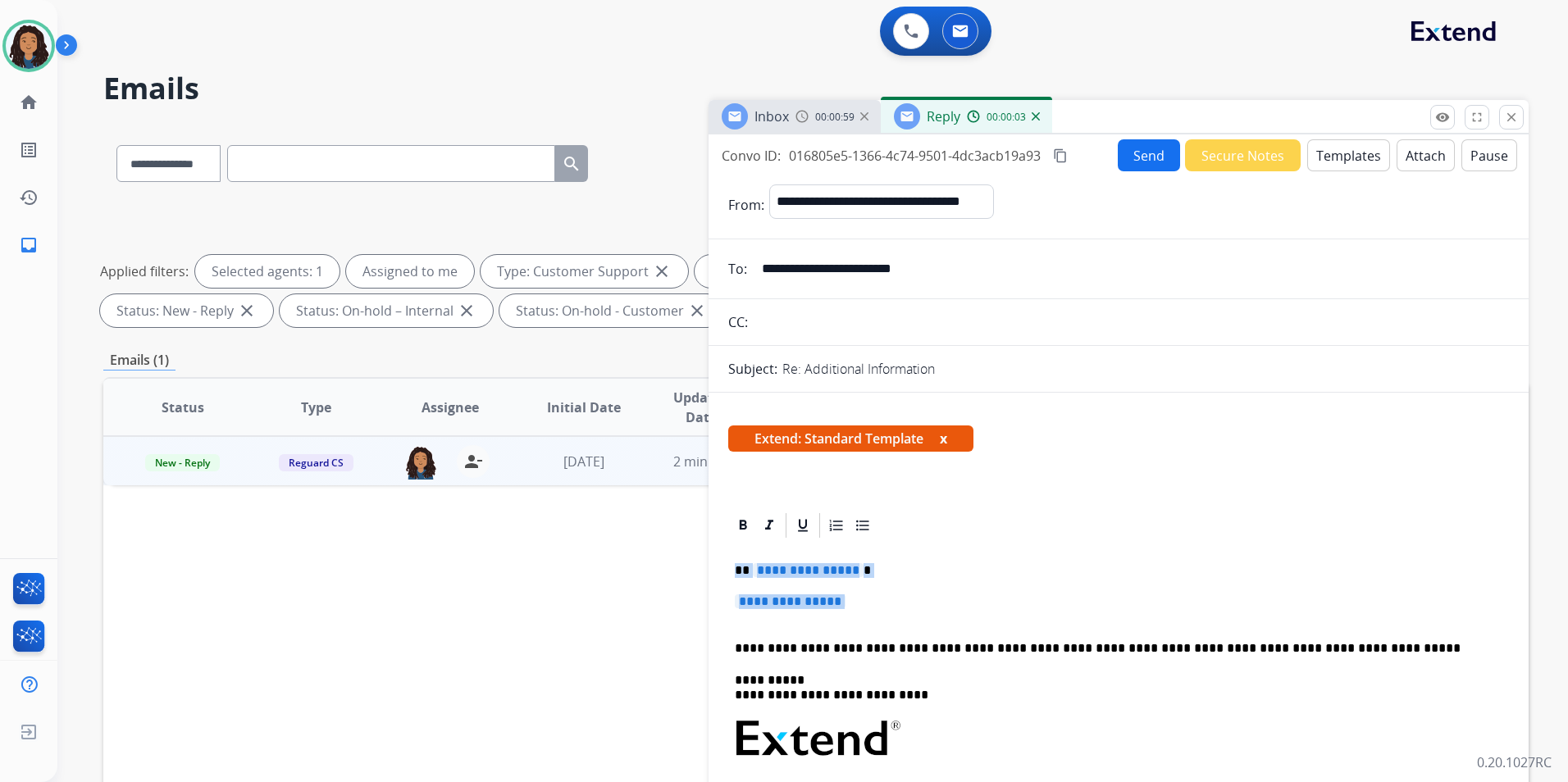
drag, startPoint x: 731, startPoint y: 563, endPoint x: 889, endPoint y: 610, distance: 164.8
click at [889, 610] on div "**********" at bounding box center [1119, 778] width 781 height 474
paste div
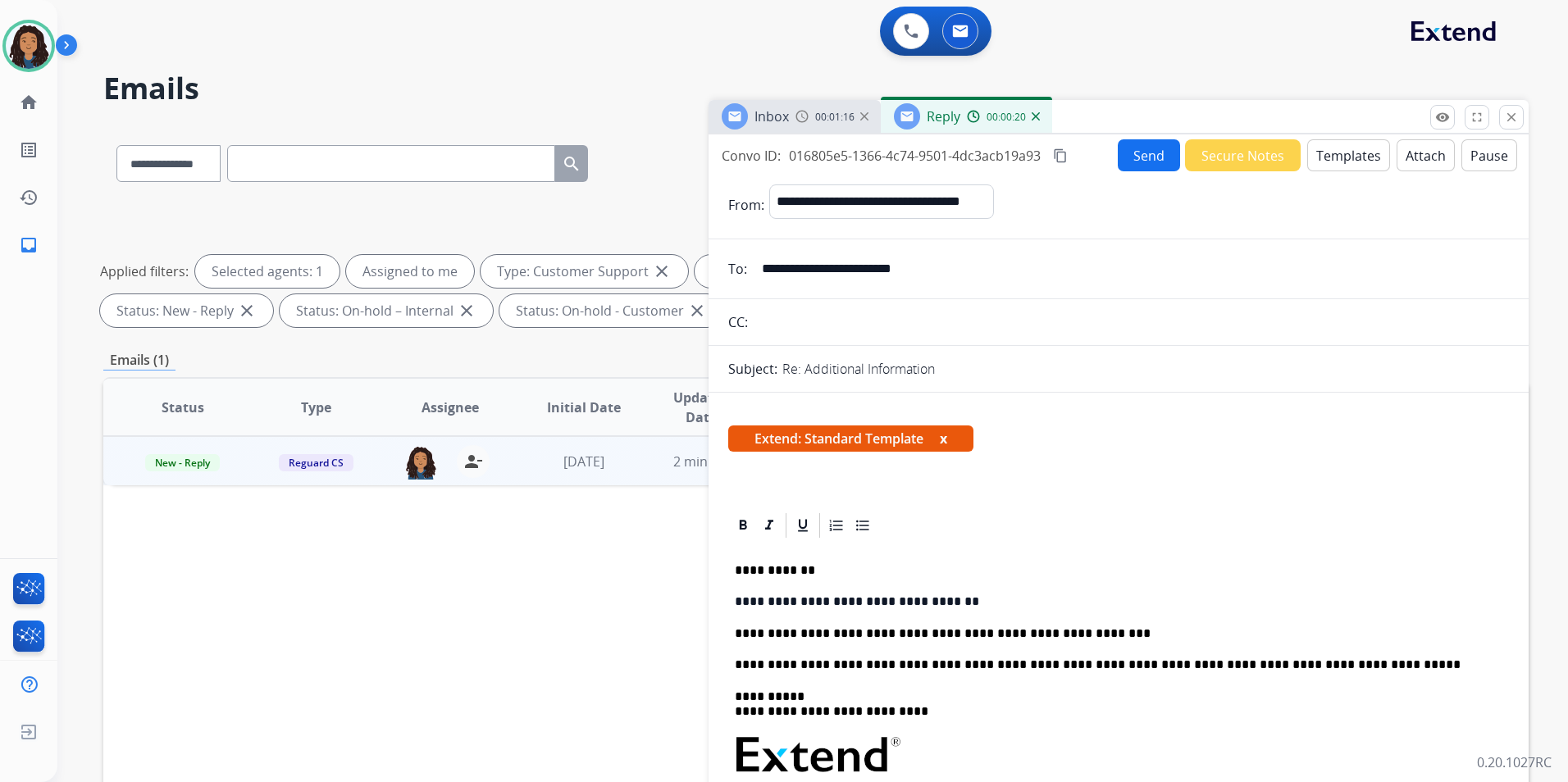
click at [1128, 164] on button "Send" at bounding box center [1149, 156] width 63 height 32
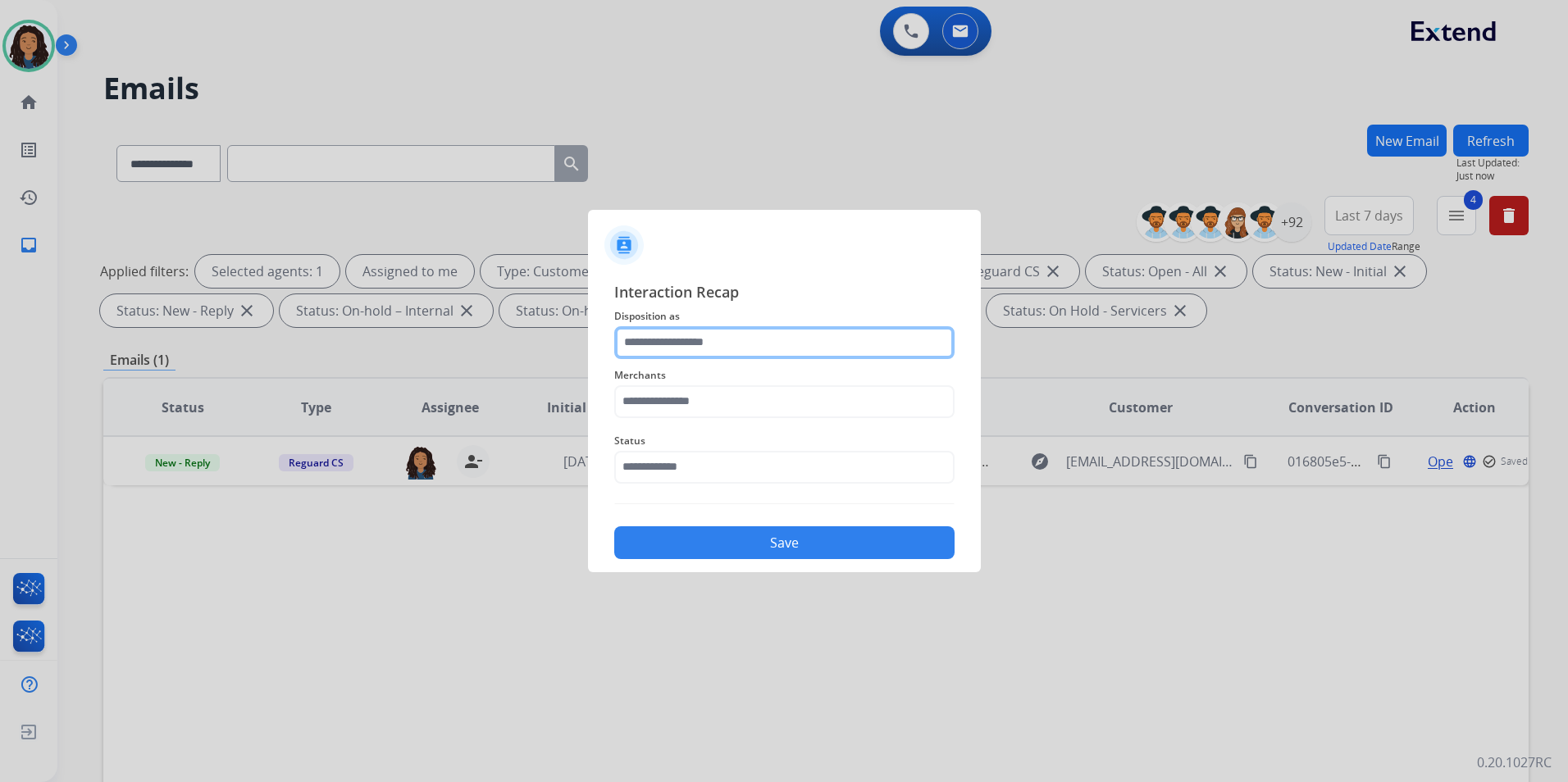
drag, startPoint x: 783, startPoint y: 367, endPoint x: 744, endPoint y: 342, distance: 46.3
click at [745, 342] on input "text" at bounding box center [784, 342] width 341 height 33
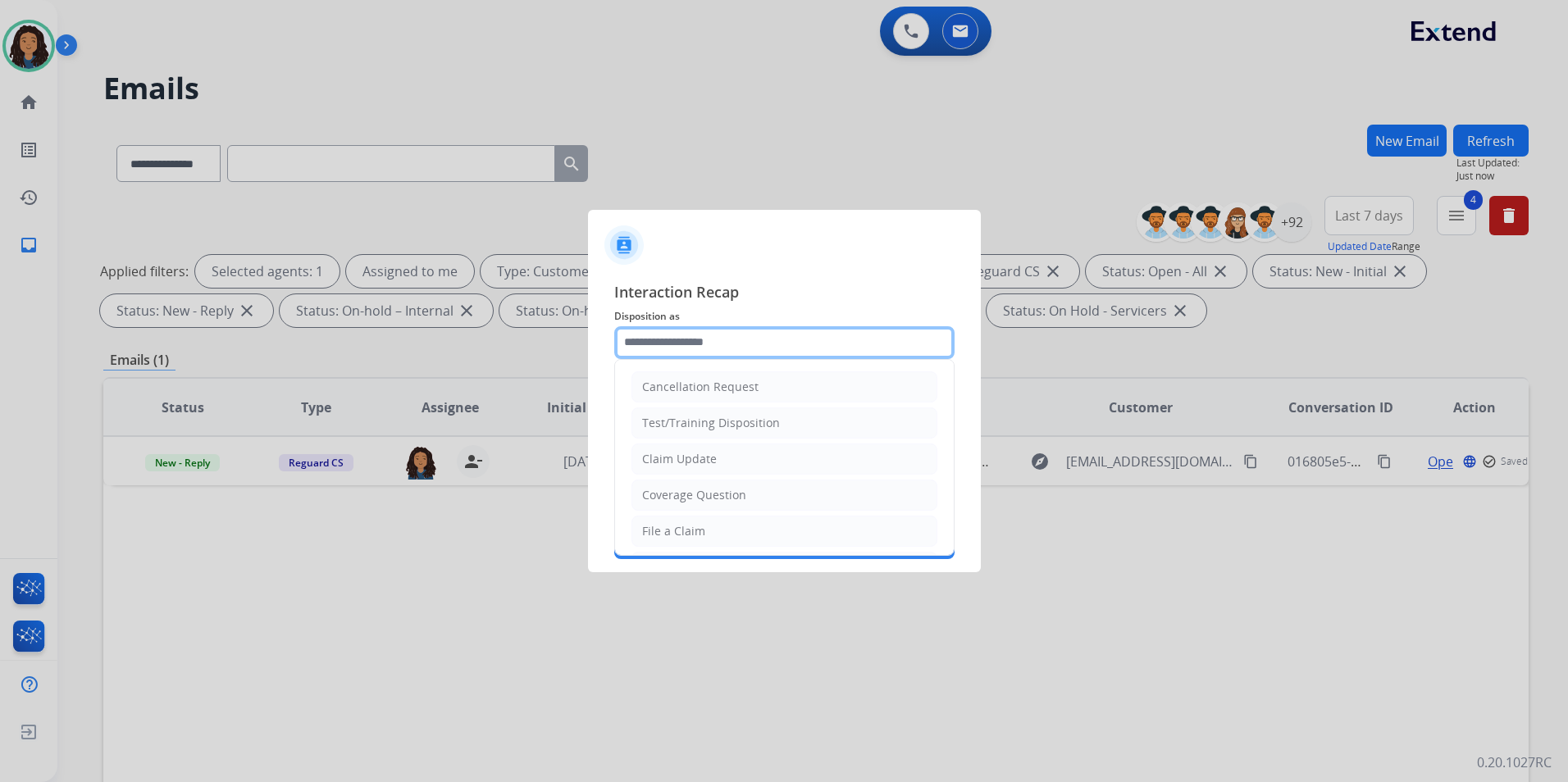
type input "**********"
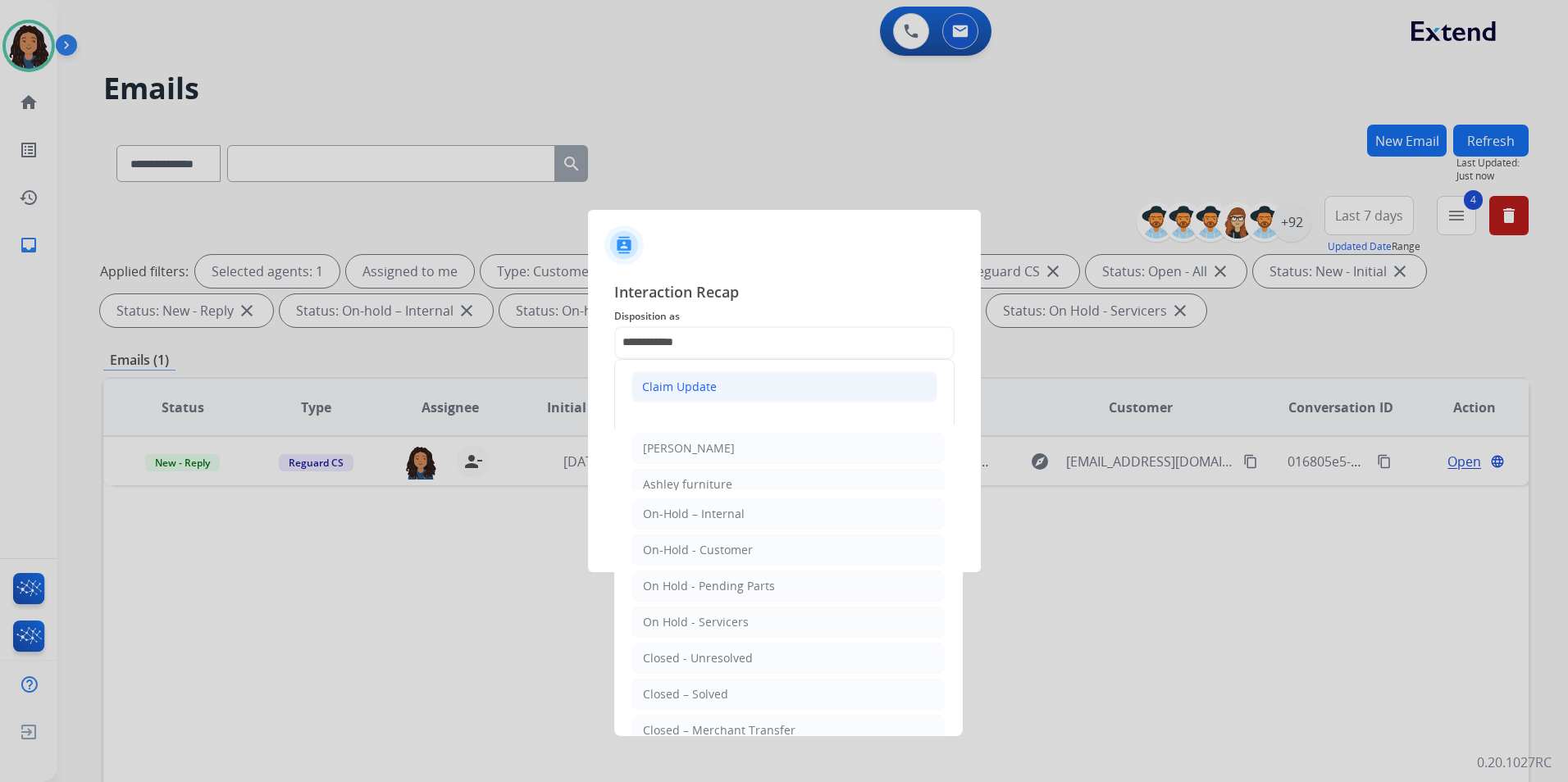
click at [687, 391] on div "Claim Update" at bounding box center [679, 386] width 75 height 16
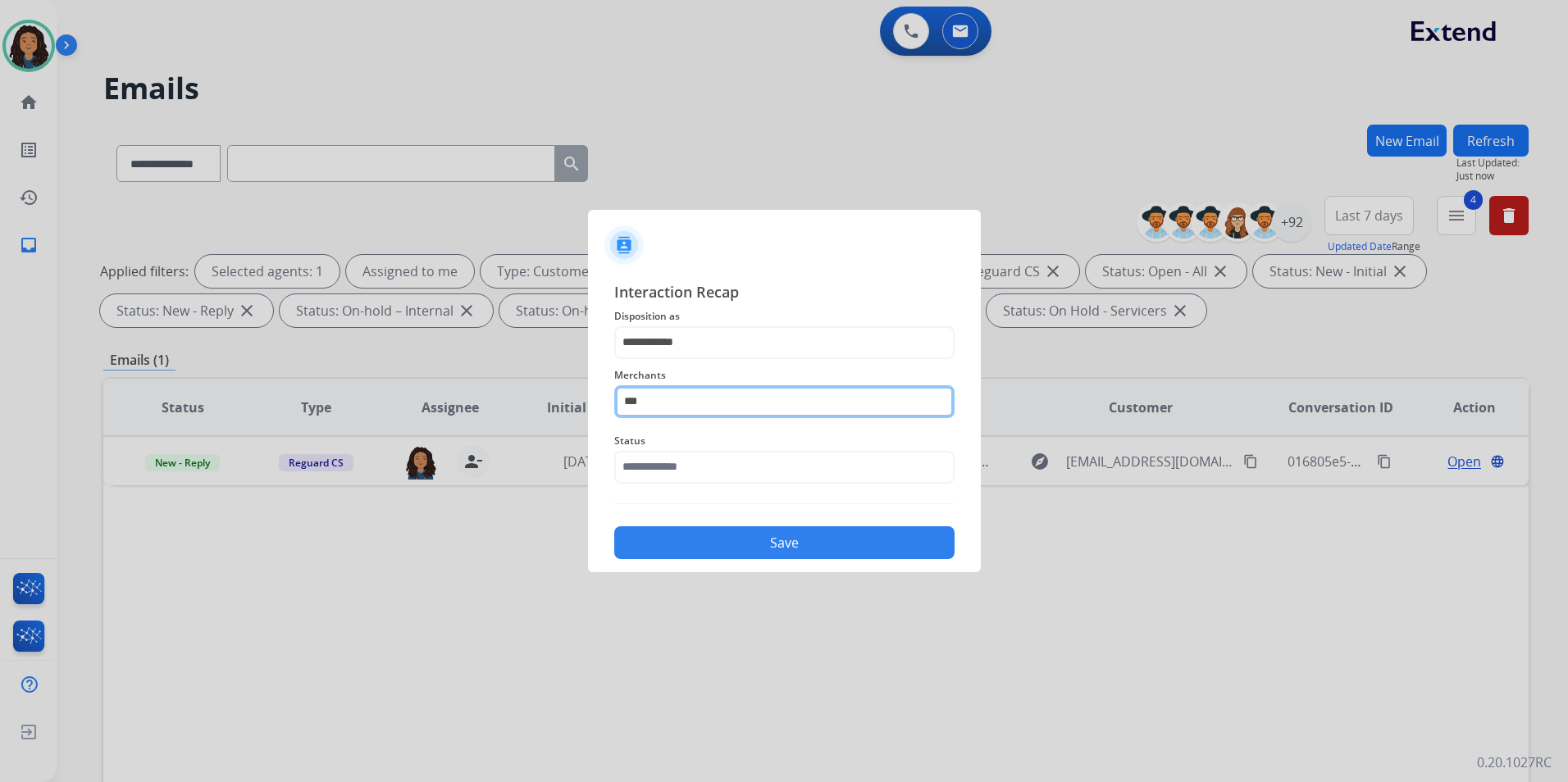
drag, startPoint x: 679, startPoint y: 399, endPoint x: 679, endPoint y: 409, distance: 10.0
click at [679, 399] on input "***" at bounding box center [784, 402] width 341 height 33
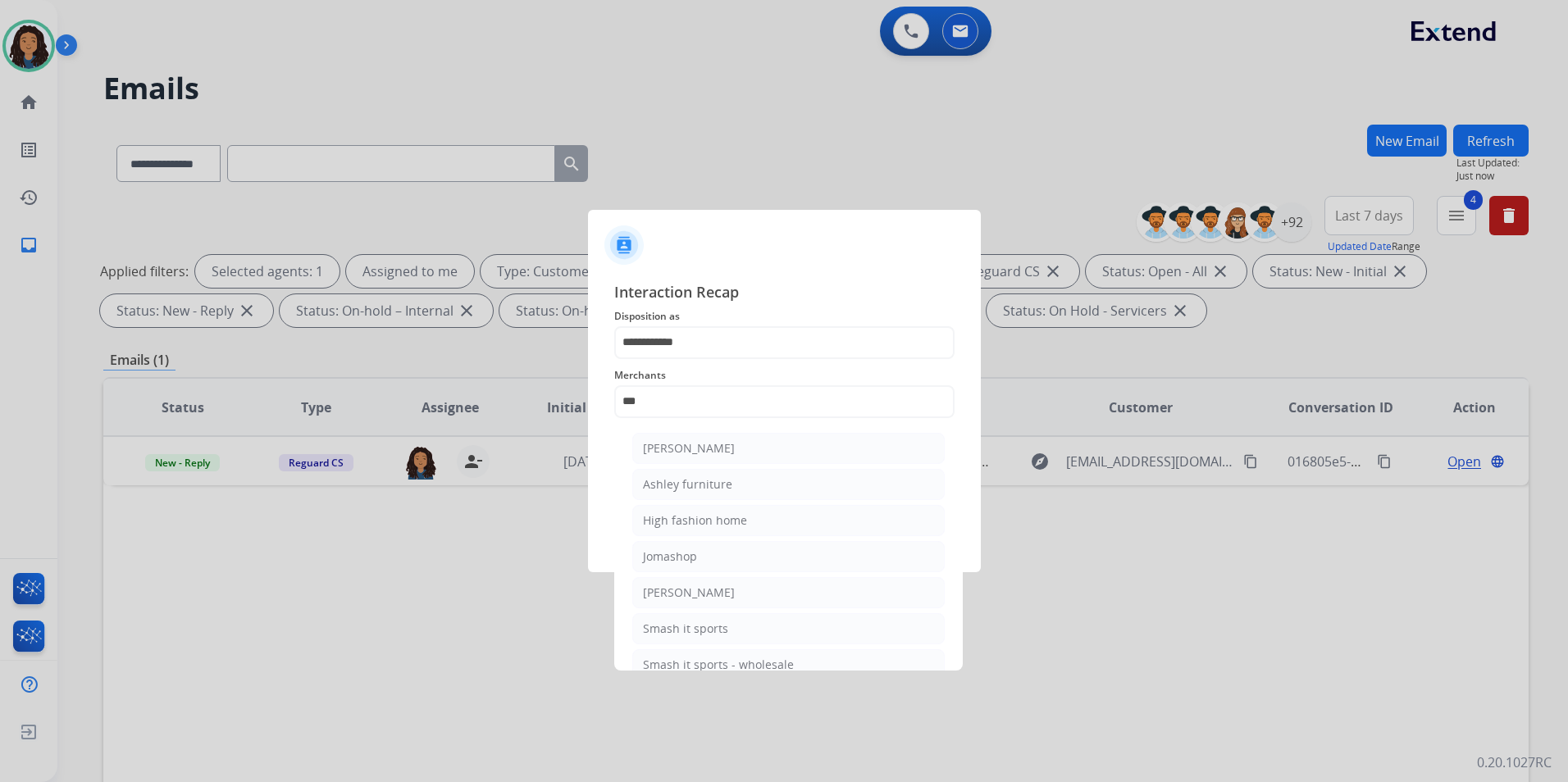
click at [645, 490] on div "Ashley furniture" at bounding box center [688, 484] width 90 height 16
type input "**********"
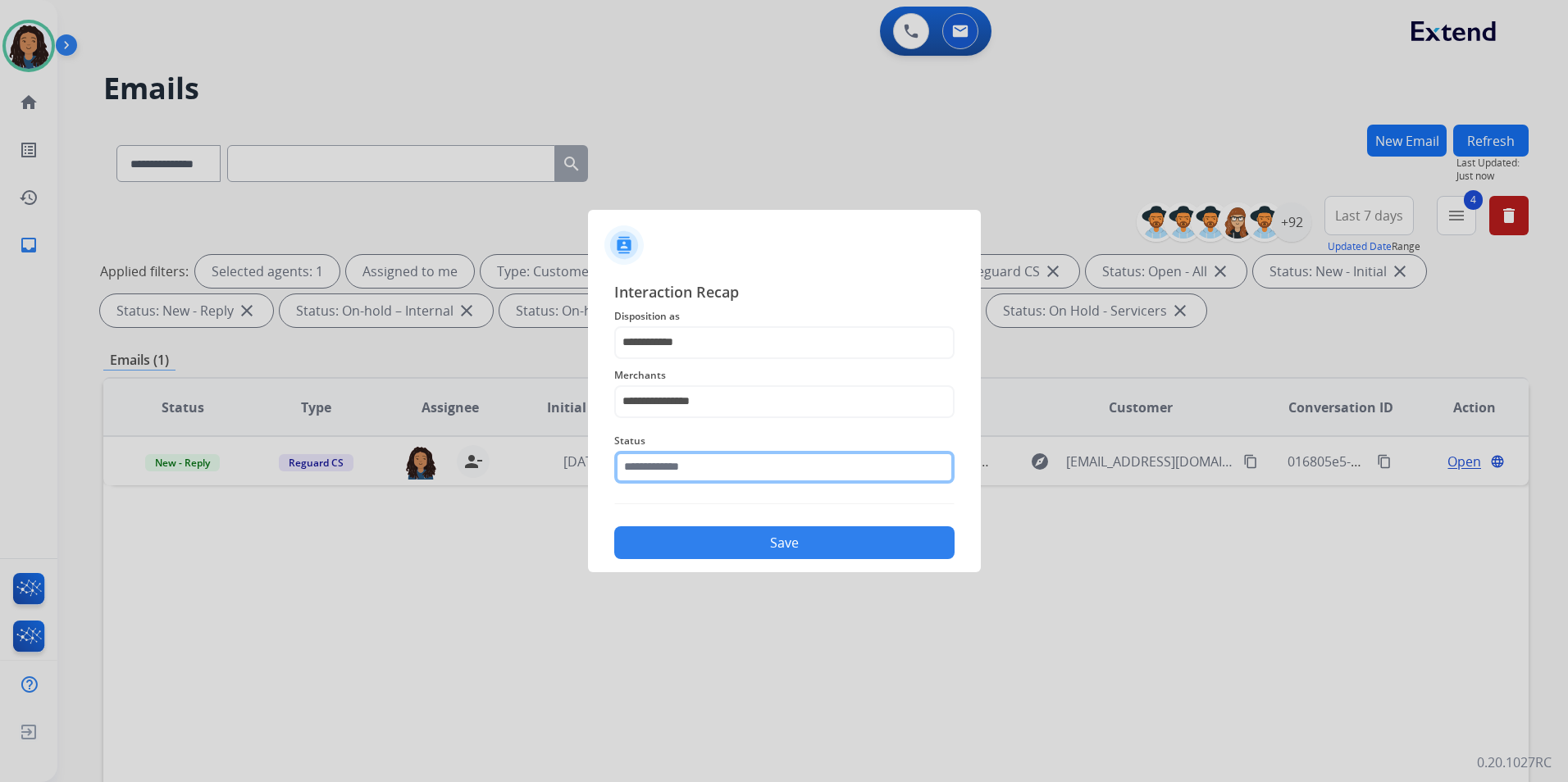
click at [668, 473] on input "text" at bounding box center [784, 467] width 341 height 33
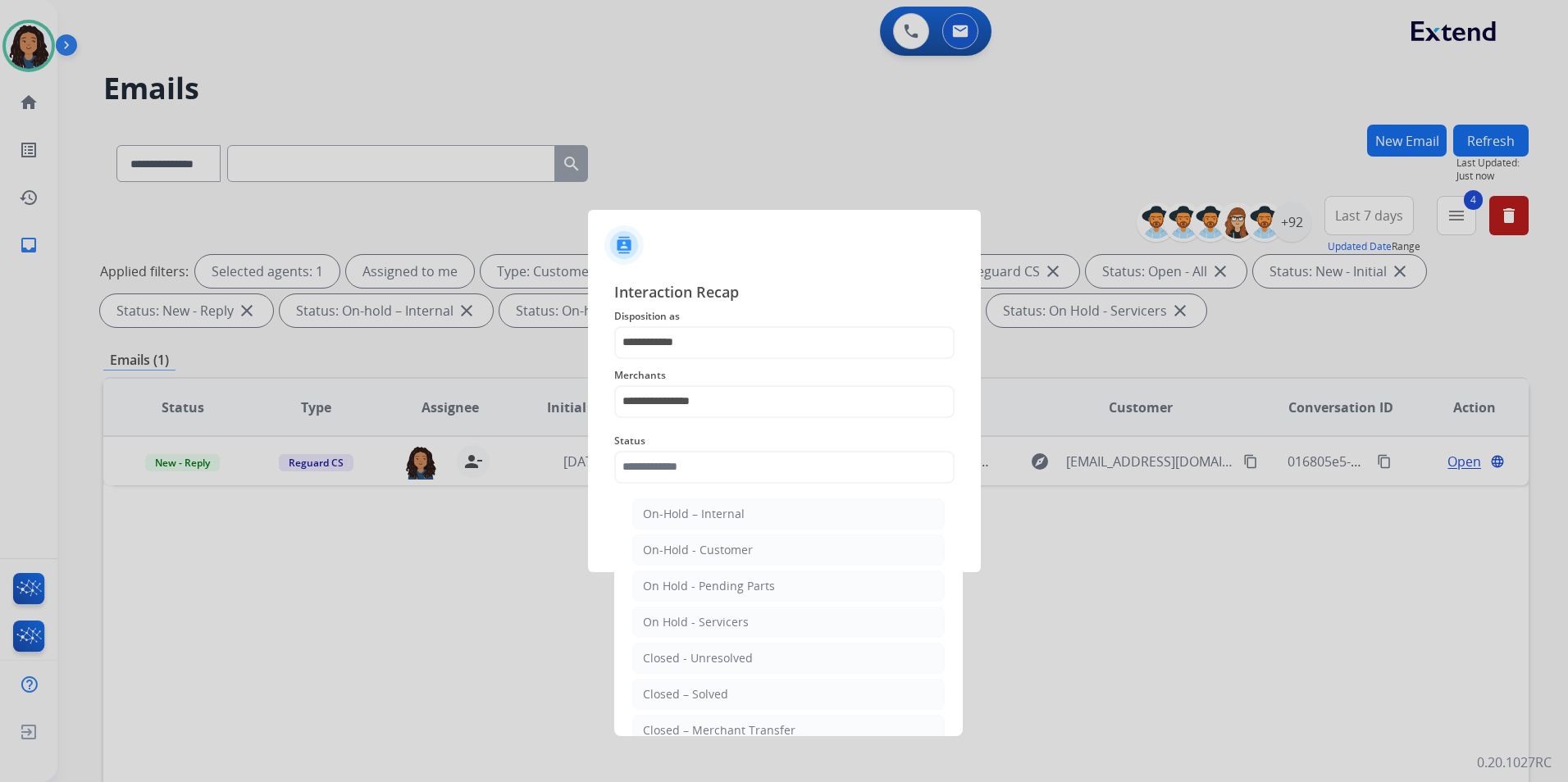
click at [721, 675] on ul "On-Hold – Internal On-Hold - Customer On Hold - Pending Parts On Hold - Service…" at bounding box center [789, 663] width 322 height 345
click at [713, 689] on div "Closed – Solved" at bounding box center [685, 694] width 86 height 16
type input "**********"
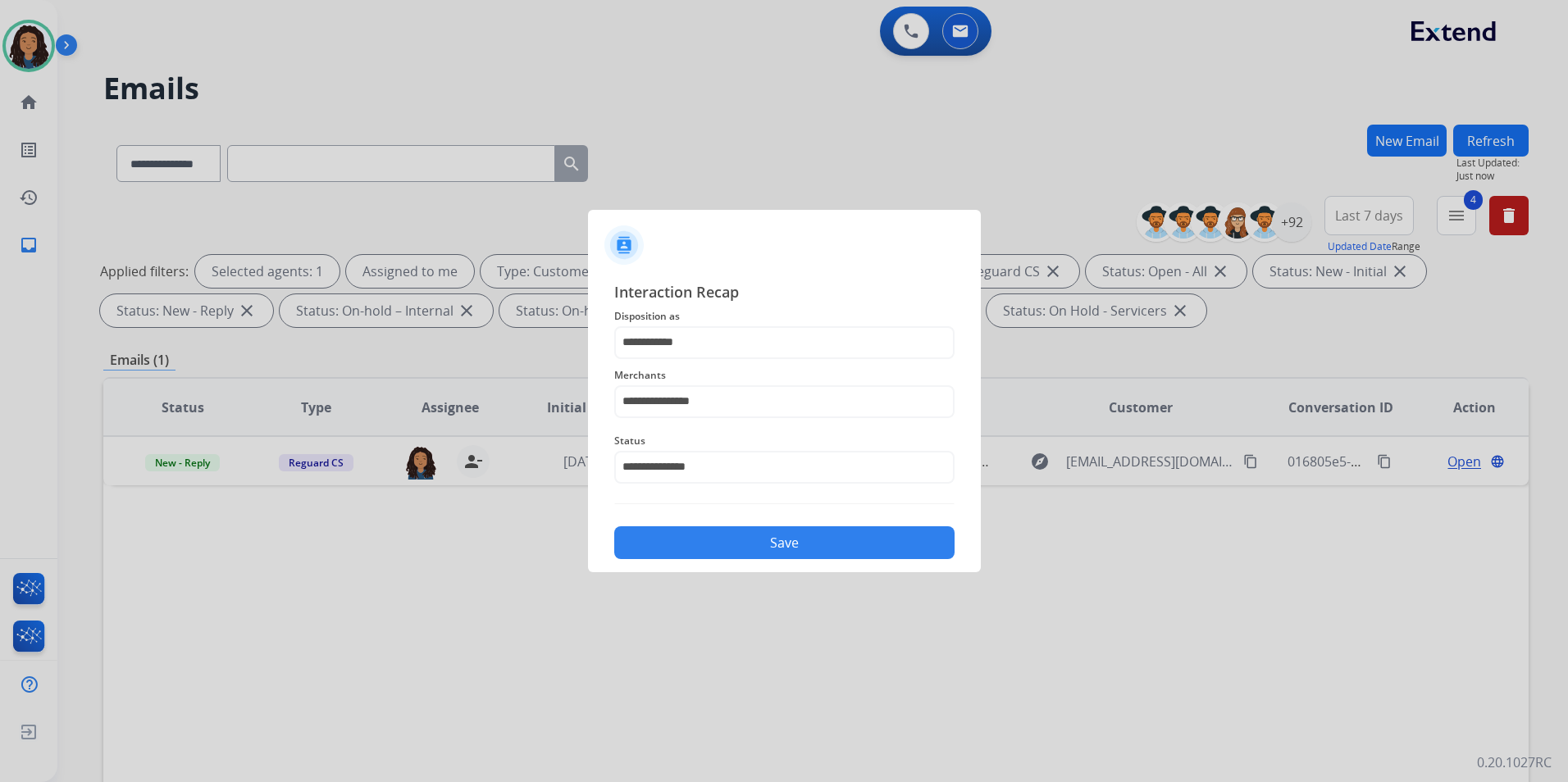
click at [737, 532] on button "Save" at bounding box center [784, 542] width 341 height 33
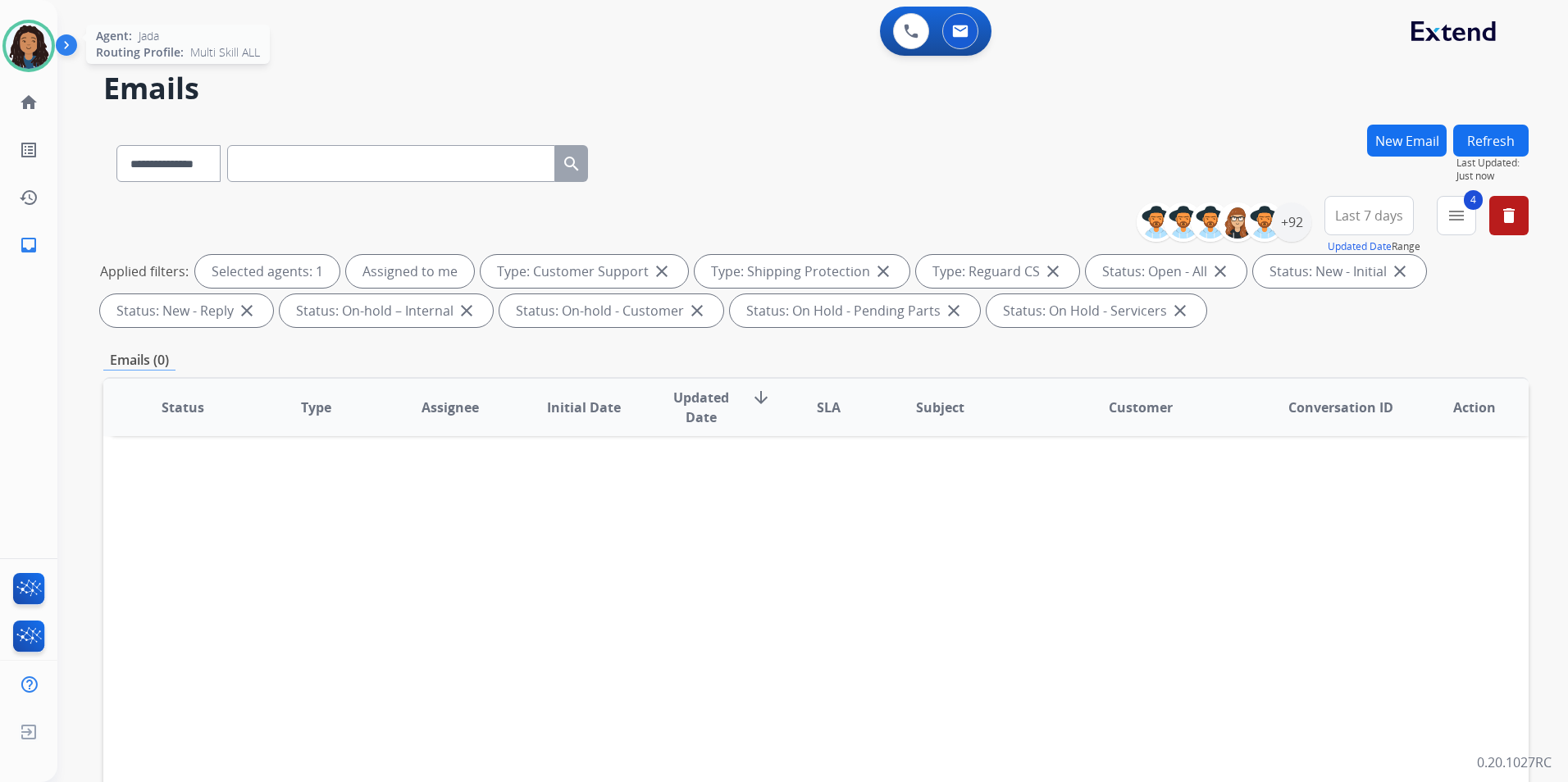
click at [29, 43] on img at bounding box center [29, 46] width 46 height 46
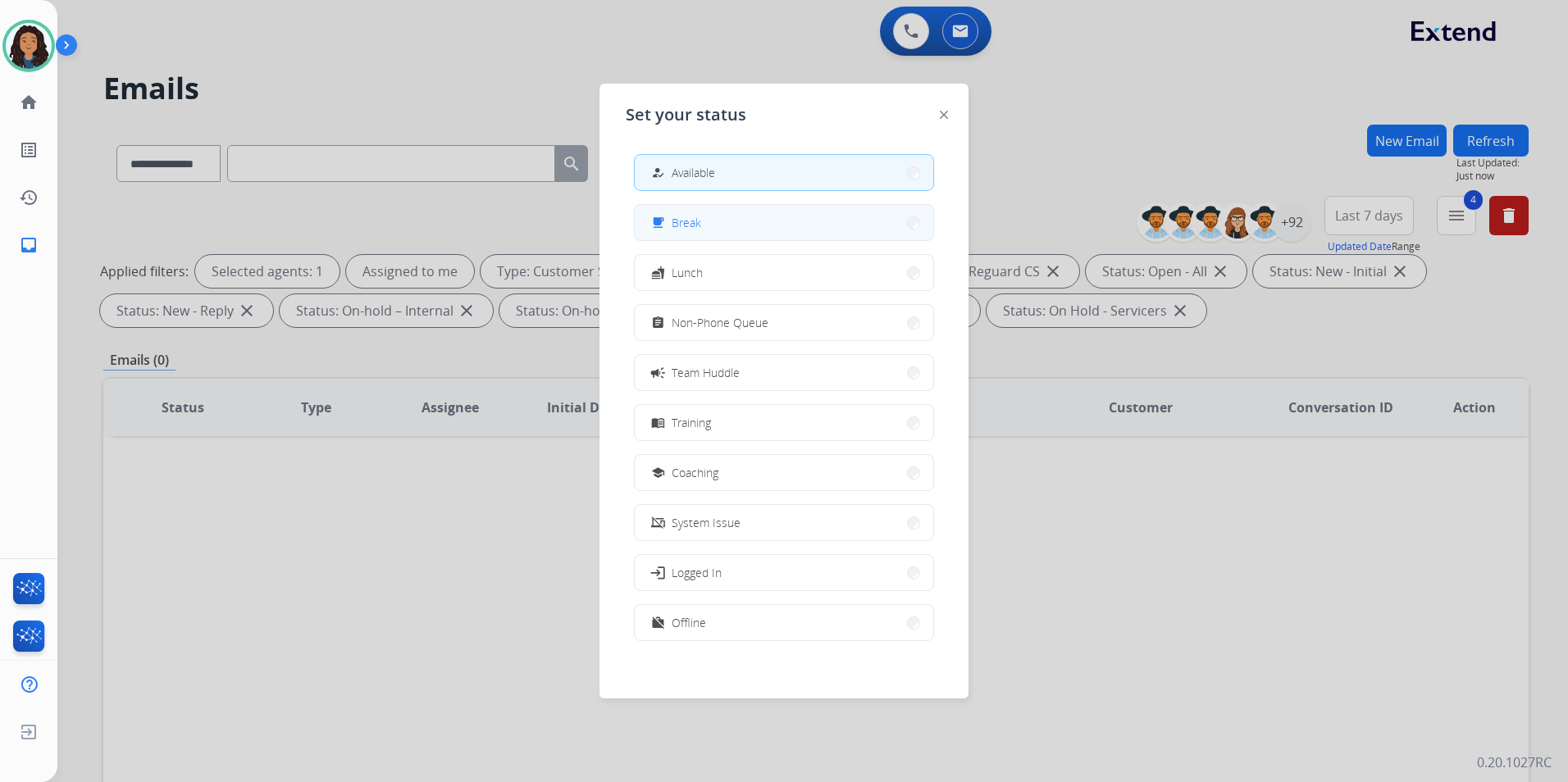
click at [745, 228] on button "free_breakfast Break" at bounding box center [784, 223] width 298 height 36
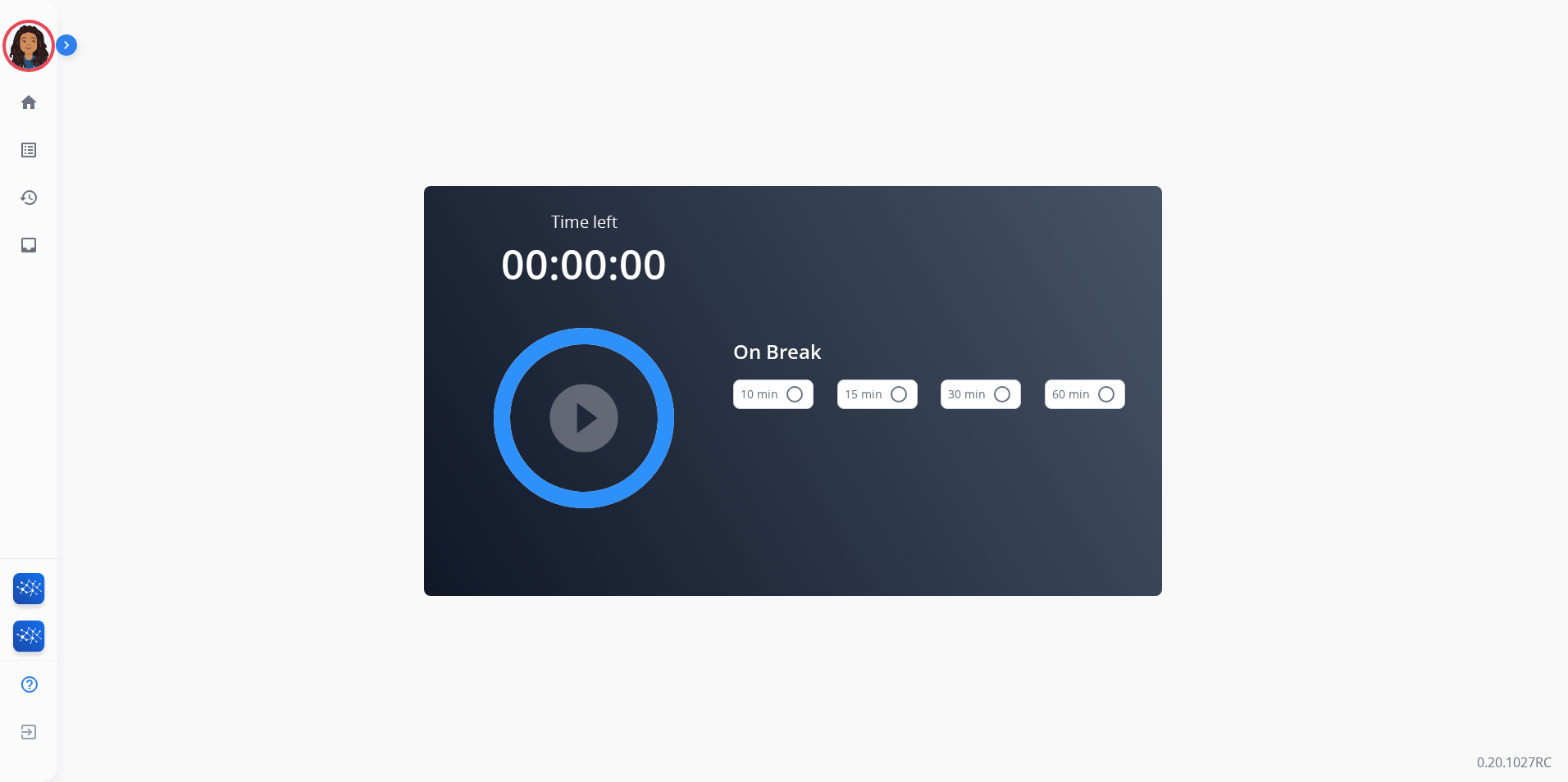
click at [898, 397] on mat-icon "radio_button_unchecked" at bounding box center [898, 394] width 19 height 19
click at [580, 417] on mat-icon "play_circle_filled" at bounding box center [584, 418] width 19 height 19
click at [34, 48] on img at bounding box center [29, 46] width 46 height 46
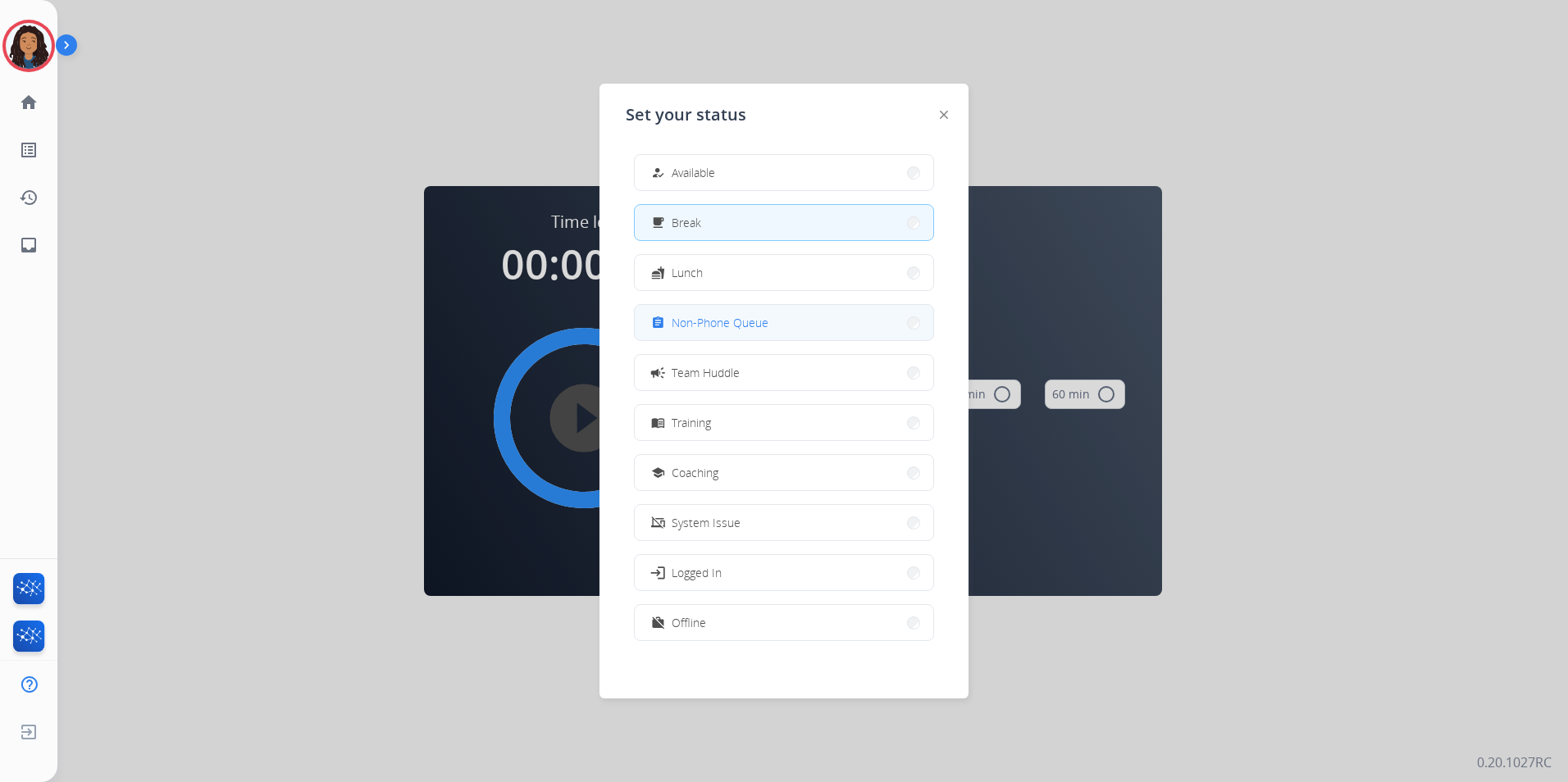
click at [669, 328] on div "assignment" at bounding box center [660, 323] width 24 height 19
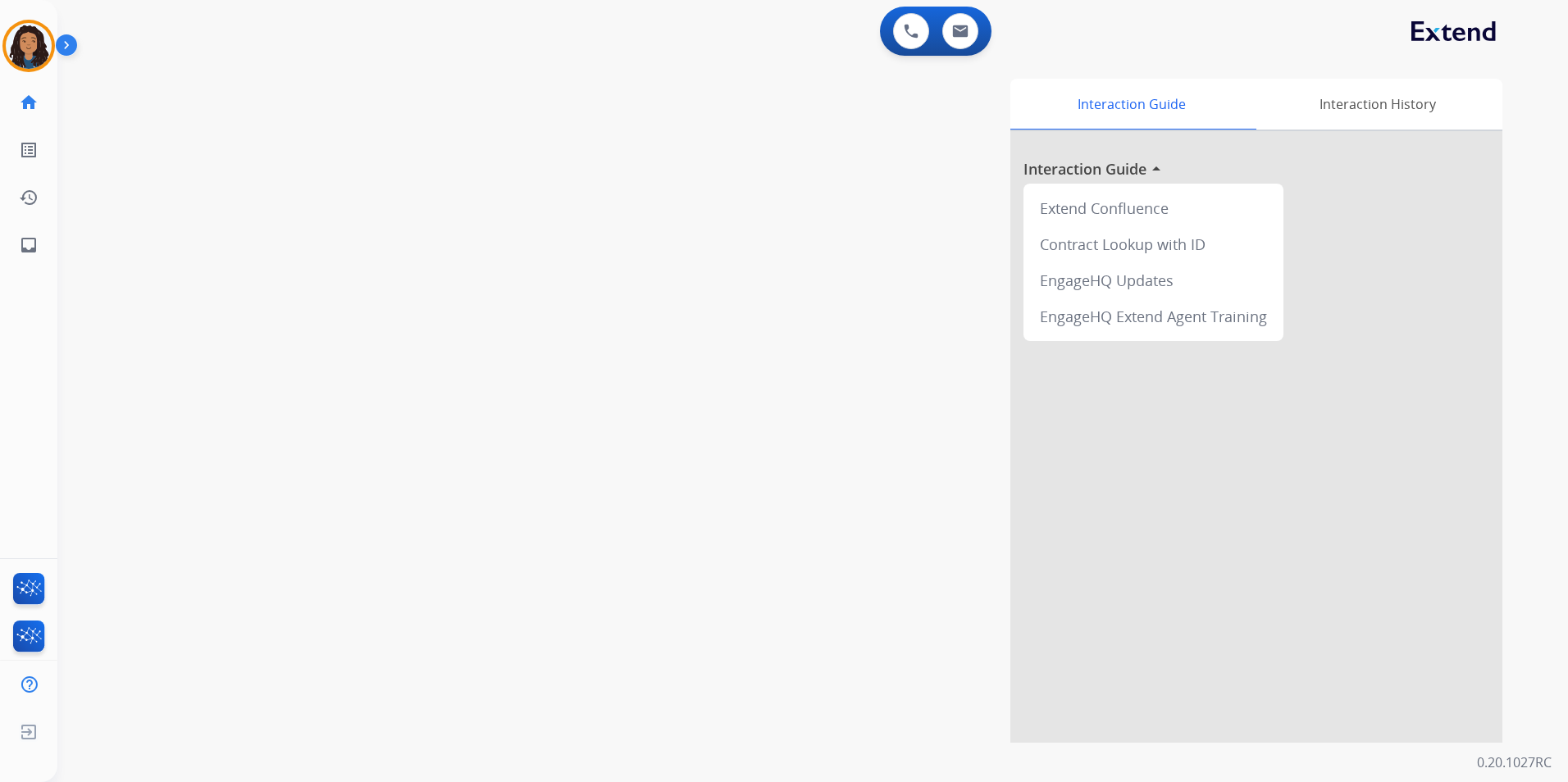
drag, startPoint x: 13, startPoint y: 33, endPoint x: 69, endPoint y: 64, distance: 64.0
click at [14, 34] on img at bounding box center [29, 46] width 46 height 46
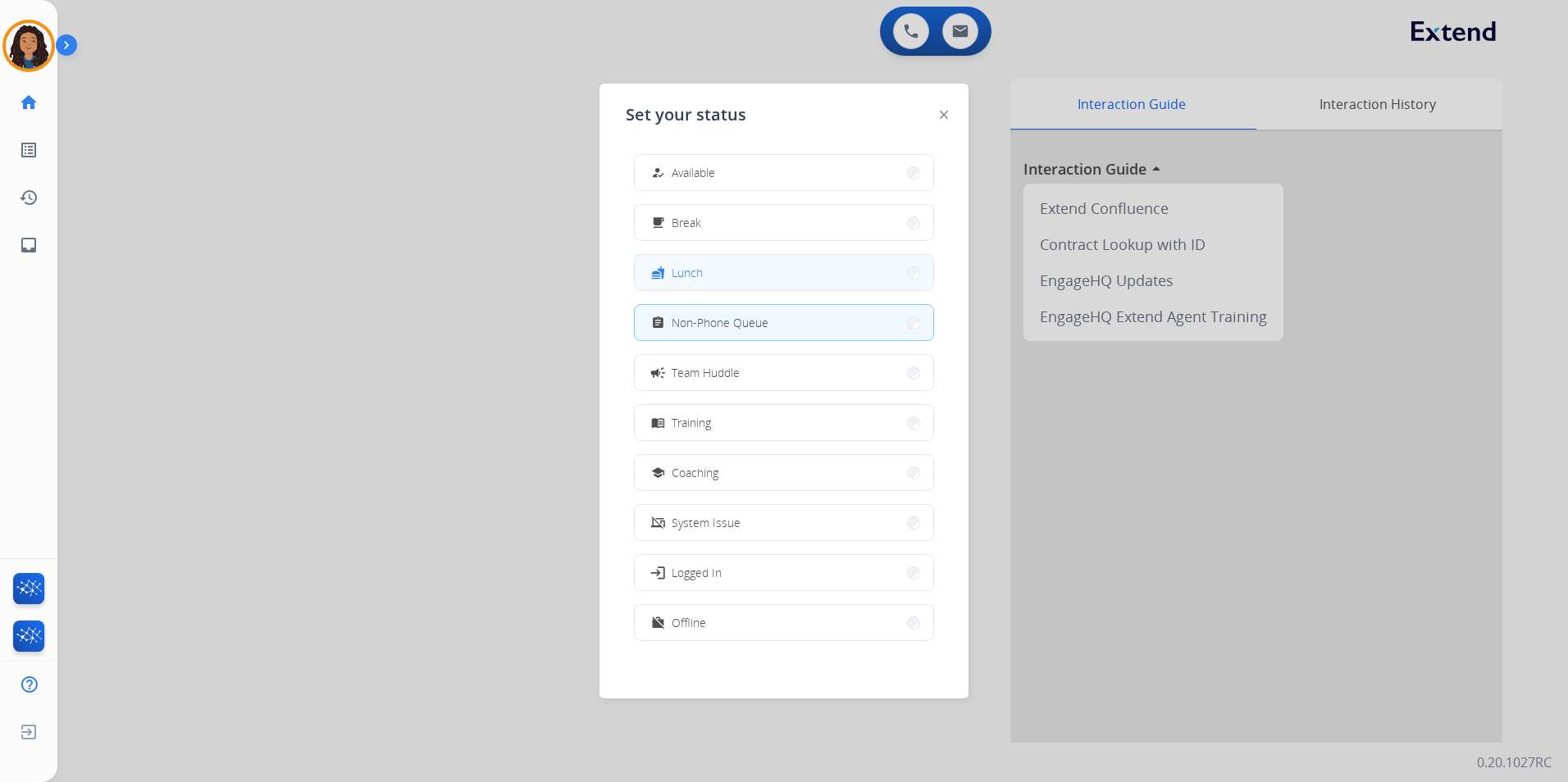
click at [677, 280] on span "Lunch" at bounding box center [687, 273] width 31 height 17
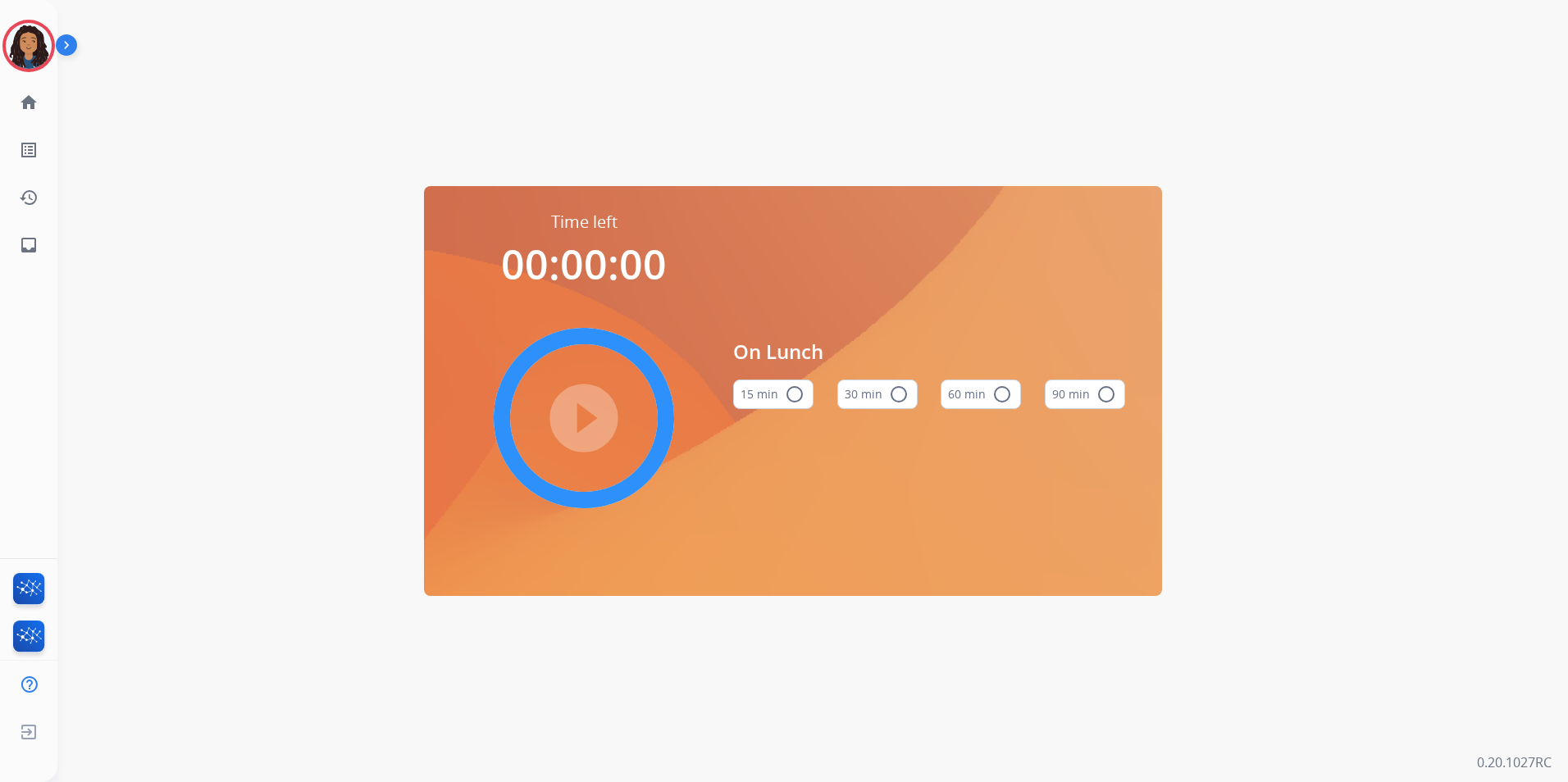
drag, startPoint x: 999, startPoint y: 399, endPoint x: 939, endPoint y: 382, distance: 62.4
click at [997, 399] on mat-icon "radio_button_unchecked" at bounding box center [1001, 394] width 19 height 19
click at [574, 424] on mat-icon "play_circle_filled" at bounding box center [584, 418] width 19 height 19
